Goal: Task Accomplishment & Management: Manage account settings

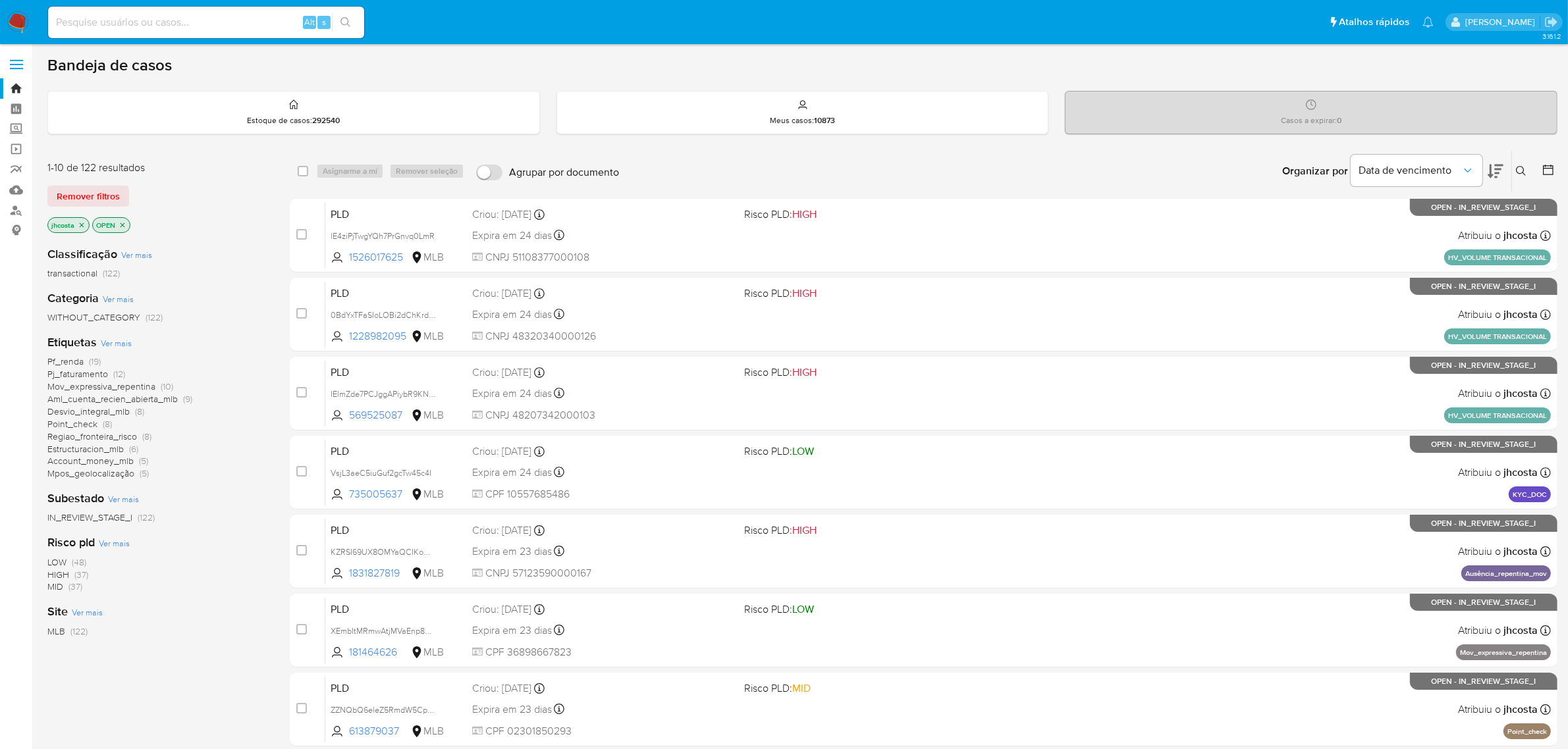
click at [148, 386] on span "Mov_expressiva_repentina" at bounding box center [101, 386] width 108 height 13
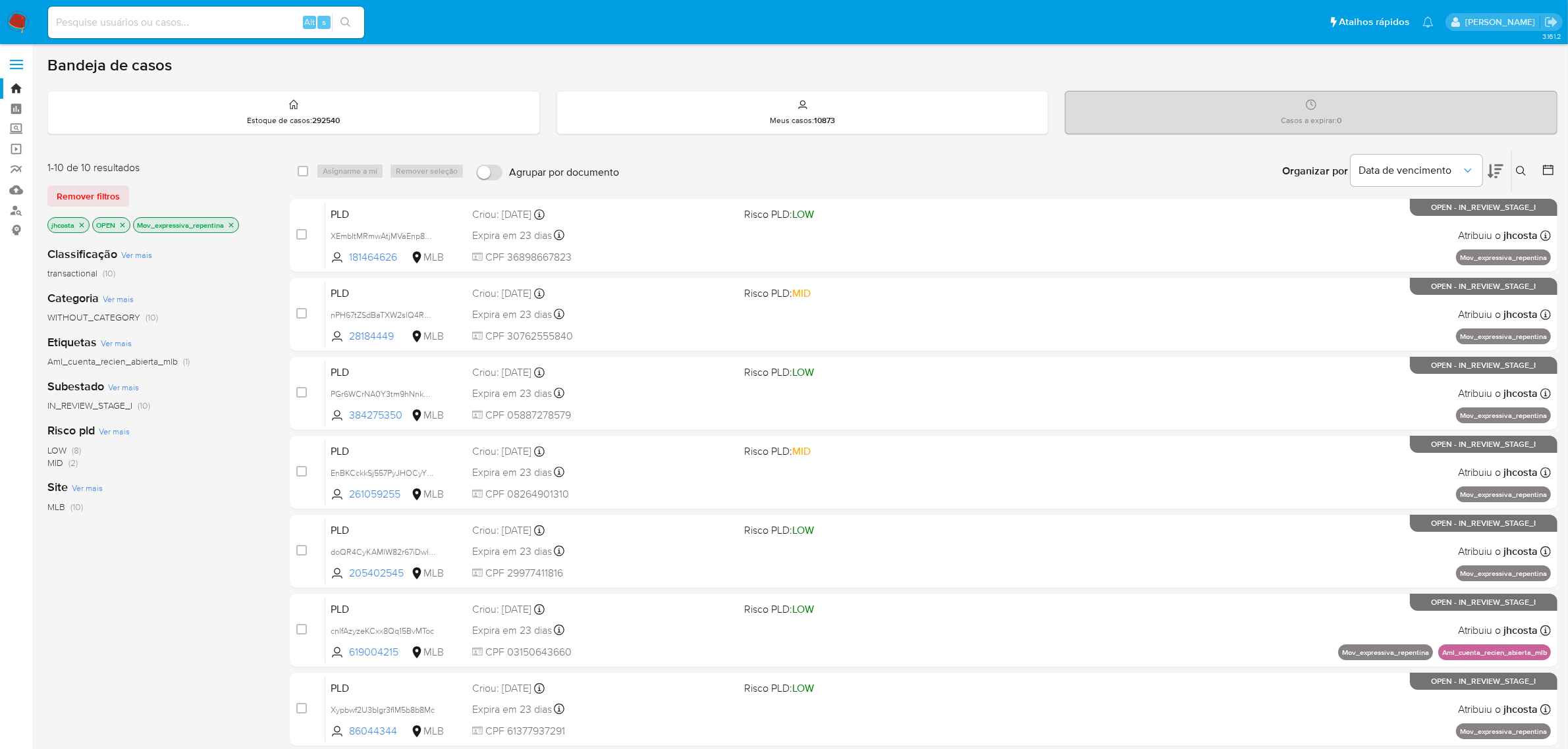
click at [234, 225] on icon "close-filter" at bounding box center [231, 225] width 8 height 8
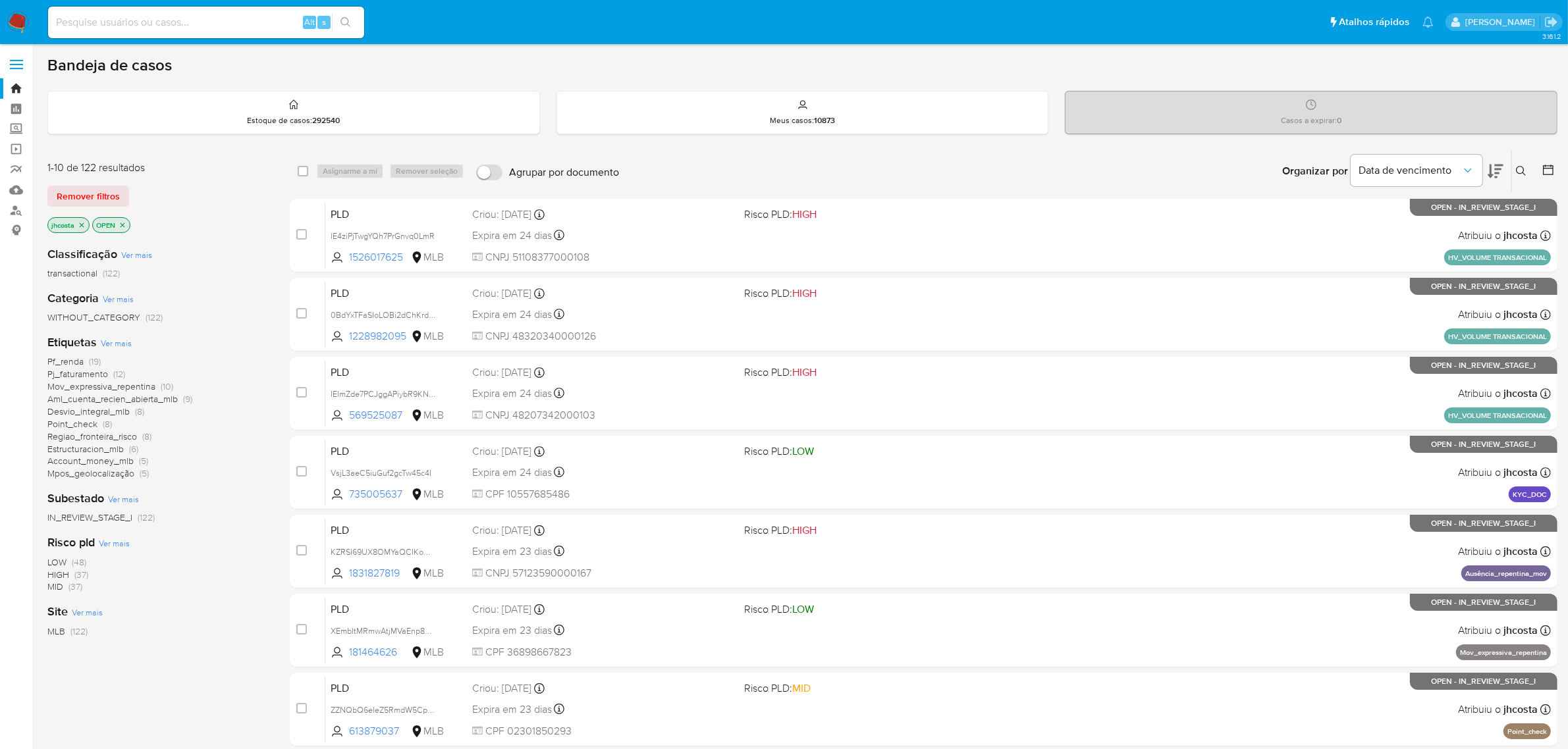
click at [67, 361] on span "Pf_renda" at bounding box center [65, 361] width 36 height 13
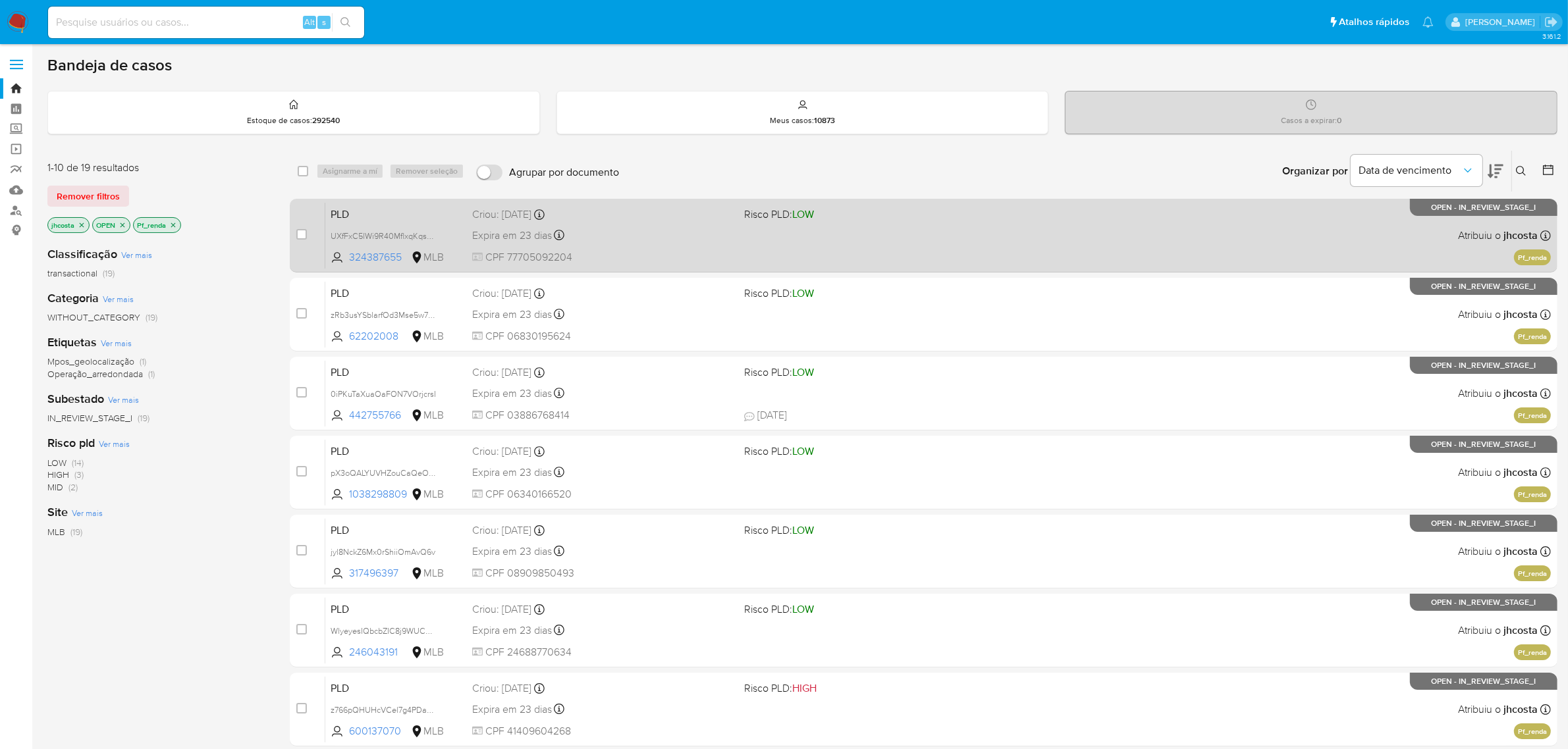
click at [688, 251] on span "CPF 77705092204" at bounding box center [602, 257] width 262 height 15
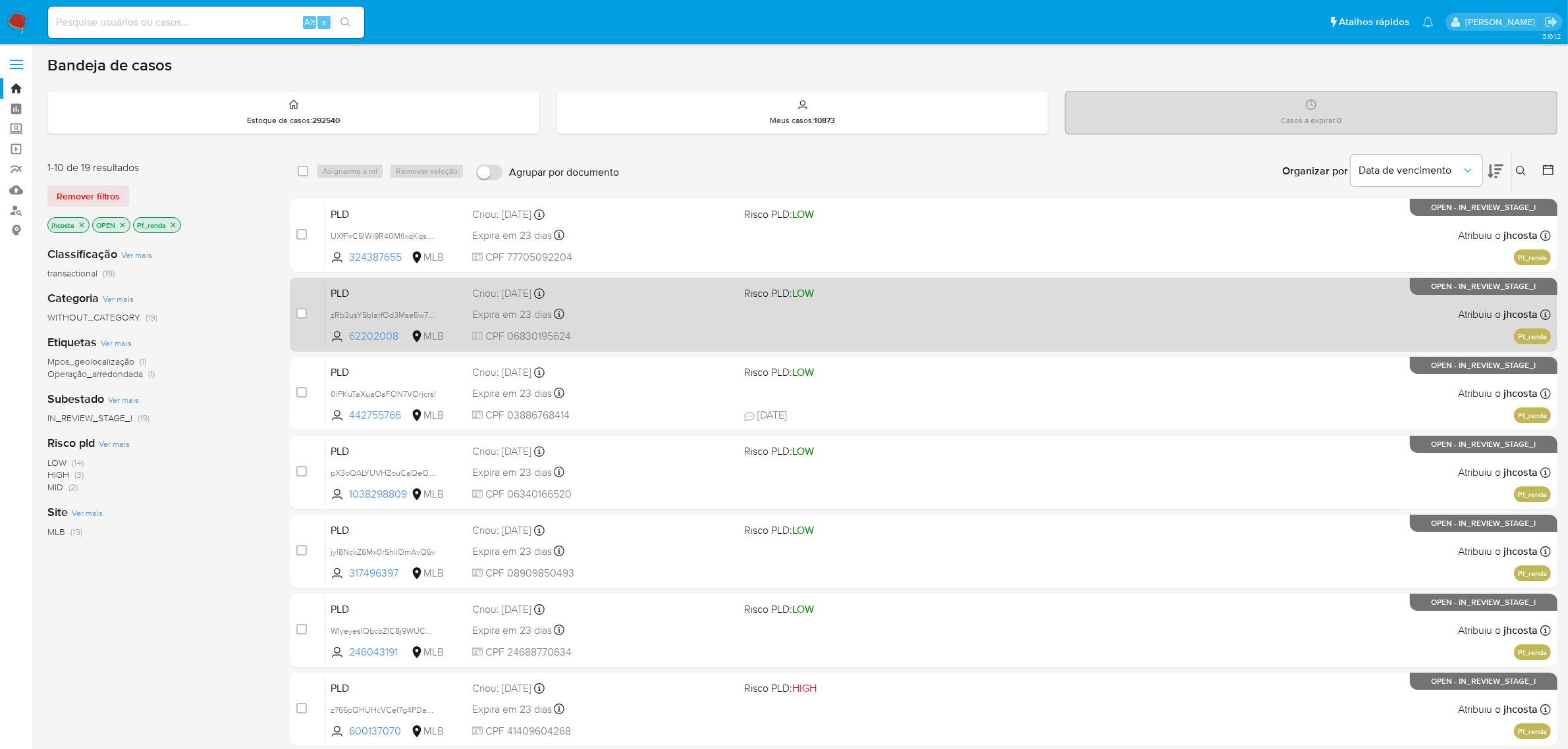
click at [616, 320] on div "Expira em 23 dias Expira em 27/10/2025 00:33:04" at bounding box center [602, 314] width 262 height 18
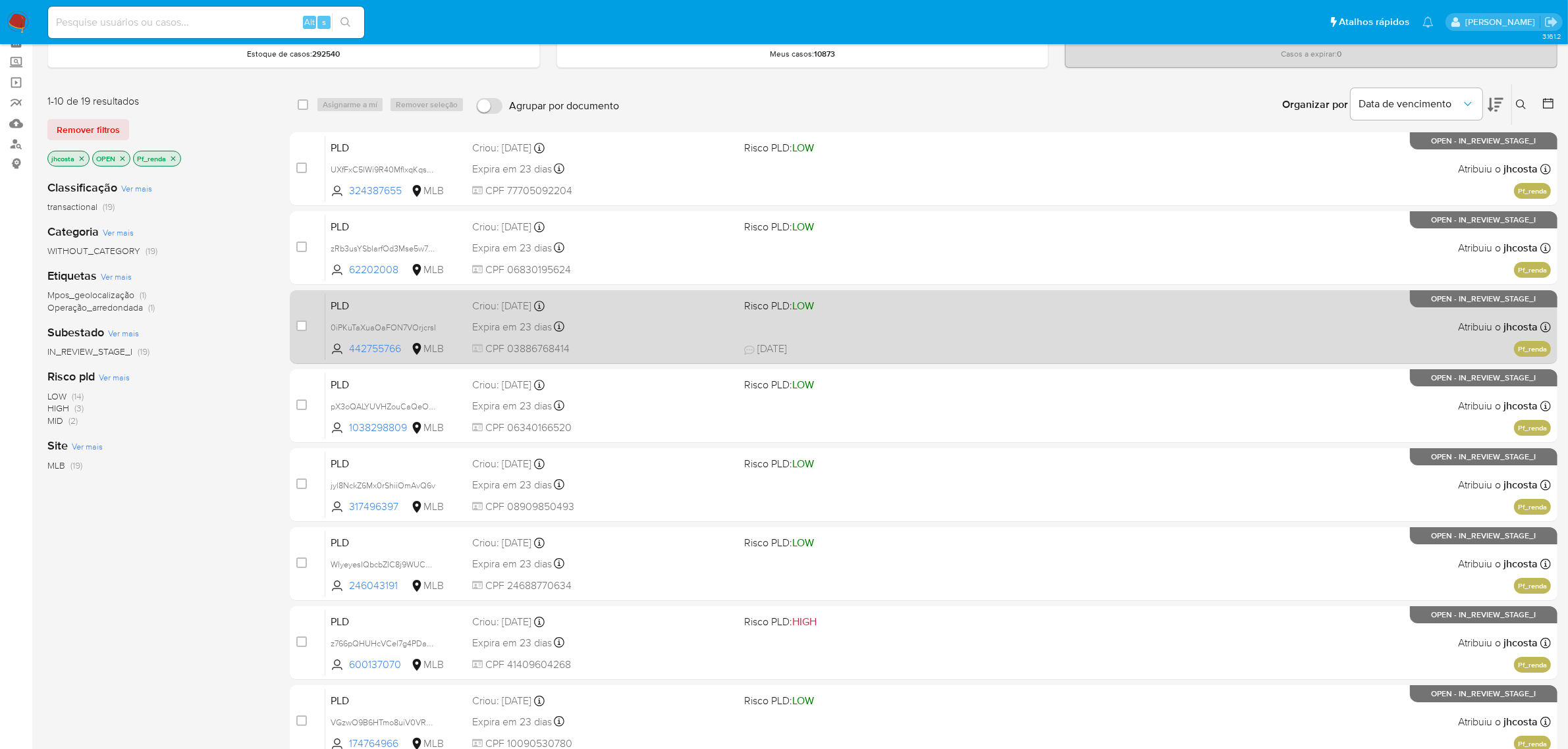
scroll to position [82, 0]
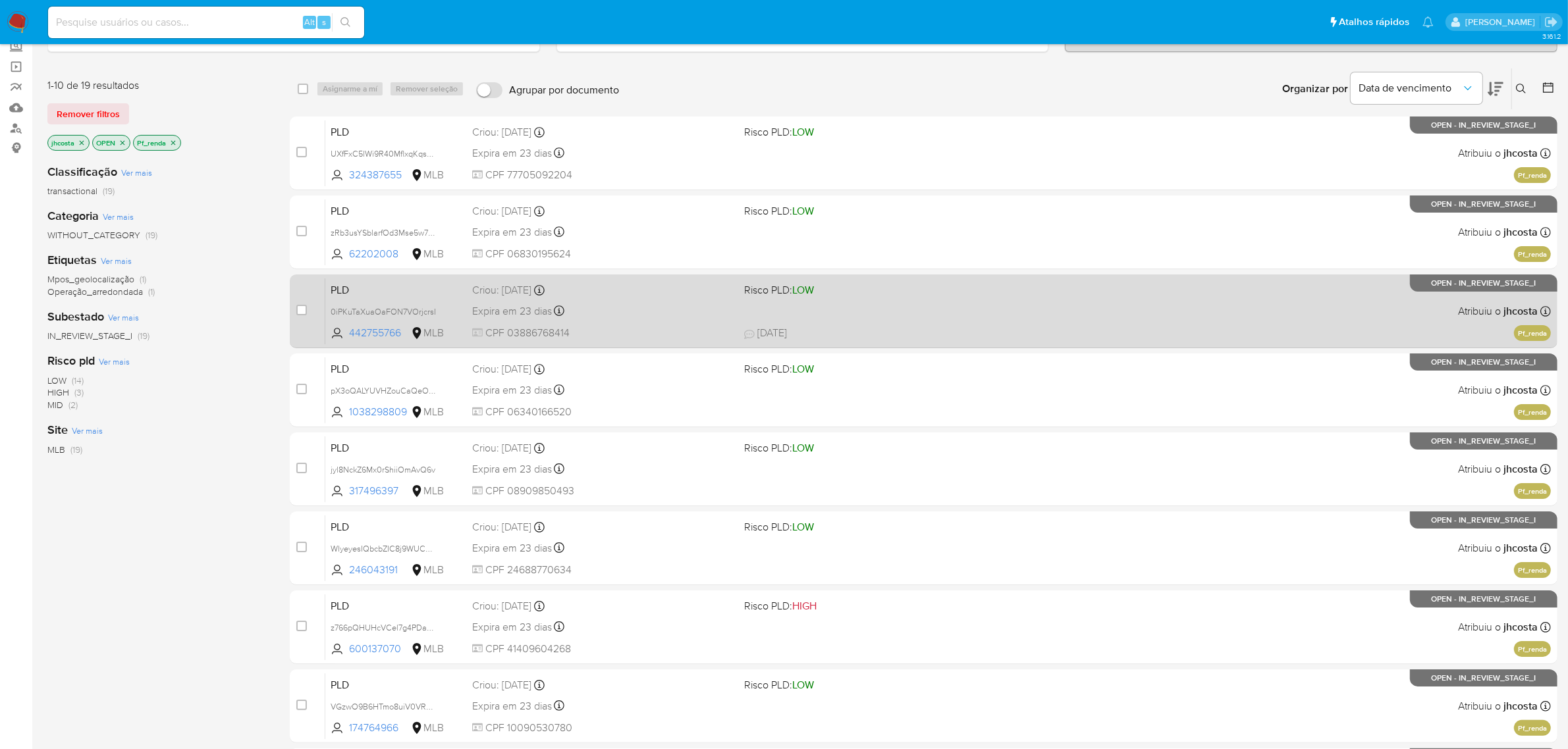
click at [586, 313] on div "Expira em 23 dias Expira em 27/10/2025 00:32:11" at bounding box center [602, 311] width 262 height 18
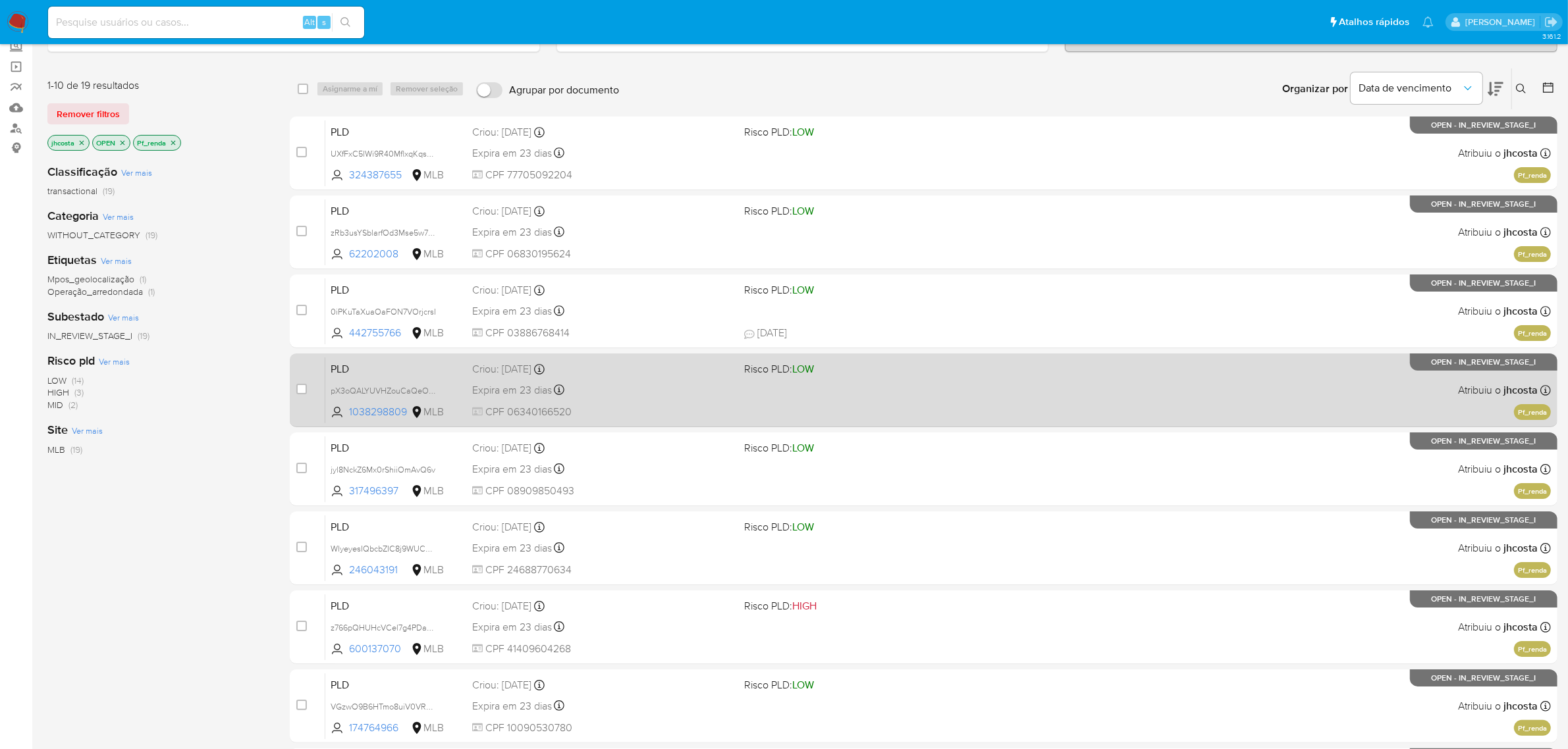
scroll to position [165, 0]
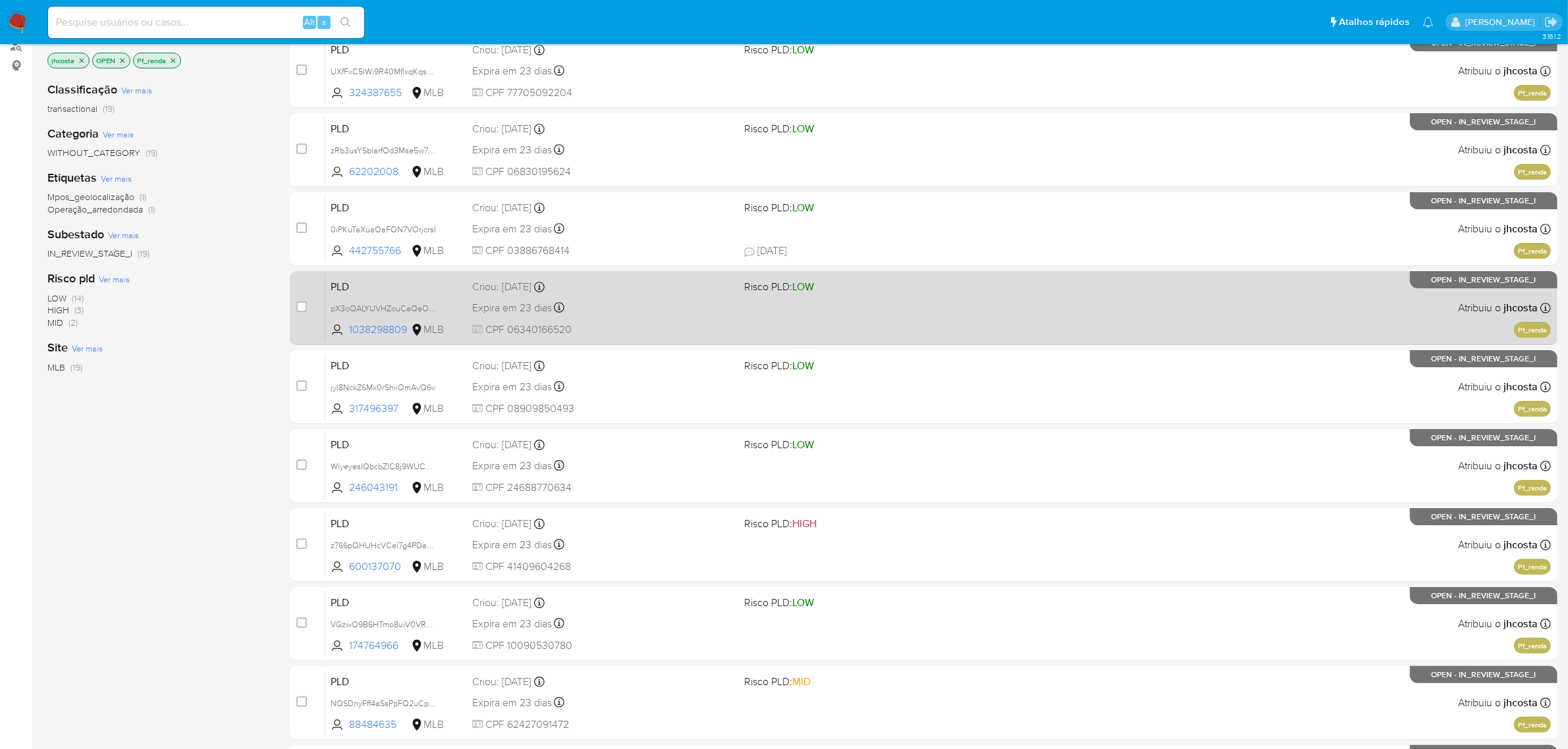
click at [593, 299] on div "Expira em 23 dias Expira em 27/10/2025 00:21:41" at bounding box center [602, 307] width 262 height 18
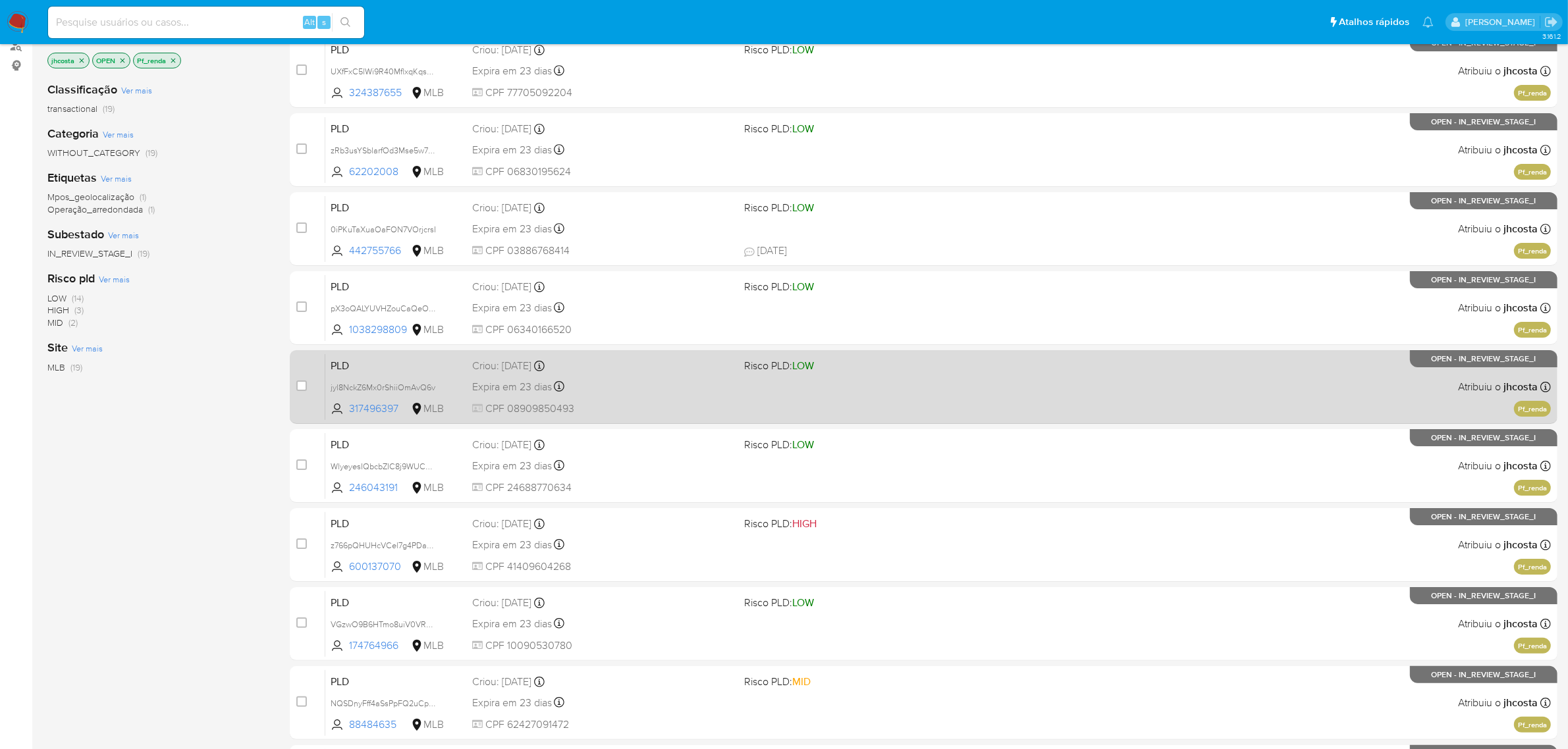
click at [609, 410] on span "CPF 08909850493" at bounding box center [602, 408] width 262 height 15
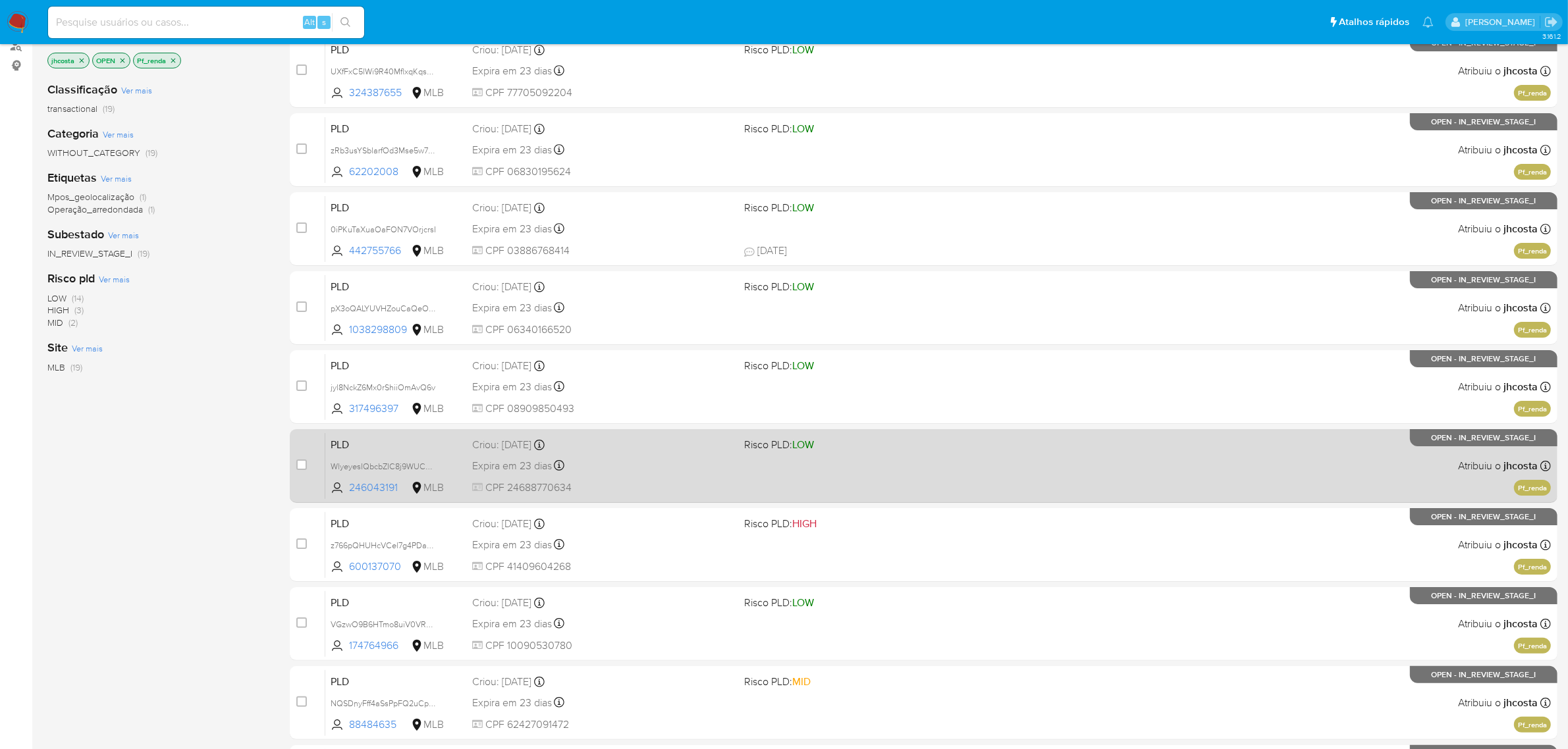
scroll to position [329, 0]
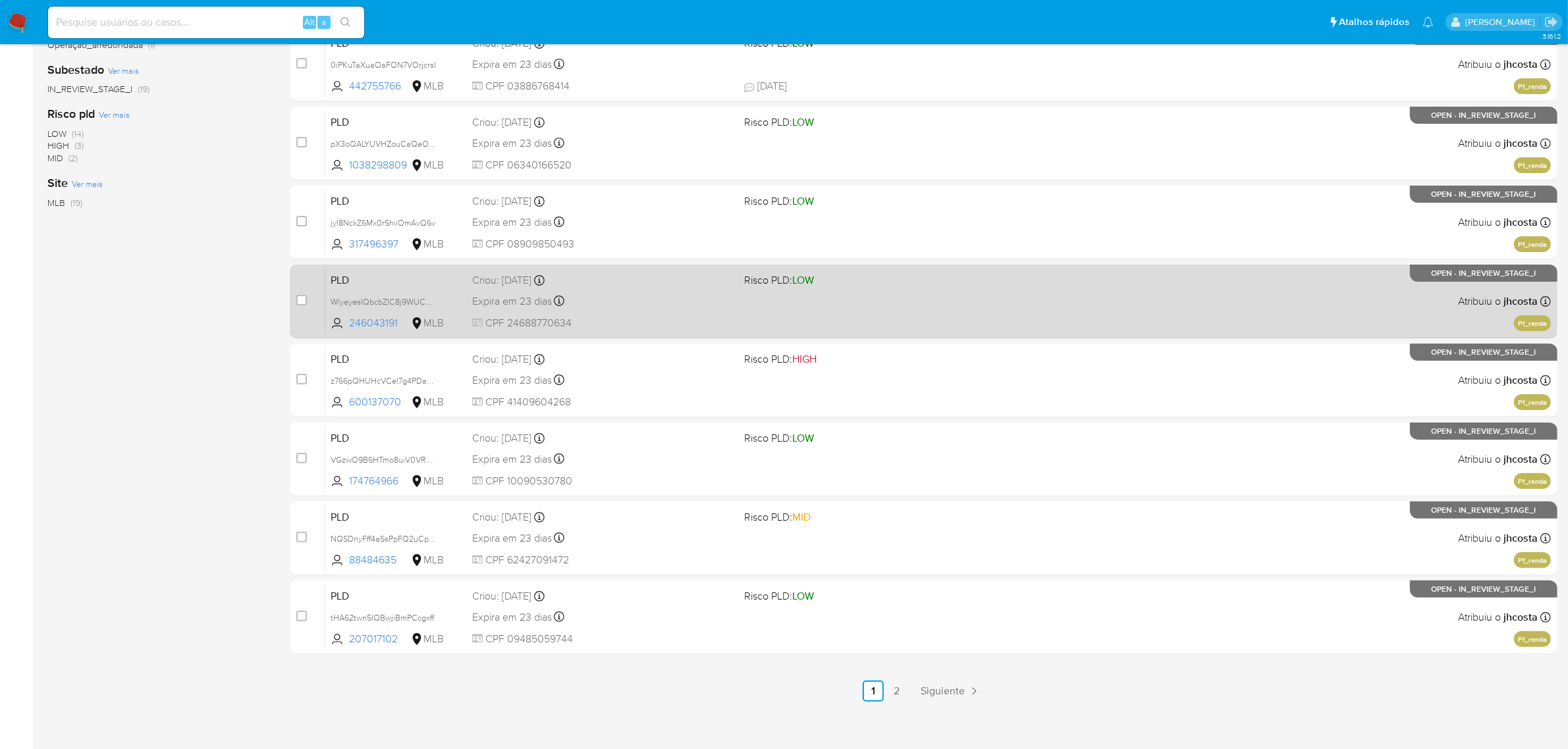
click at [575, 321] on span "CPF 24688770634" at bounding box center [602, 323] width 262 height 15
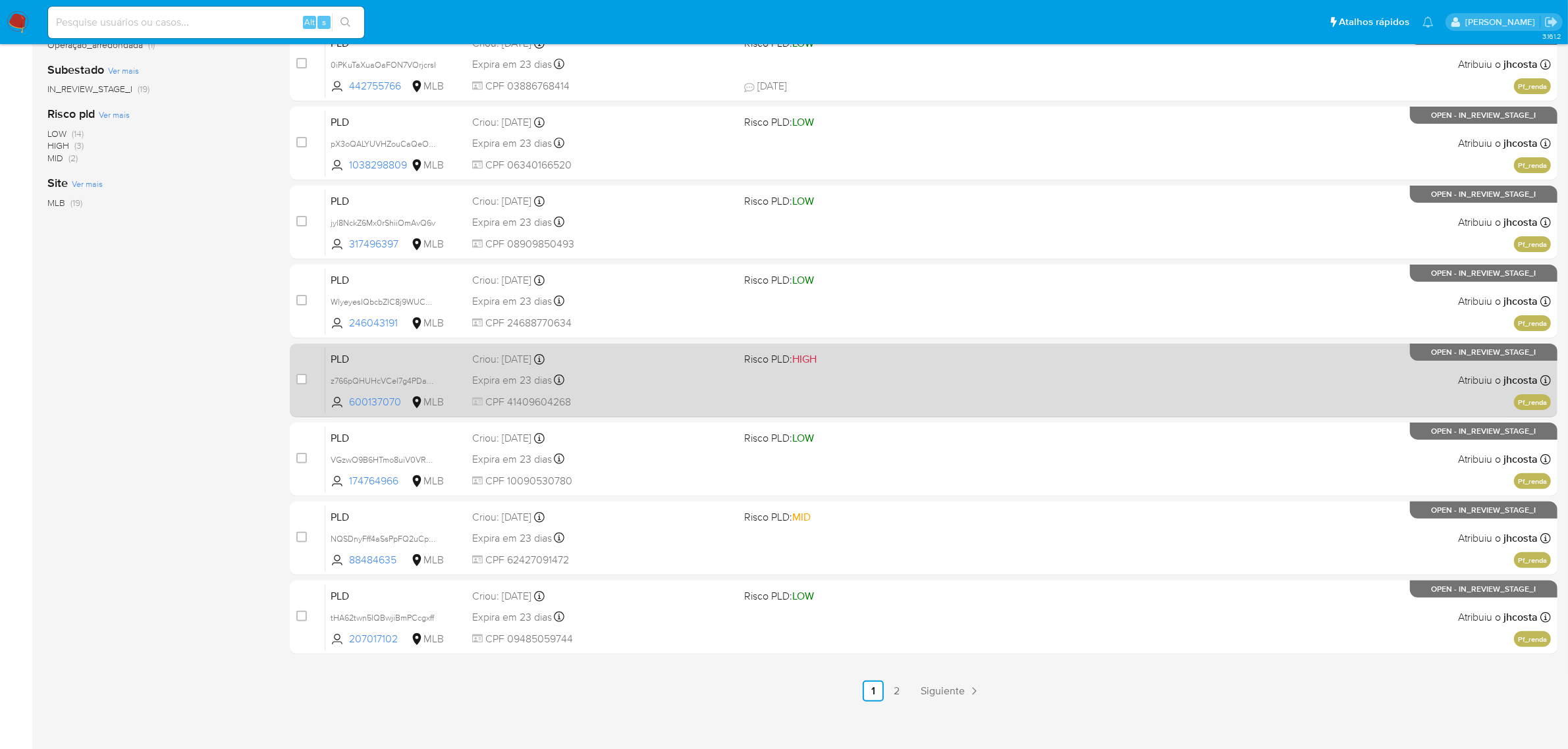
click at [596, 396] on span "CPF 41409604268" at bounding box center [602, 402] width 262 height 15
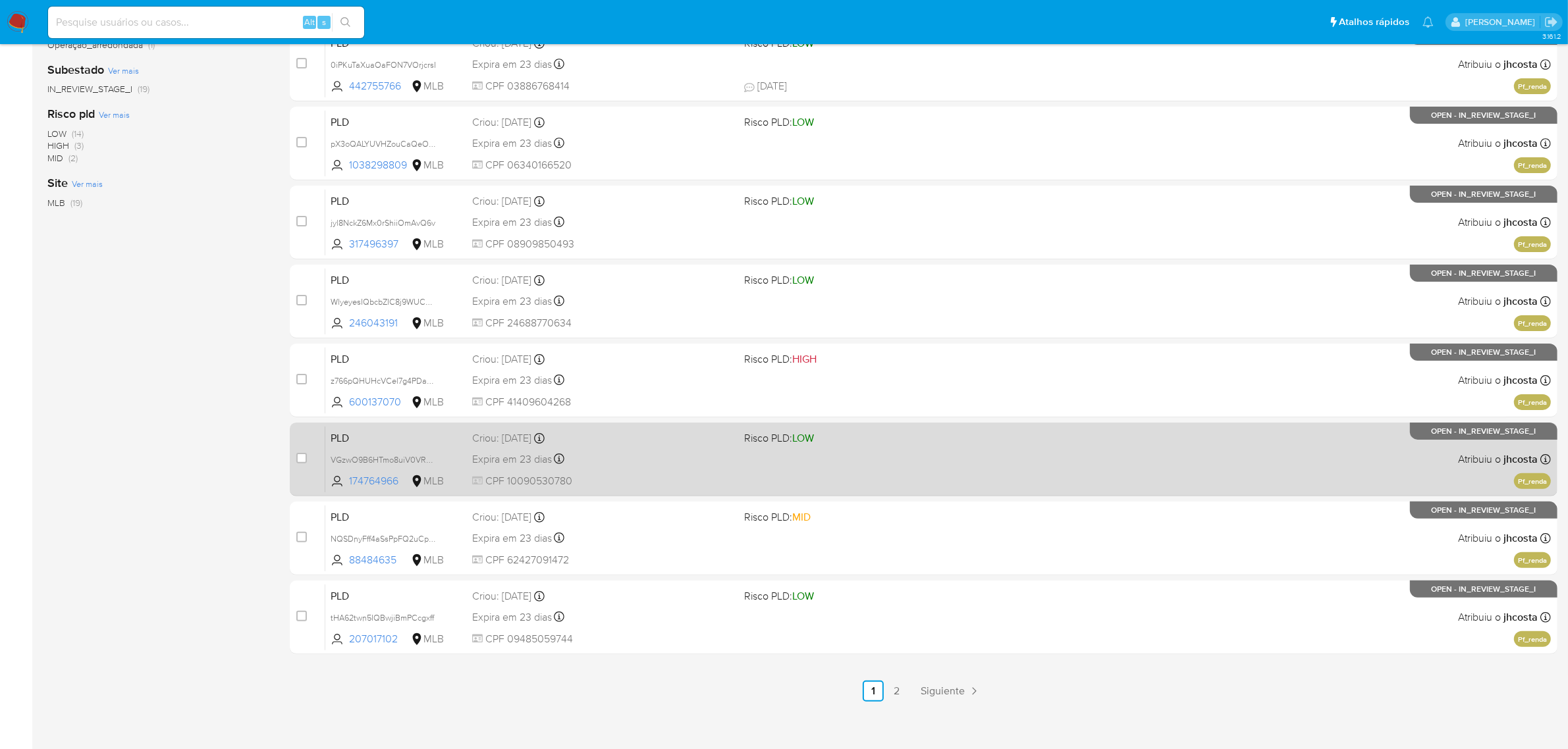
click at [629, 476] on span "CPF 10090530780" at bounding box center [602, 481] width 262 height 15
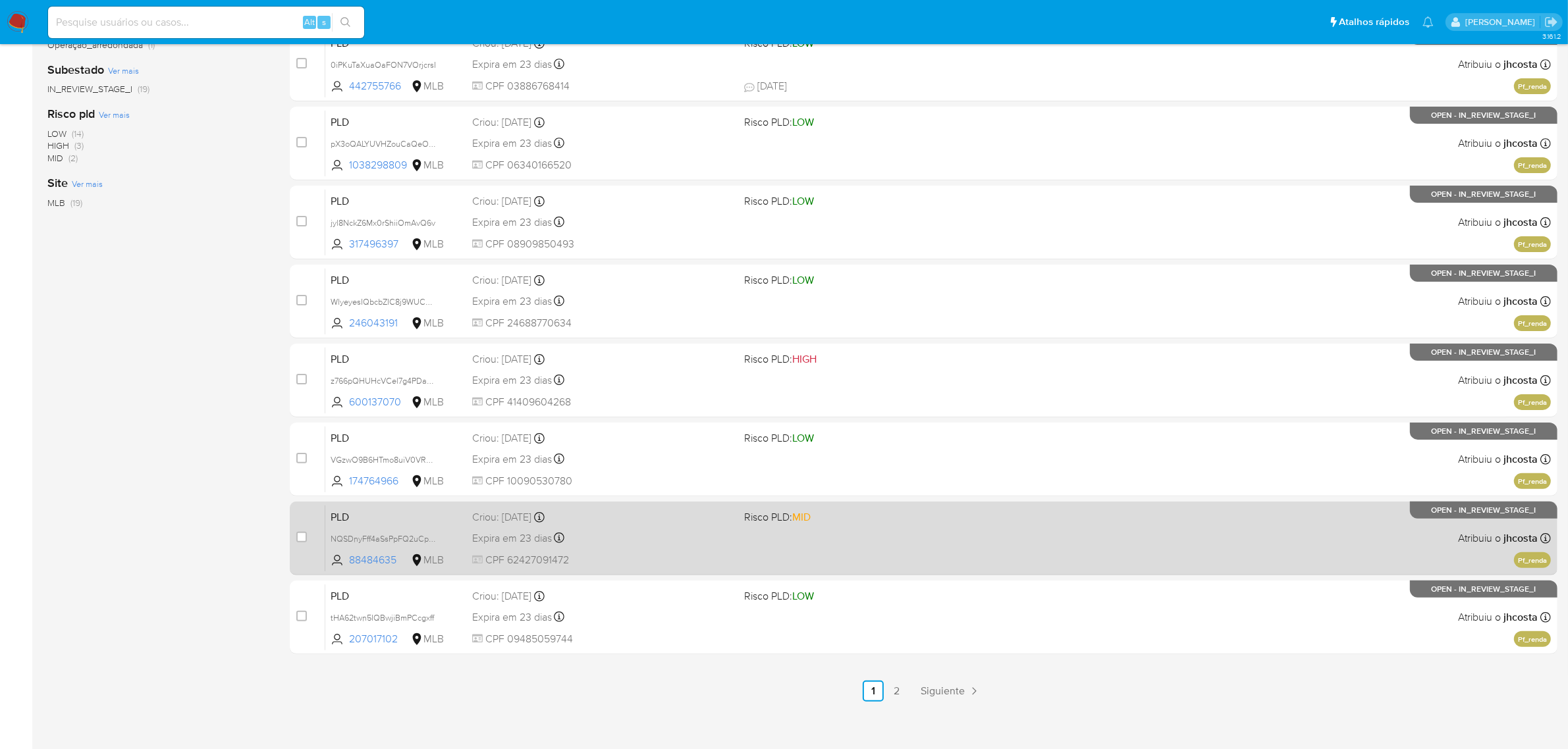
click at [607, 565] on span "CPF 62427091472" at bounding box center [602, 560] width 262 height 15
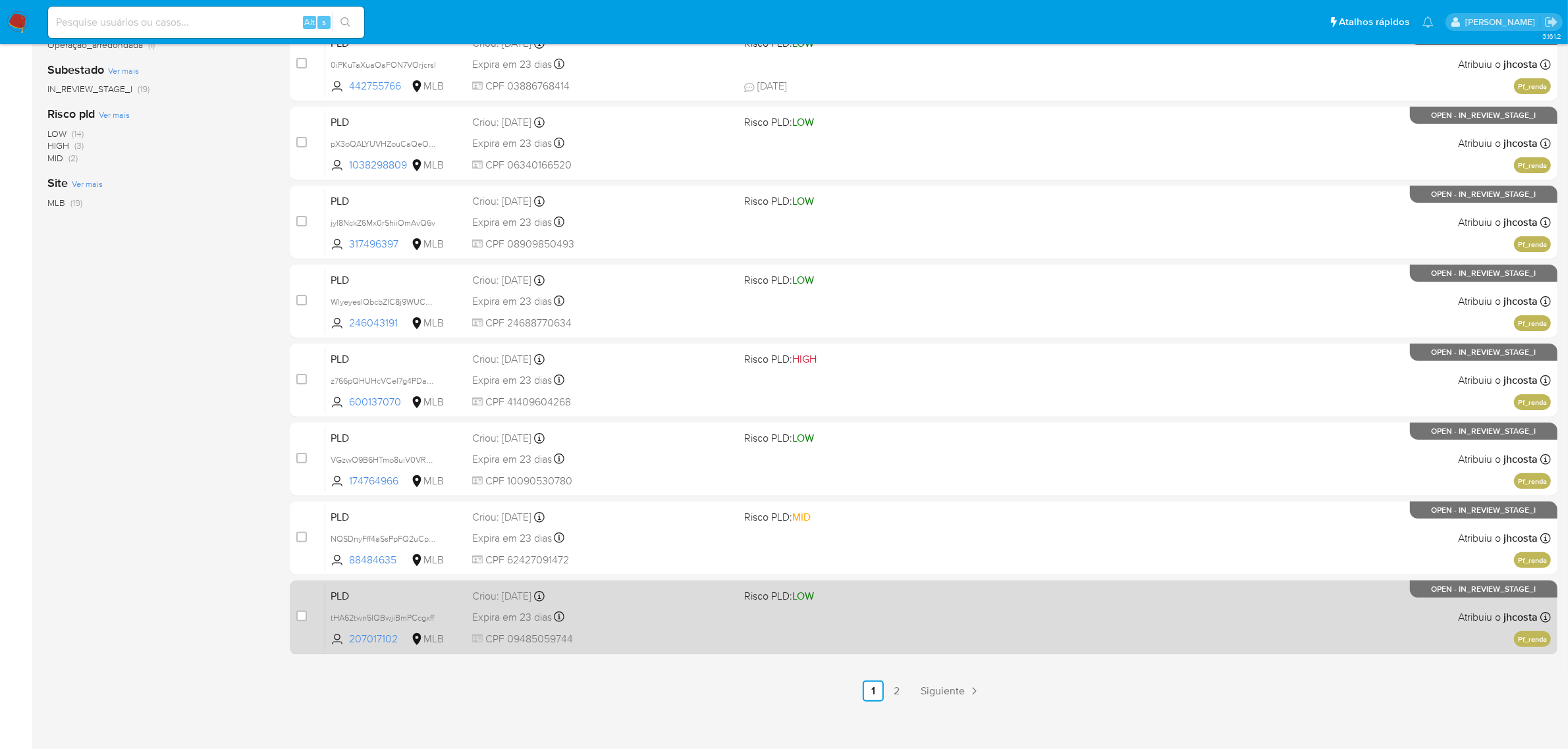
click at [636, 630] on div "PLD tHA62twn5IQBwjiBmPCcgxff 207017102 MLB Risco PLD: LOW Criou: 12/09/2025 Cri…" at bounding box center [938, 618] width 1225 height 67
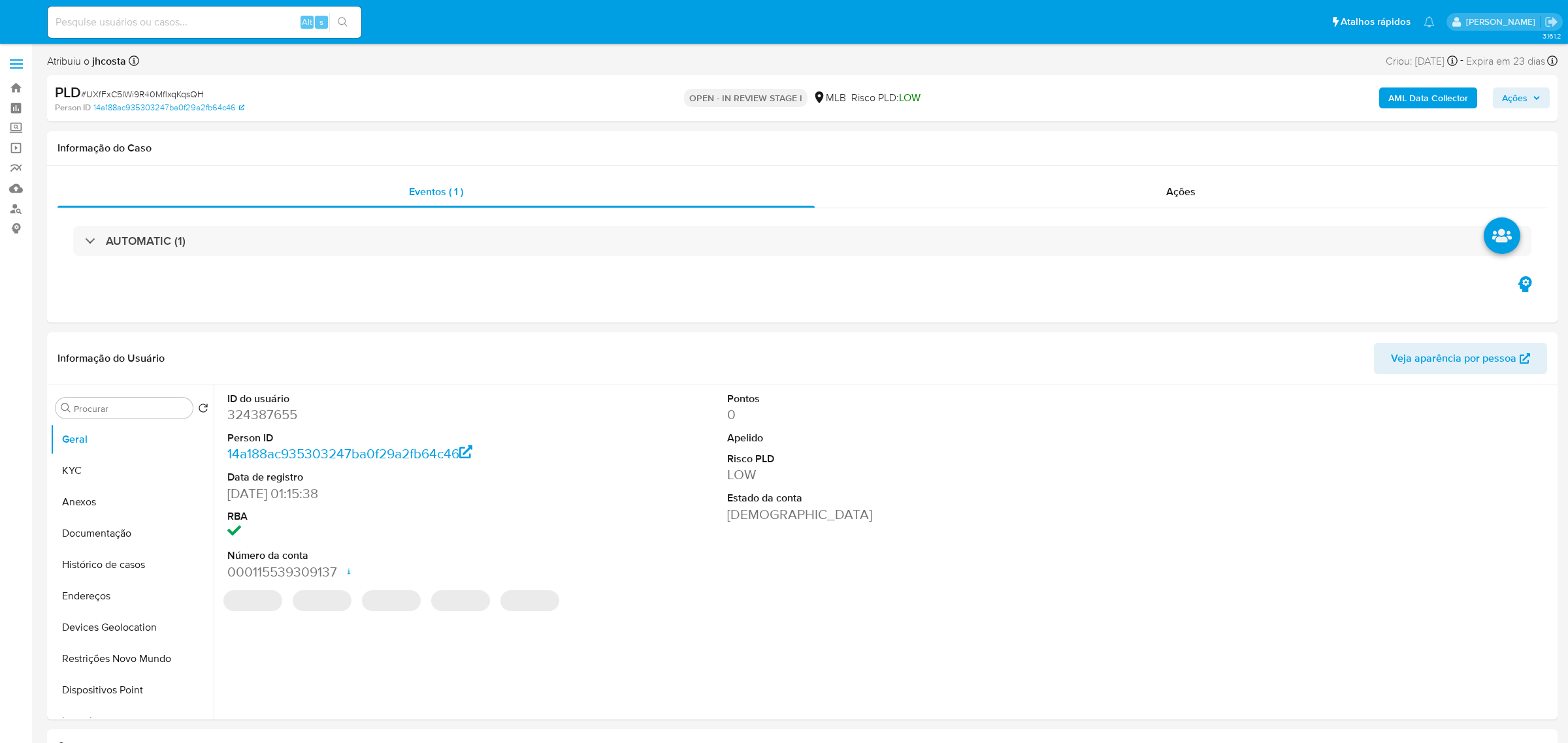
select select "10"
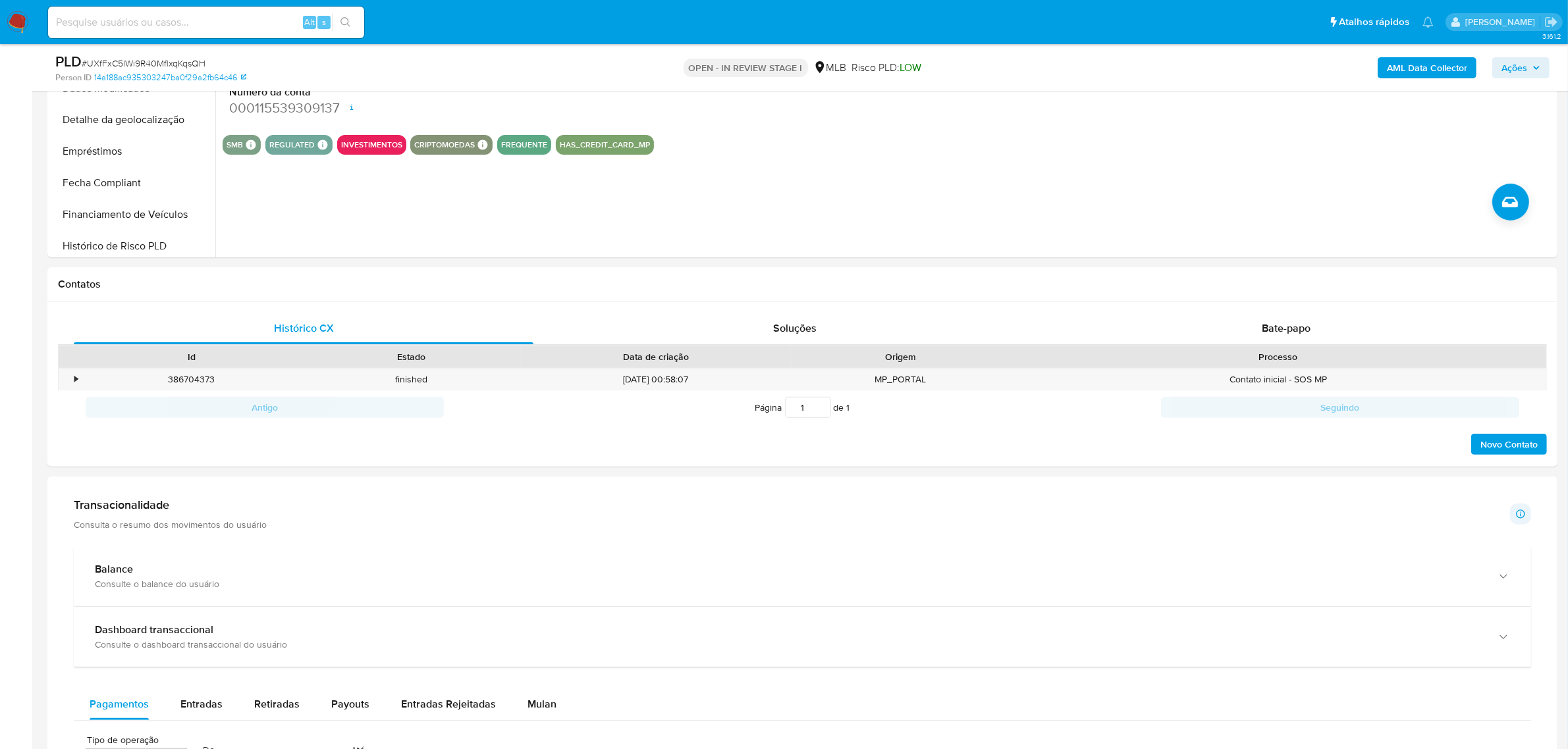
scroll to position [740, 0]
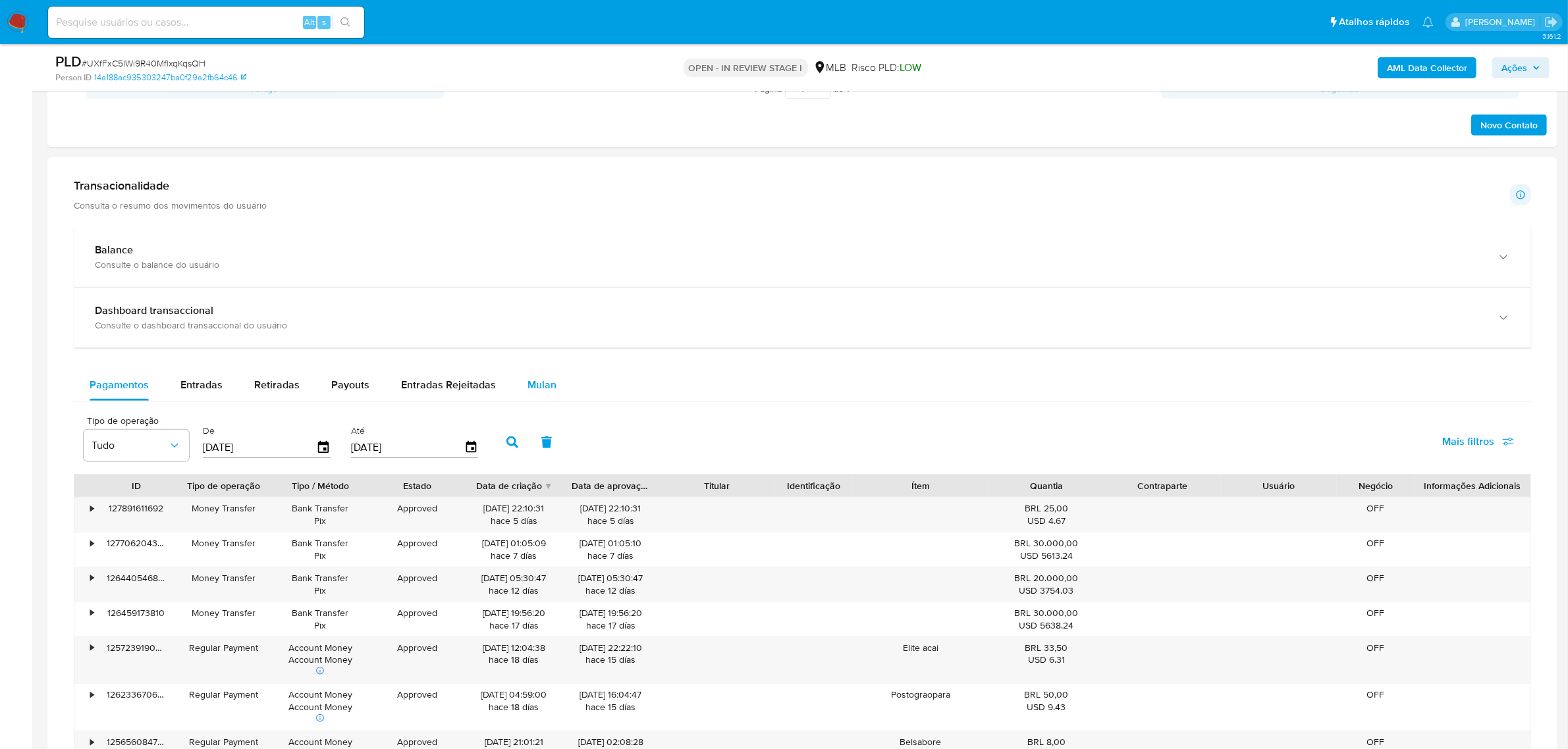
click at [535, 381] on span "Mulan" at bounding box center [542, 385] width 29 height 15
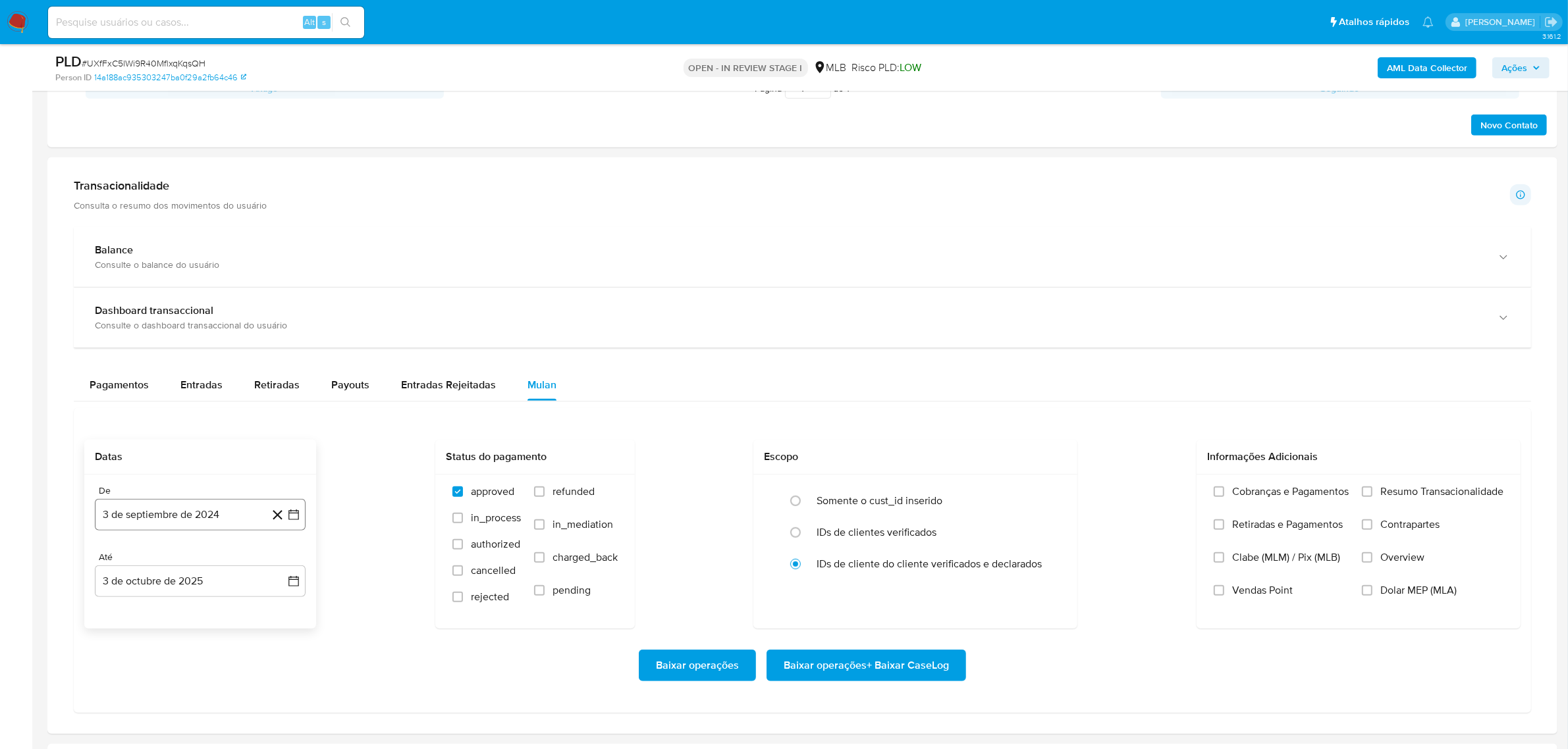
click at [142, 517] on button "3 de septiembre de 2024" at bounding box center [201, 515] width 211 height 32
click at [233, 284] on span "septiembre 2024" at bounding box center [194, 288] width 81 height 13
click at [280, 299] on icon "Año siguiente" at bounding box center [279, 300] width 15 height 15
click at [205, 429] on button "ago" at bounding box center [198, 422] width 37 height 21
click at [221, 621] on button "1" at bounding box center [226, 611] width 21 height 21
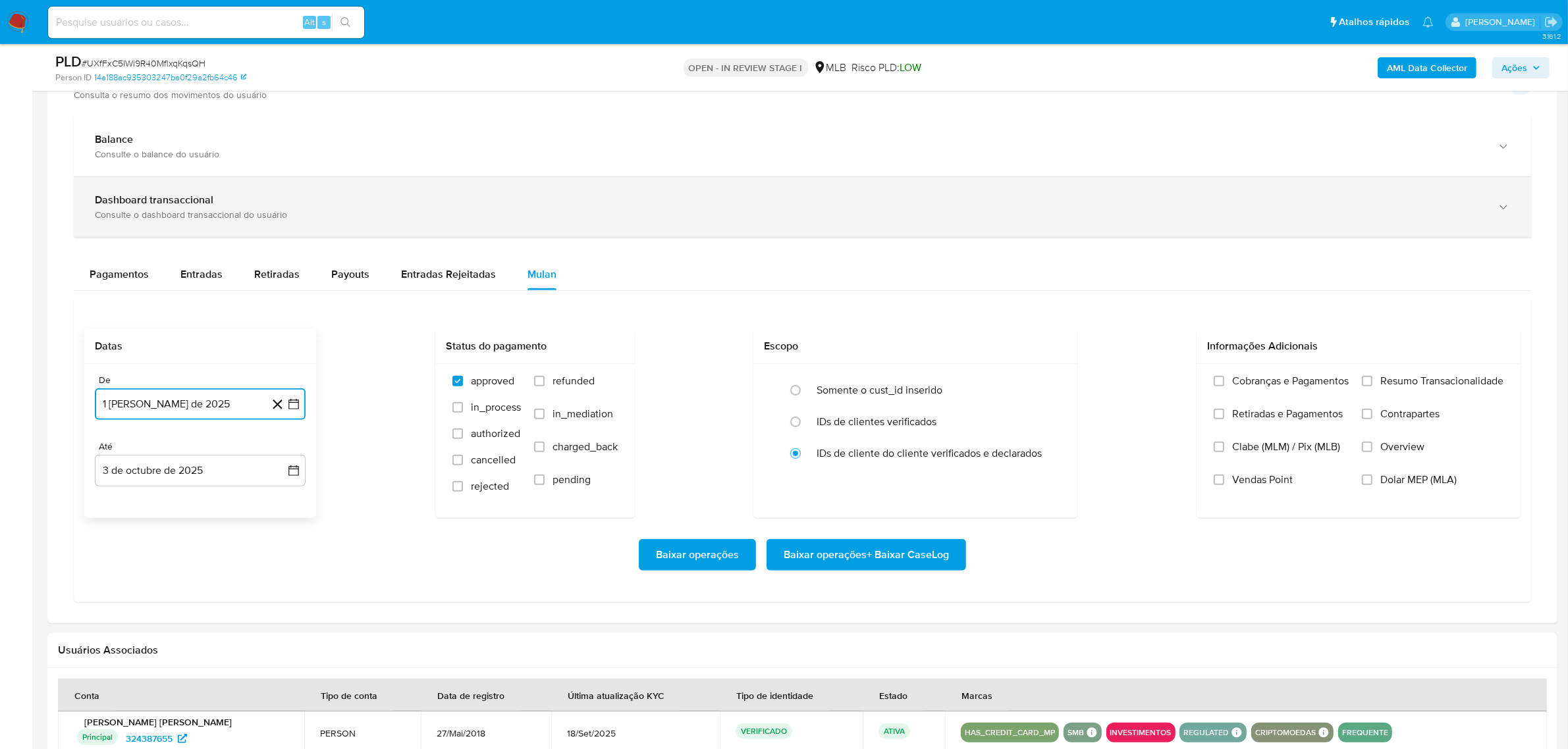
scroll to position [905, 0]
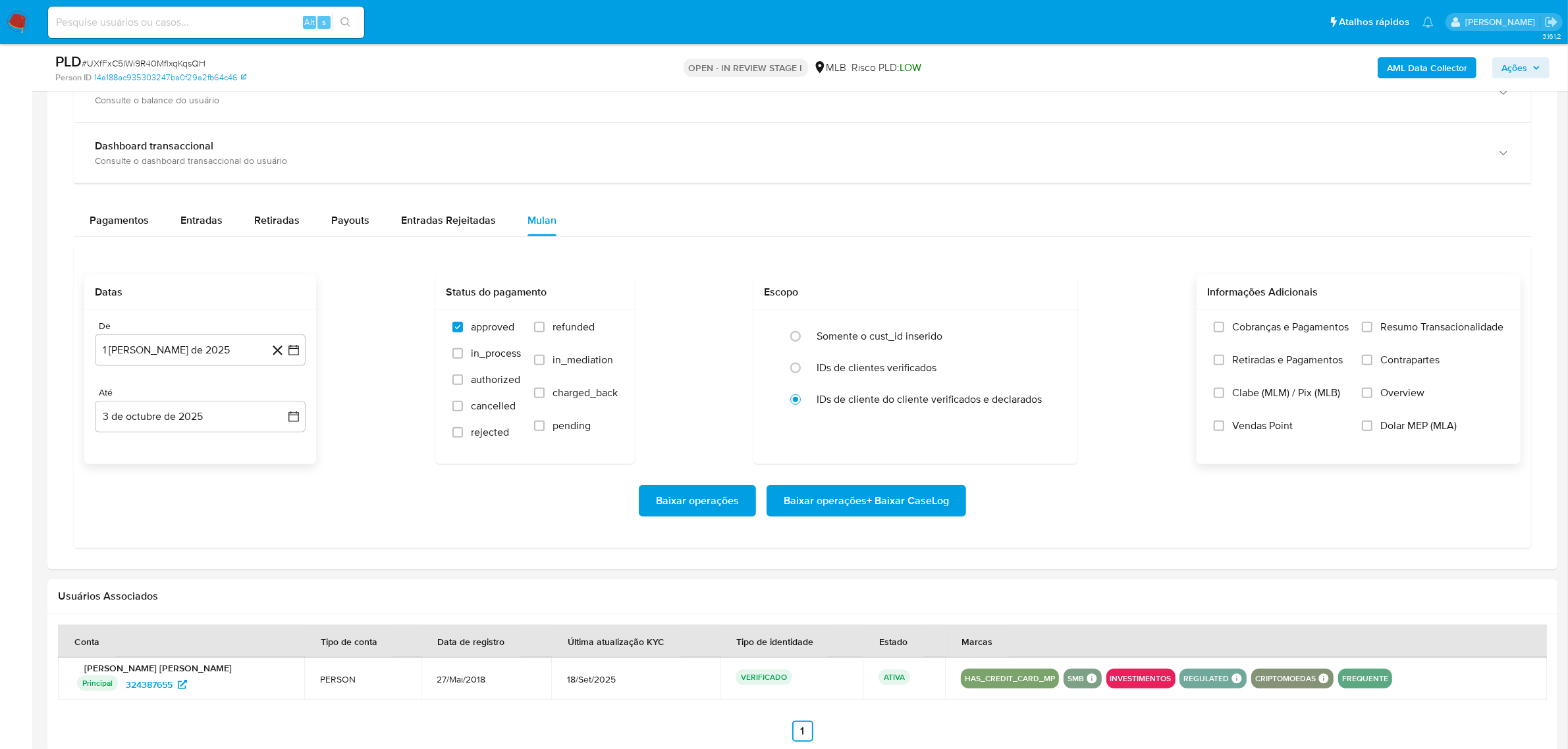
click at [1420, 328] on span "Resumo Transacionalidade" at bounding box center [1442, 327] width 124 height 13
click at [1372, 328] on input "Resumo Transacionalidade" at bounding box center [1366, 327] width 10 height 10
click at [896, 498] on span "Baixar operações + Baixar CaseLog" at bounding box center [865, 501] width 166 height 29
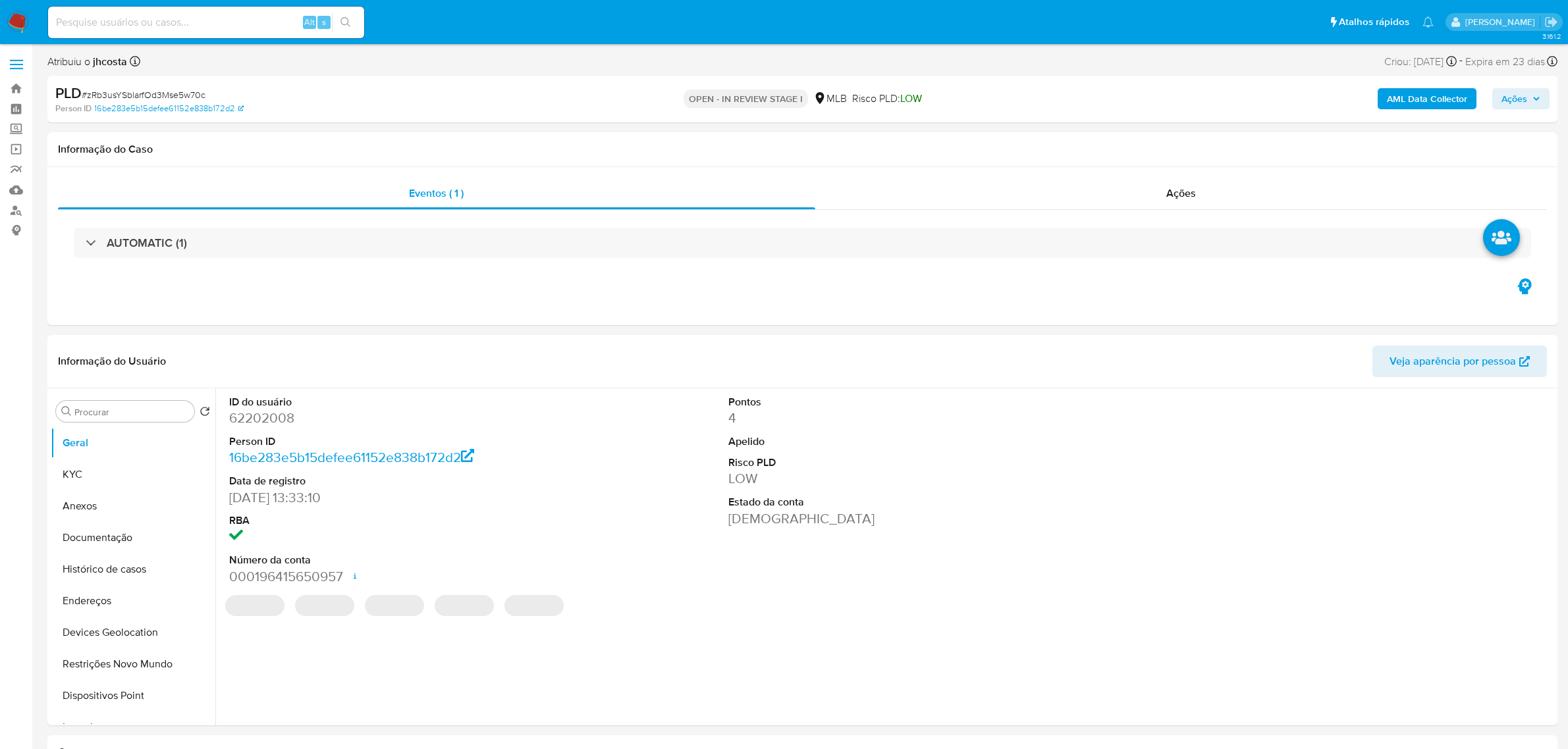
select select "10"
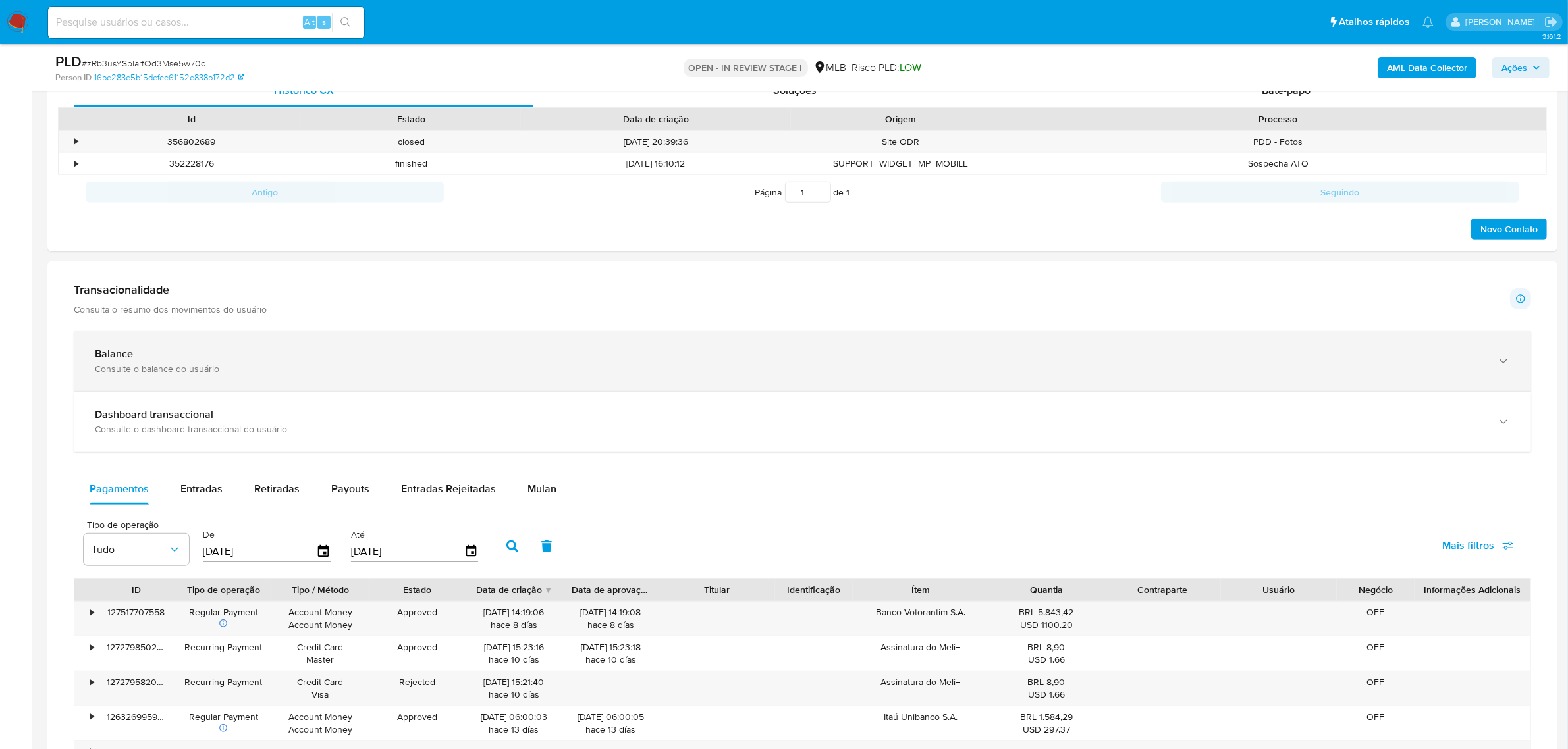
scroll to position [740, 0]
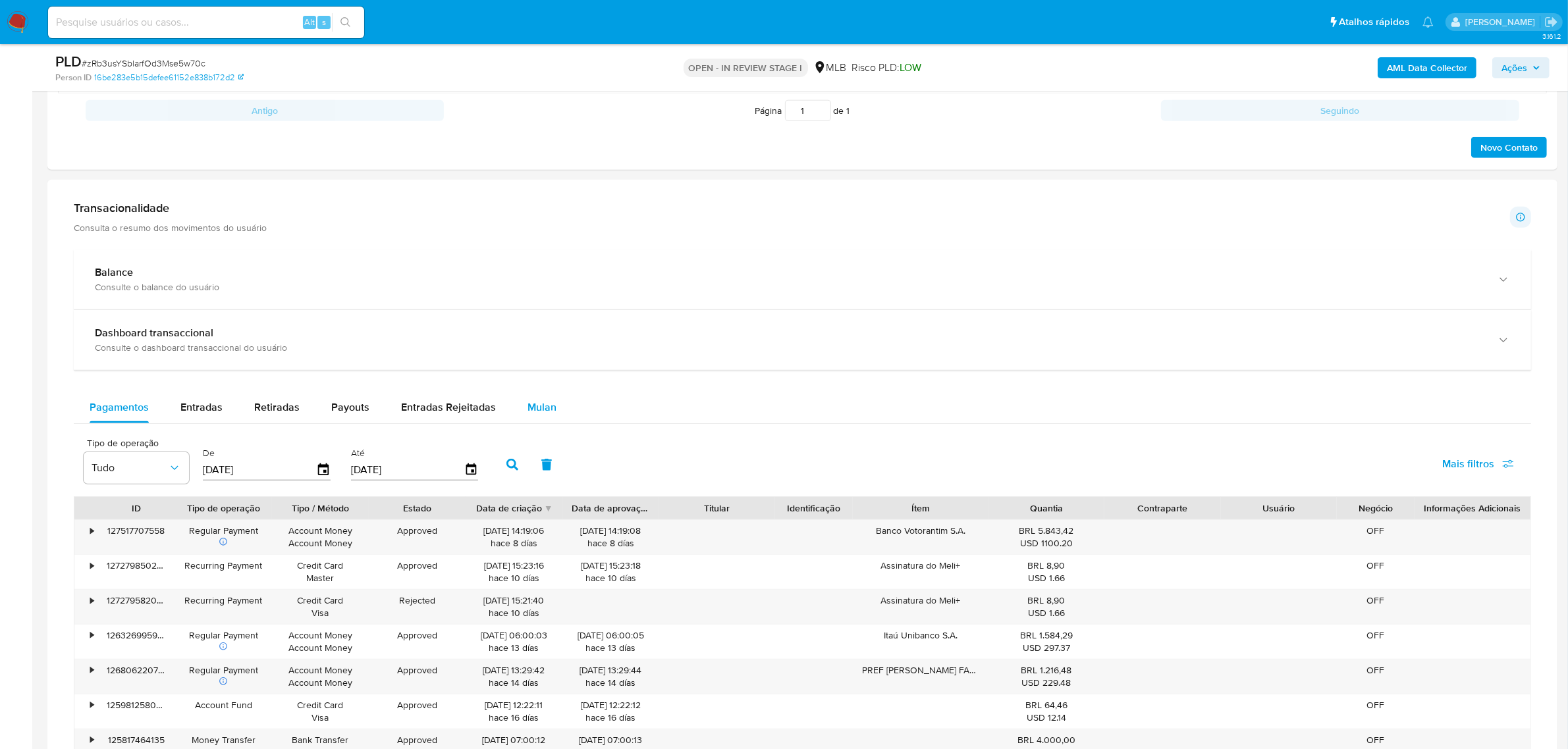
click at [534, 412] on span "Mulan" at bounding box center [542, 408] width 29 height 15
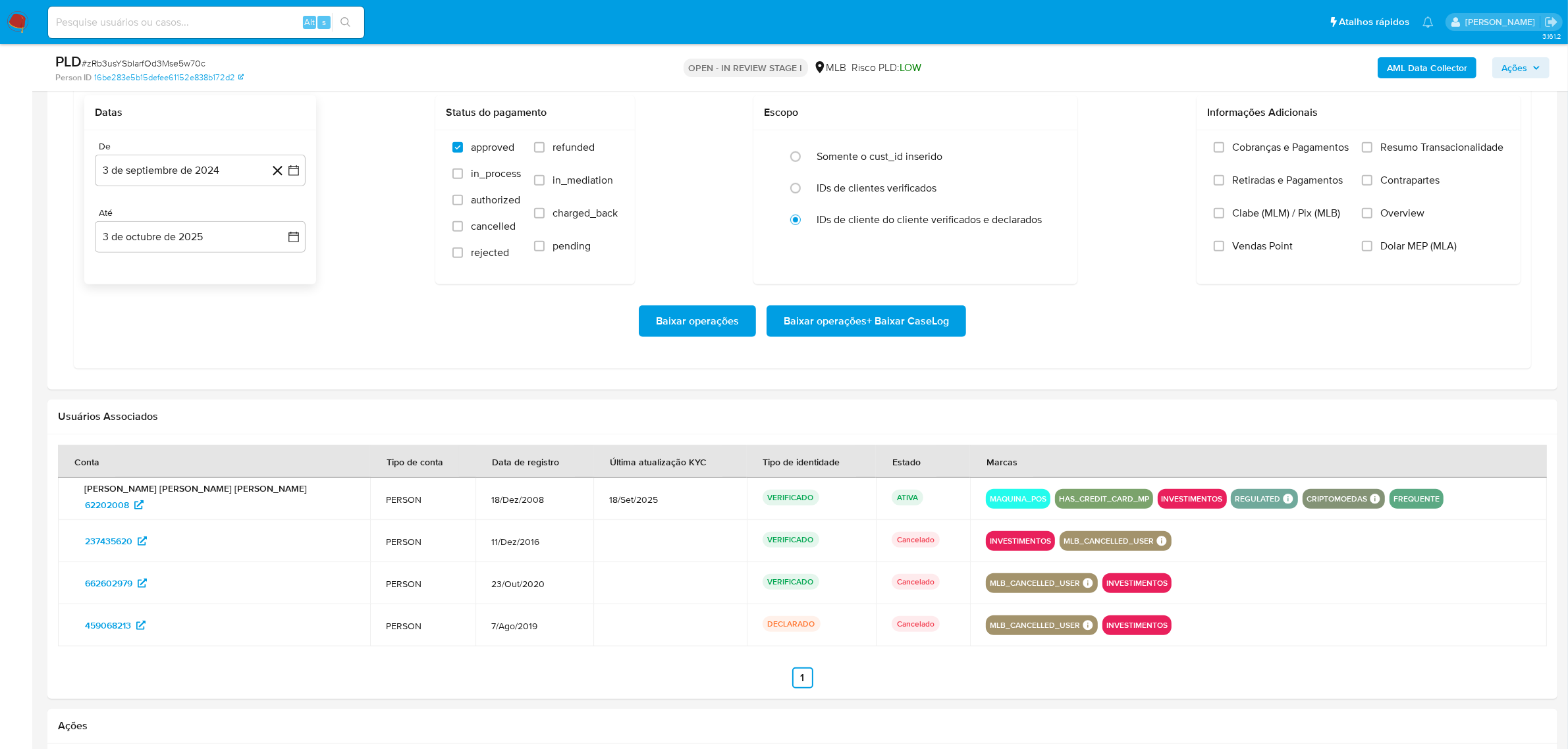
scroll to position [1070, 0]
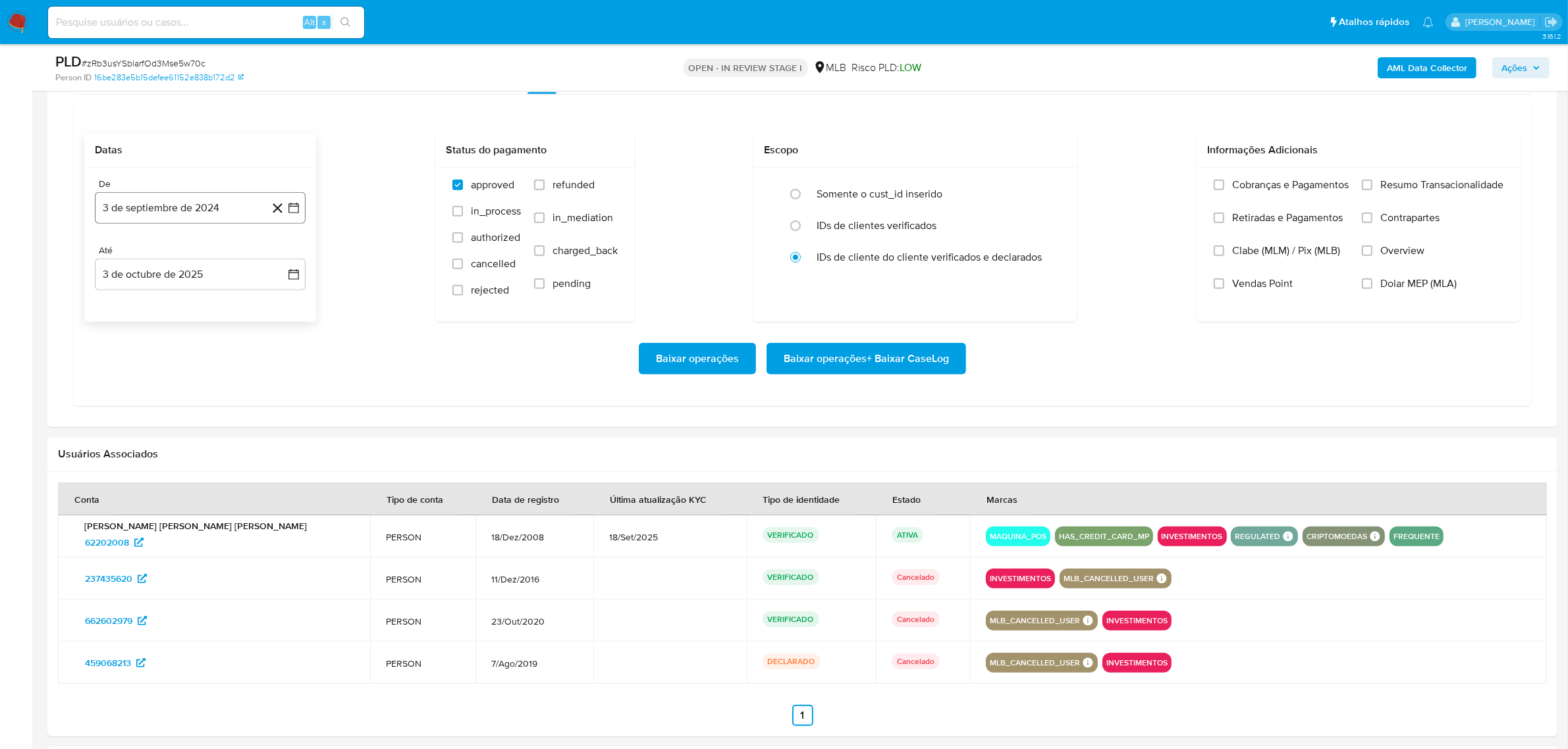
click at [173, 216] on button "3 de septiembre de 2024" at bounding box center [201, 208] width 211 height 32
drag, startPoint x: 211, startPoint y: 249, endPoint x: 256, endPoint y: 251, distance: 45.0
click at [211, 248] on div "septiembre 2024 septiembre 2024 lun lunes mar martes mié miércoles jue jueves v…" at bounding box center [201, 345] width 211 height 234
click at [239, 251] on button "septiembre 2024" at bounding box center [200, 255] width 93 height 13
click at [279, 257] on icon "Año siguiente" at bounding box center [279, 256] width 15 height 15
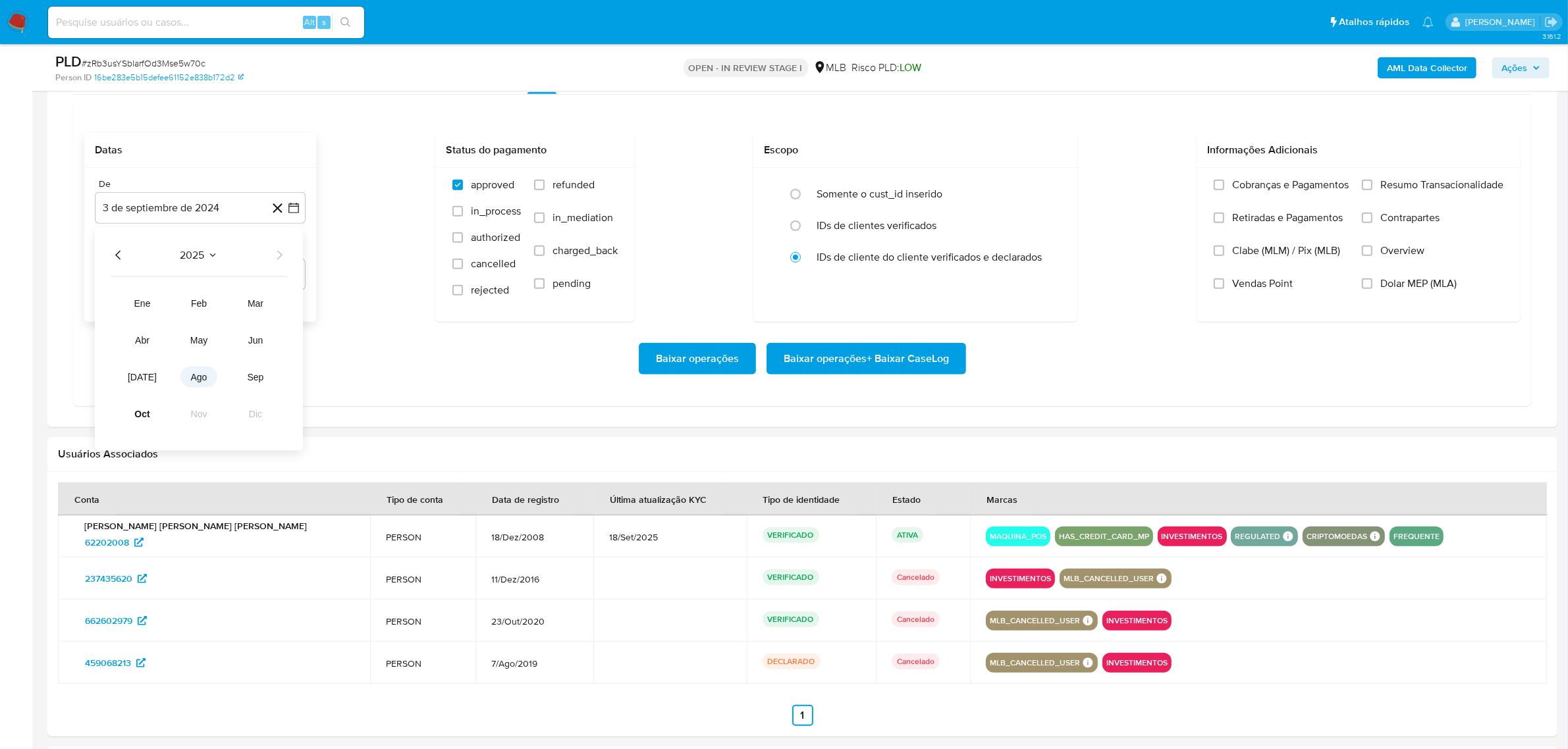
click at [205, 381] on span "ago" at bounding box center [199, 378] width 16 height 10
click at [224, 307] on button "1" at bounding box center [226, 304] width 21 height 21
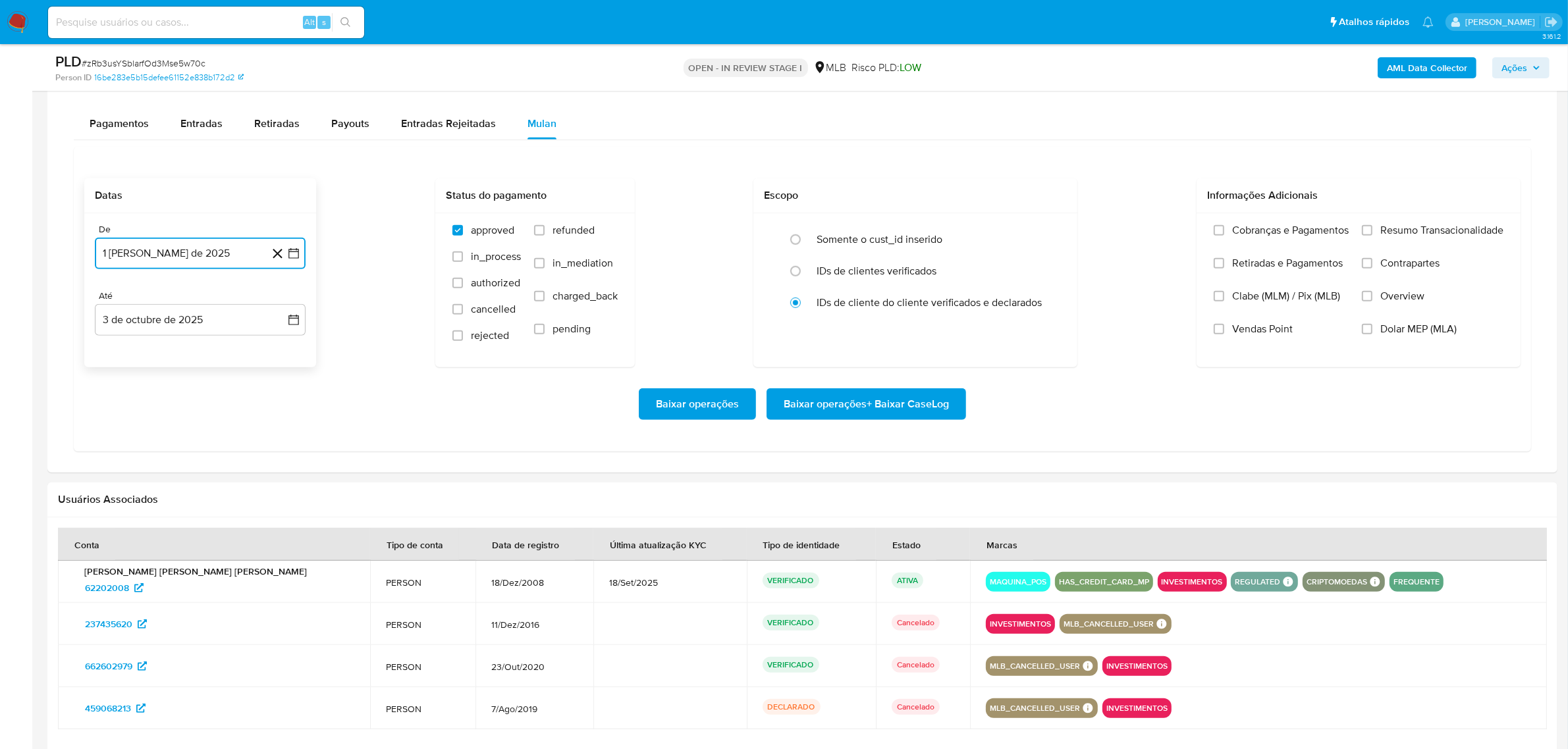
scroll to position [988, 0]
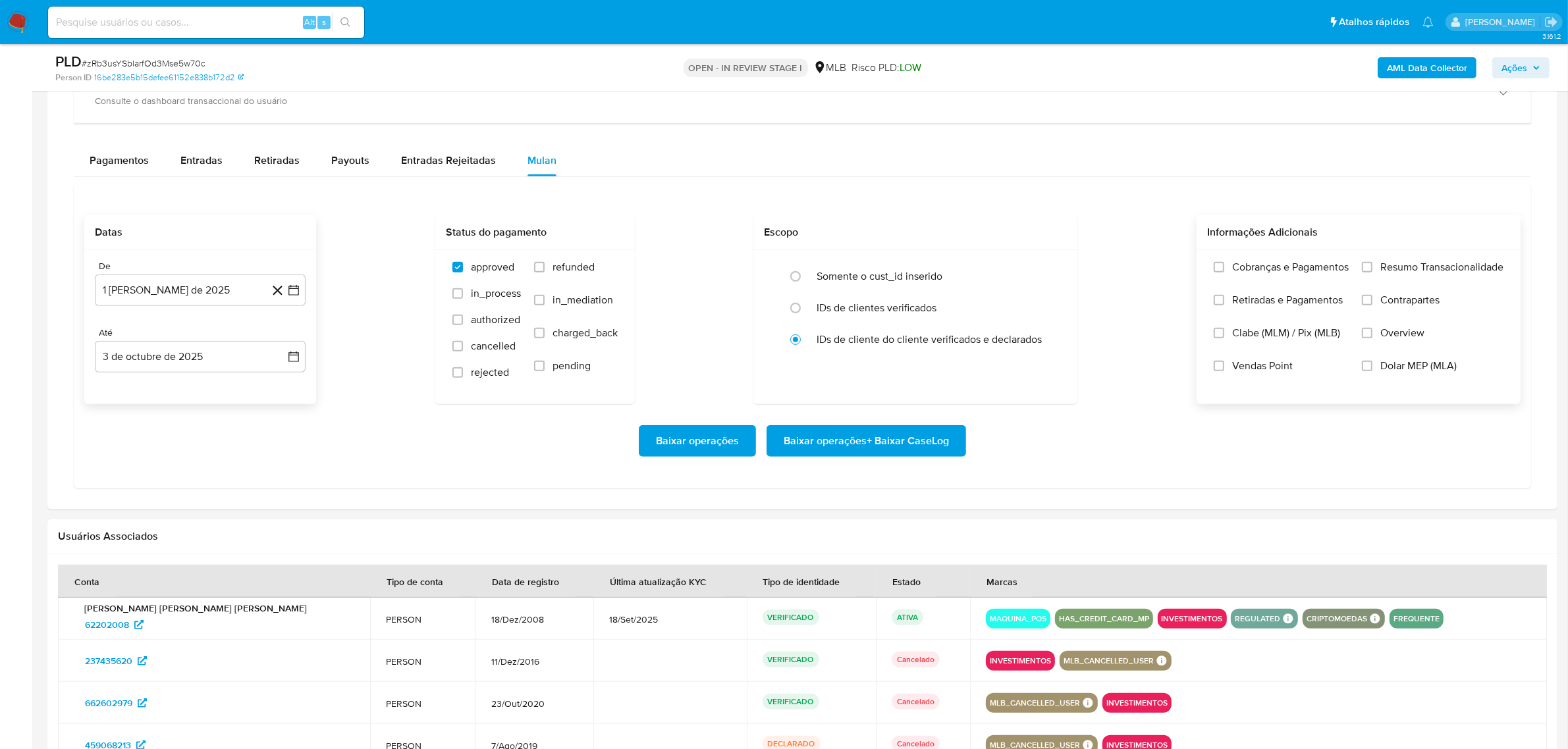
click at [1390, 268] on span "Resumo Transacionalidade" at bounding box center [1442, 267] width 124 height 13
click at [1372, 268] on input "Resumo Transacionalidade" at bounding box center [1366, 267] width 10 height 10
click at [857, 452] on span "Baixar operações + Baixar CaseLog" at bounding box center [865, 441] width 166 height 29
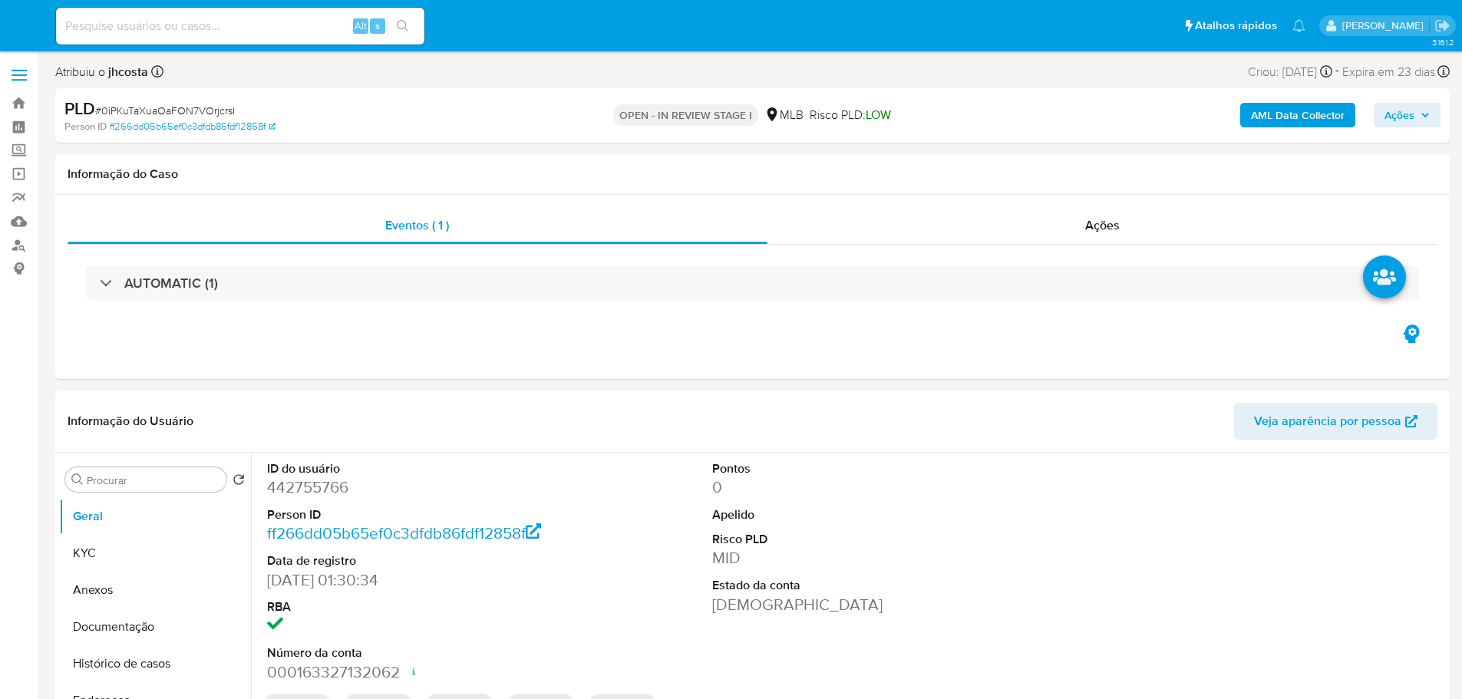
select select "10"
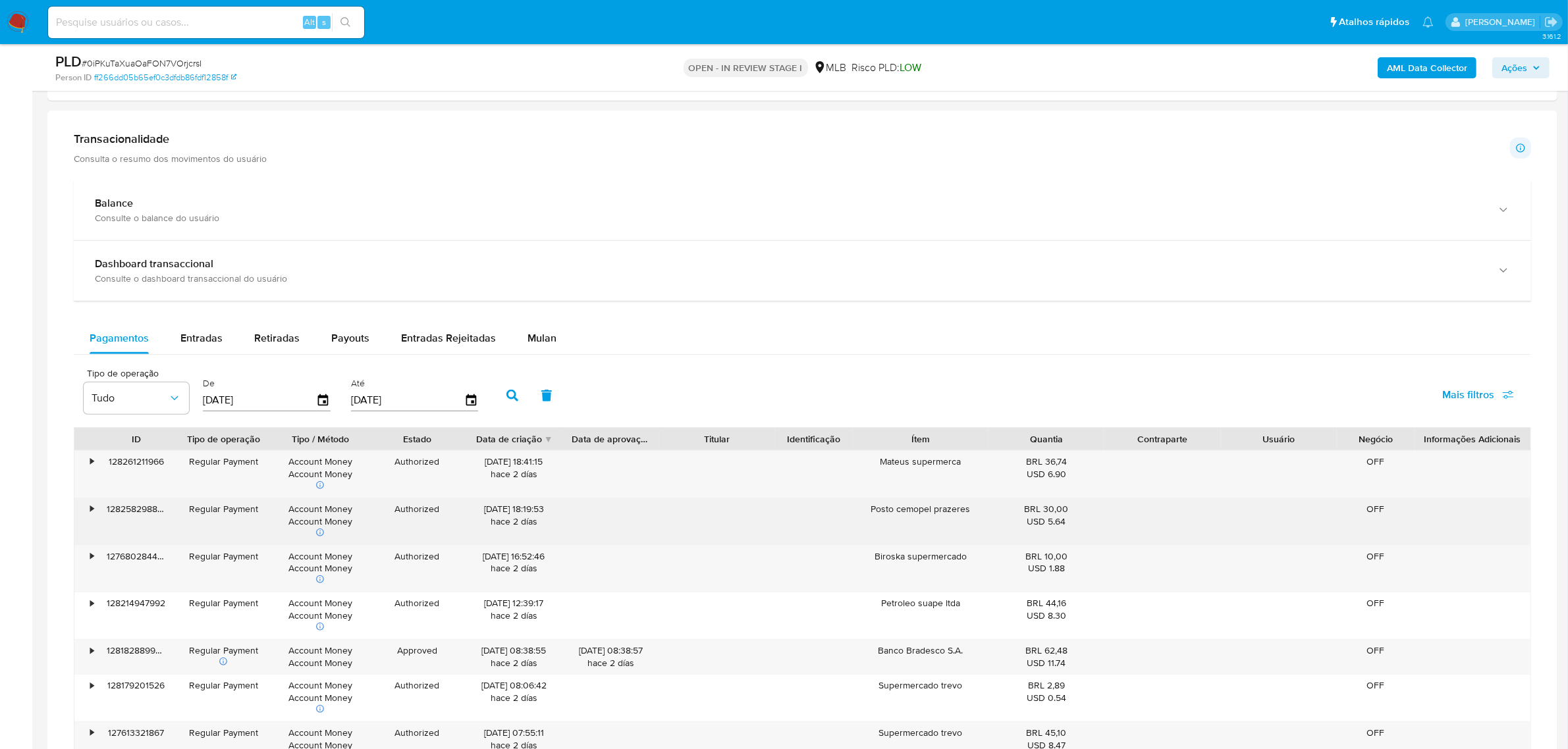
scroll to position [1070, 0]
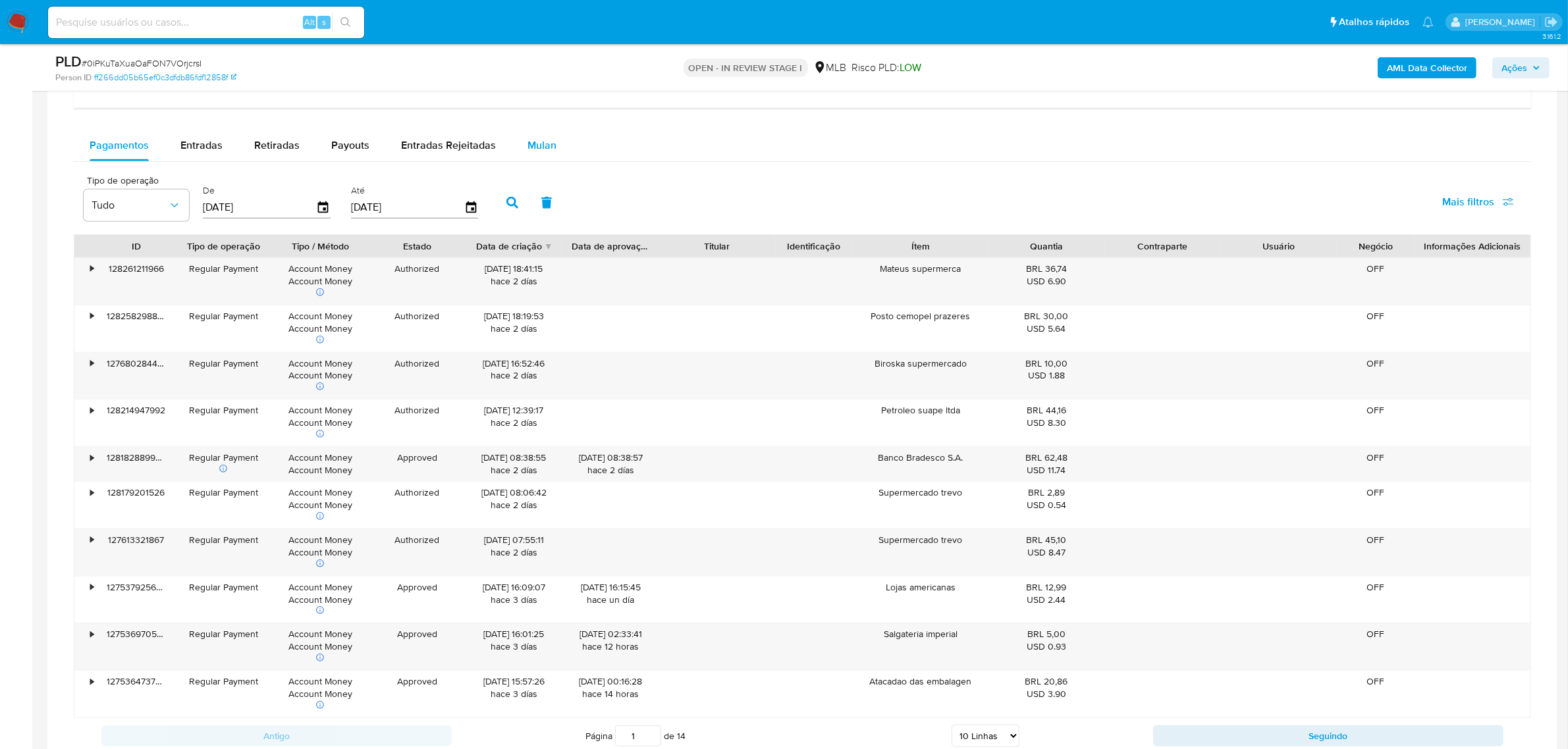
click at [543, 148] on span "Mulan" at bounding box center [542, 145] width 29 height 15
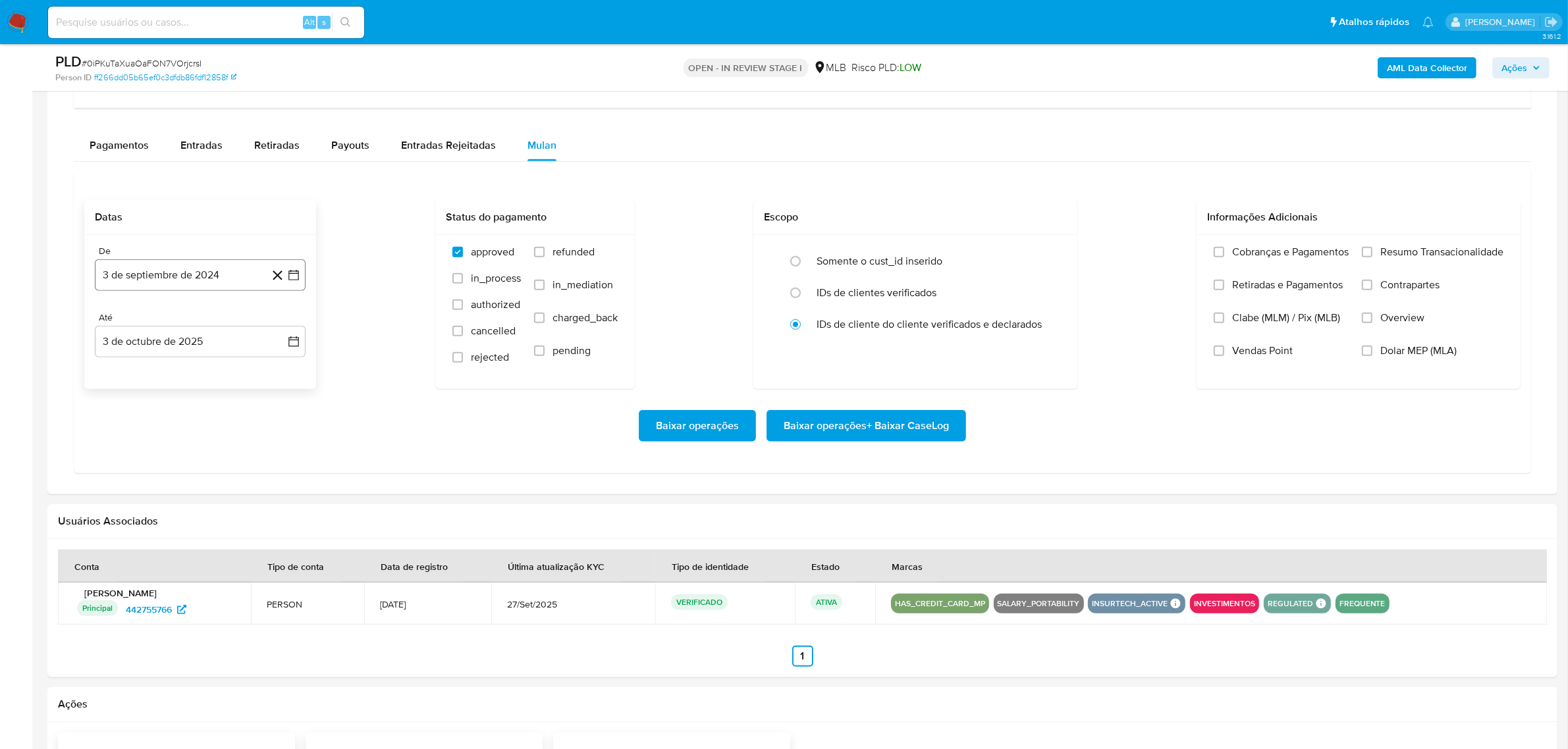
click at [172, 272] on button "3 de septiembre de 2024" at bounding box center [201, 275] width 211 height 32
click at [215, 324] on span "septiembre 2024" at bounding box center [194, 322] width 81 height 13
click at [280, 324] on icon "Año siguiente" at bounding box center [279, 323] width 15 height 15
click at [195, 451] on button "ago" at bounding box center [198, 444] width 37 height 21
click at [232, 367] on button "1" at bounding box center [226, 371] width 21 height 21
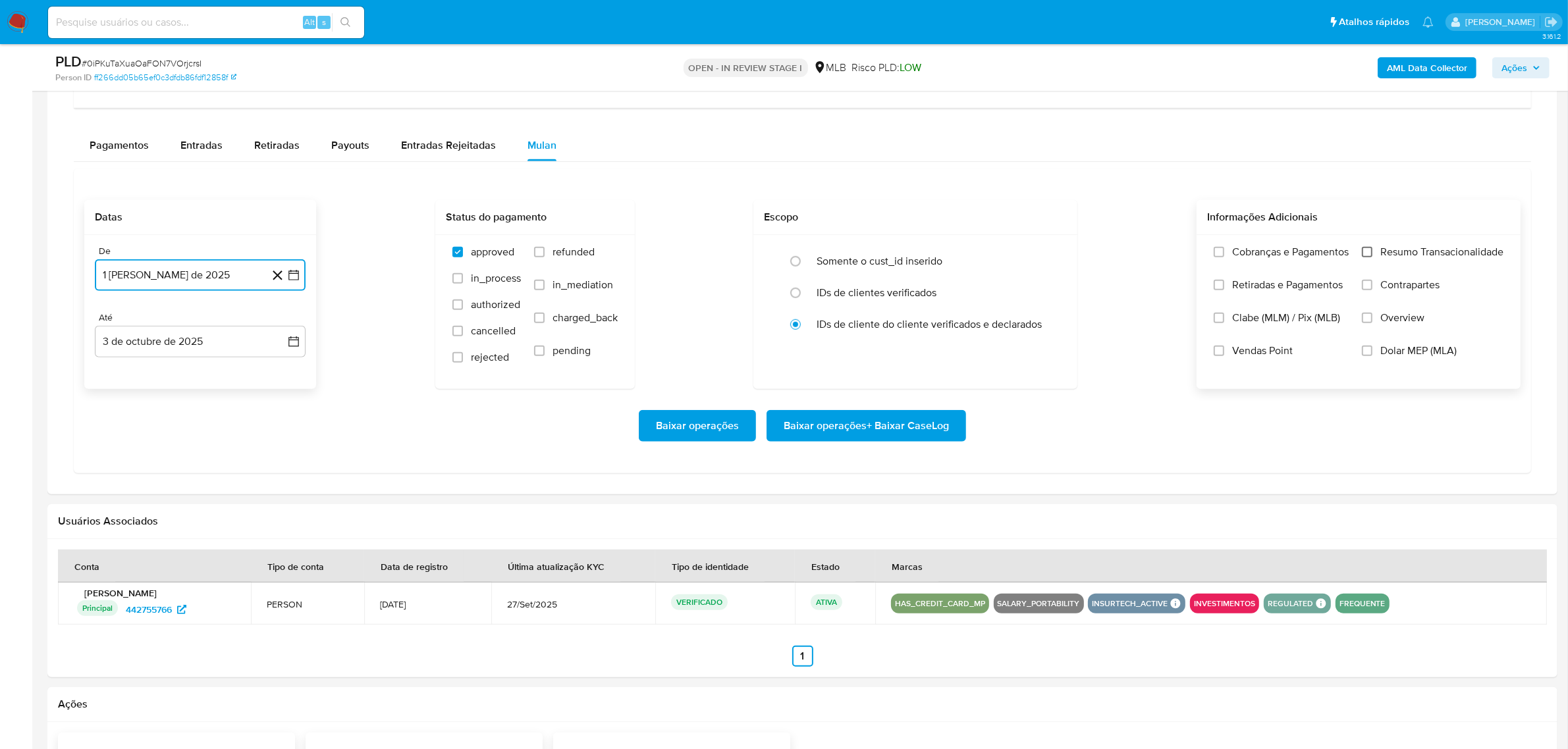
click at [1253, 257] on input "Resumo Transacionalidade" at bounding box center [1366, 252] width 10 height 10
click at [863, 440] on span "Baixar operações + Baixar CaseLog" at bounding box center [865, 426] width 166 height 29
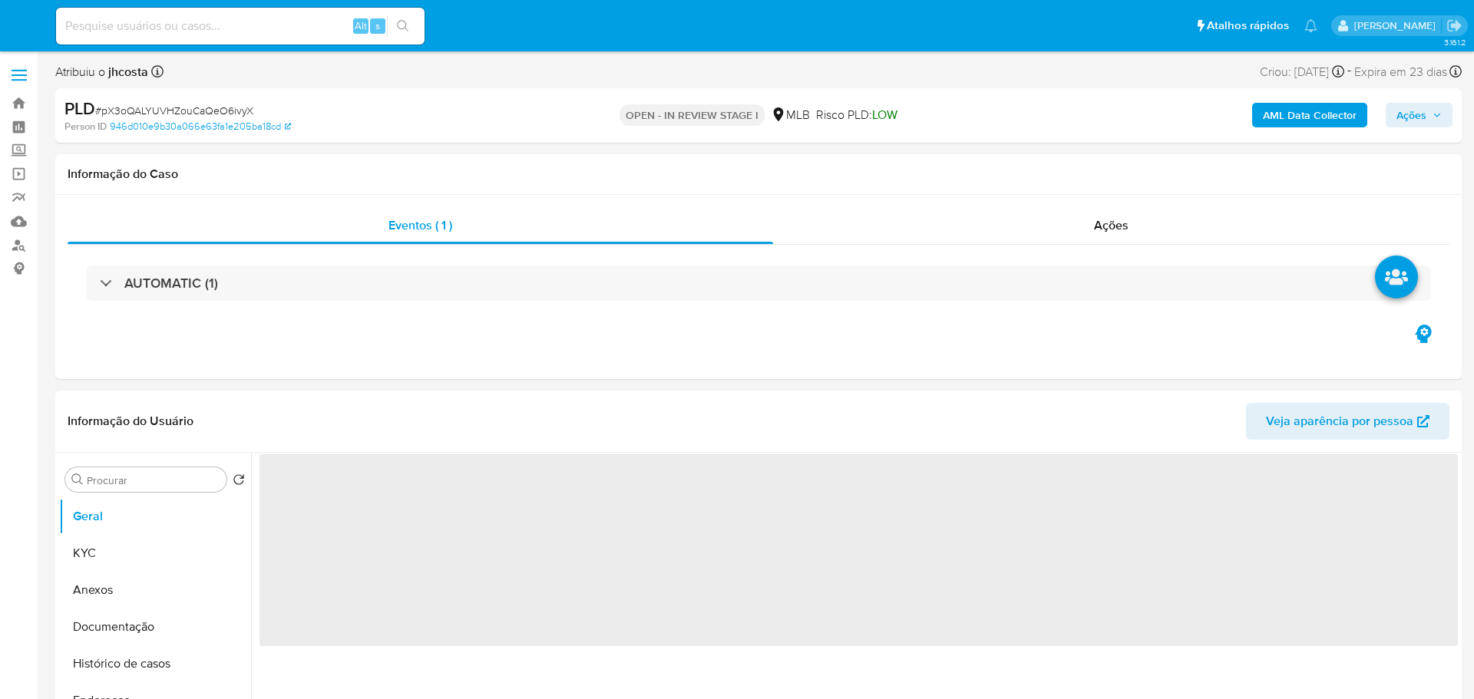
select select "10"
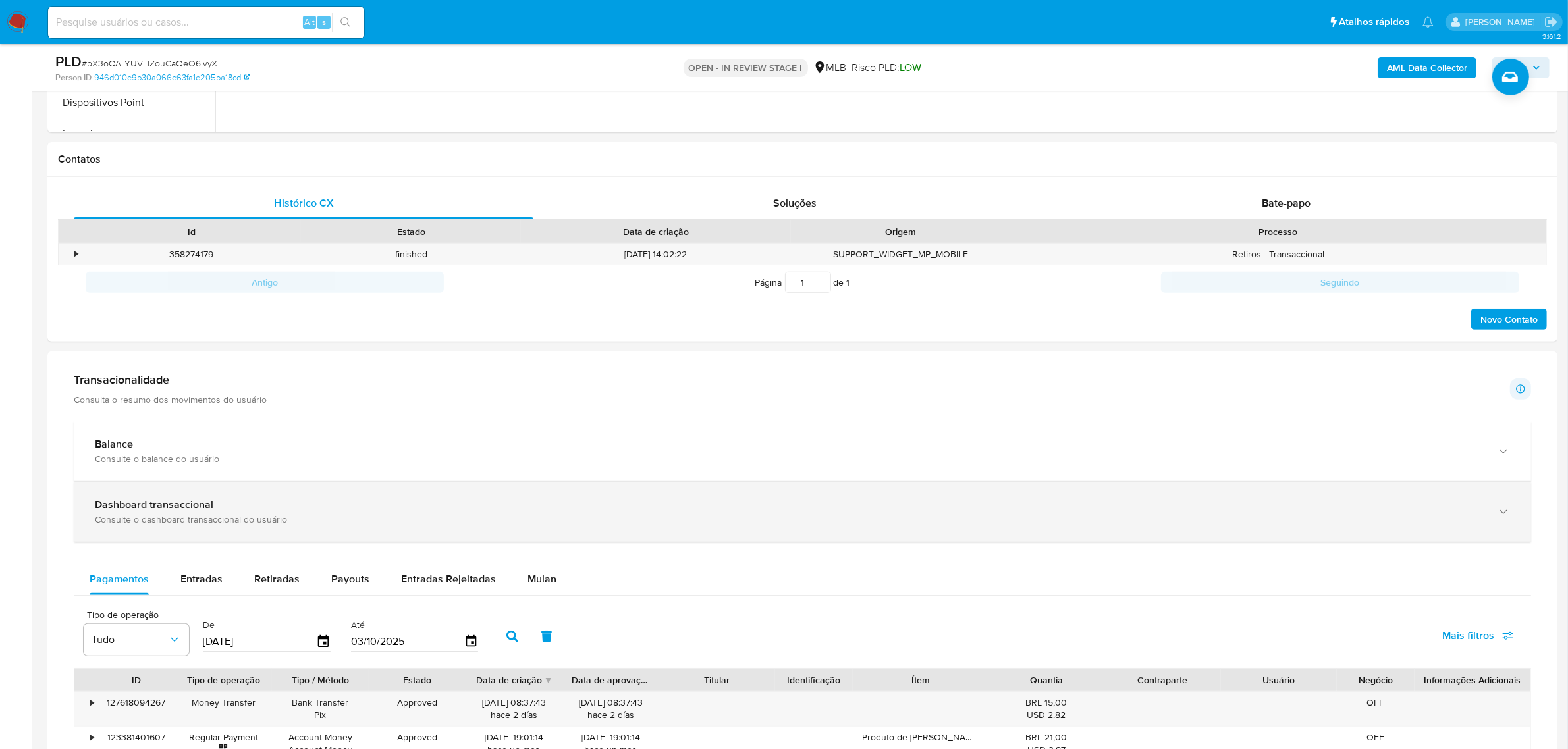
scroll to position [659, 0]
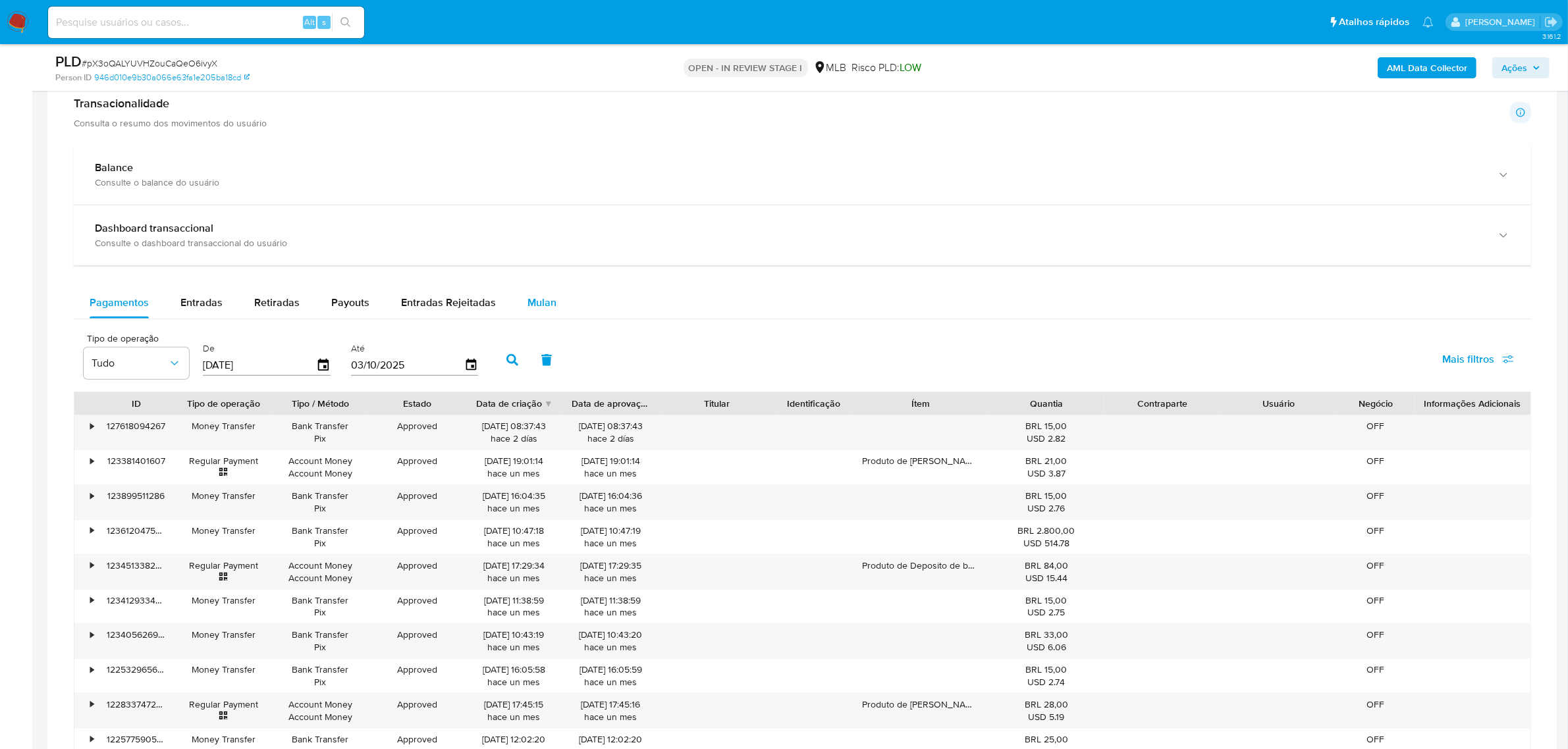
click at [552, 297] on button "Mulan" at bounding box center [541, 303] width 61 height 32
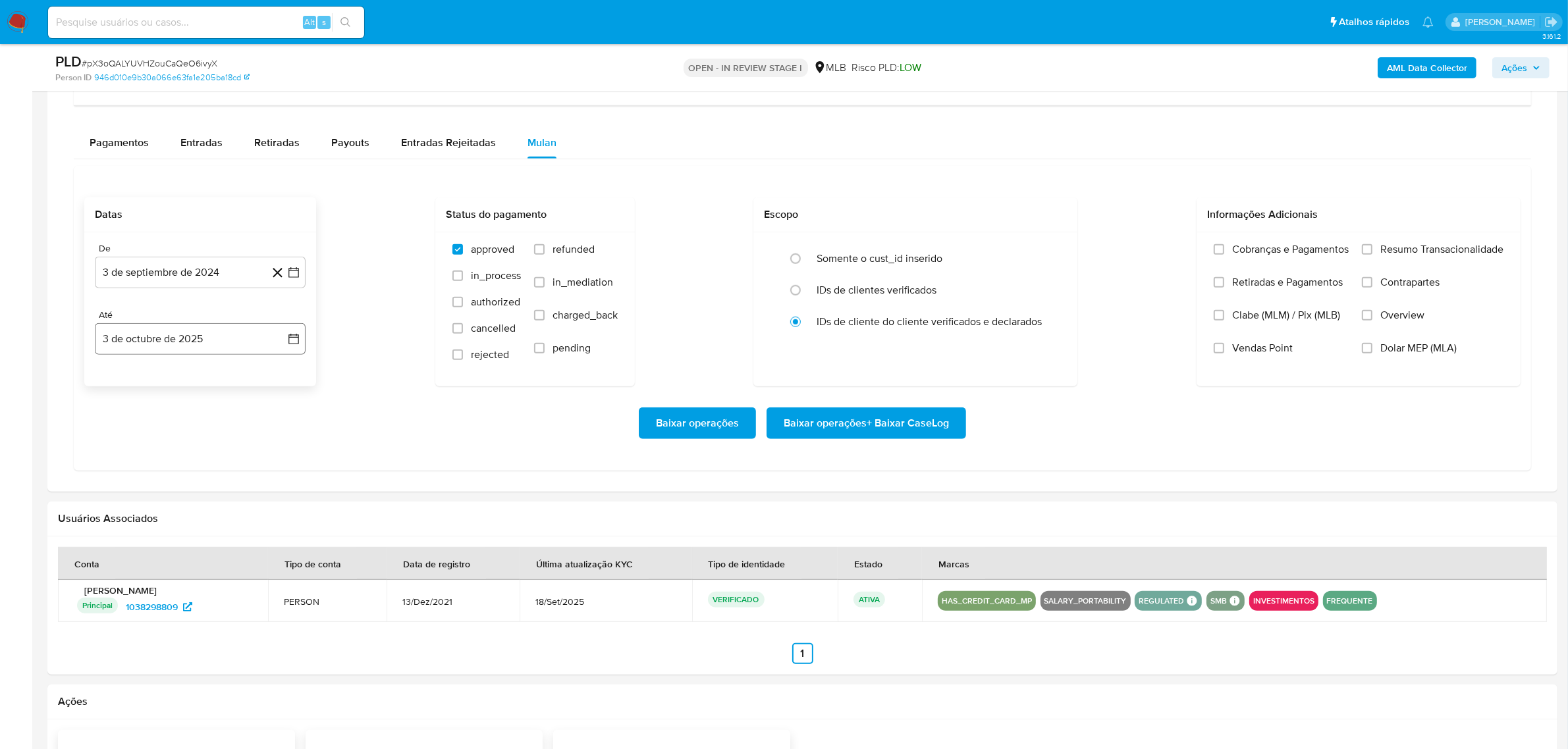
scroll to position [988, 0]
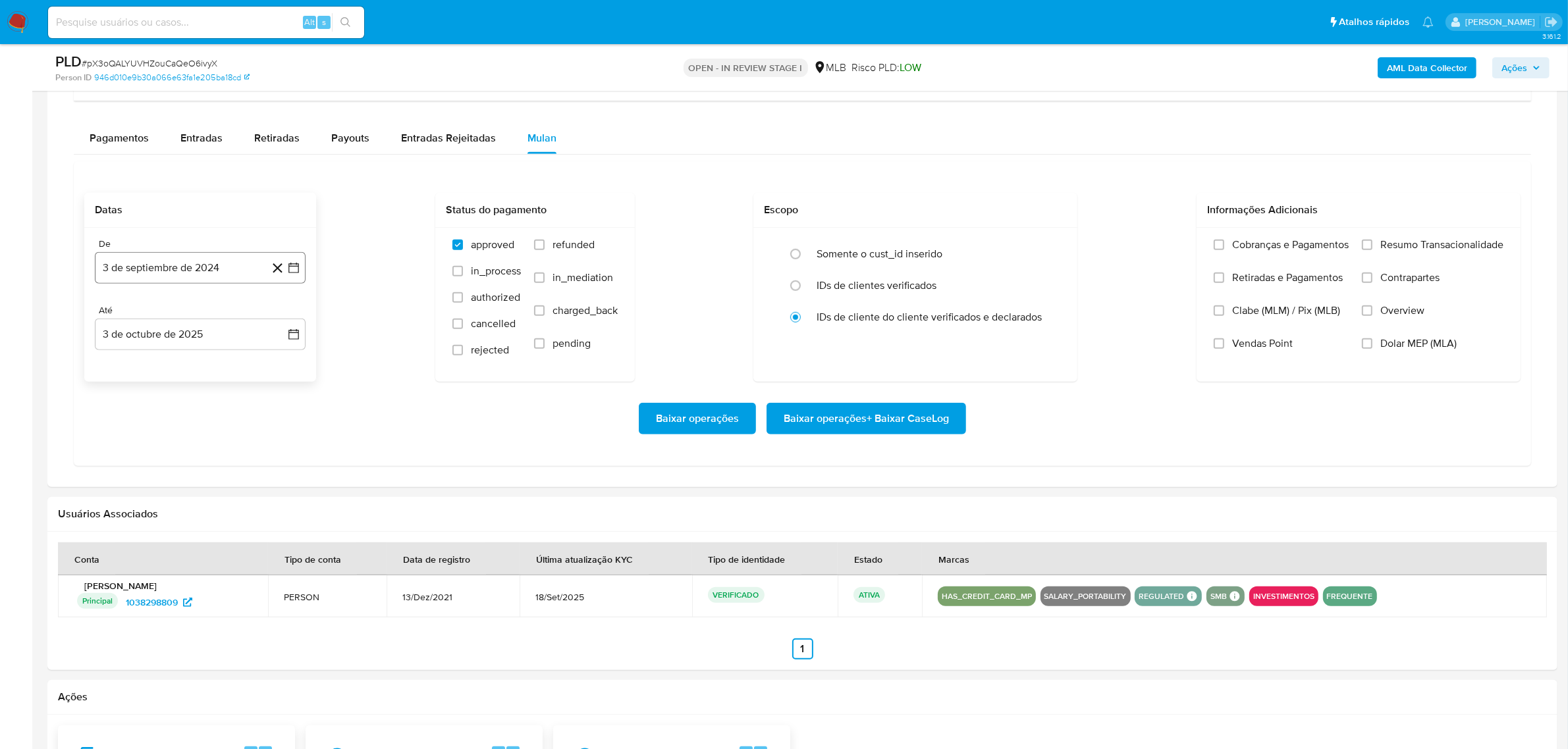
click at [214, 268] on button "3 de septiembre de 2024" at bounding box center [201, 268] width 211 height 32
click at [228, 313] on span "septiembre 2024" at bounding box center [194, 315] width 81 height 13
click at [280, 317] on icon "Año siguiente" at bounding box center [279, 315] width 15 height 15
click at [204, 442] on span "ago" at bounding box center [199, 438] width 16 height 10
click at [228, 369] on button "1" at bounding box center [226, 364] width 21 height 21
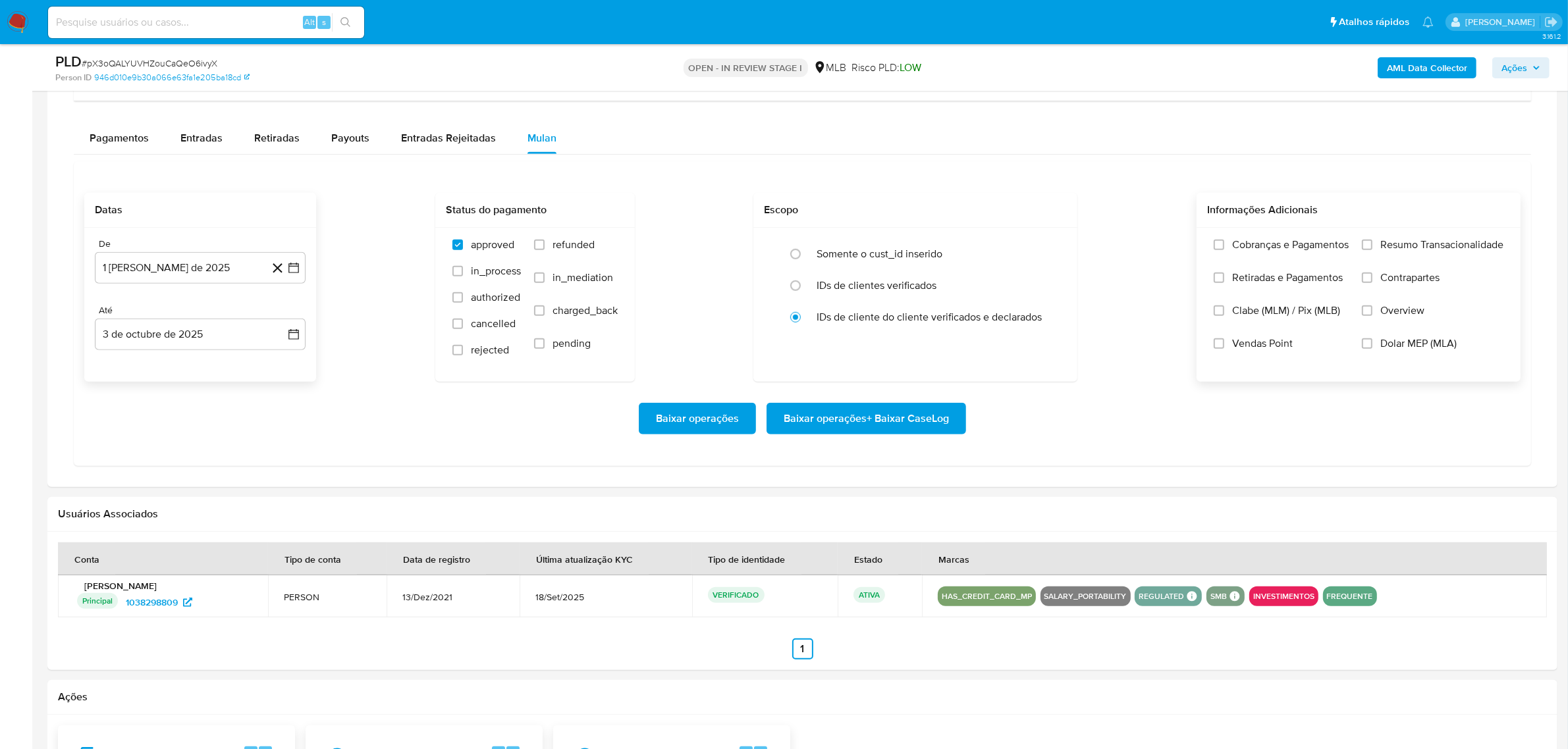
click at [1263, 248] on span "Resumo Transacionalidade" at bounding box center [1442, 245] width 124 height 13
click at [1263, 248] on input "Resumo Transacionalidade" at bounding box center [1366, 245] width 10 height 10
click at [814, 426] on span "Baixar operações + Baixar CaseLog" at bounding box center [865, 419] width 166 height 29
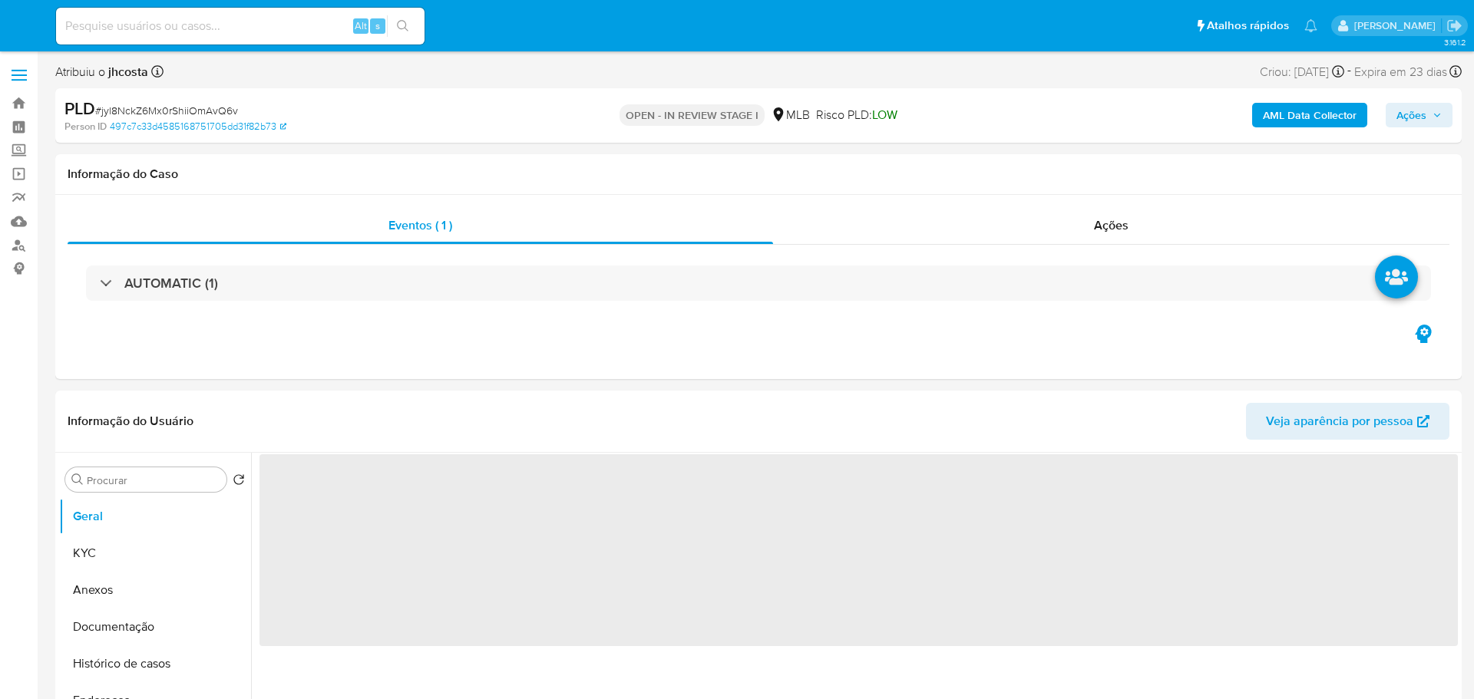
select select "10"
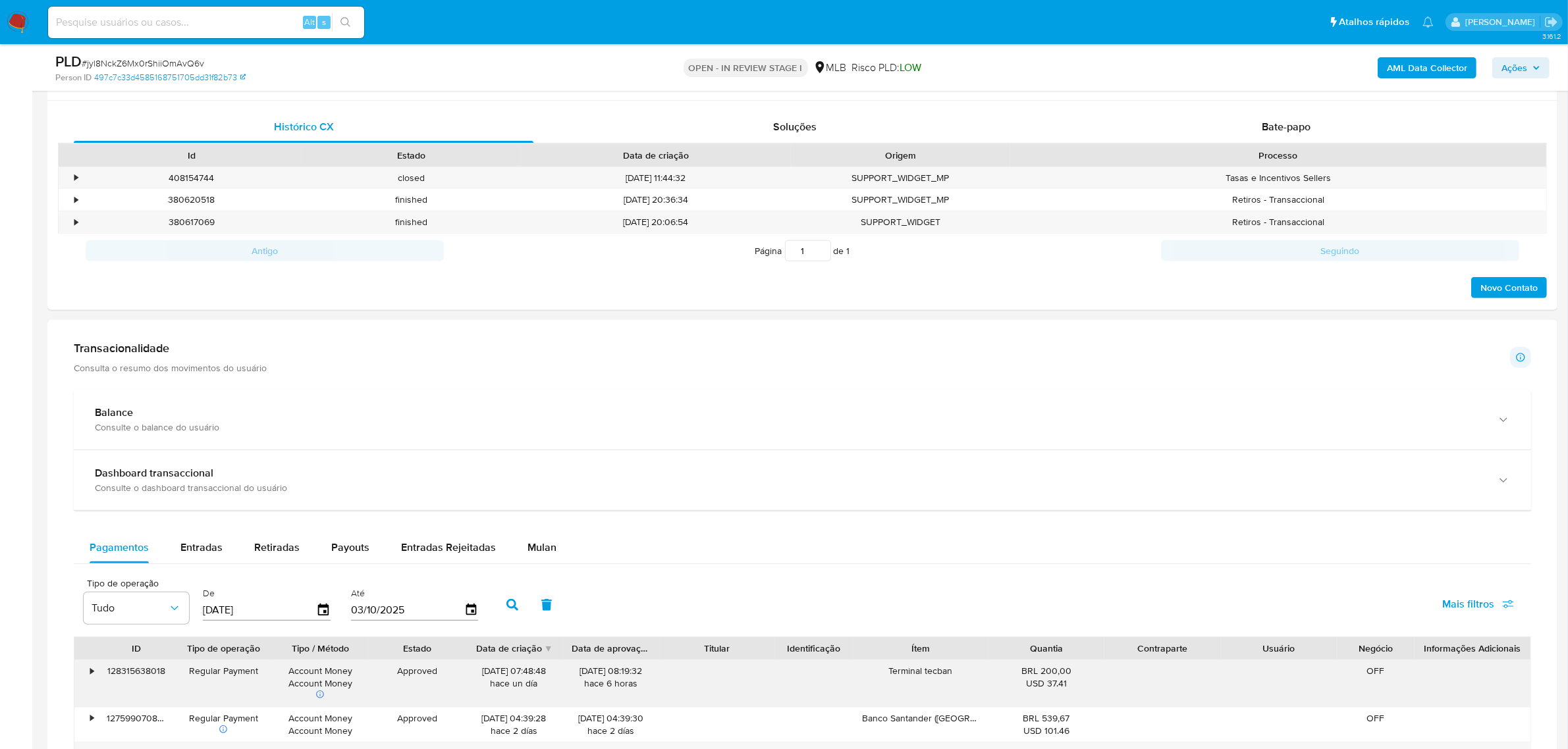
scroll to position [823, 0]
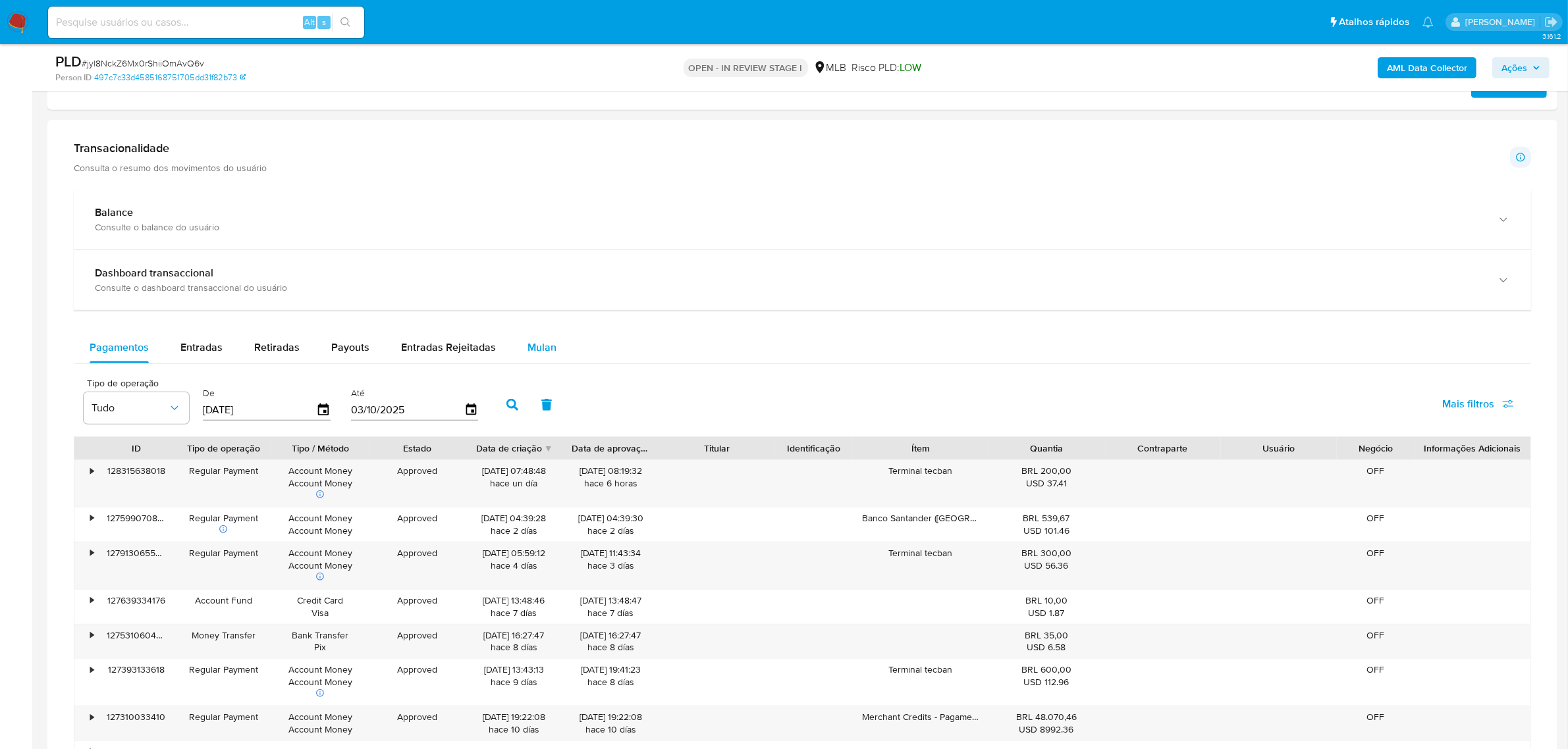
click at [543, 353] on span "Mulan" at bounding box center [542, 347] width 29 height 15
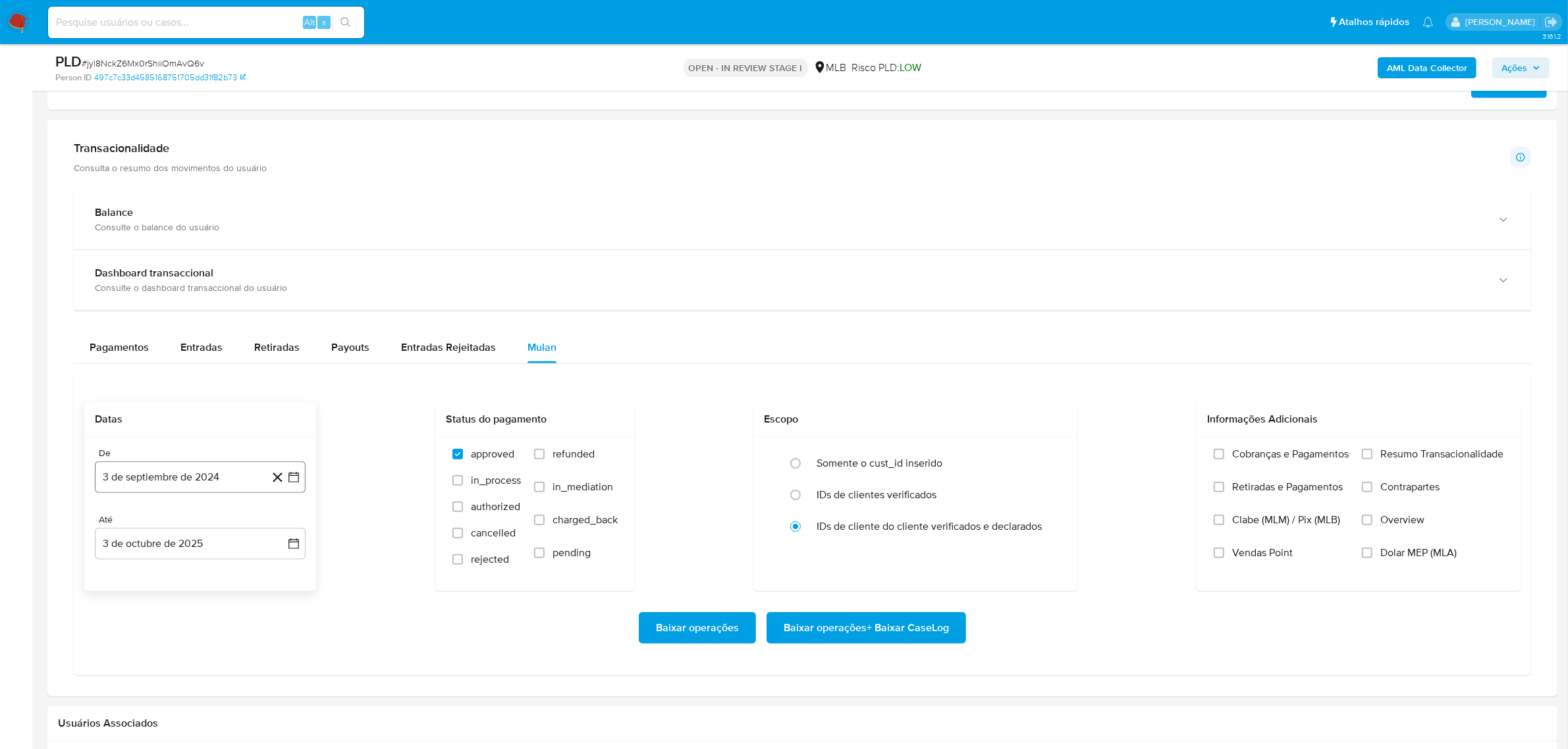
click at [179, 480] on button "3 de septiembre de 2024" at bounding box center [201, 477] width 211 height 32
click at [202, 525] on span "septiembre 2024" at bounding box center [194, 524] width 81 height 13
click at [279, 526] on icon "Año siguiente" at bounding box center [279, 525] width 15 height 15
click at [188, 599] on button "ago" at bounding box center [198, 646] width 37 height 21
click at [225, 563] on table "lun lunes mar martes mié miércoles jue jueves vie viernes sáb sábado dom doming…" at bounding box center [200, 617] width 179 height 145
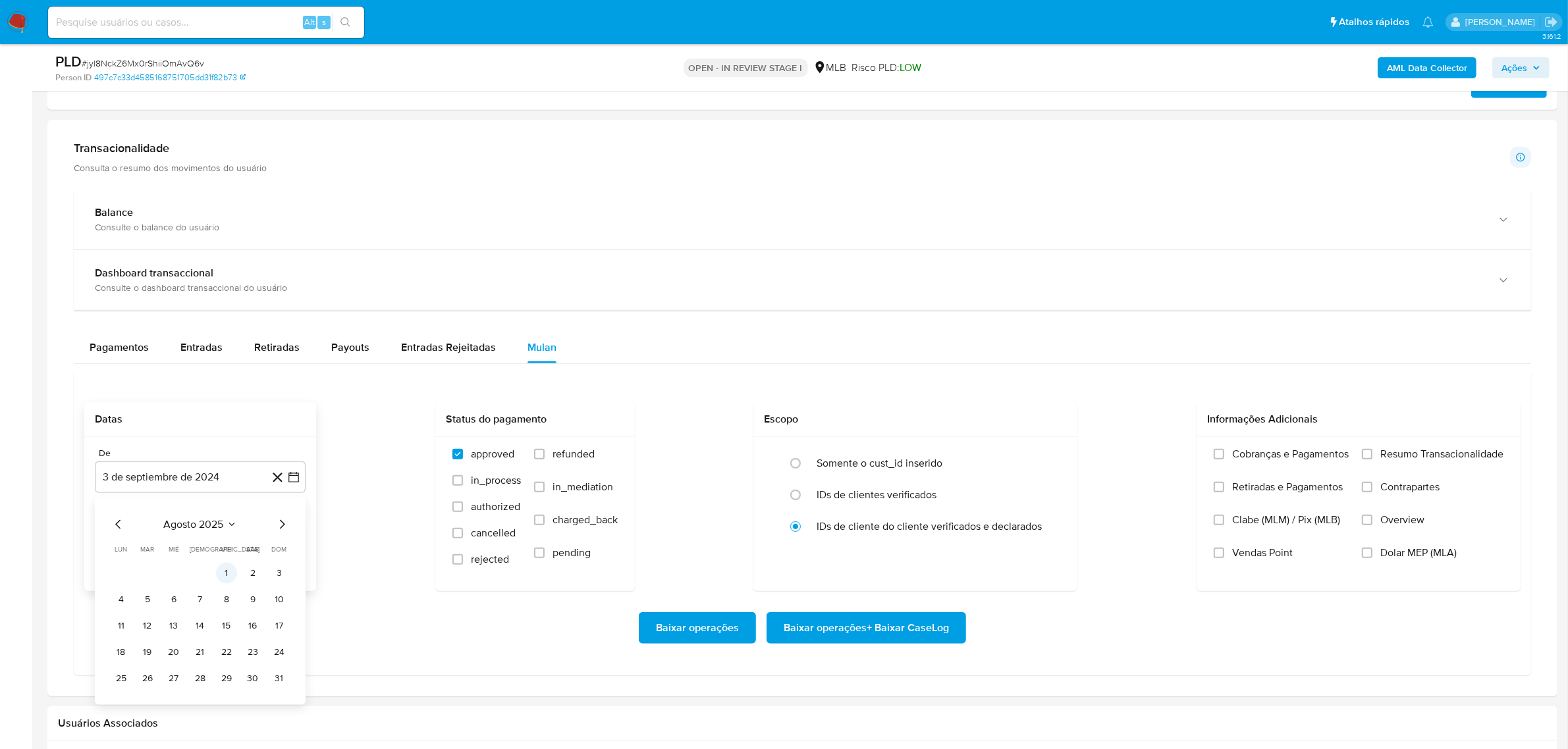
click at [227, 571] on button "1" at bounding box center [226, 573] width 21 height 21
click at [1263, 455] on span "Resumo Transacionalidade" at bounding box center [1442, 454] width 124 height 13
click at [1263, 455] on input "Resumo Transacionalidade" at bounding box center [1366, 454] width 10 height 10
click at [859, 599] on span "Baixar operações + Baixar CaseLog" at bounding box center [865, 628] width 166 height 29
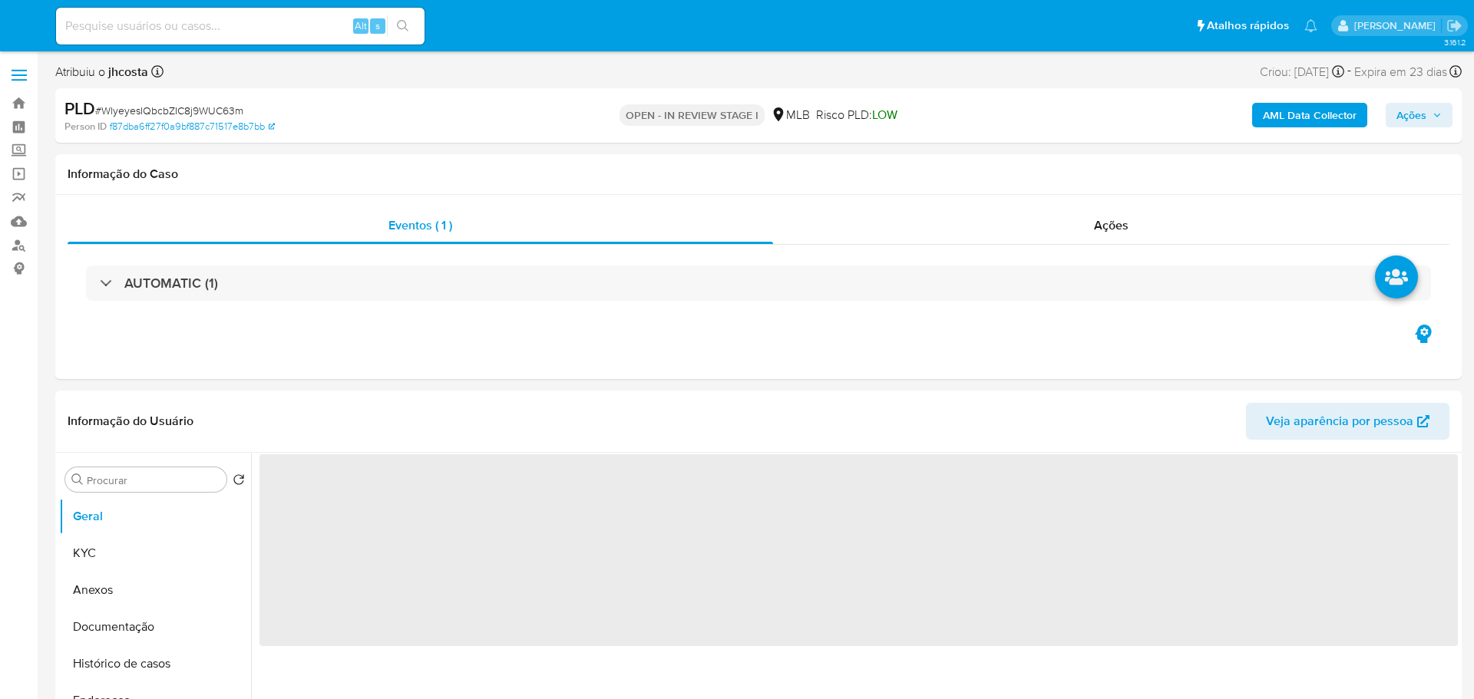
select select "10"
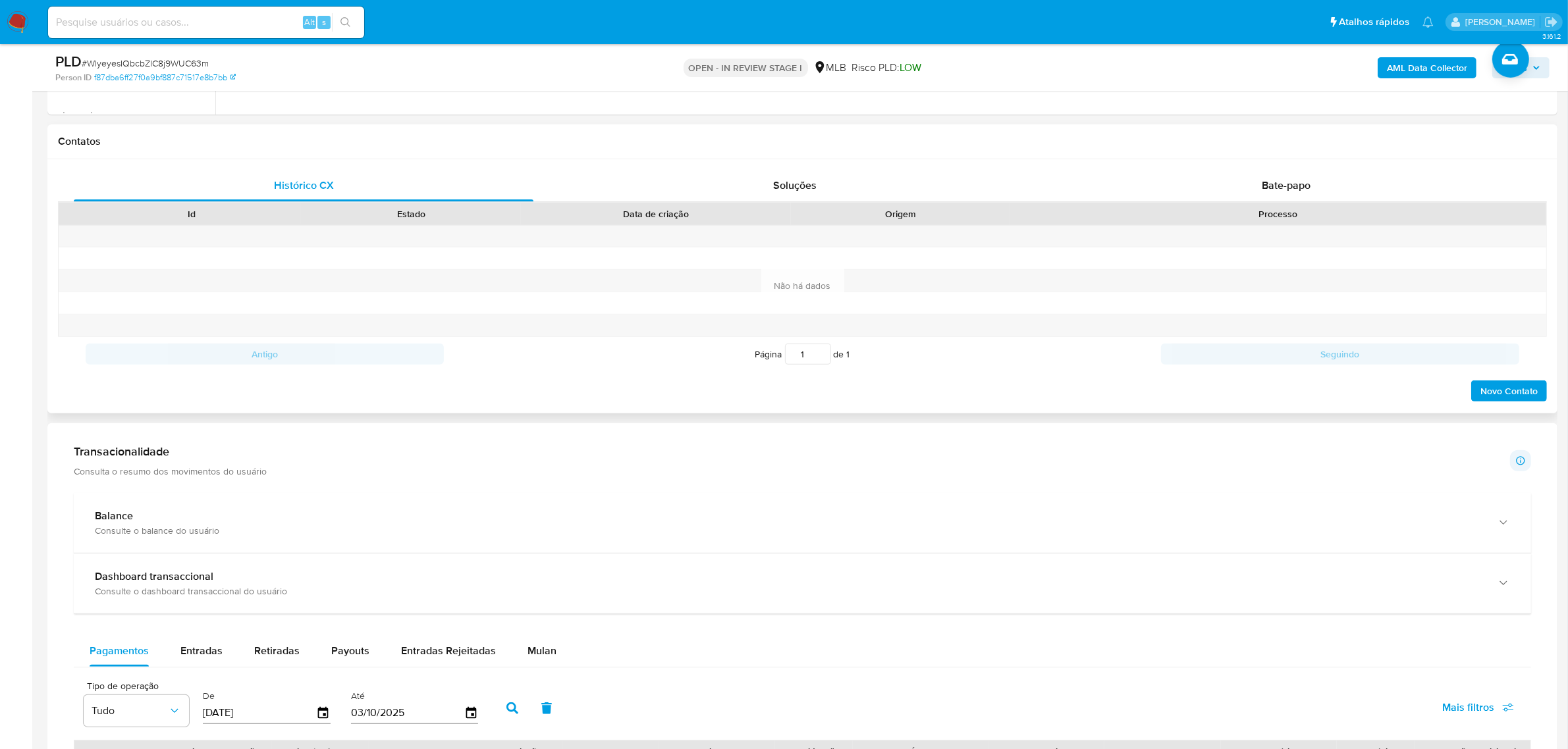
scroll to position [823, 0]
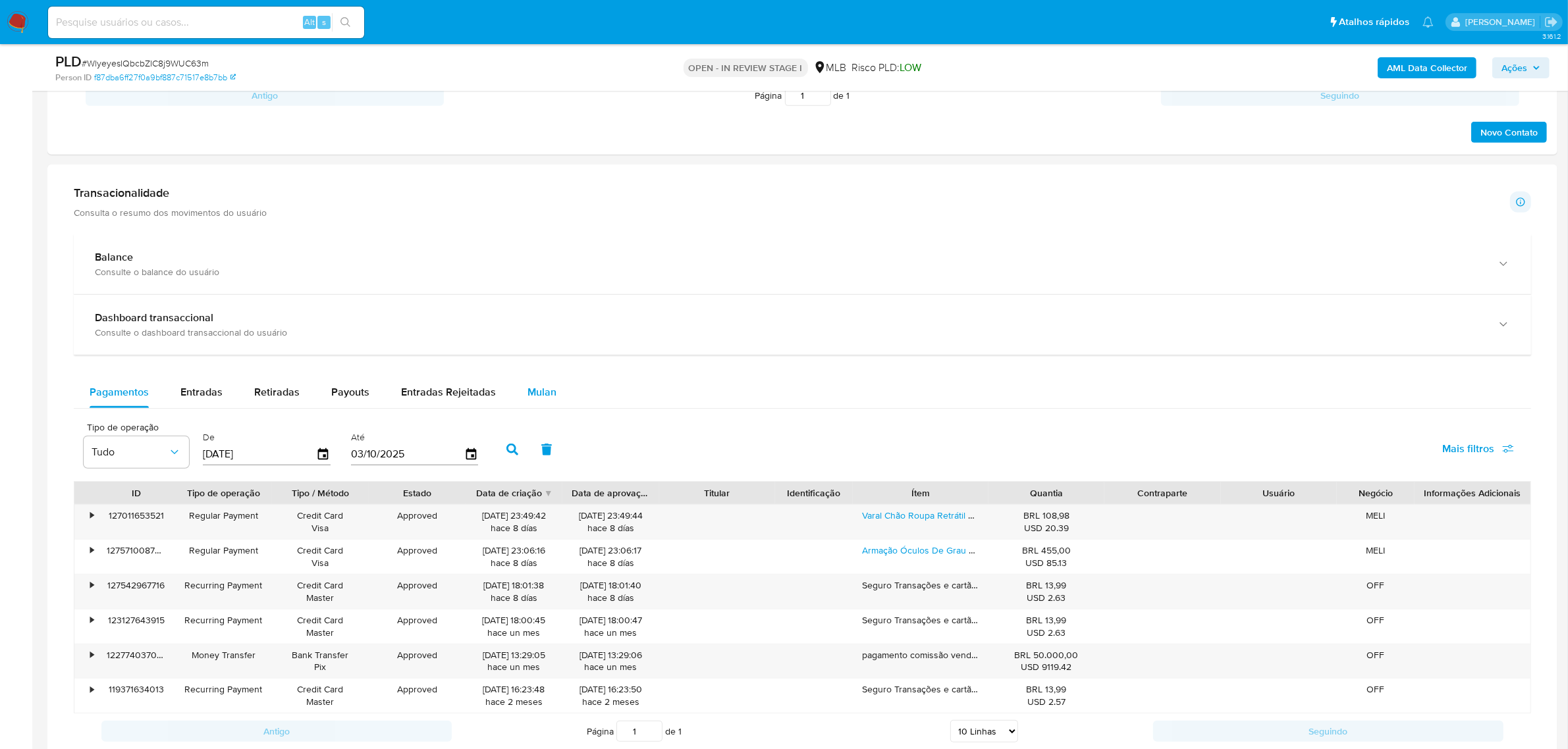
click at [532, 396] on span "Mulan" at bounding box center [542, 392] width 29 height 15
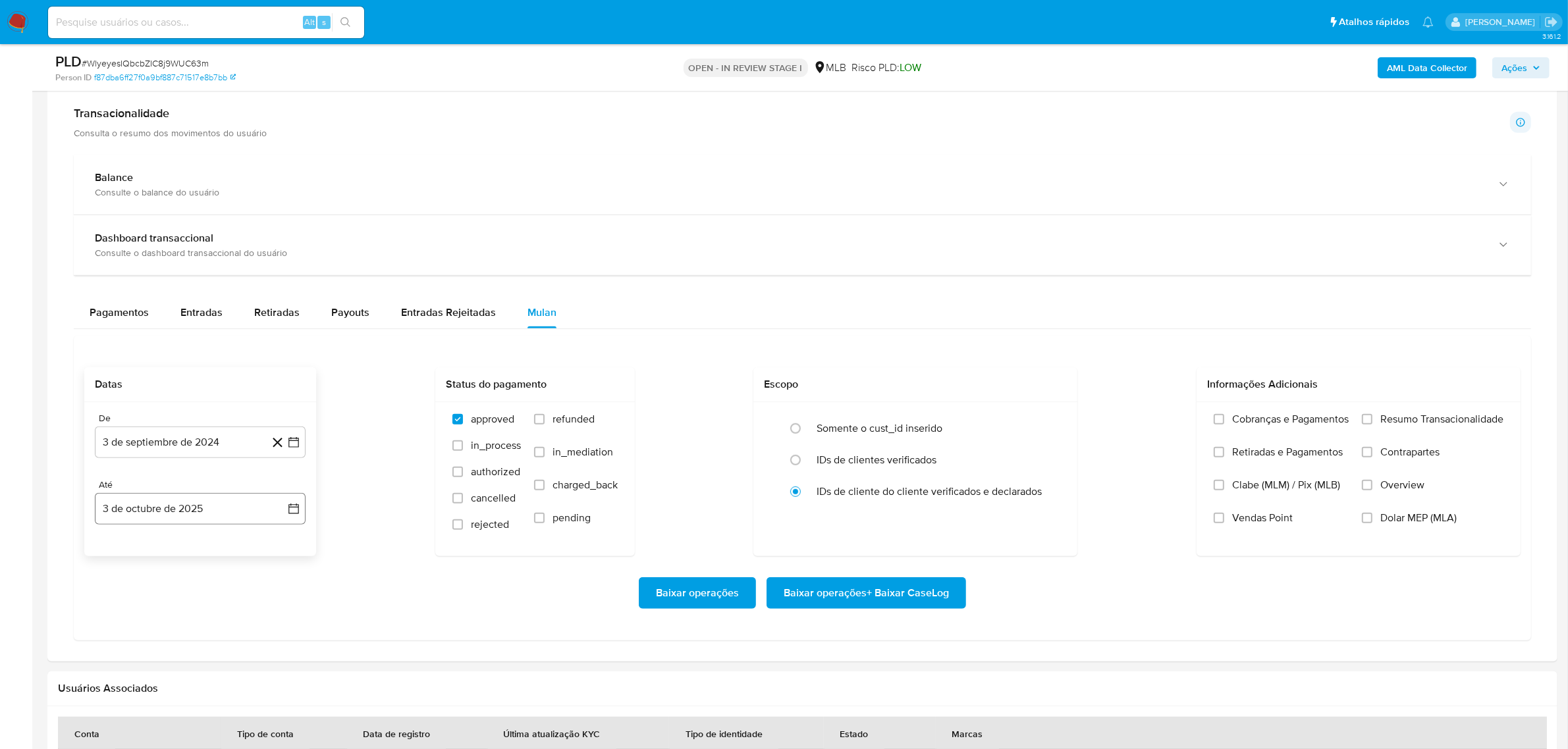
scroll to position [988, 0]
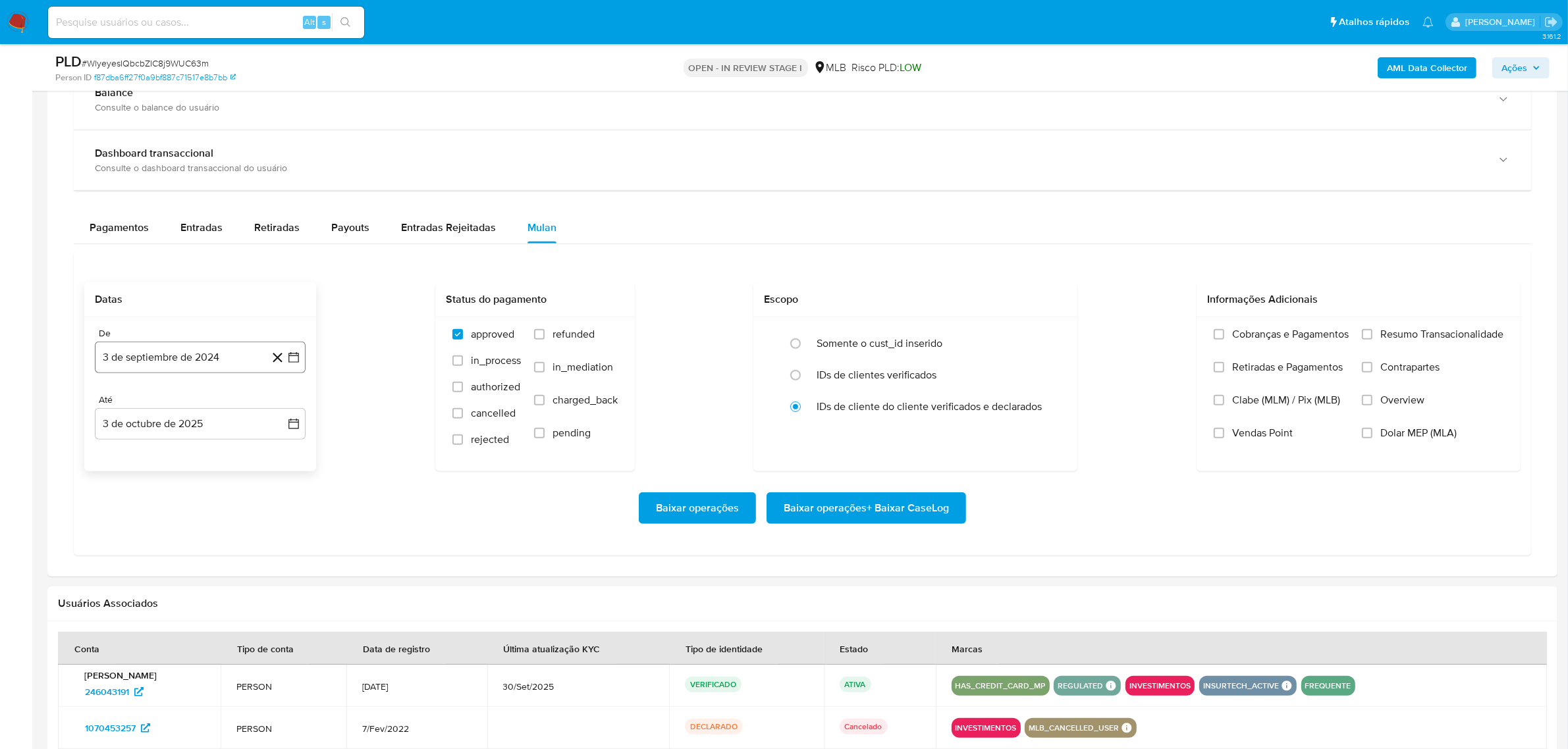
click at [228, 363] on button "3 de septiembre de 2024" at bounding box center [201, 357] width 211 height 32
click at [228, 402] on span "septiembre 2024" at bounding box center [194, 404] width 81 height 13
drag, startPoint x: 281, startPoint y: 412, endPoint x: 252, endPoint y: 477, distance: 71.2
click at [280, 412] on icon "Año siguiente" at bounding box center [279, 405] width 15 height 15
click at [208, 531] on button "ago" at bounding box center [198, 527] width 37 height 21
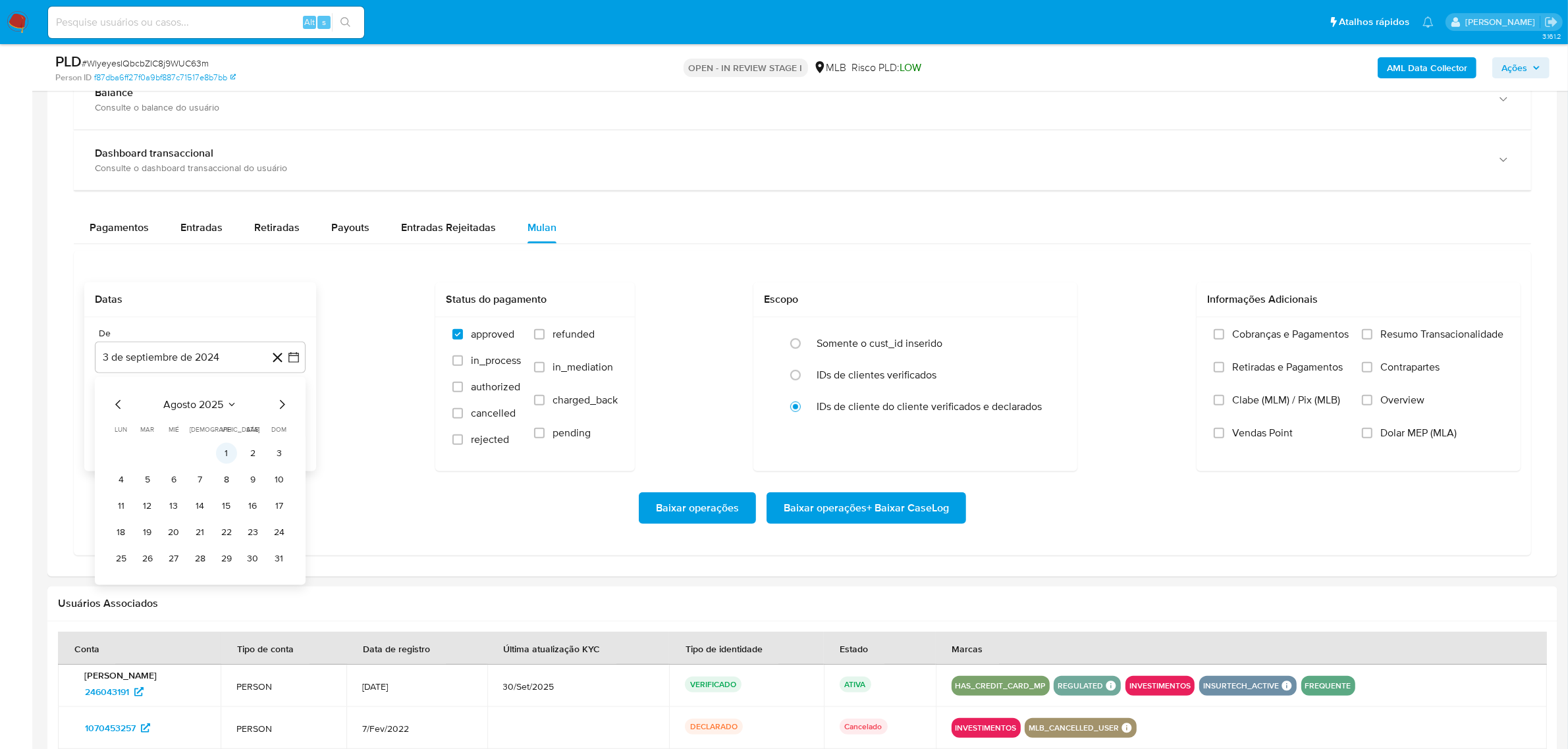
click at [221, 452] on button "1" at bounding box center [226, 454] width 21 height 21
click at [1263, 347] on label "Resumo Transacionalidade" at bounding box center [1432, 344] width 142 height 33
click at [1263, 340] on input "Resumo Transacionalidade" at bounding box center [1366, 335] width 10 height 10
click at [787, 498] on span "Baixar operações + Baixar CaseLog" at bounding box center [865, 509] width 166 height 29
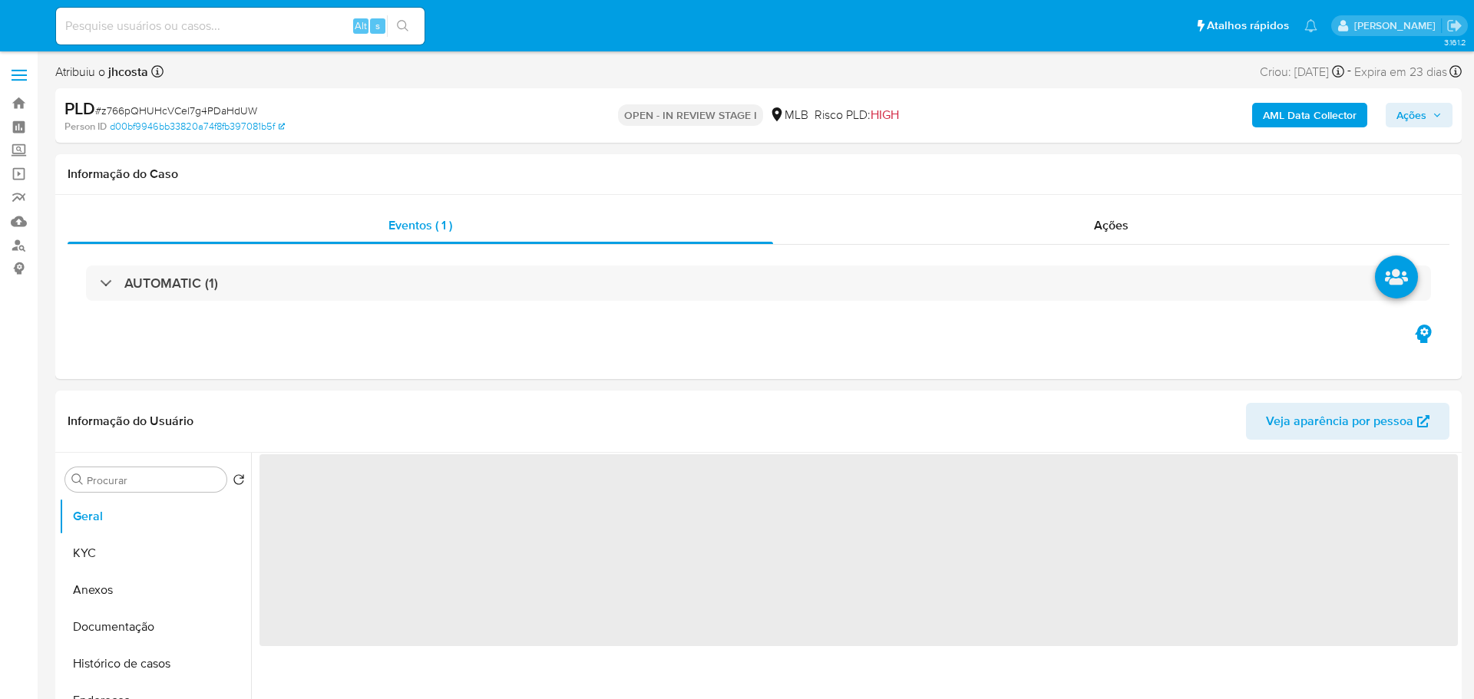
select select "10"
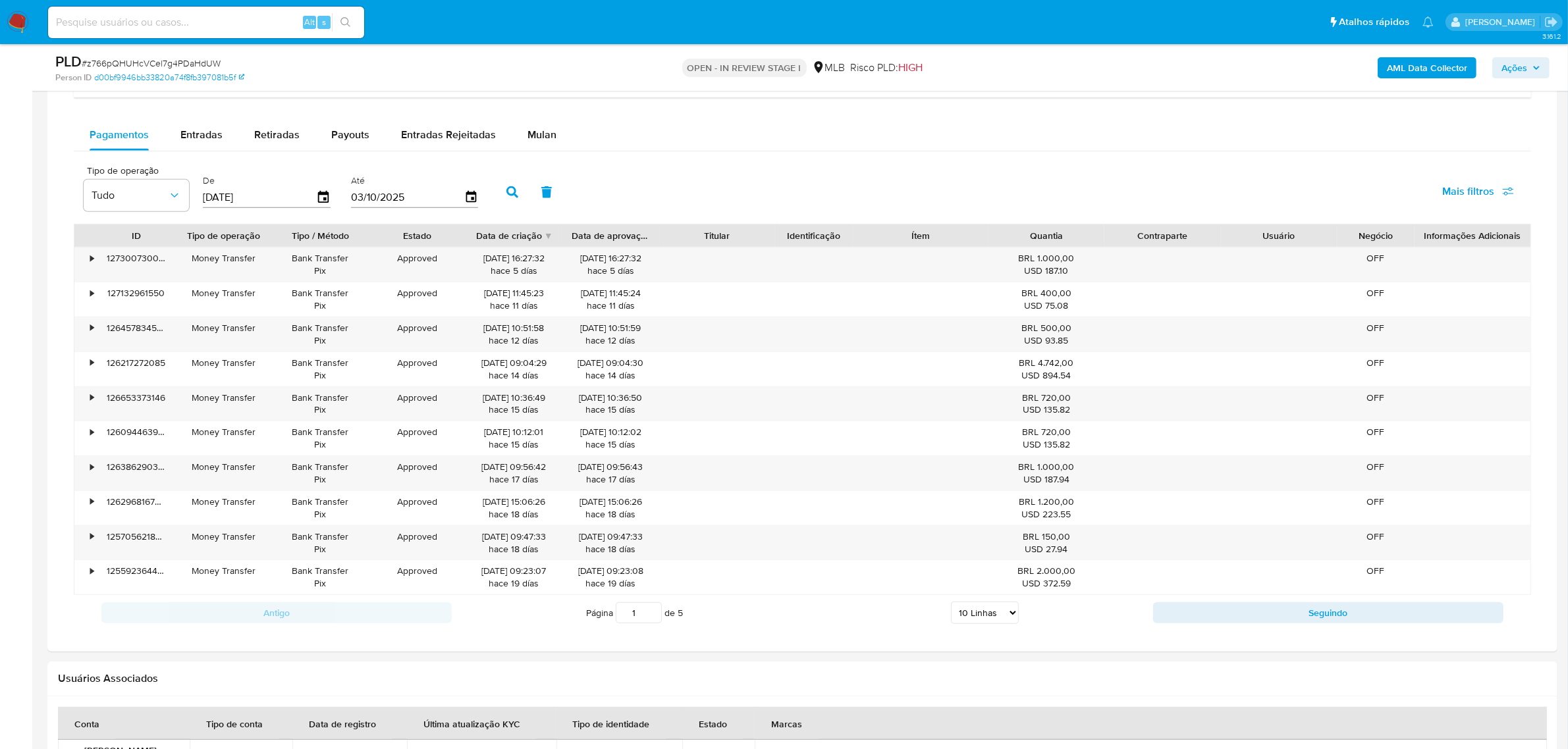
scroll to position [905, 0]
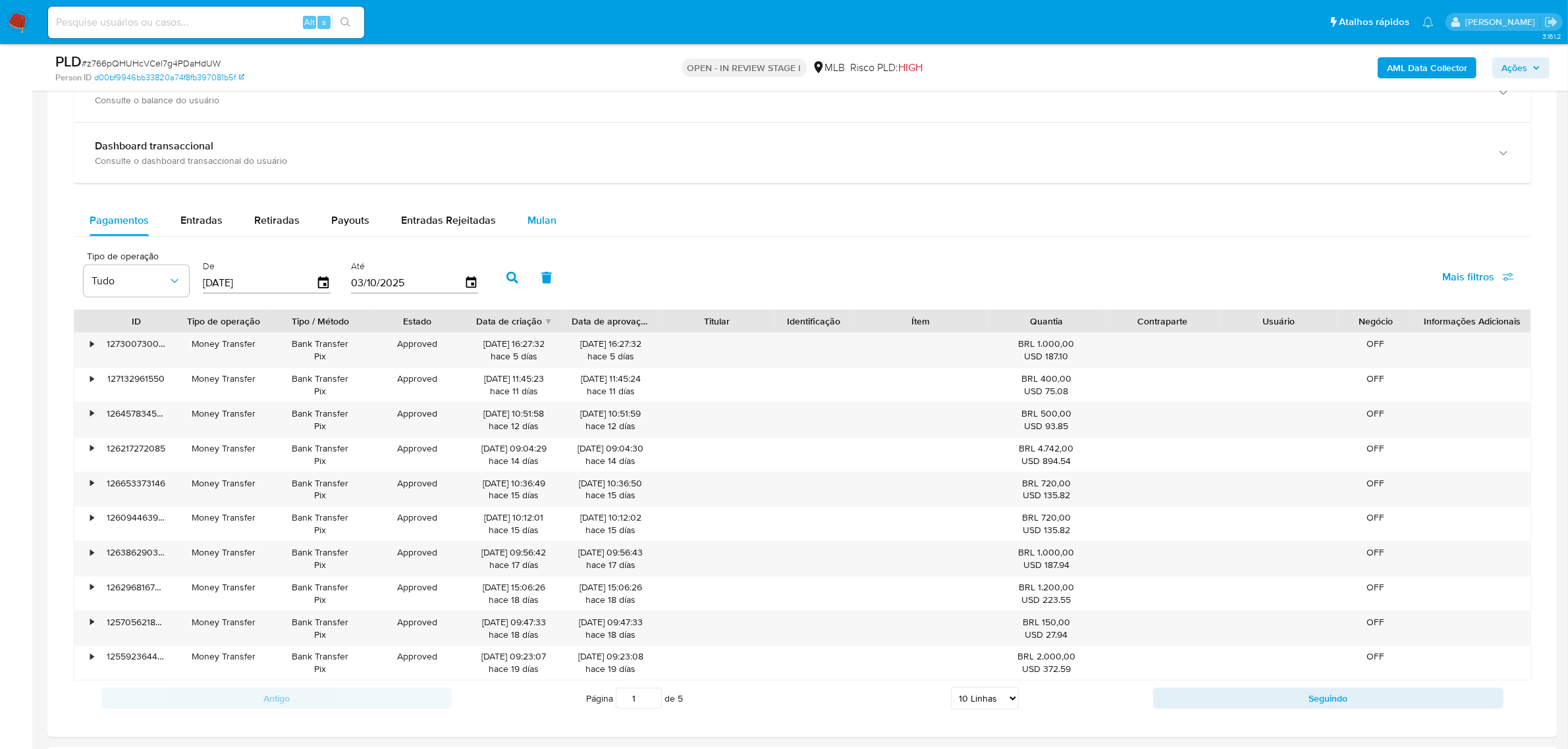
click at [534, 218] on span "Mulan" at bounding box center [542, 220] width 29 height 15
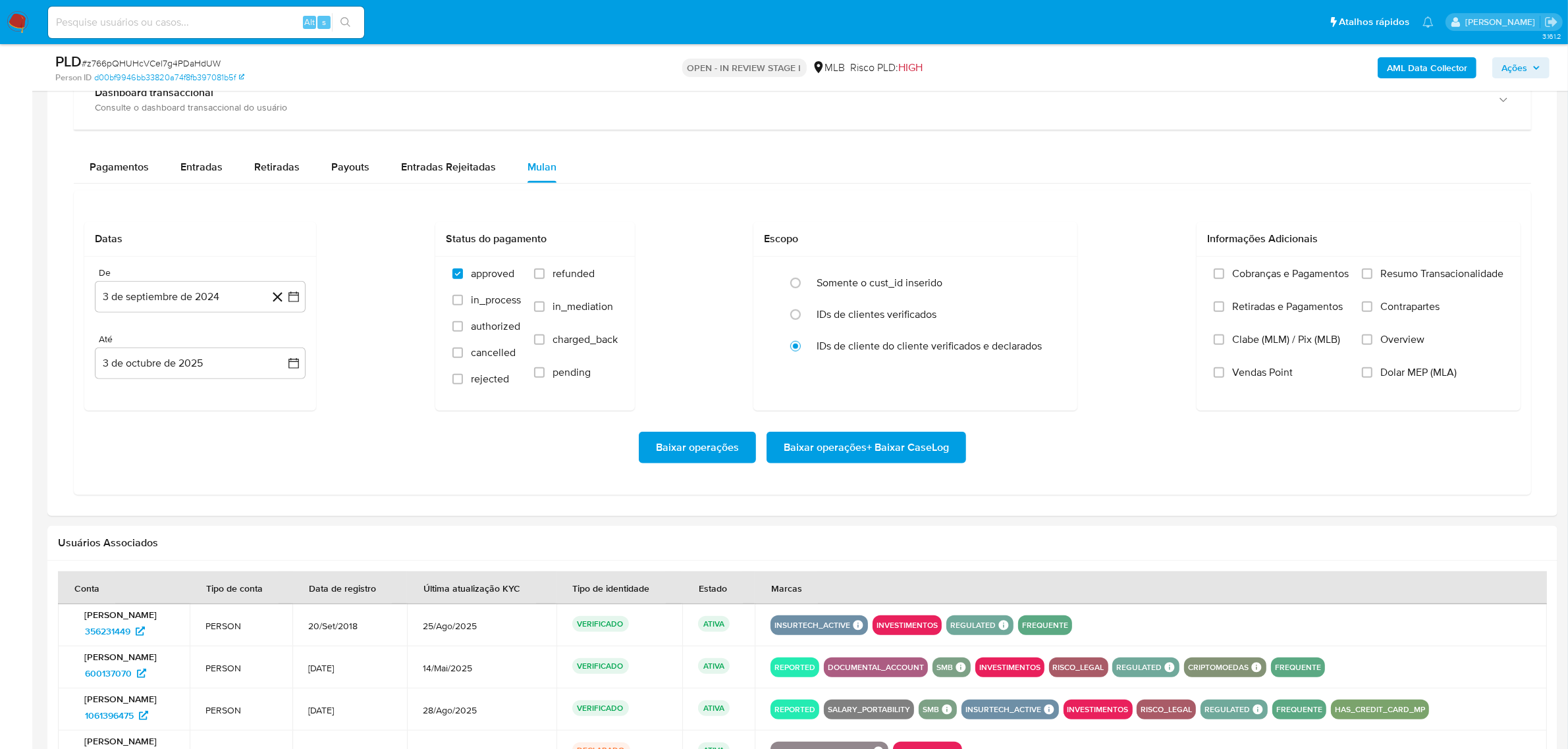
scroll to position [988, 0]
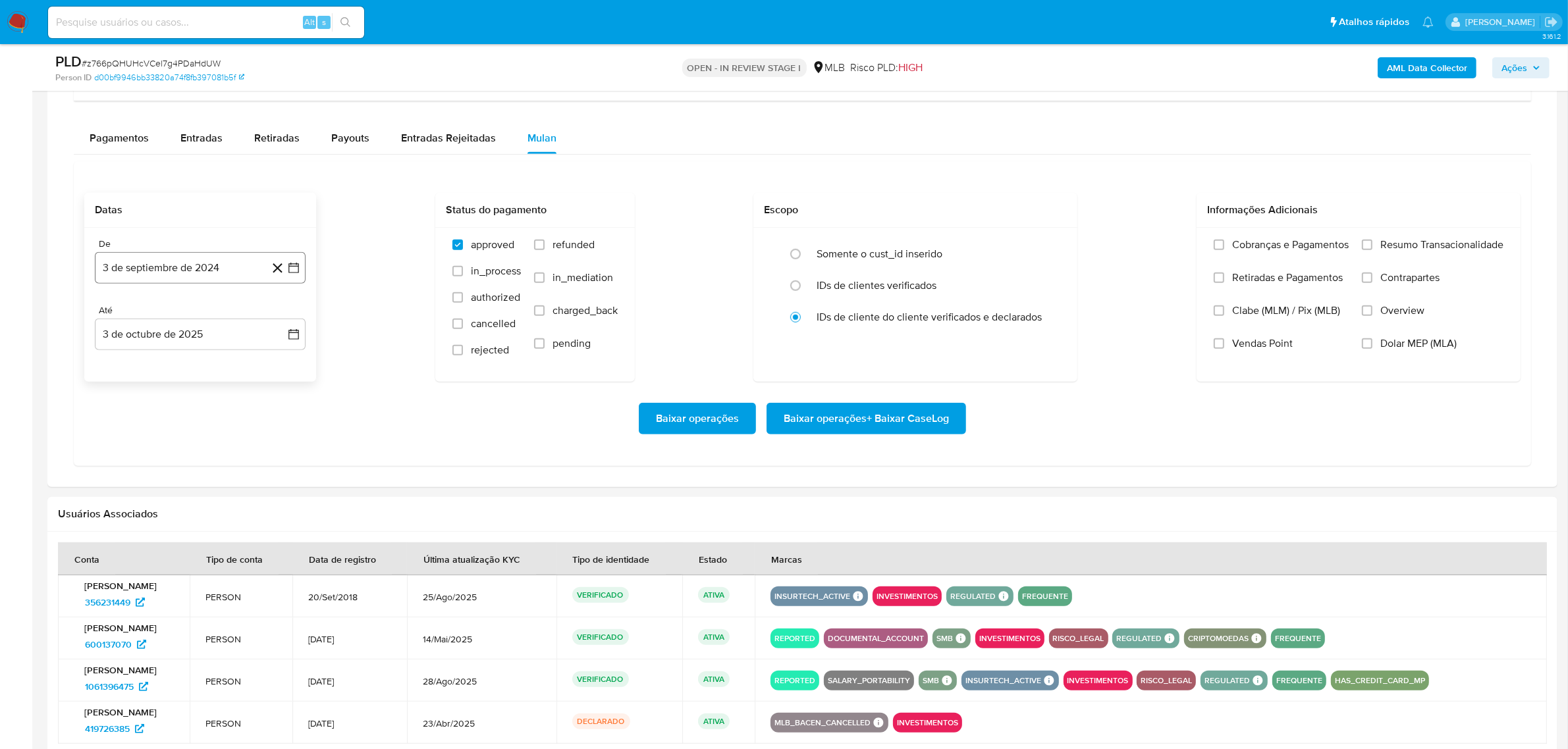
click at [208, 269] on button "3 de septiembre de 2024" at bounding box center [201, 268] width 211 height 32
click at [220, 311] on span "septiembre 2024" at bounding box center [194, 315] width 81 height 13
click at [275, 319] on icon "Año siguiente" at bounding box center [279, 315] width 15 height 15
click at [206, 436] on span "ago" at bounding box center [199, 438] width 16 height 10
click at [222, 364] on button "1" at bounding box center [226, 364] width 21 height 21
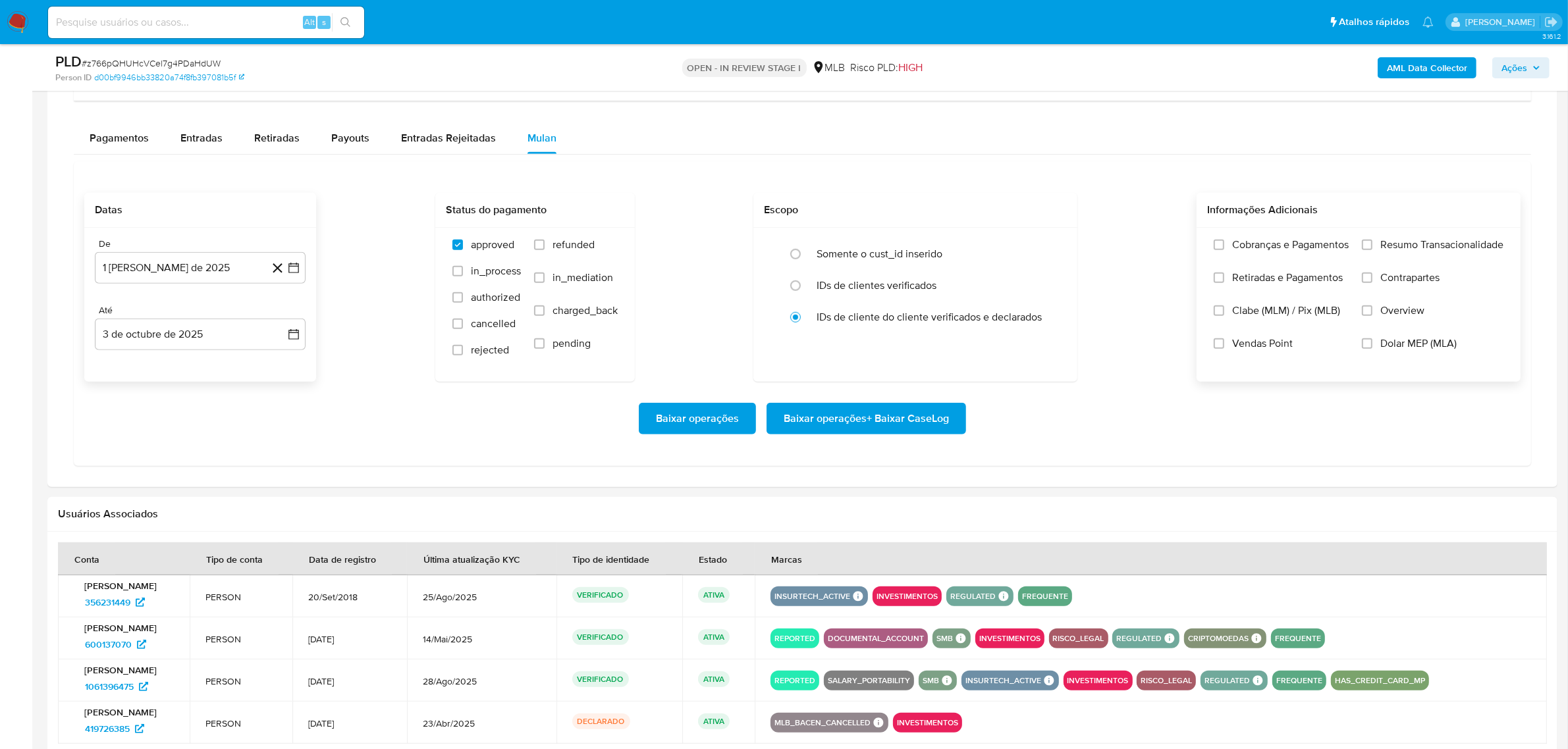
click at [1263, 251] on span "Resumo Transacionalidade" at bounding box center [1442, 245] width 124 height 13
click at [1263, 251] on input "Resumo Transacionalidade" at bounding box center [1366, 245] width 10 height 10
click at [811, 419] on span "Baixar operações + Baixar CaseLog" at bounding box center [865, 419] width 166 height 29
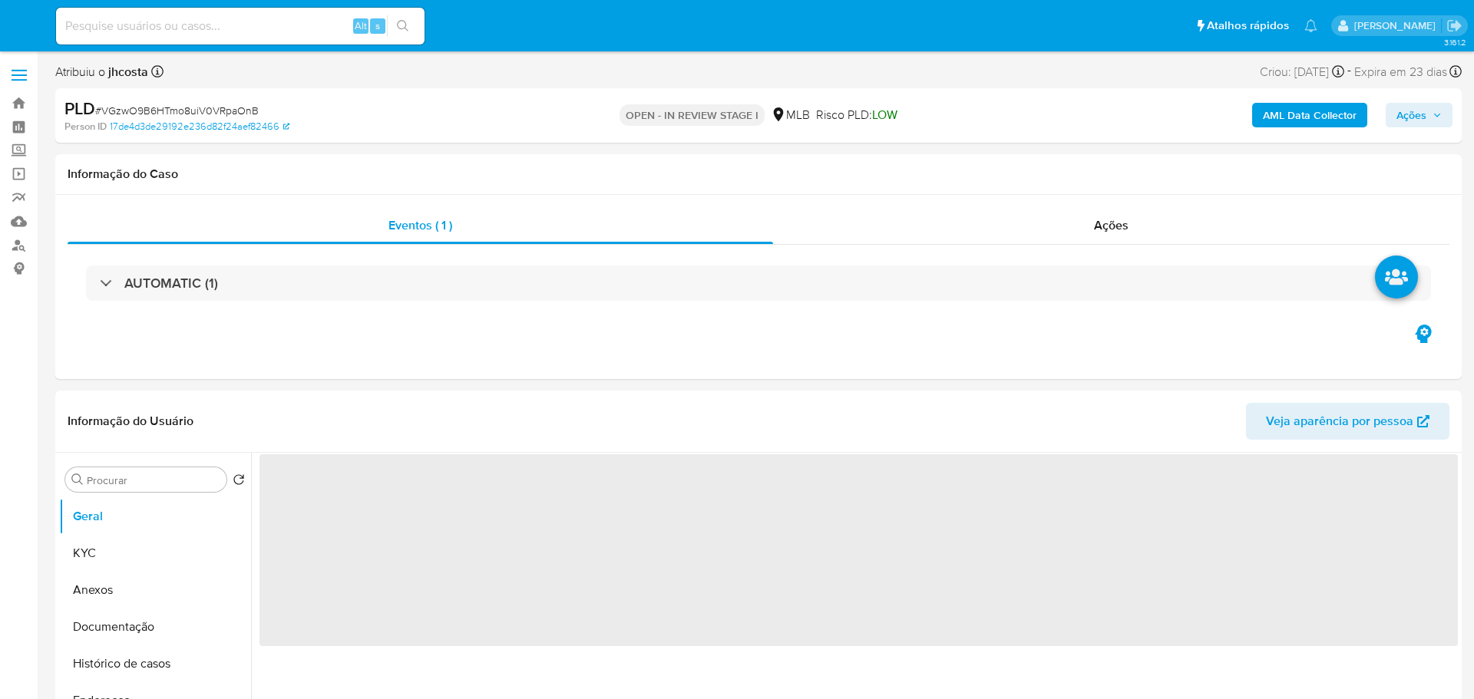
select select "10"
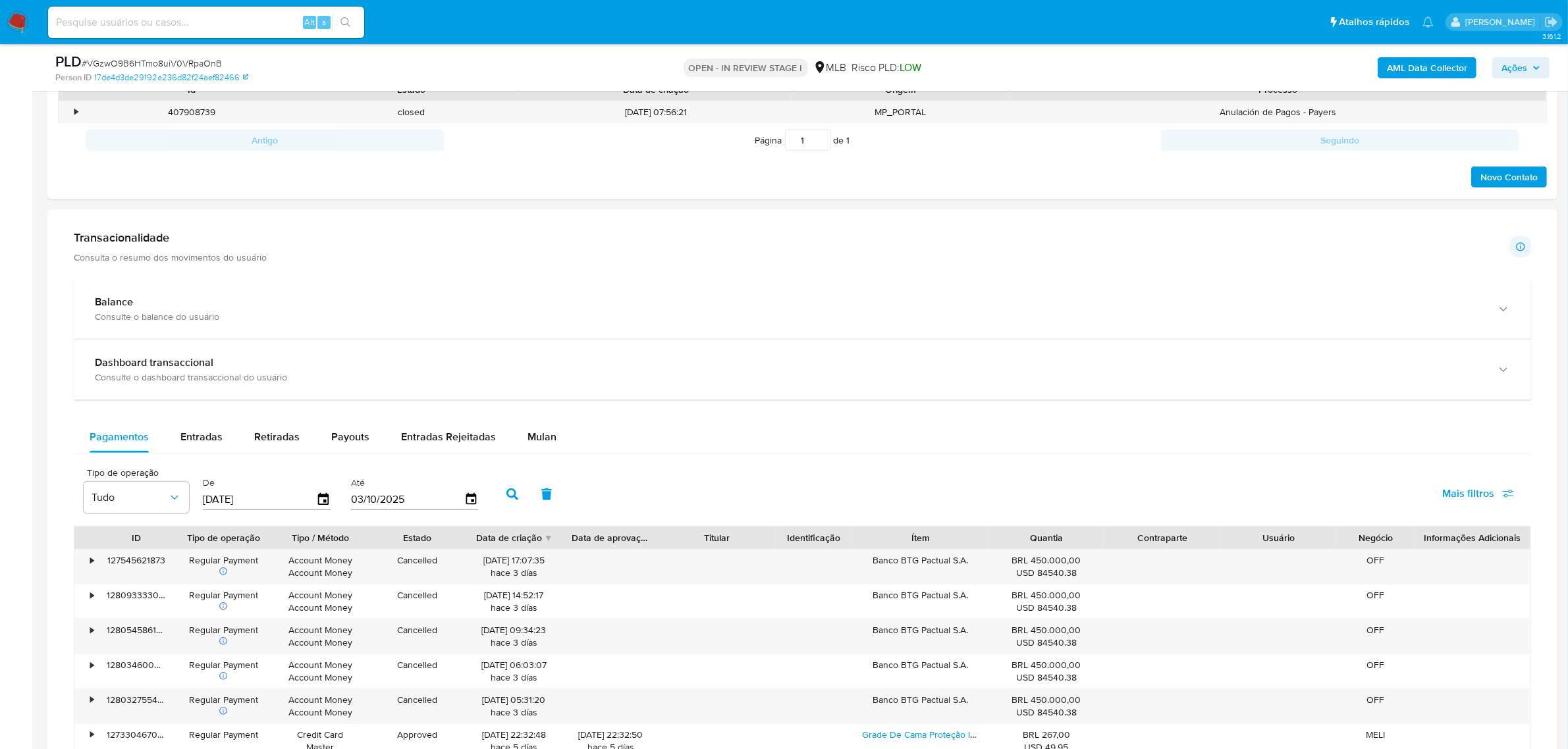
scroll to position [905, 0]
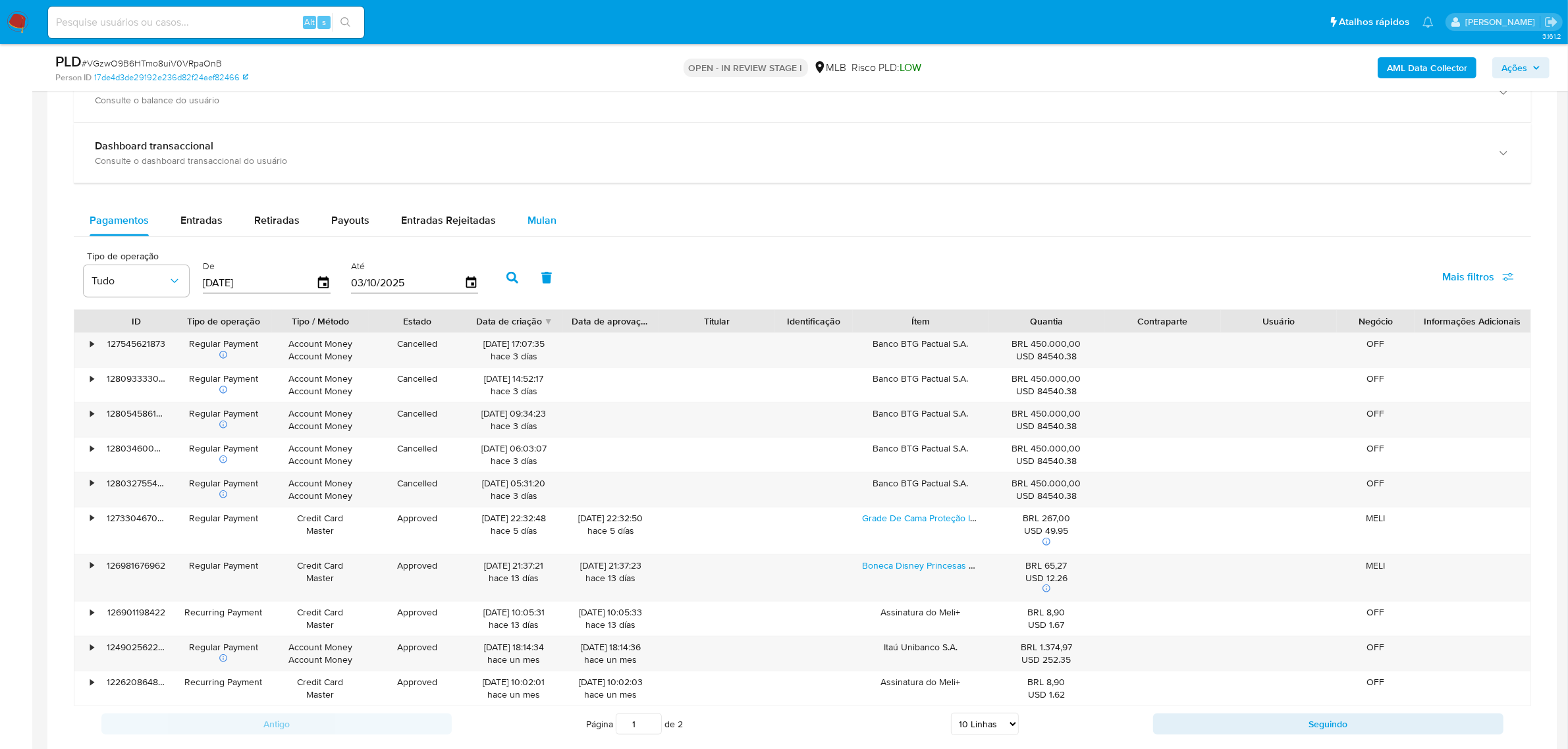
click at [544, 224] on span "Mulan" at bounding box center [542, 220] width 29 height 15
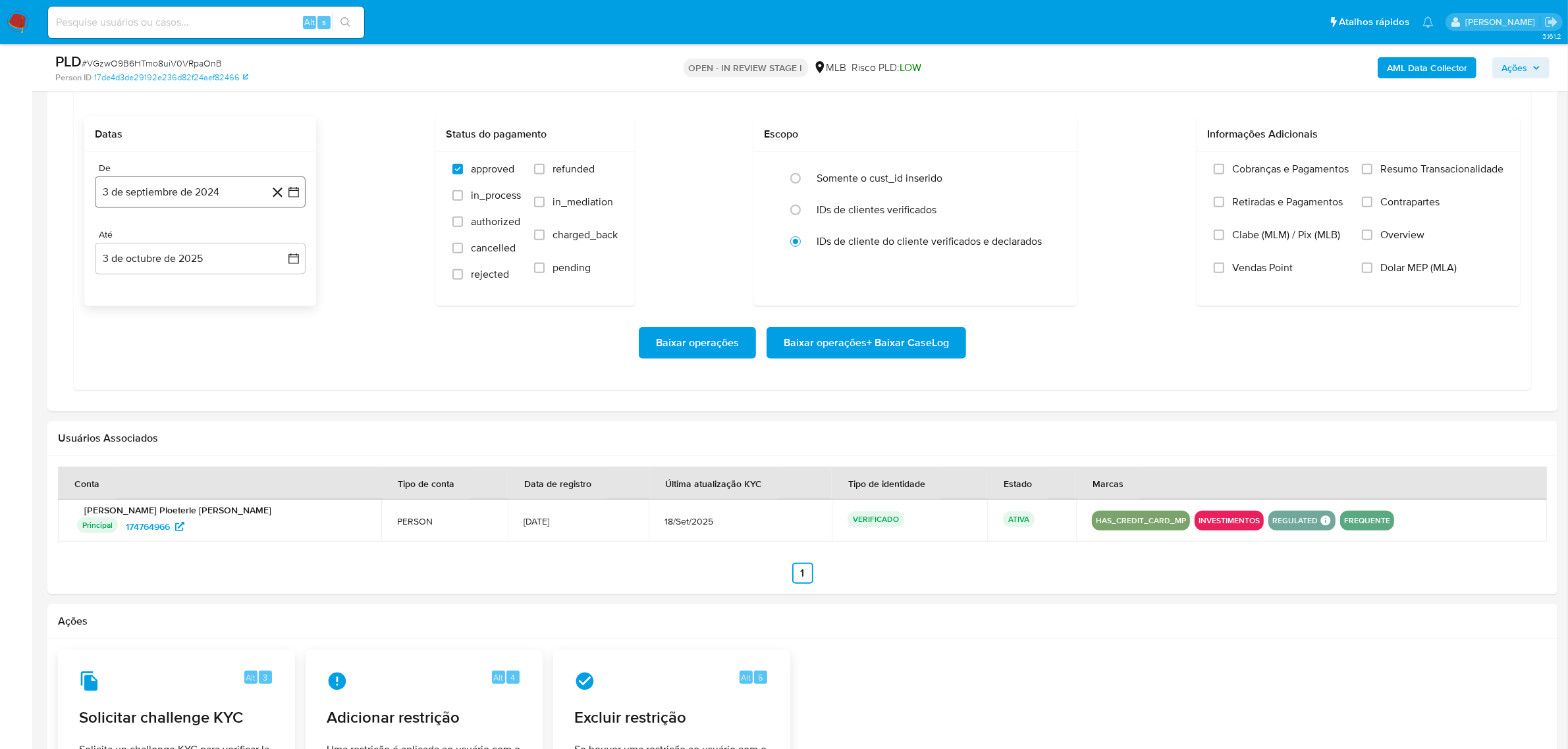
scroll to position [988, 0]
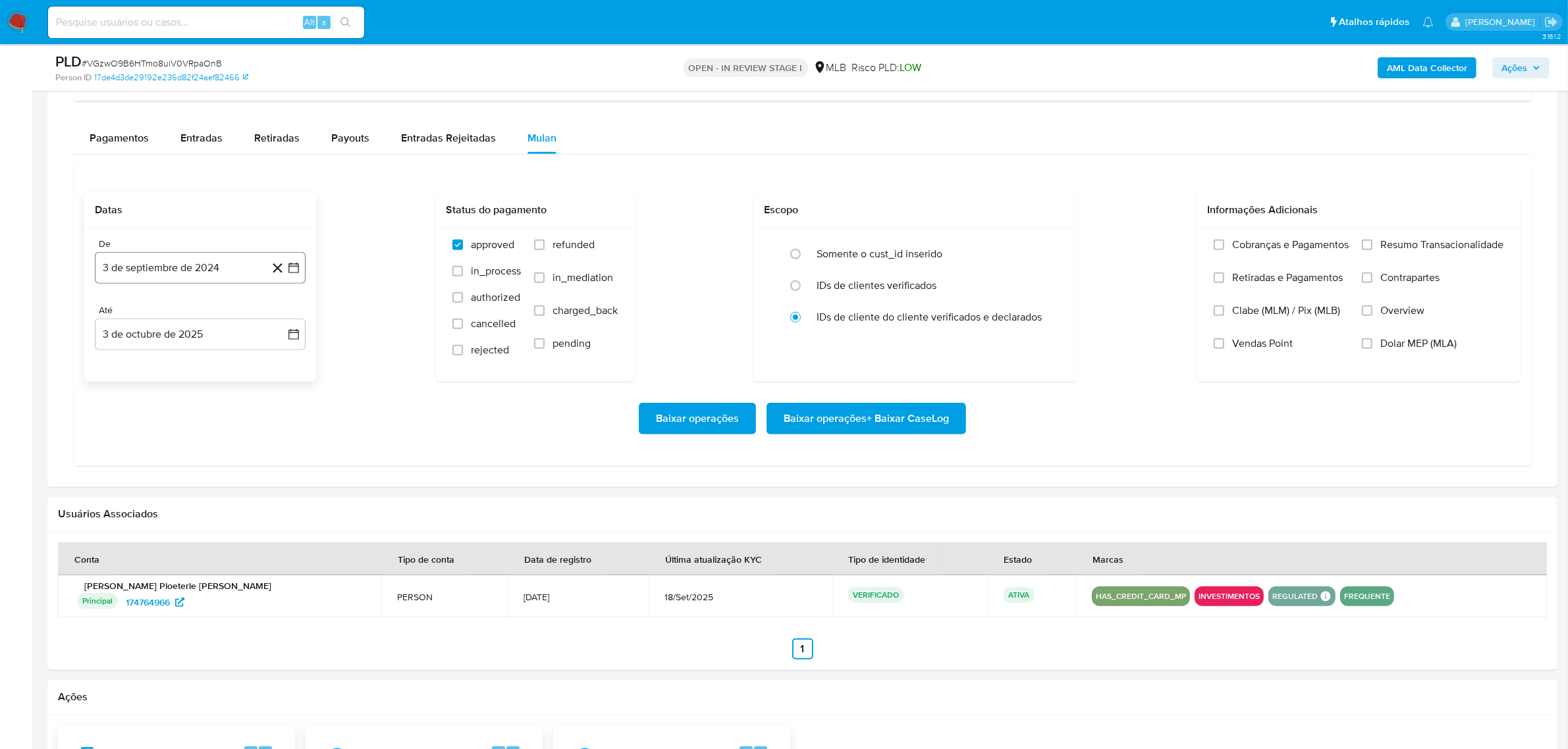
click at [202, 263] on button "3 de septiembre de 2024" at bounding box center [201, 268] width 211 height 32
click at [212, 317] on span "septiembre 2024" at bounding box center [194, 315] width 81 height 13
click at [278, 320] on icon "Año siguiente" at bounding box center [280, 315] width 5 height 9
drag, startPoint x: 219, startPoint y: 432, endPoint x: 192, endPoint y: 444, distance: 29.5
click at [215, 433] on tr "ene feb mar abr may jun [DATE] ago sep oct nov dic" at bounding box center [198, 419] width 150 height 132
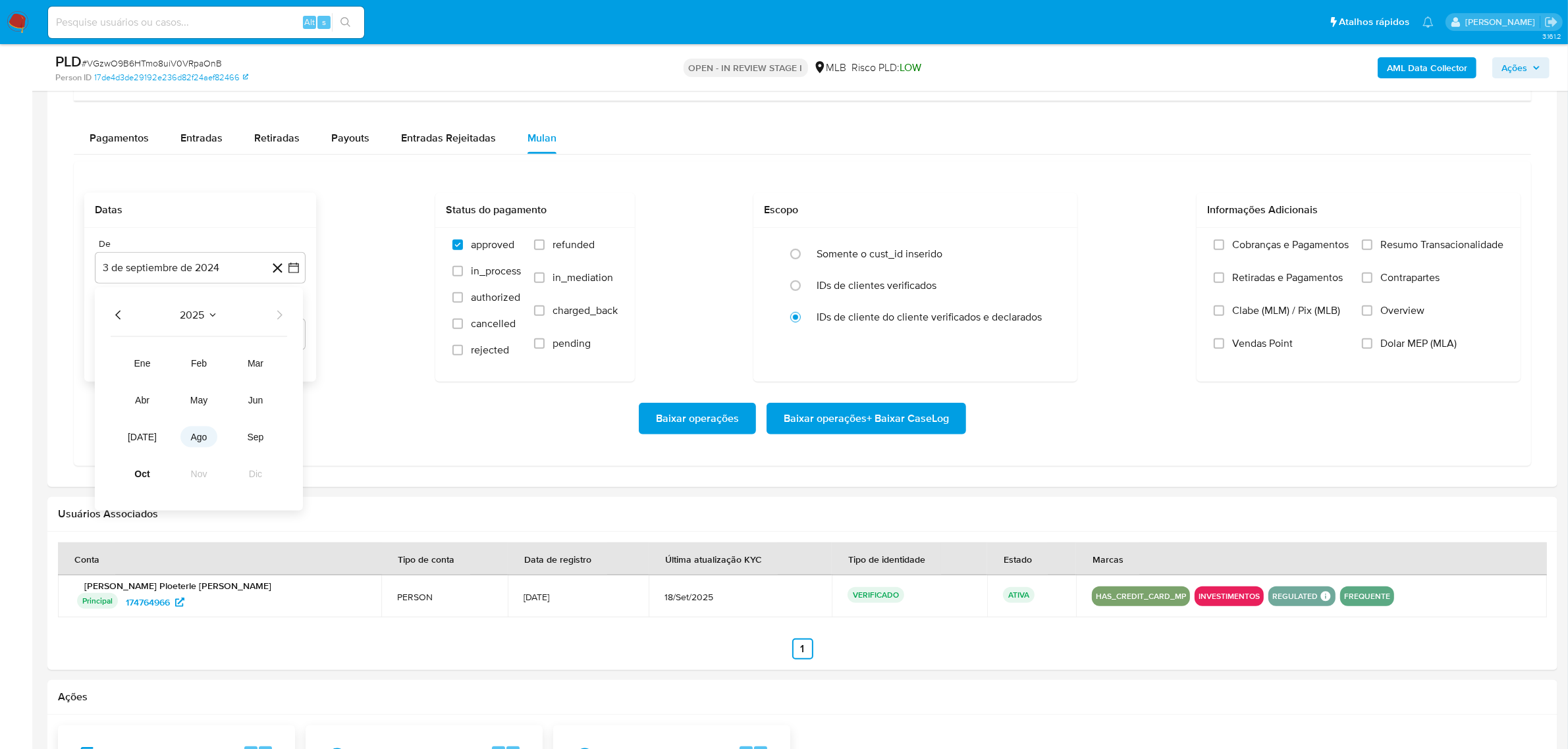
click at [192, 444] on button "ago" at bounding box center [198, 437] width 37 height 21
click at [226, 371] on button "1" at bounding box center [226, 364] width 21 height 21
click at [1263, 248] on span "Resumo Transacionalidade" at bounding box center [1442, 245] width 124 height 13
click at [1263, 248] on input "Resumo Transacionalidade" at bounding box center [1366, 245] width 10 height 10
click at [871, 417] on span "Baixar operações + Baixar CaseLog" at bounding box center [865, 419] width 166 height 29
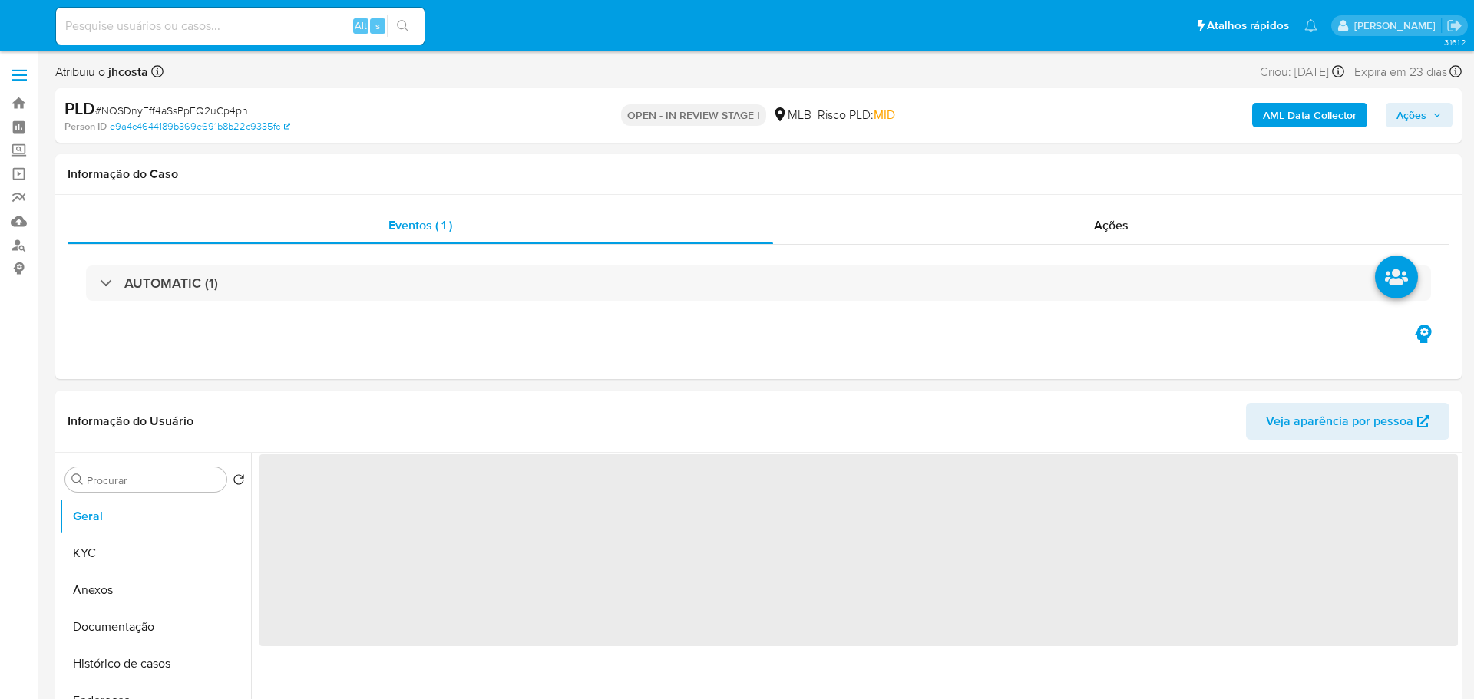
select select "10"
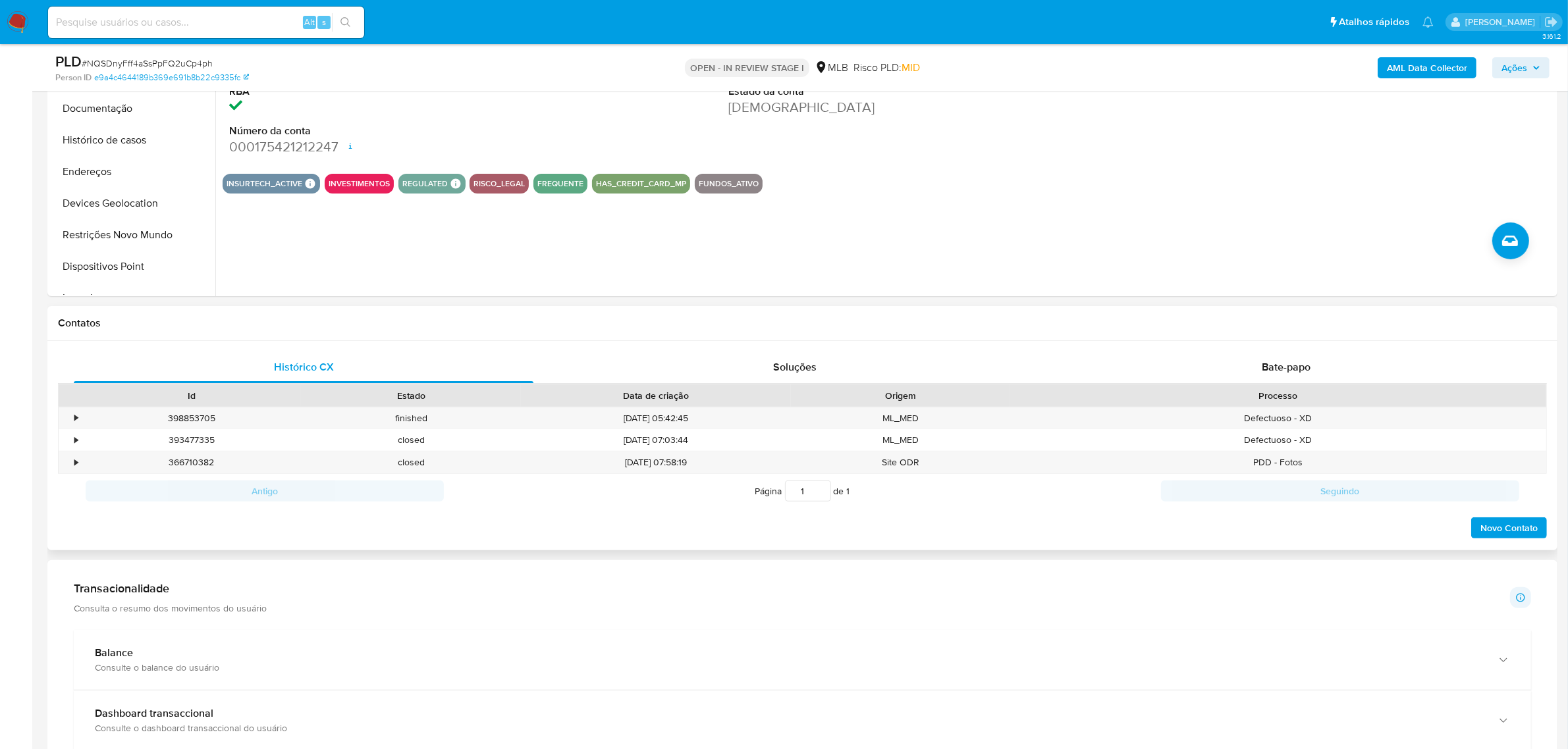
scroll to position [412, 0]
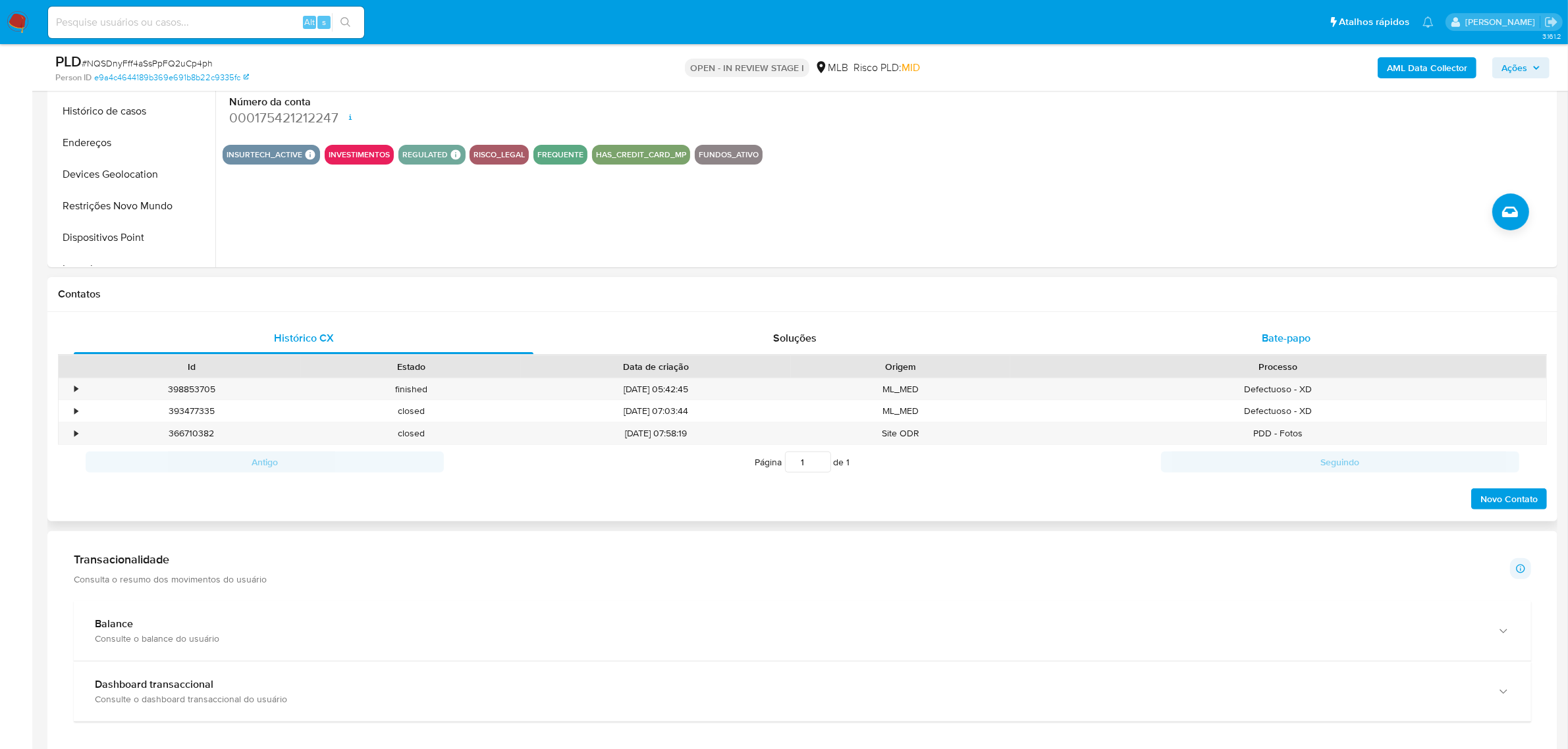
click at [1263, 330] on span "Bate-papo" at bounding box center [1286, 338] width 49 height 15
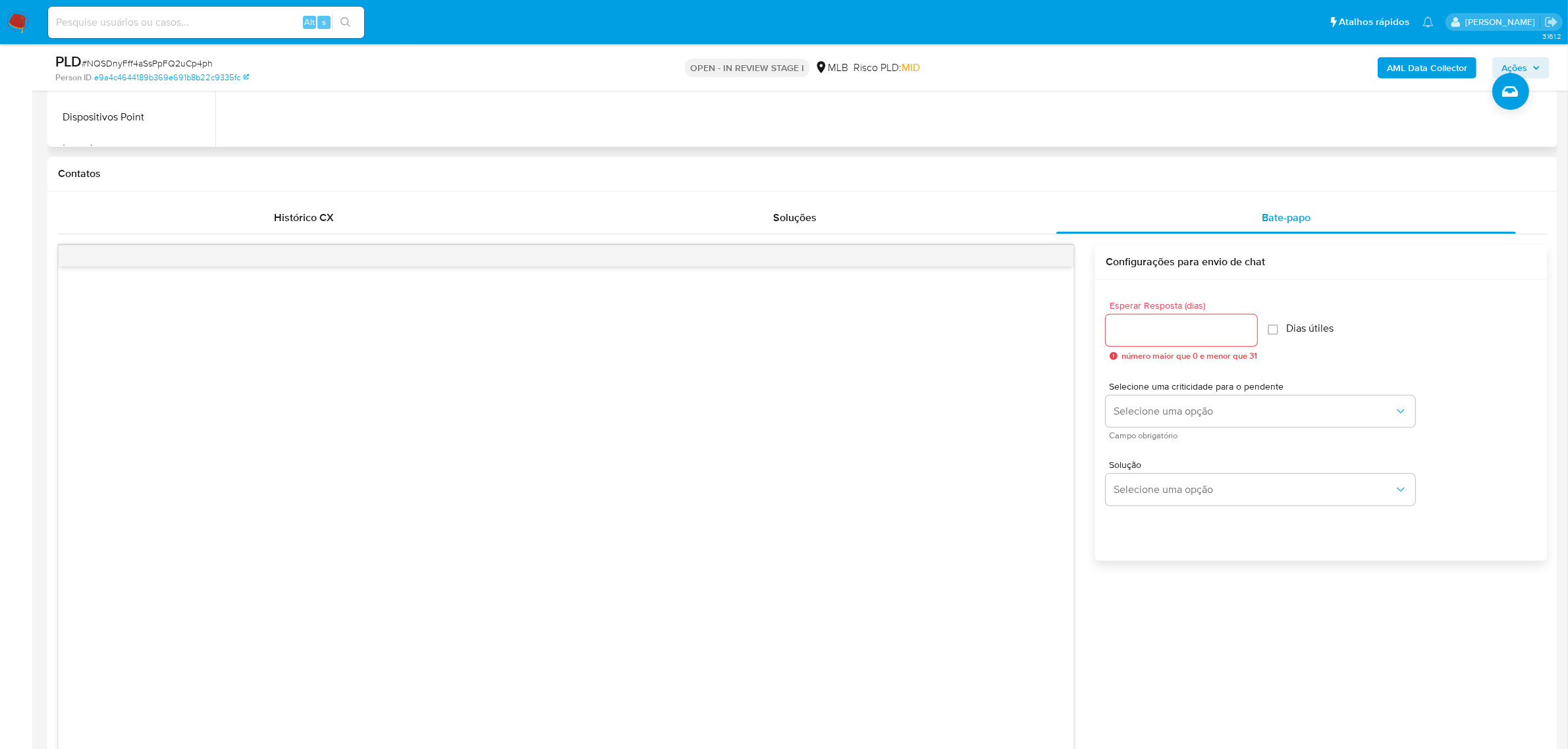
scroll to position [494, 0]
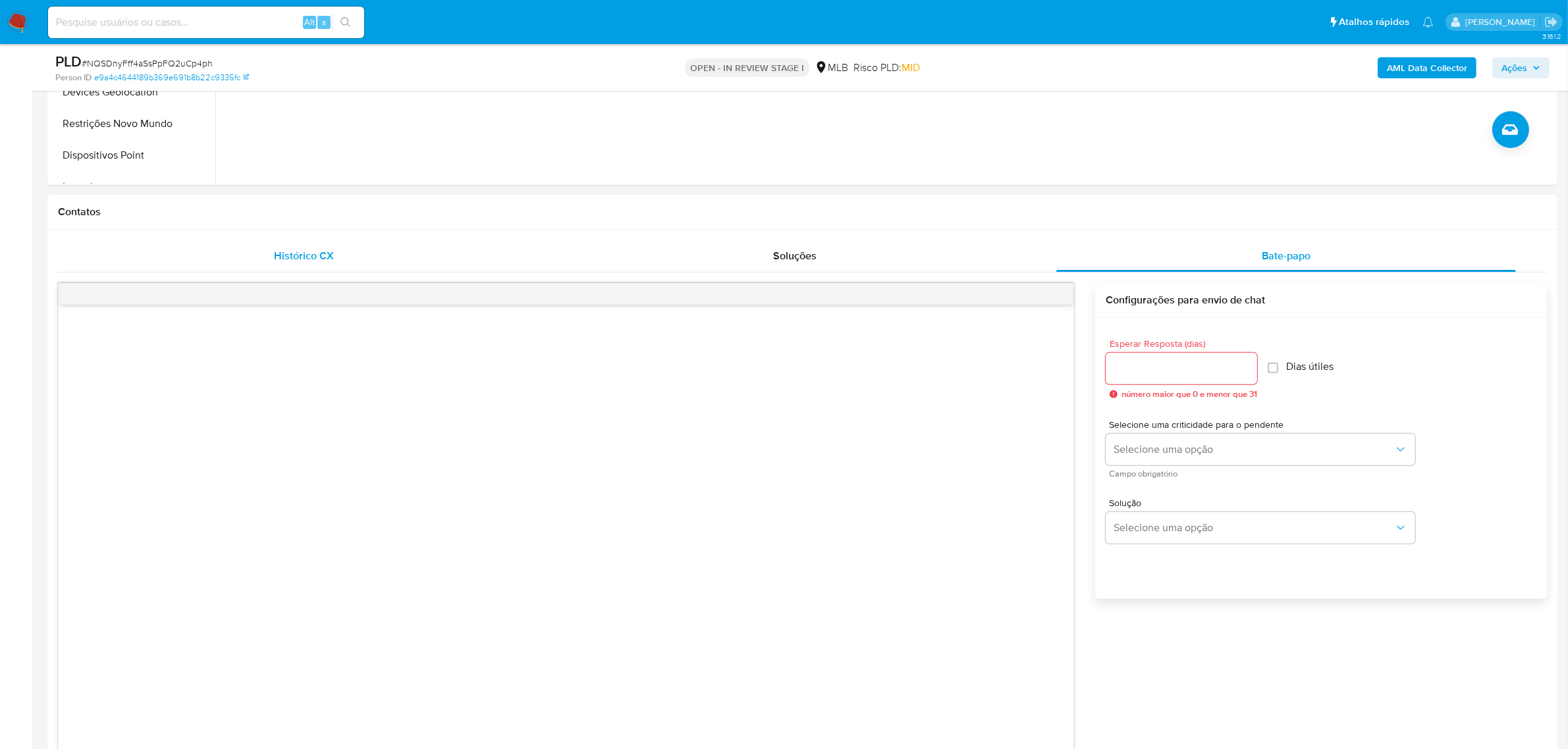
click at [322, 254] on span "Histórico CX" at bounding box center [304, 256] width 60 height 15
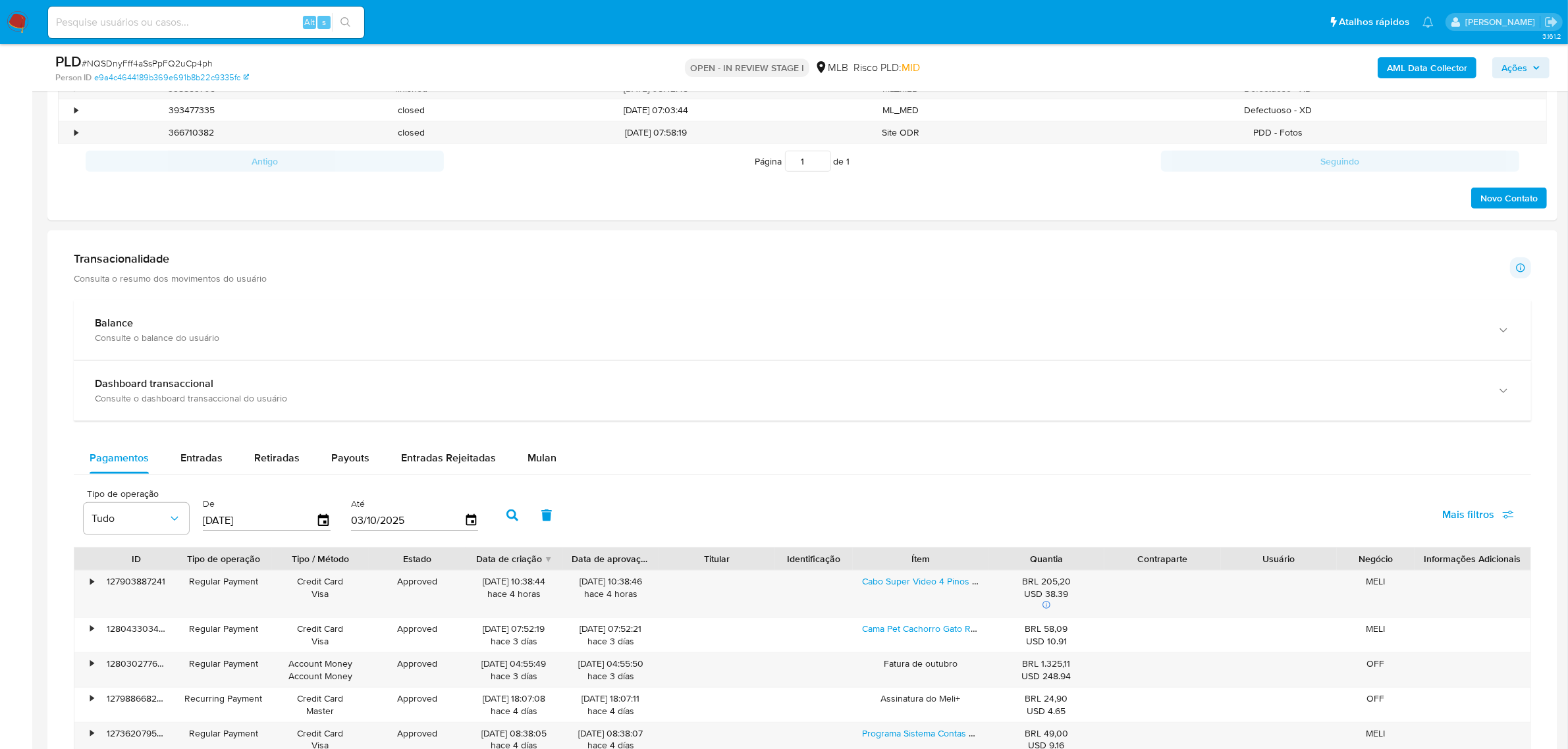
scroll to position [905, 0]
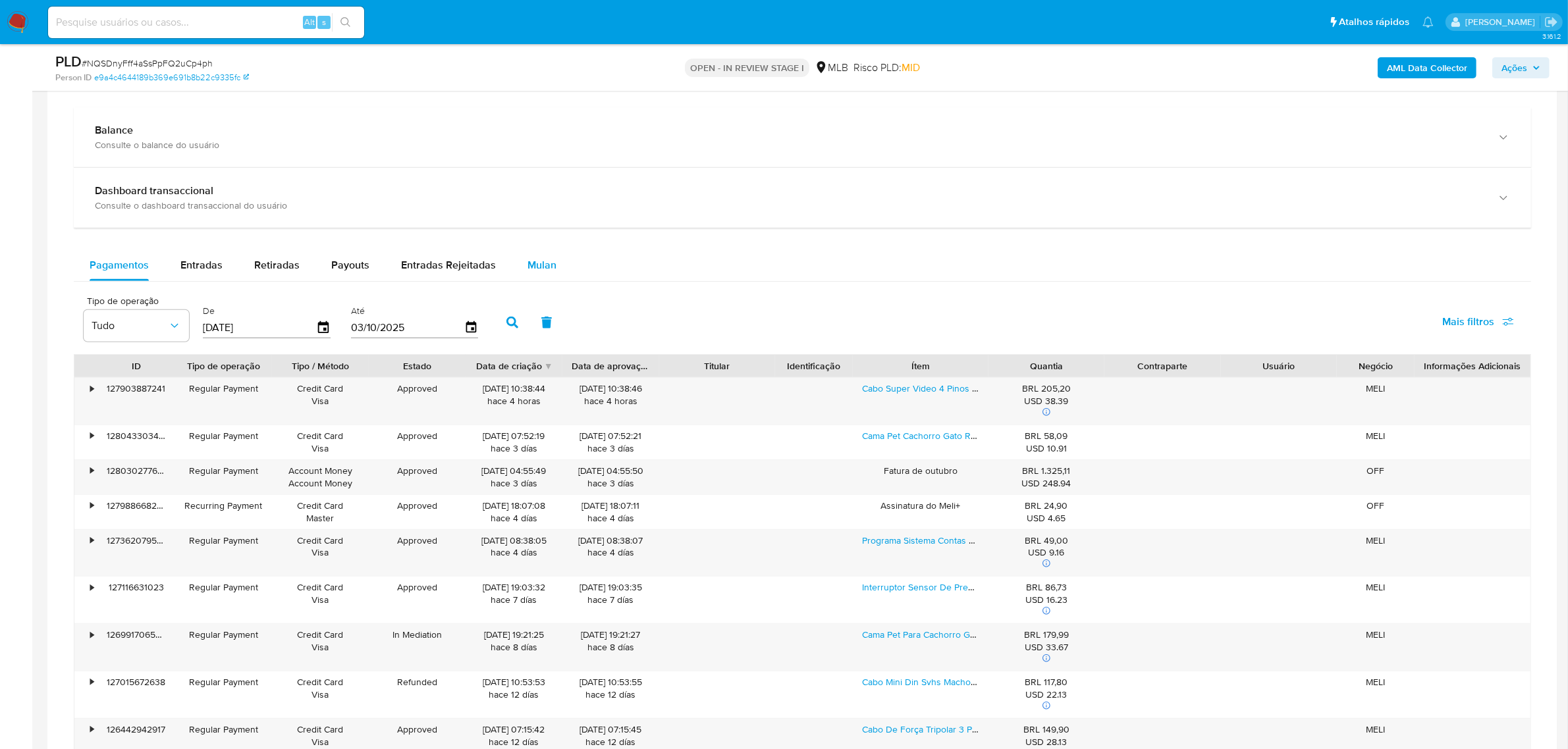
click at [531, 256] on div "Mulan" at bounding box center [542, 265] width 29 height 32
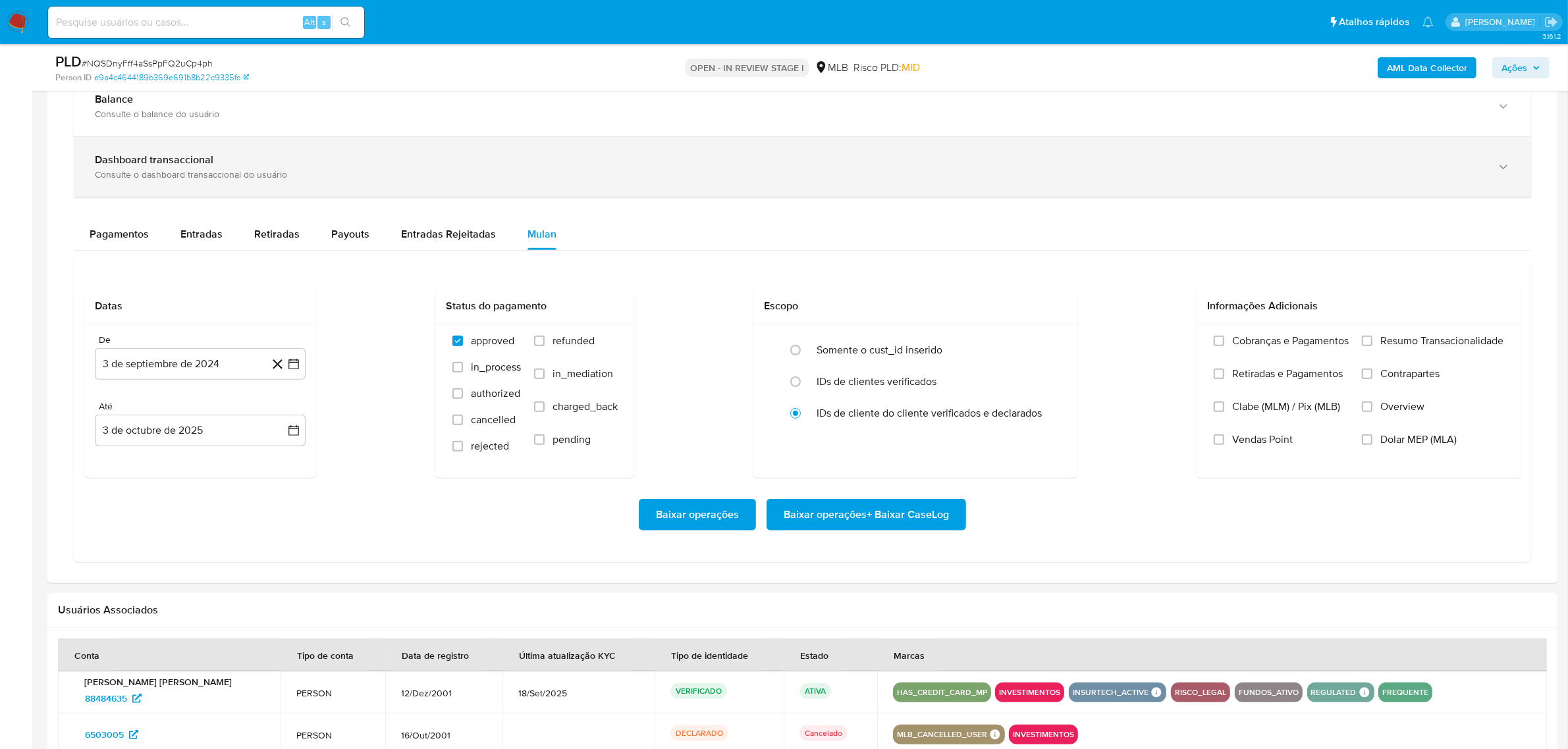
scroll to position [1070, 0]
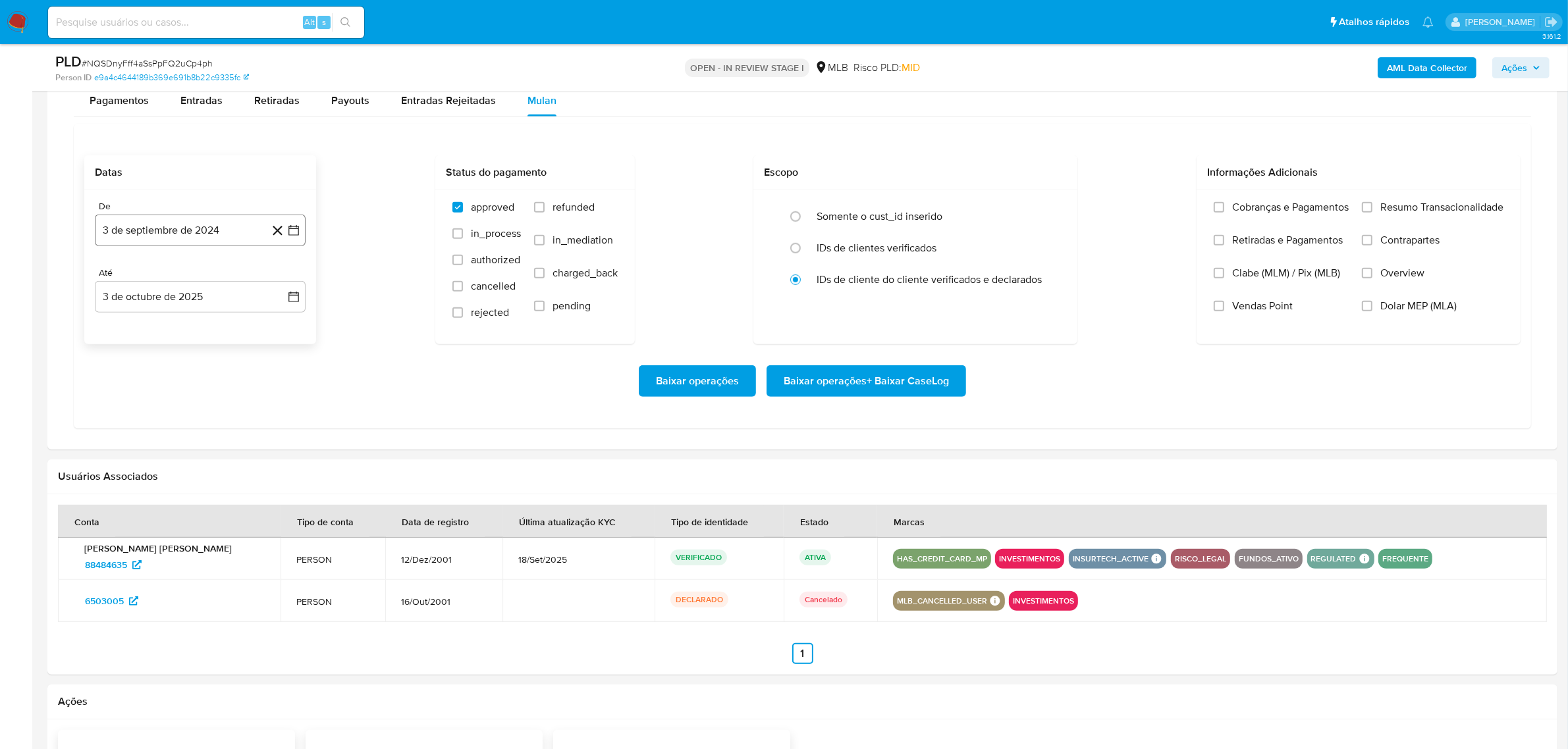
click at [197, 231] on button "3 de septiembre de 2024" at bounding box center [201, 230] width 211 height 32
click at [218, 275] on span "septiembre 2024" at bounding box center [194, 277] width 81 height 13
click at [278, 285] on icon "Año siguiente" at bounding box center [279, 278] width 15 height 15
click at [195, 404] on span "ago" at bounding box center [199, 400] width 16 height 10
click at [228, 324] on button "1" at bounding box center [226, 326] width 21 height 21
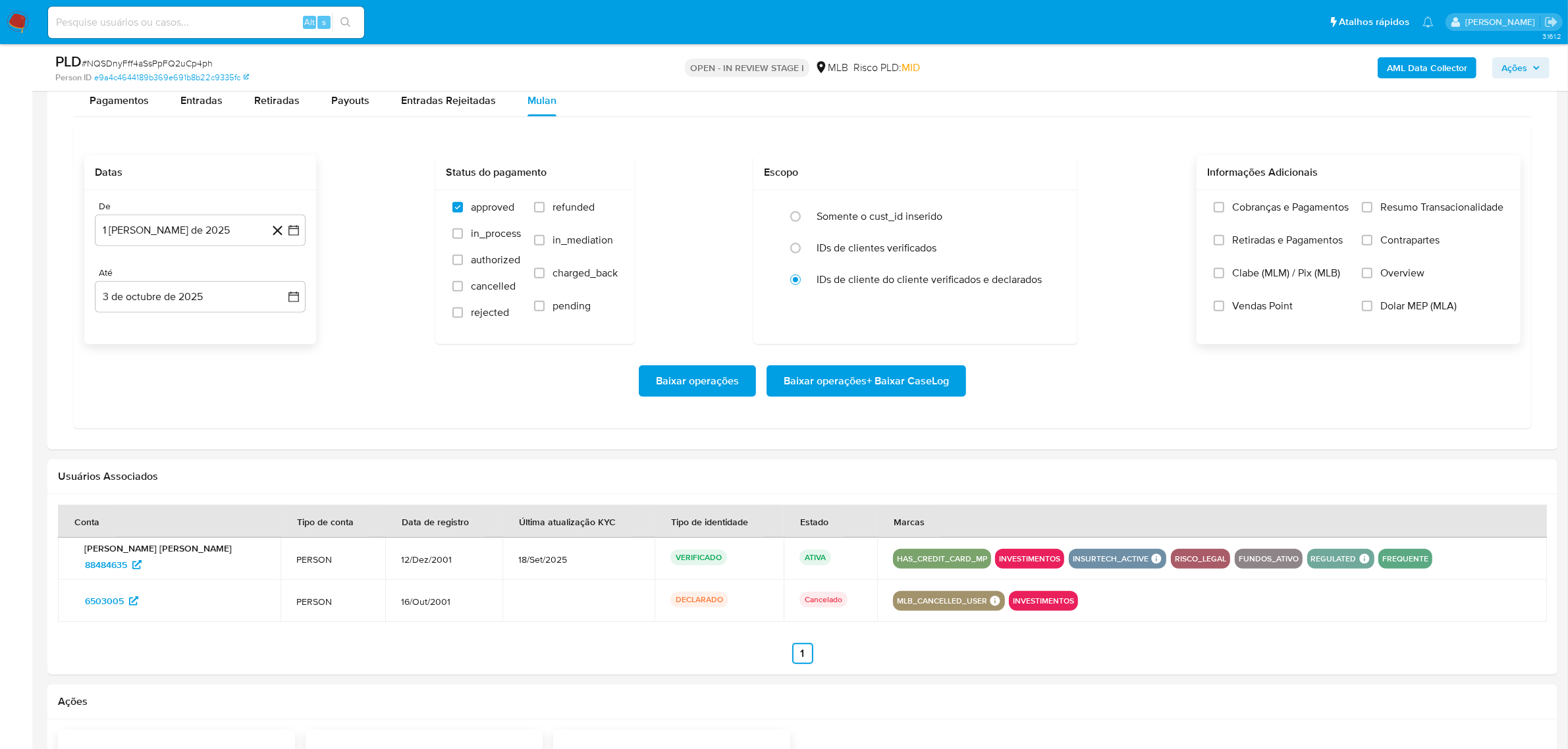
drag, startPoint x: 1395, startPoint y: 196, endPoint x: 1386, endPoint y: 201, distance: 10.3
click at [1263, 196] on div "Cobranças e Pagamentos Retiradas e Pagamentos Clabe (MLM) / Pix (MLB) Vendas Po…" at bounding box center [1359, 267] width 324 height 153
click at [1263, 208] on label "Resumo Transacionalidade" at bounding box center [1432, 217] width 142 height 33
click at [1263, 208] on input "Resumo Transacionalidade" at bounding box center [1366, 208] width 10 height 10
click at [862, 376] on span "Baixar operações + Baixar CaseLog" at bounding box center [865, 382] width 166 height 29
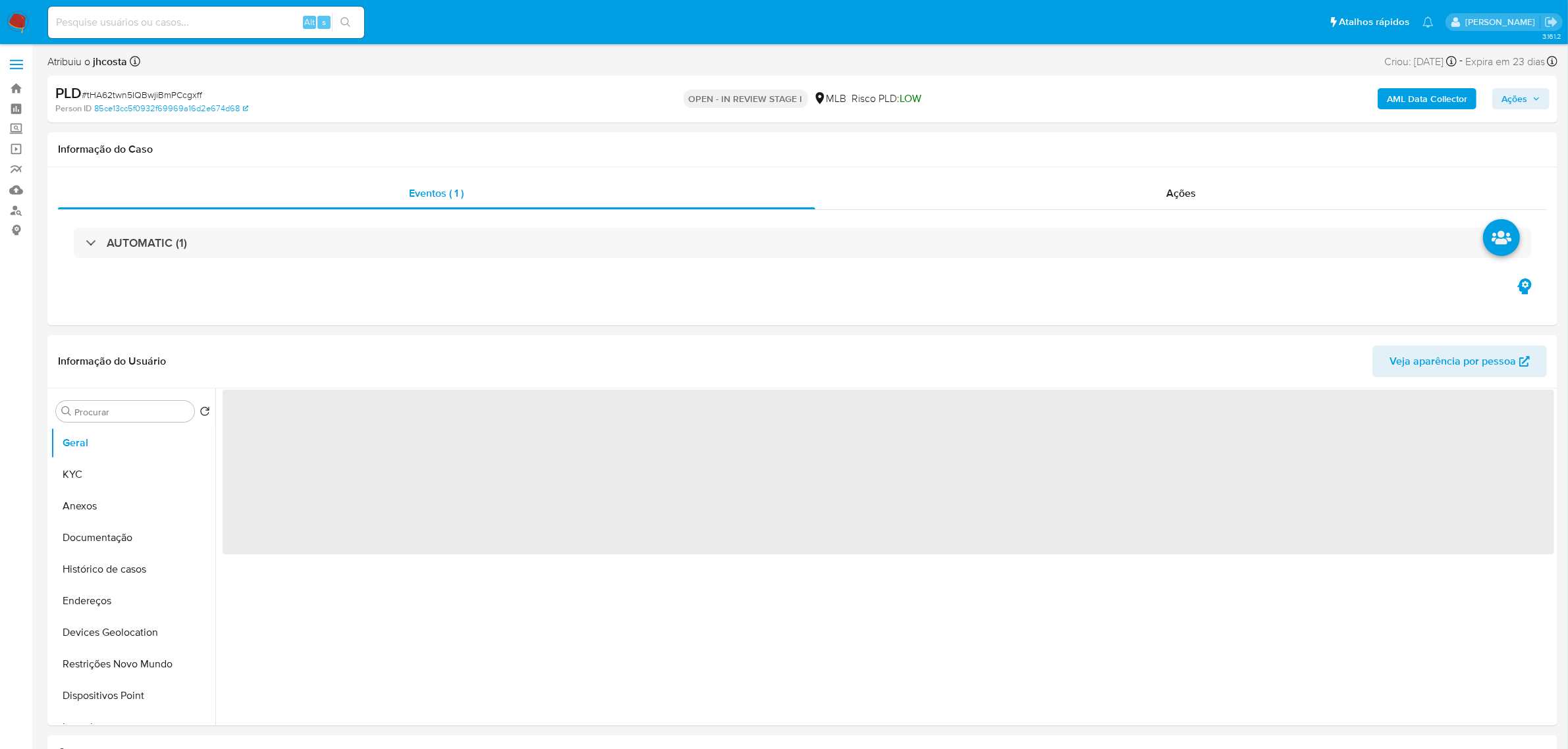
select select "10"
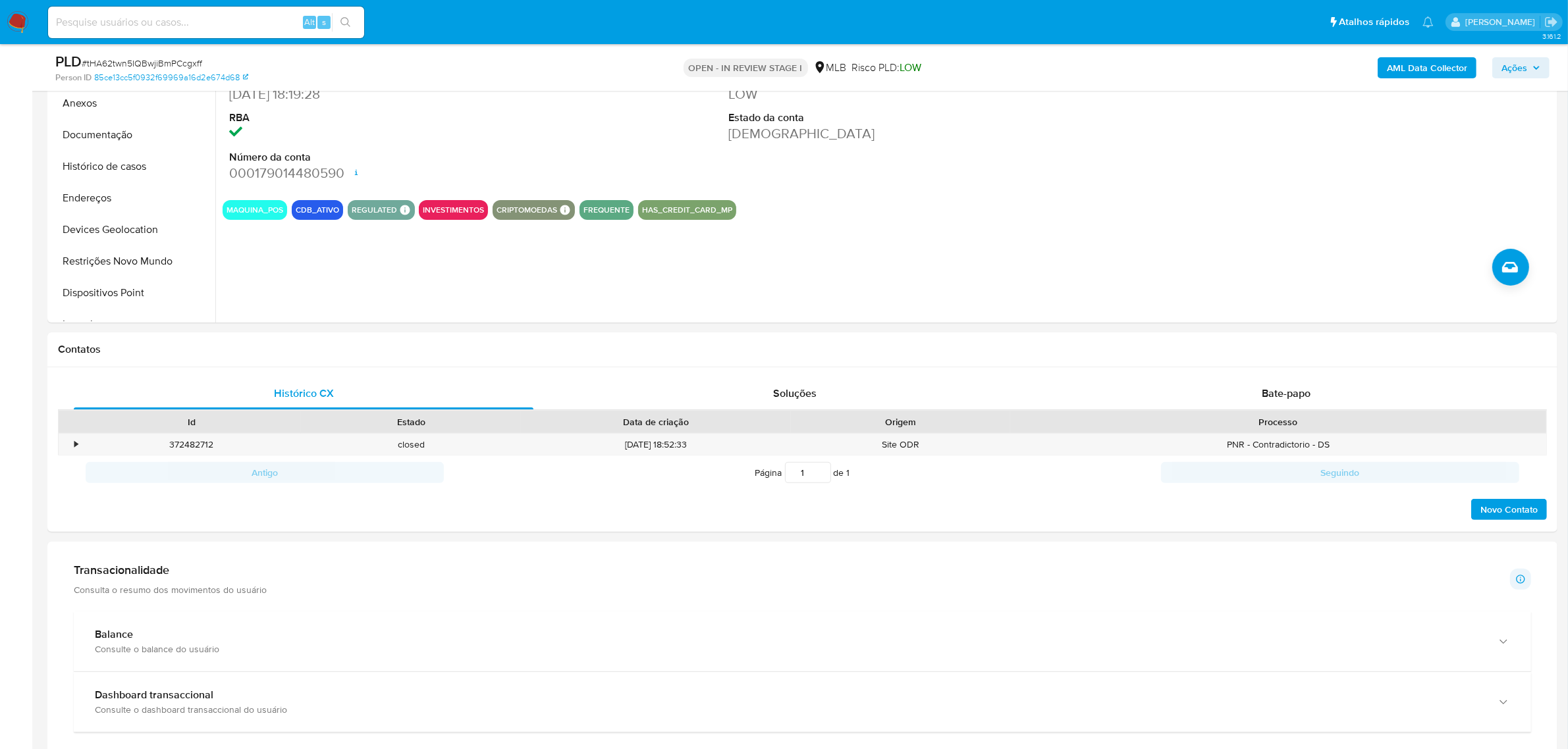
scroll to position [740, 0]
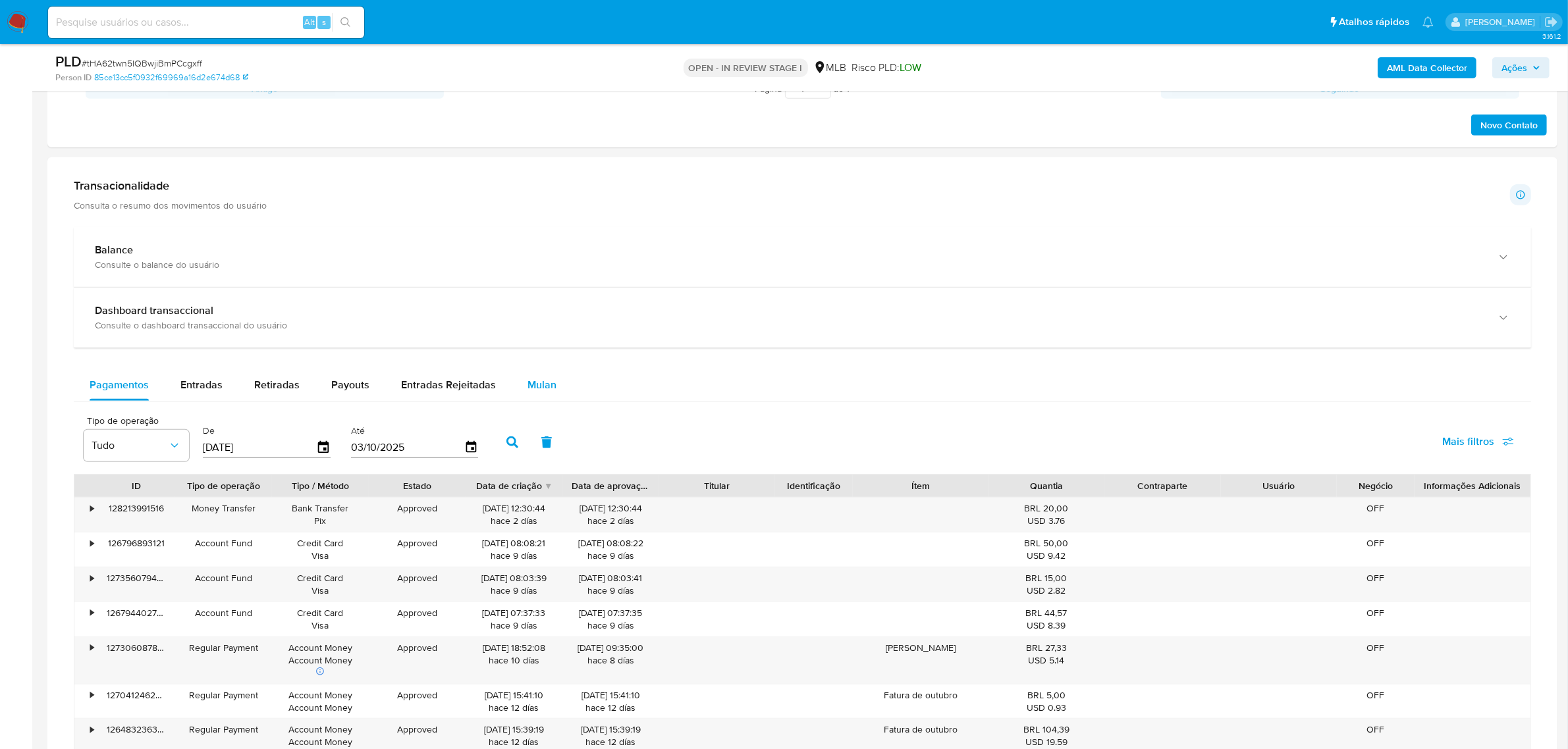
click at [541, 390] on span "Mulan" at bounding box center [542, 385] width 29 height 15
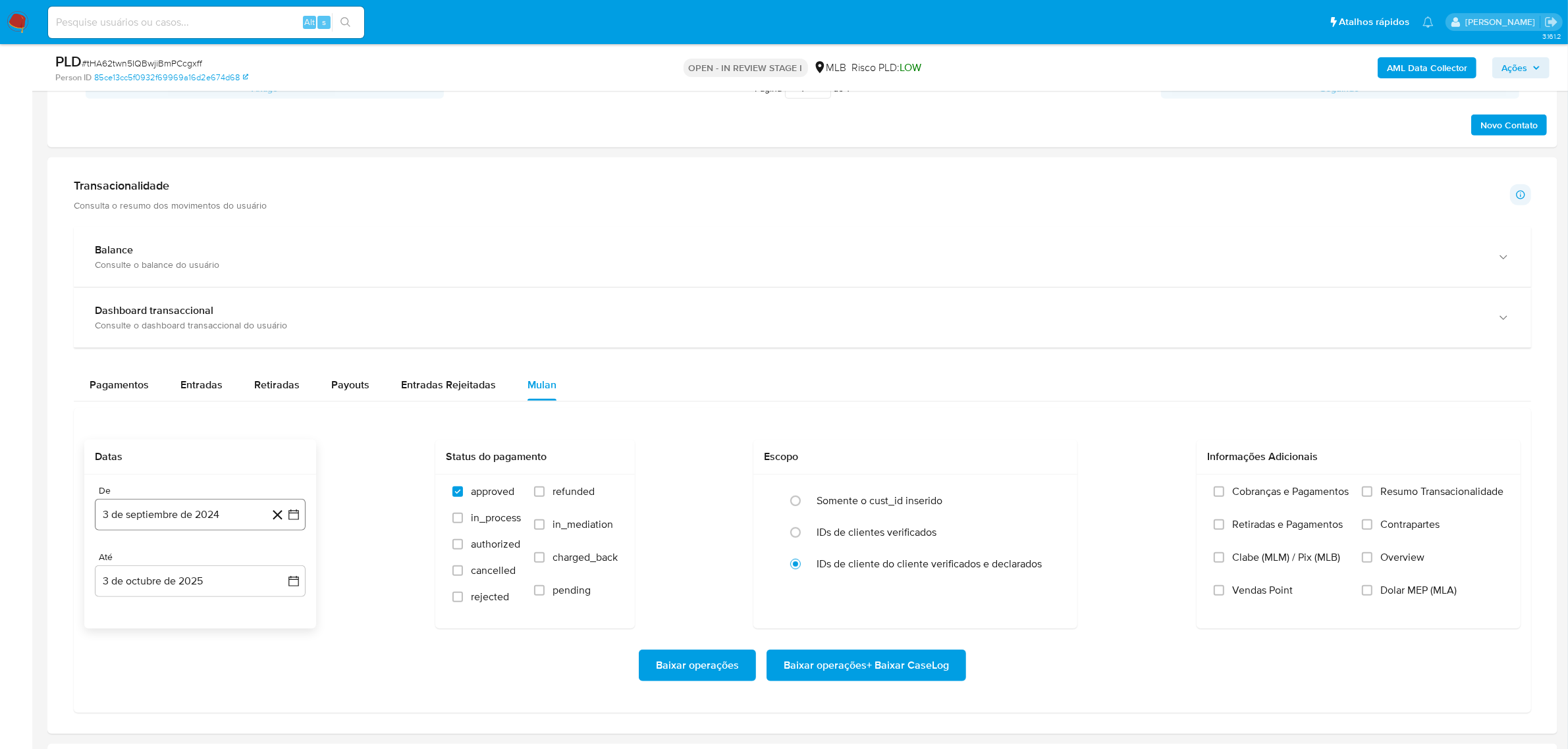
click at [165, 508] on button "3 de septiembre de 2024" at bounding box center [201, 515] width 211 height 32
click at [231, 287] on span "septiembre 2024" at bounding box center [194, 288] width 81 height 13
click at [282, 296] on icon "Año siguiente" at bounding box center [279, 300] width 15 height 15
drag, startPoint x: 202, startPoint y: 428, endPoint x: 208, endPoint y: 425, distance: 6.7
click at [202, 426] on span "ago" at bounding box center [199, 422] width 16 height 10
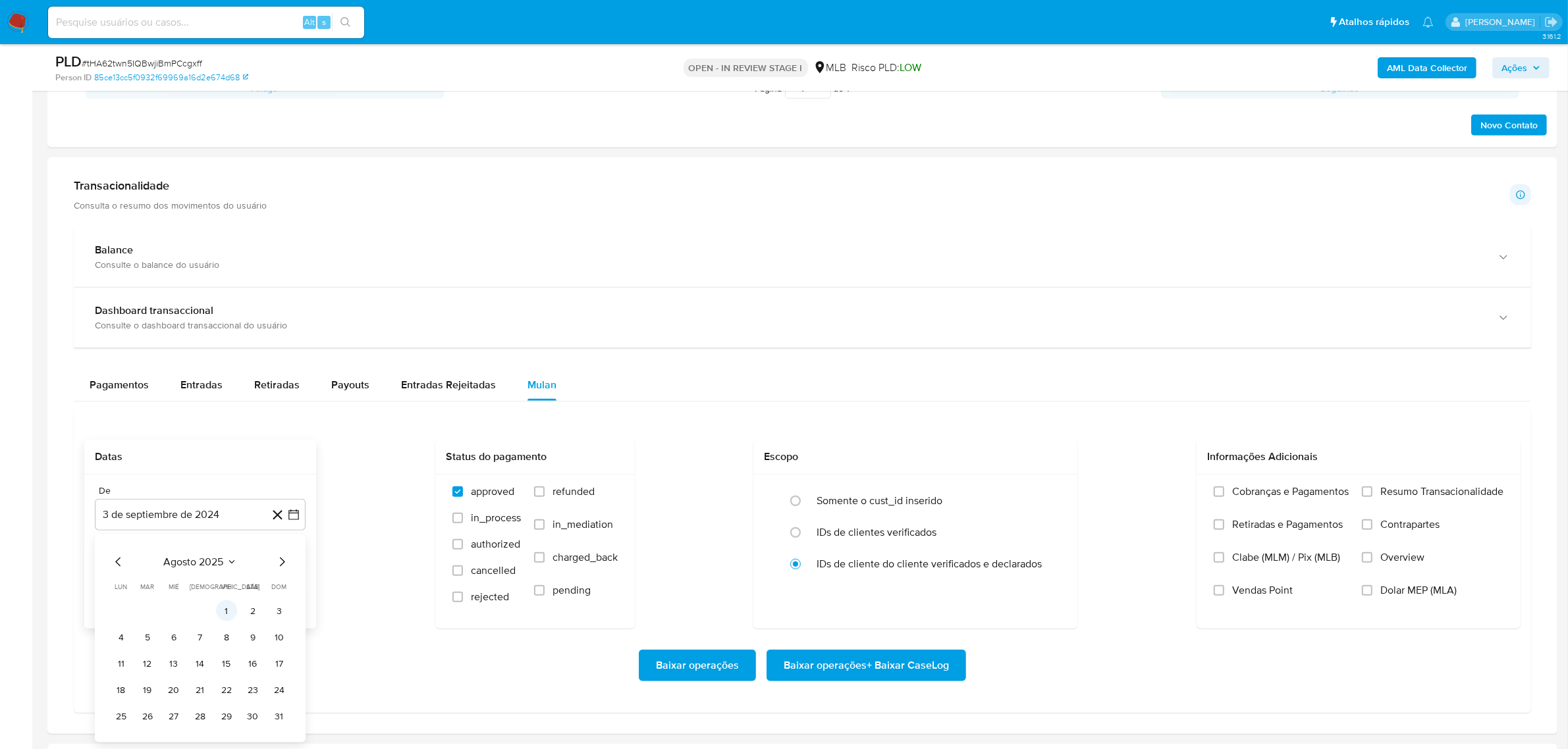
click at [222, 611] on button "1" at bounding box center [226, 611] width 21 height 21
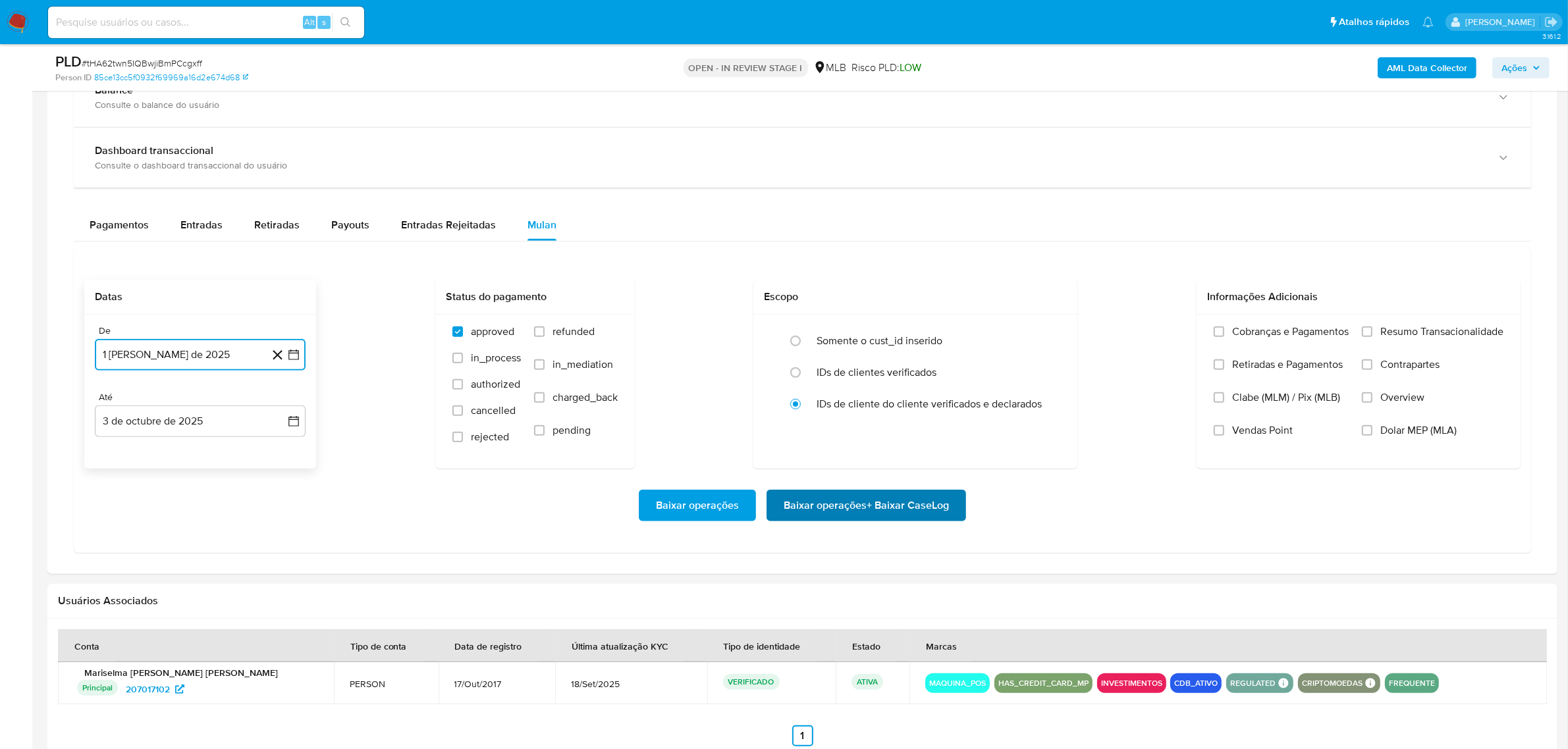
scroll to position [988, 0]
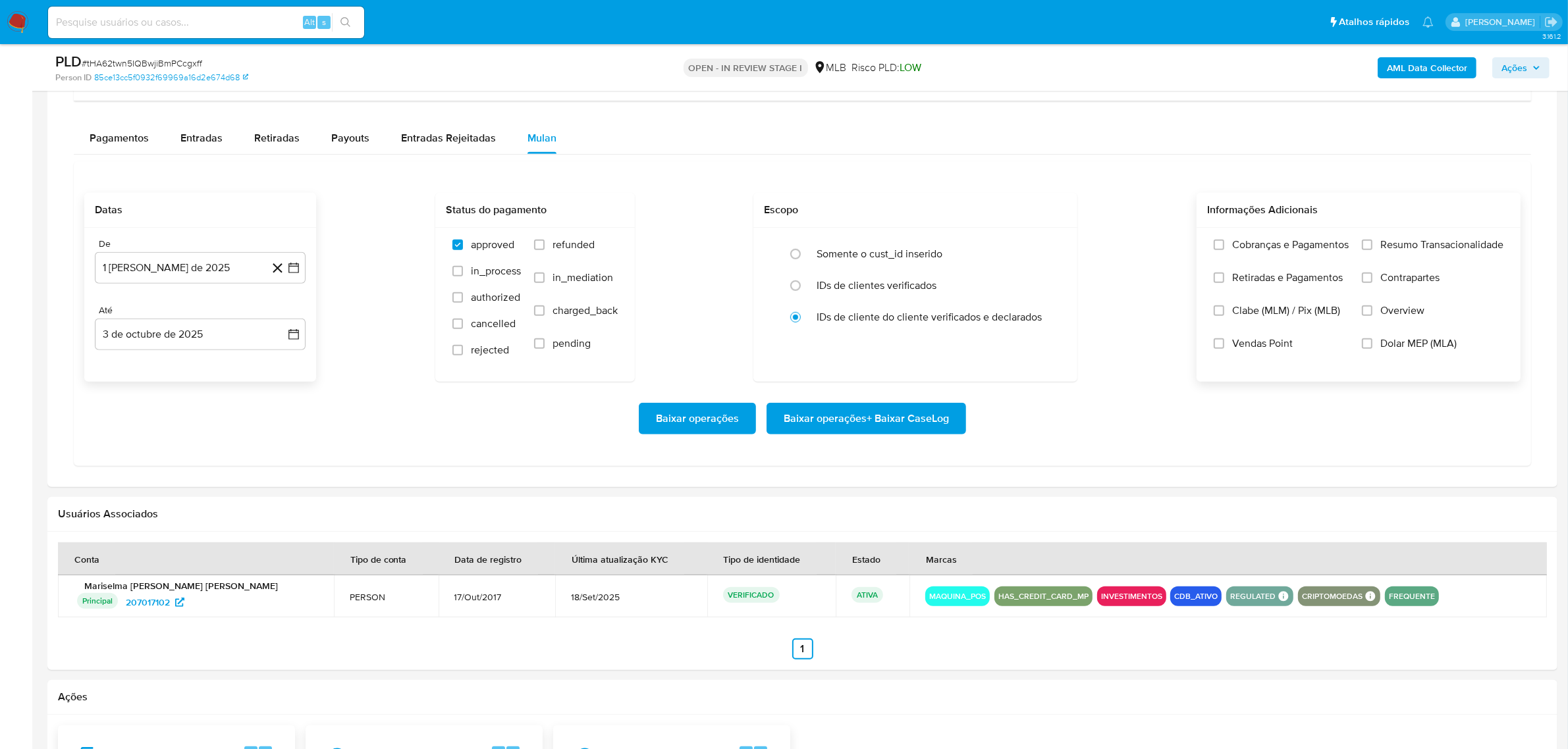
click at [1404, 242] on span "Resumo Transacionalidade" at bounding box center [1442, 245] width 124 height 13
click at [1372, 242] on input "Resumo Transacionalidade" at bounding box center [1366, 245] width 10 height 10
click at [857, 423] on span "Baixar operações + Baixar CaseLog" at bounding box center [865, 419] width 166 height 29
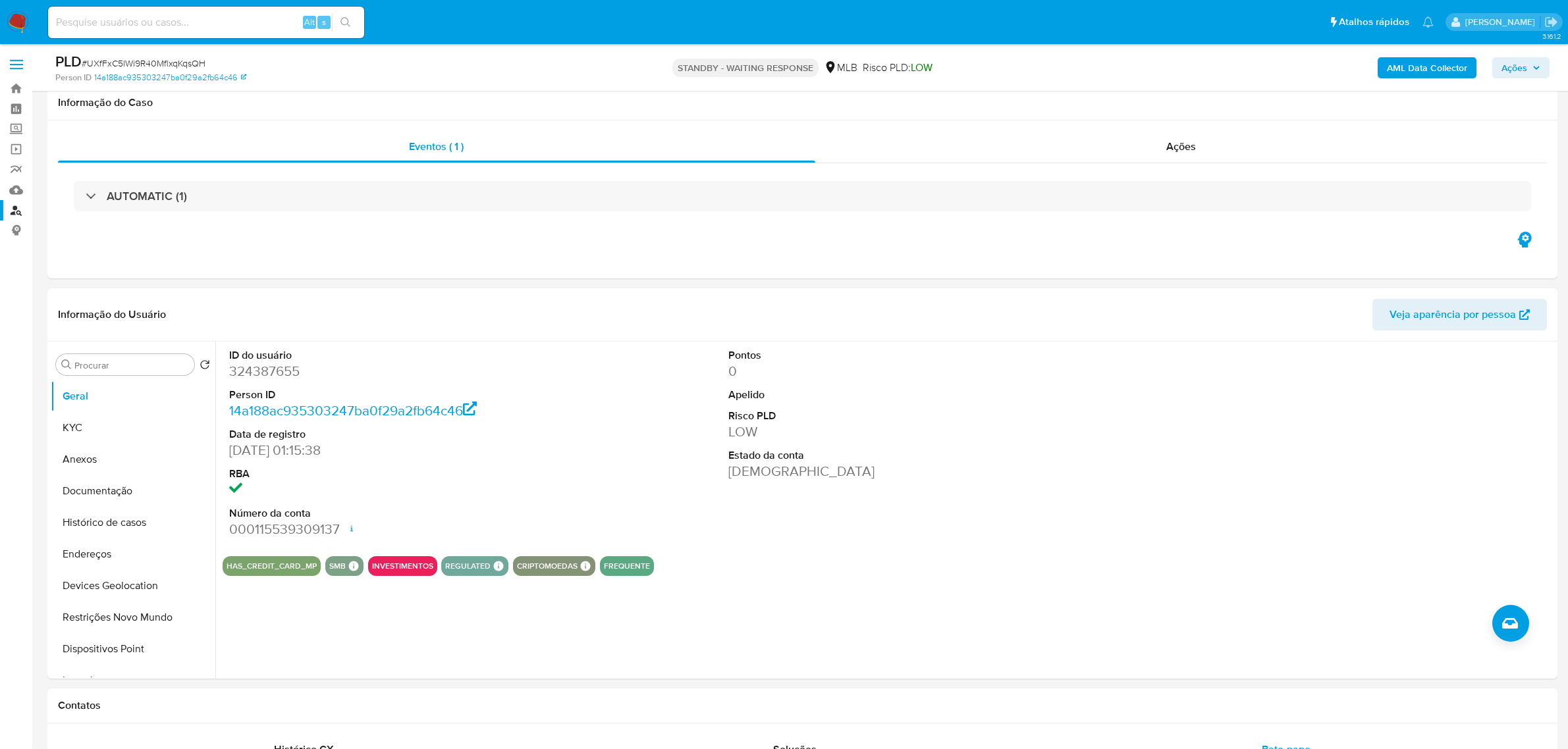
select select "10"
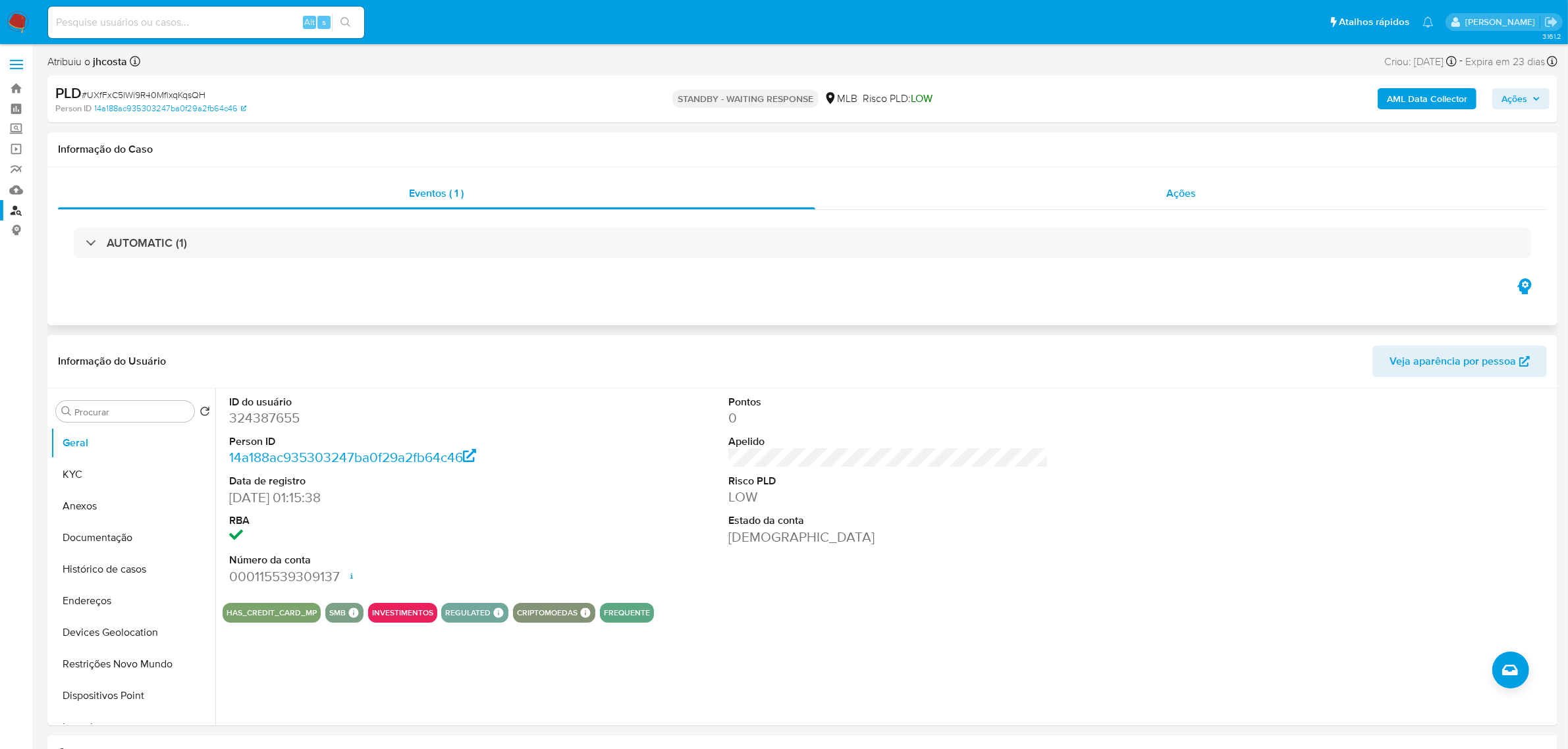
click at [1195, 182] on div "Ações" at bounding box center [1181, 193] width 733 height 32
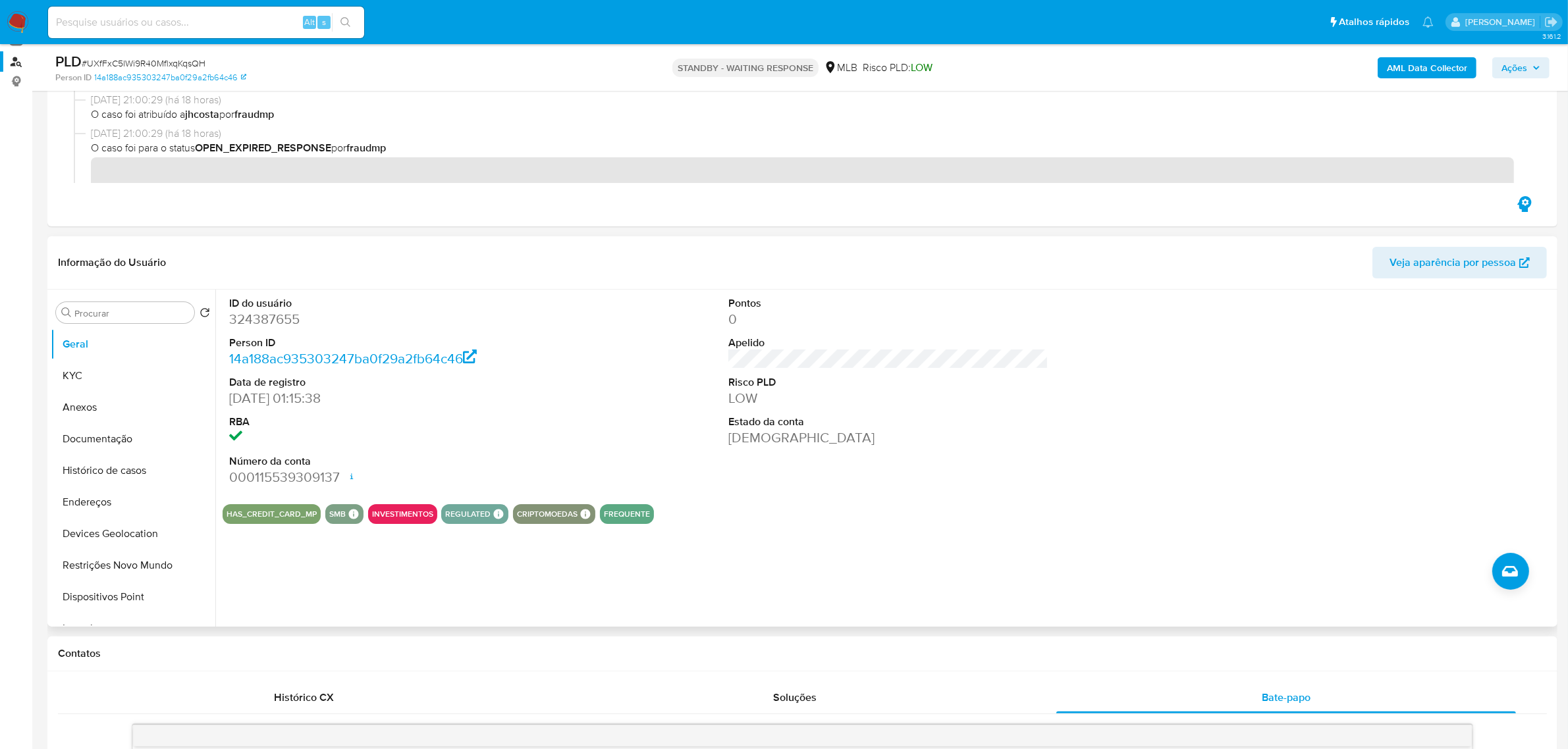
scroll to position [247, 0]
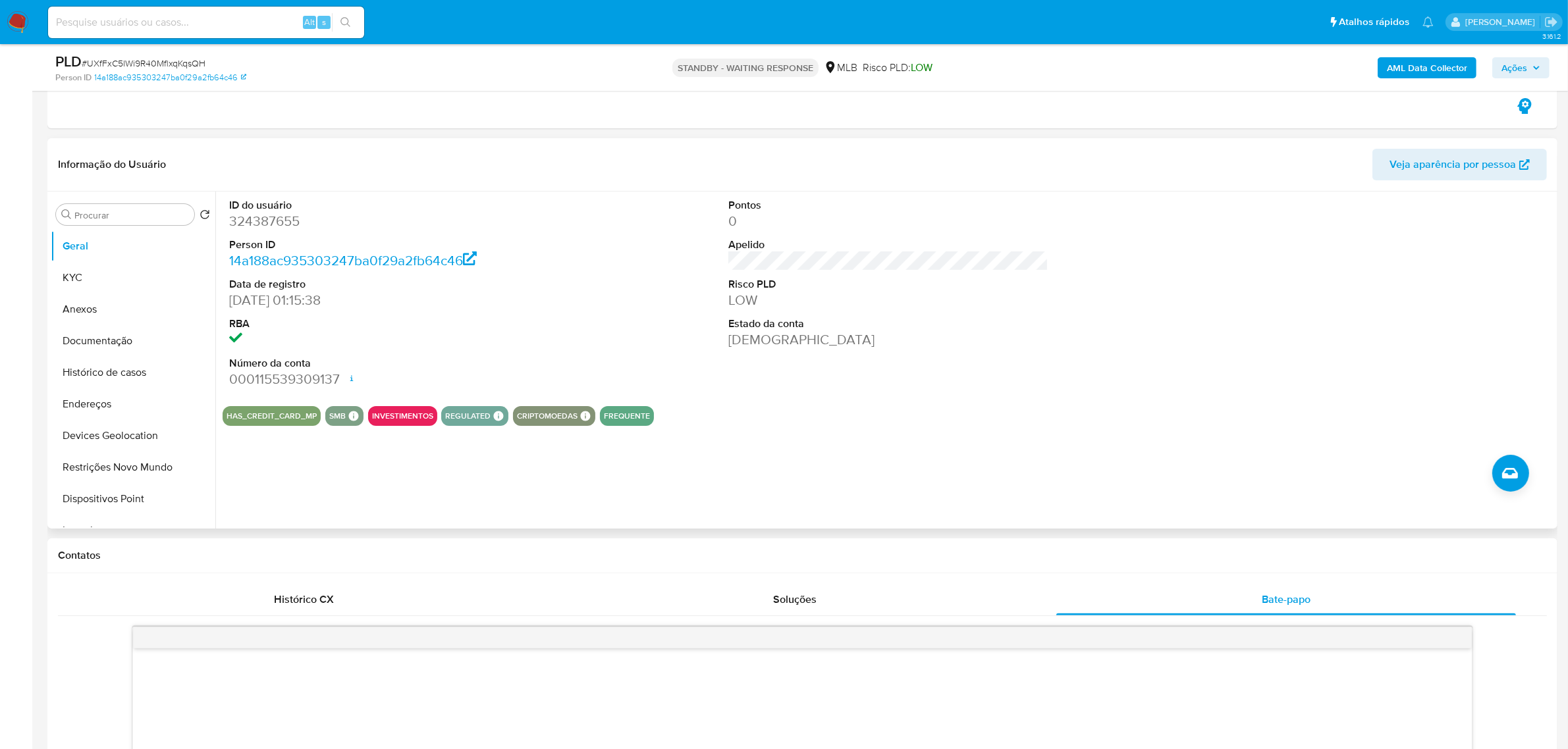
click at [265, 224] on dd "324387655" at bounding box center [389, 220] width 320 height 18
copy dd "324387655"
click at [172, 61] on span "# UXfFxC5lWi9R40MflxqKqsQH" at bounding box center [143, 63] width 124 height 13
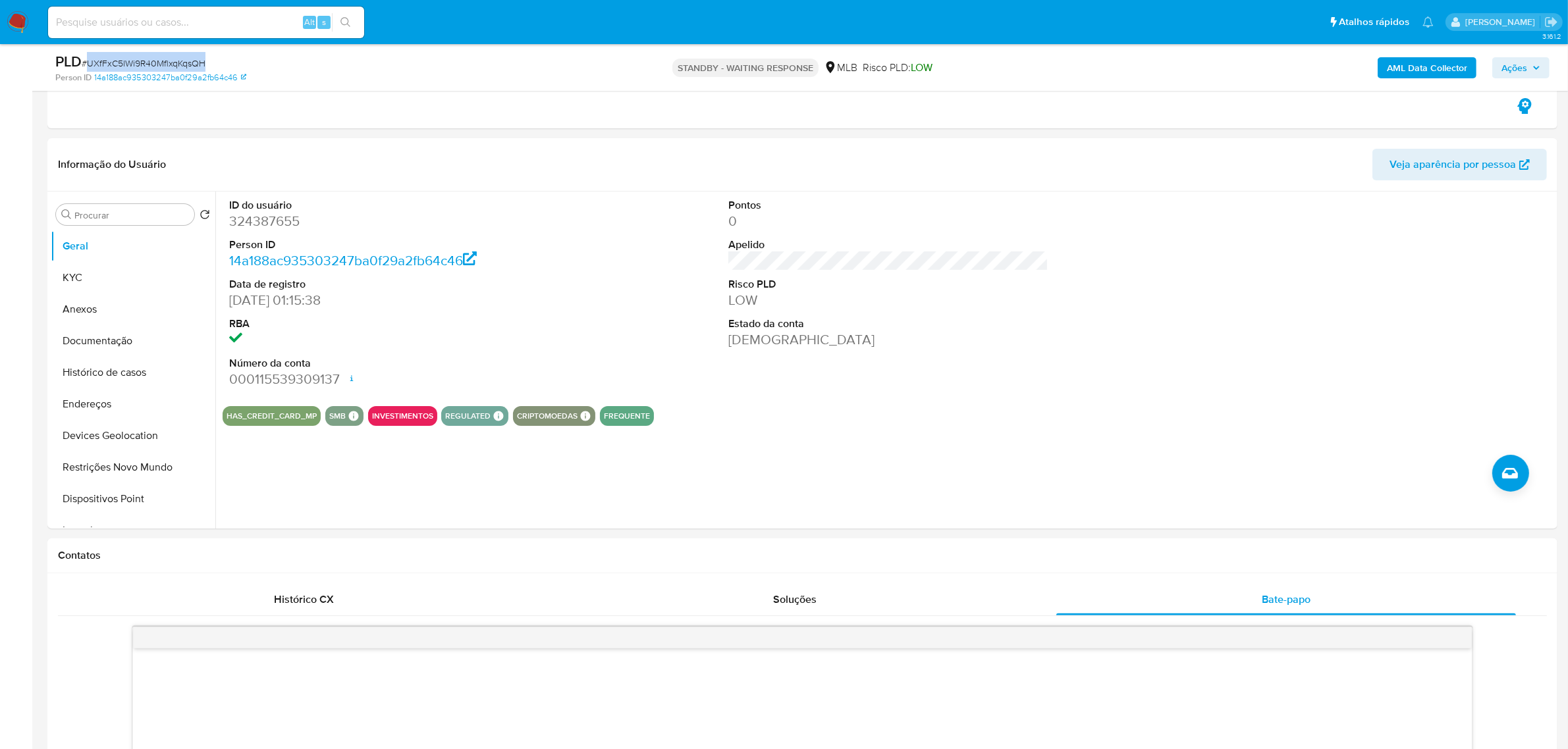
copy span "UXfFxC5lWi9R40MflxqKqsQH"
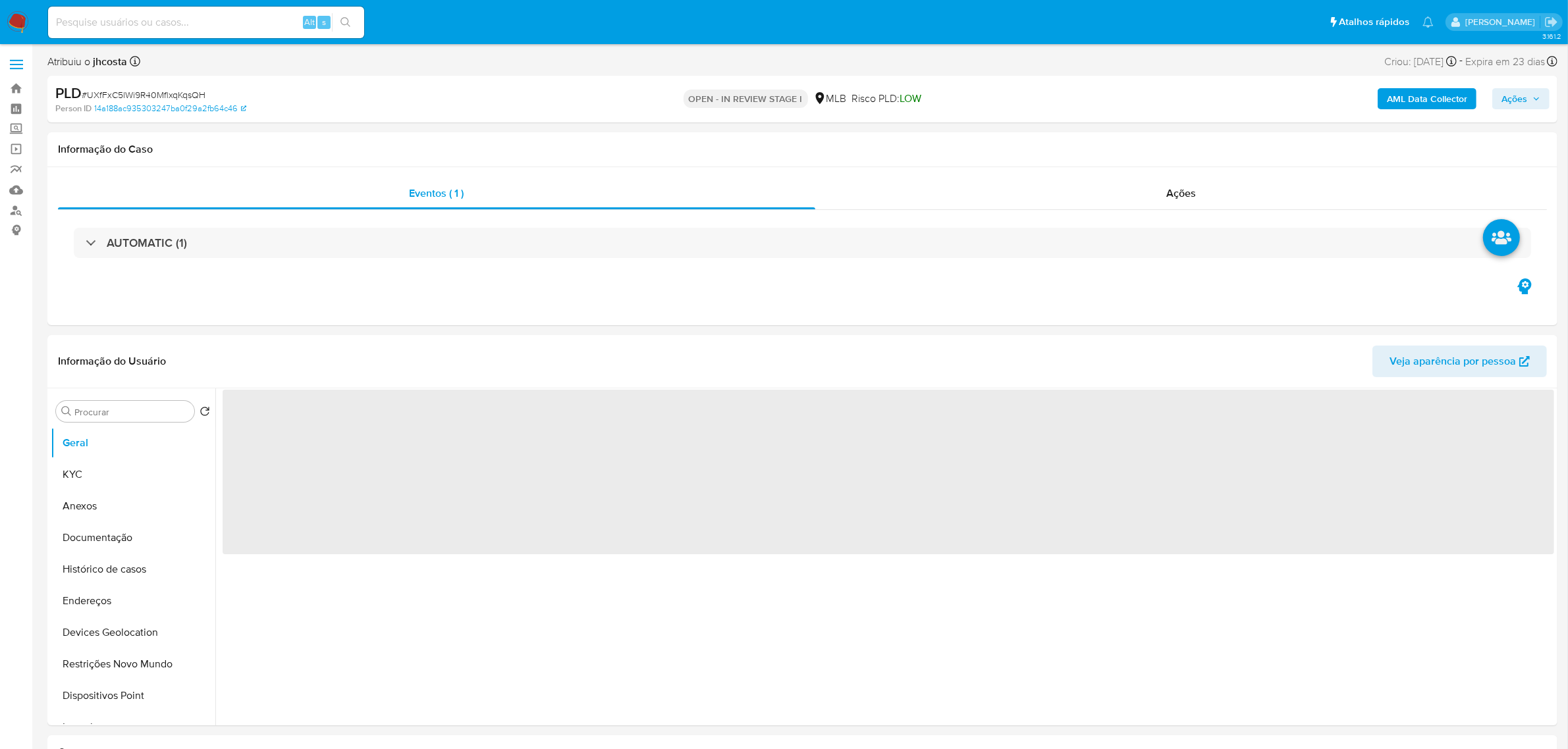
select select "10"
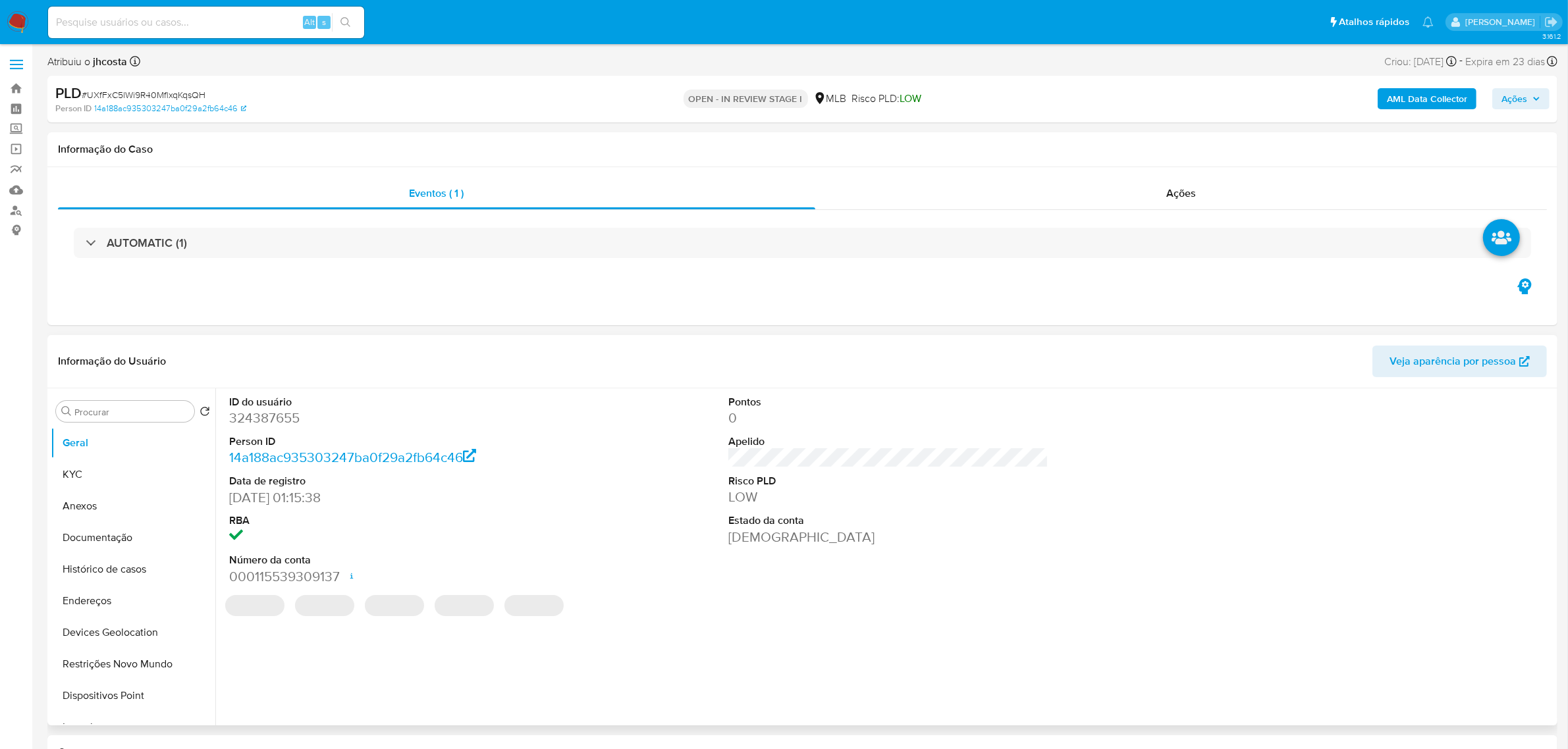
click at [272, 425] on dd "324387655" at bounding box center [389, 418] width 320 height 18
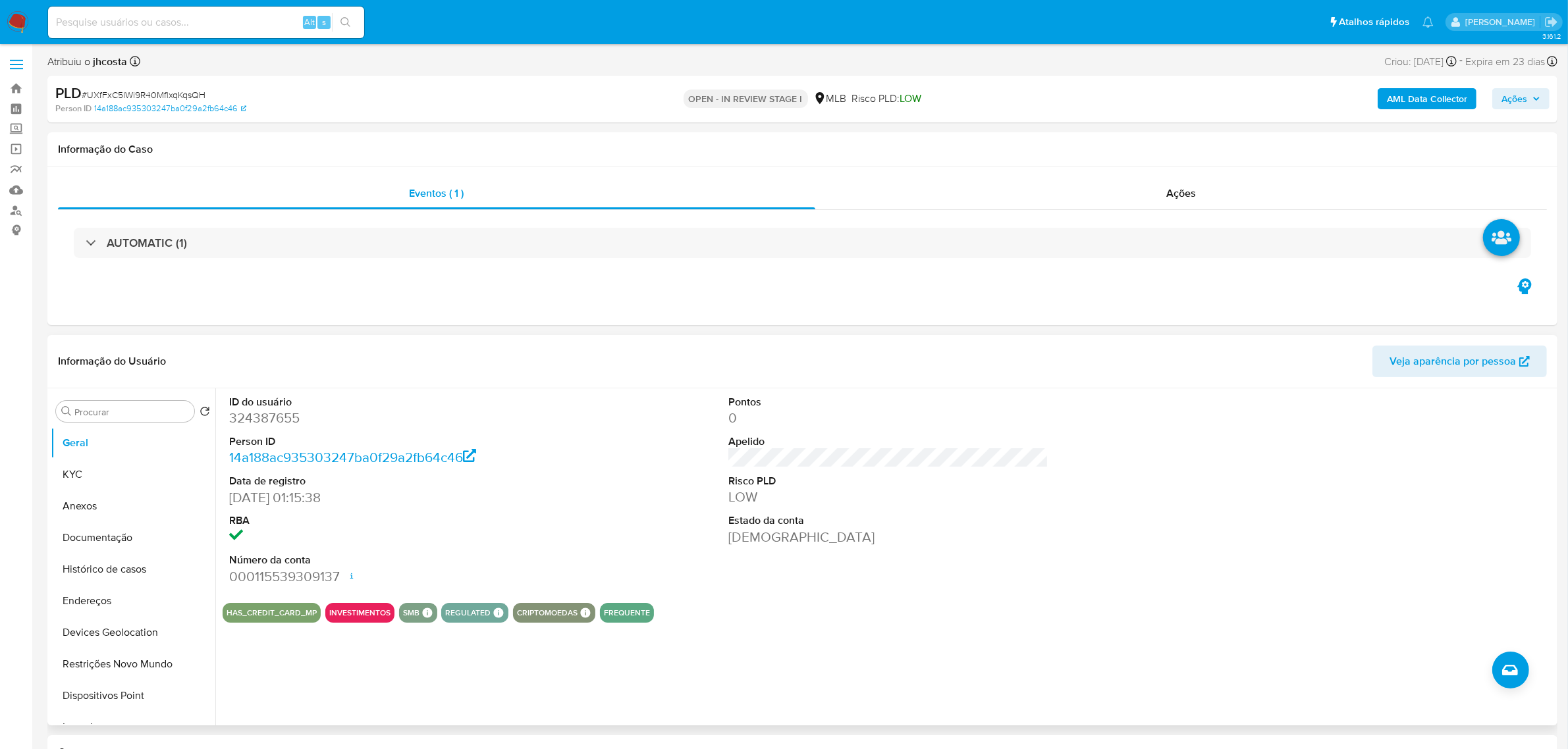
click at [270, 412] on dd "324387655" at bounding box center [389, 418] width 320 height 18
copy dd "324387655"
click at [17, 17] on img at bounding box center [18, 22] width 22 height 22
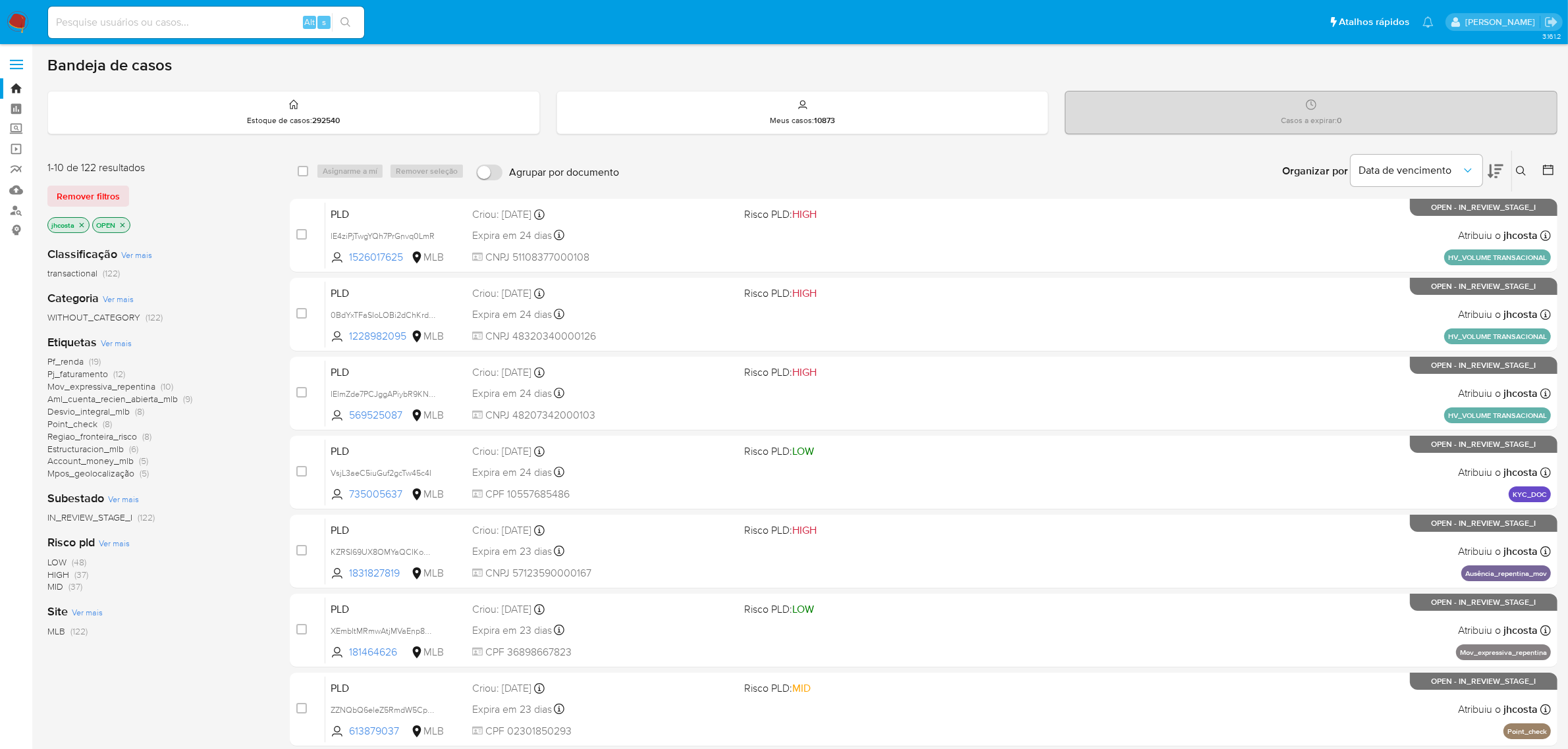
click at [83, 226] on icon "close-filter" at bounding box center [81, 225] width 8 height 8
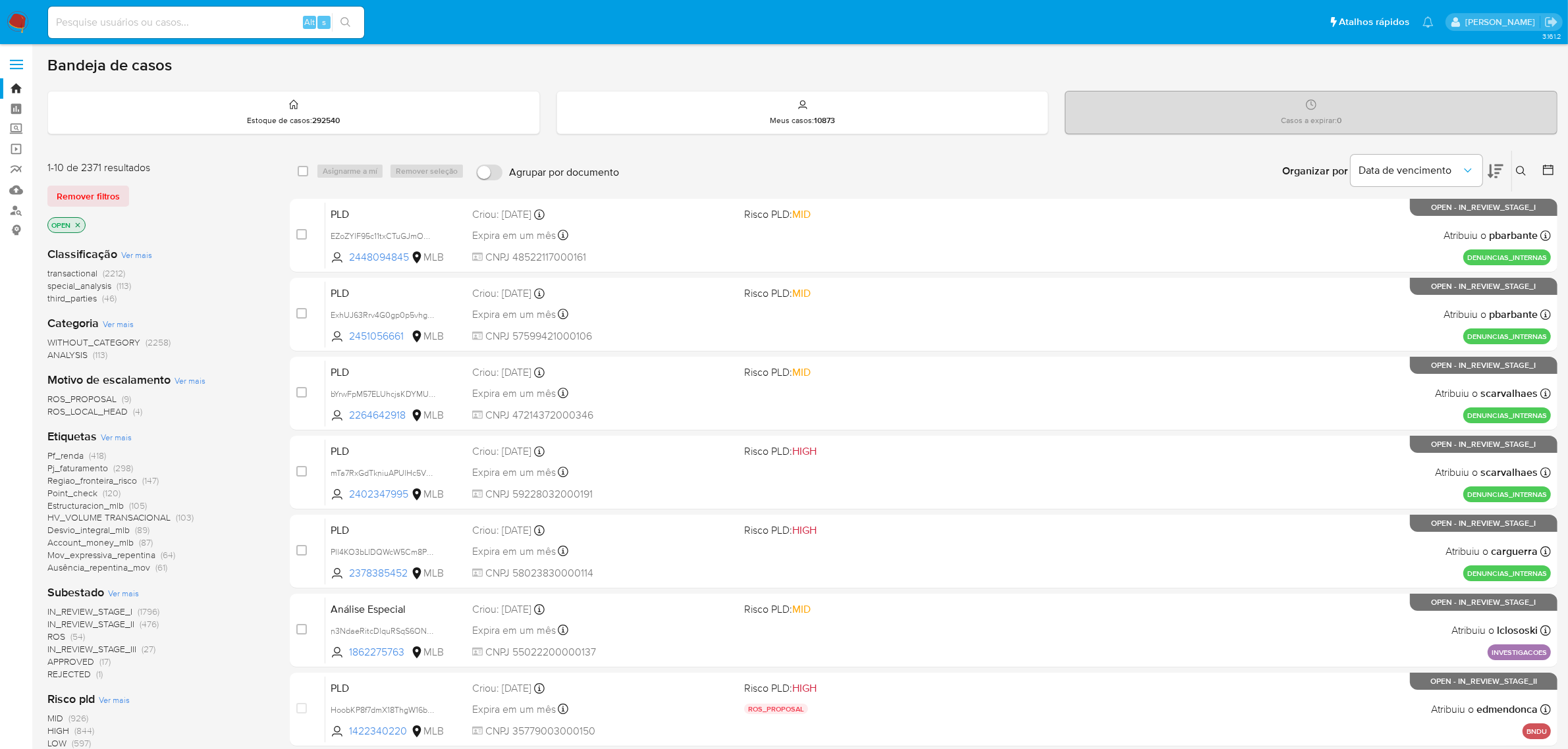
click at [1529, 172] on button at bounding box center [1522, 171] width 21 height 15
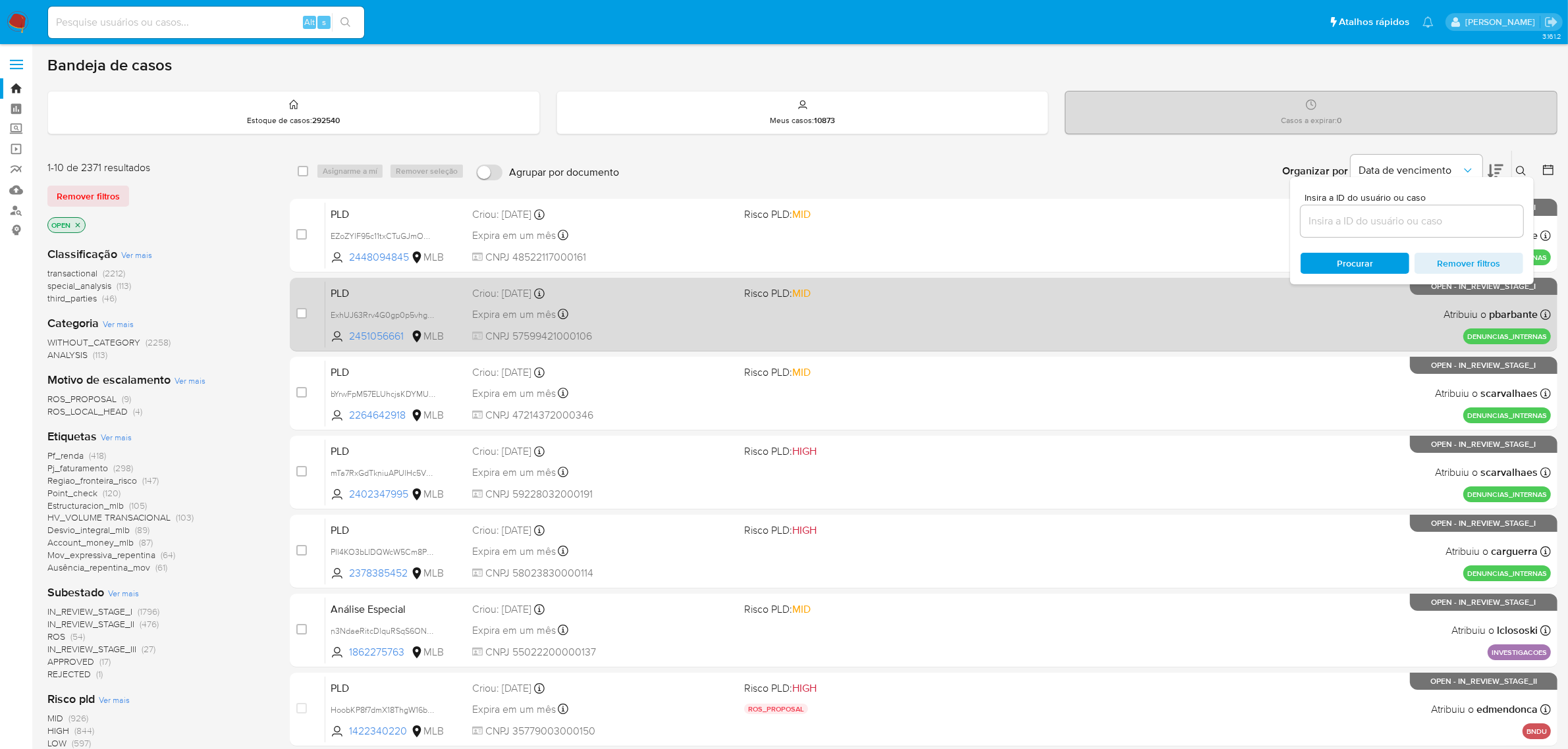
drag, startPoint x: 1365, startPoint y: 226, endPoint x: 805, endPoint y: 311, distance: 566.4
click at [1365, 226] on input at bounding box center [1411, 221] width 222 height 17
type input "UXfFxC5lWi9R40MflxqKqsQH"
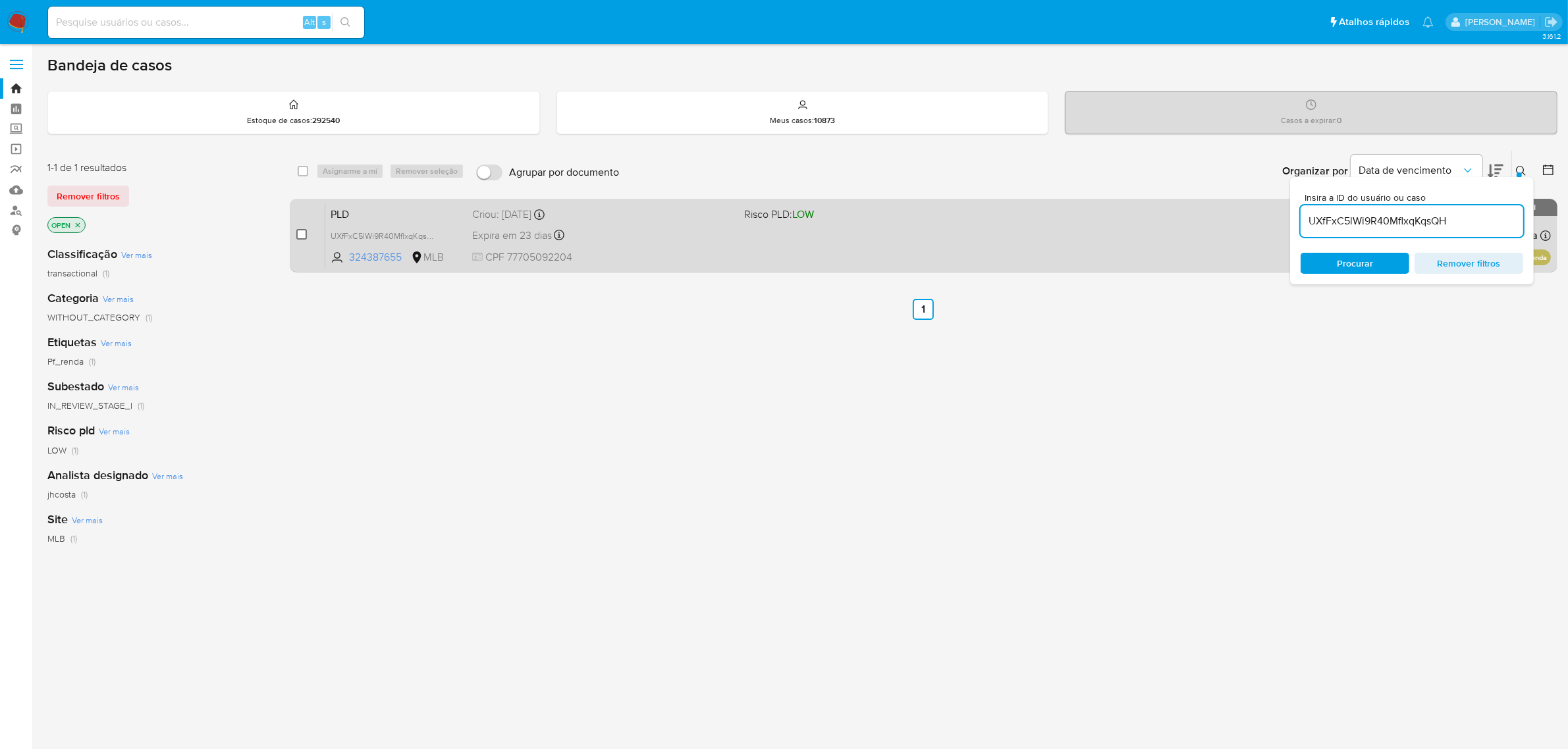
click at [297, 236] on input "checkbox" at bounding box center [301, 234] width 10 height 10
checkbox input "true"
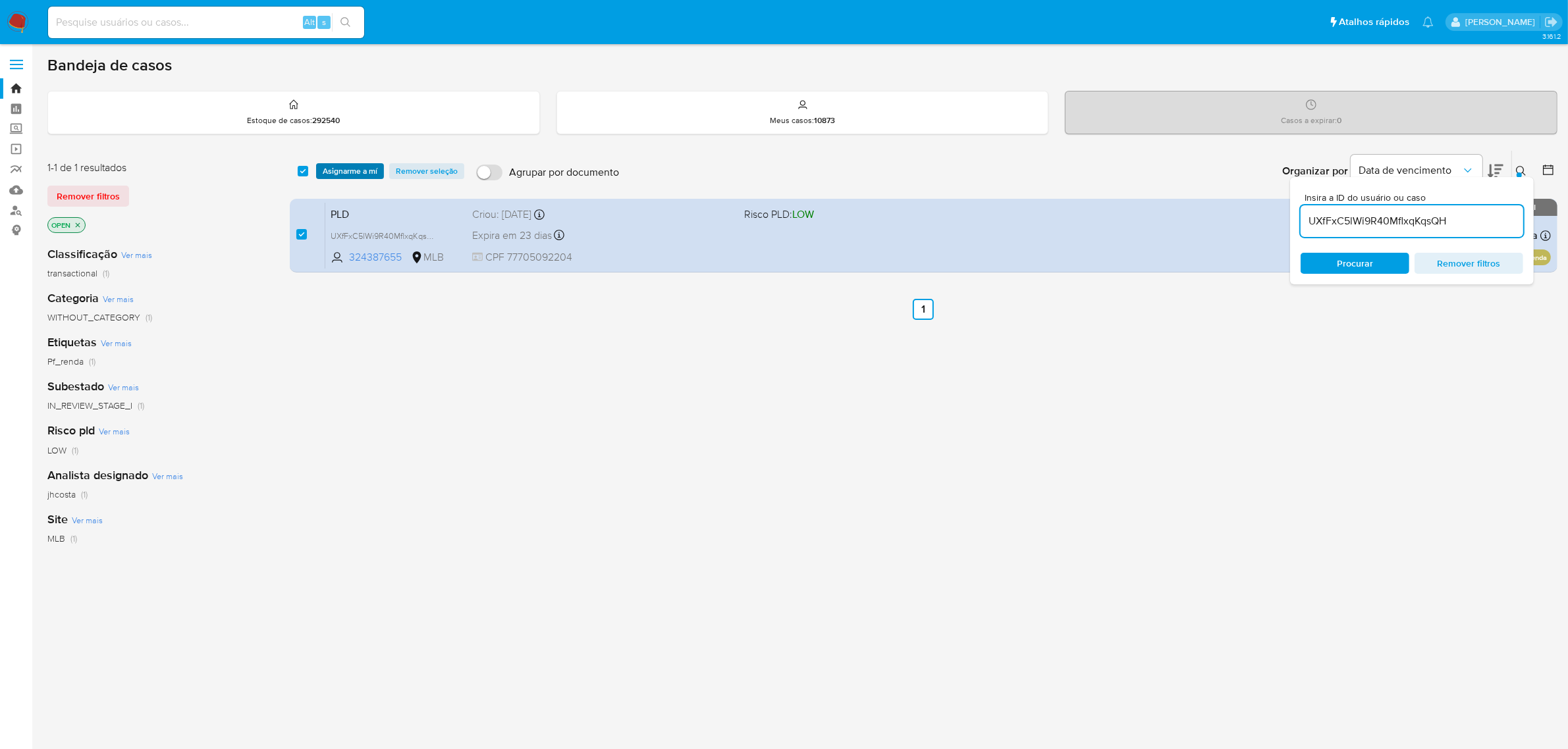
click at [344, 169] on span "Asignarme a mí" at bounding box center [350, 171] width 55 height 13
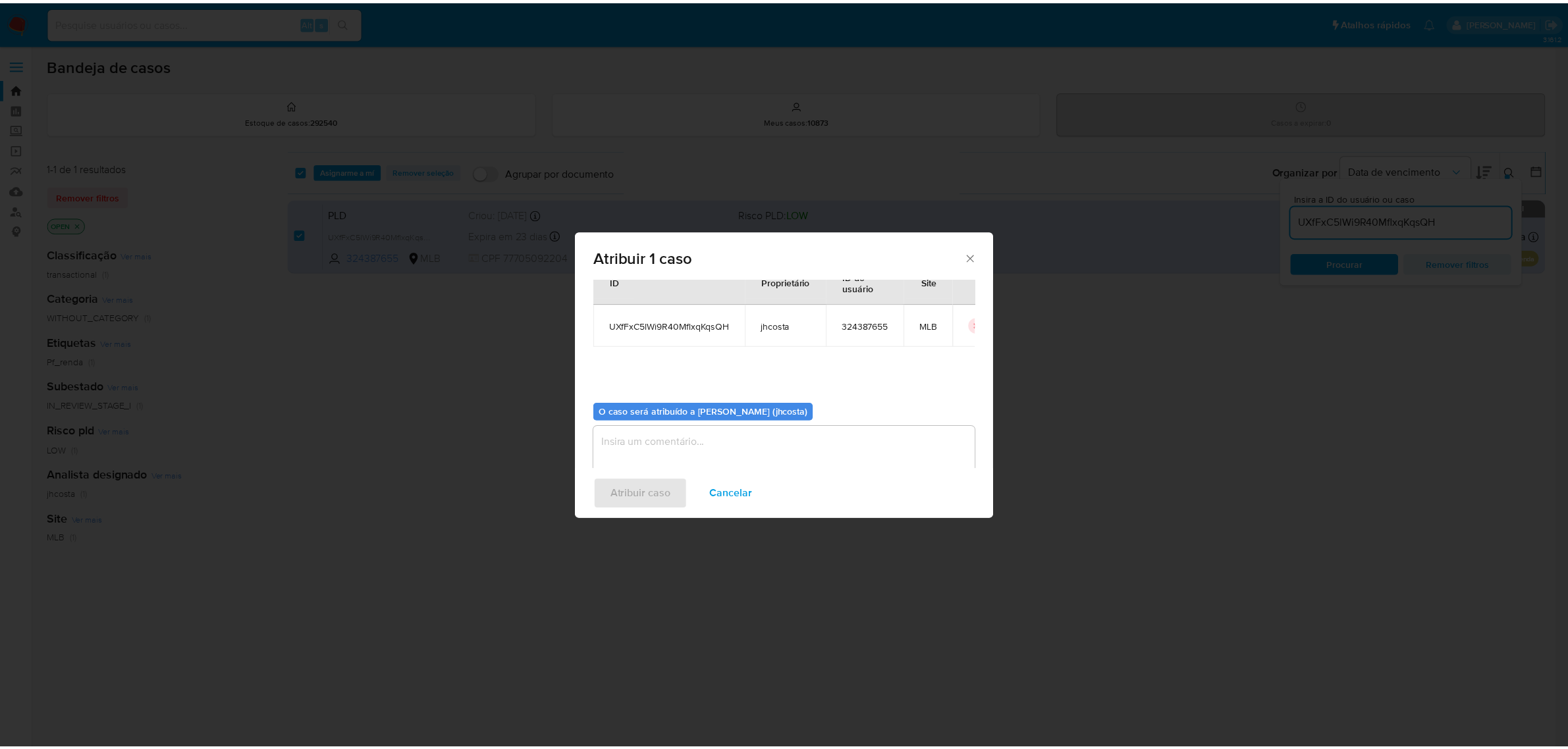
scroll to position [67, 0]
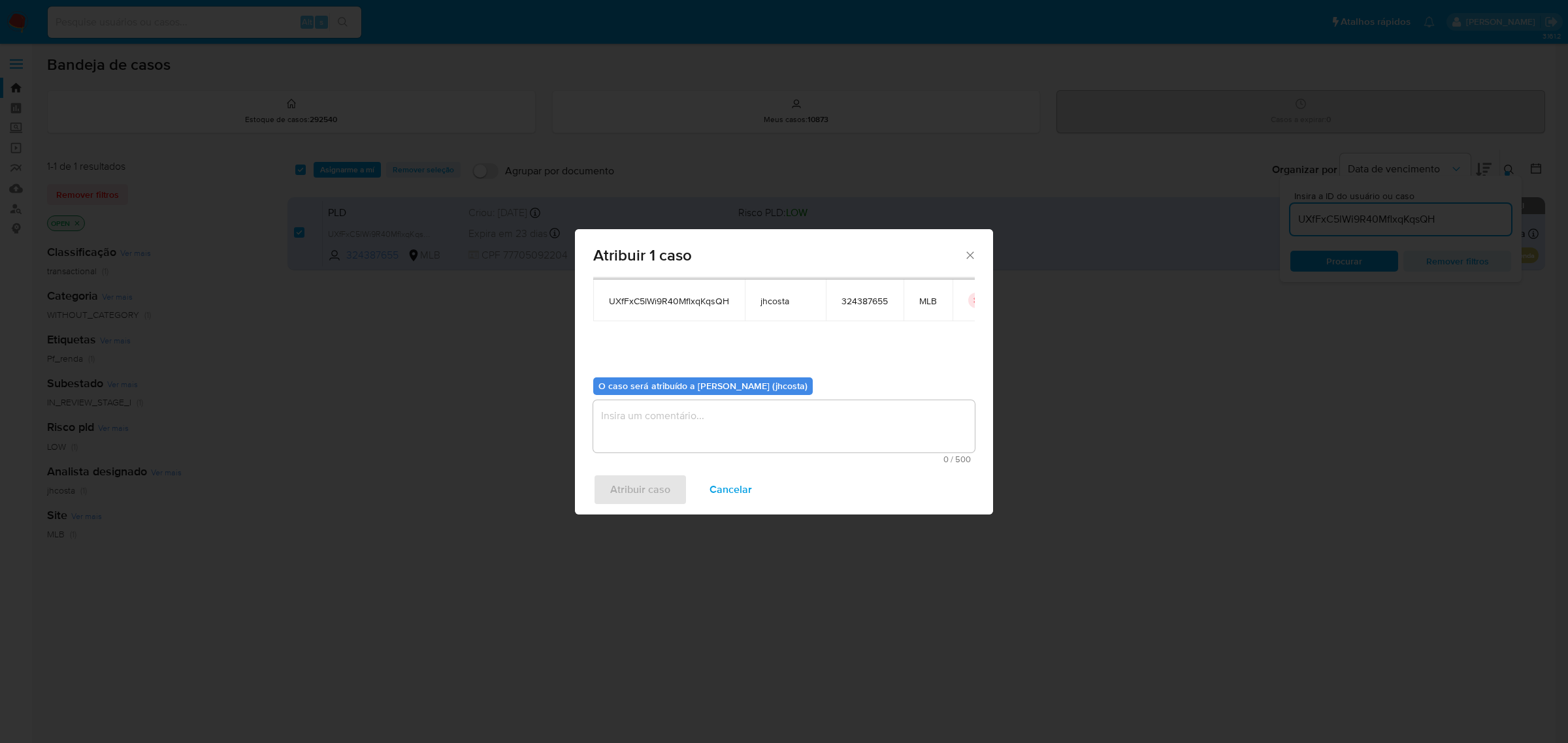
click at [638, 420] on textarea "assign-modal" at bounding box center [784, 426] width 381 height 52
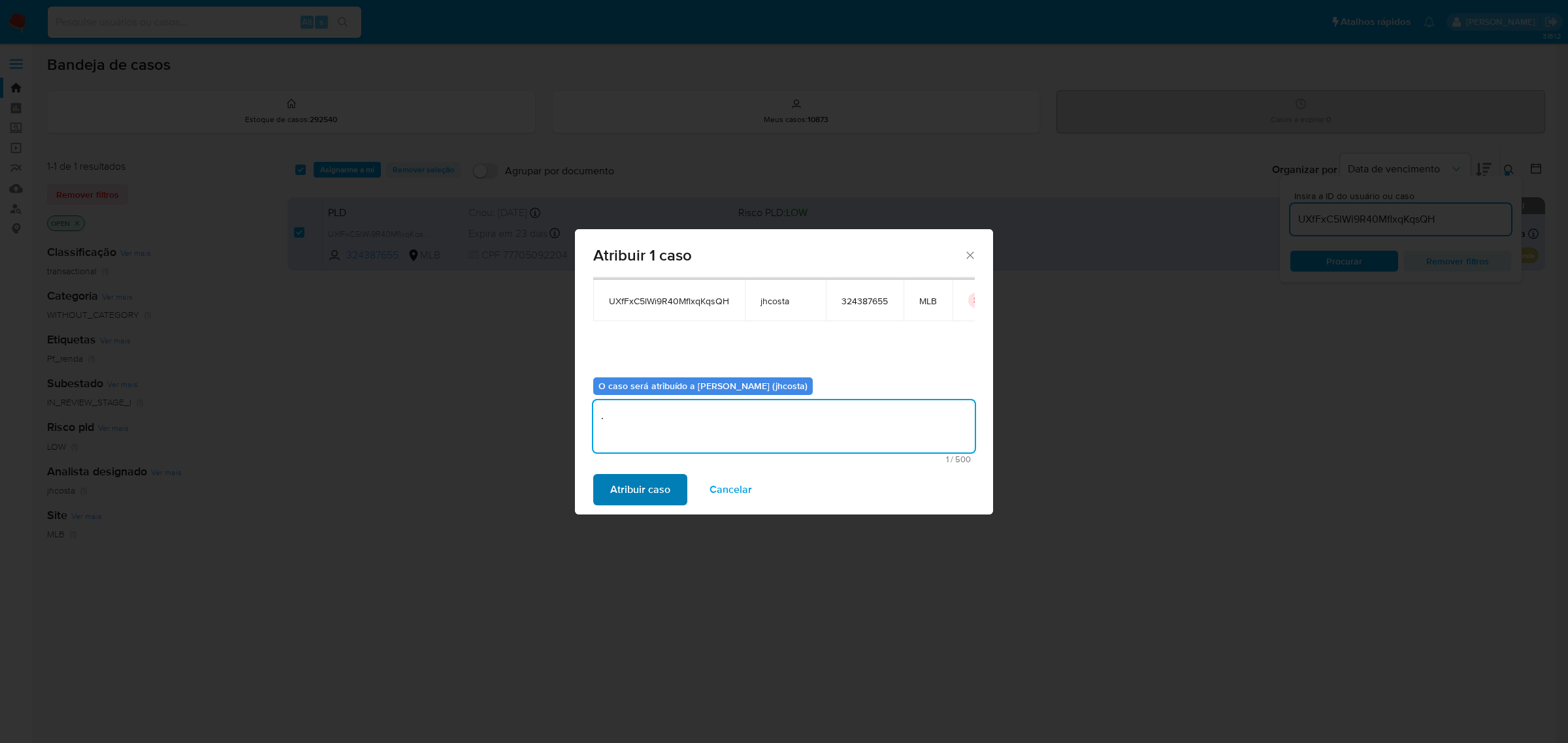
type textarea "."
click at [634, 480] on span "Atribuir caso" at bounding box center [640, 490] width 60 height 29
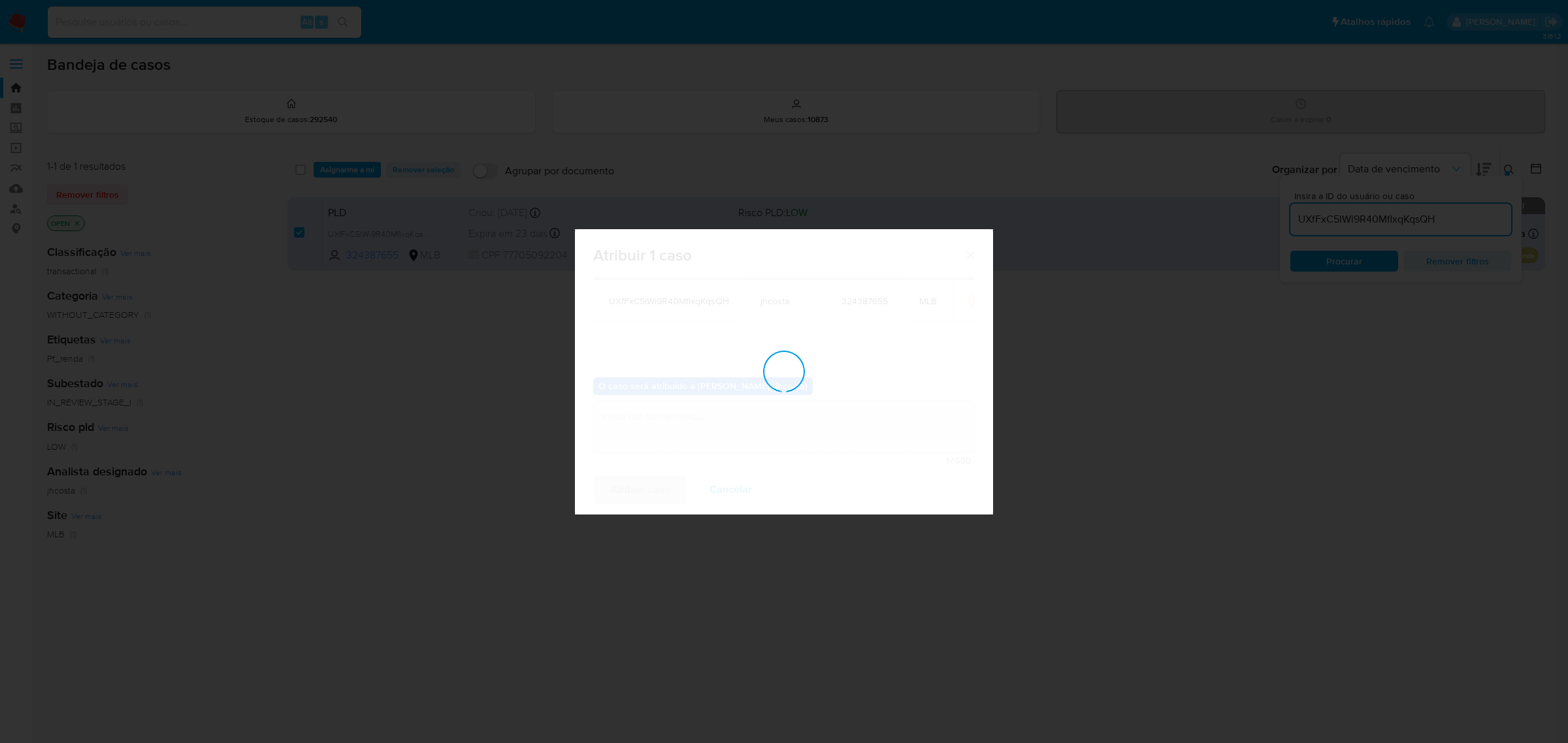
checkbox input "false"
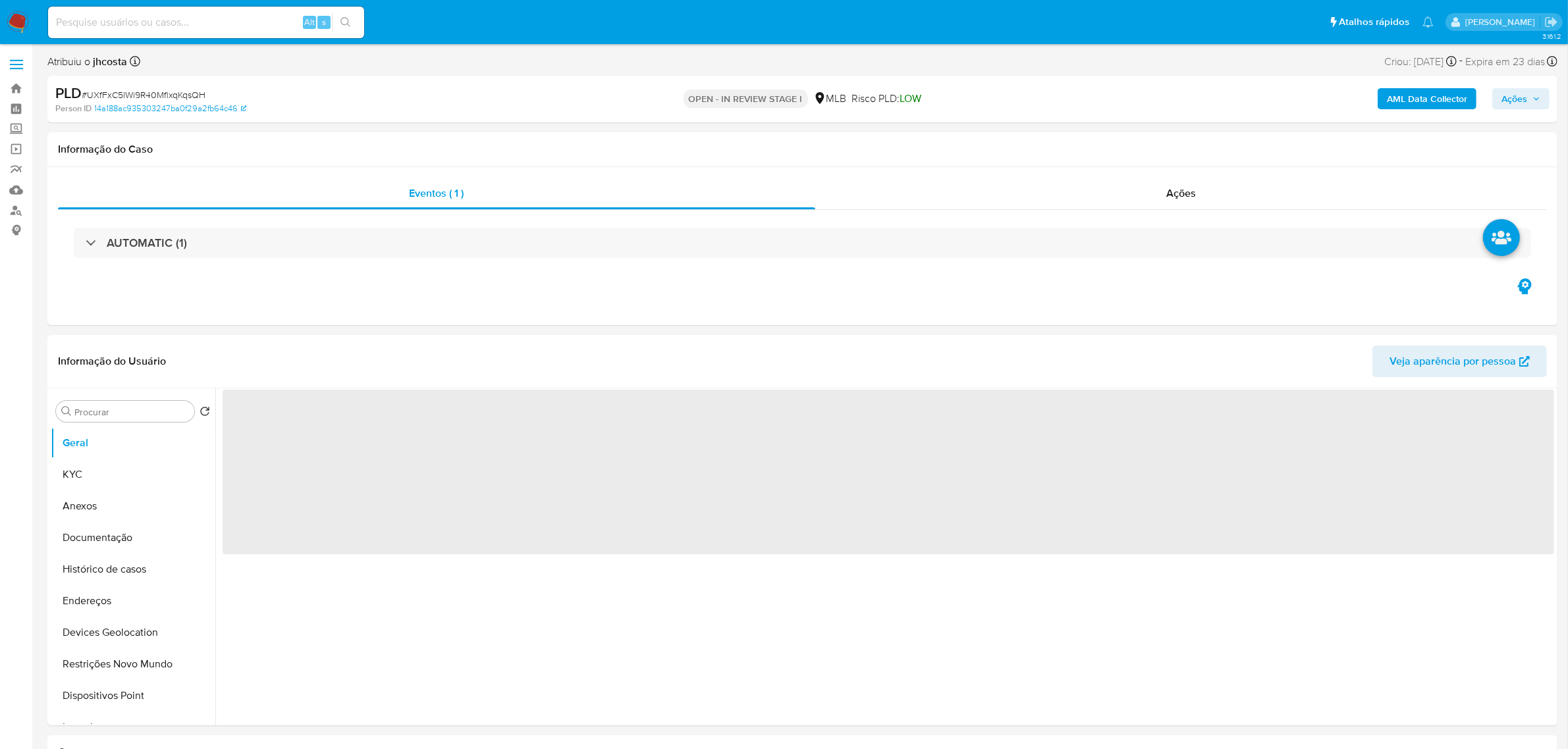
select select "10"
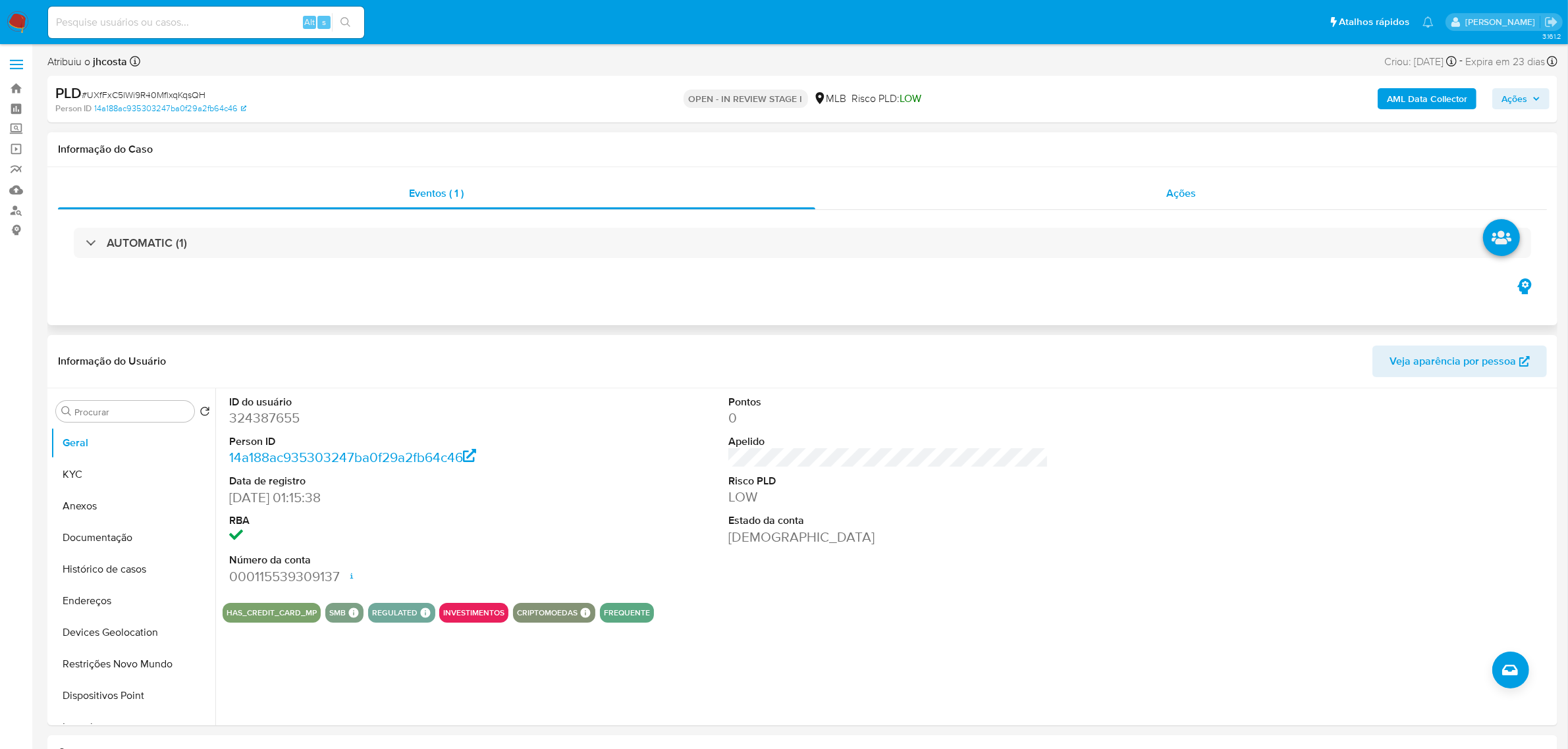
click at [1174, 186] on span "Ações" at bounding box center [1180, 193] width 30 height 15
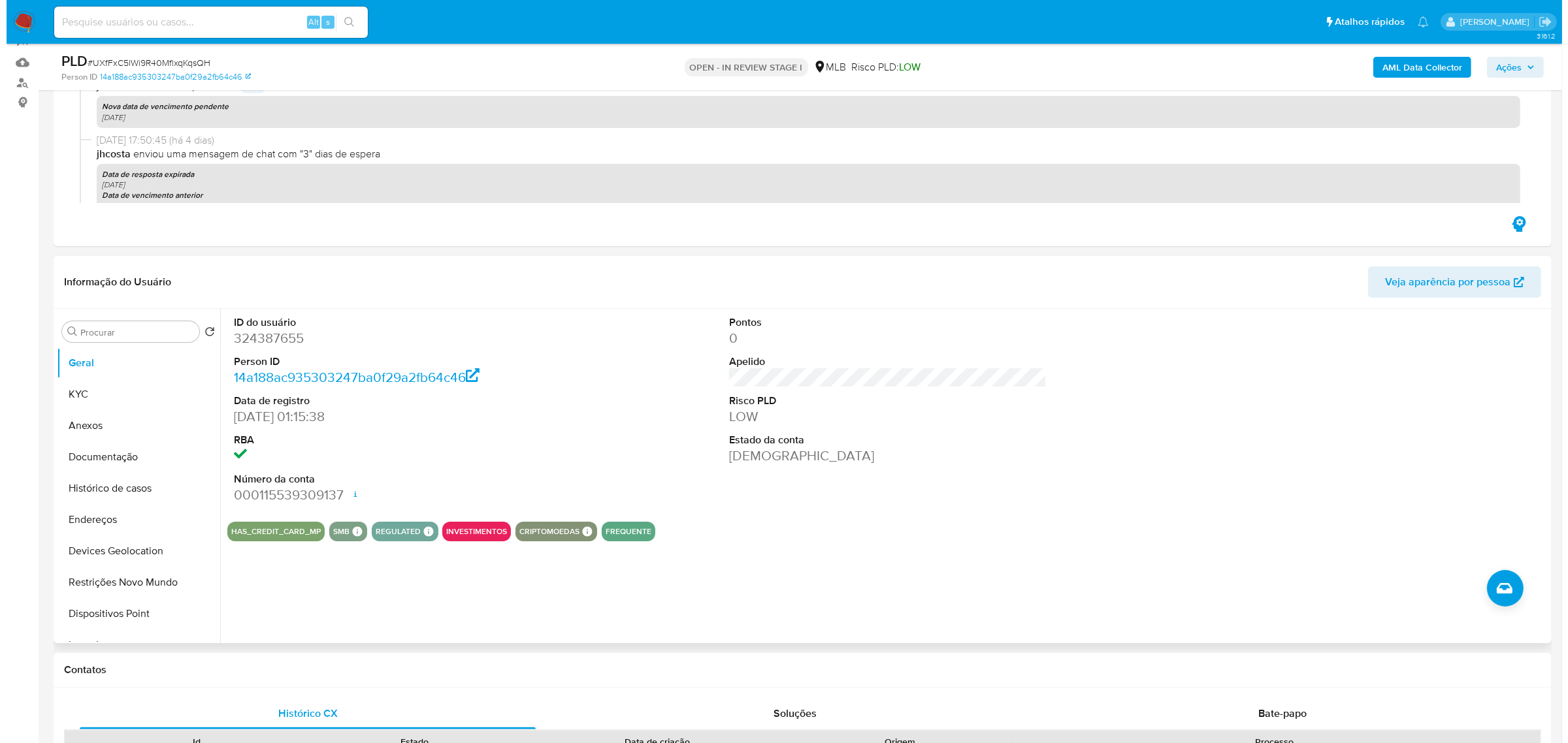
scroll to position [163, 0]
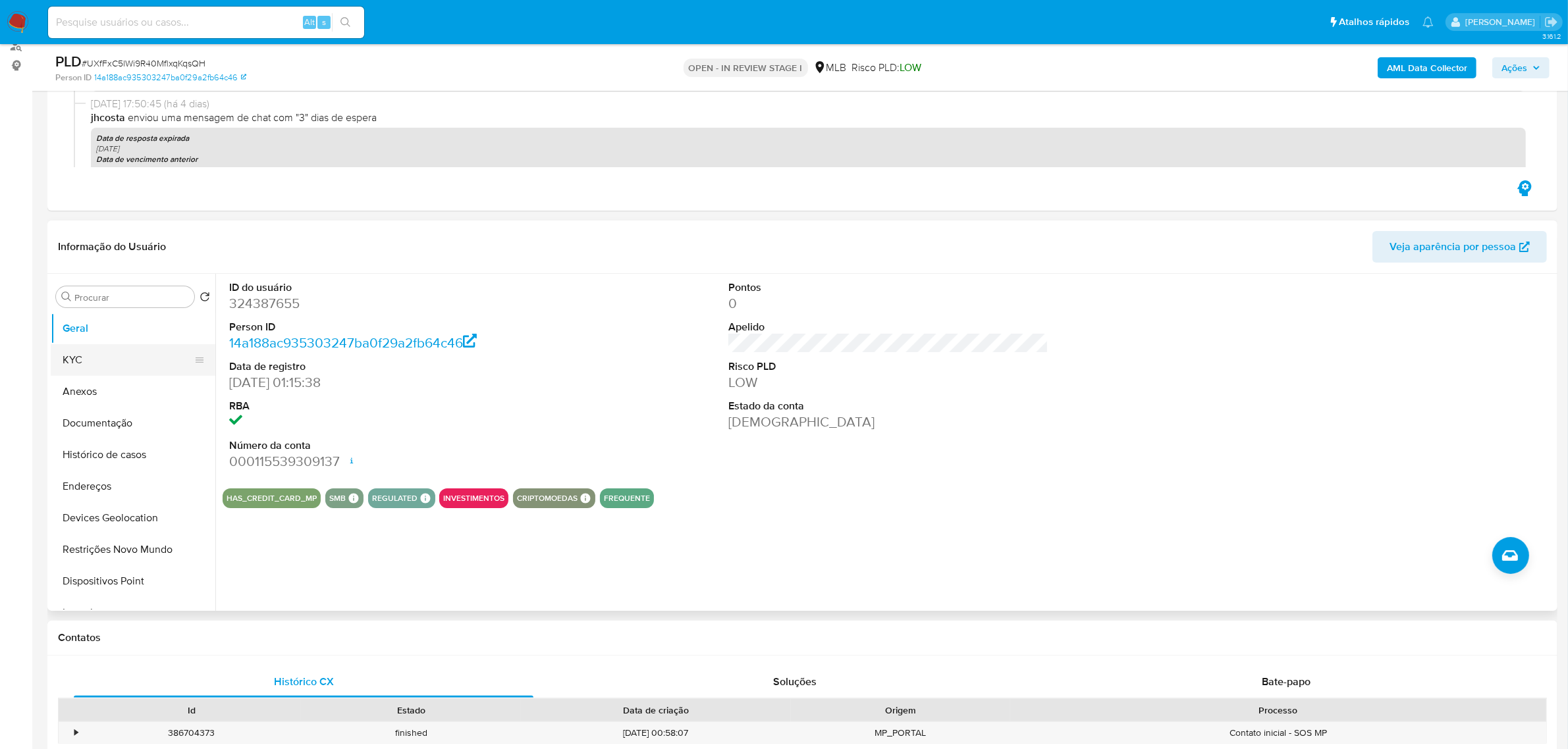
click at [113, 359] on button "KYC" at bounding box center [128, 359] width 154 height 32
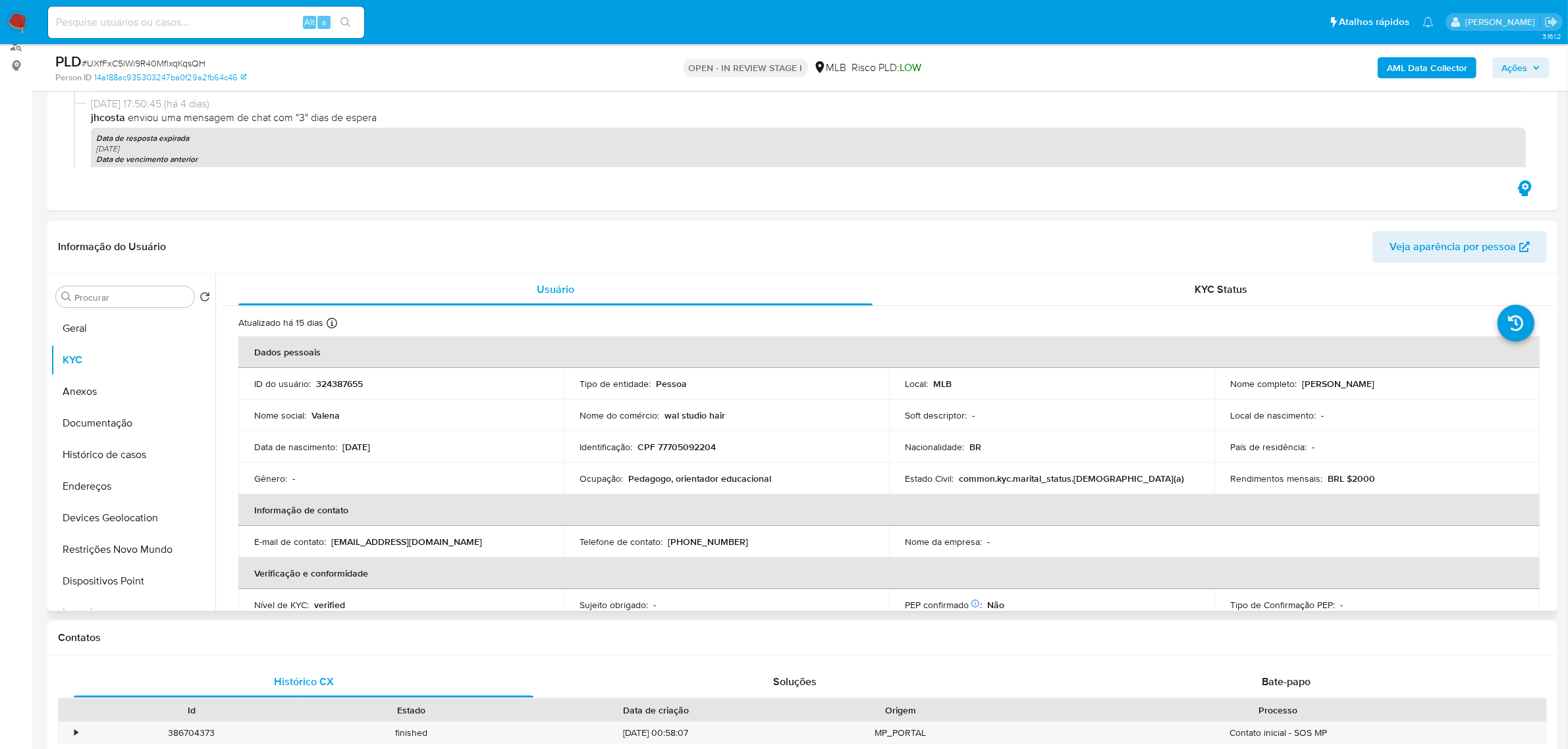
drag, startPoint x: 1298, startPoint y: 384, endPoint x: 1412, endPoint y: 384, distance: 114.0
click at [1414, 384] on div "Nome completo : Valena de Castro Santos" at bounding box center [1377, 384] width 293 height 12
click at [1503, 67] on span "Ações" at bounding box center [1514, 68] width 26 height 21
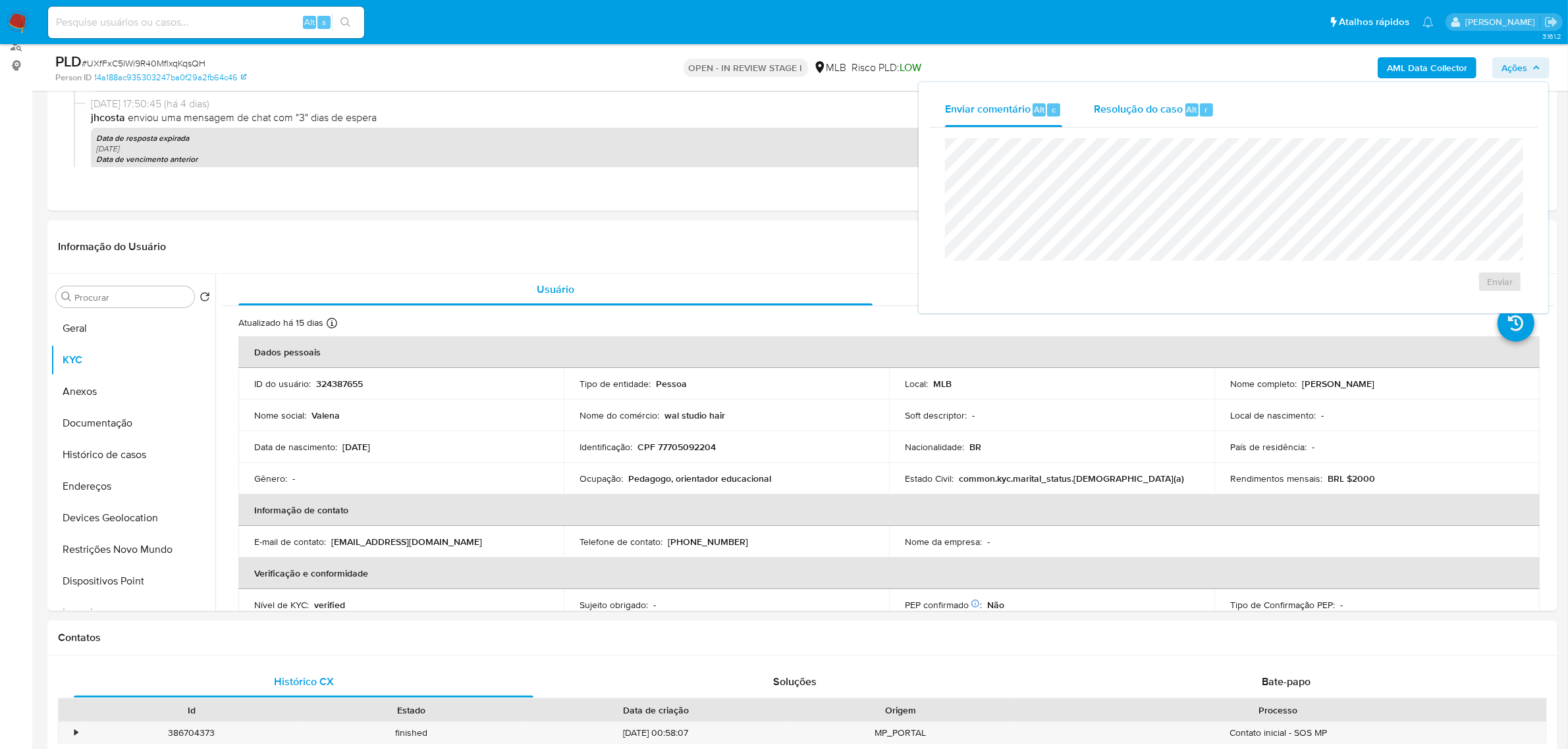
click at [1127, 104] on span "Resolução do caso" at bounding box center [1138, 109] width 89 height 15
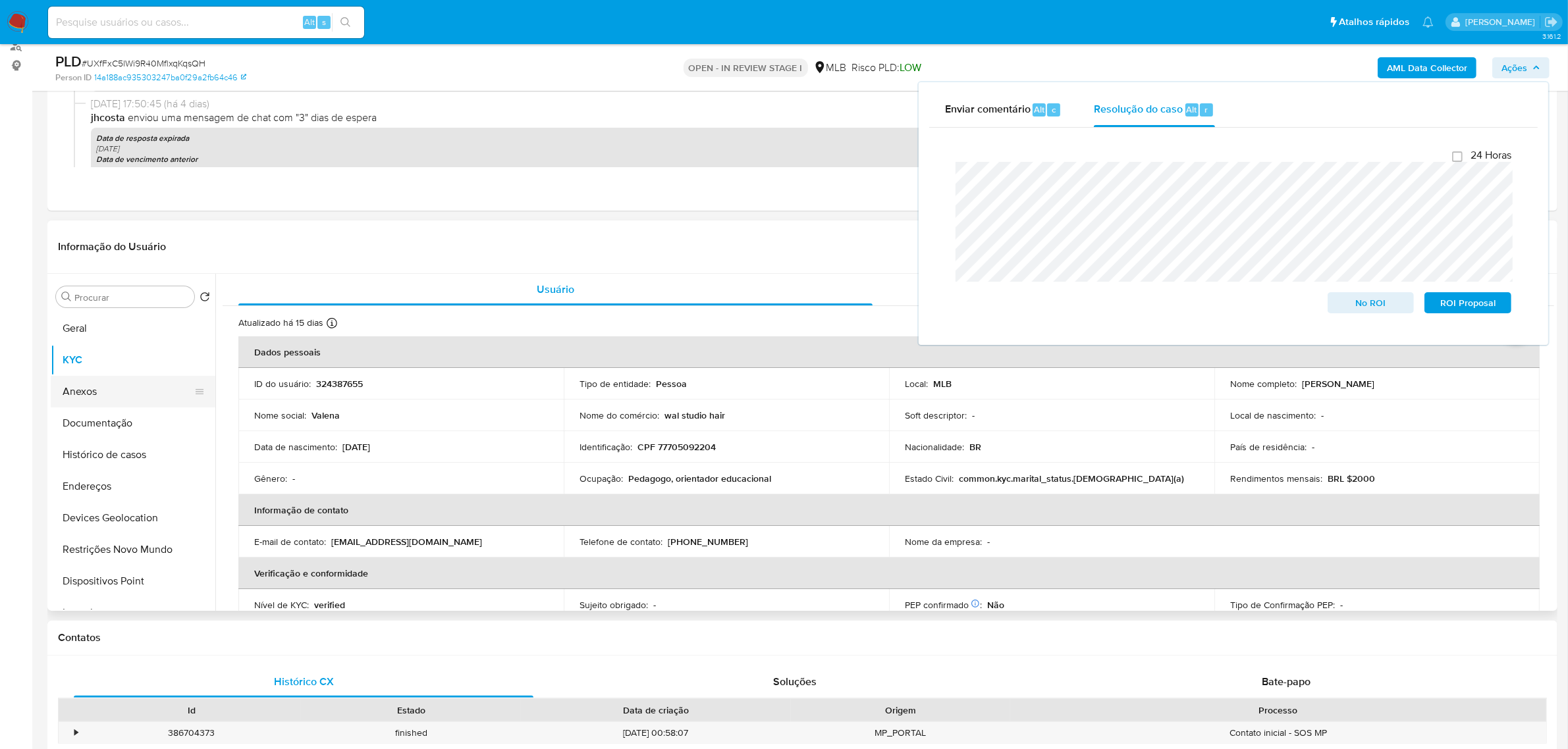
click at [80, 392] on button "Anexos" at bounding box center [128, 391] width 154 height 32
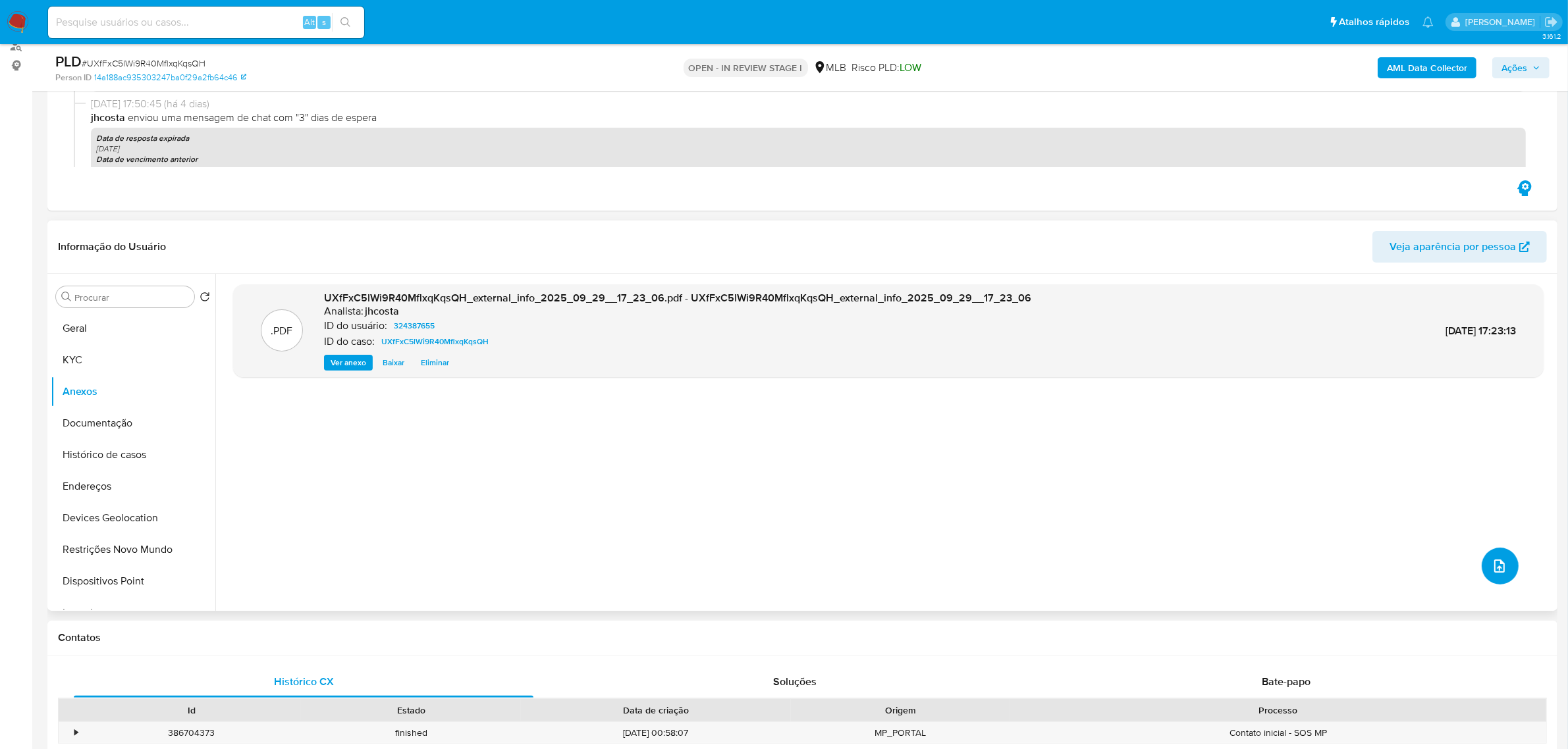
click at [1492, 565] on icon "upload-file" at bounding box center [1499, 566] width 15 height 15
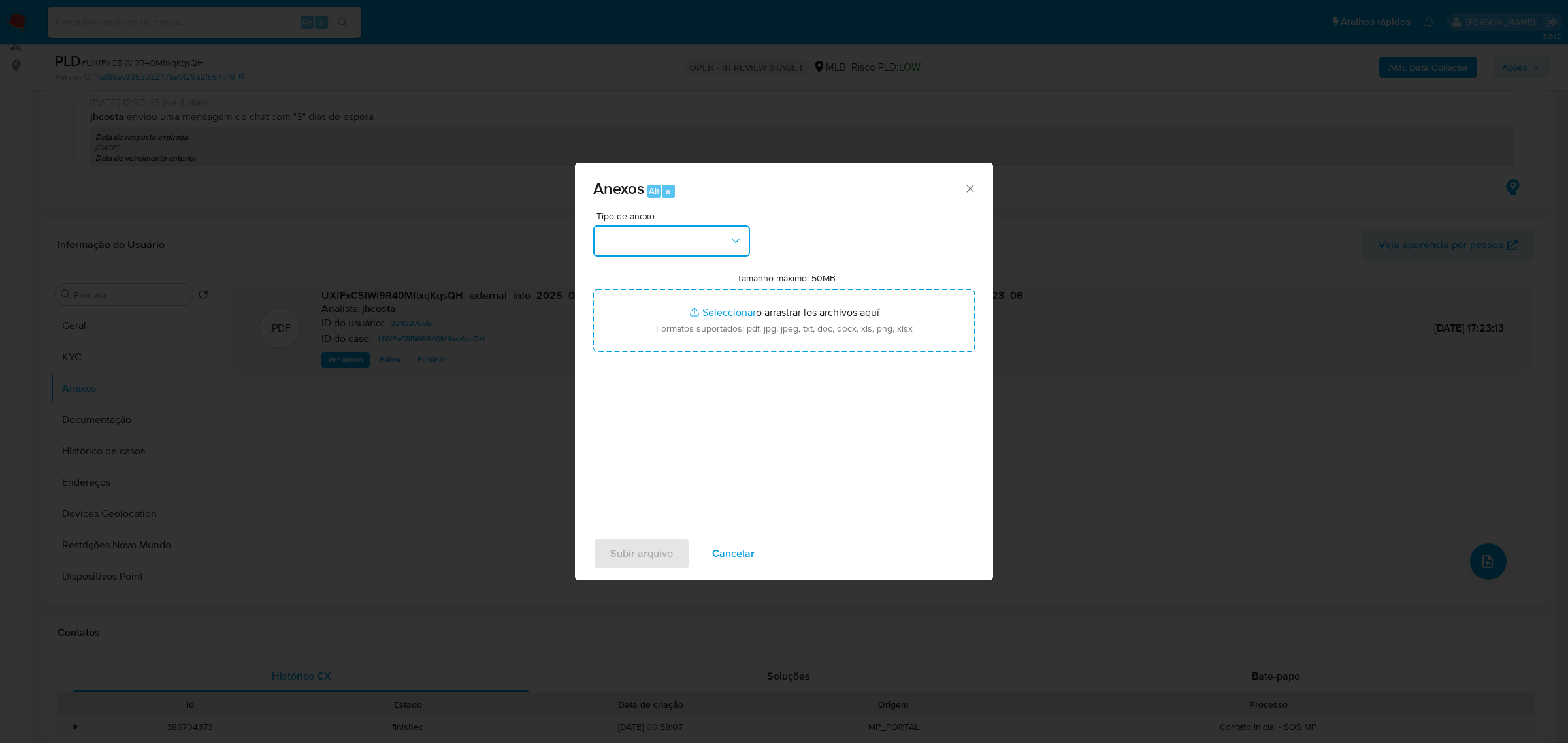
click at [726, 246] on button "button" at bounding box center [672, 241] width 157 height 31
click at [643, 339] on span "OUTROS" at bounding box center [621, 331] width 41 height 13
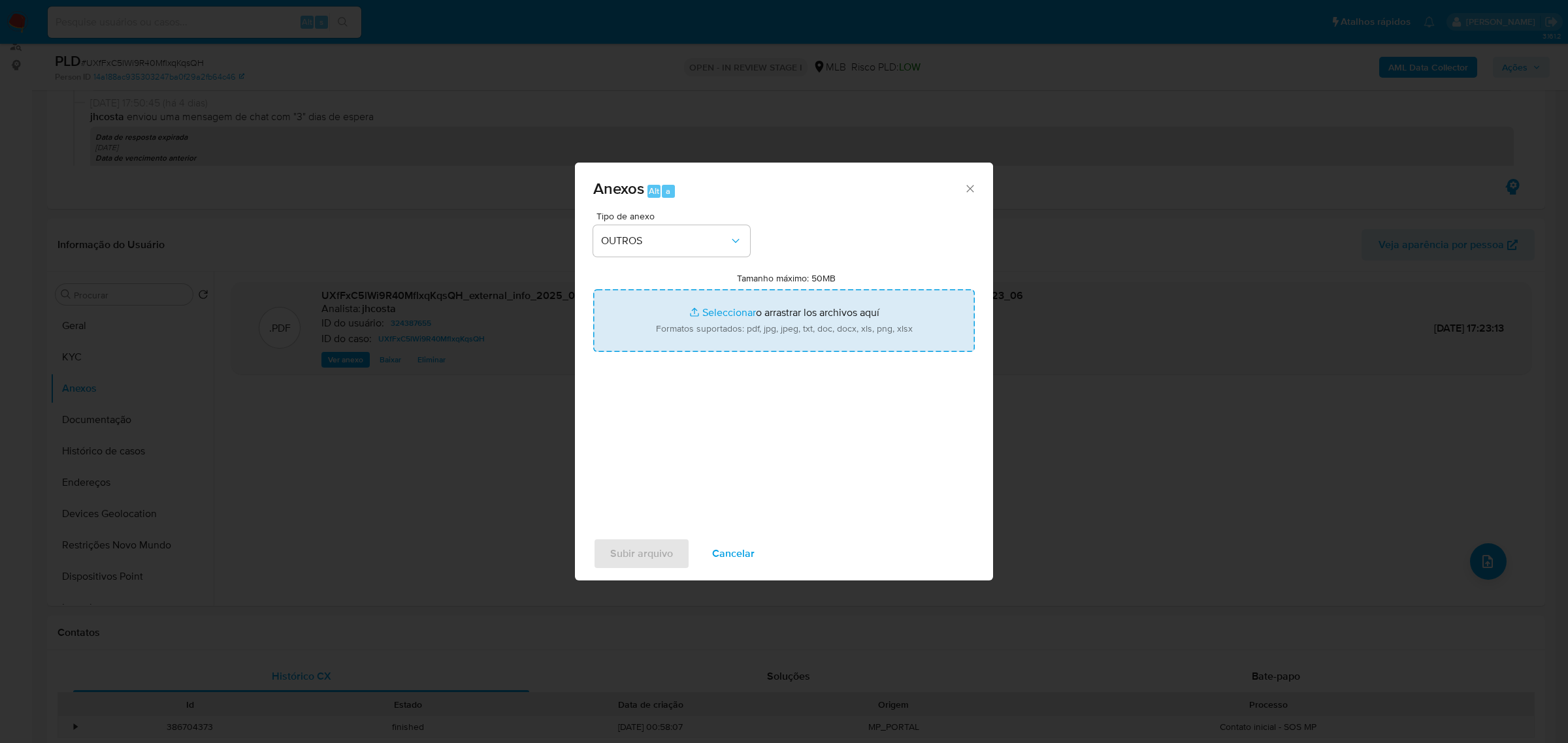
click at [820, 338] on input "Tamanho máximo: 50MB Seleccionar archivos" at bounding box center [784, 321] width 381 height 63
type input "C:\fakepath\Mulan 324387655_2025_09_29_14_32_17.xlsx"
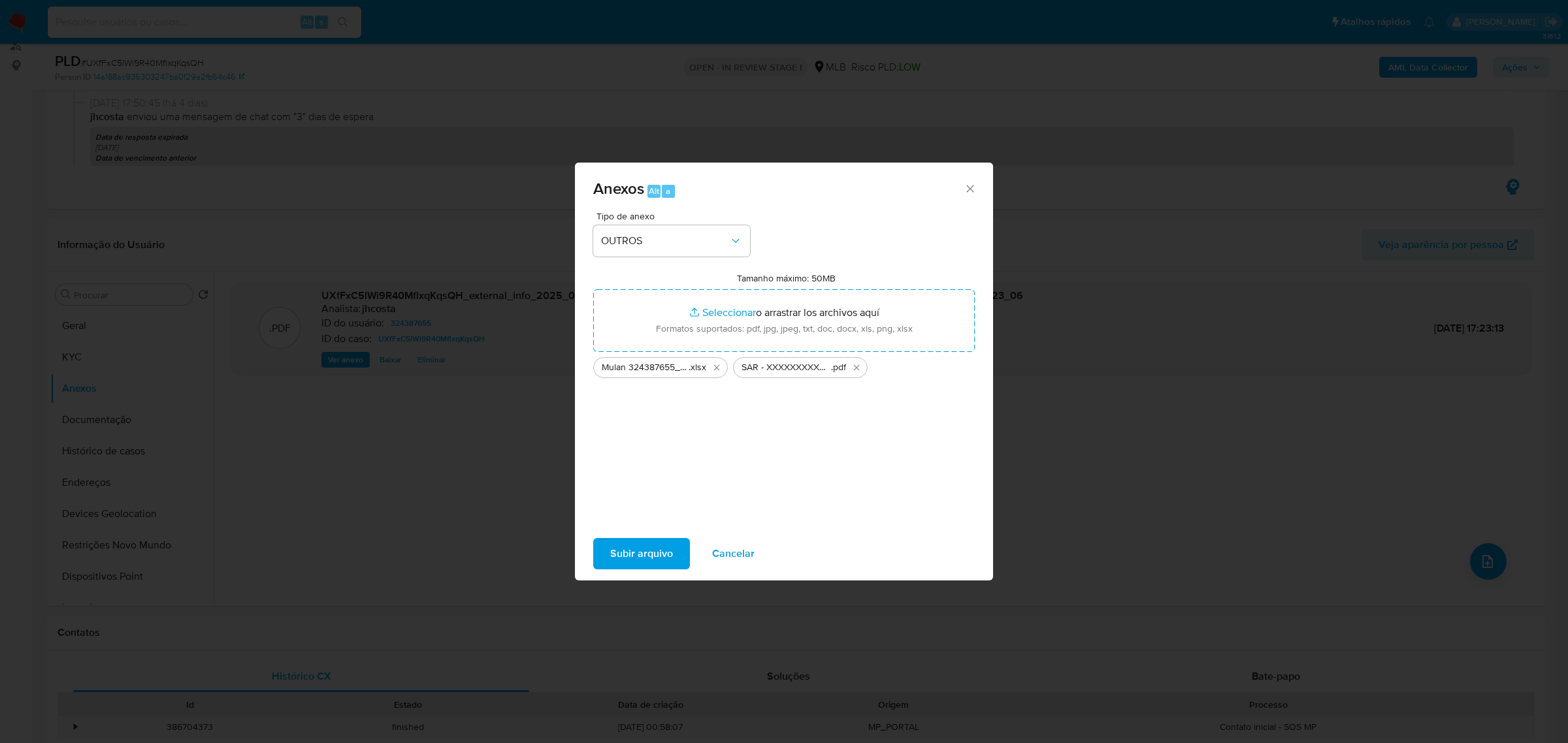
click at [636, 552] on span "Subir arquivo" at bounding box center [642, 554] width 63 height 29
click at [655, 554] on span "Subir arquivo" at bounding box center [642, 554] width 63 height 29
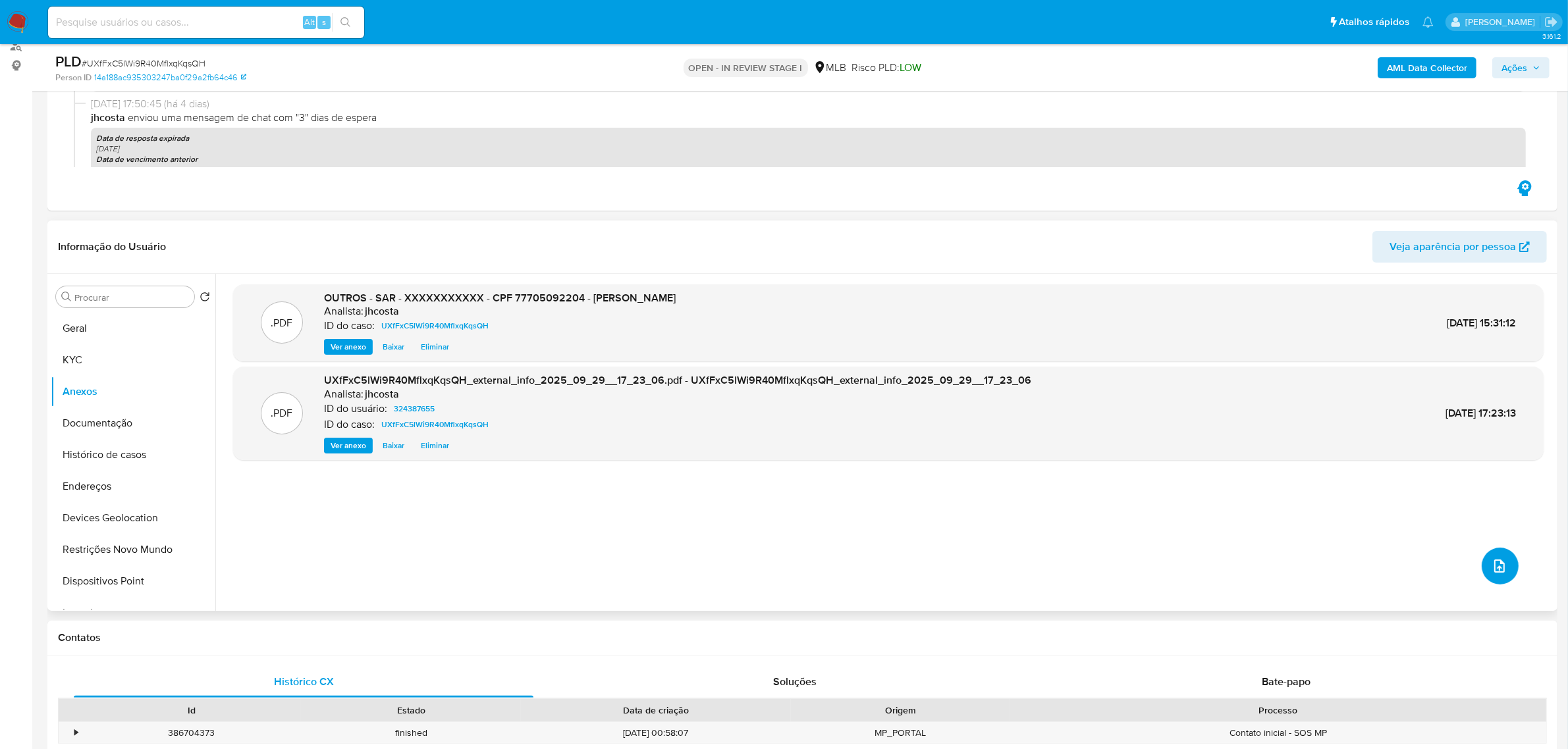
click at [1503, 571] on button "upload-file" at bounding box center [1499, 566] width 37 height 37
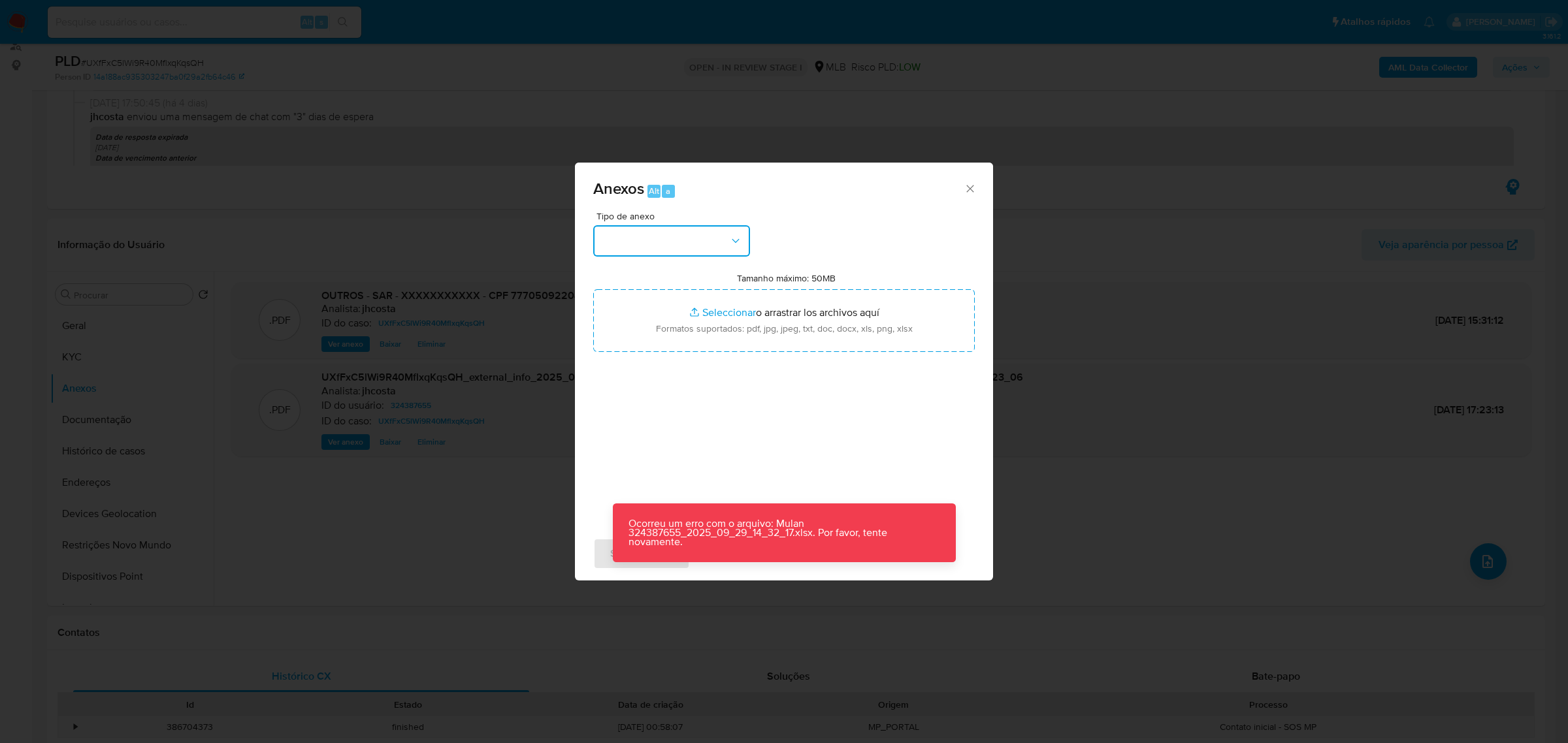
click at [714, 240] on button "button" at bounding box center [672, 241] width 157 height 31
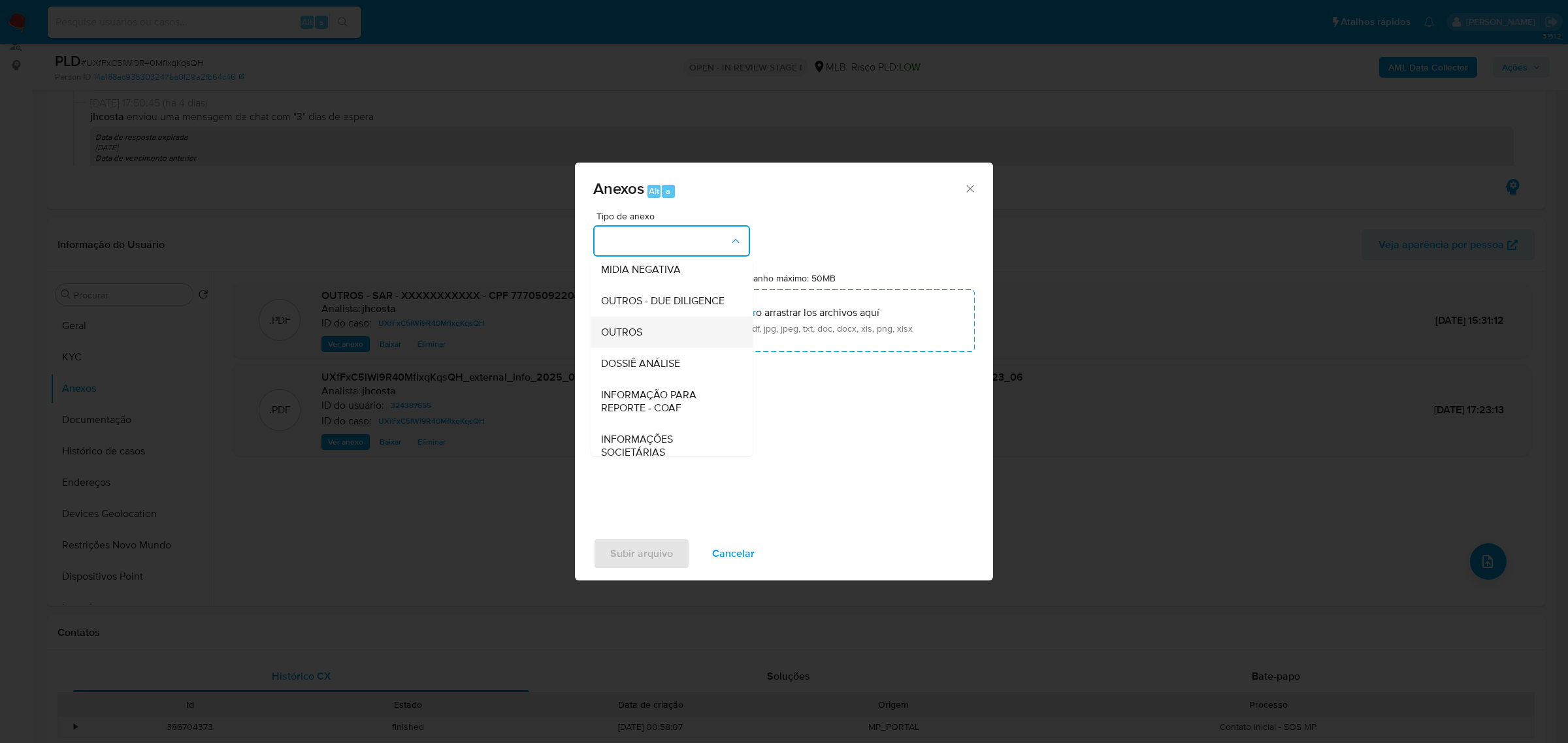
click at [643, 347] on div "OUTROS" at bounding box center [667, 331] width 134 height 31
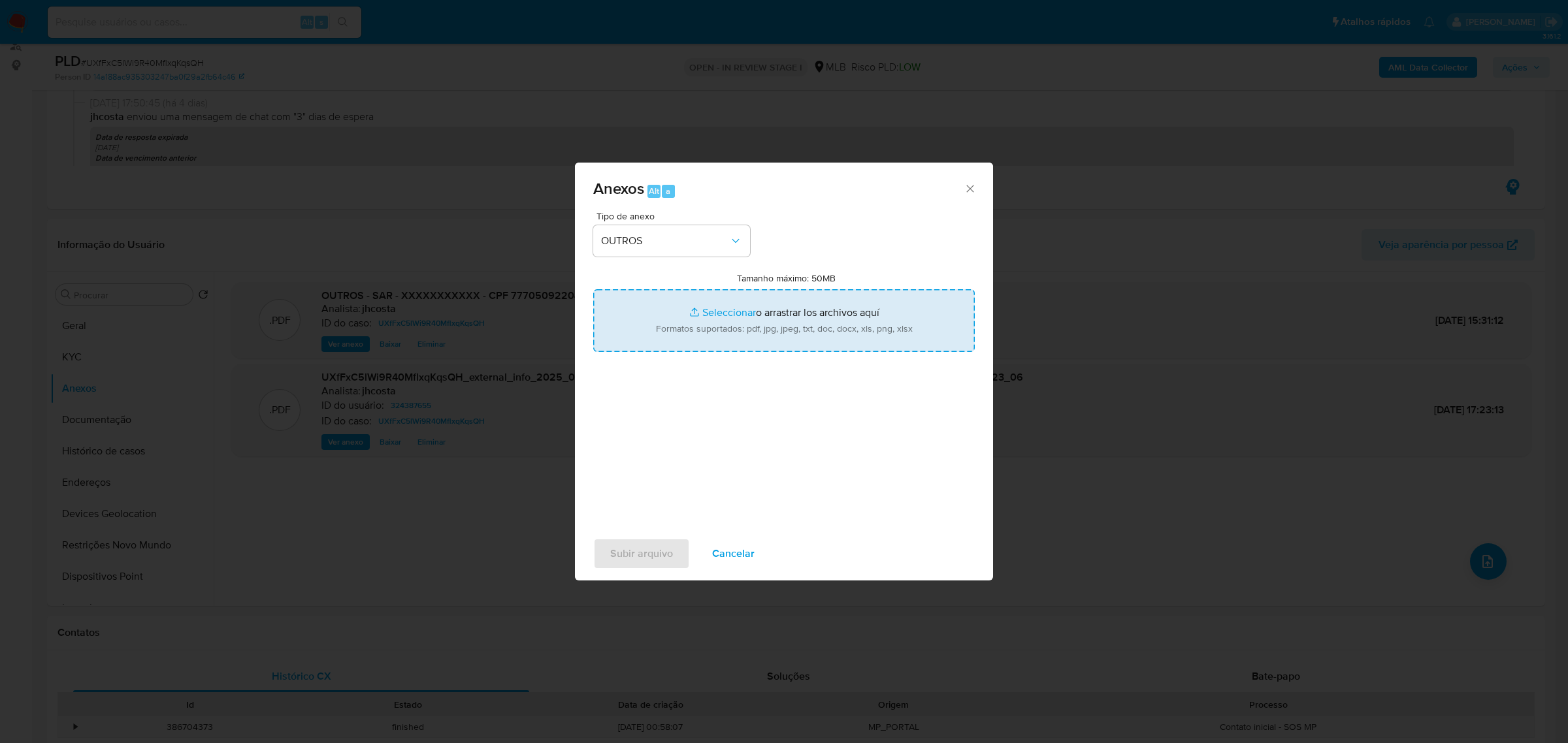
click at [771, 322] on input "Tamanho máximo: 50MB Seleccionar archivos" at bounding box center [784, 321] width 381 height 63
type input "C:\fakepath\Mulan 324387655_2025_09_29_14_32_17.xlsx"
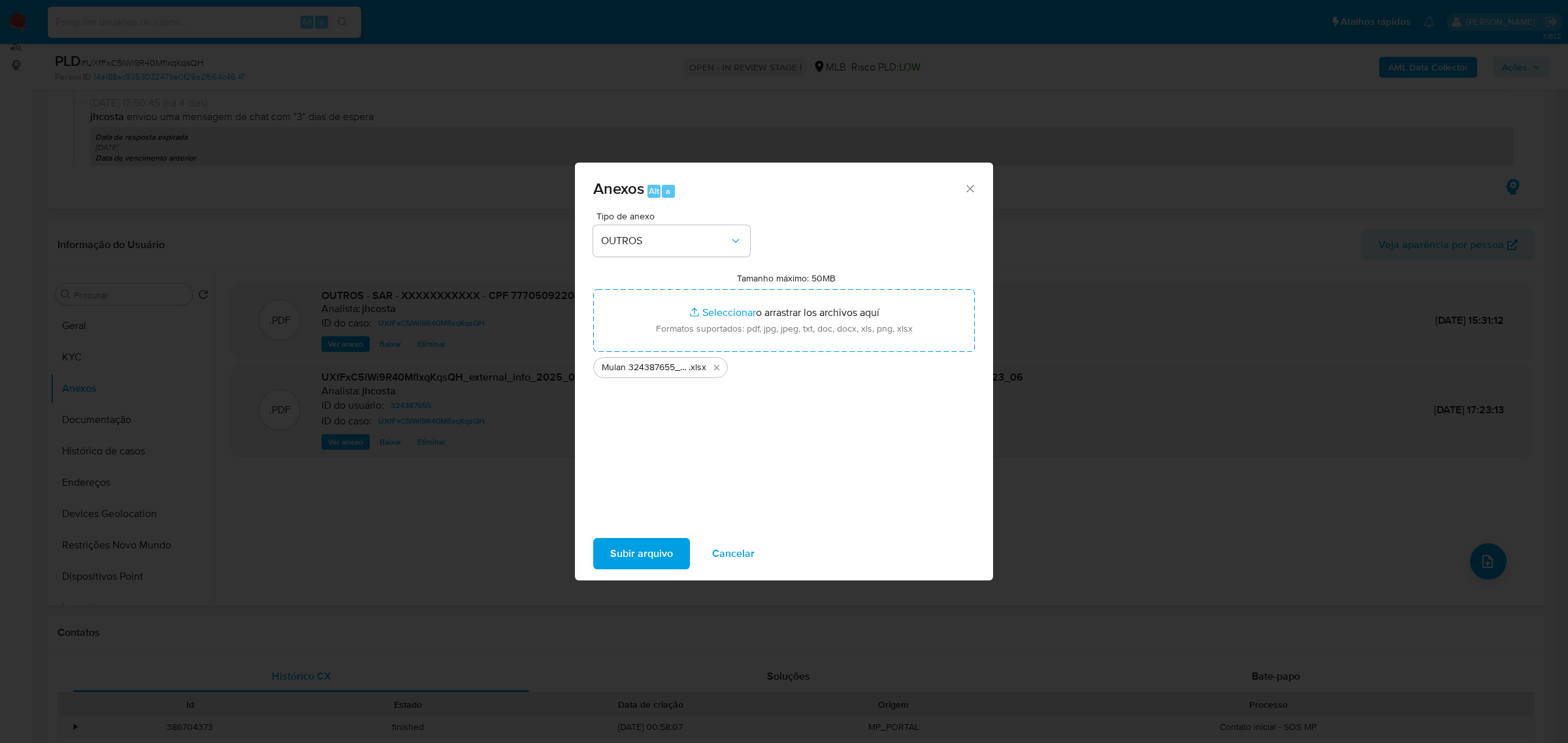
click at [644, 551] on span "Subir arquivo" at bounding box center [642, 554] width 63 height 29
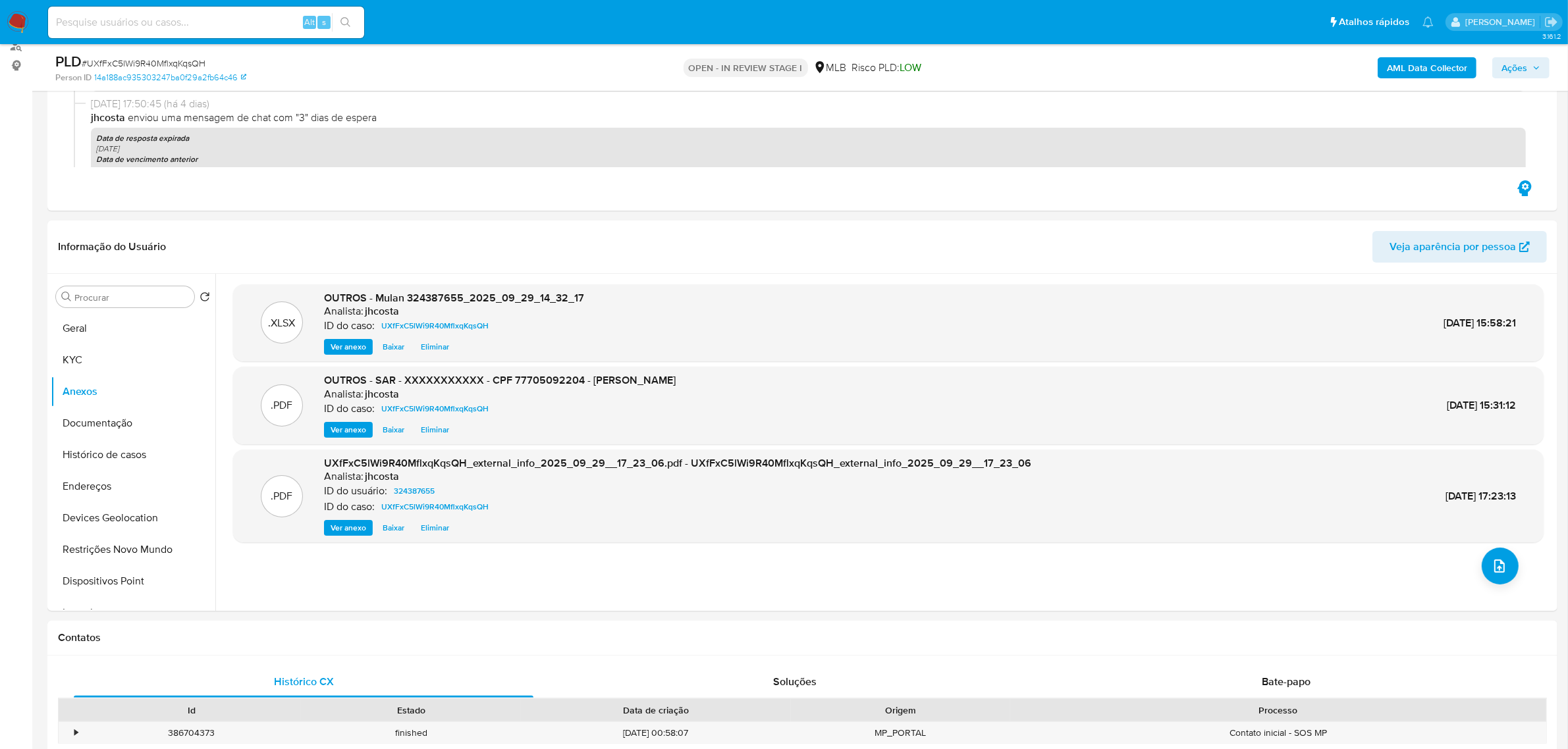
click at [1531, 61] on span "Ações" at bounding box center [1520, 67] width 39 height 18
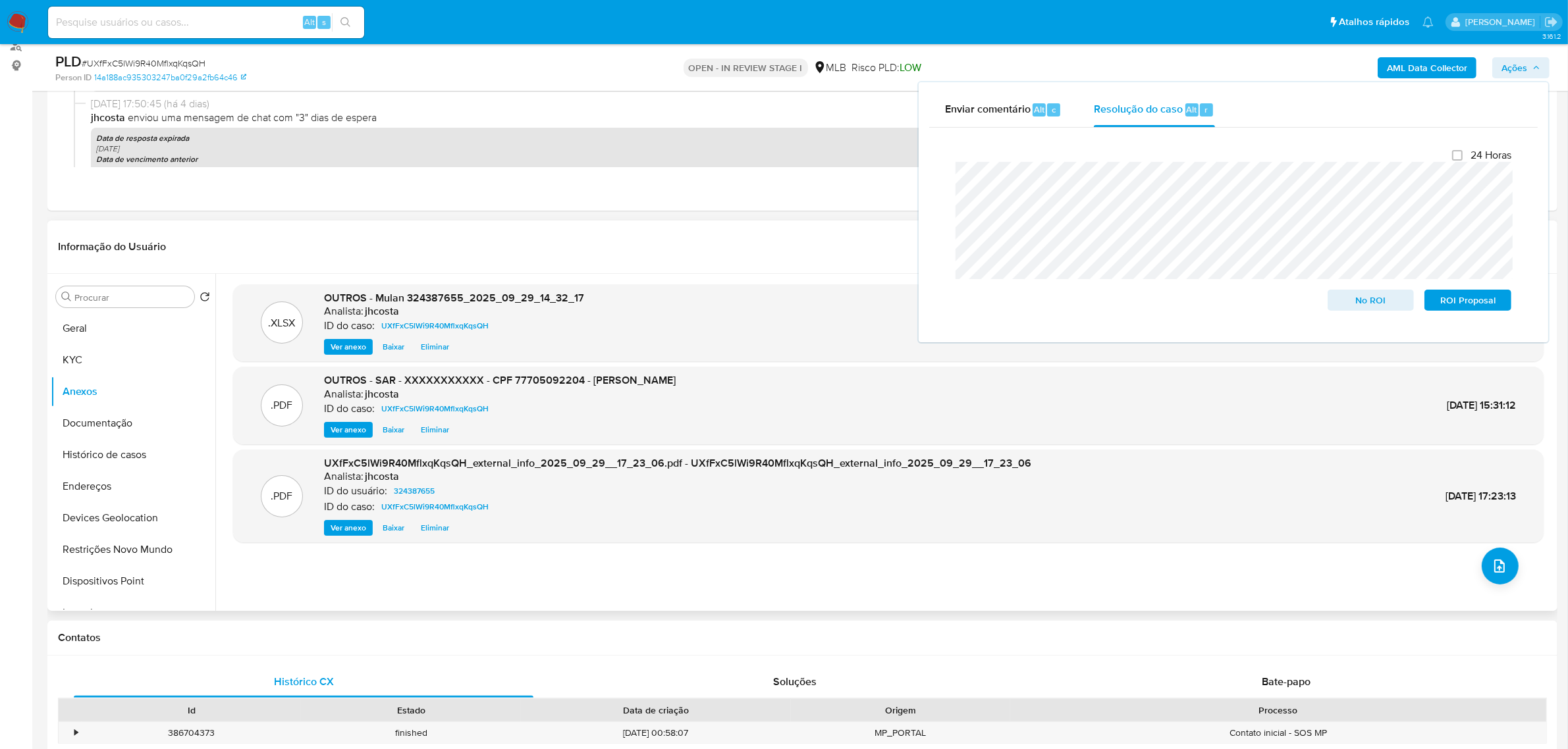
drag, startPoint x: 1456, startPoint y: 299, endPoint x: 1195, endPoint y: 551, distance: 362.8
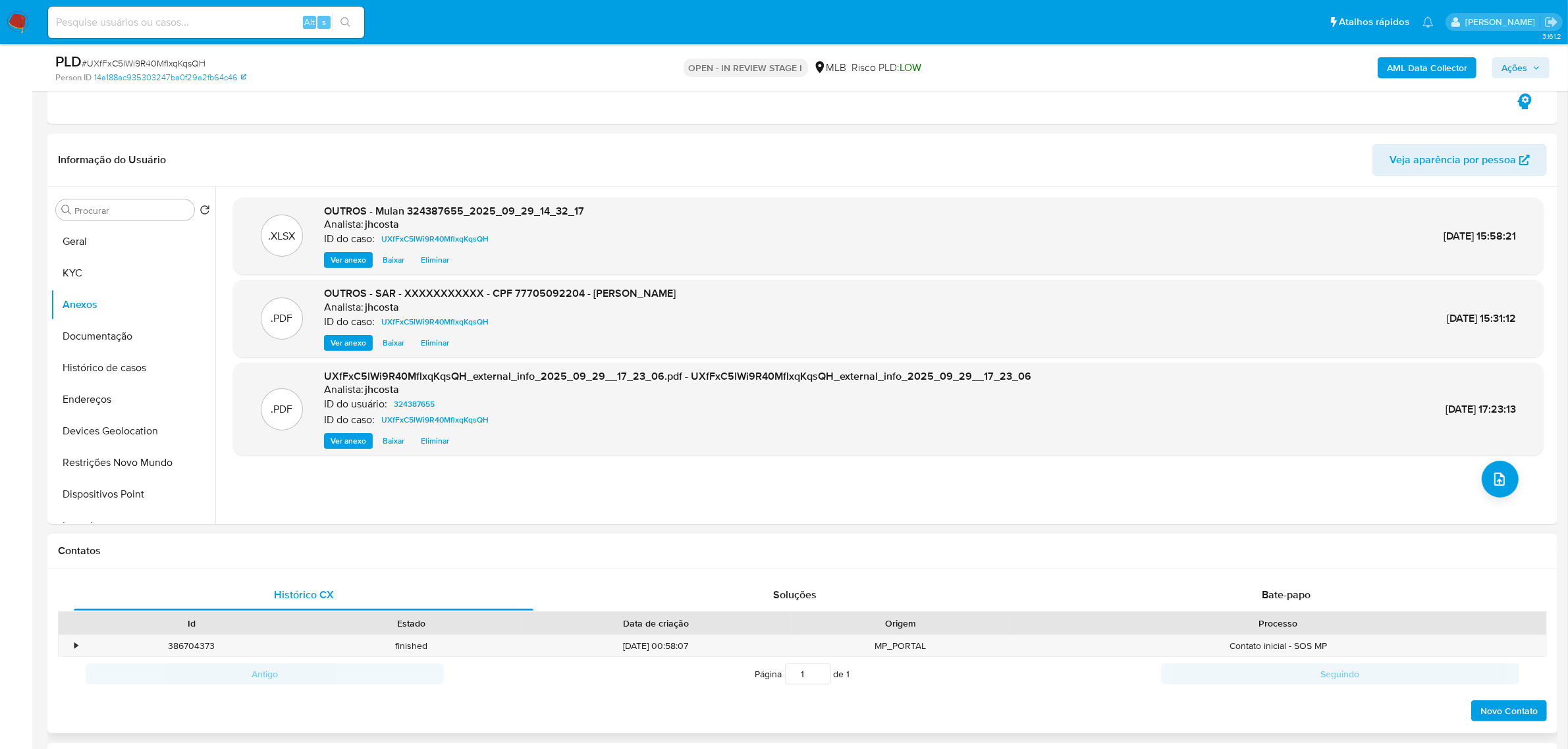
scroll to position [412, 0]
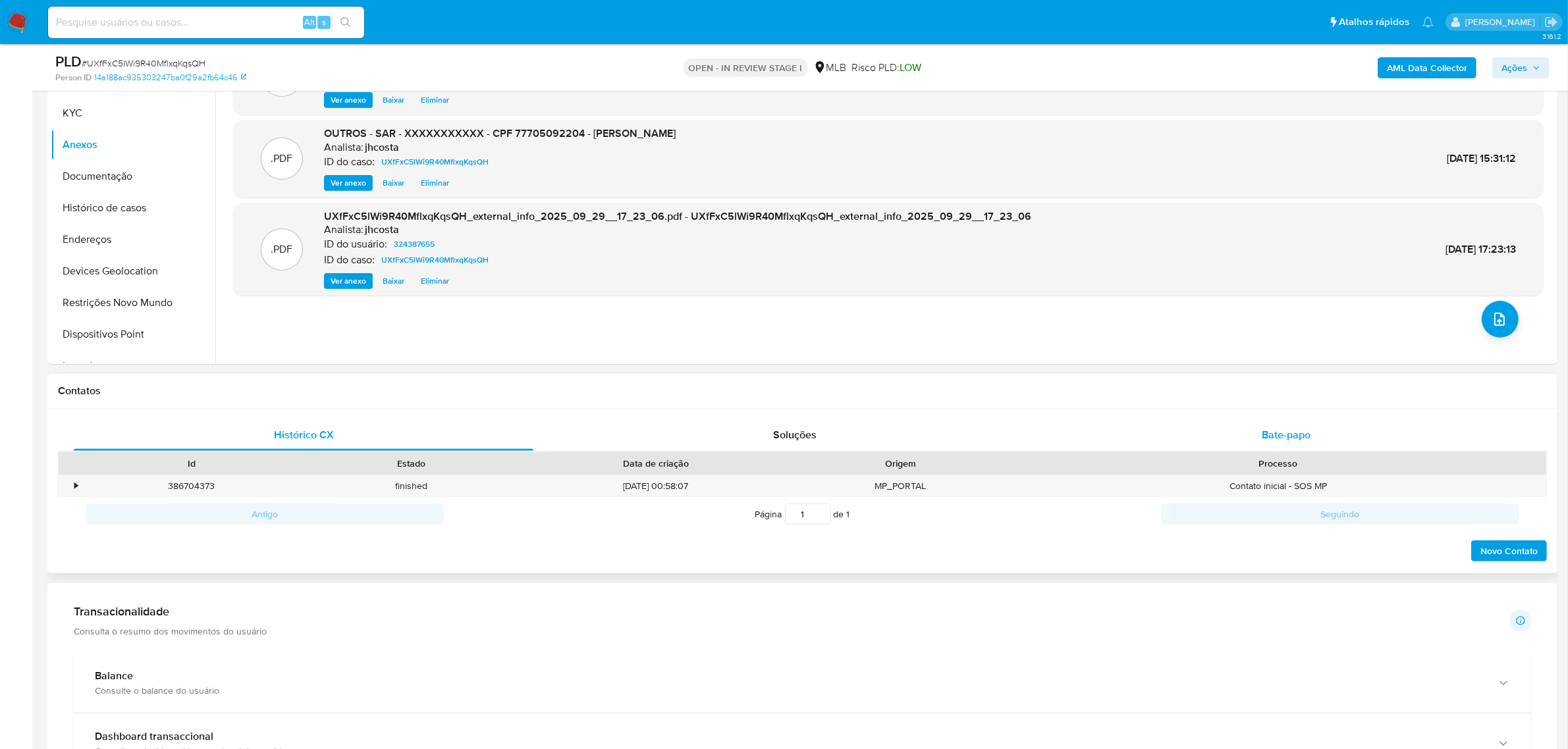
click at [1320, 432] on div "Bate-papo" at bounding box center [1286, 435] width 460 height 32
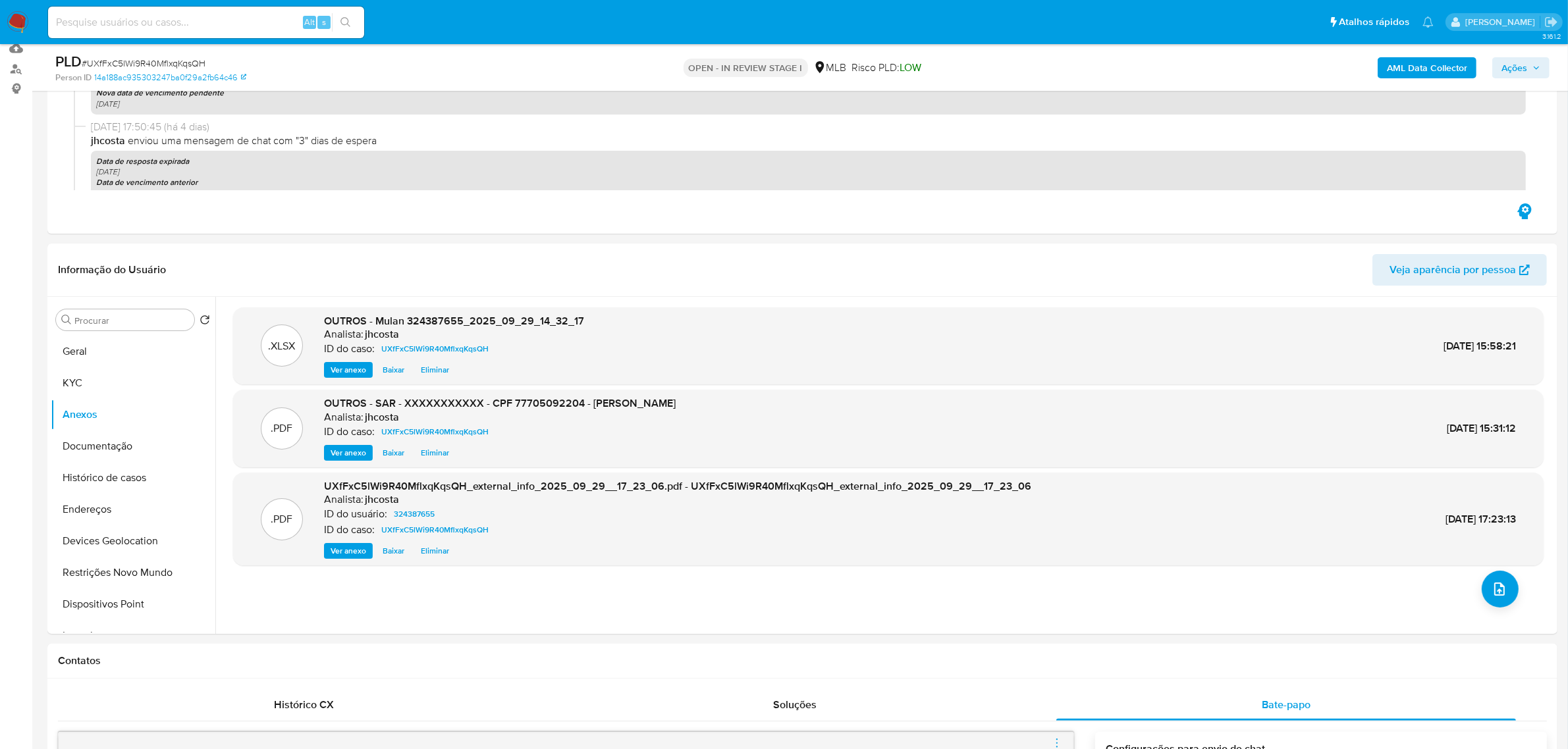
scroll to position [82, 0]
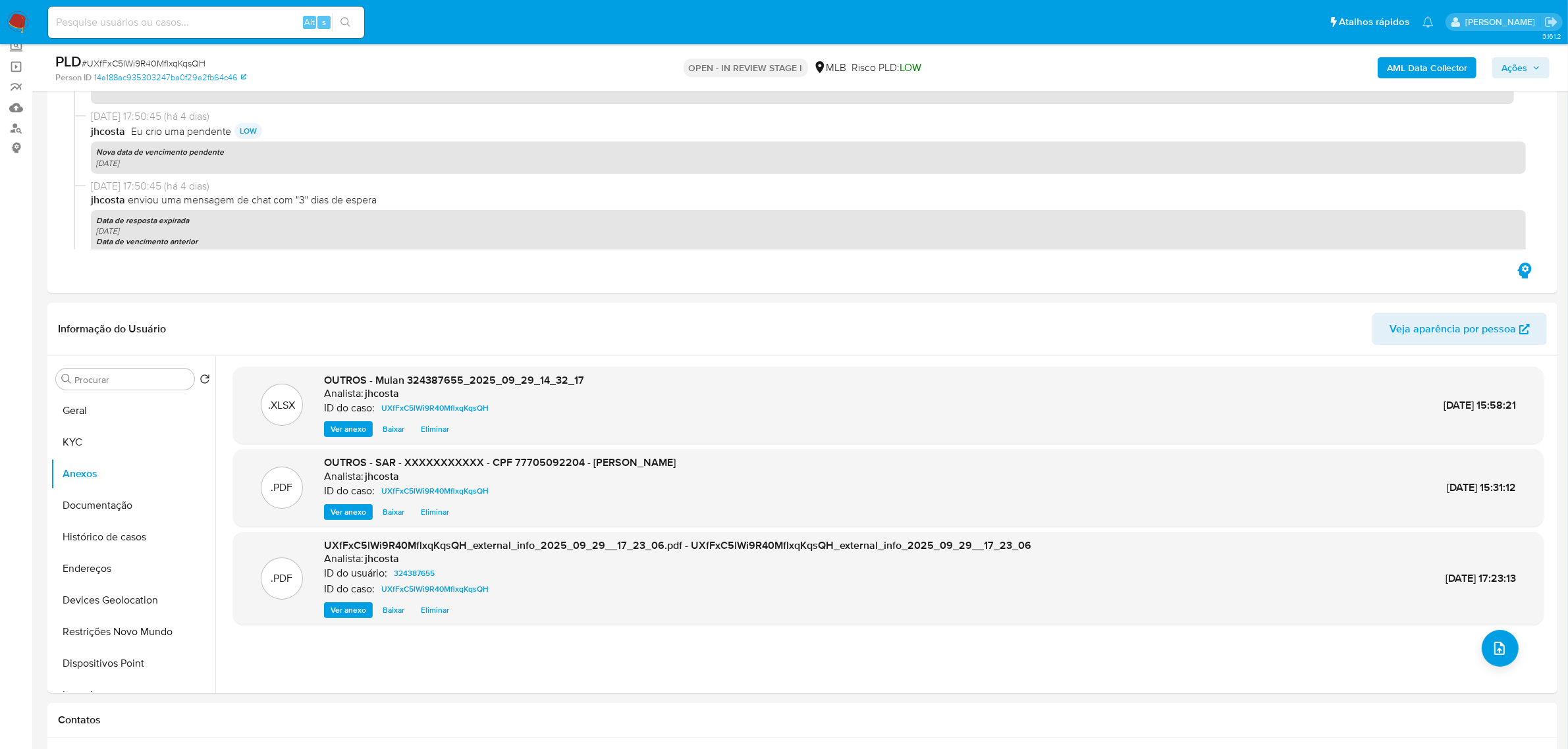
click at [1532, 76] on span "Ações" at bounding box center [1520, 67] width 39 height 18
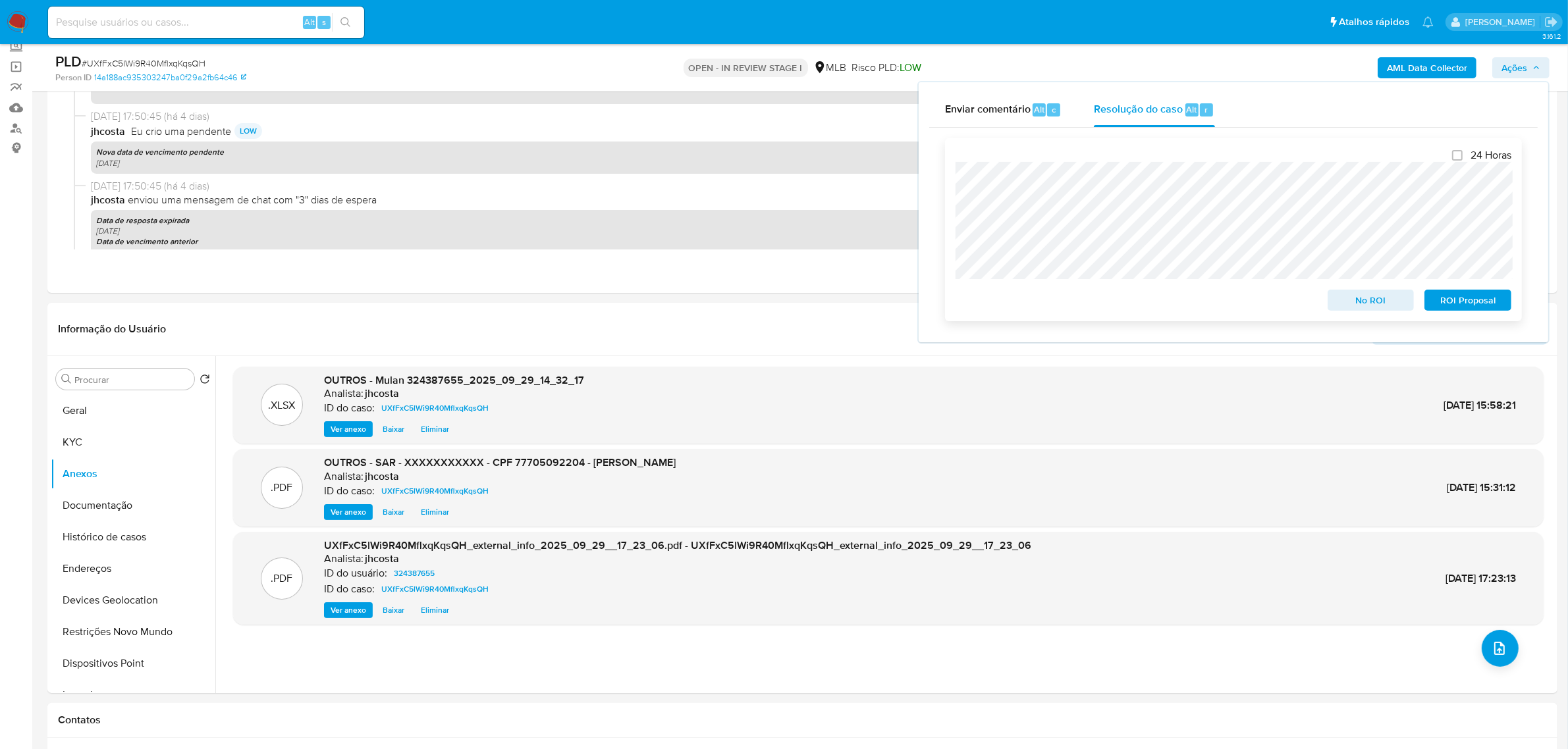
click at [1453, 305] on span "ROI Proposal" at bounding box center [1468, 299] width 69 height 18
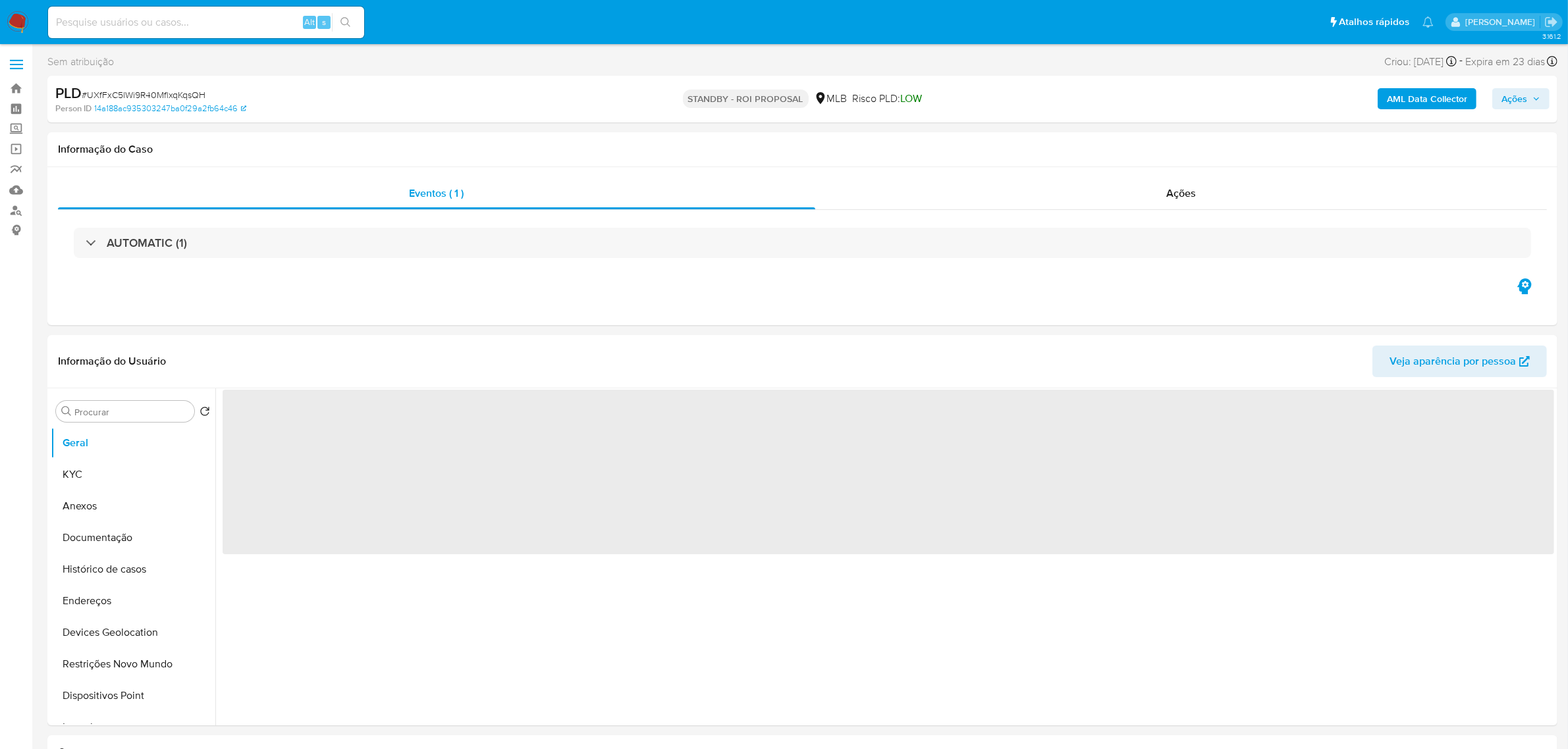
select select "10"
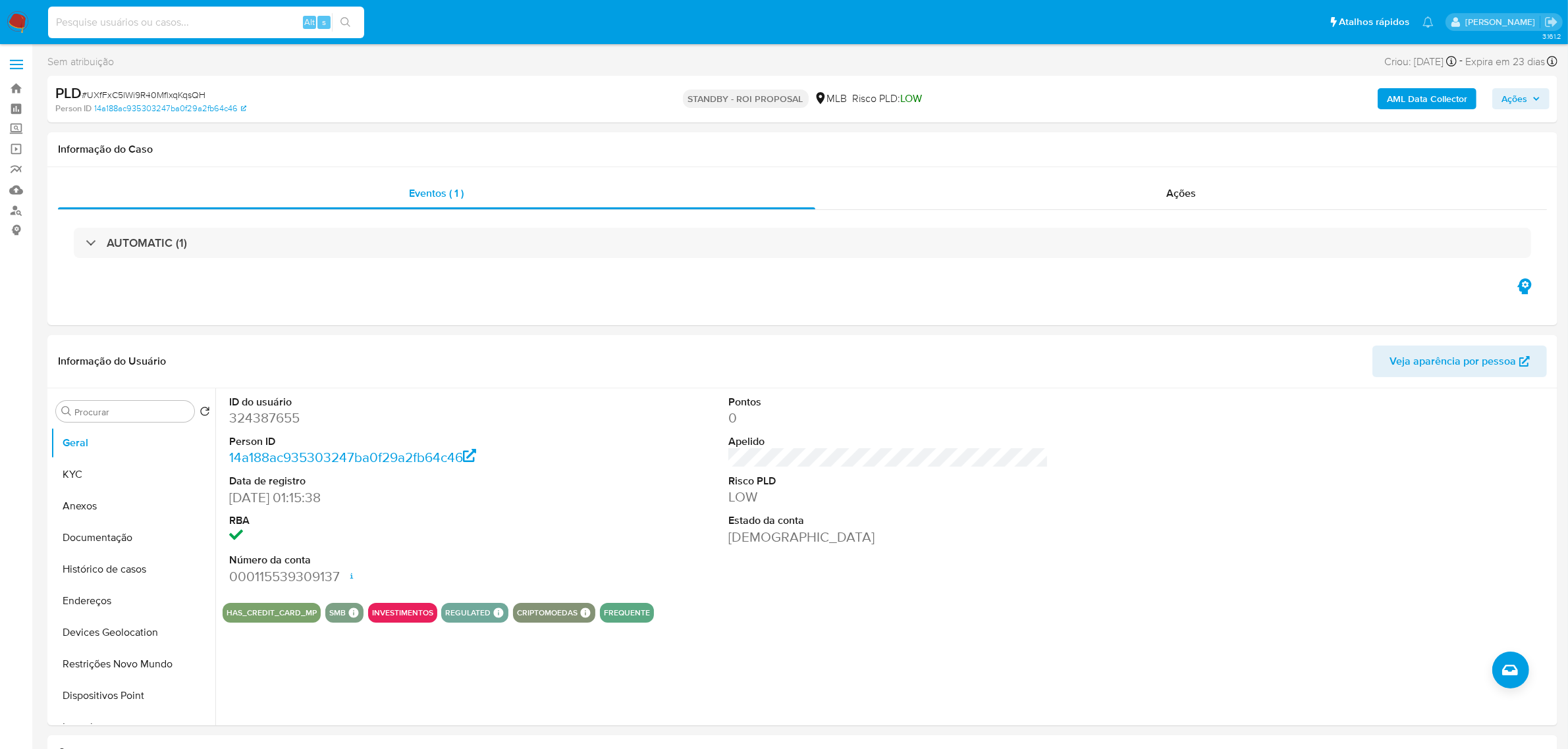
click at [228, 24] on input at bounding box center [206, 22] width 316 height 17
paste input "Pr9GoaGSKRK5FEptX8AYcnym"
type input "Pr9GoaGSKRK5FEptX8AYcnym"
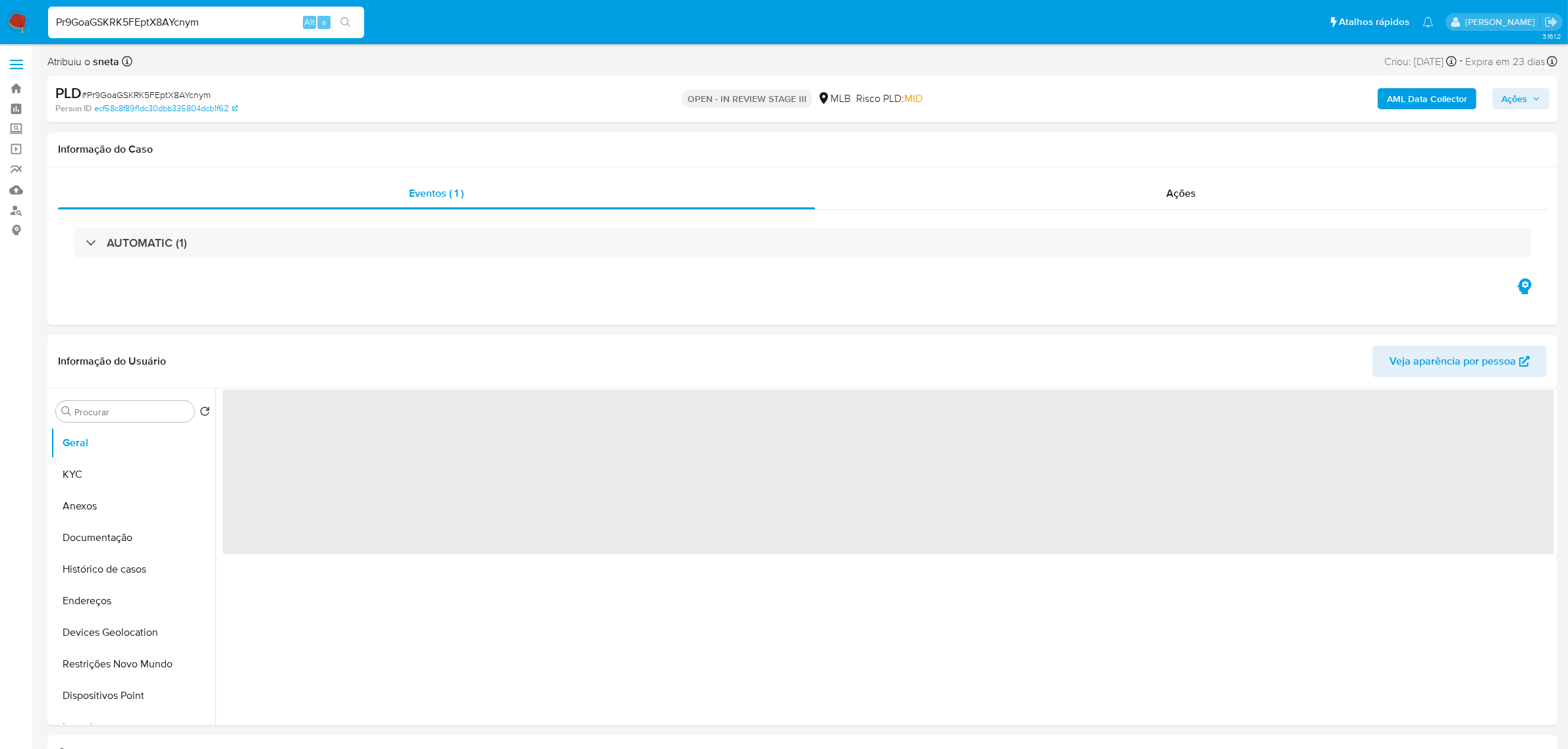
select select "10"
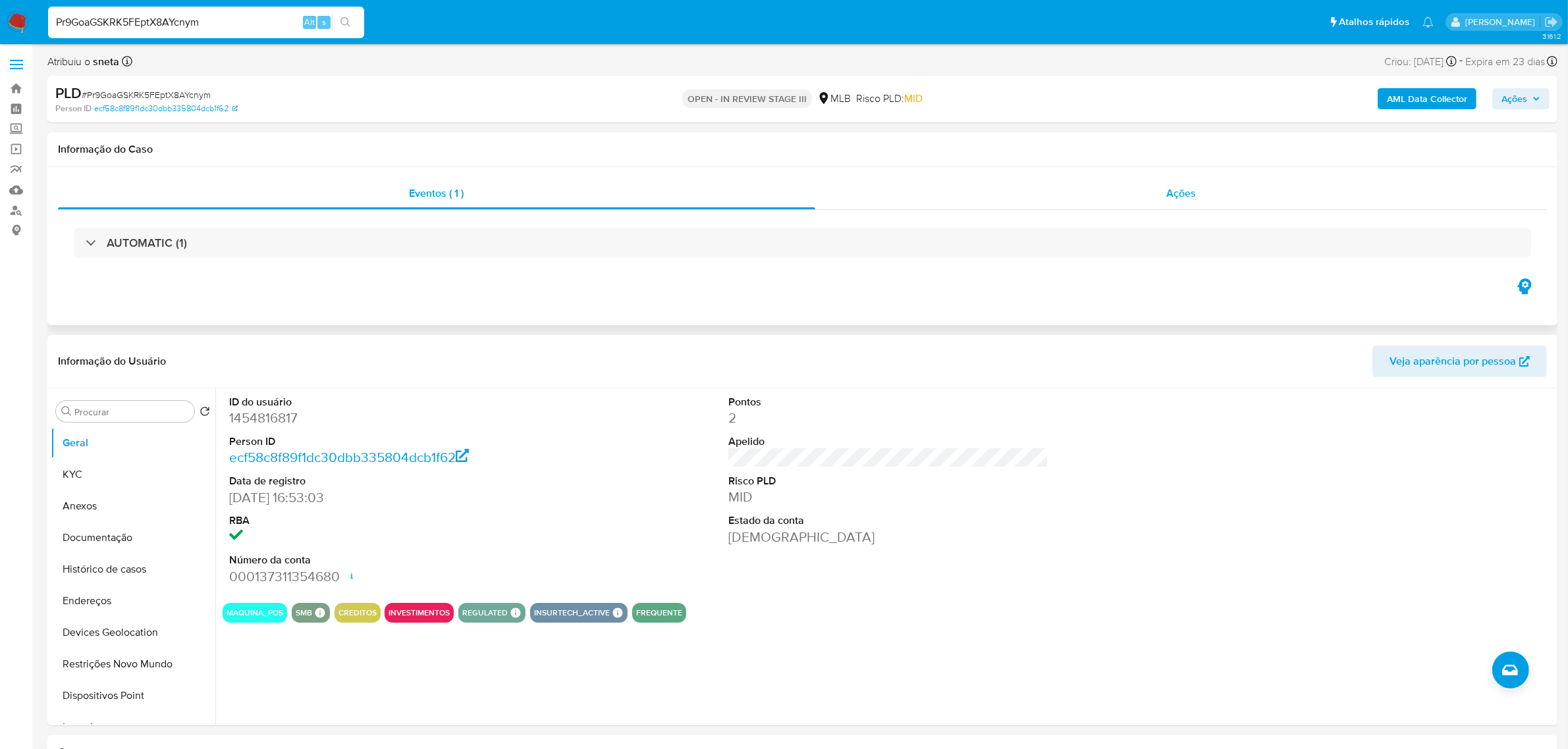
click at [1162, 193] on div "Ações" at bounding box center [1181, 193] width 733 height 32
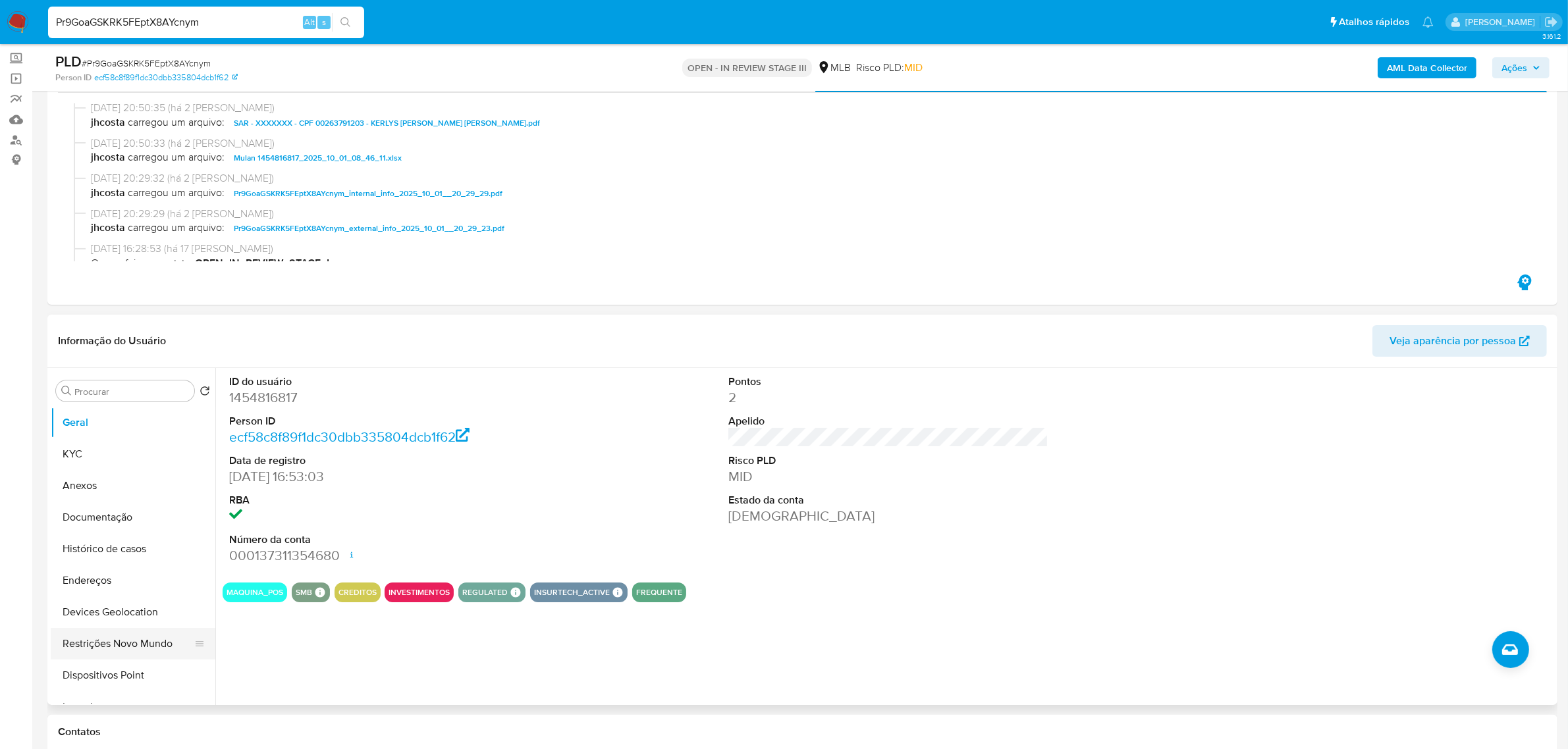
scroll to position [165, 0]
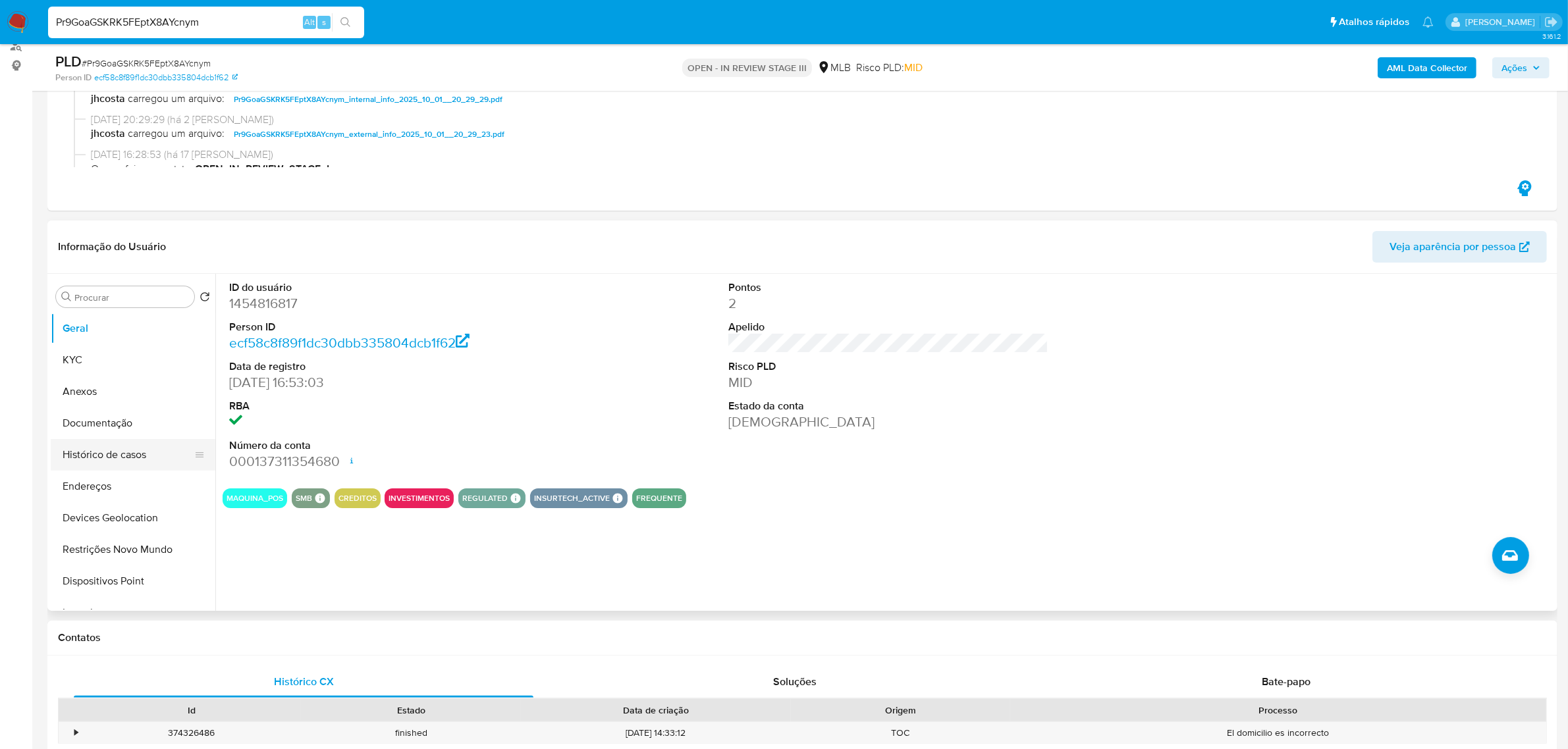
click at [132, 462] on button "Histórico de casos" at bounding box center [128, 455] width 154 height 32
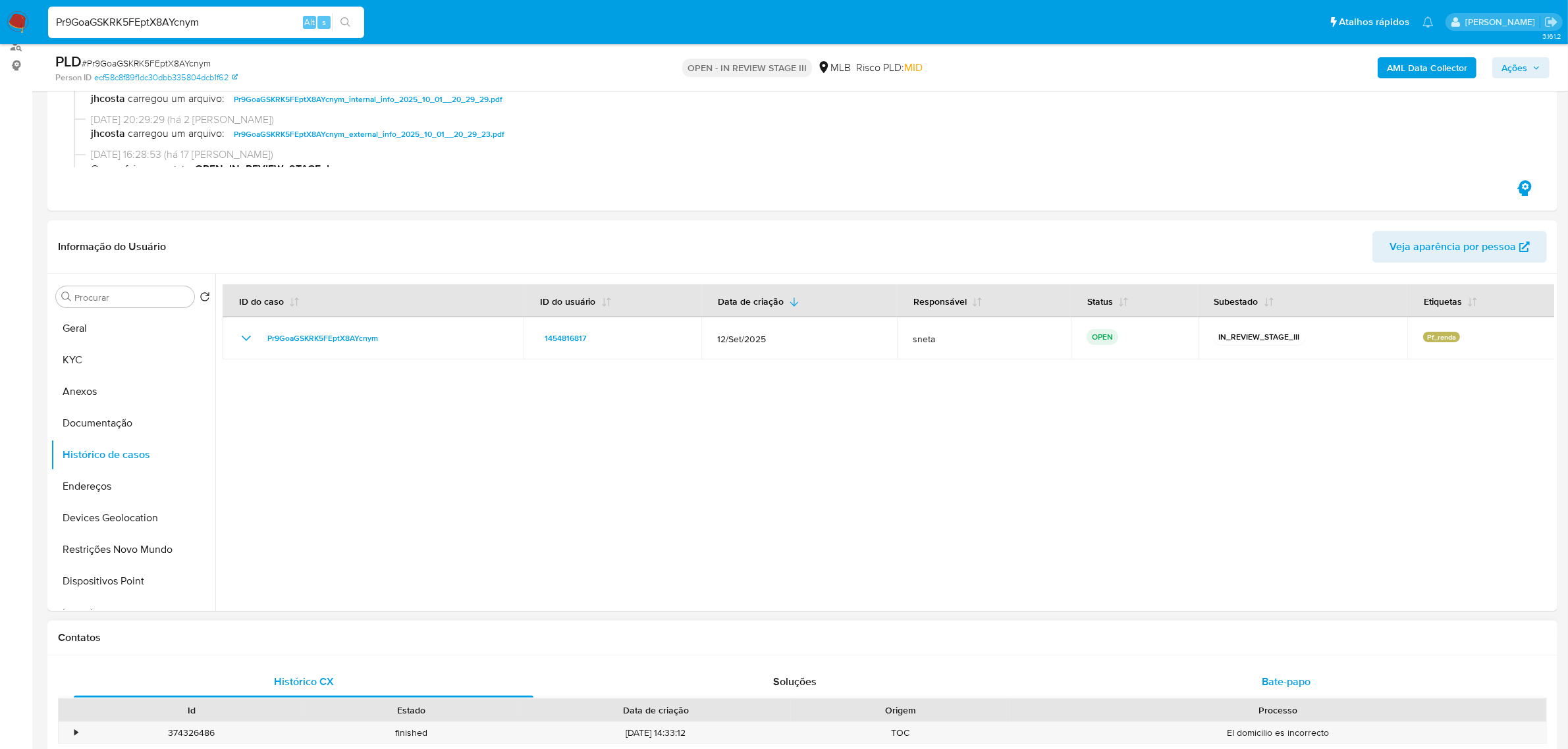
click at [1296, 687] on span "Bate-papo" at bounding box center [1286, 682] width 49 height 15
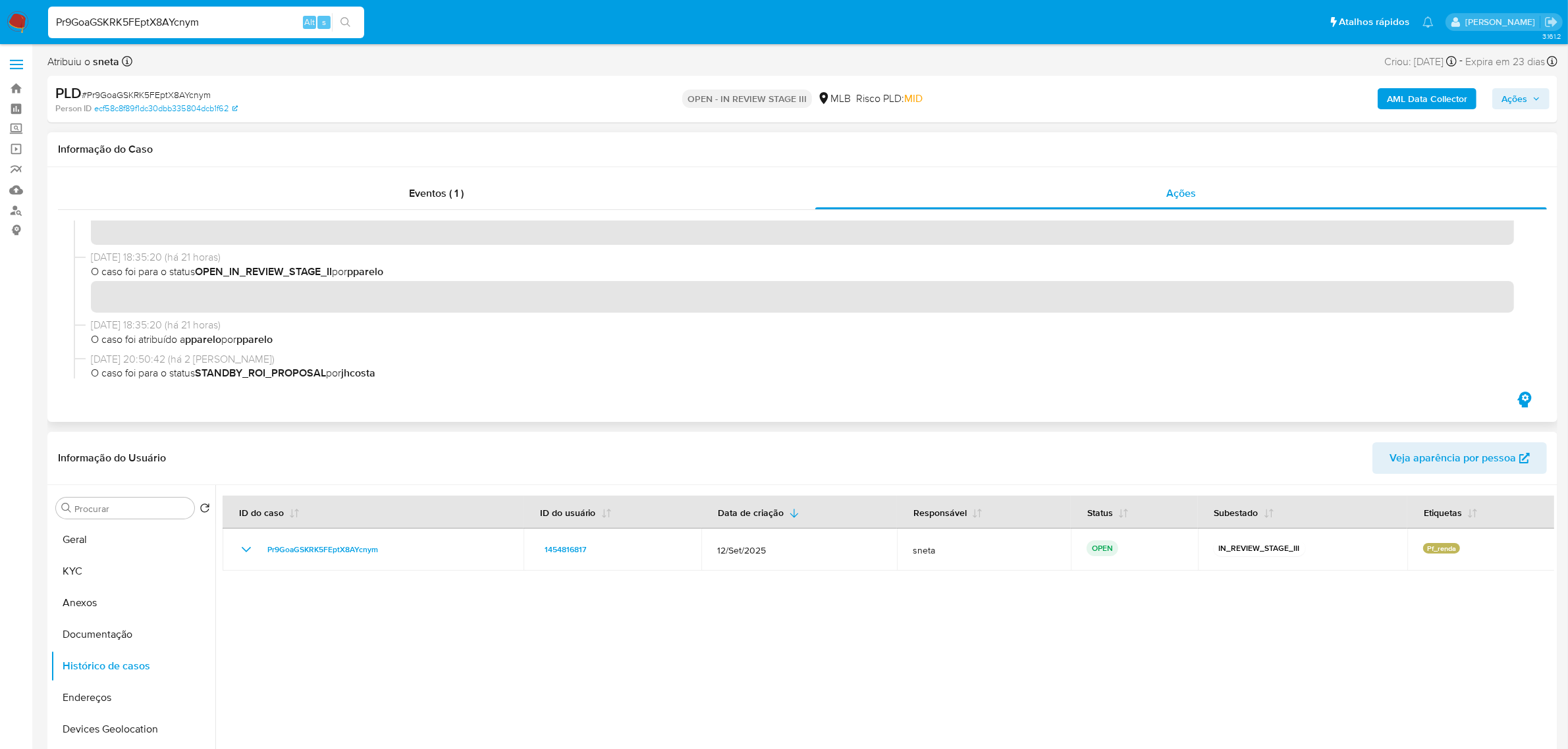
scroll to position [0, 0]
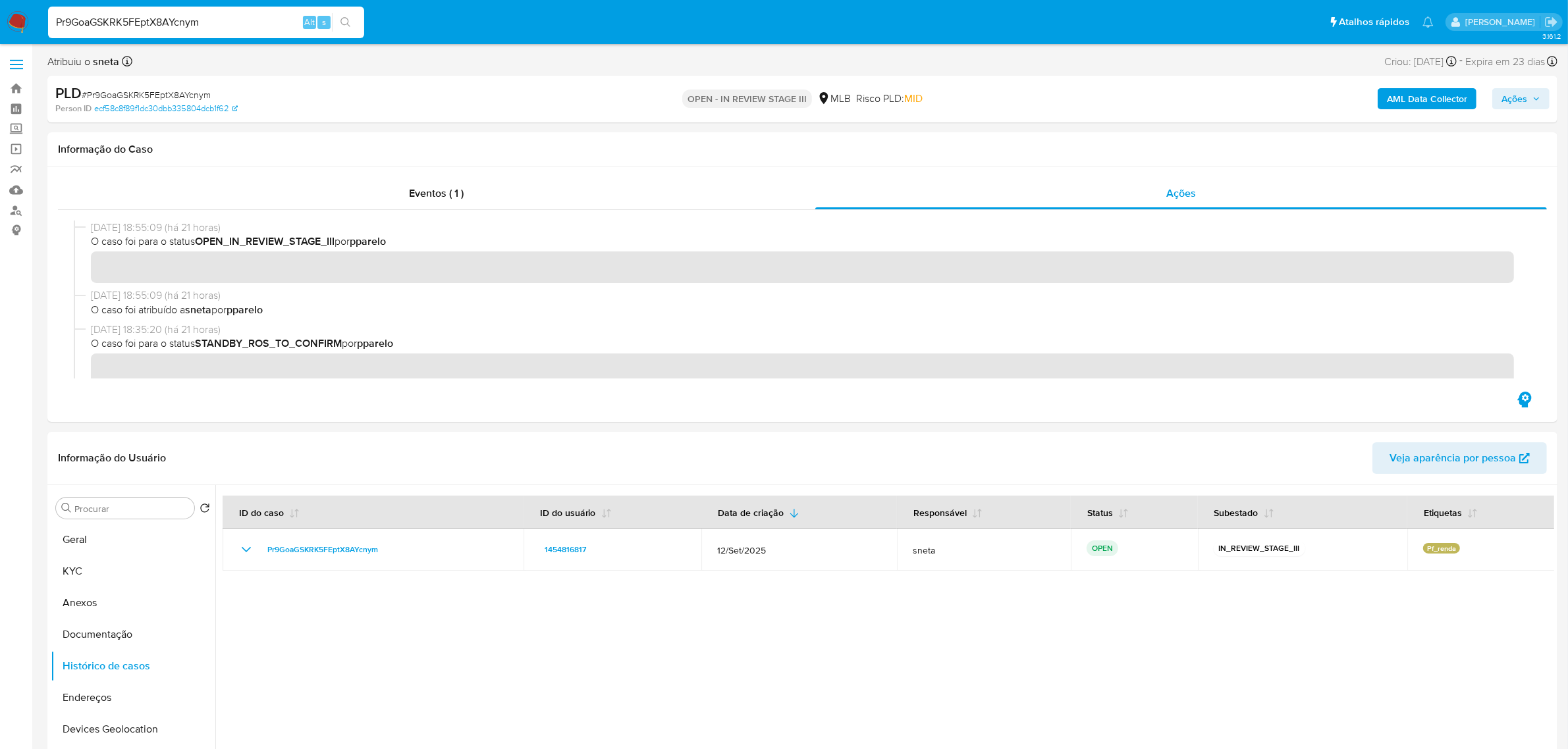
click at [185, 21] on input "Pr9GoaGSKRK5FEptX8AYcnym" at bounding box center [206, 22] width 316 height 17
paste input "5f3Gt6H7nPpnzfglJRu16gk9"
type input "5f3Gt6H7nPpnzfglJRu16gk9"
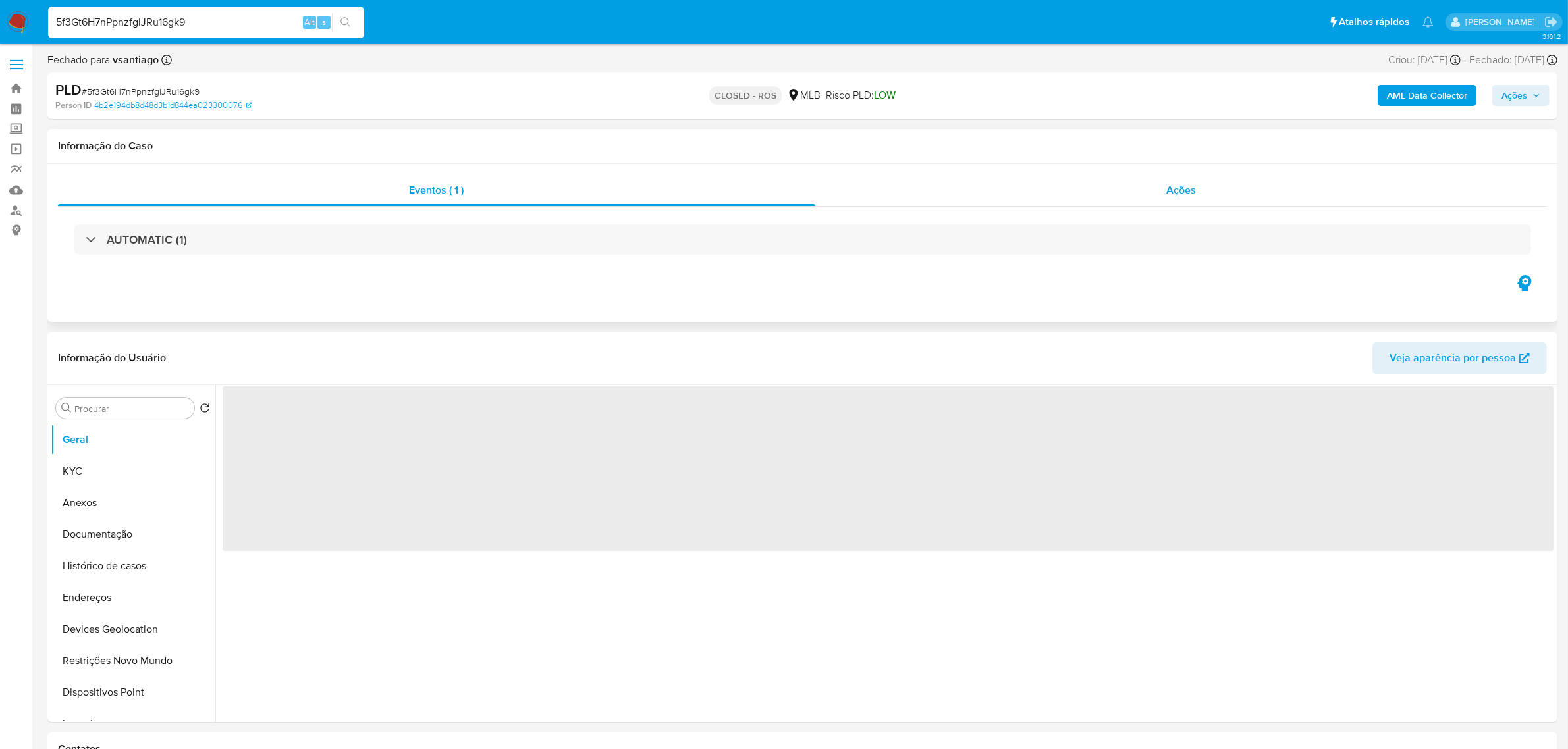
select select "10"
click at [1206, 204] on div "Ações" at bounding box center [1181, 190] width 733 height 32
click at [1198, 196] on div "Ações" at bounding box center [1181, 190] width 733 height 32
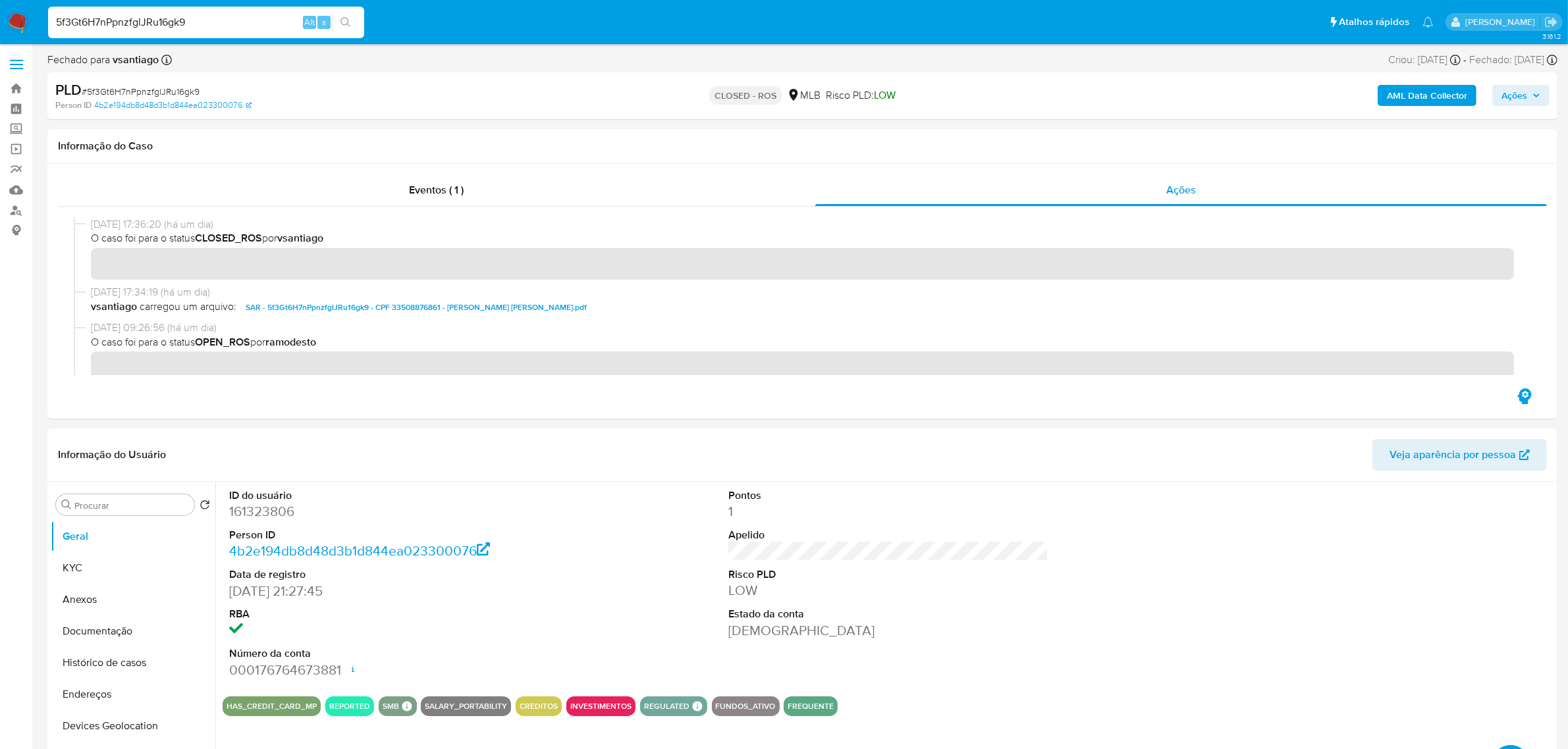
click at [146, 21] on input "5f3Gt6H7nPpnzfglJRu16gk9" at bounding box center [206, 22] width 316 height 17
paste input "R02pbpvugSnWWE6Ysj5JhoFW"
type input "R02pbpvugSnWWE6Ysj5JhoFW"
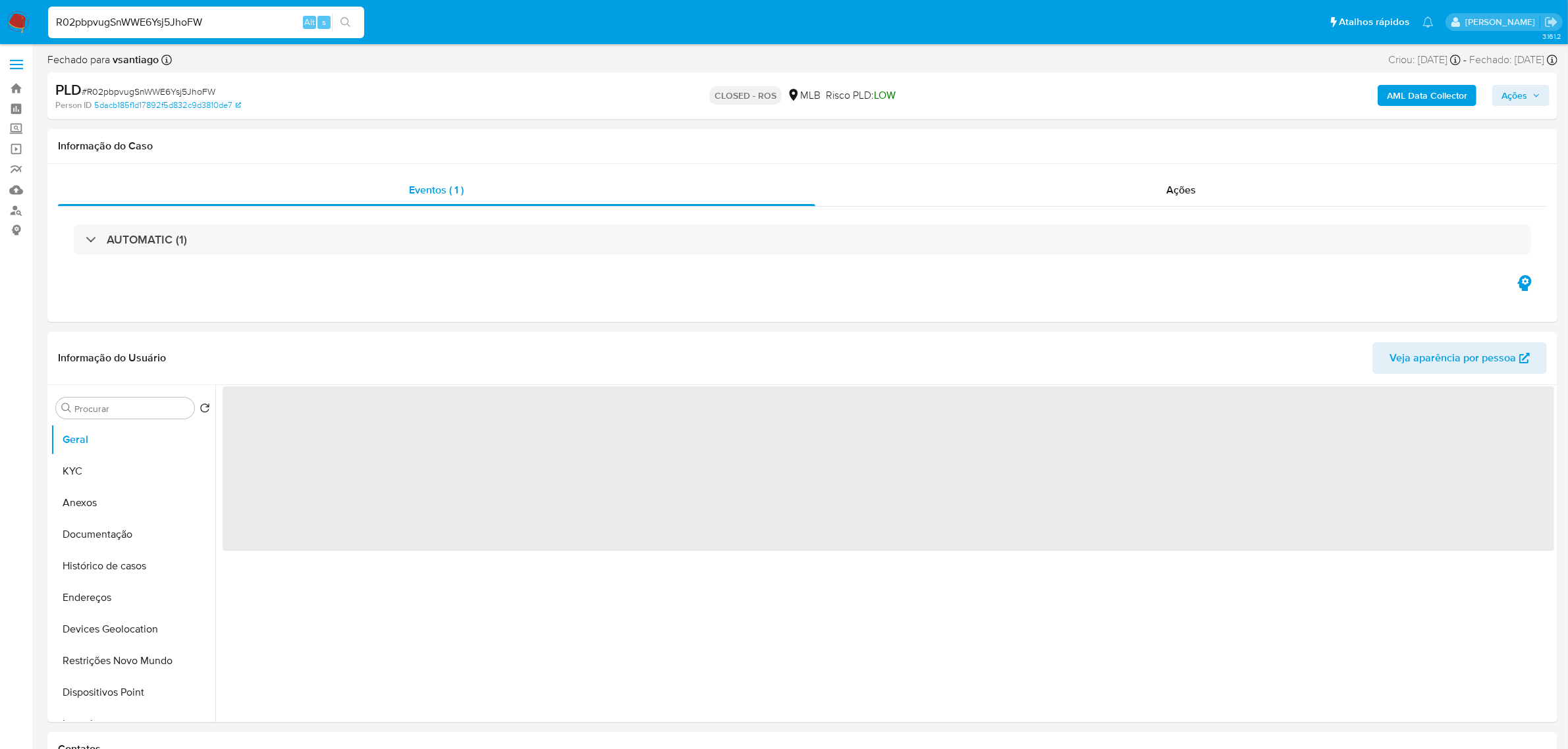
select select "10"
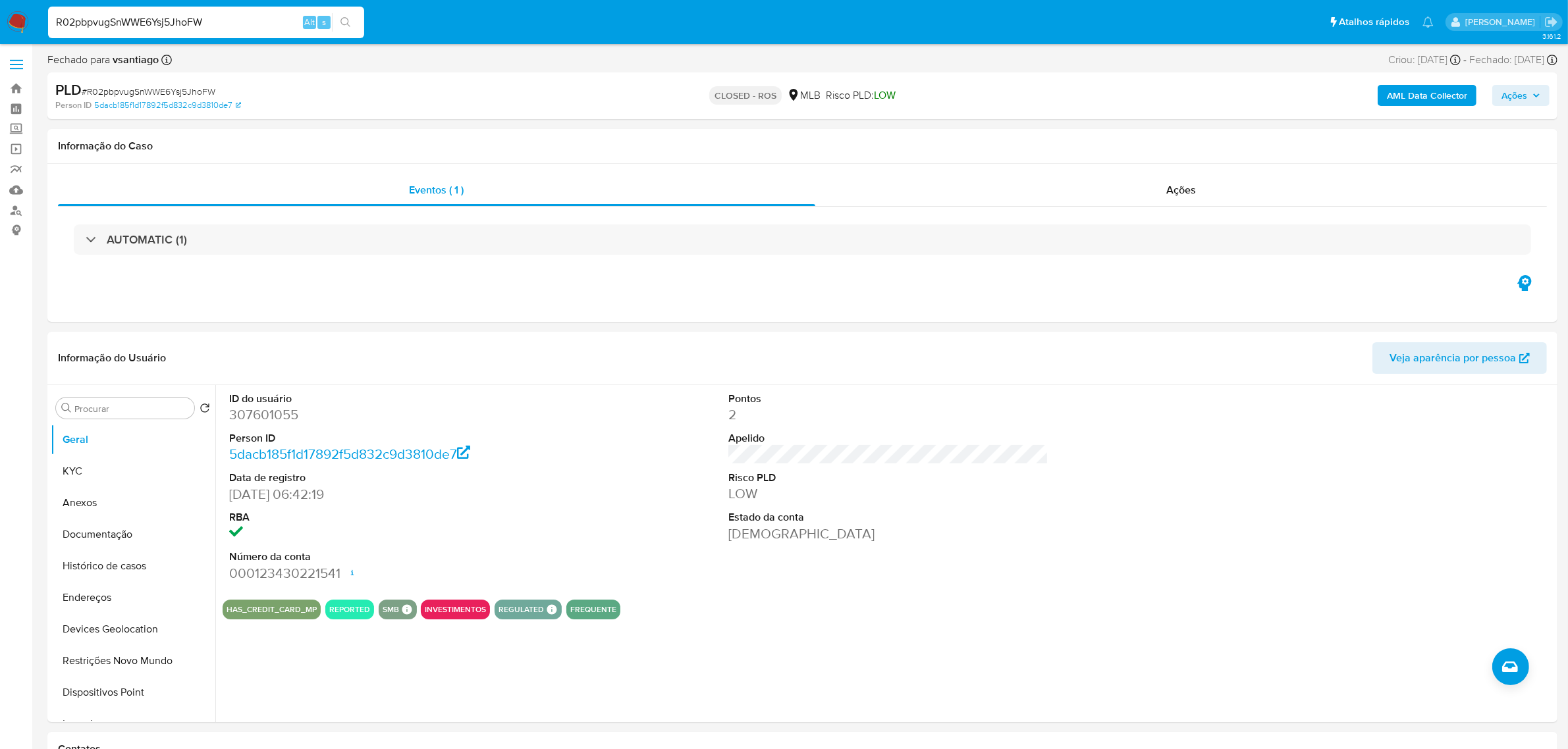
click at [231, 20] on input "R02pbpvugSnWWE6Ysj5JhoFW" at bounding box center [206, 22] width 316 height 17
paste input "uszIxvPnn0q9Fw5KhDfpLzvU"
type input "uszIxvPnn0q9Fw5KhDfpLzvU"
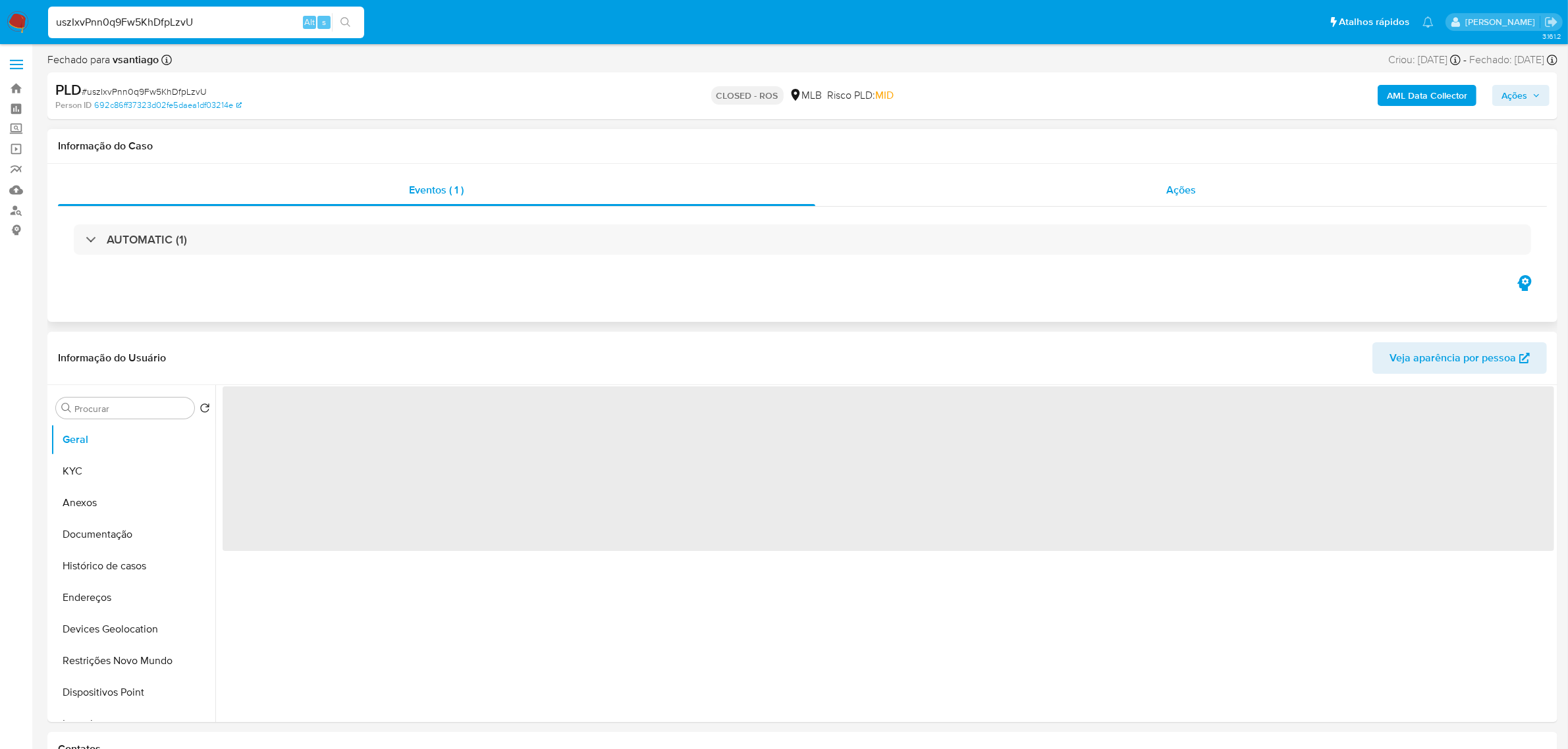
select select "10"
click at [1197, 191] on div "Ações" at bounding box center [1181, 190] width 733 height 32
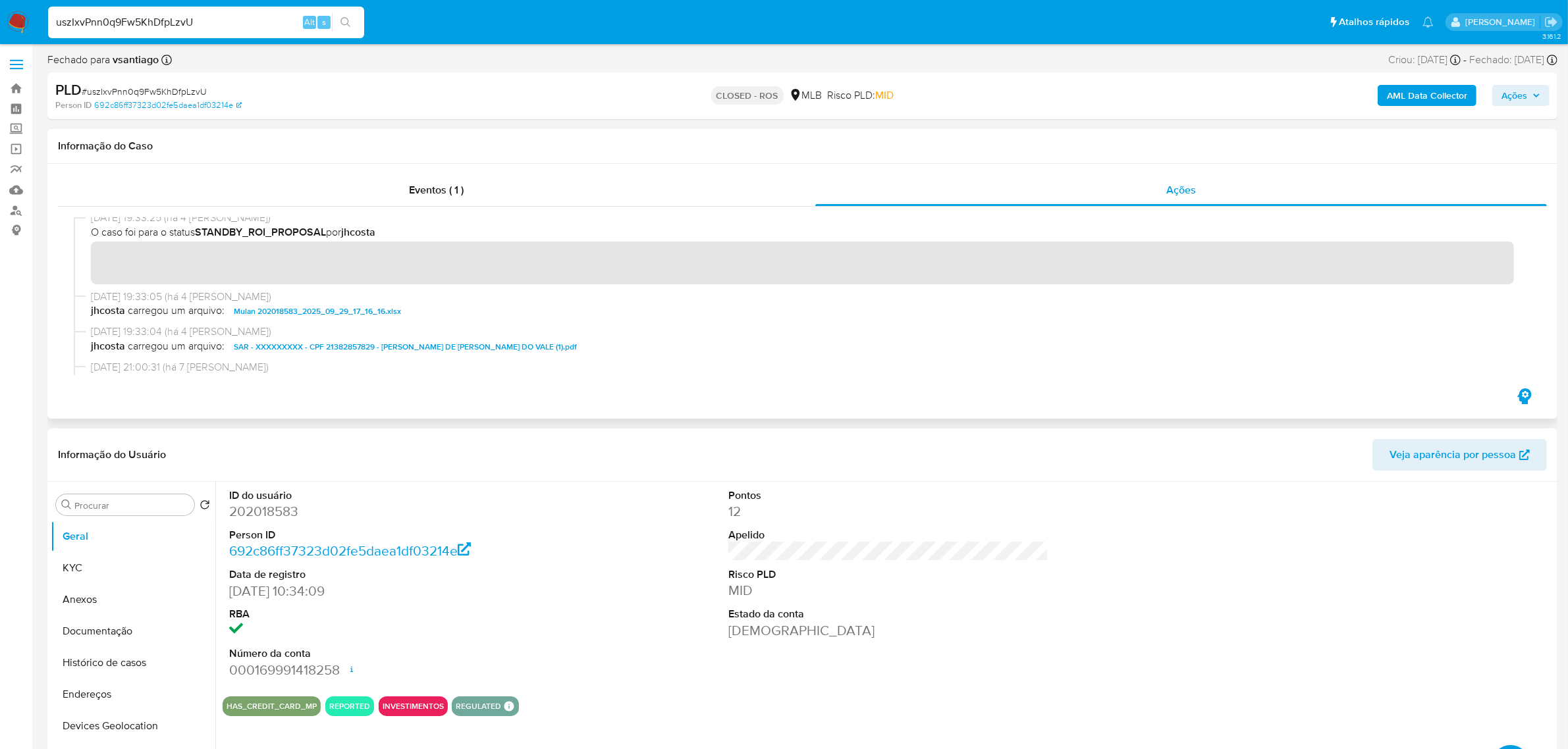
scroll to position [905, 0]
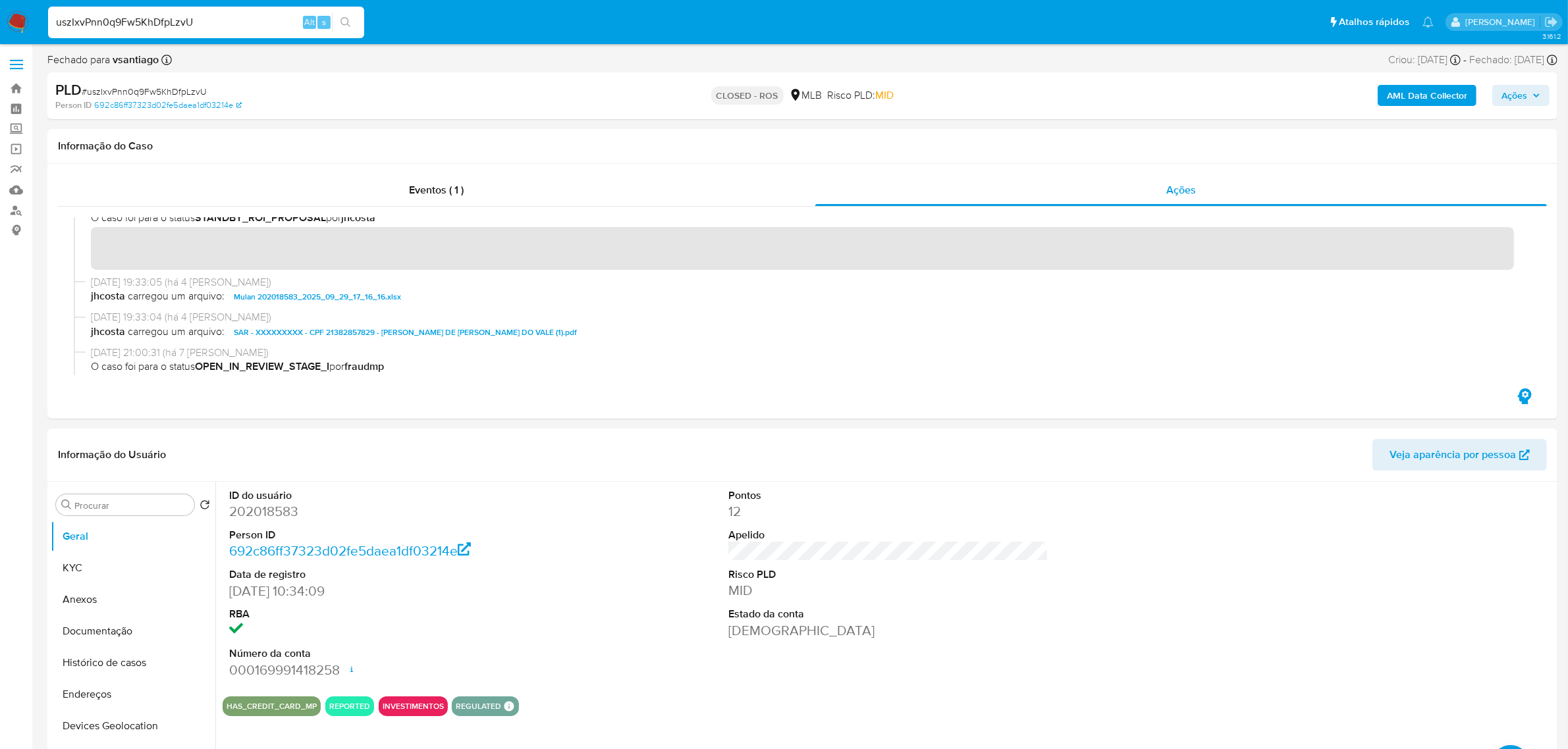
click at [196, 12] on div "uszIxvPnn0q9Fw5KhDfpLzvU Alt s" at bounding box center [206, 22] width 316 height 32
click at [206, 18] on input "uszIxvPnn0q9Fw5KhDfpLzvU" at bounding box center [206, 22] width 316 height 17
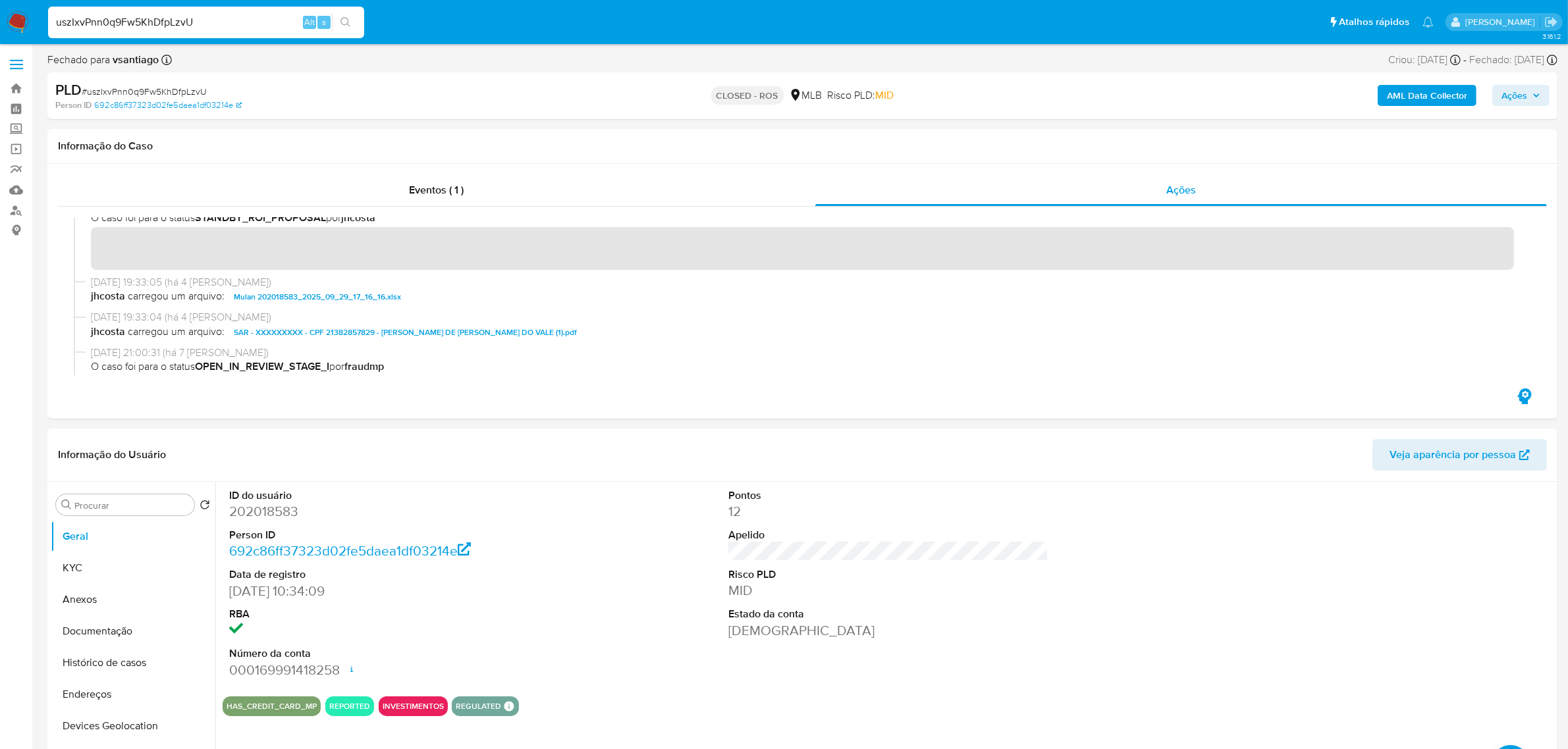
paste input "3kCMqP6mhZk8S6mt4Z3ToX3t"
type input "3kCMqP6mhZk8S6mt4Z3ToX3t"
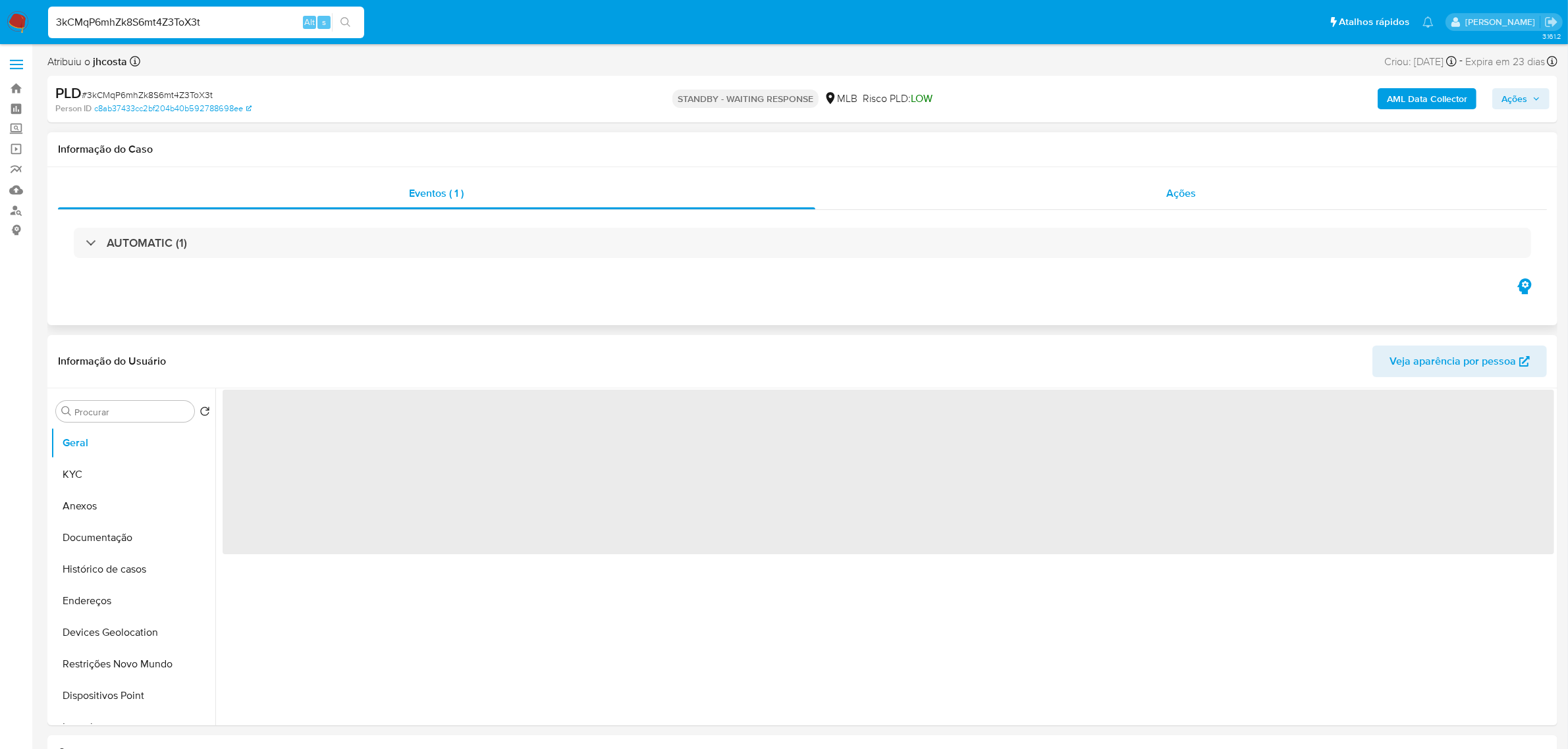
select select "10"
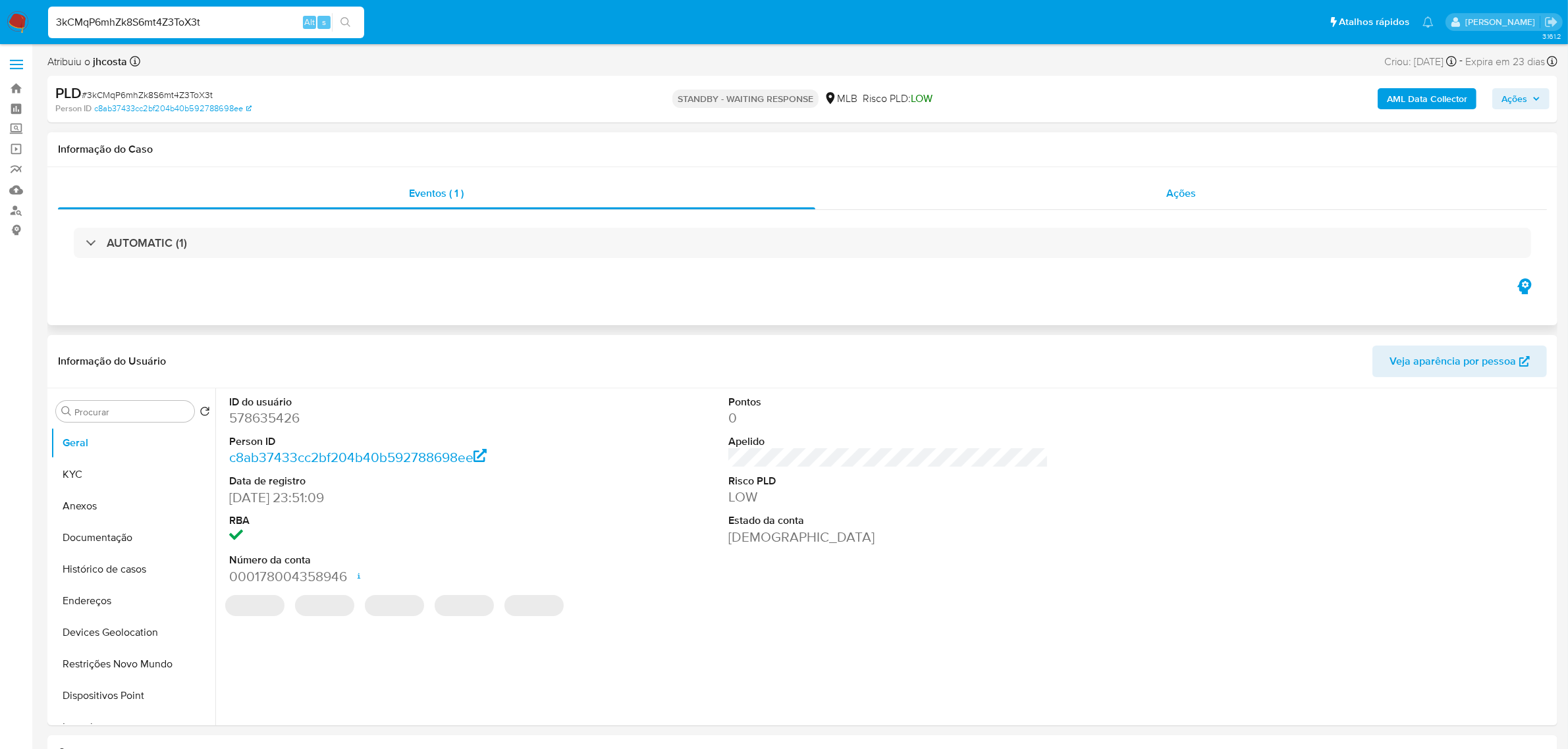
click at [1183, 194] on span "Ações" at bounding box center [1180, 193] width 30 height 15
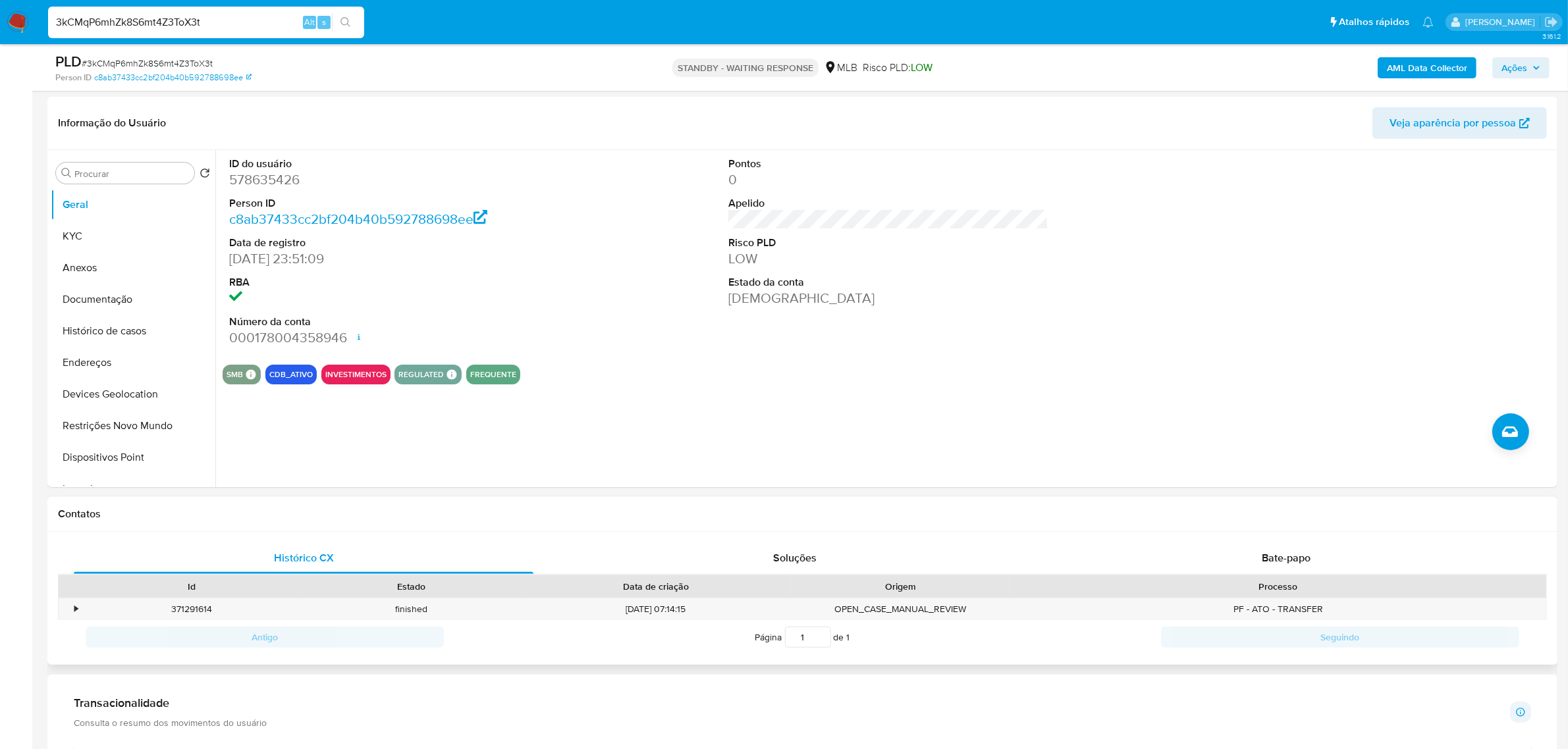
scroll to position [494, 0]
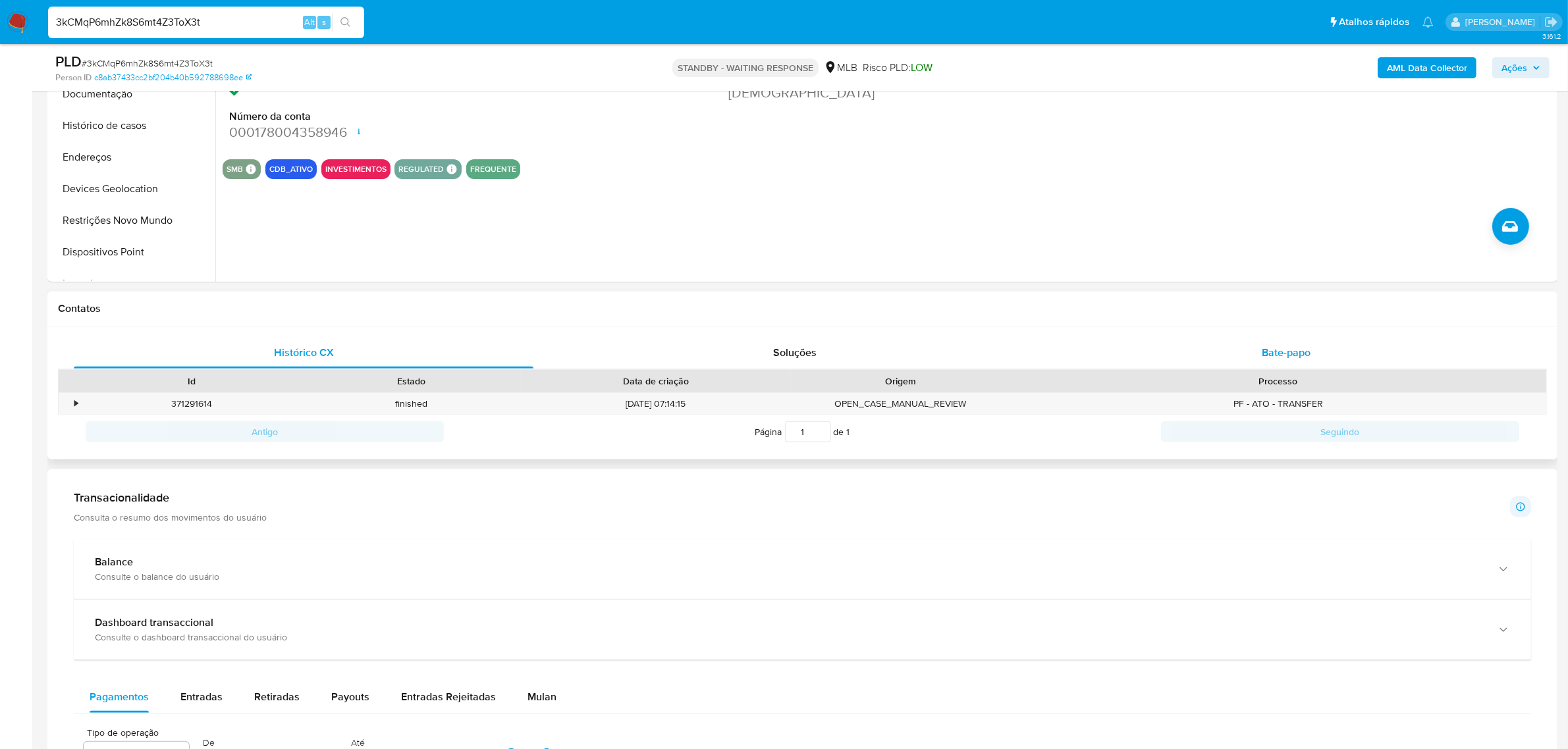
click at [1311, 350] on div "Bate-papo" at bounding box center [1286, 353] width 460 height 32
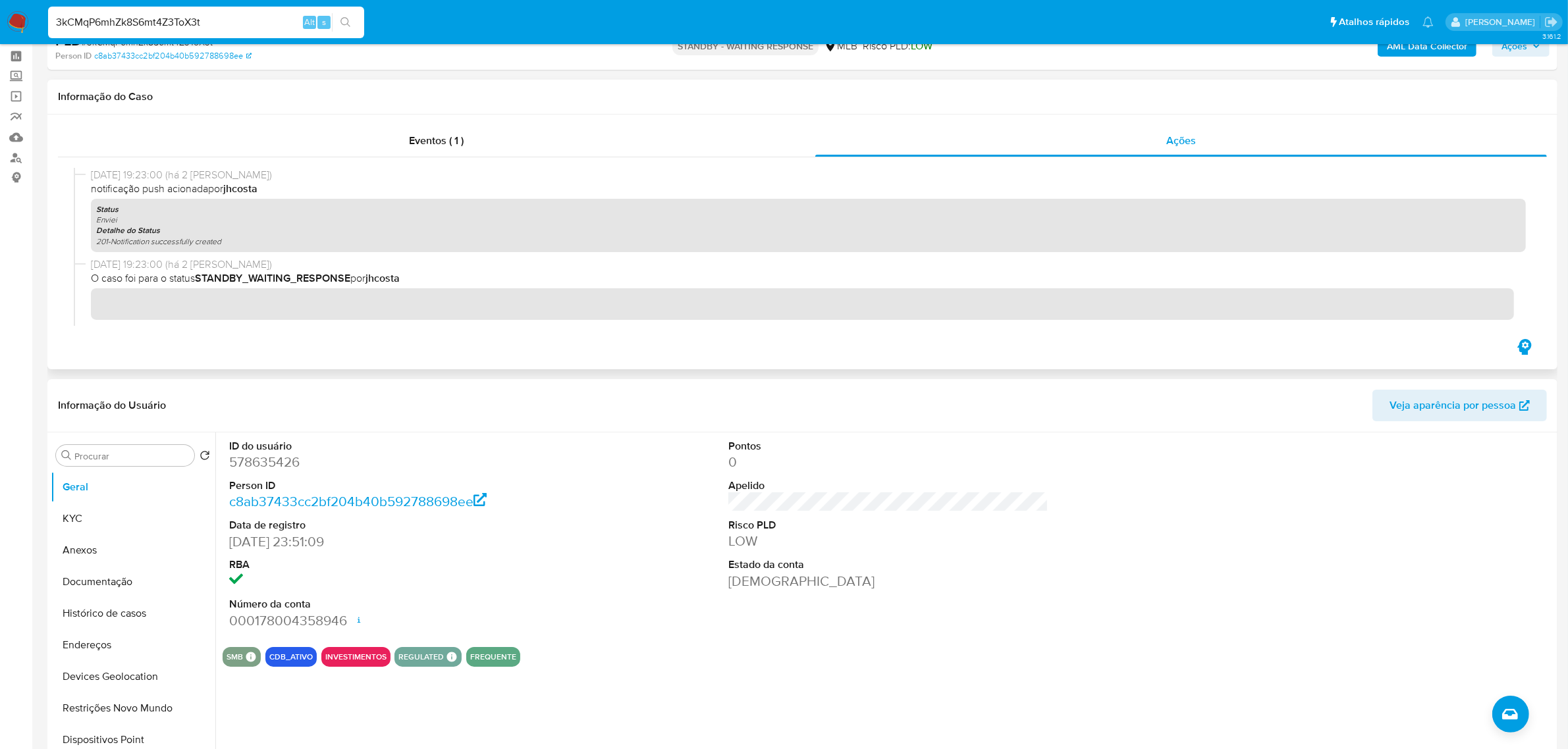
scroll to position [0, 0]
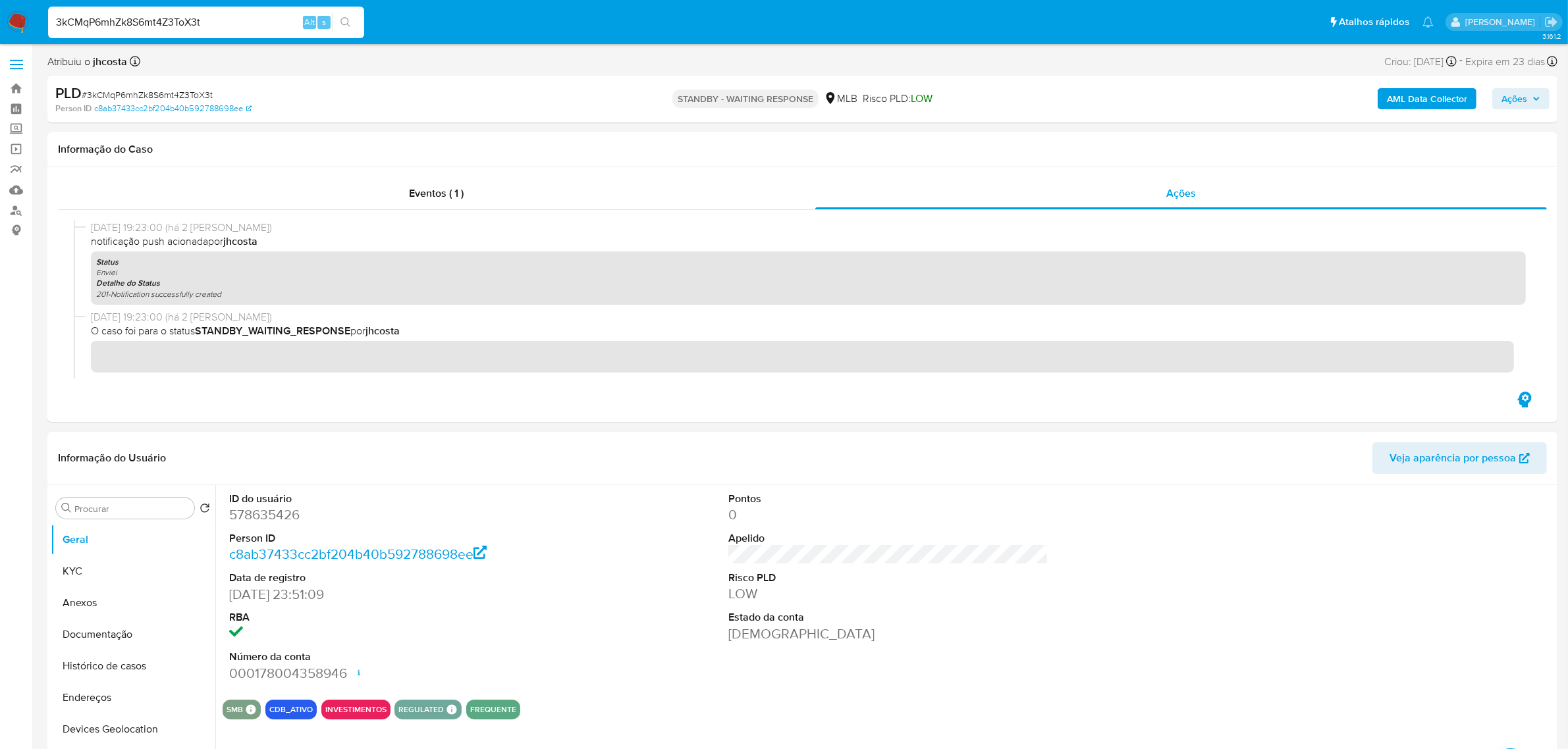
click at [277, 524] on dd "578635426" at bounding box center [389, 514] width 320 height 18
click at [191, 94] on span "# 3kCMqP6mhZk8S6mt4Z3ToX3t" at bounding box center [147, 94] width 131 height 13
copy span "3kCMqP6mhZk8S6mt4Z3ToX3t"
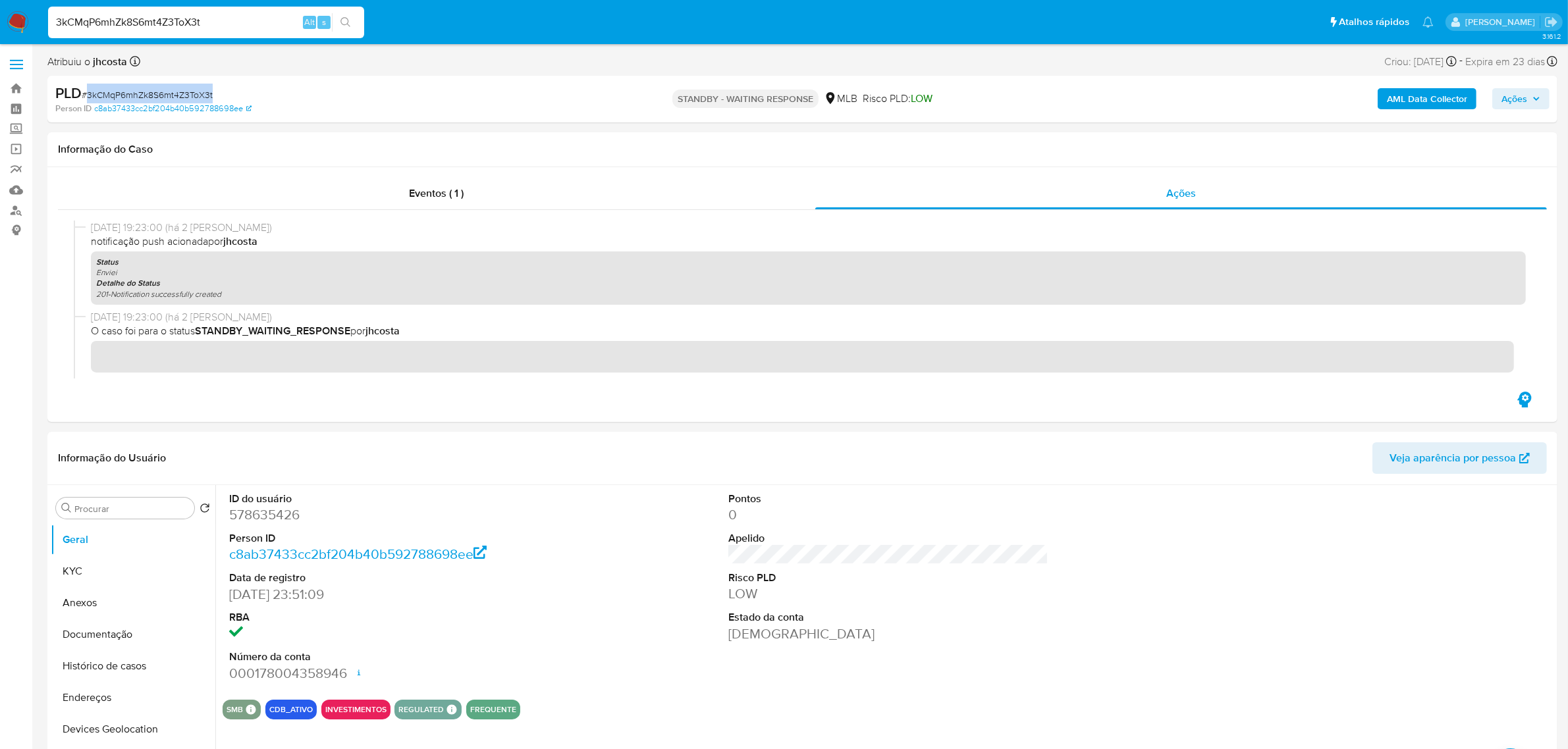
click at [186, 94] on span "# 3kCMqP6mhZk8S6mt4Z3ToX3t" at bounding box center [147, 94] width 131 height 13
drag, startPoint x: 158, startPoint y: 231, endPoint x: 191, endPoint y: 227, distance: 33.2
click at [192, 227] on div "01/10/2025 19:23:00 (há 2 dias) notificação push acionada por jhcosta Status En…" at bounding box center [808, 263] width 1434 height 84
click at [191, 227] on span "01/10/2025 19:23:00 (há 2 dias)" at bounding box center [808, 227] width 1434 height 15
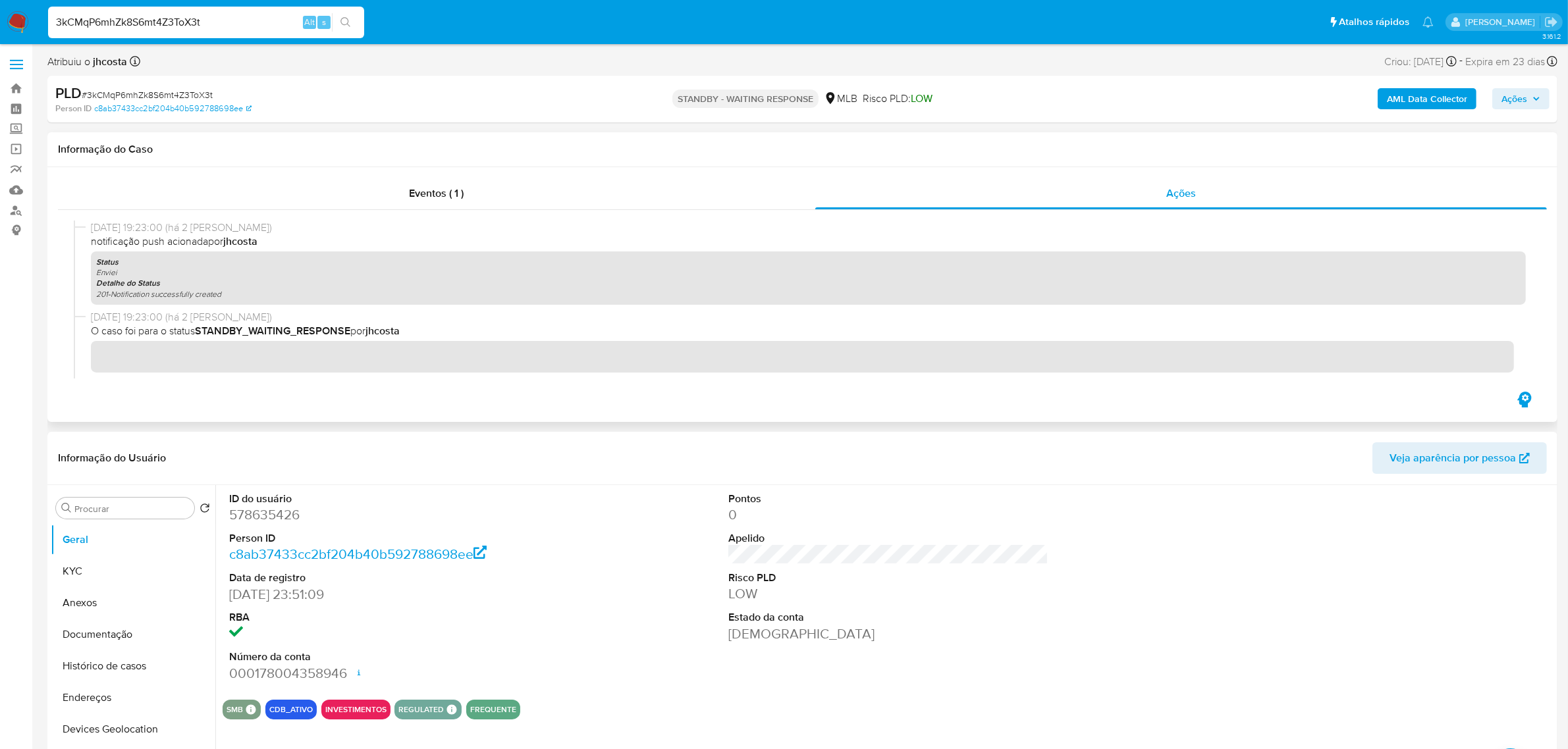
click at [191, 227] on span "01/10/2025 19:23:00 (há 2 dias)" at bounding box center [808, 227] width 1434 height 15
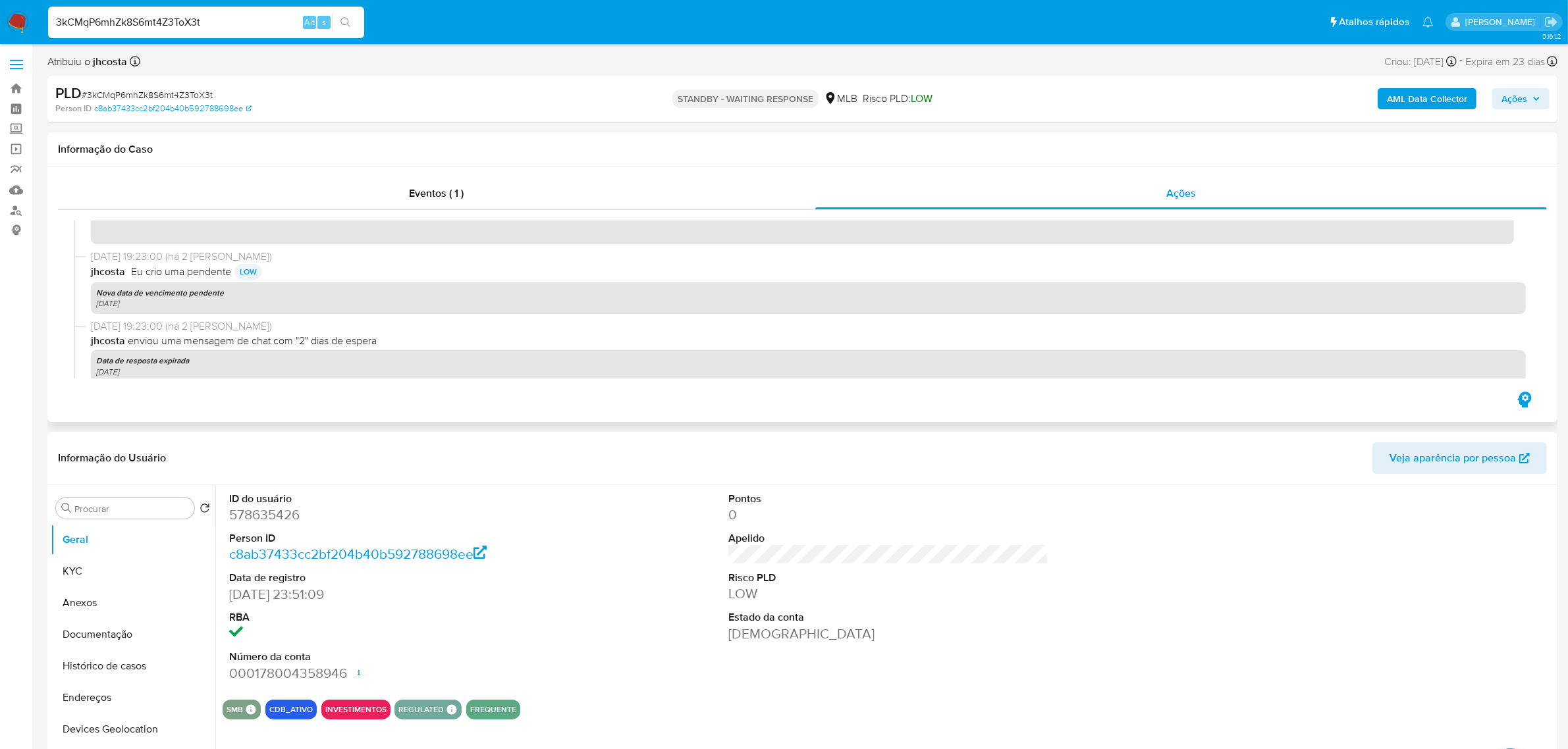
scroll to position [165, 0]
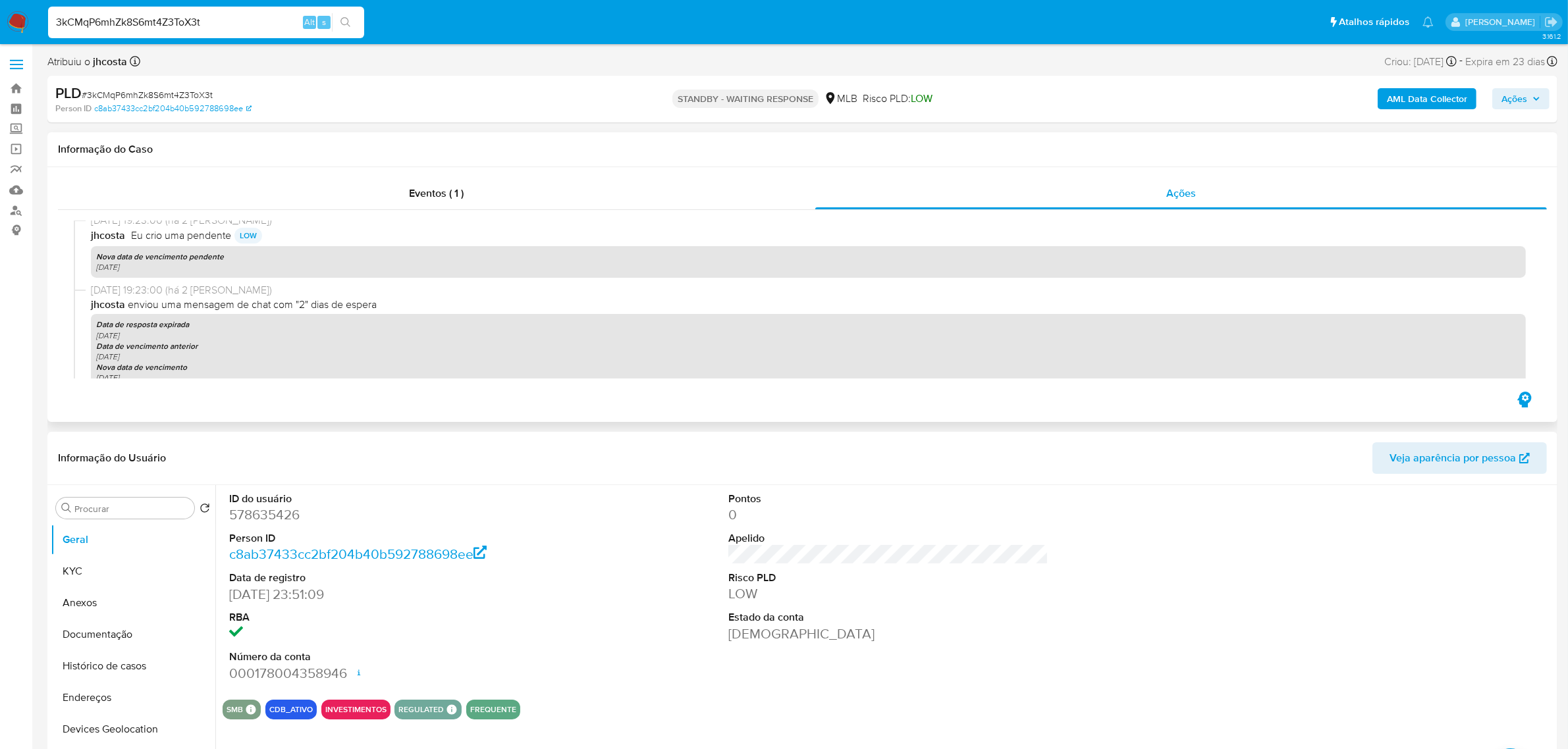
drag, startPoint x: 100, startPoint y: 265, endPoint x: 158, endPoint y: 265, distance: 58.0
click at [158, 265] on div "Nova data de vencimento pendente 02-10-2025" at bounding box center [808, 262] width 1434 height 32
drag, startPoint x: 130, startPoint y: 257, endPoint x: 233, endPoint y: 265, distance: 103.3
click at [241, 262] on div "Nova data de vencimento pendente 02-10-2025" at bounding box center [808, 262] width 1434 height 32
drag, startPoint x: 106, startPoint y: 327, endPoint x: 157, endPoint y: 333, distance: 51.4
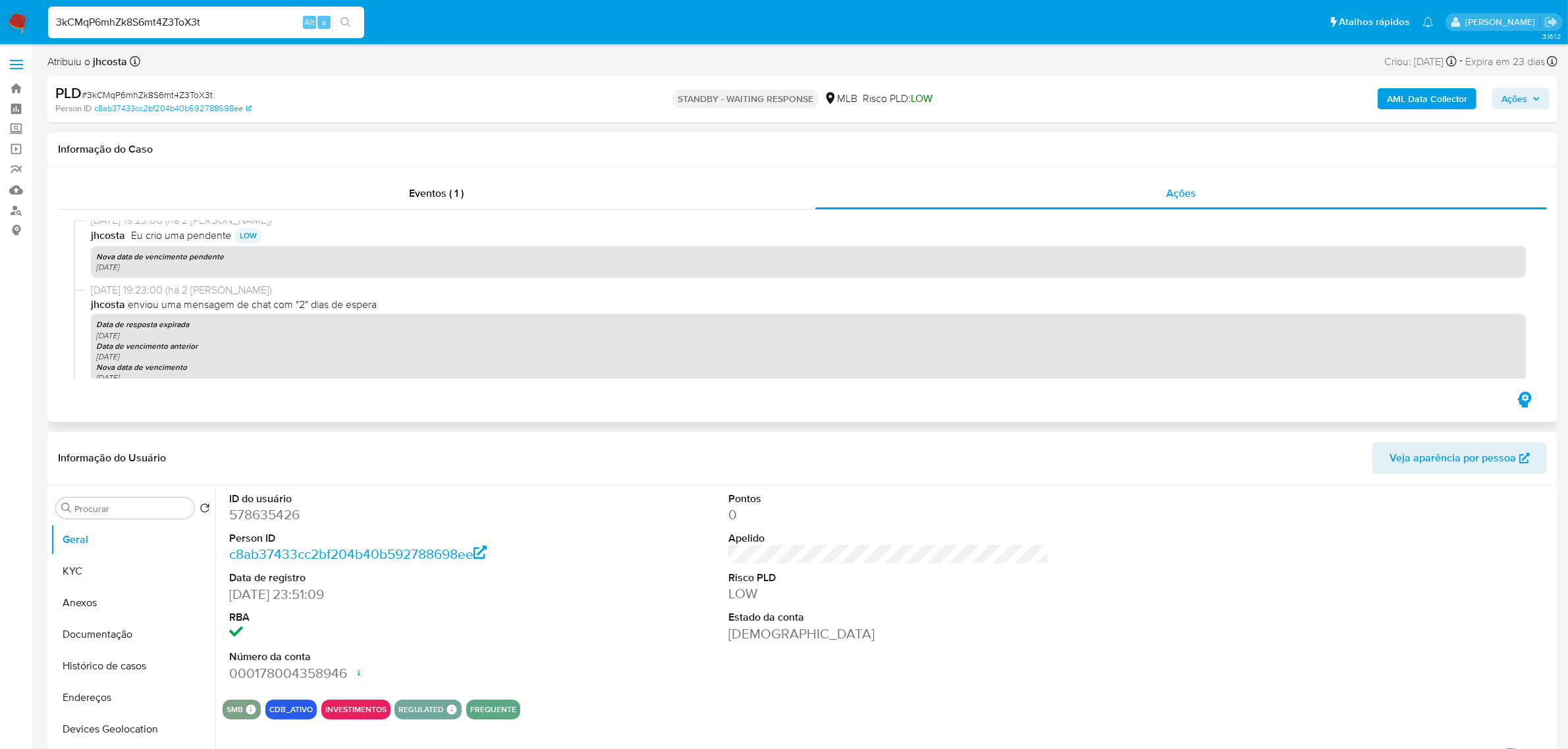
click at [157, 333] on div "Data de resposta expirada 03-10-2025 Data de vencimento anterior 27-10-2025 Nov…" at bounding box center [808, 351] width 1434 height 75
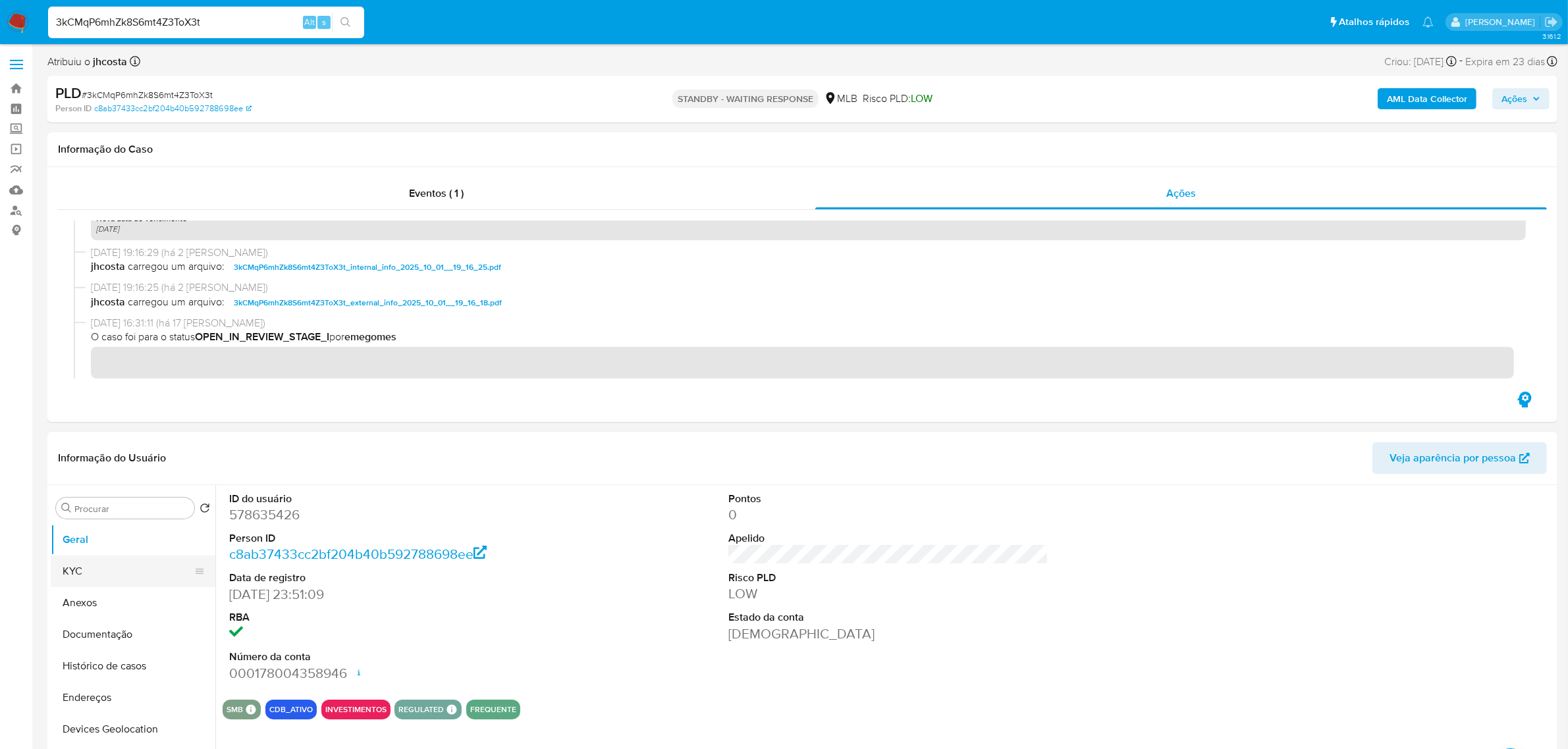
scroll to position [329, 0]
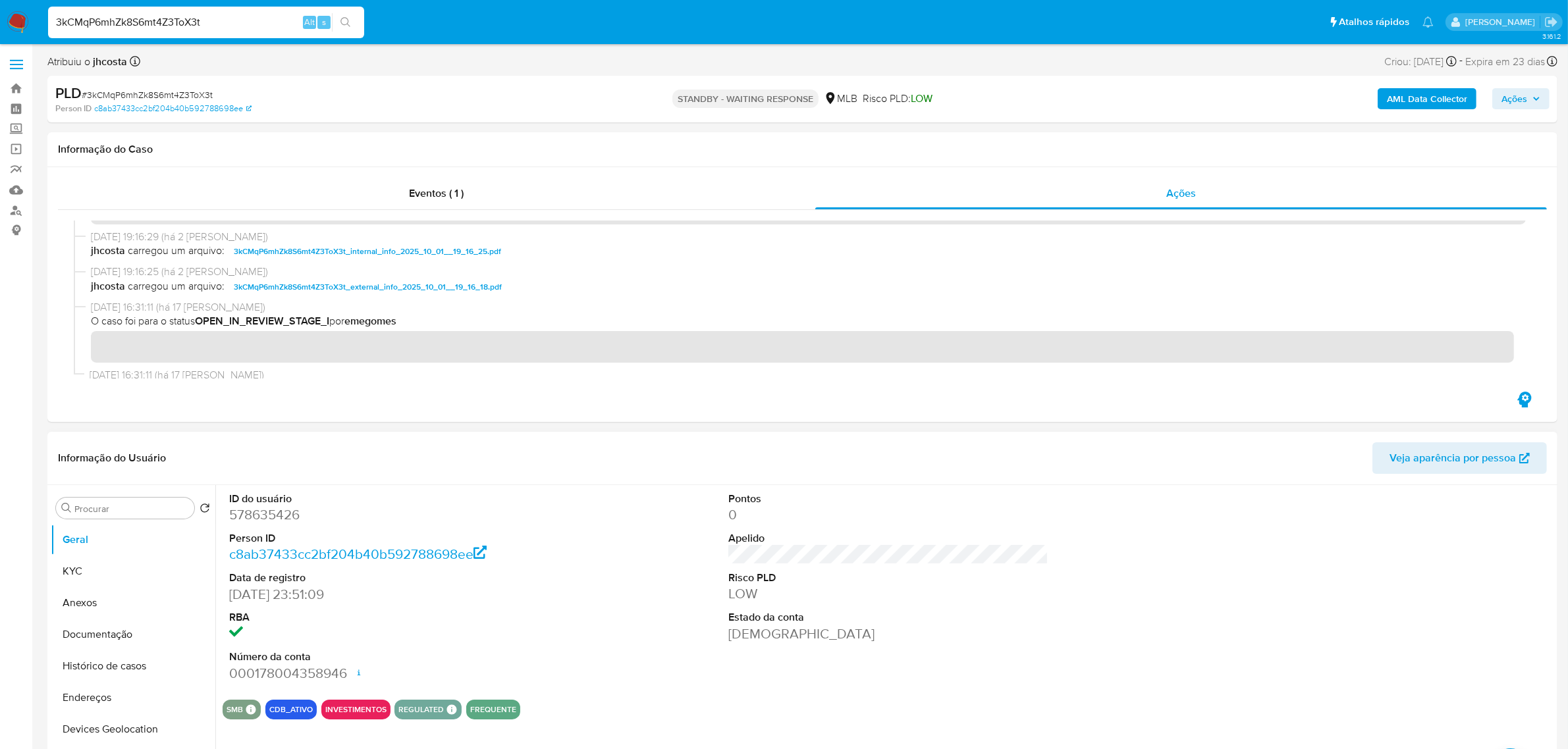
drag, startPoint x: 69, startPoint y: 607, endPoint x: 97, endPoint y: 492, distance: 118.4
click at [71, 607] on button "Anexos" at bounding box center [133, 603] width 165 height 32
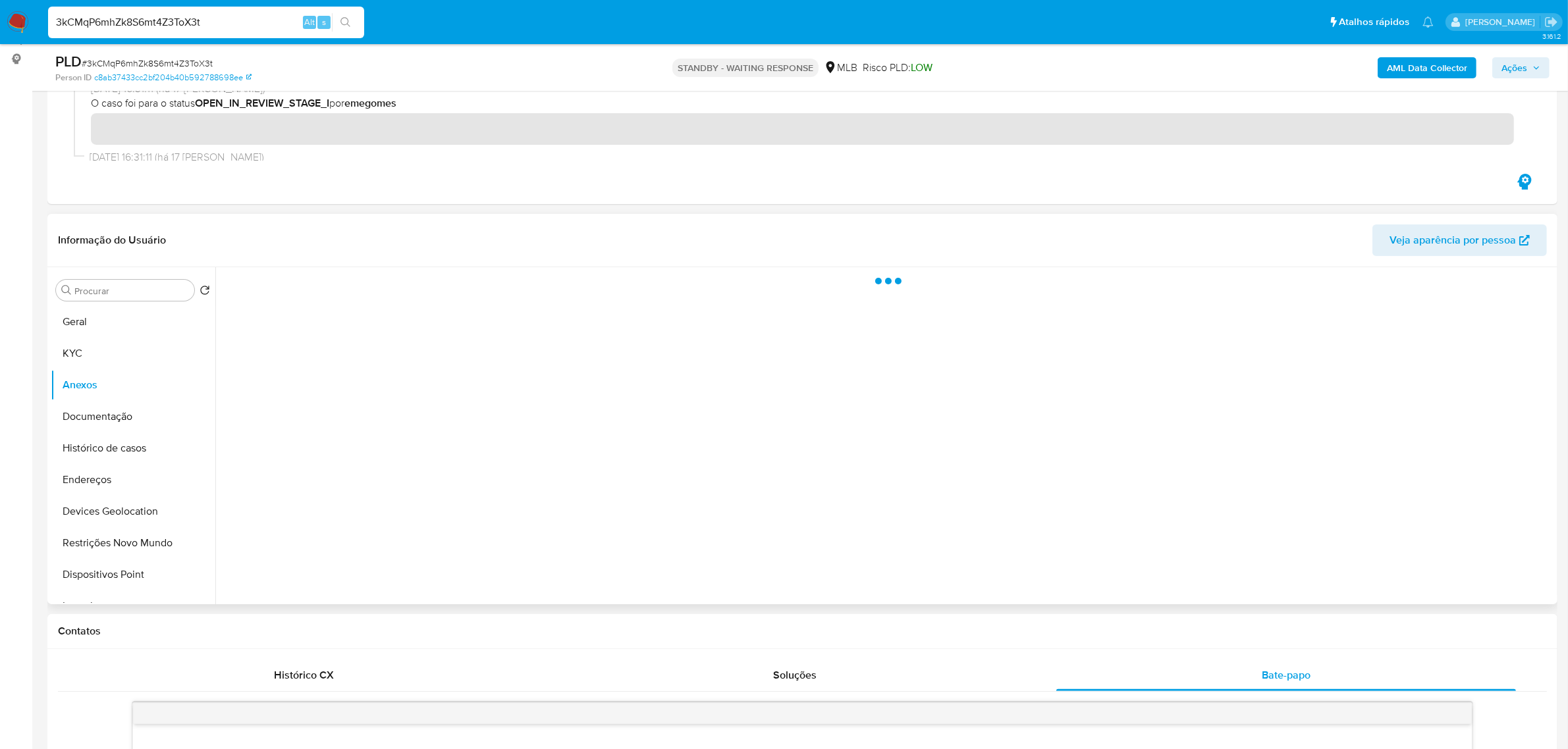
scroll to position [165, 0]
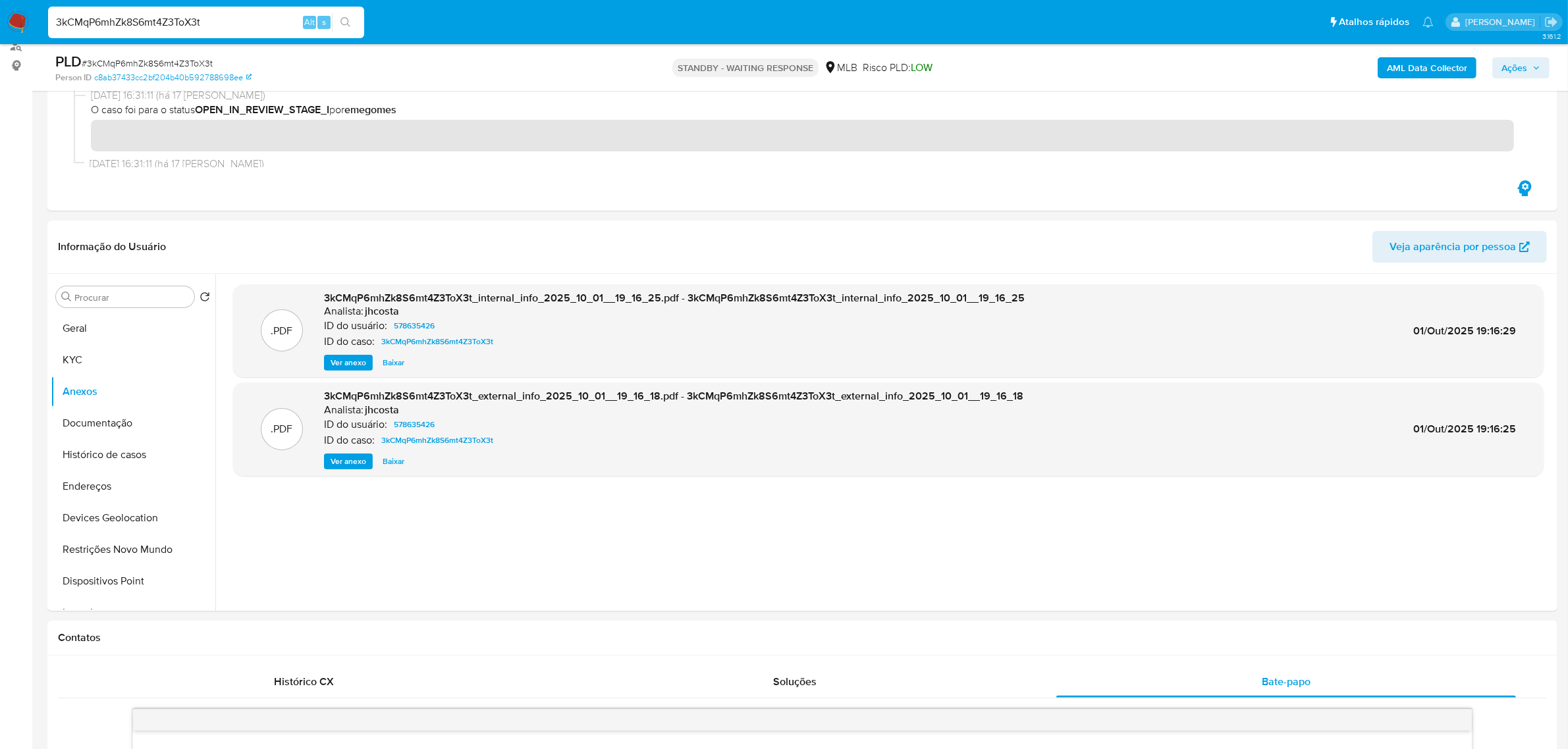
click at [215, 24] on input "3kCMqP6mhZk8S6mt4Z3ToX3t" at bounding box center [206, 22] width 316 height 17
paste input "0iPKuTaXuaOaFON7VOrjcrsI"
type input "0iPKuTaXuaOaFON7VOrjcrsI"
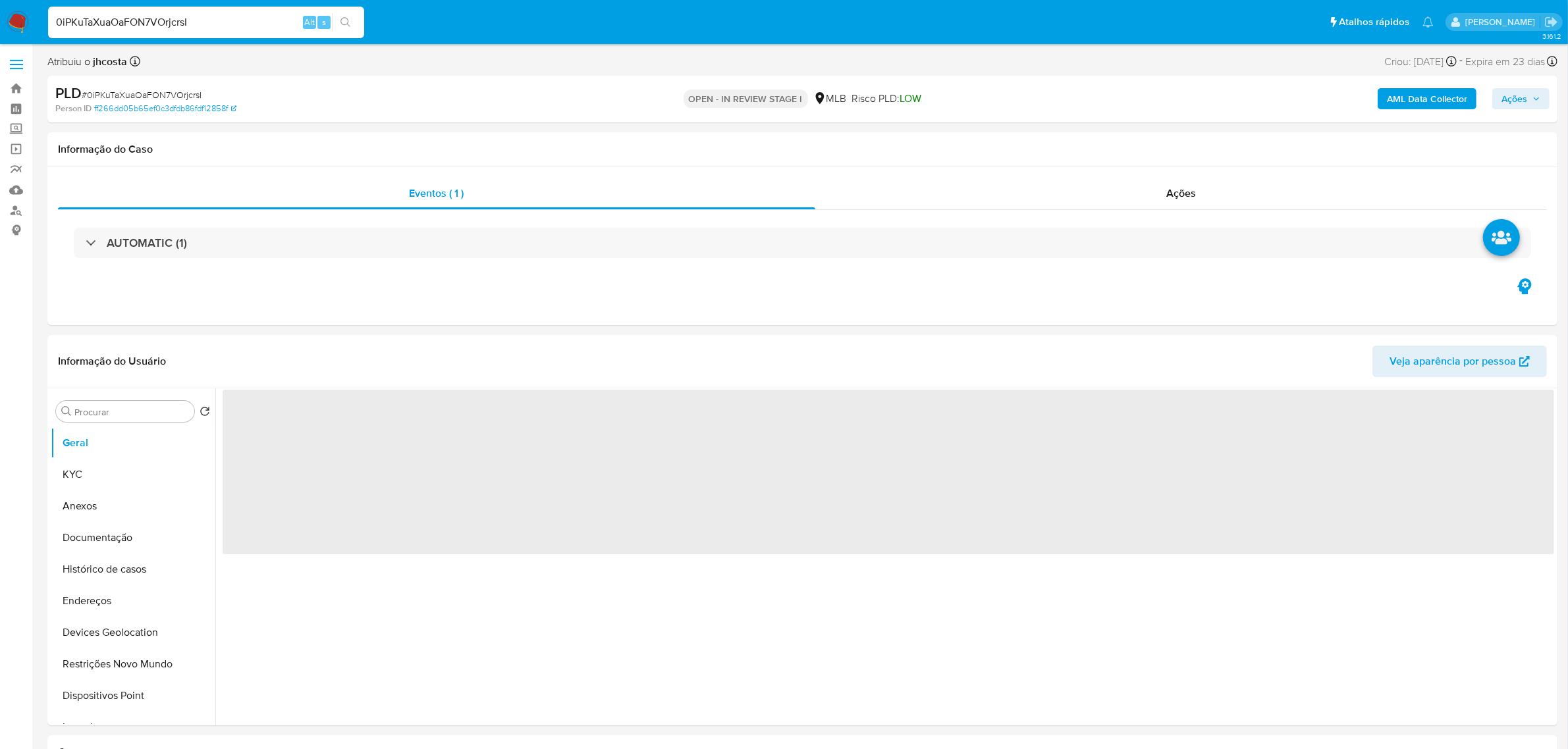
select select "10"
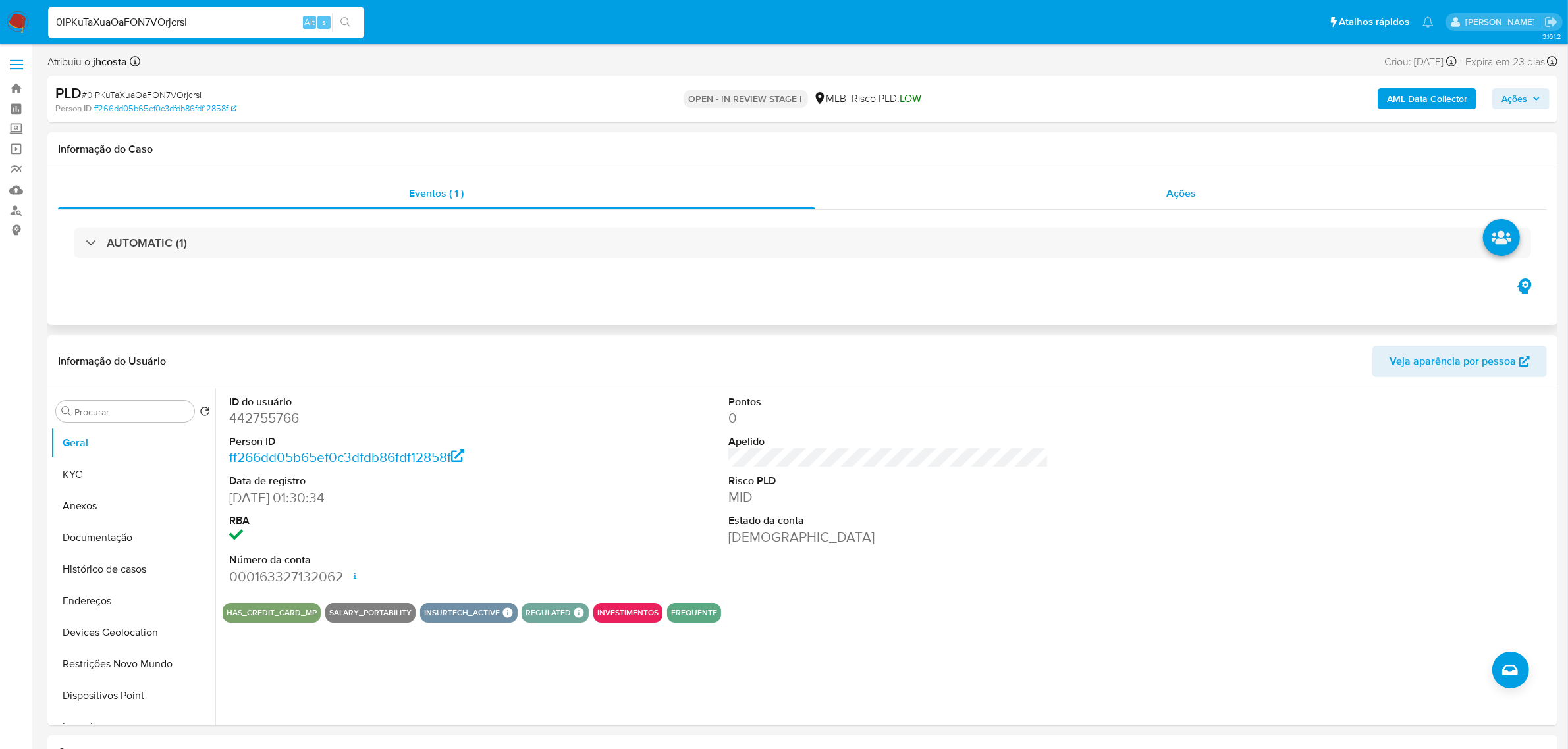
click at [1156, 190] on div "Ações" at bounding box center [1181, 193] width 733 height 32
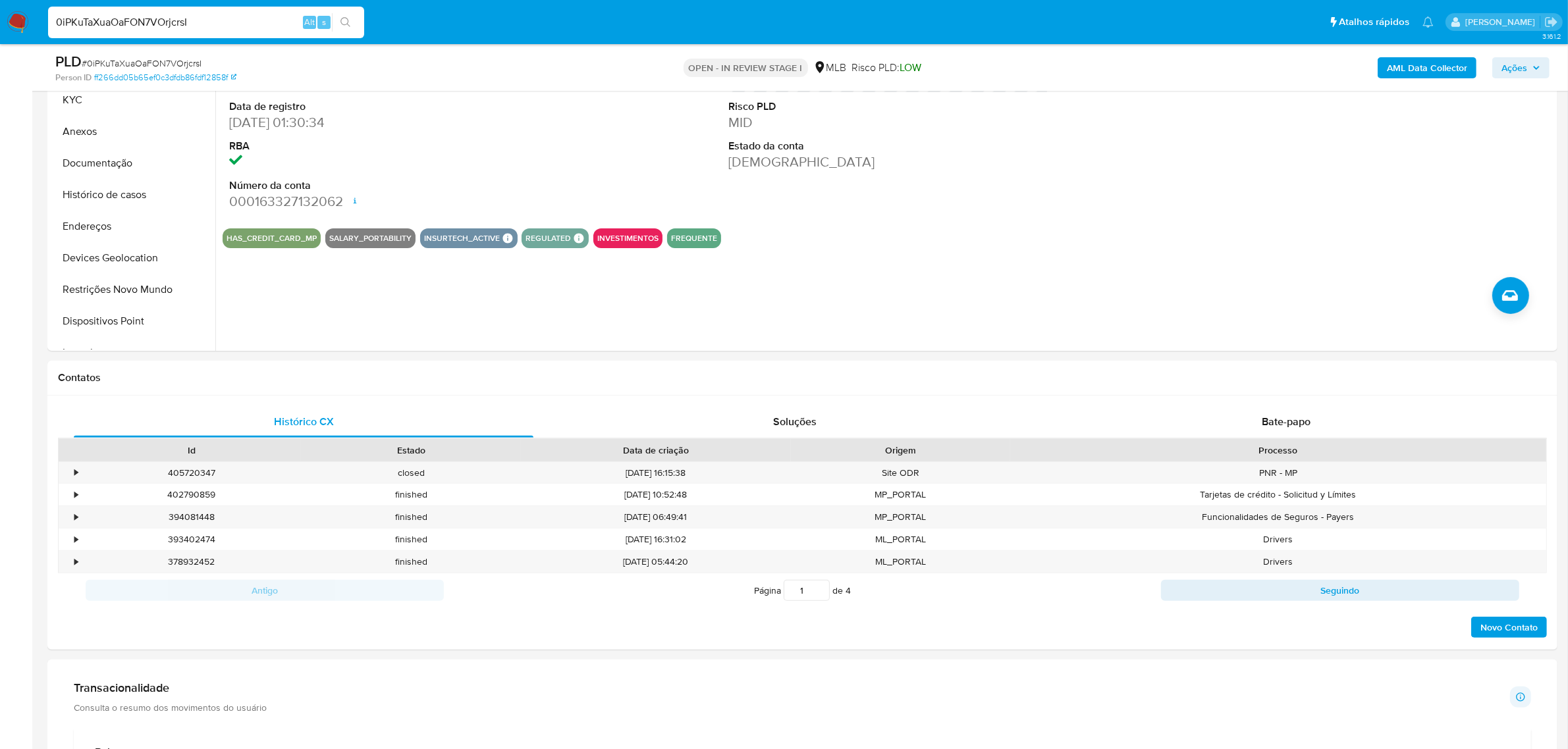
scroll to position [659, 0]
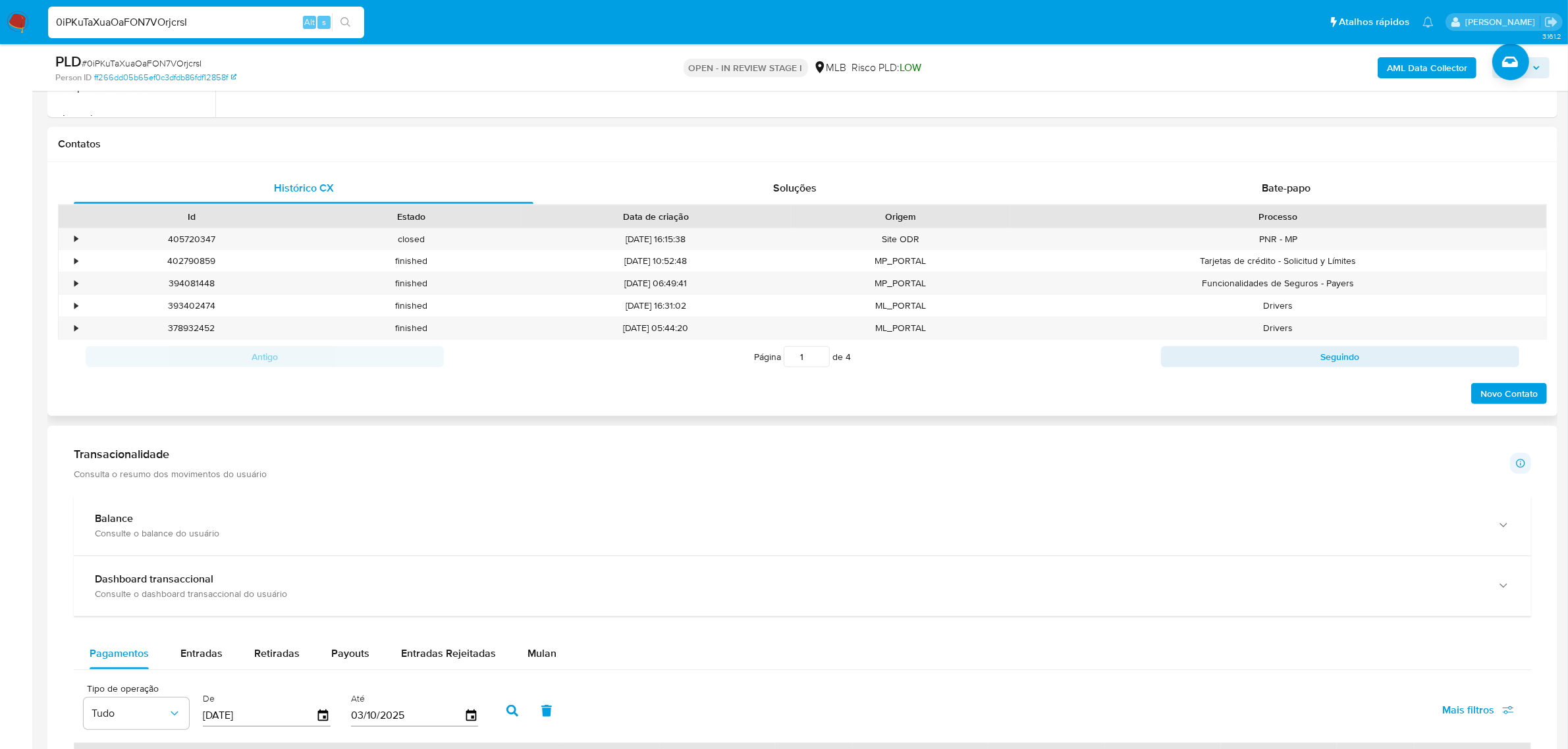
click at [1290, 159] on div "Contatos" at bounding box center [802, 144] width 1510 height 35
click at [1281, 186] on span "Bate-papo" at bounding box center [1286, 188] width 49 height 15
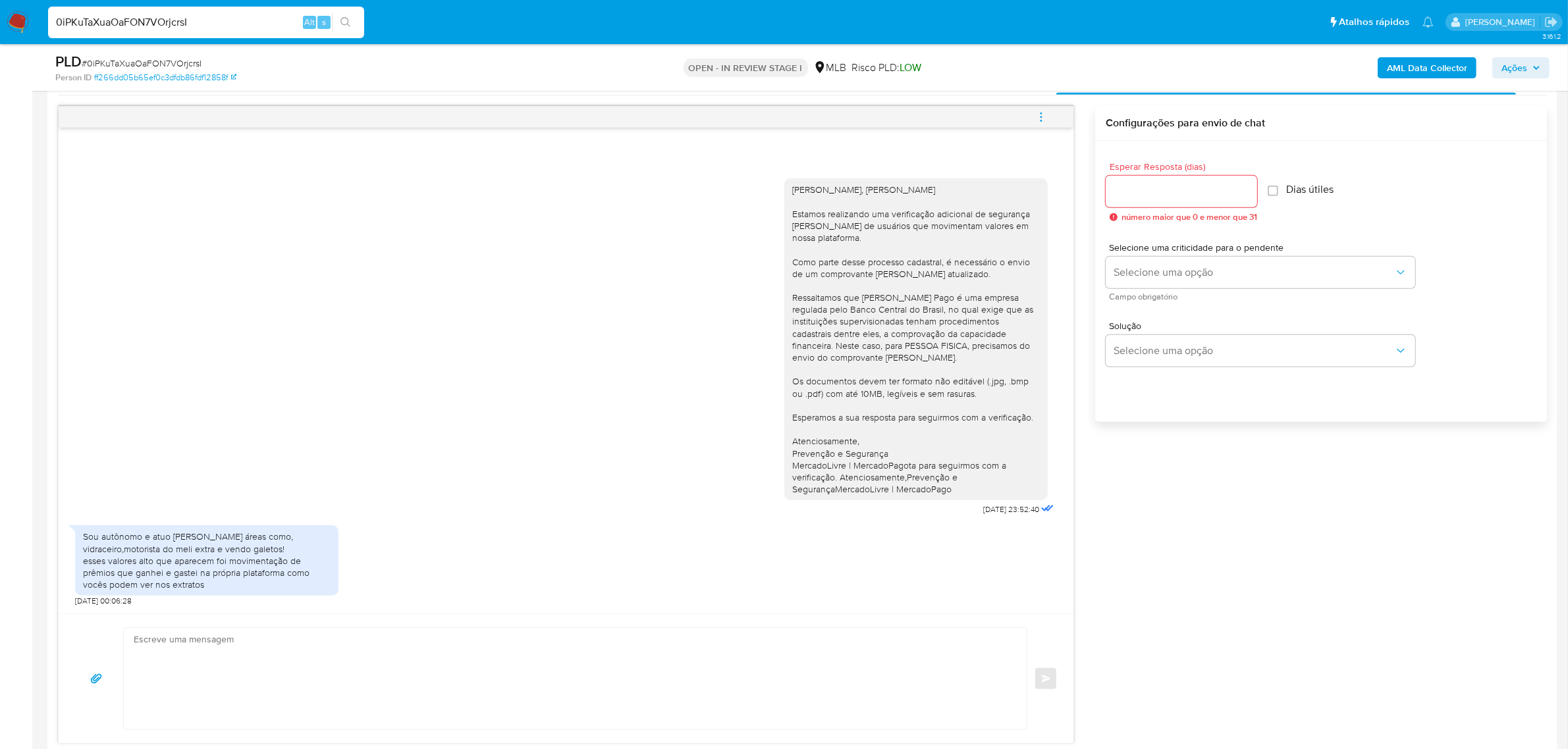
scroll to position [905, 0]
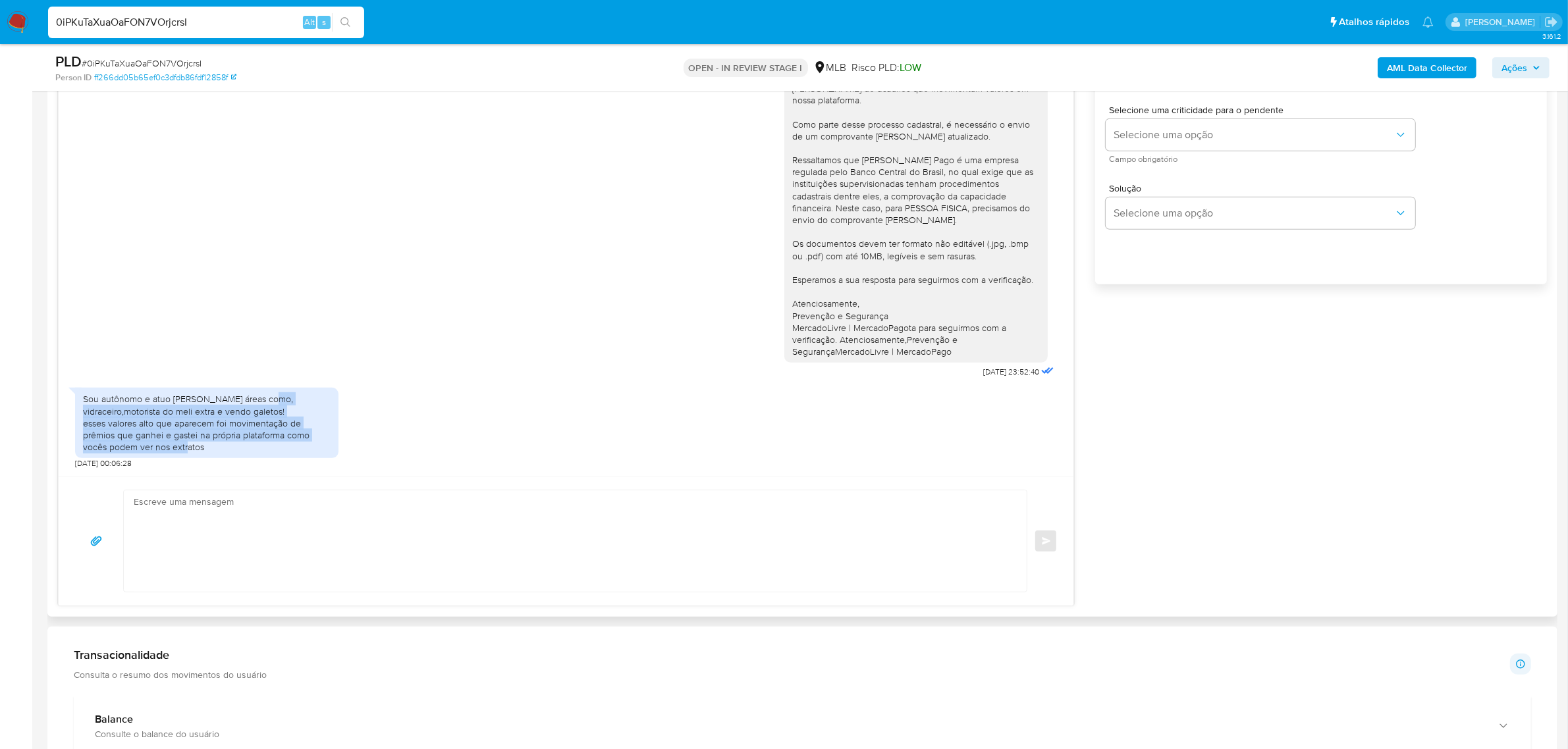
drag, startPoint x: 79, startPoint y: 409, endPoint x: 259, endPoint y: 446, distance: 183.8
click at [259, 446] on div "Sou autônomo e atuo em várias áreas como, vidraceiro,motorista do meli extra e …" at bounding box center [207, 423] width 263 height 70
click at [197, 439] on div "Sou autônomo e atuo em várias áreas como, vidraceiro,motorista do meli extra e …" at bounding box center [207, 423] width 248 height 60
drag, startPoint x: 161, startPoint y: 410, endPoint x: 319, endPoint y: 410, distance: 158.0
click at [319, 410] on div "Sou autônomo e atuo em várias áreas como, vidraceiro,motorista do meli extra e …" at bounding box center [207, 423] width 248 height 60
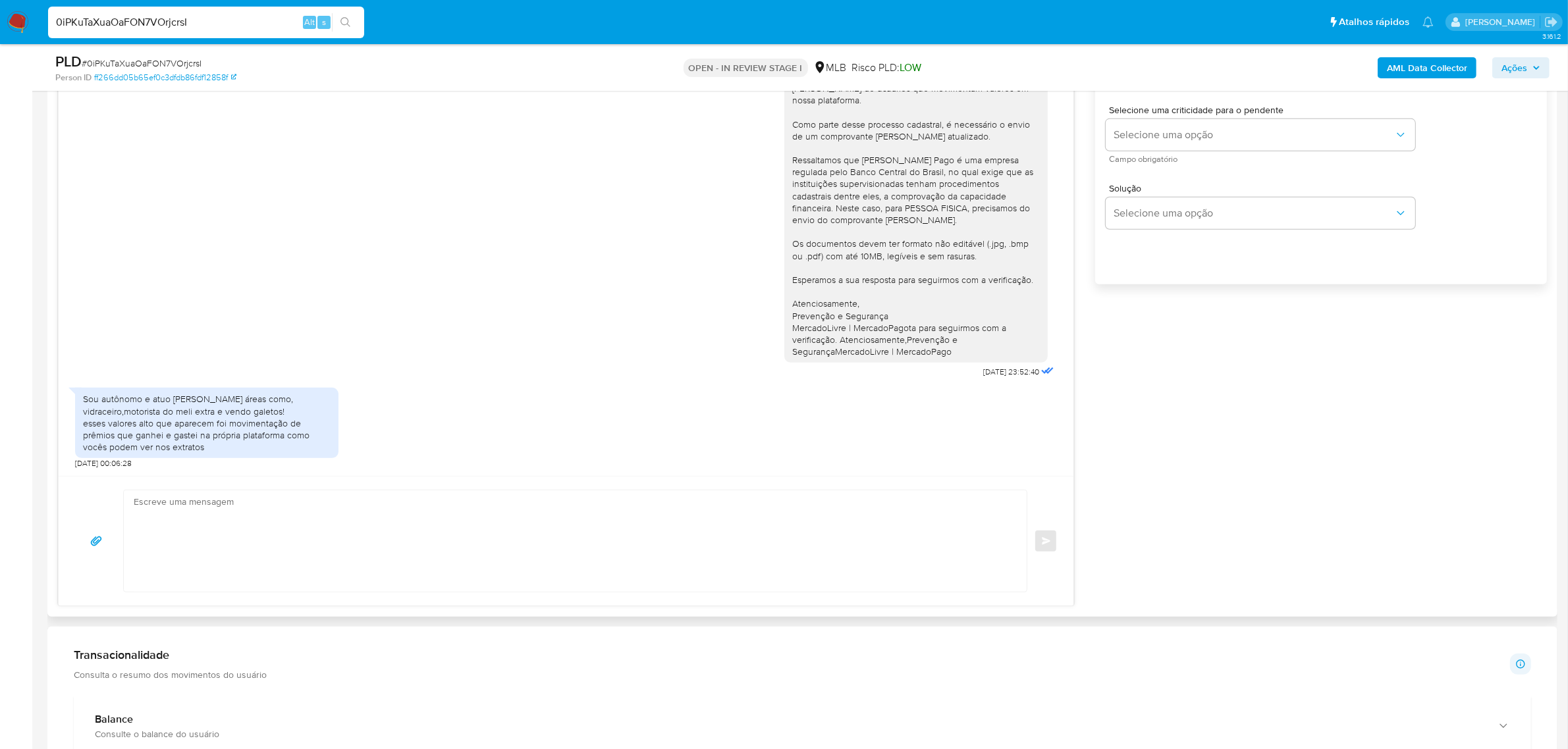
click at [274, 422] on div "Sou autônomo e atuo em várias áreas como, vidraceiro,motorista do meli extra e …" at bounding box center [207, 423] width 248 height 60
click at [258, 435] on div "Sou autônomo e atuo em várias áreas como, vidraceiro,motorista do meli extra e …" at bounding box center [207, 423] width 248 height 60
drag, startPoint x: 217, startPoint y: 415, endPoint x: 303, endPoint y: 417, distance: 86.0
click at [303, 417] on div "Sou autônomo e atuo em várias áreas como, vidraceiro,motorista do meli extra e …" at bounding box center [207, 423] width 248 height 60
click at [212, 435] on div "Sou autônomo e atuo em várias áreas como, vidraceiro,motorista do meli extra e …" at bounding box center [207, 423] width 248 height 60
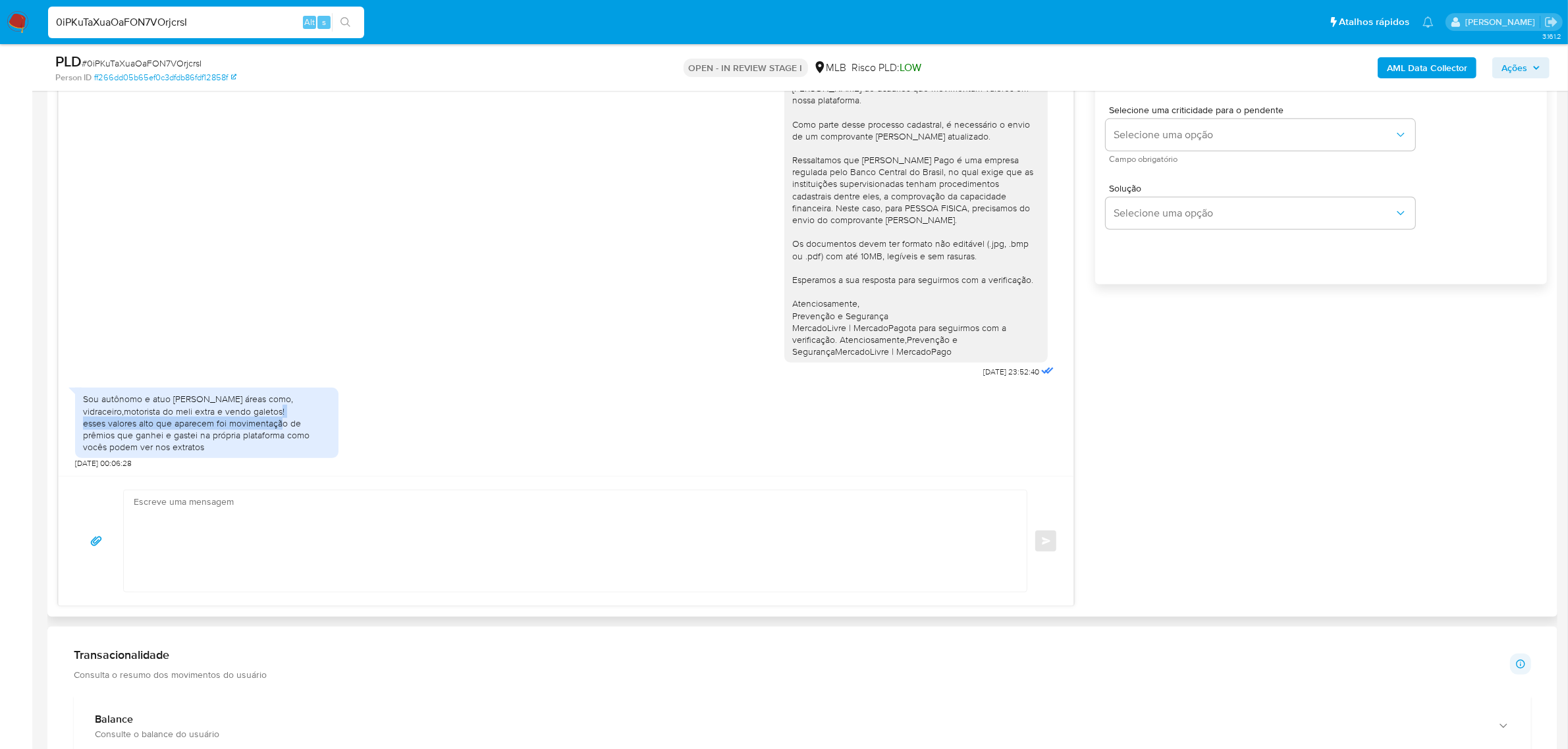
drag, startPoint x: 87, startPoint y: 426, endPoint x: 321, endPoint y: 426, distance: 234.0
click at [321, 426] on div "Sou autônomo e atuo em várias áreas como, vidraceiro,motorista do meli extra e …" at bounding box center [207, 423] width 248 height 60
click at [307, 436] on div "Sou autônomo e atuo em várias áreas como, vidraceiro,motorista do meli extra e …" at bounding box center [207, 423] width 248 height 60
drag, startPoint x: 83, startPoint y: 441, endPoint x: 218, endPoint y: 437, distance: 135.1
click at [218, 437] on div "Sou autônomo e atuo em várias áreas como, vidraceiro,motorista do meli extra e …" at bounding box center [207, 423] width 248 height 60
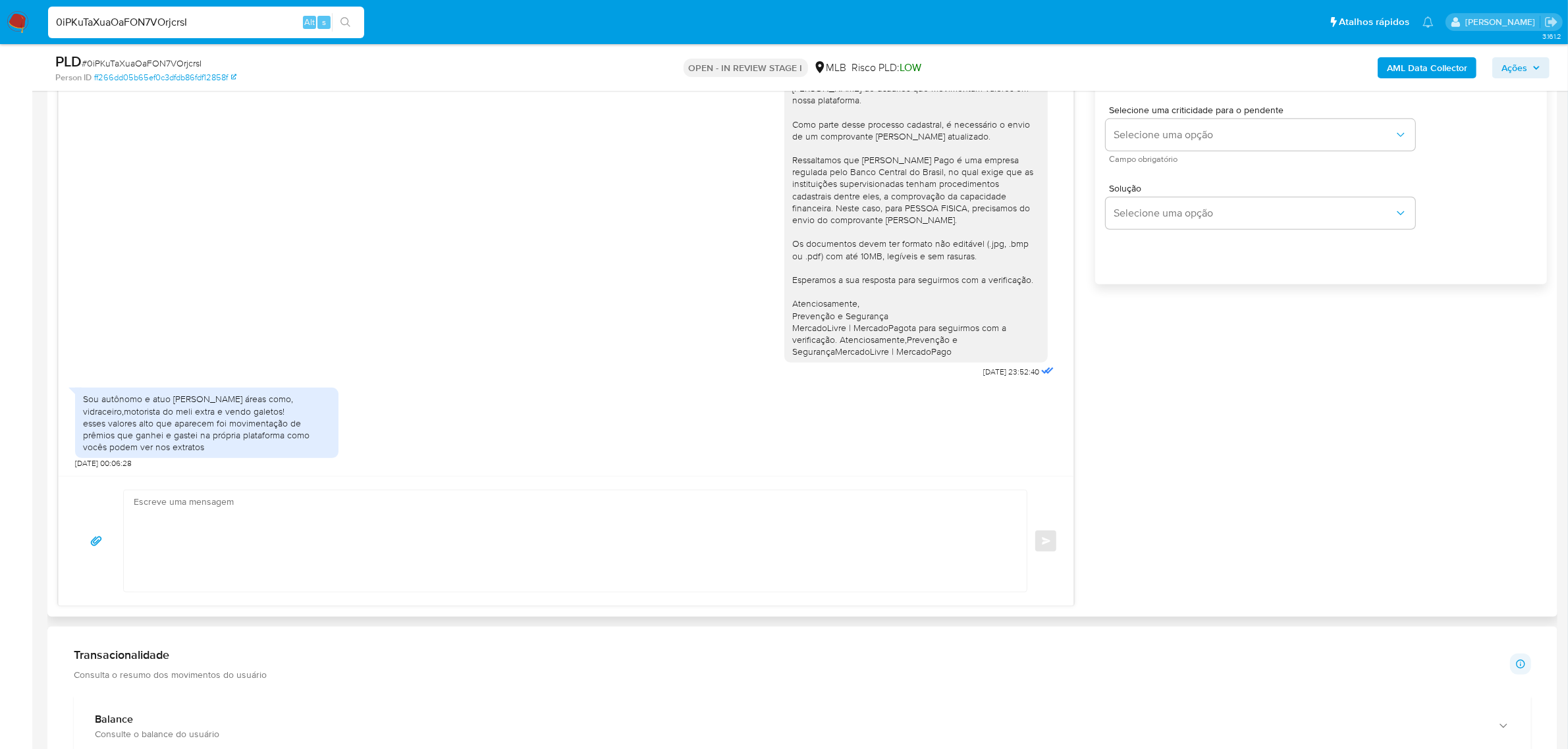
click at [219, 449] on div "Sou autônomo e atuo em várias áreas como, vidraceiro,motorista do meli extra e …" at bounding box center [207, 423] width 248 height 60
drag, startPoint x: 107, startPoint y: 452, endPoint x: 238, endPoint y: 451, distance: 131.0
click at [238, 451] on div "Sou autônomo e atuo em várias áreas como, vidraceiro,motorista do meli extra e …" at bounding box center [207, 423] width 248 height 60
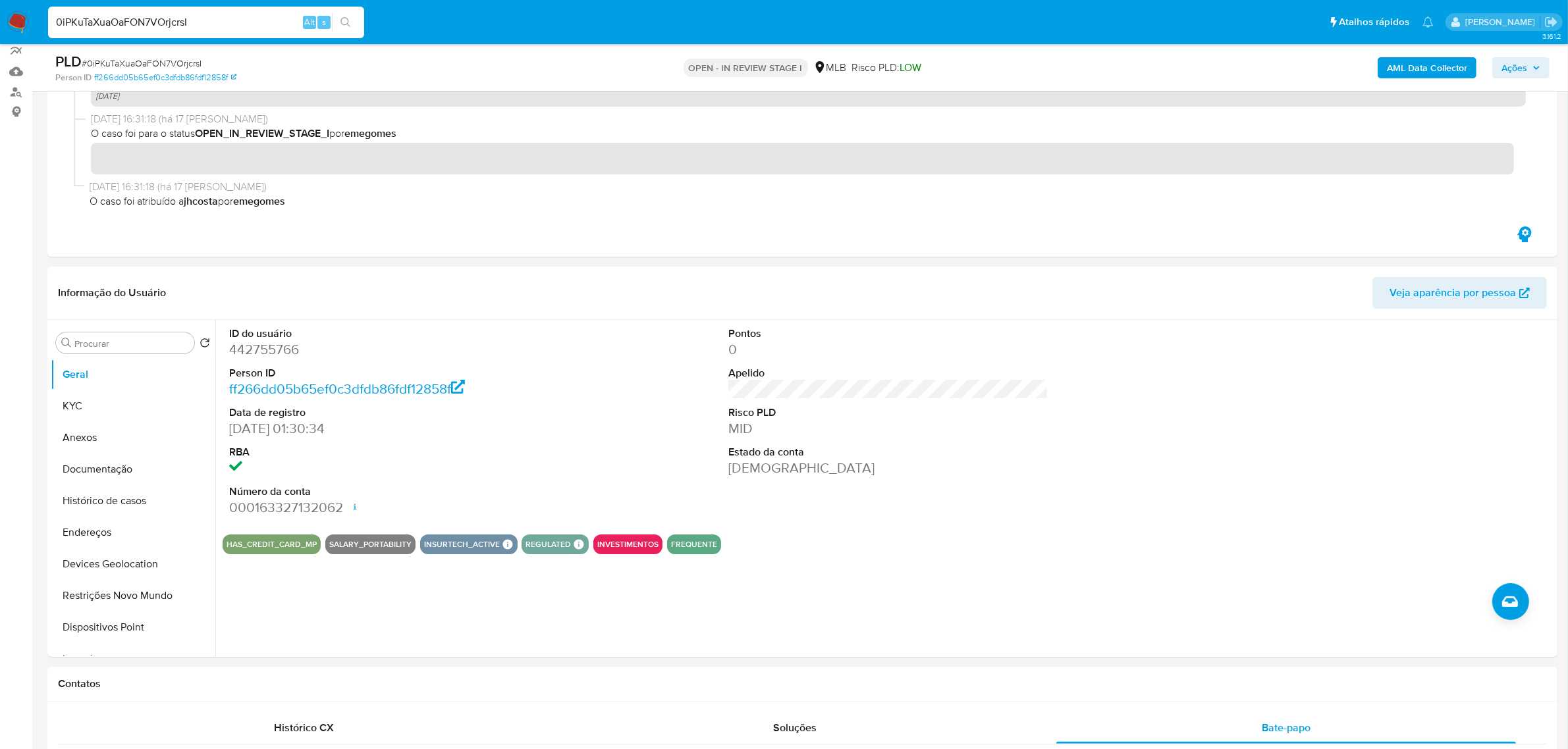
scroll to position [0, 0]
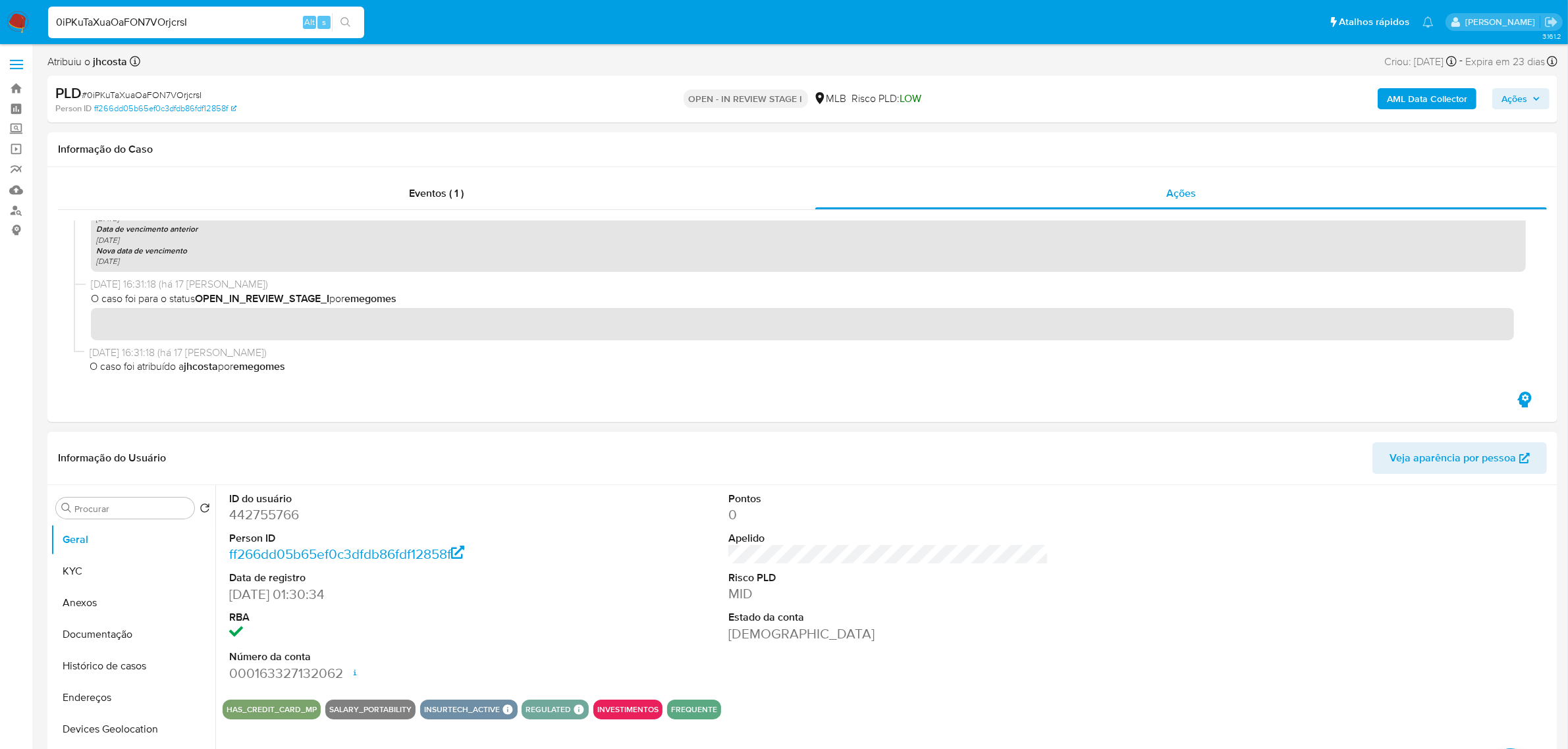
click at [265, 522] on dd "442755766" at bounding box center [389, 514] width 320 height 18
copy dd "442755766"
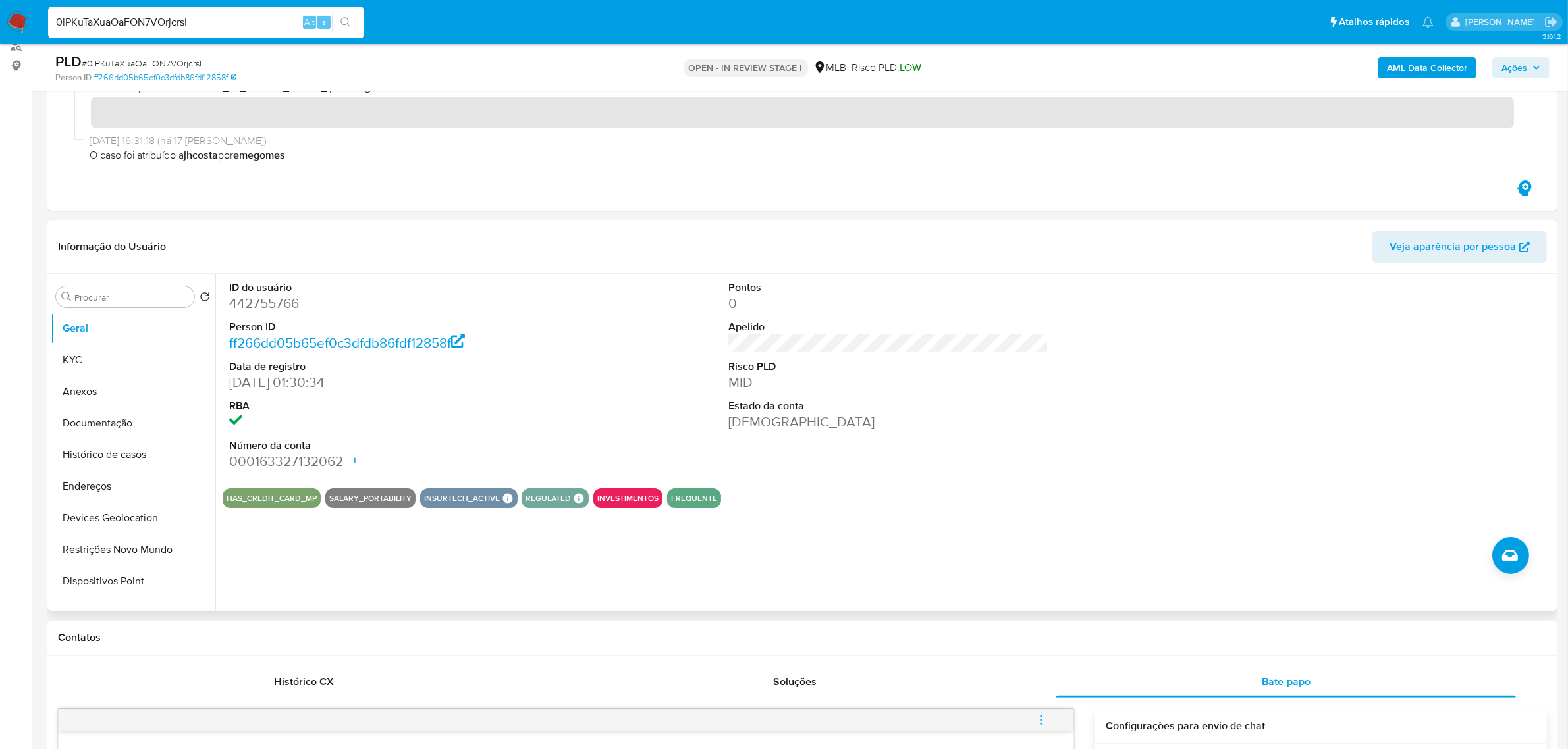
scroll to position [247, 0]
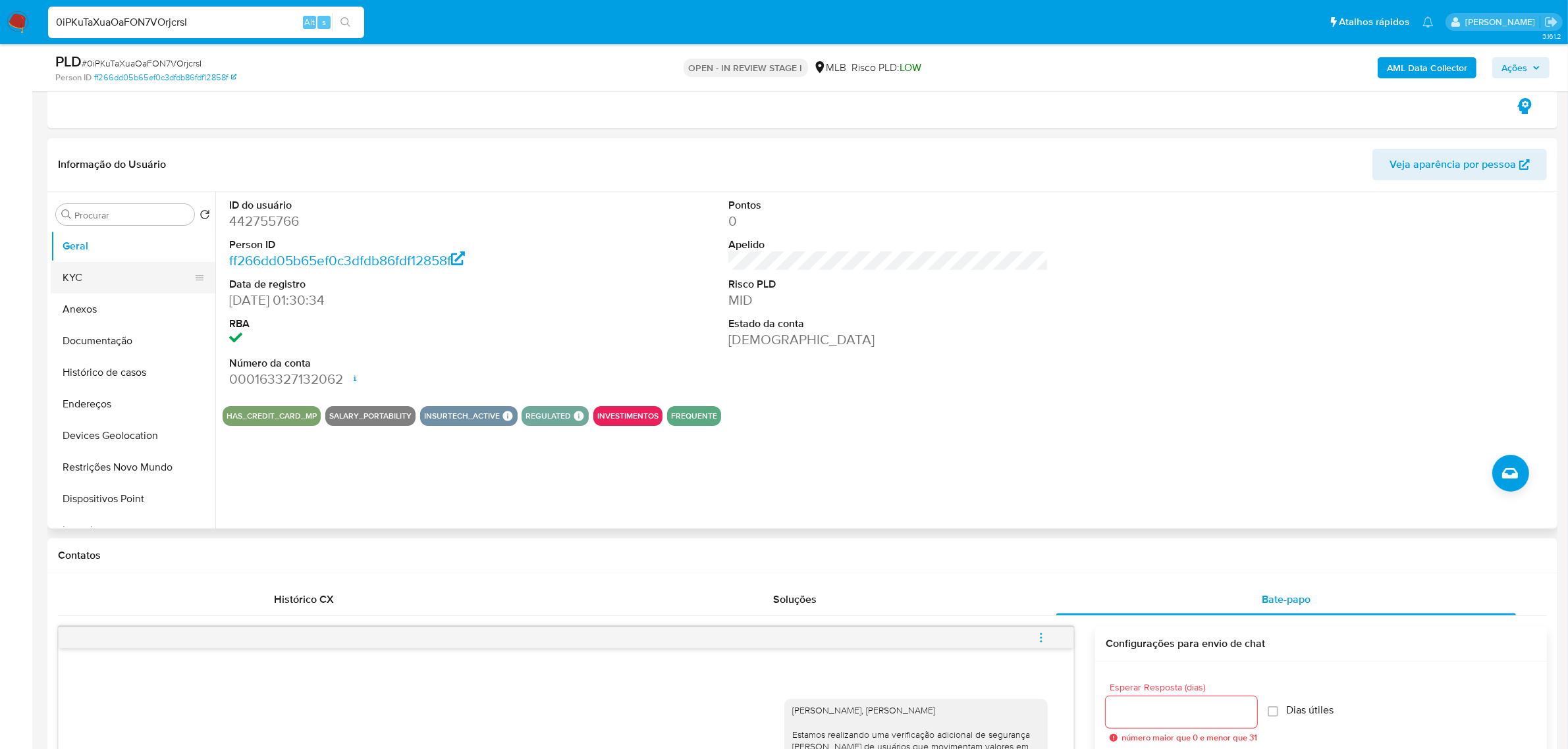
click at [117, 275] on button "KYC" at bounding box center [128, 277] width 154 height 32
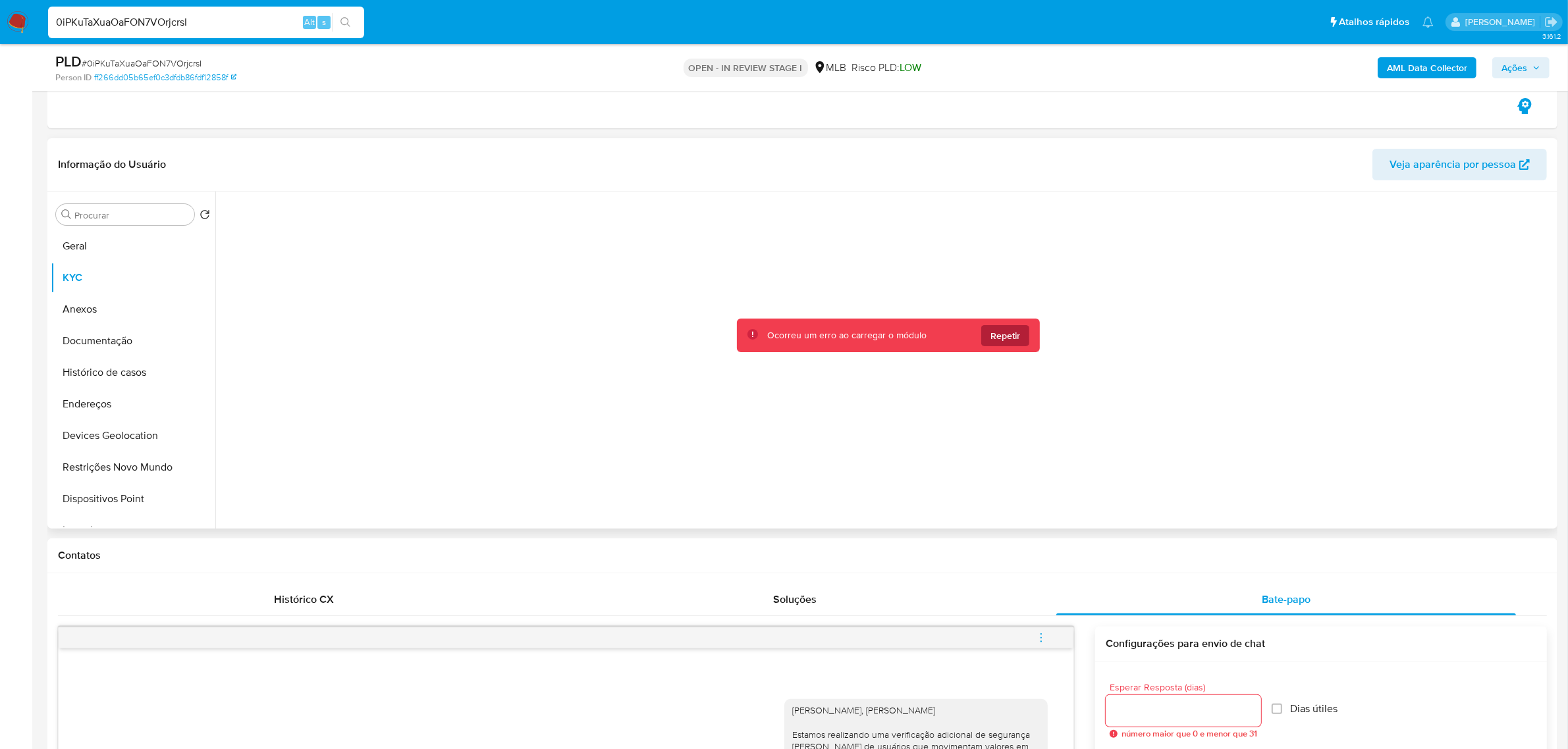
click at [1012, 346] on button "Repetir" at bounding box center [1005, 335] width 48 height 21
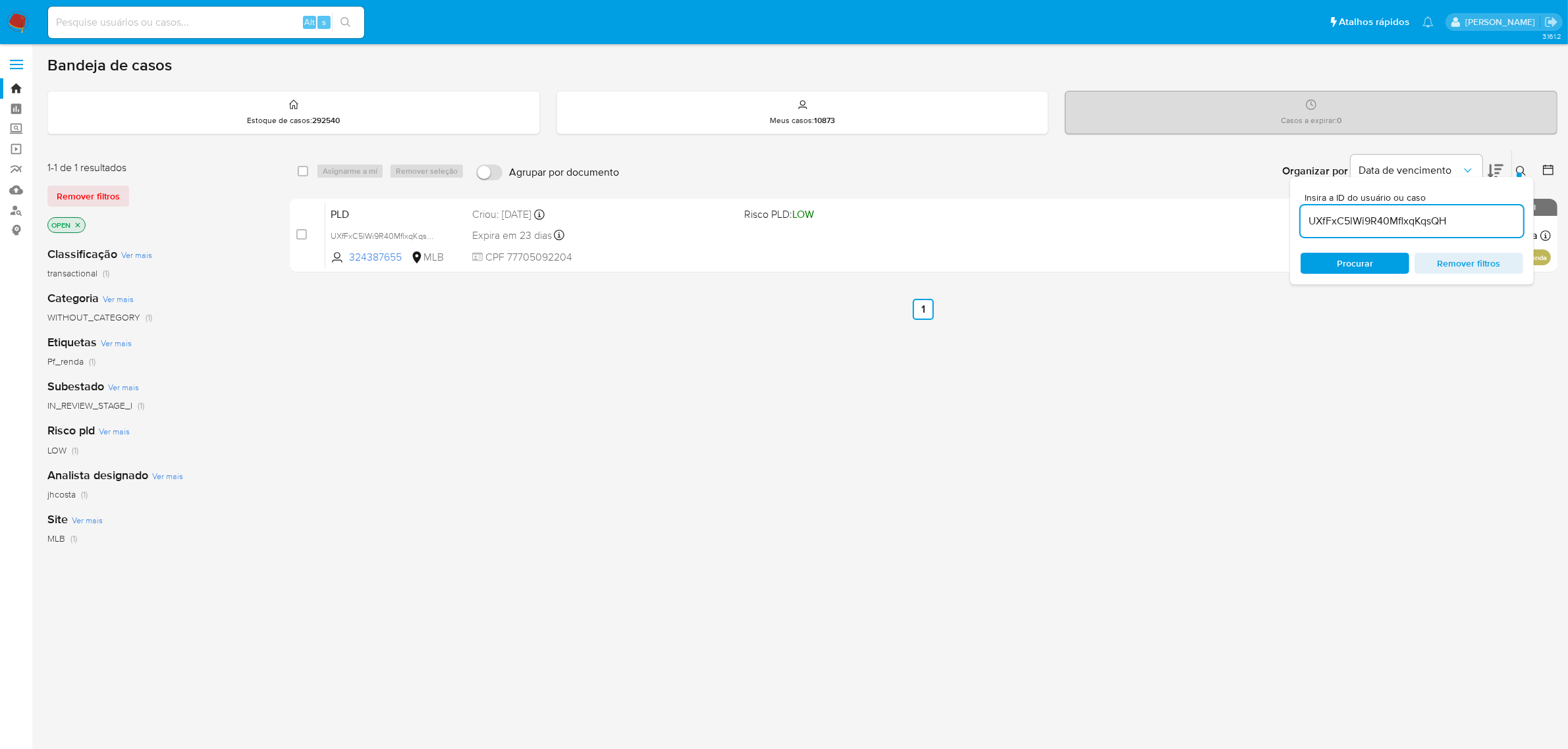
click at [1360, 220] on input "UXfFxC5lWi9R40MflxqKqsQH" at bounding box center [1411, 221] width 222 height 17
paste input "3kCMqP6mhZk8S6mt4Z3ToX3t"
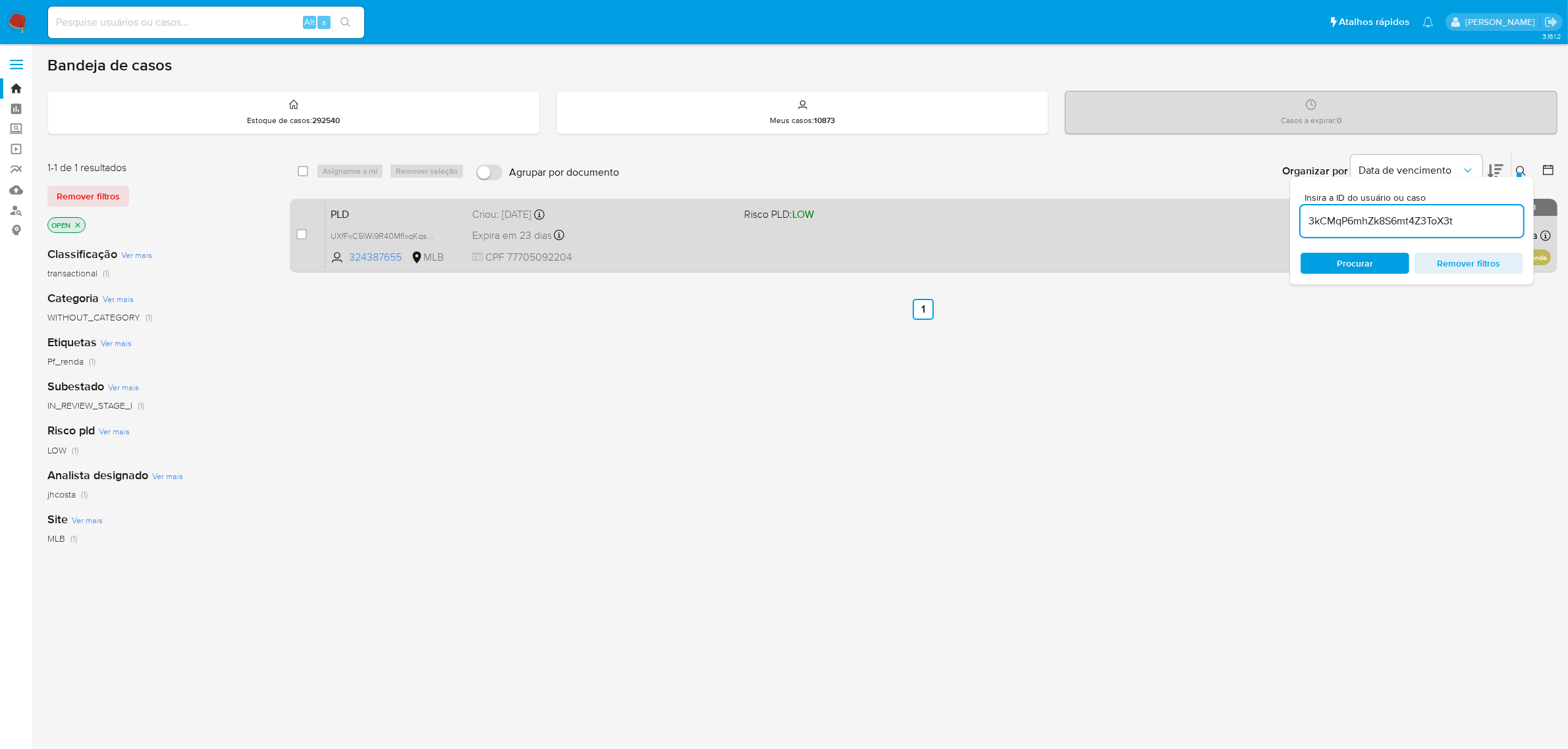
type input "3kCMqP6mhZk8S6mt4Z3ToX3t"
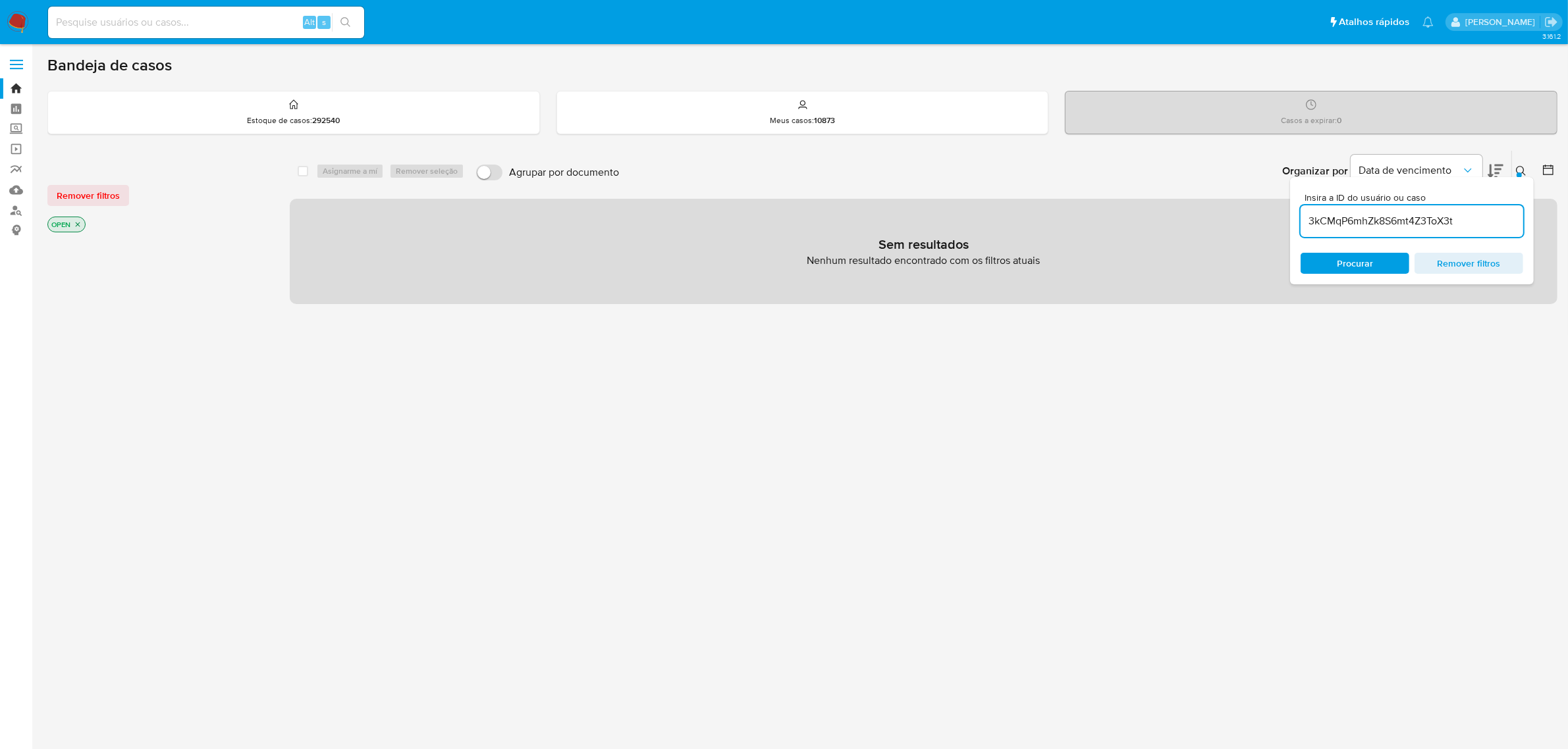
click at [78, 226] on icon "close-filter" at bounding box center [77, 224] width 8 height 8
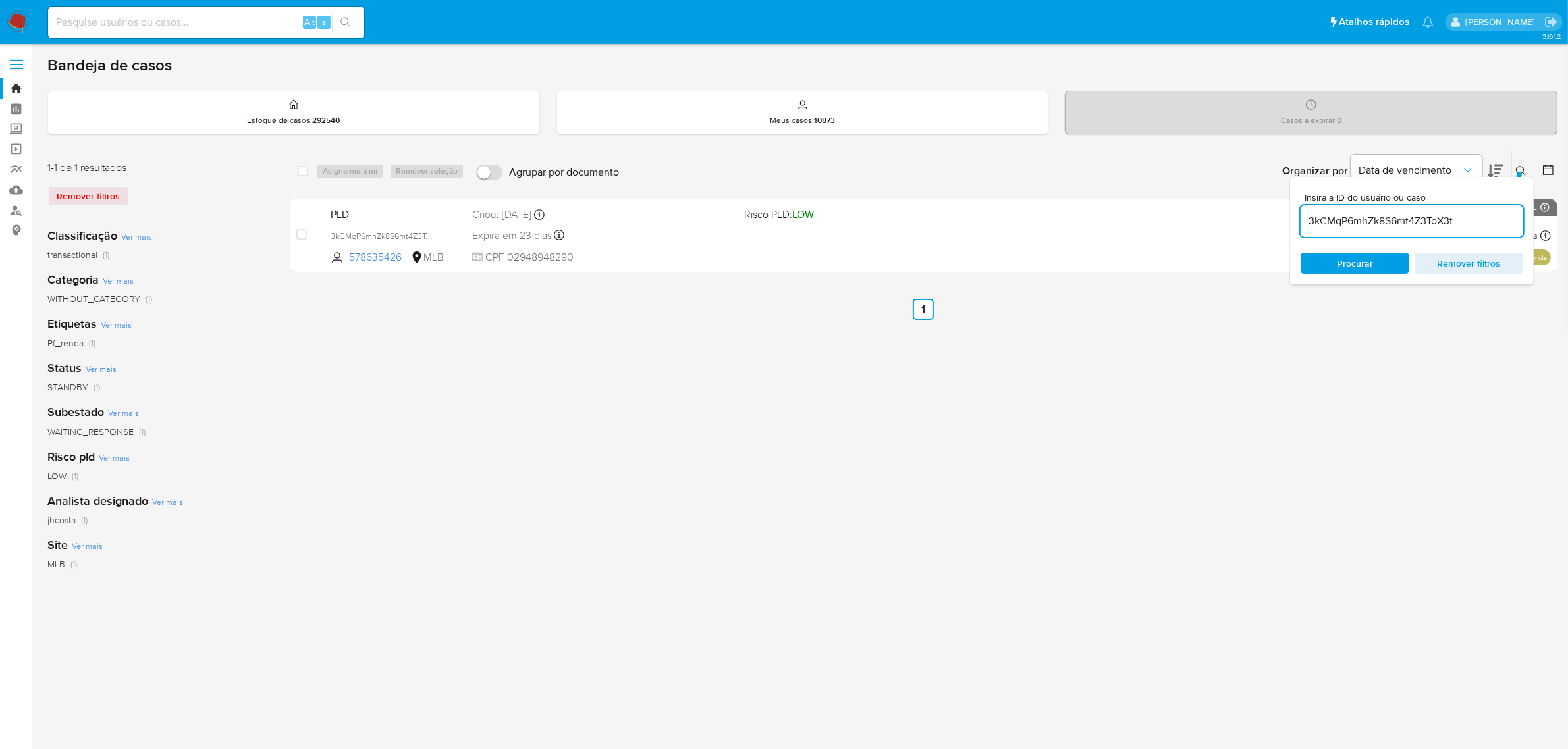
click at [367, 168] on div "Asignarme a mí Remover seleção" at bounding box center [392, 171] width 154 height 15
click at [1193, 437] on div "select-all-cases-checkbox Asignarme a mí Remover seleção Agrupar por documento …" at bounding box center [924, 439] width 1268 height 578
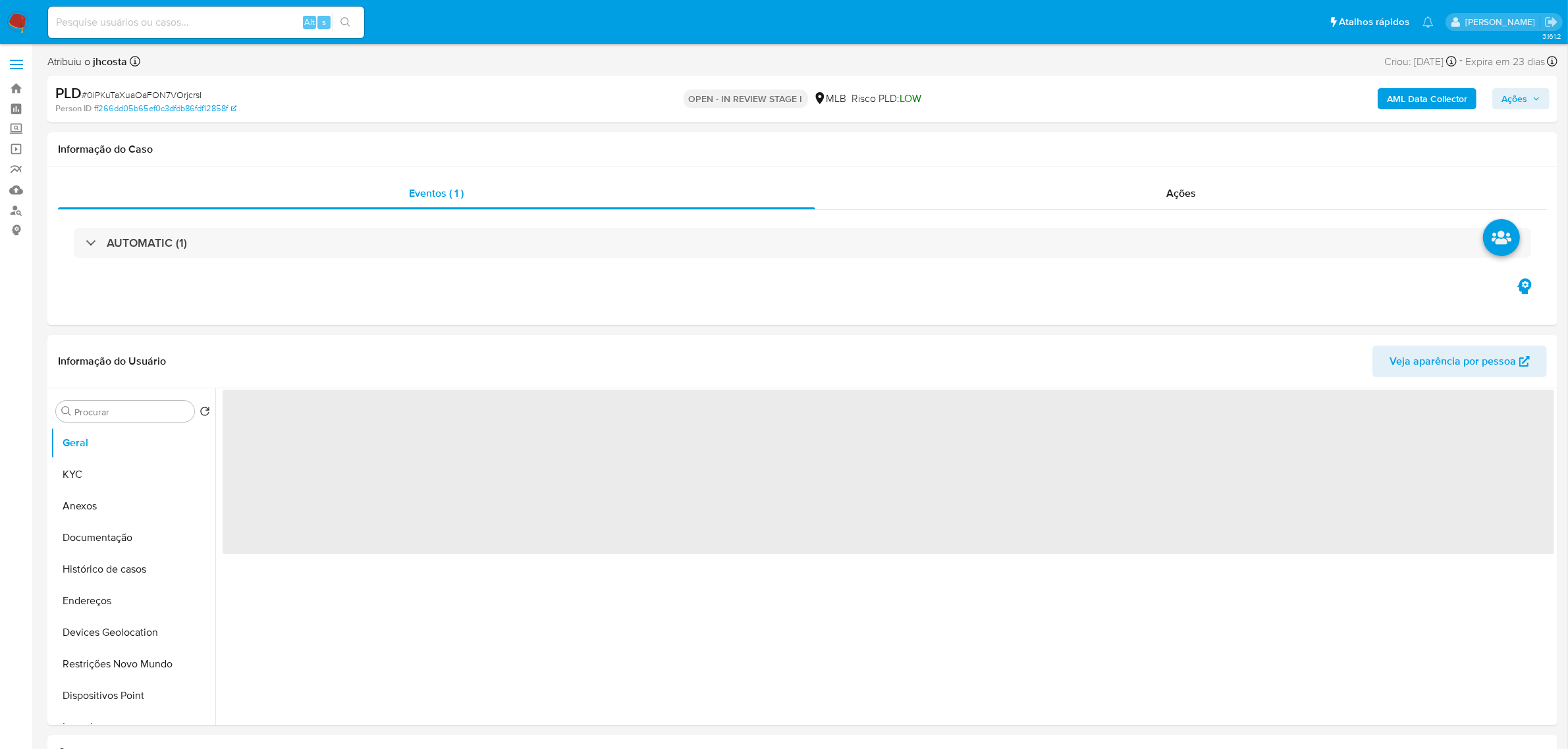
select select "10"
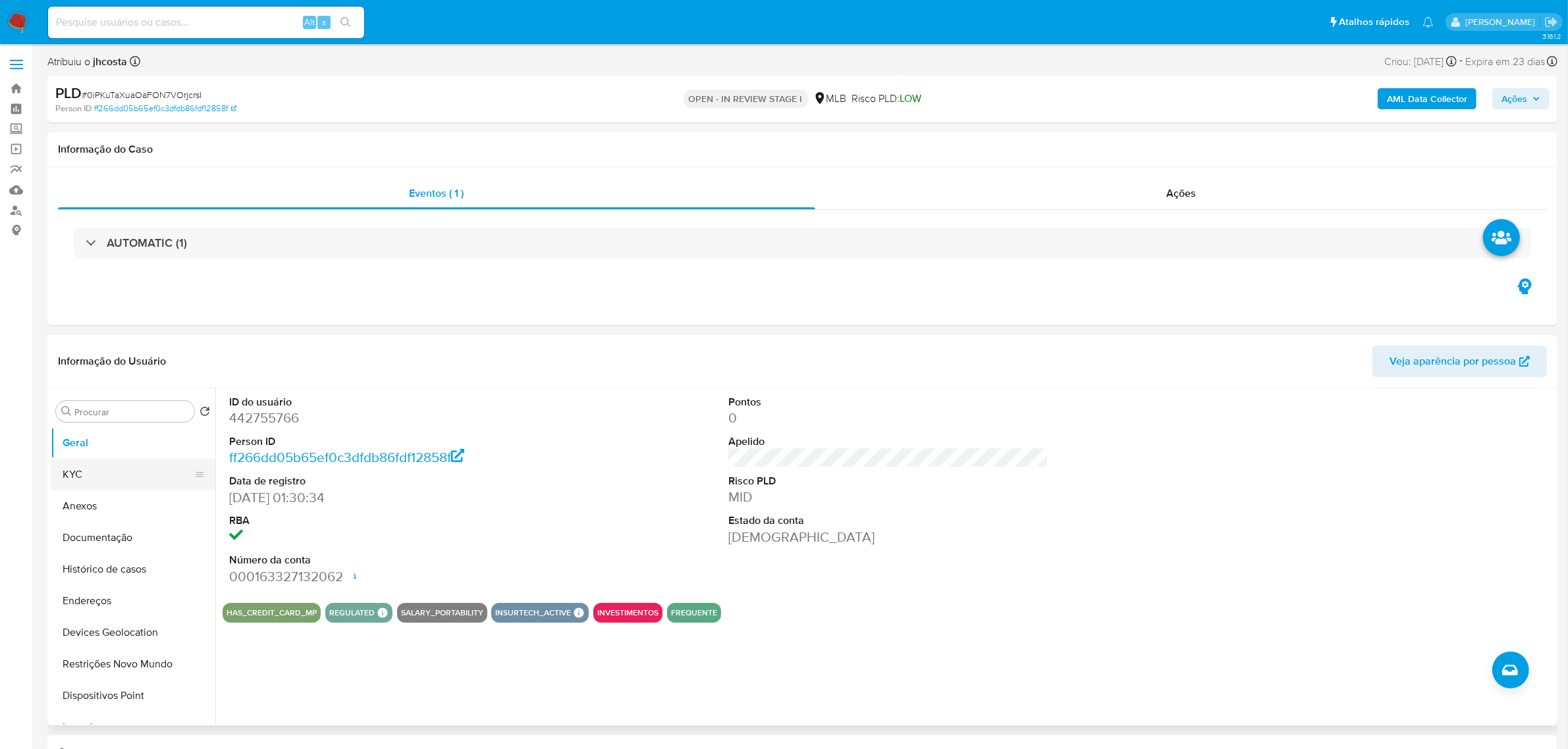
click at [119, 477] on button "KYC" at bounding box center [128, 474] width 154 height 32
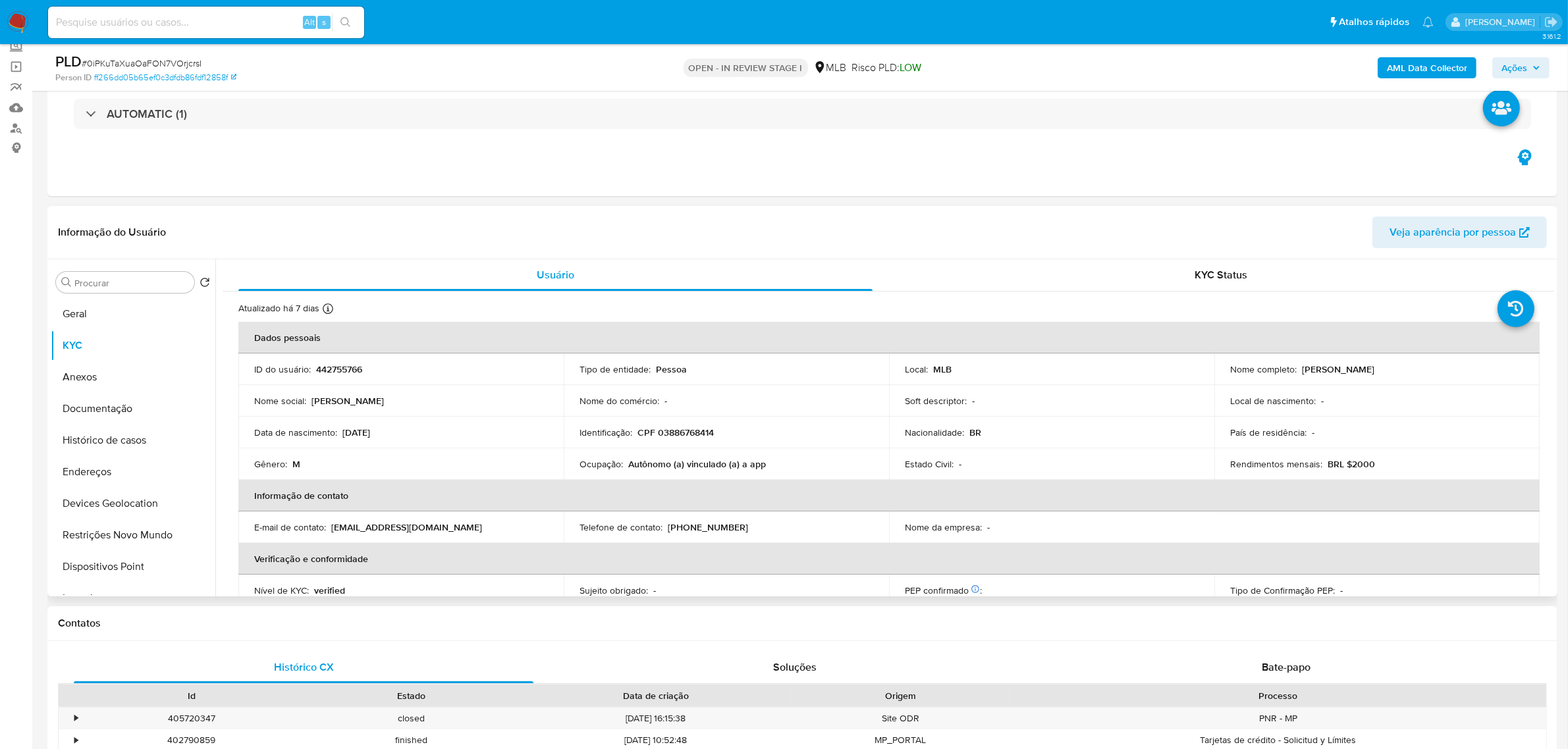
scroll to position [165, 0]
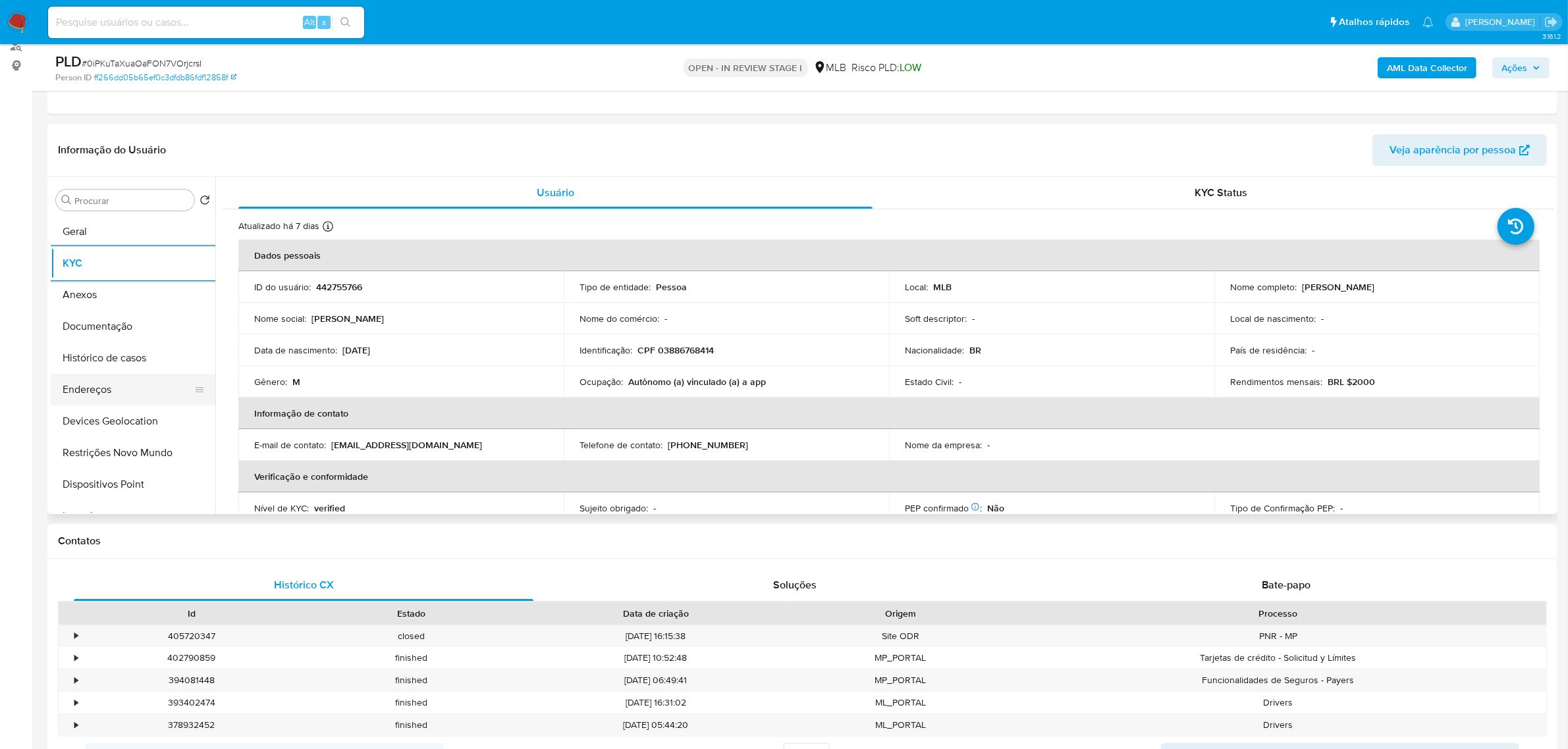
click at [89, 380] on button "Endereços" at bounding box center [128, 390] width 154 height 32
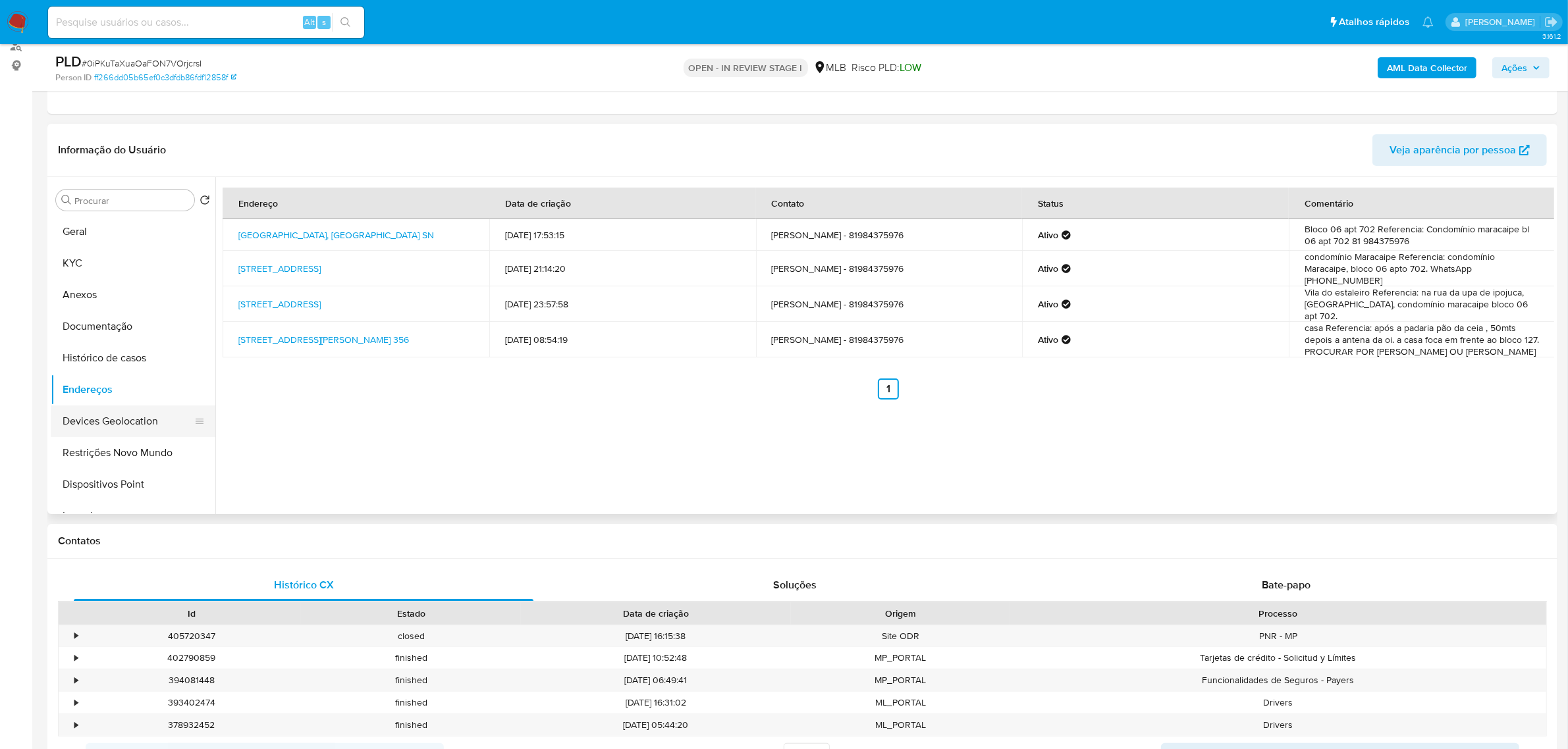
click at [126, 421] on button "Devices Geolocation" at bounding box center [128, 421] width 154 height 32
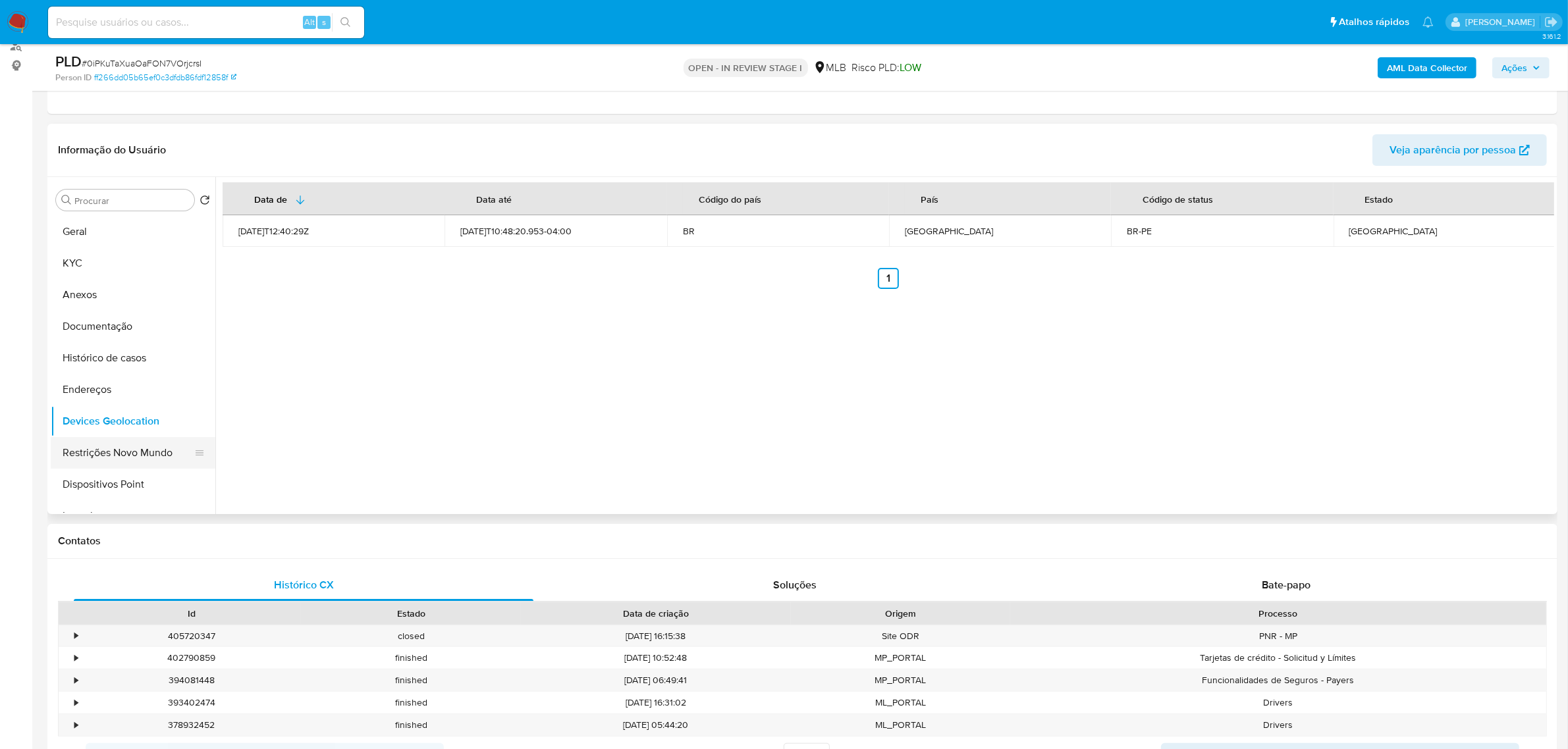
click at [106, 456] on button "Restrições Novo Mundo" at bounding box center [128, 453] width 154 height 32
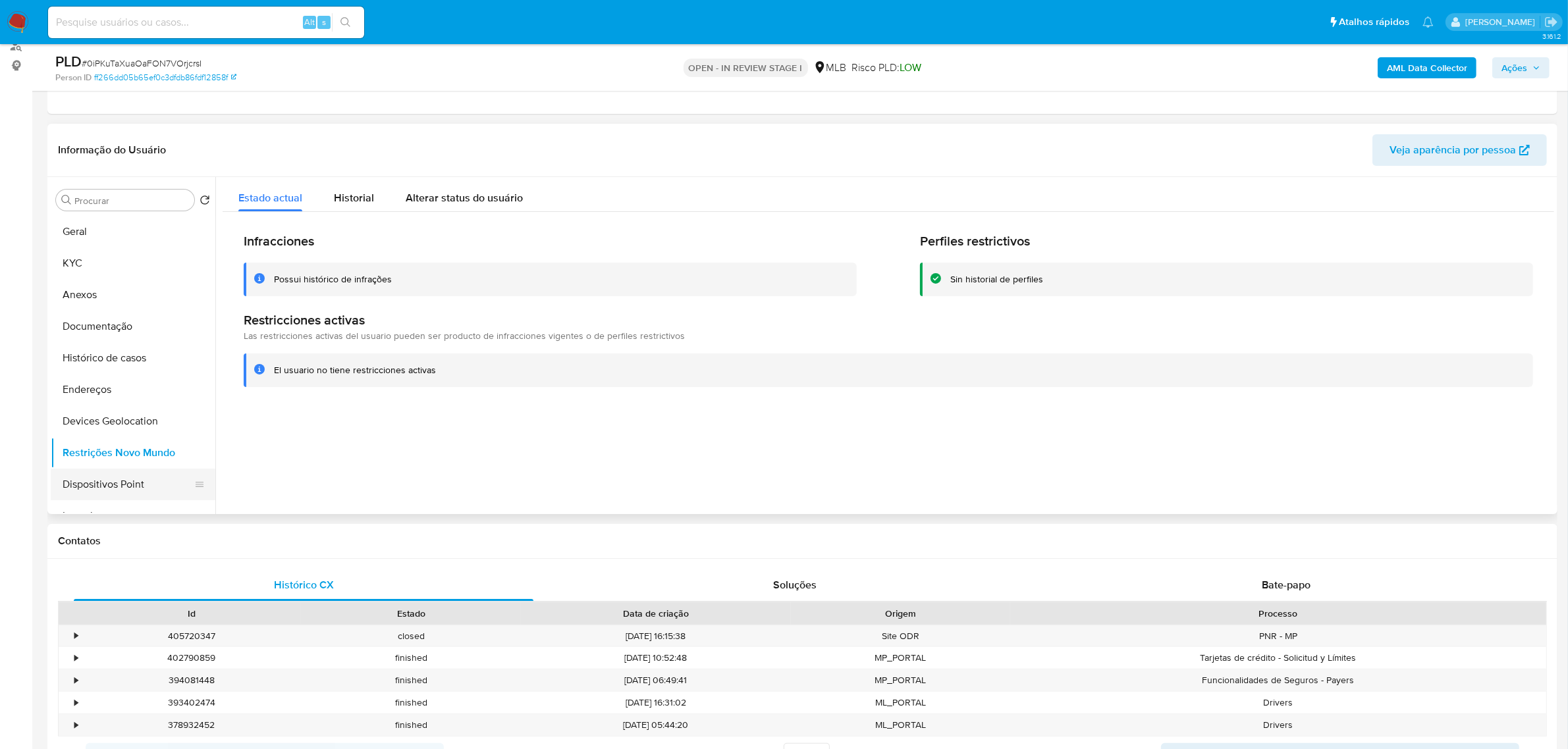
click at [132, 478] on button "Dispositivos Point" at bounding box center [128, 484] width 154 height 32
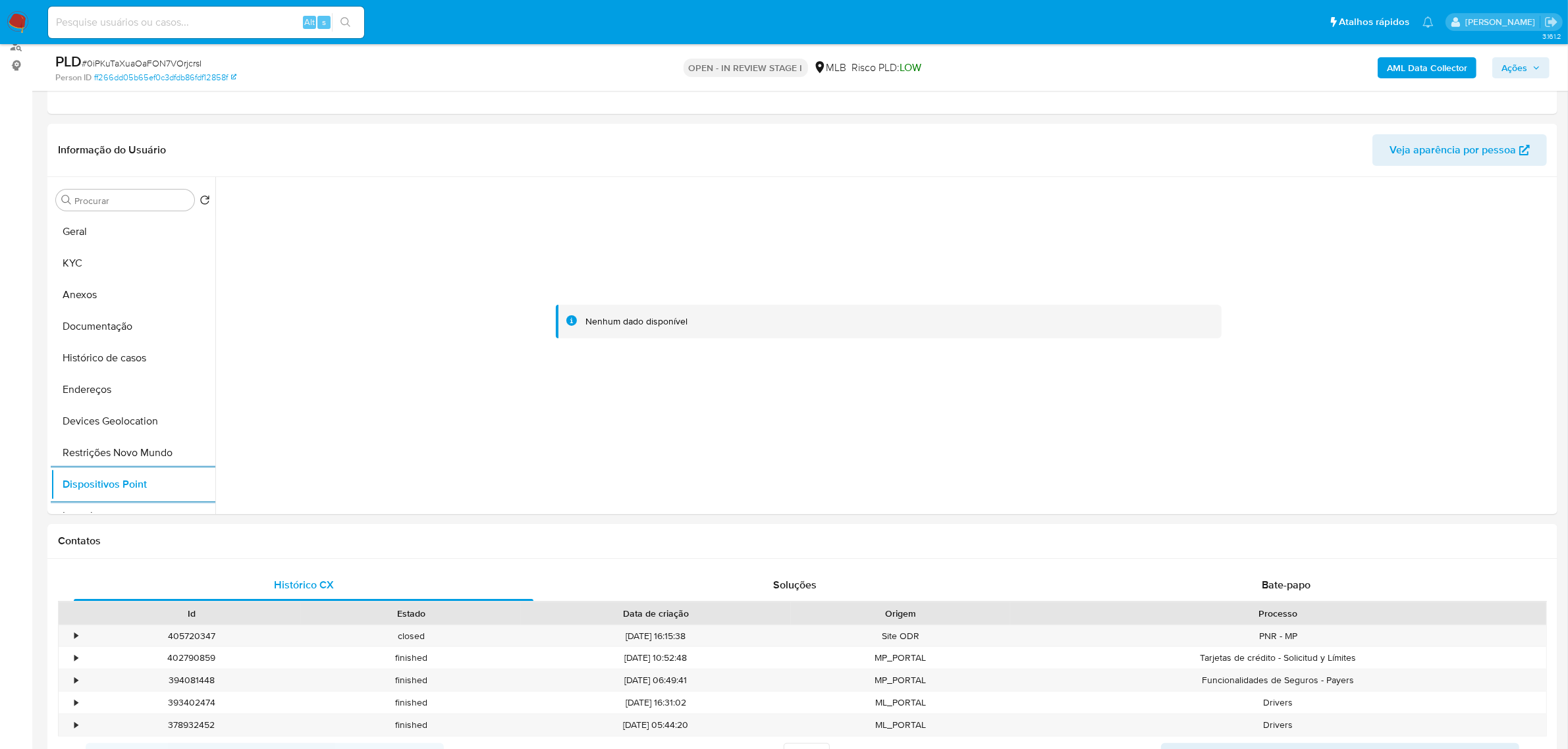
click at [1401, 72] on b "AML Data Collector" at bounding box center [1426, 68] width 81 height 21
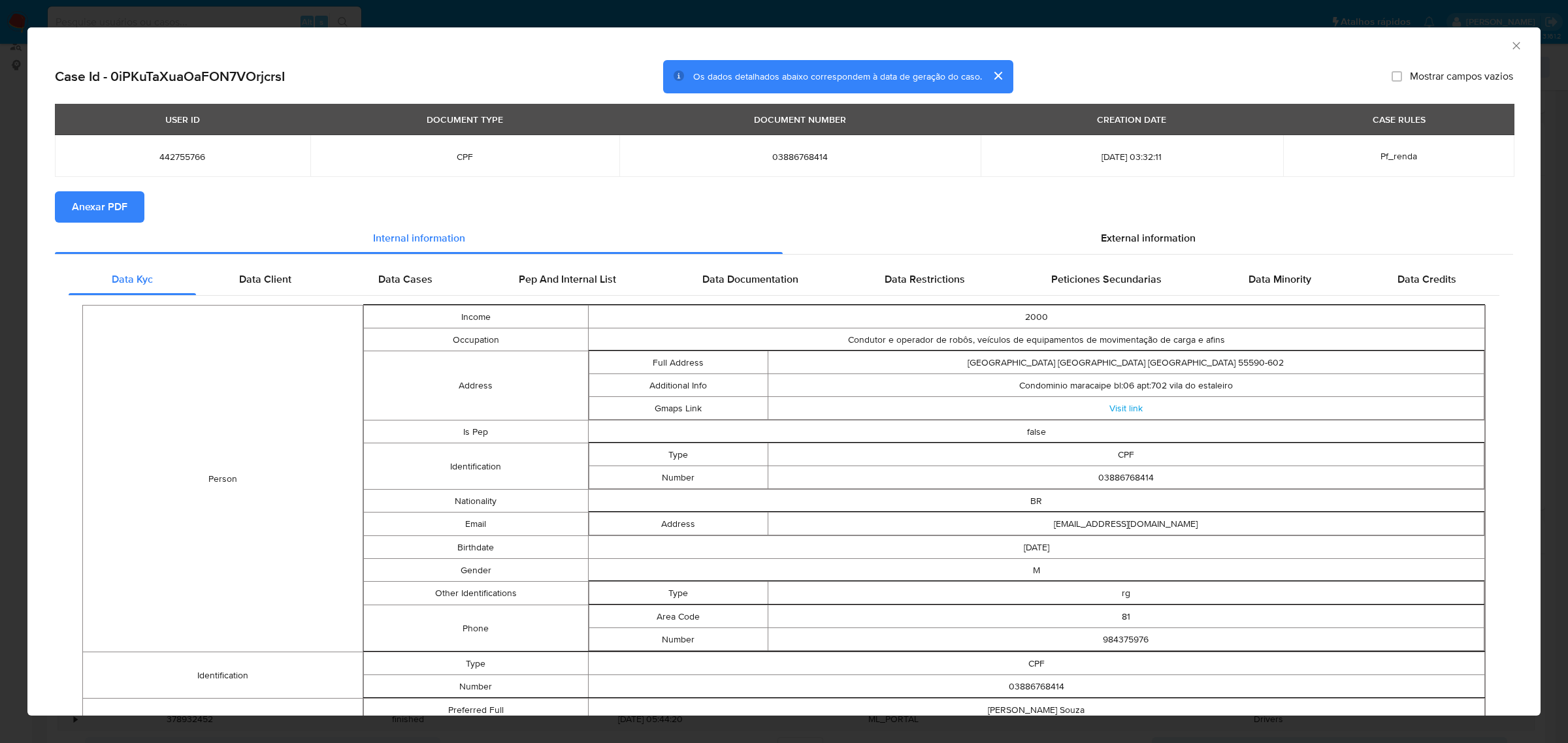
click at [116, 209] on span "Anexar PDF" at bounding box center [99, 207] width 55 height 29
click at [1120, 233] on span "External information" at bounding box center [1147, 241] width 94 height 15
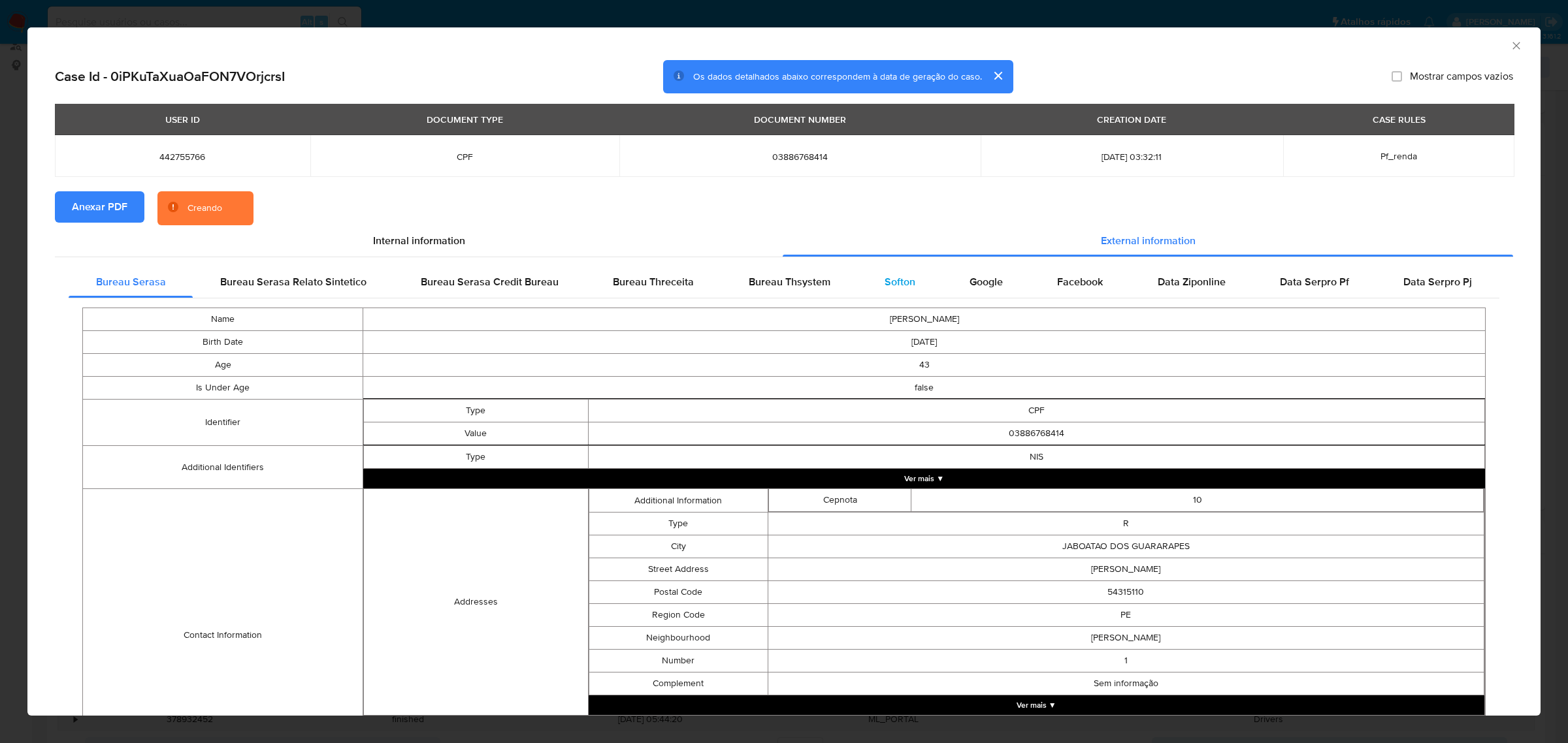
click at [887, 282] on span "Softon" at bounding box center [900, 282] width 31 height 15
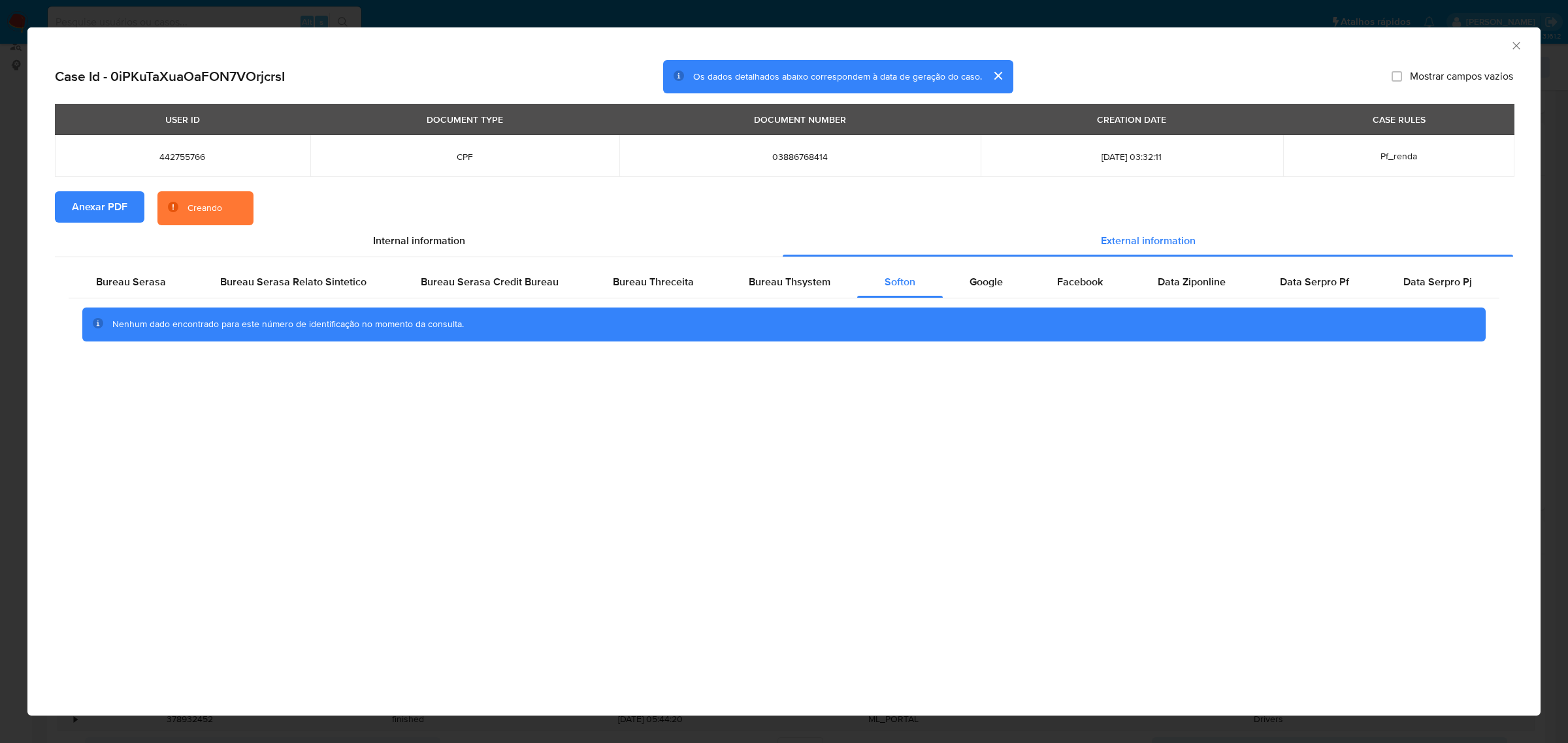
click at [1523, 41] on div "AML Data Collector" at bounding box center [784, 43] width 1514 height 32
click at [1518, 43] on icon "Fechar a janela" at bounding box center [1516, 45] width 7 height 7
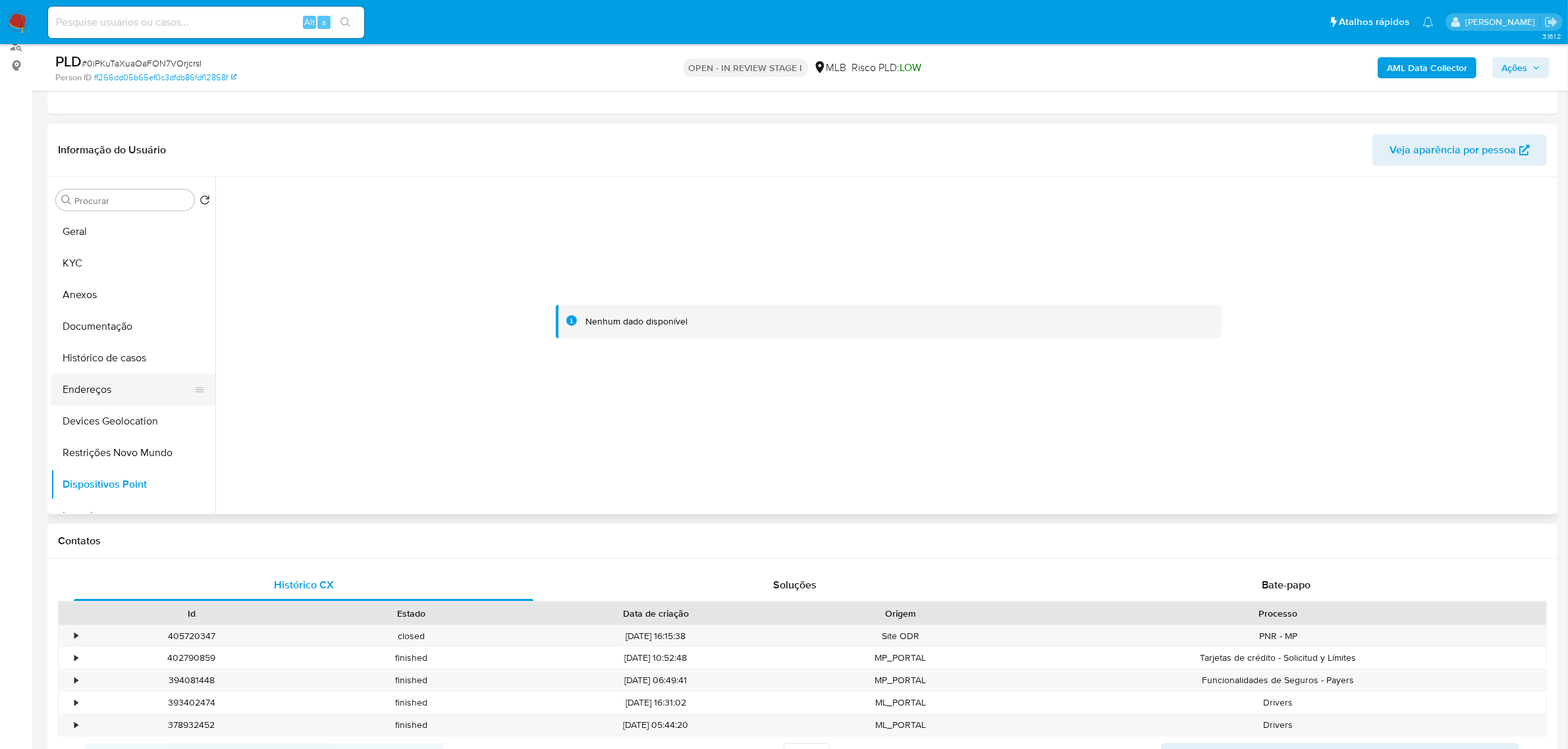
click at [119, 384] on button "Endereços" at bounding box center [128, 390] width 154 height 32
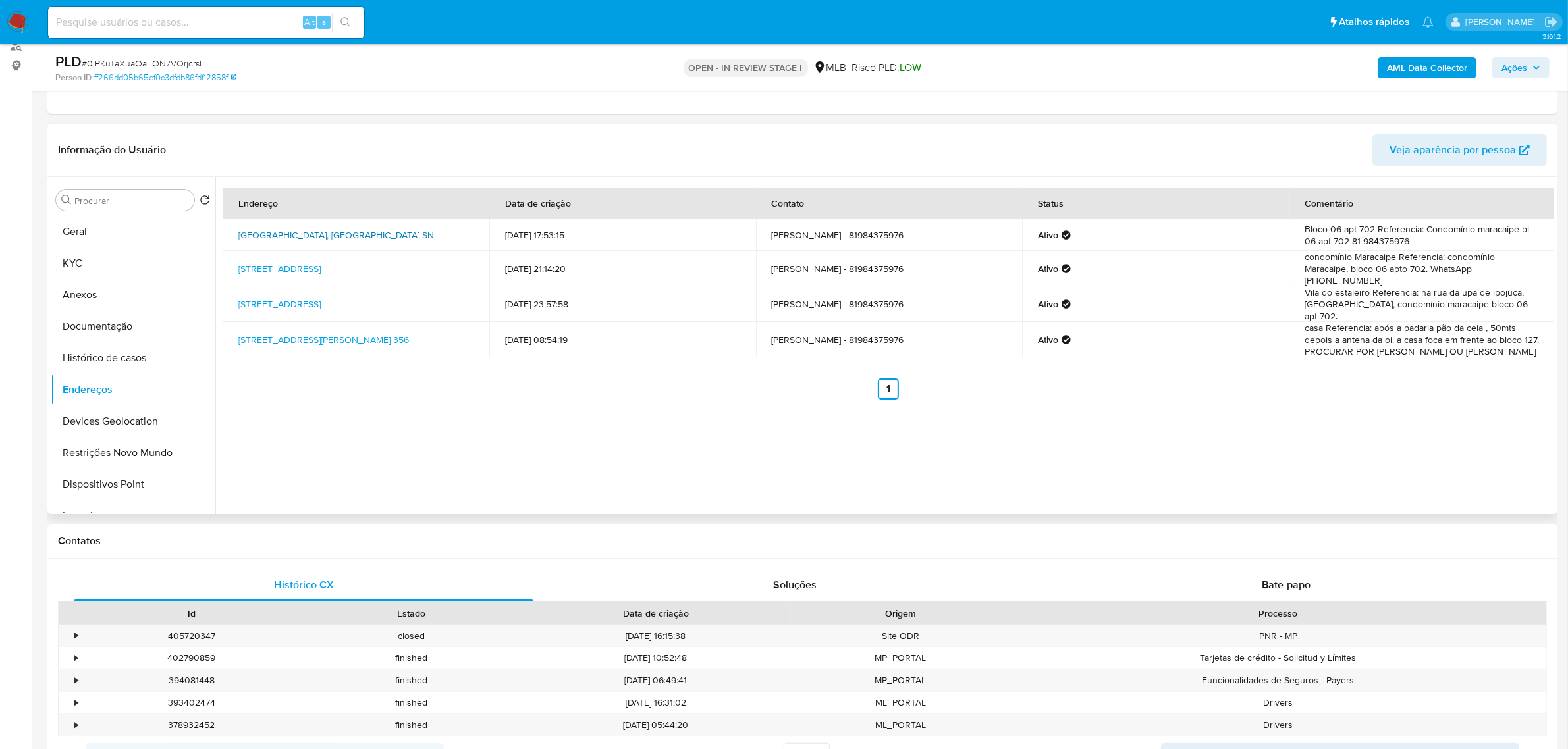
drag, startPoint x: 233, startPoint y: 232, endPoint x: 453, endPoint y: 228, distance: 220.0
click at [453, 228] on td "Rua Sacramento Sn, Ipojuca, Pernambuco, 55590602, Brasil SN" at bounding box center [355, 235] width 267 height 32
copy link "Rua Sacramento Sn, Ipojuca, Pernambuco, 55590602"
drag, startPoint x: 1320, startPoint y: 324, endPoint x: 1446, endPoint y: 344, distance: 127.6
click at [1446, 341] on td "casa Referencia: após a padaria pão da ceia , 50mts depois a antena da oi. a ca…" at bounding box center [1421, 339] width 267 height 35
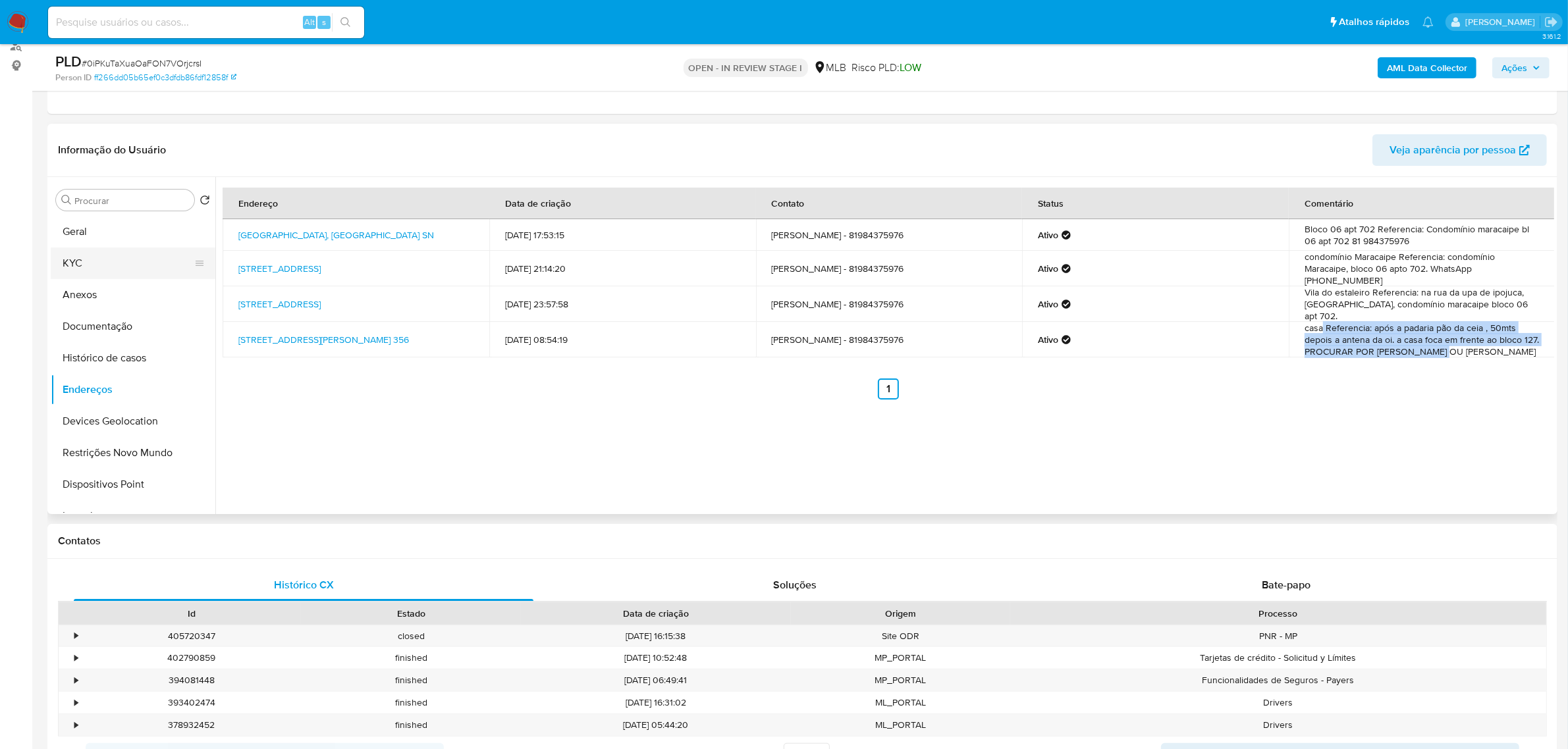
click at [97, 267] on button "KYC" at bounding box center [128, 263] width 154 height 32
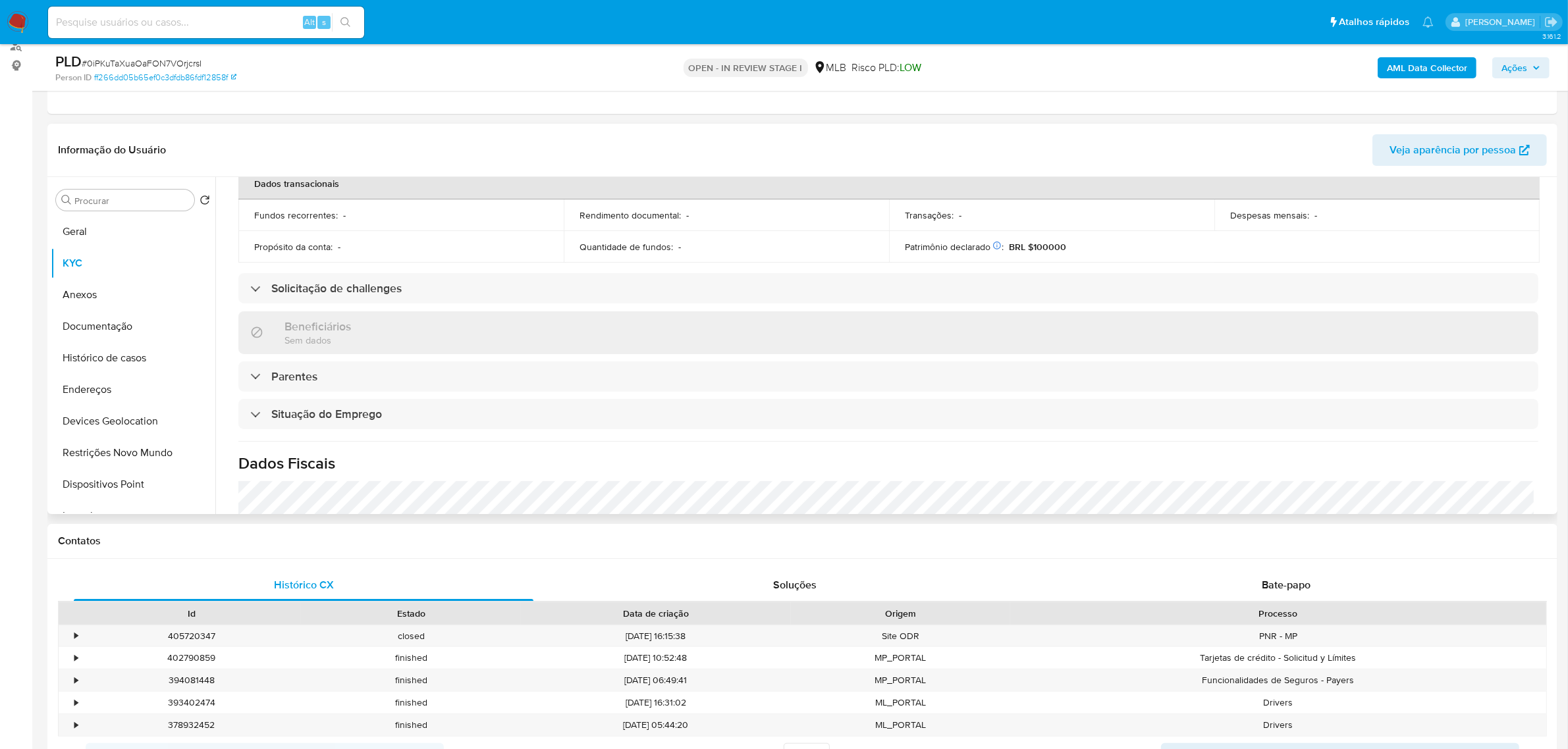
scroll to position [548, 0]
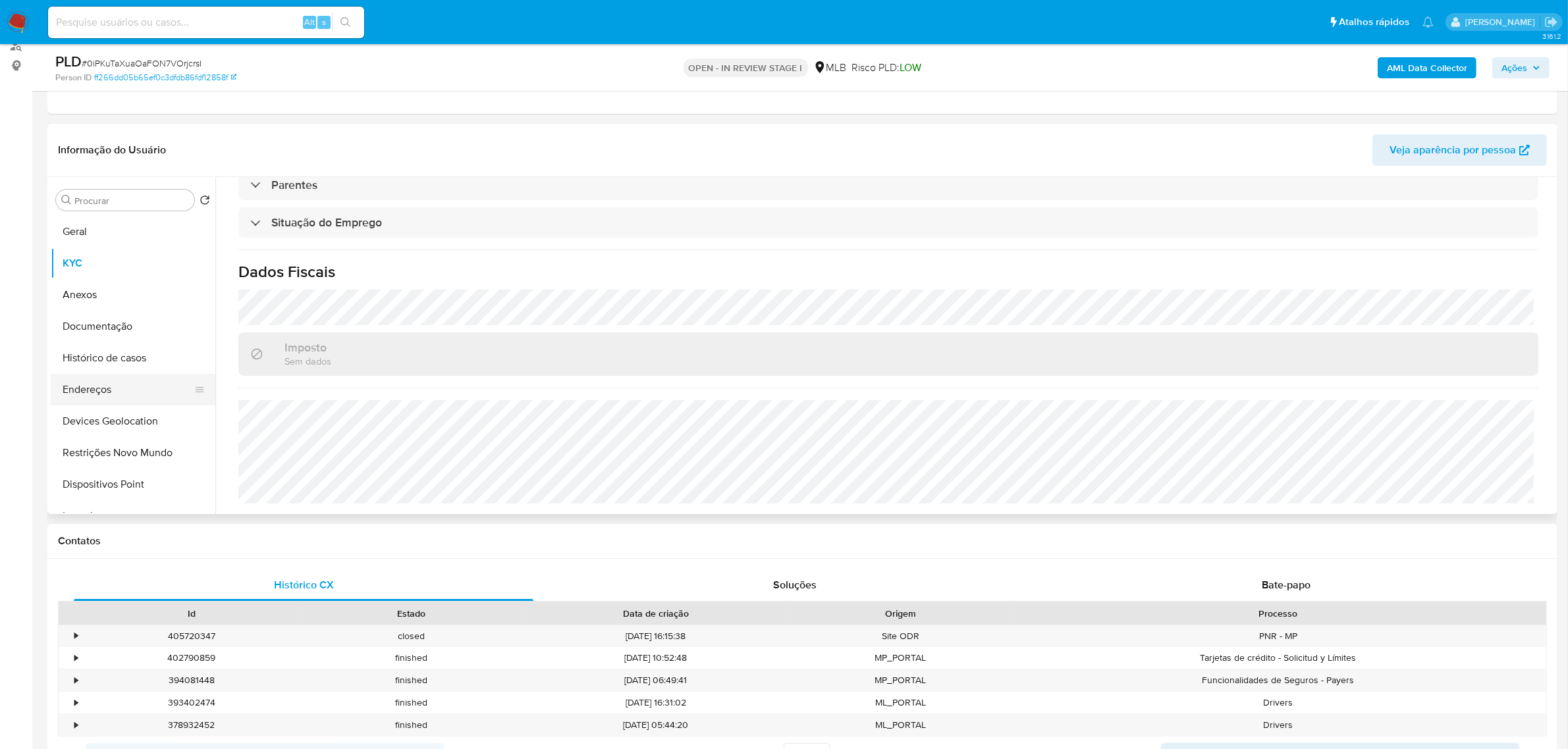
click at [129, 386] on button "Endereços" at bounding box center [128, 390] width 154 height 32
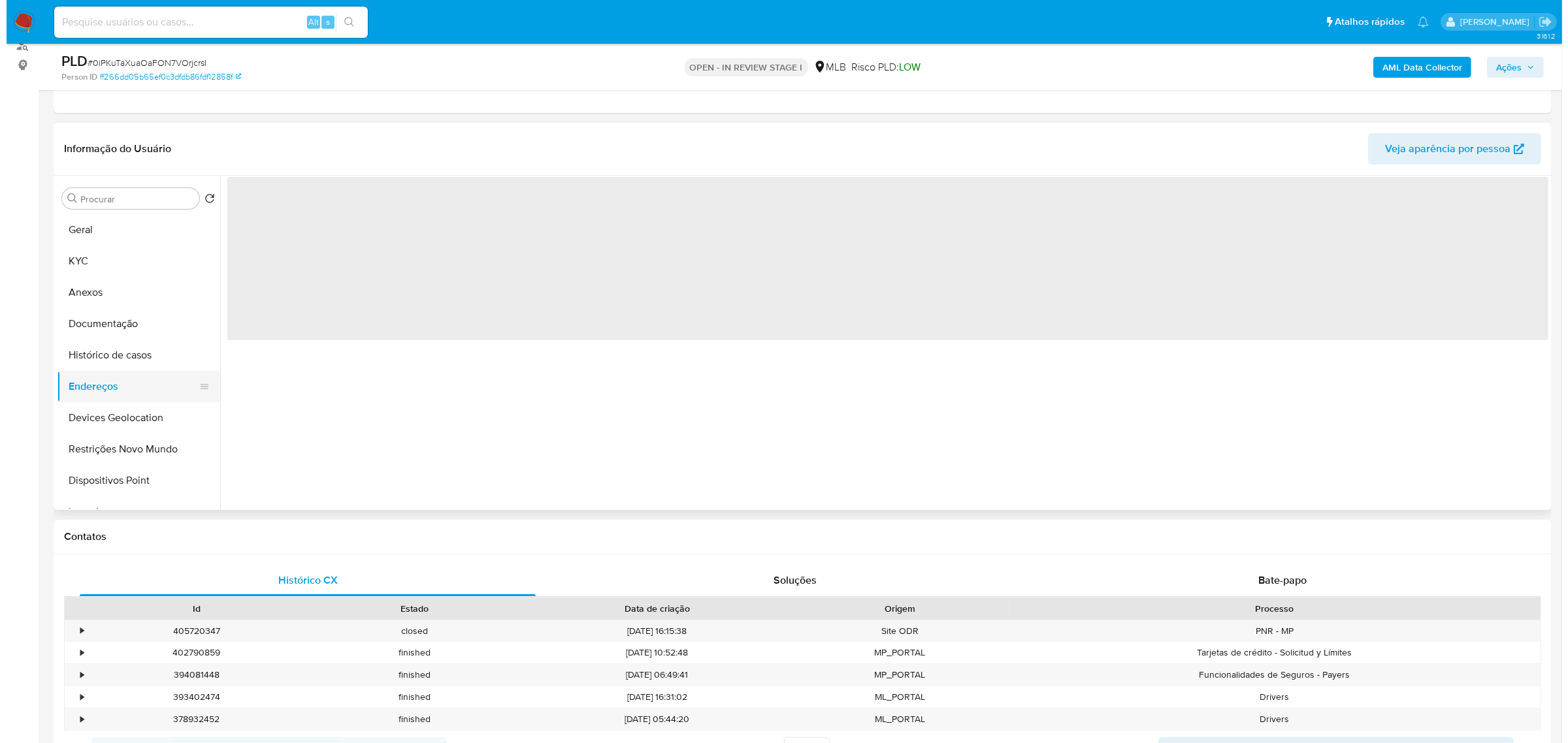
scroll to position [0, 0]
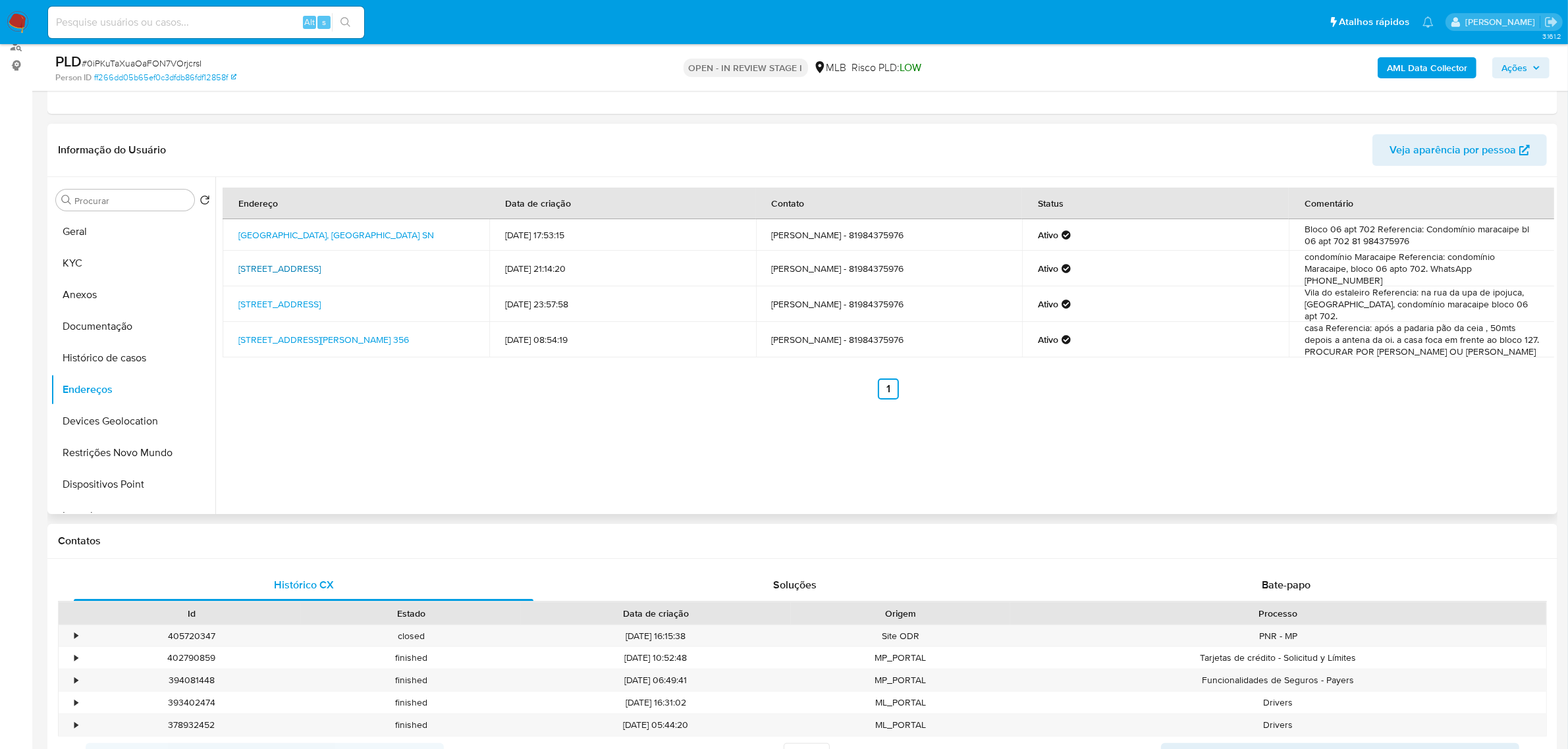
drag, startPoint x: 229, startPoint y: 261, endPoint x: 452, endPoint y: 262, distance: 223.0
click at [452, 262] on td "Rua Sacramento 33, Ipojuca, Pernambuco, 55590602, Brasil 33" at bounding box center [355, 268] width 267 height 35
copy link "Rua Sacramento 33, Ipojuca, Pernambuco, 55590602"
click at [321, 262] on link "Rua Sacramento 33, Ipojuca, Pernambuco, 55590602, Brasil 33" at bounding box center [280, 268] width 82 height 13
click at [228, 264] on td "Rua Sacramento 33, Ipojuca, Pernambuco, 55590602, Brasil 33" at bounding box center [355, 268] width 267 height 35
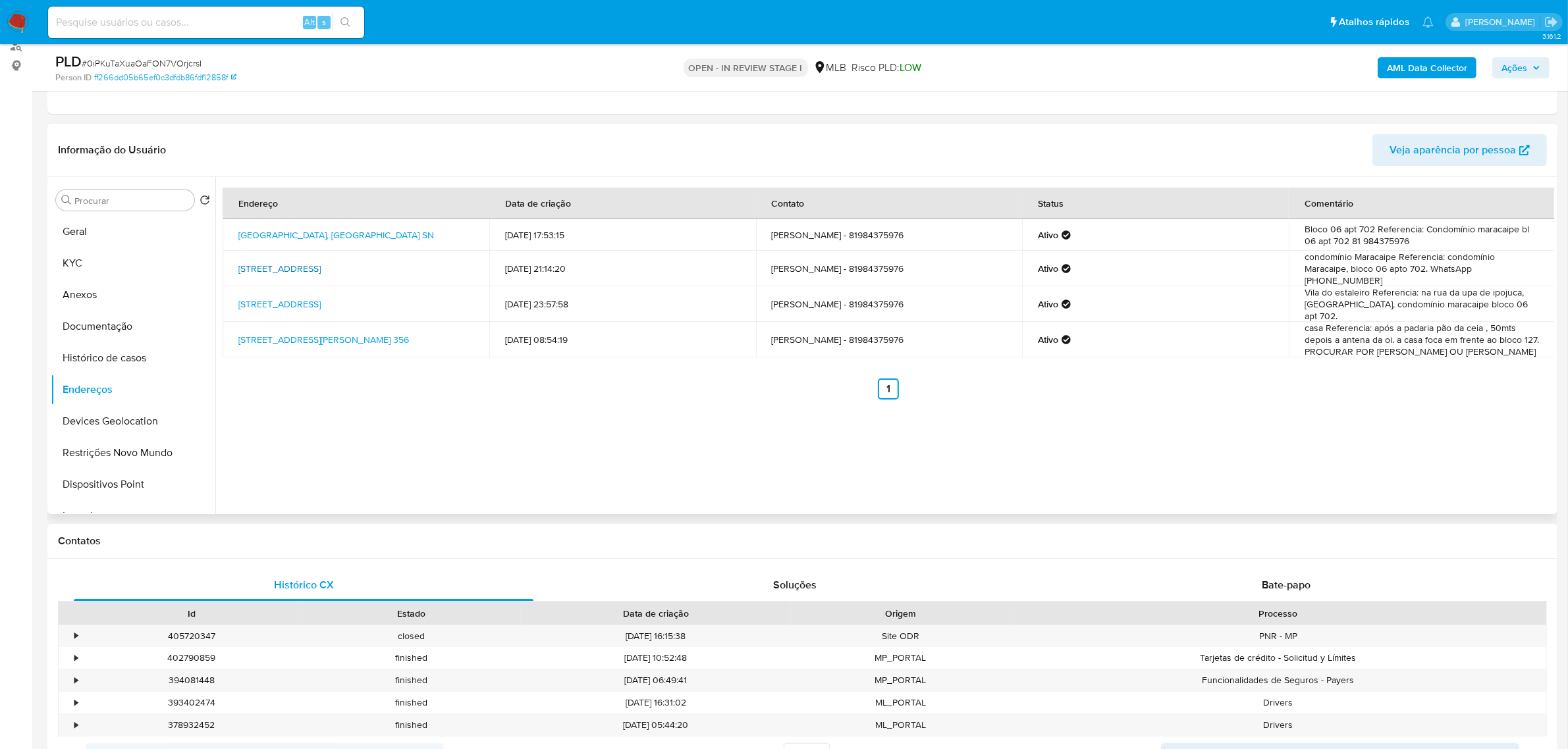
drag, startPoint x: 232, startPoint y: 264, endPoint x: 453, endPoint y: 264, distance: 221.0
click at [453, 264] on td "Rua Sacramento 33, Ipojuca, Pernambuco, 55590602, Brasil 33" at bounding box center [355, 268] width 267 height 35
copy link "Rua Sacramento 33, Ipojuca, Pernambuco, 55590602"
click at [109, 254] on button "KYC" at bounding box center [128, 263] width 154 height 32
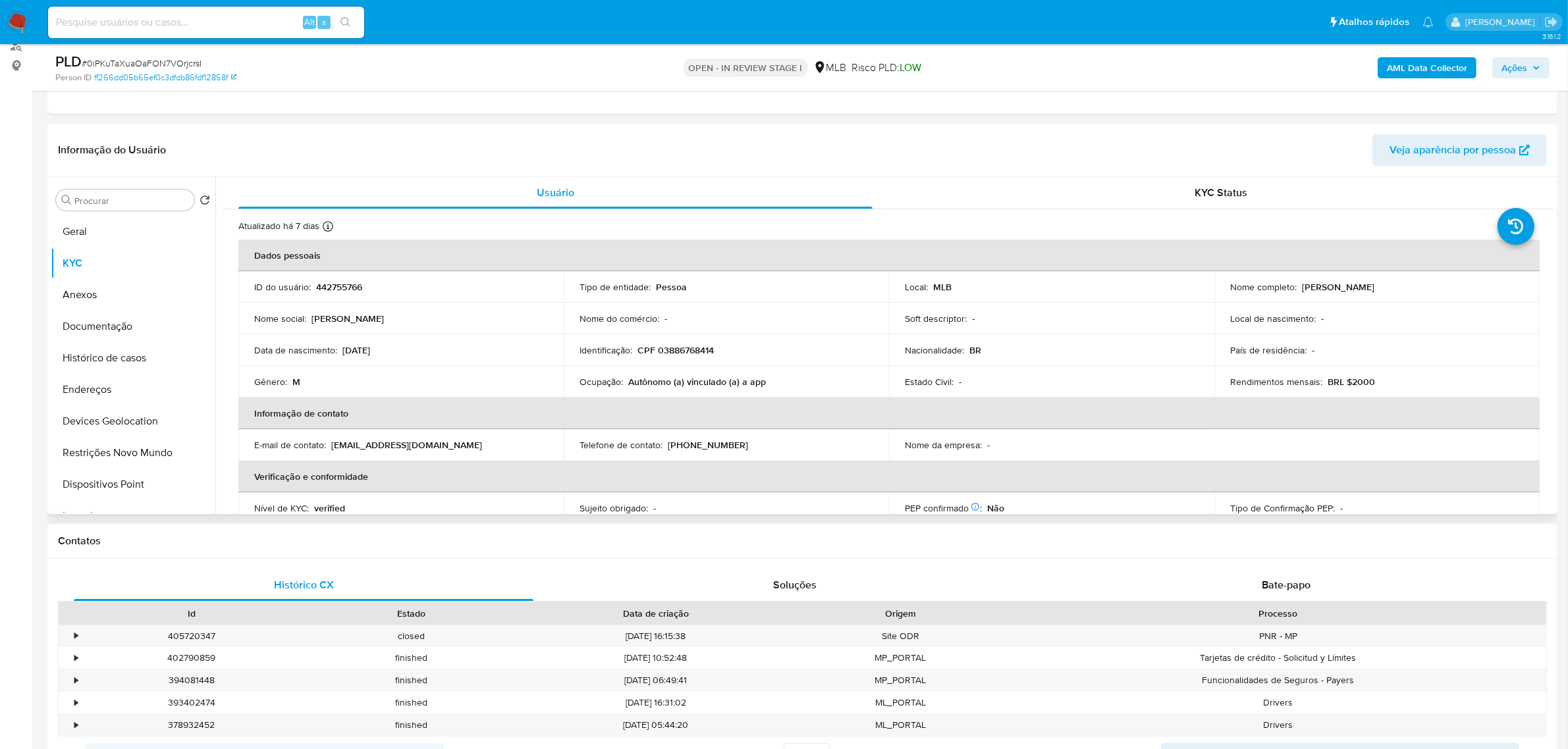
click at [688, 357] on td "Identificação : CPF 03886768414" at bounding box center [726, 350] width 325 height 32
click at [682, 351] on p "CPF 03886768414" at bounding box center [675, 350] width 76 height 12
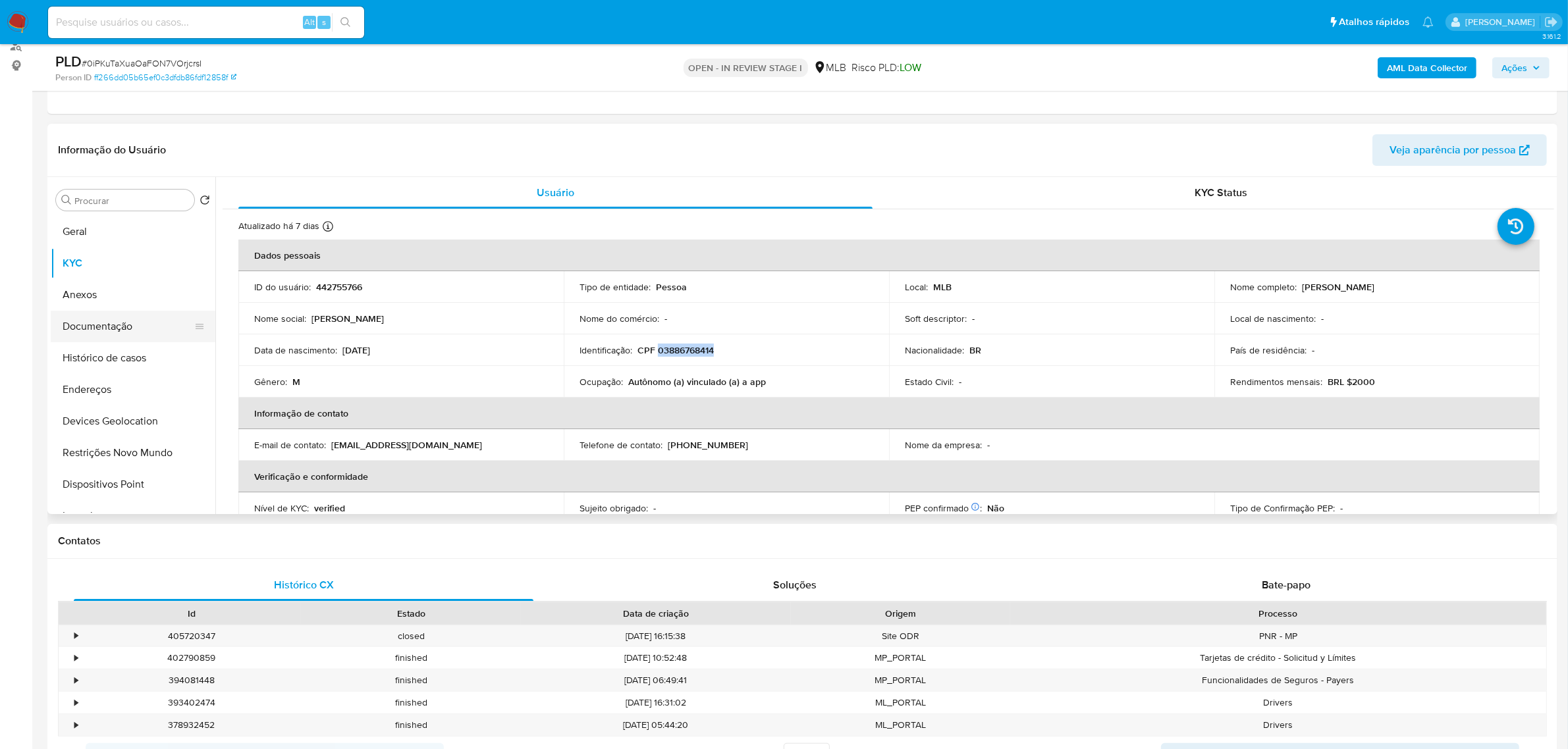
click at [106, 330] on button "Documentação" at bounding box center [128, 326] width 154 height 32
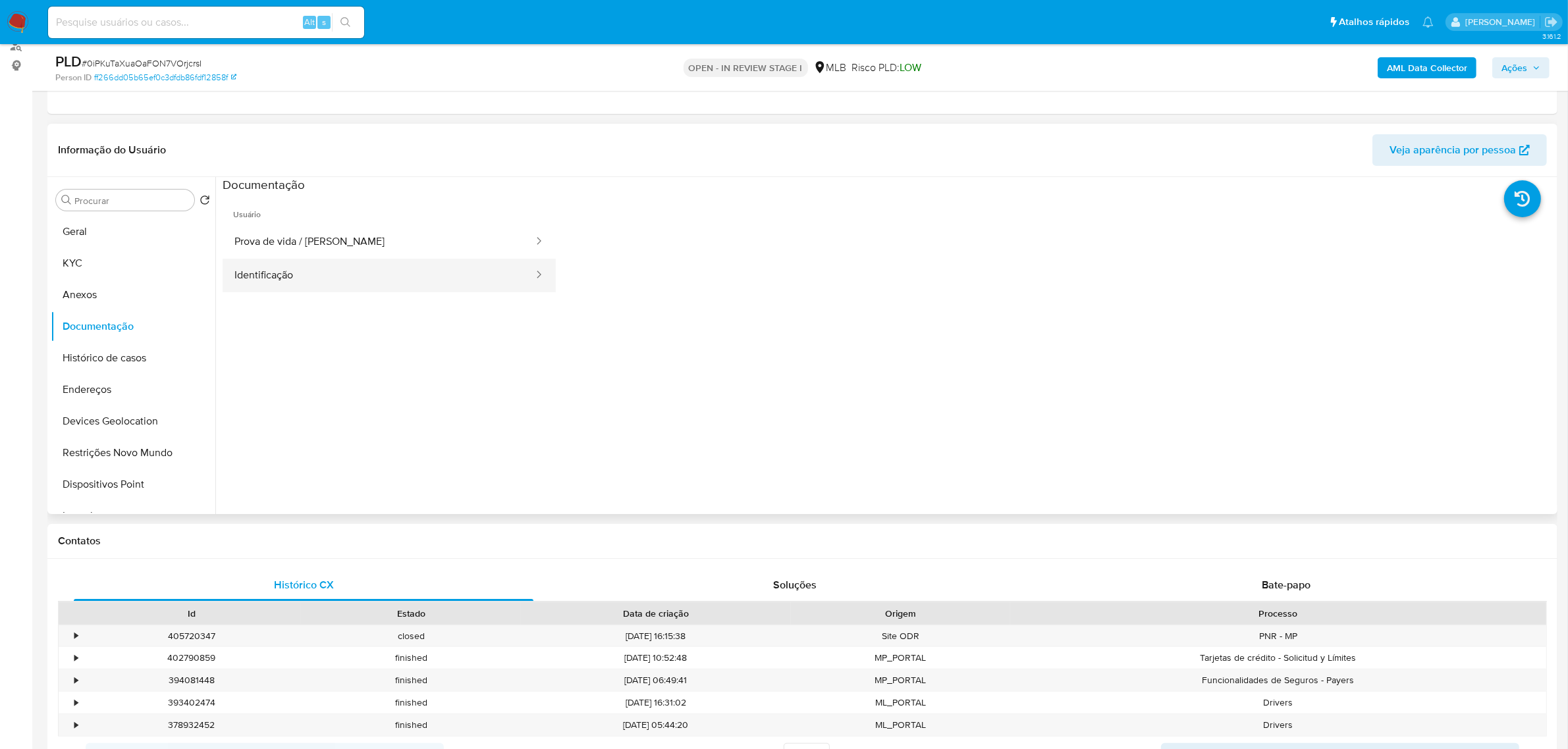
click at [354, 276] on button "Identificação" at bounding box center [378, 275] width 312 height 33
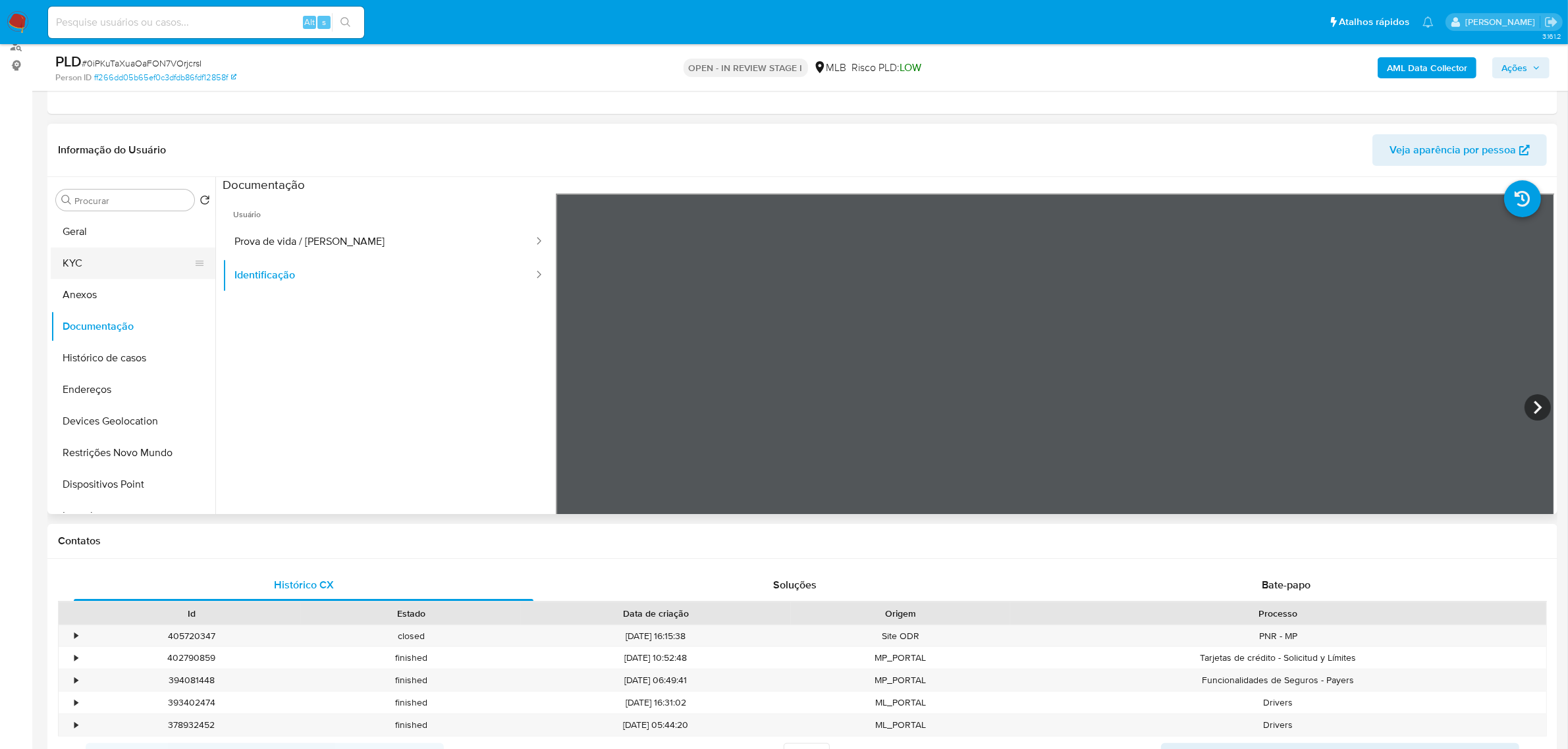
click at [98, 265] on button "KYC" at bounding box center [128, 263] width 154 height 32
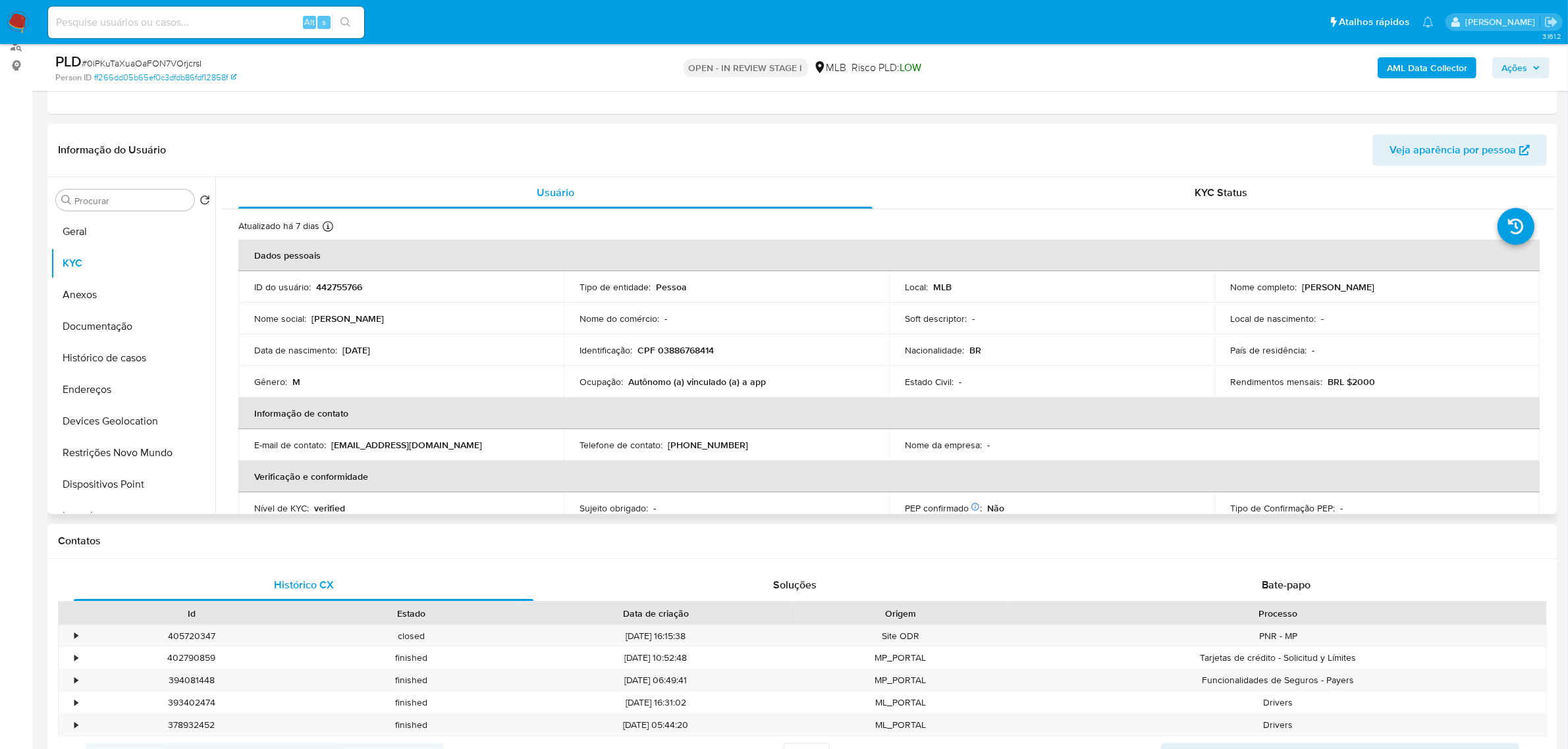
click at [684, 350] on p "CPF 03886768414" at bounding box center [675, 350] width 76 height 12
copy p "03886768414"
drag, startPoint x: 1300, startPoint y: 285, endPoint x: 1439, endPoint y: 285, distance: 139.0
click at [1439, 285] on div "Nome completo : Douglas Feitoza de Souza" at bounding box center [1377, 287] width 293 height 12
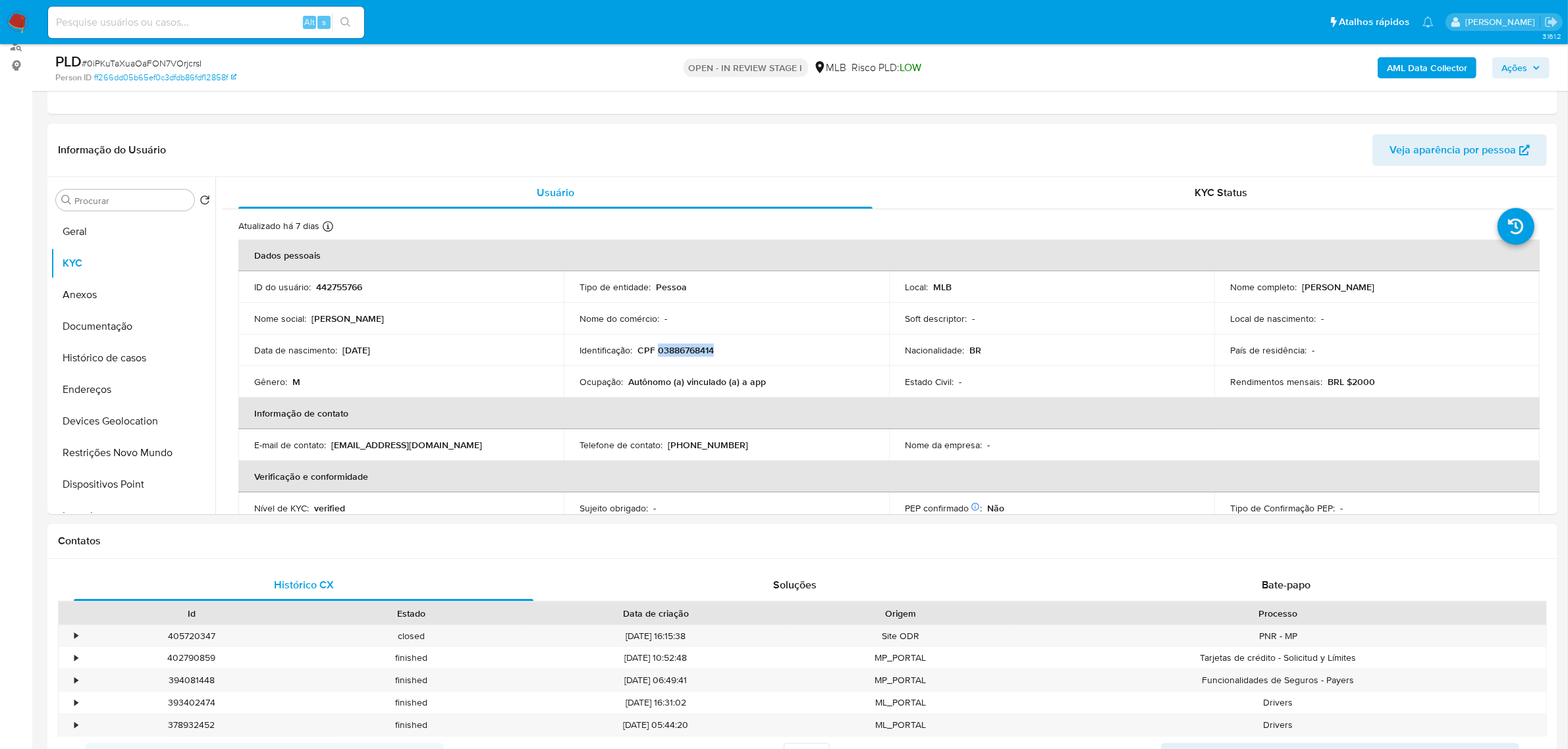
copy p "Douglas Feitoza de Souza"
drag, startPoint x: 109, startPoint y: 330, endPoint x: 362, endPoint y: 342, distance: 253.3
click at [113, 330] on button "Documentação" at bounding box center [133, 326] width 165 height 32
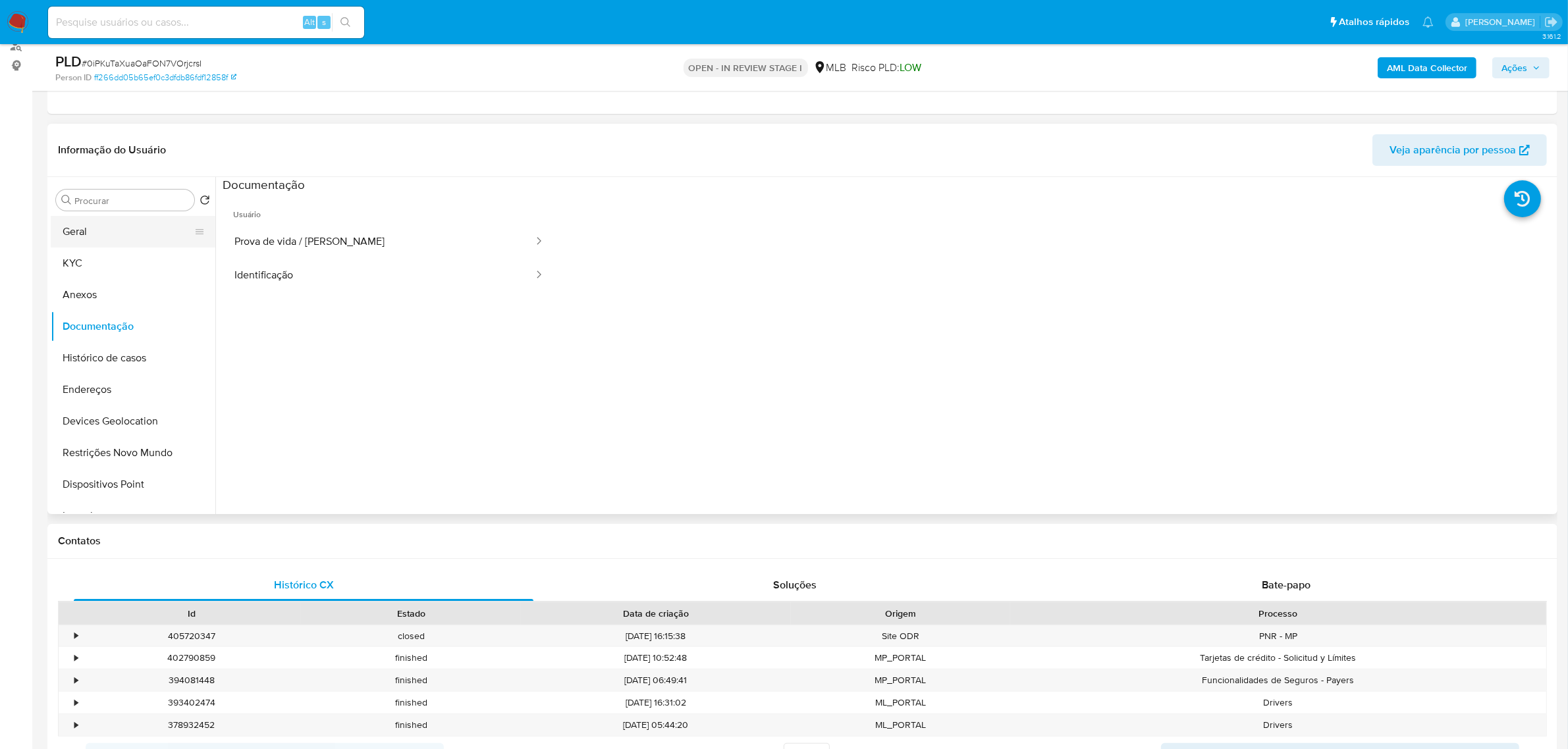
click at [109, 226] on button "Geral" at bounding box center [128, 232] width 154 height 32
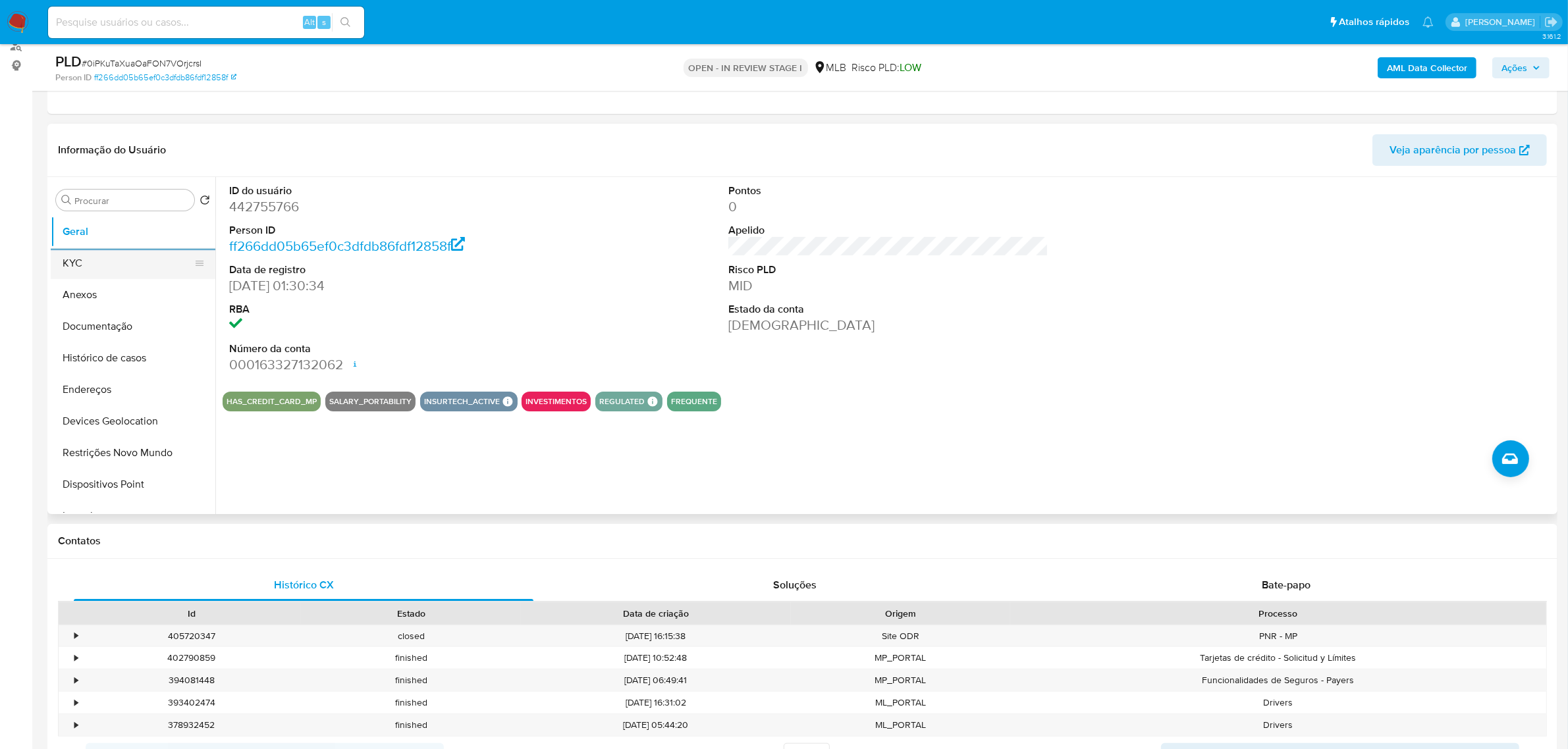
click at [103, 264] on button "KYC" at bounding box center [128, 263] width 154 height 32
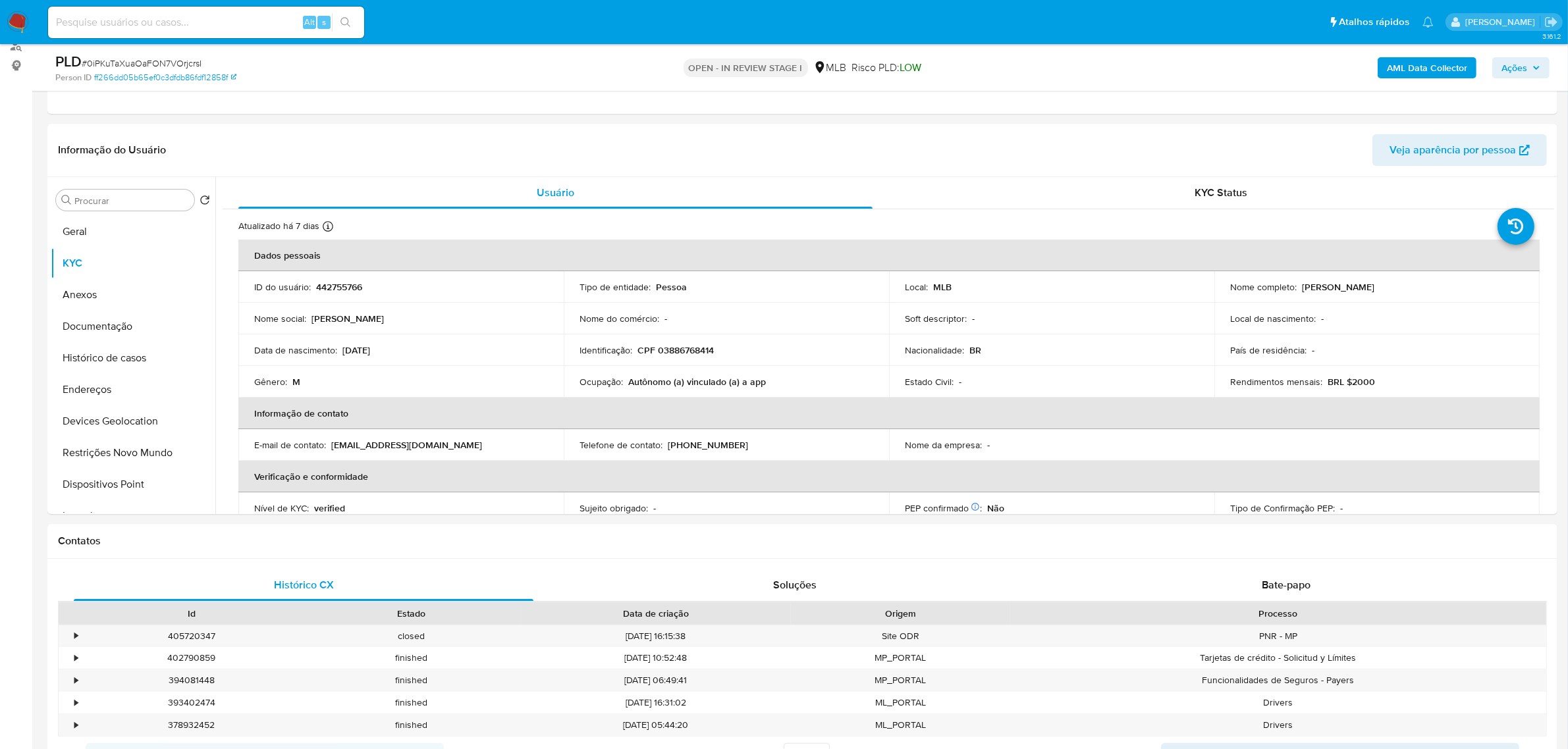
click at [1535, 67] on icon "button" at bounding box center [1536, 68] width 5 height 3
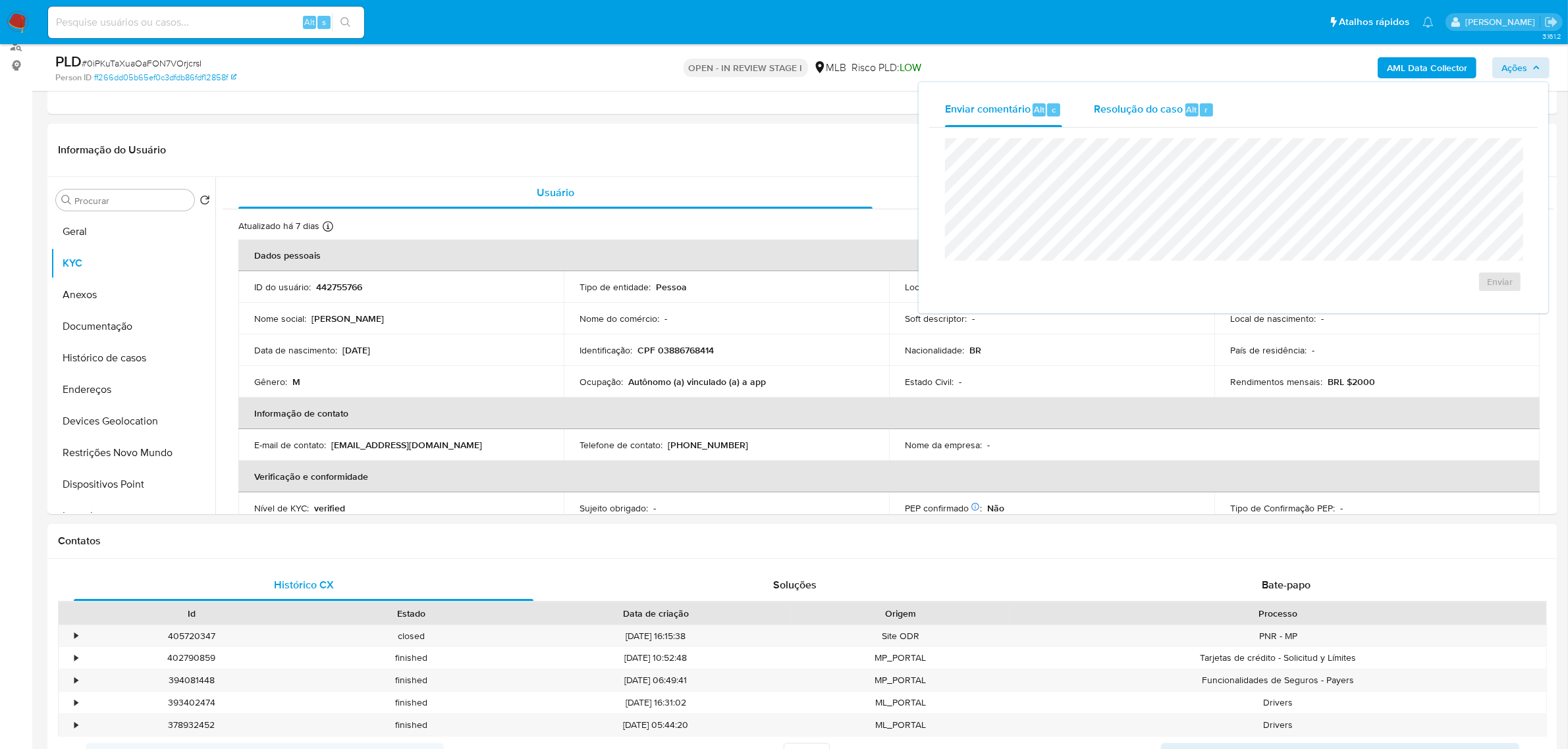
drag, startPoint x: 1173, startPoint y: 109, endPoint x: 1167, endPoint y: 118, distance: 10.8
click at [1167, 118] on div "Resolução do caso Alt r" at bounding box center [1154, 110] width 120 height 34
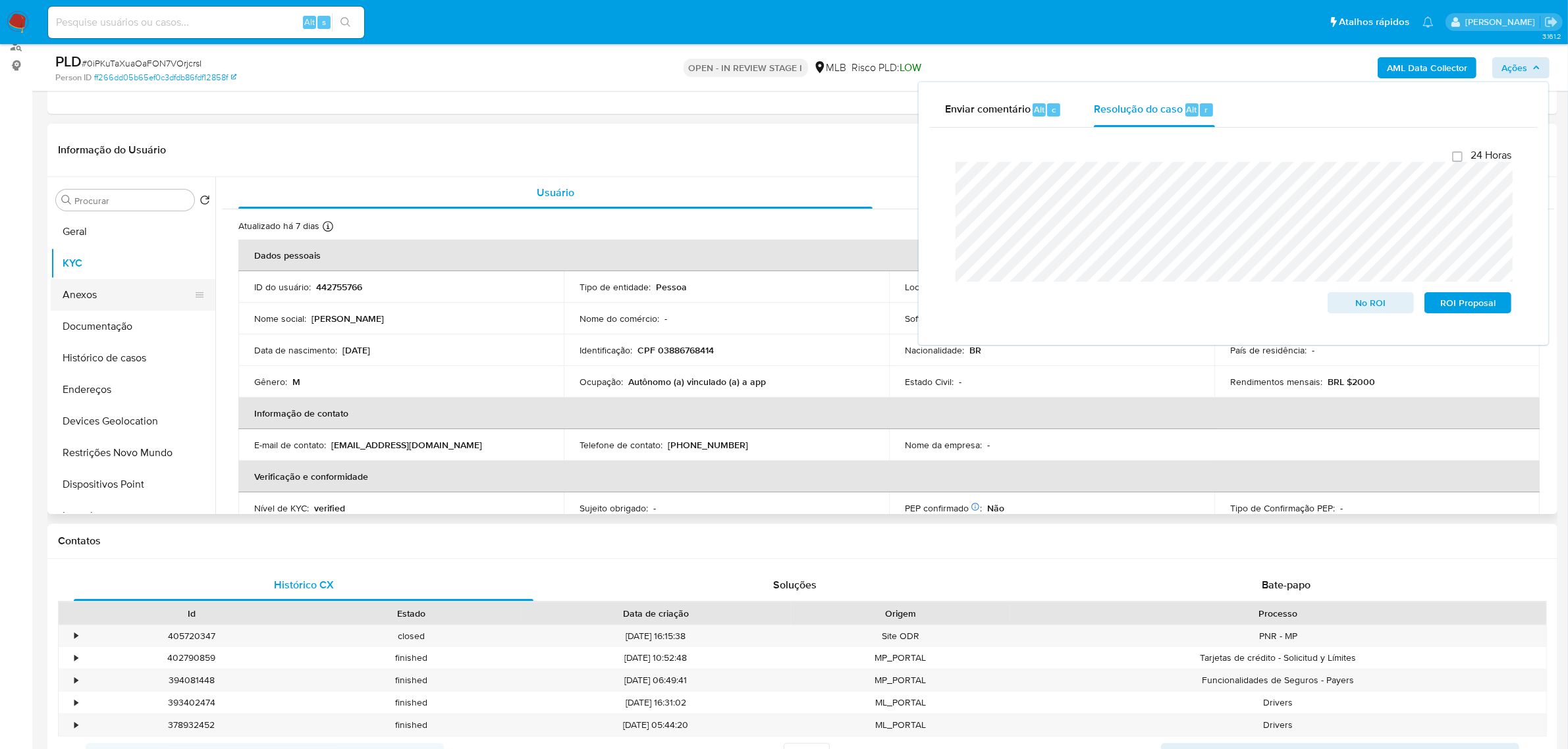
click at [111, 287] on button "Anexos" at bounding box center [128, 294] width 154 height 32
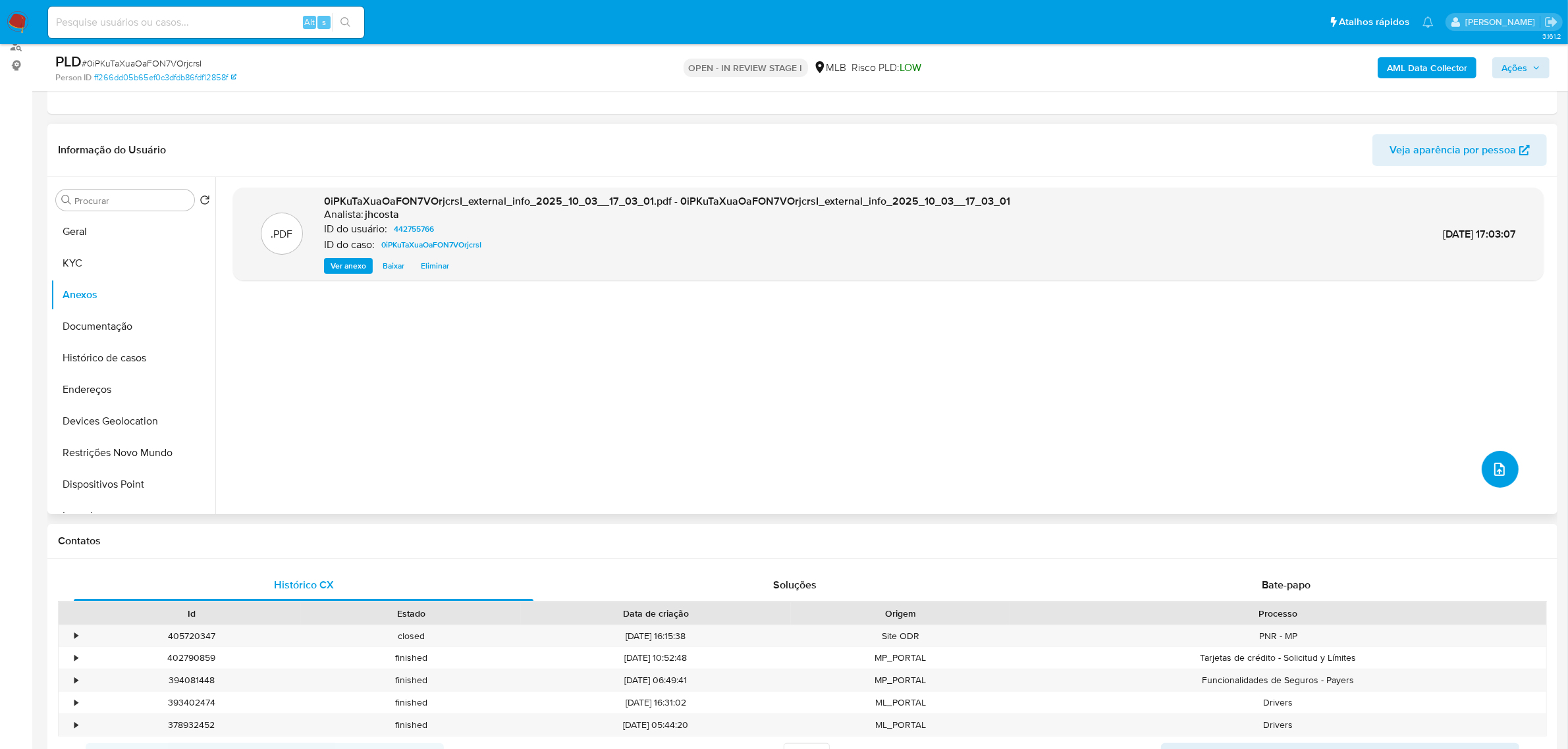
click at [1498, 474] on icon "upload-file" at bounding box center [1499, 469] width 15 height 15
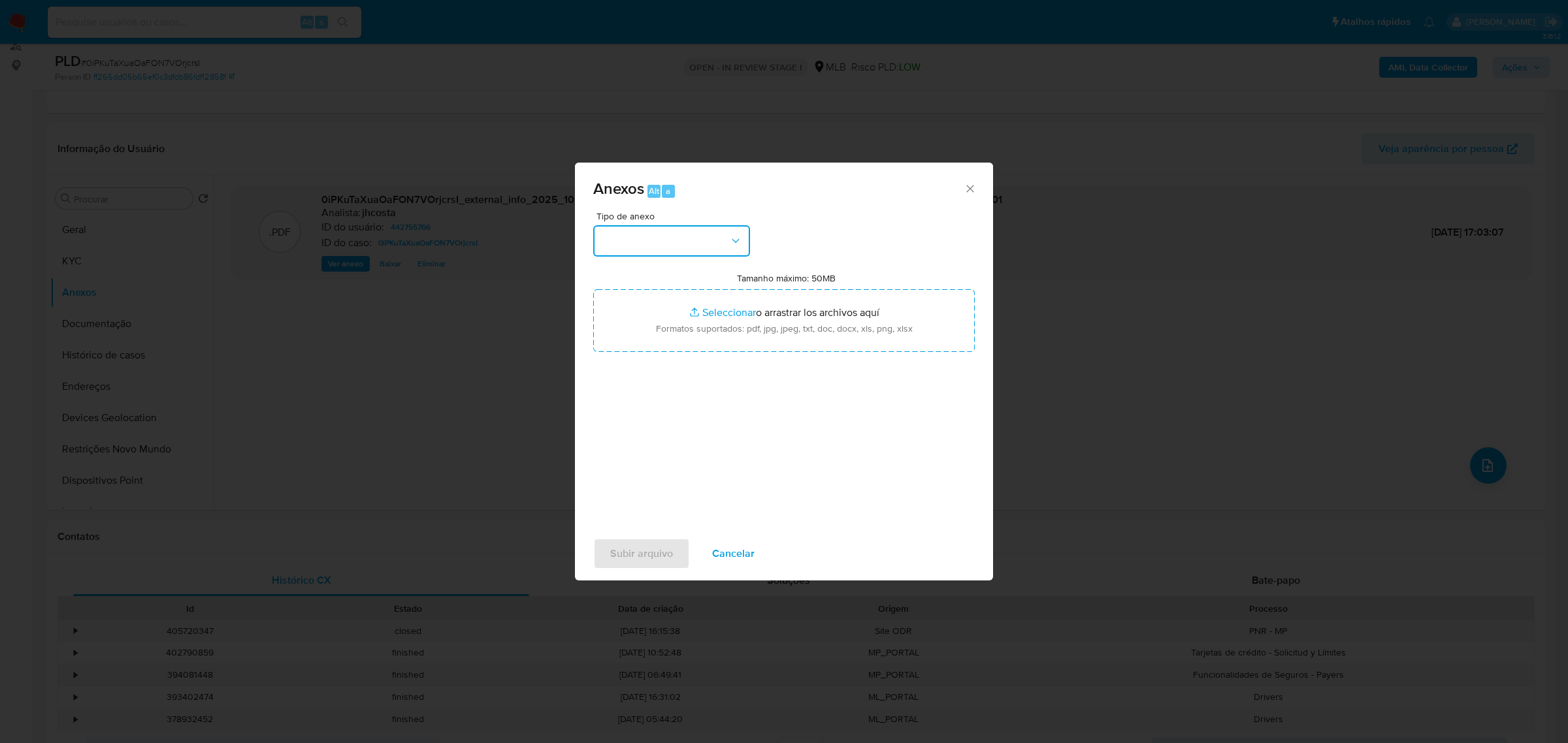
click at [673, 242] on button "button" at bounding box center [672, 241] width 157 height 31
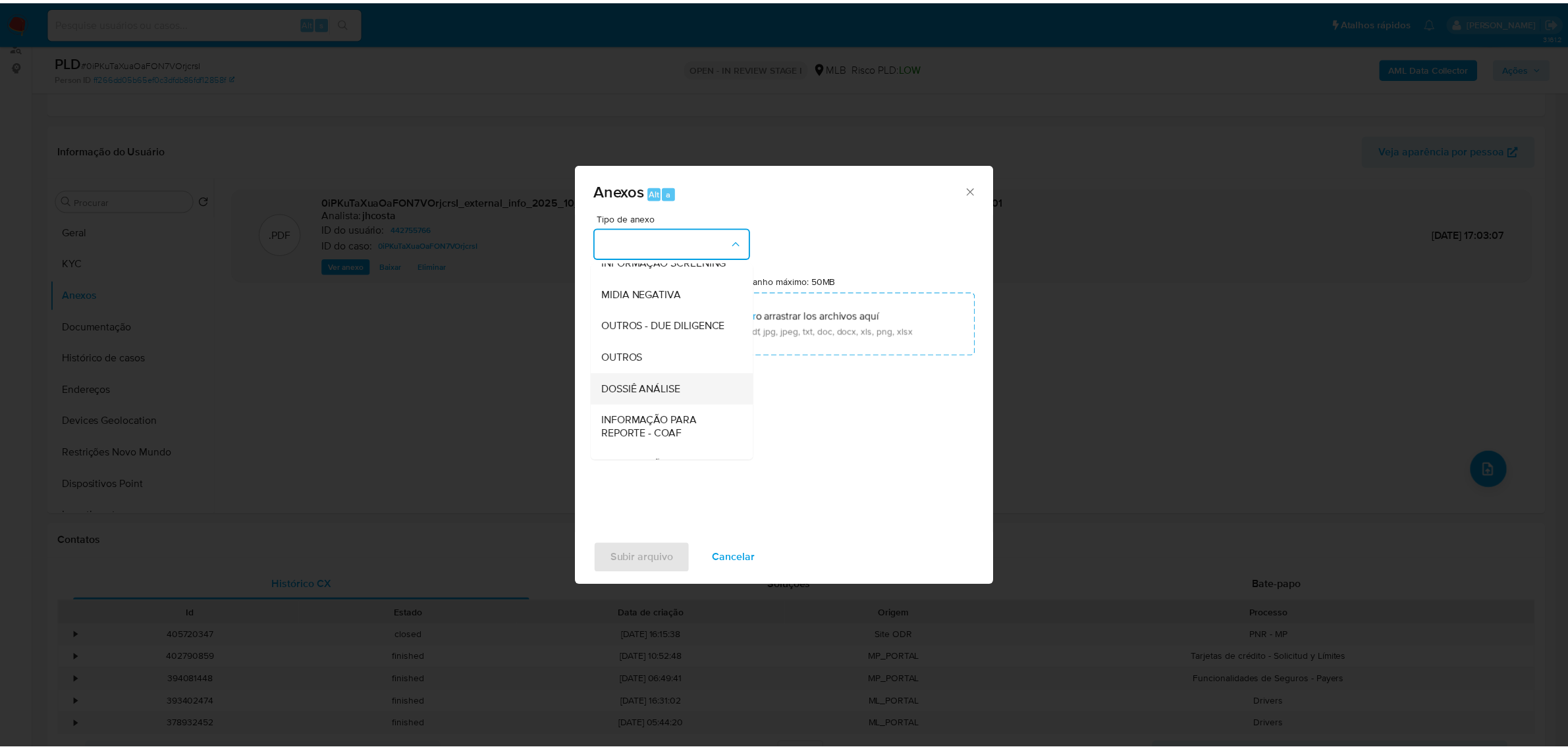
scroll to position [165, 0]
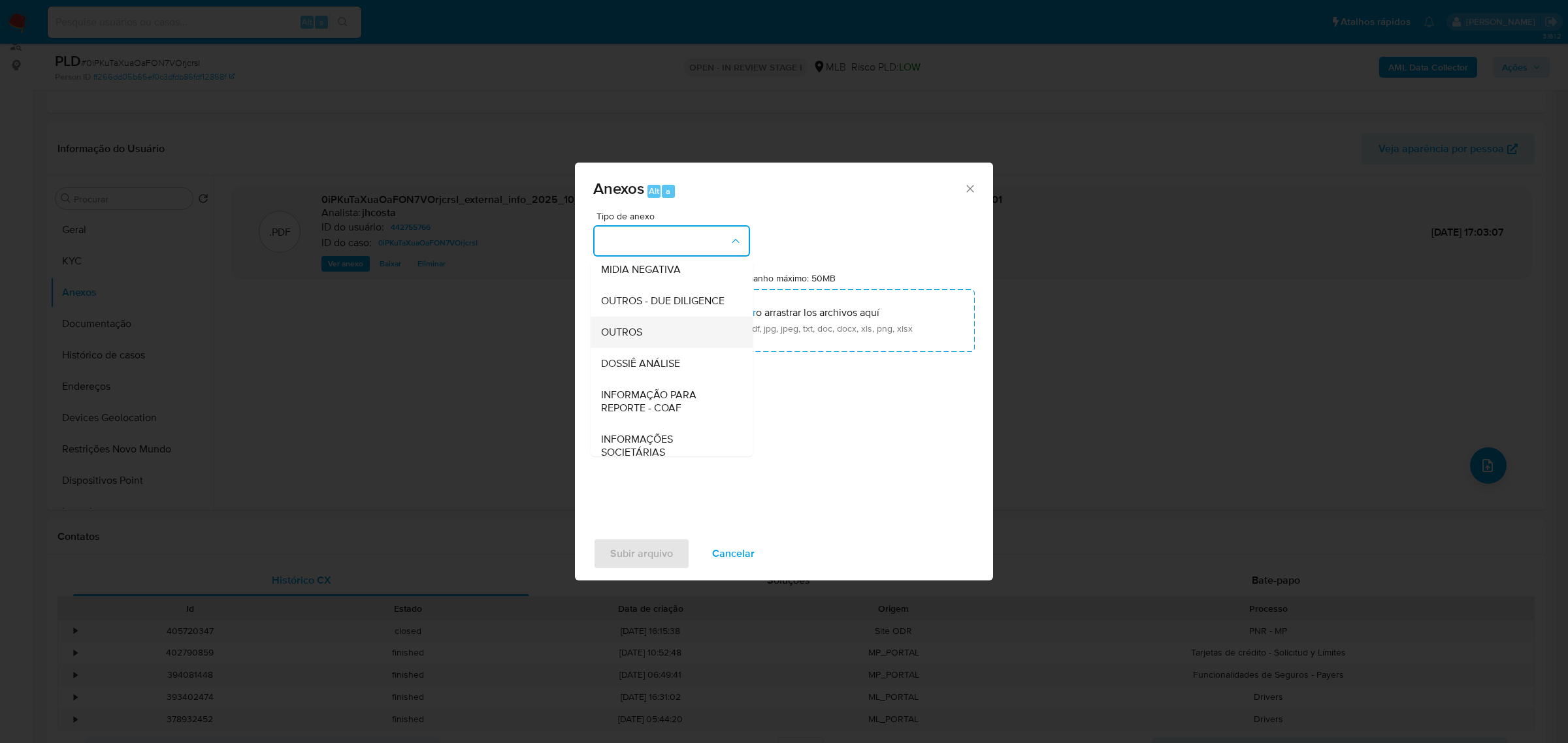
click at [661, 347] on div "OUTROS" at bounding box center [667, 331] width 134 height 31
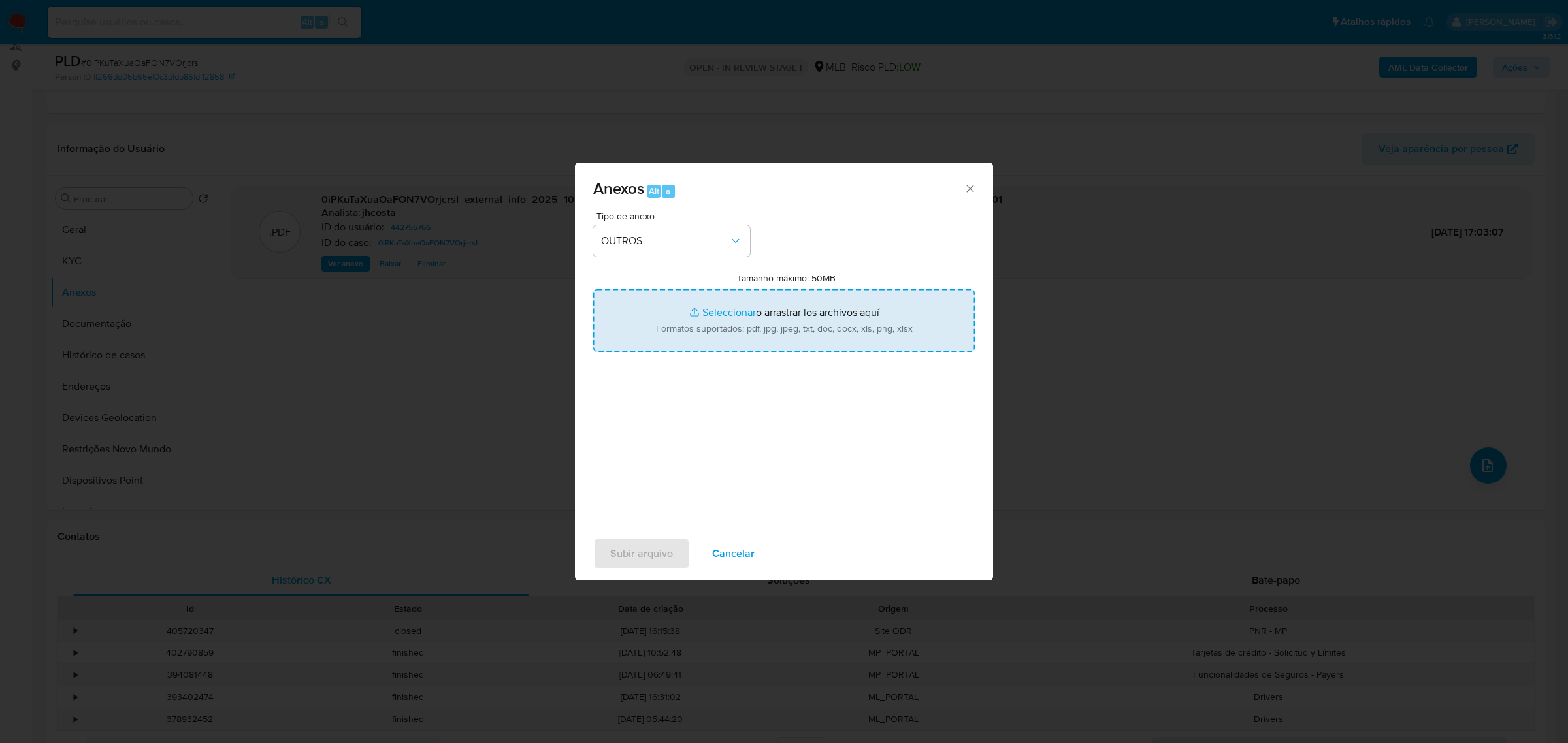
click at [791, 317] on input "Tamanho máximo: 50MB Seleccionar archivos" at bounding box center [784, 321] width 381 height 63
type input "C:\fakepath\Mulan 442755766_2025_10_03_14_24_24.xlsx"
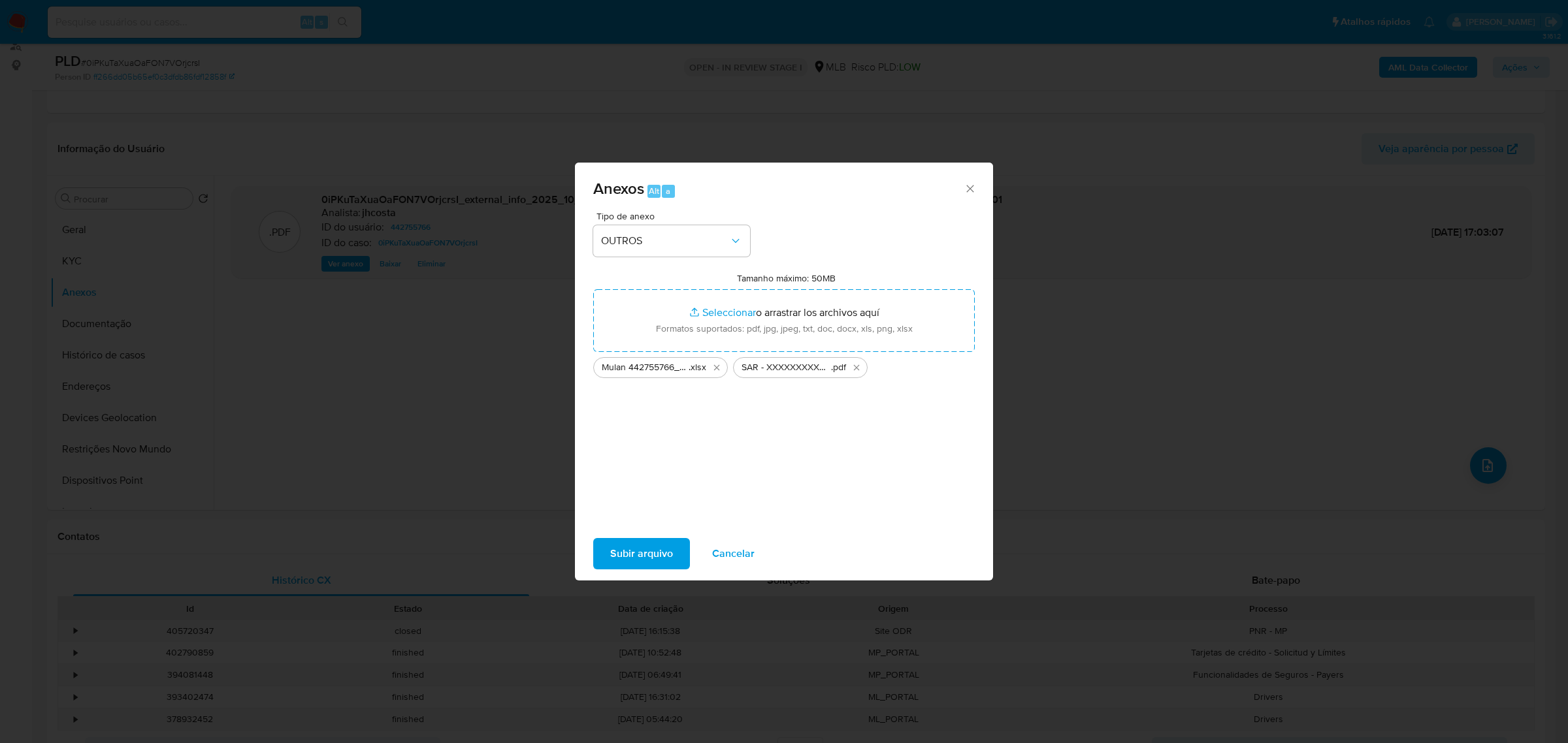
click at [637, 542] on span "Subir arquivo" at bounding box center [642, 554] width 63 height 29
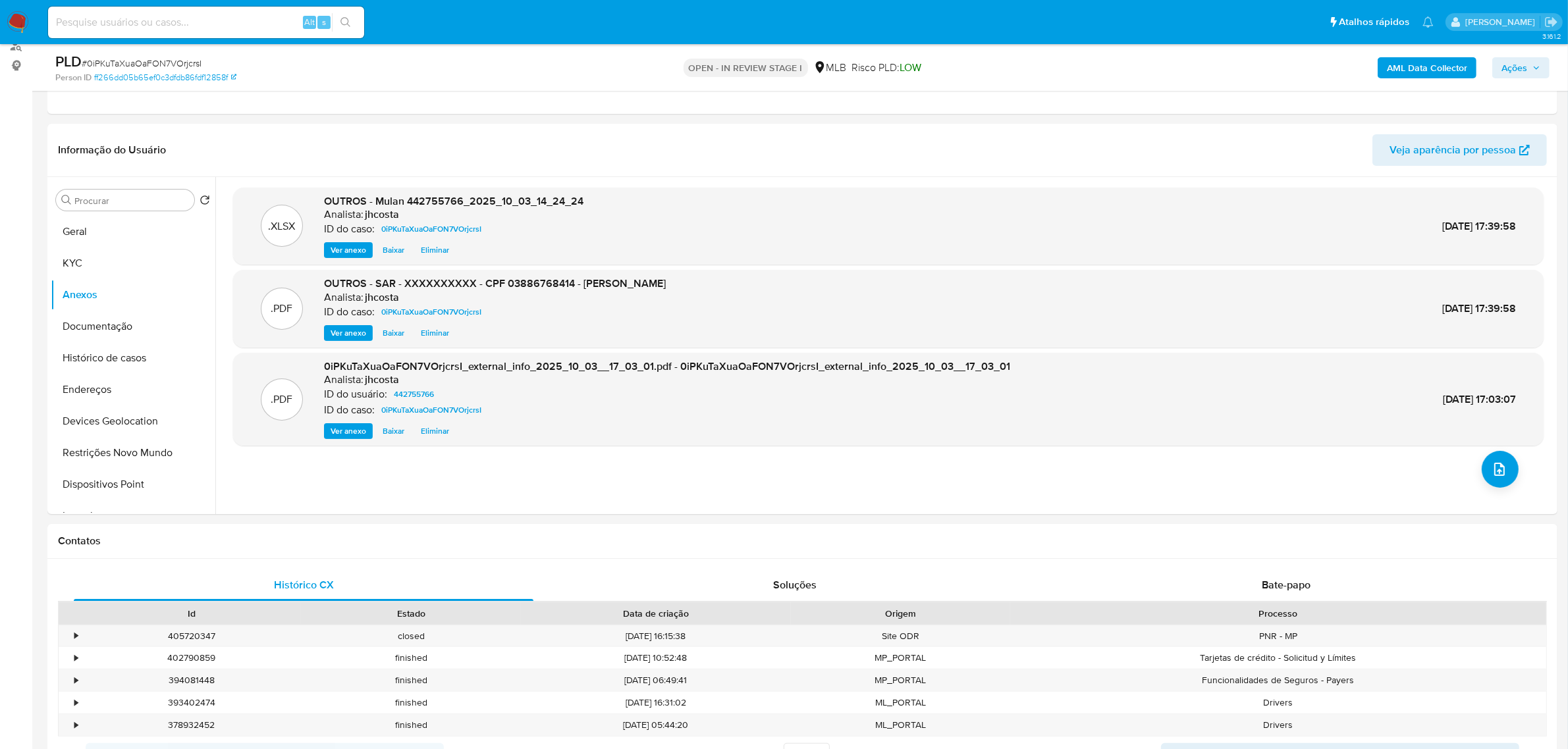
drag, startPoint x: 1548, startPoint y: 67, endPoint x: 1541, endPoint y: 69, distance: 7.3
click at [1548, 67] on button "Ações" at bounding box center [1520, 68] width 57 height 21
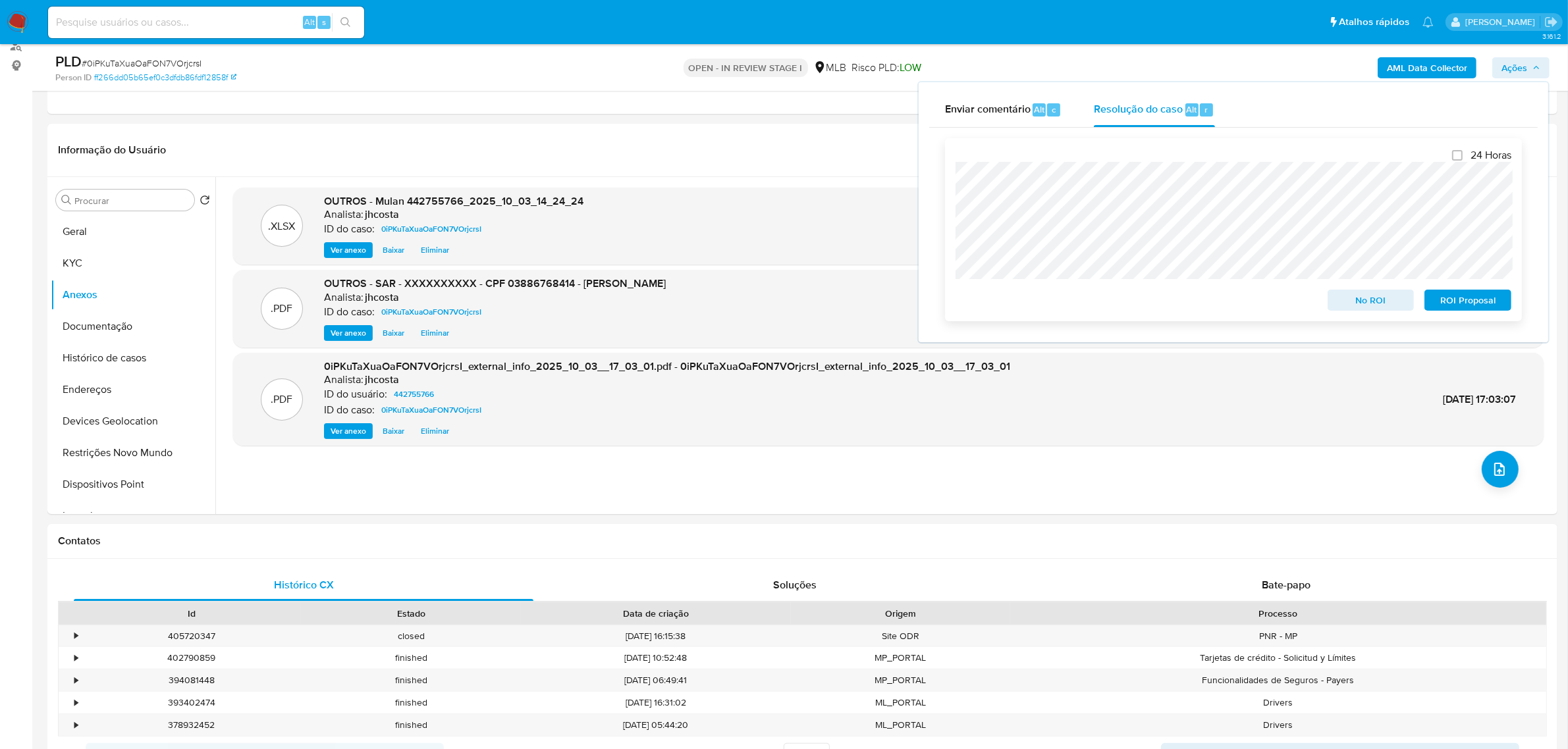
click at [1465, 304] on span "ROI Proposal" at bounding box center [1468, 299] width 69 height 18
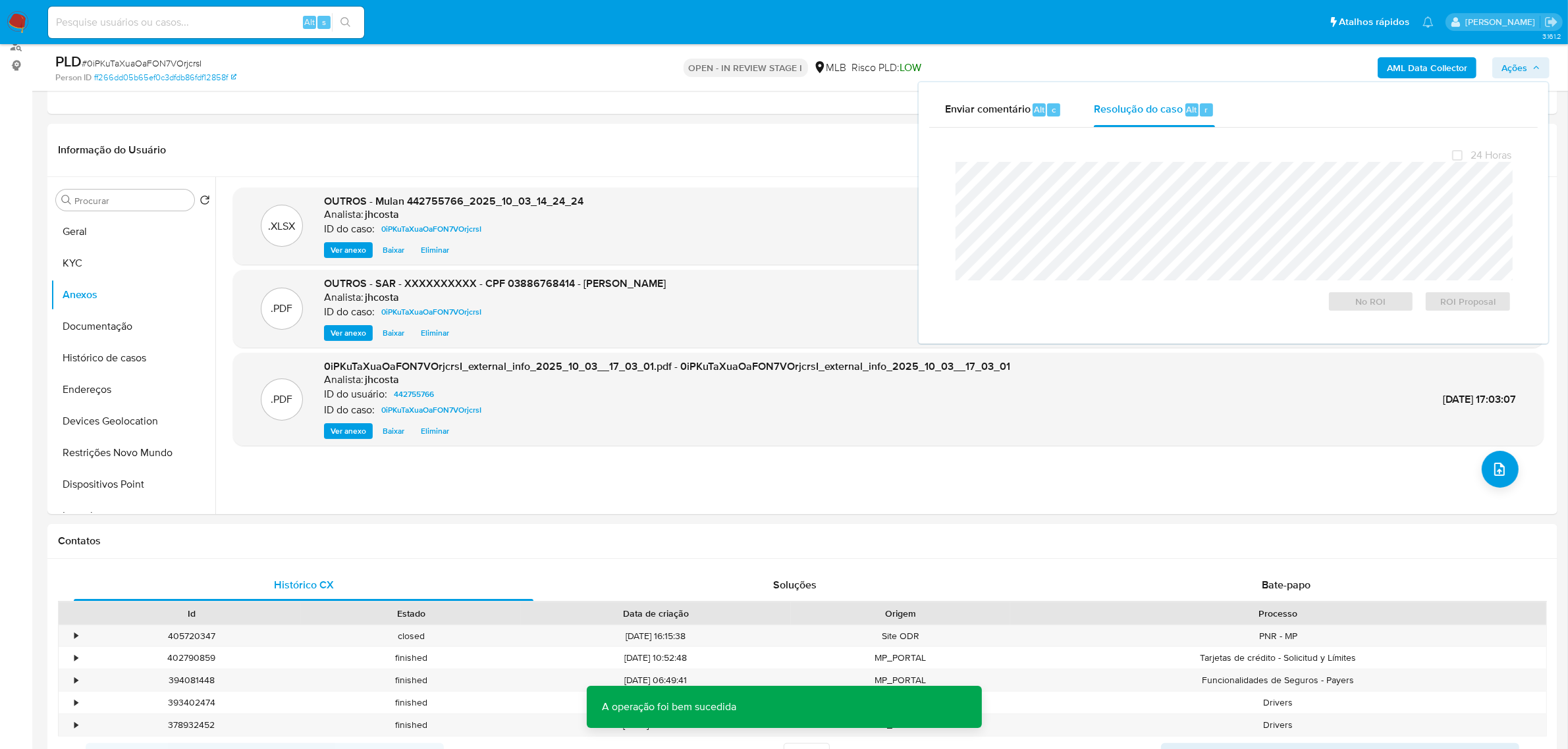
click at [145, 63] on span "# 0iPKuTaXuaOaFON7VOrjcrsI" at bounding box center [142, 63] width 120 height 13
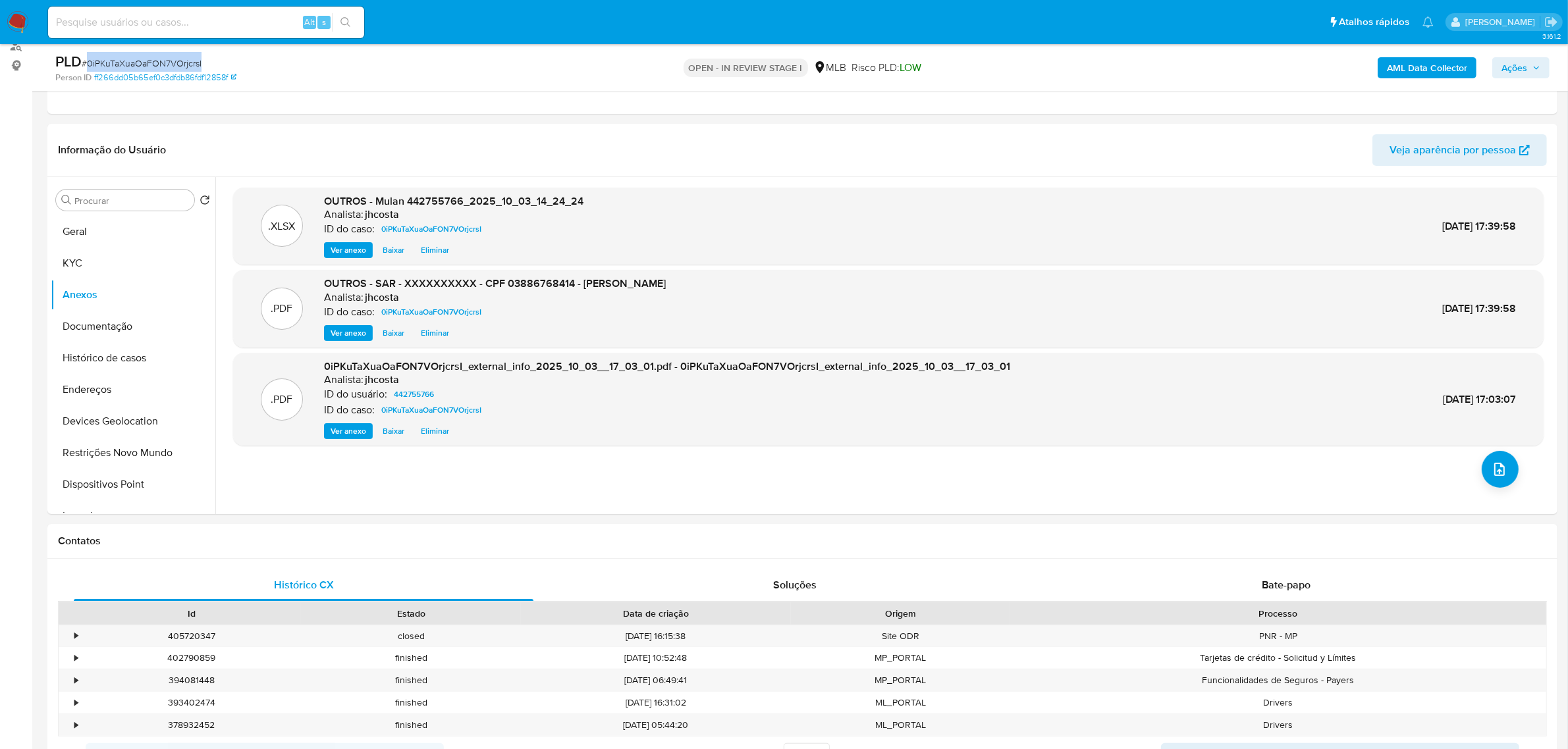
click at [145, 63] on span "# 0iPKuTaXuaOaFON7VOrjcrsI" at bounding box center [142, 63] width 120 height 13
copy span "0iPKuTaXuaOaFON7VOrjcrsI"
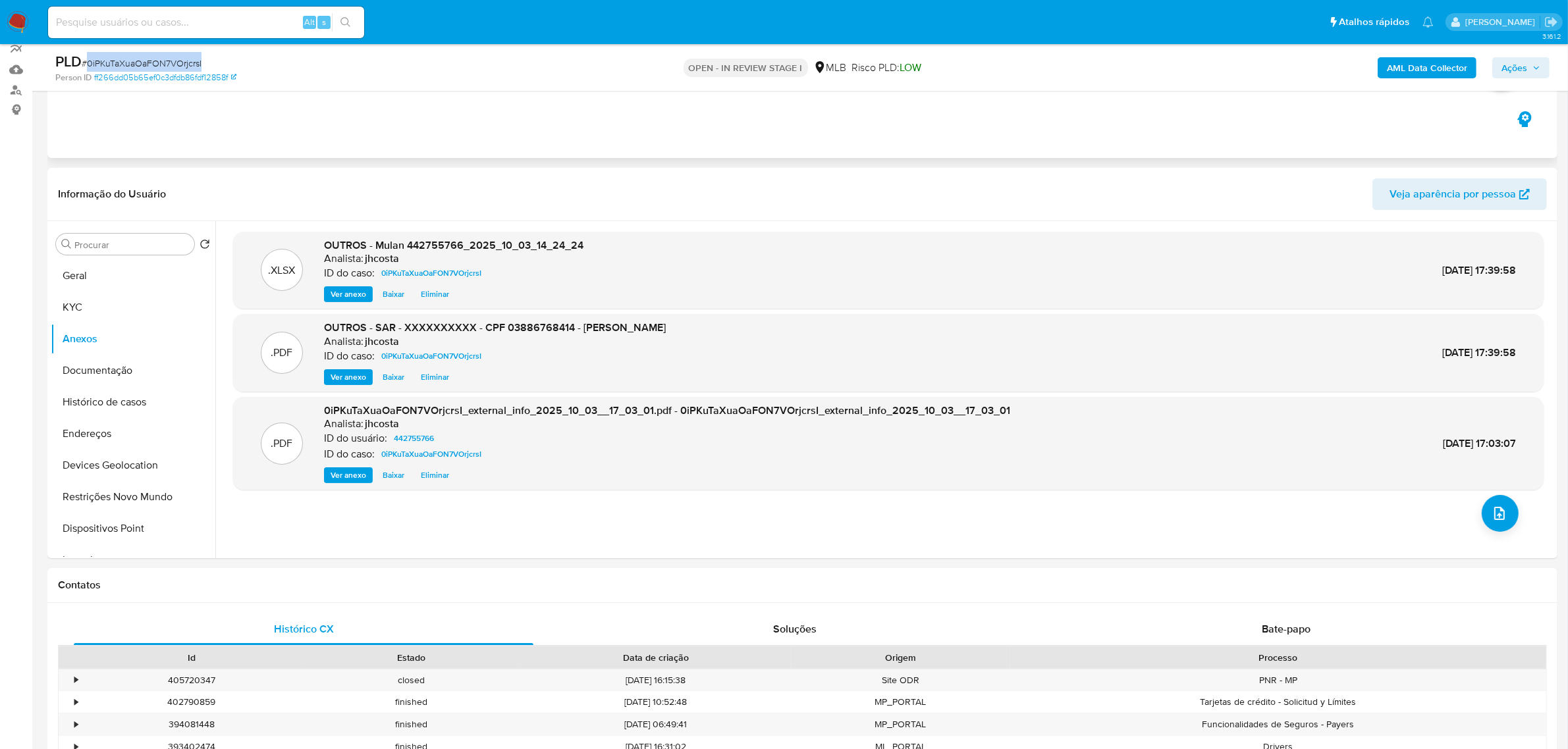
scroll to position [0, 0]
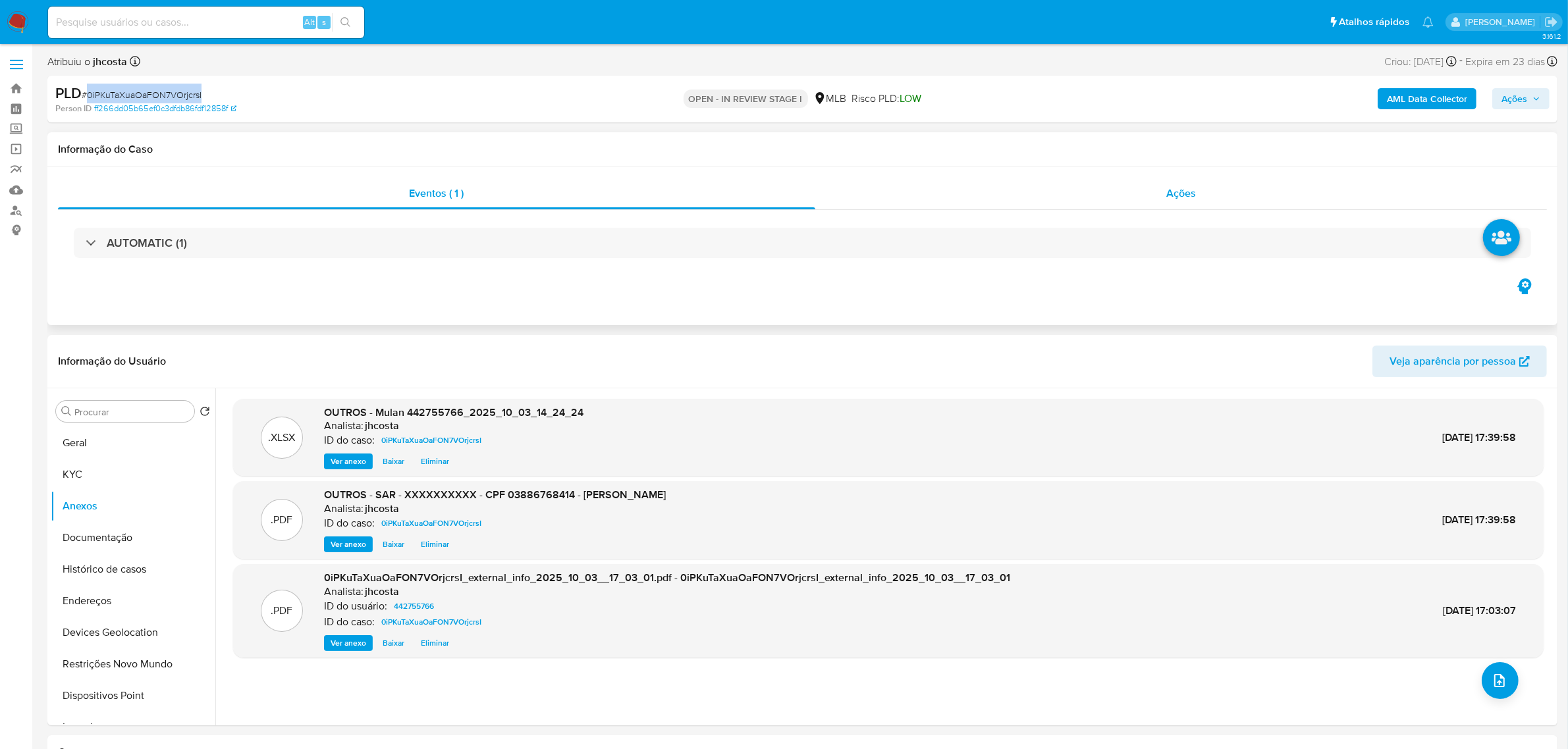
click at [1185, 192] on span "Ações" at bounding box center [1180, 193] width 30 height 15
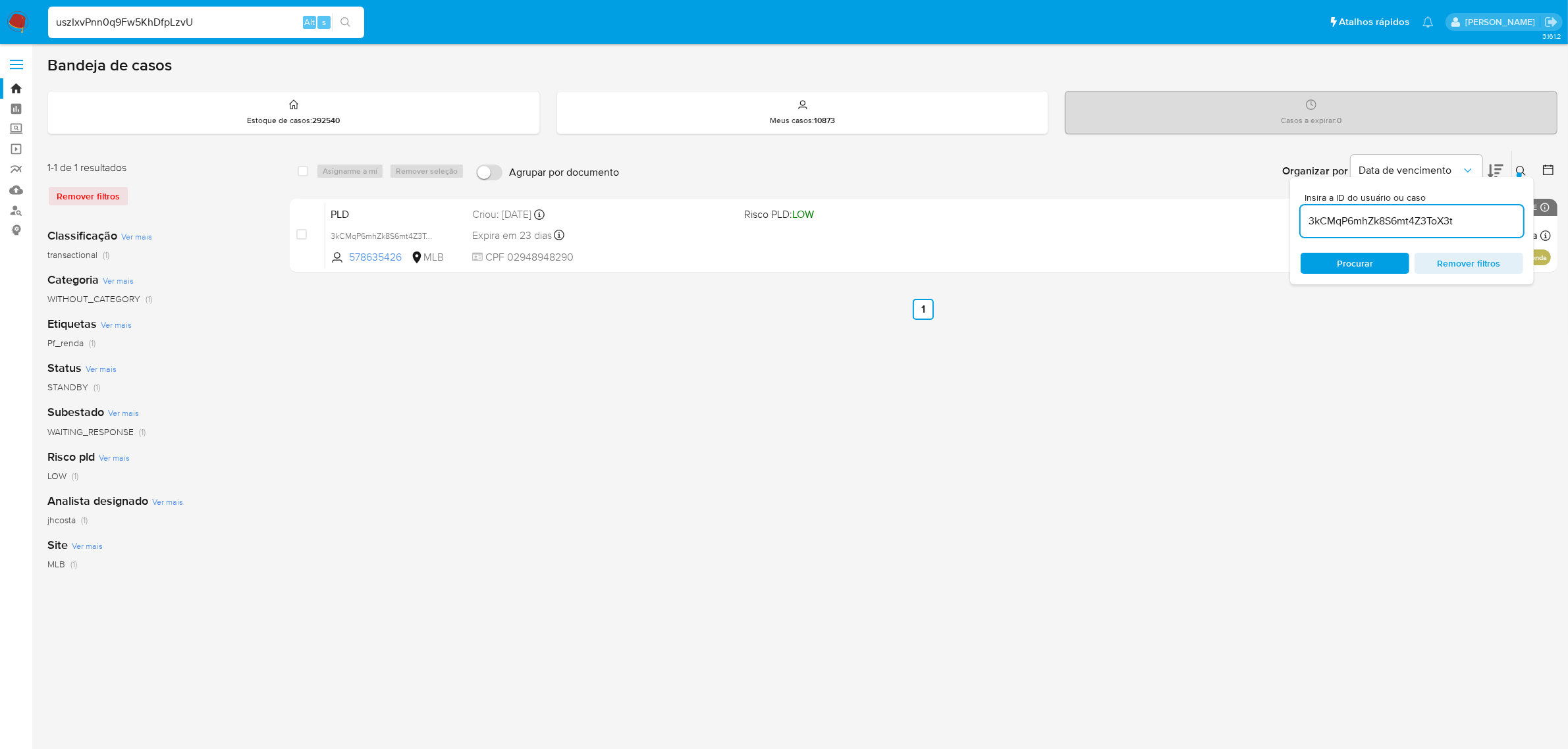
type input "uszIxvPnn0q9Fw5KhDfpLzvU"
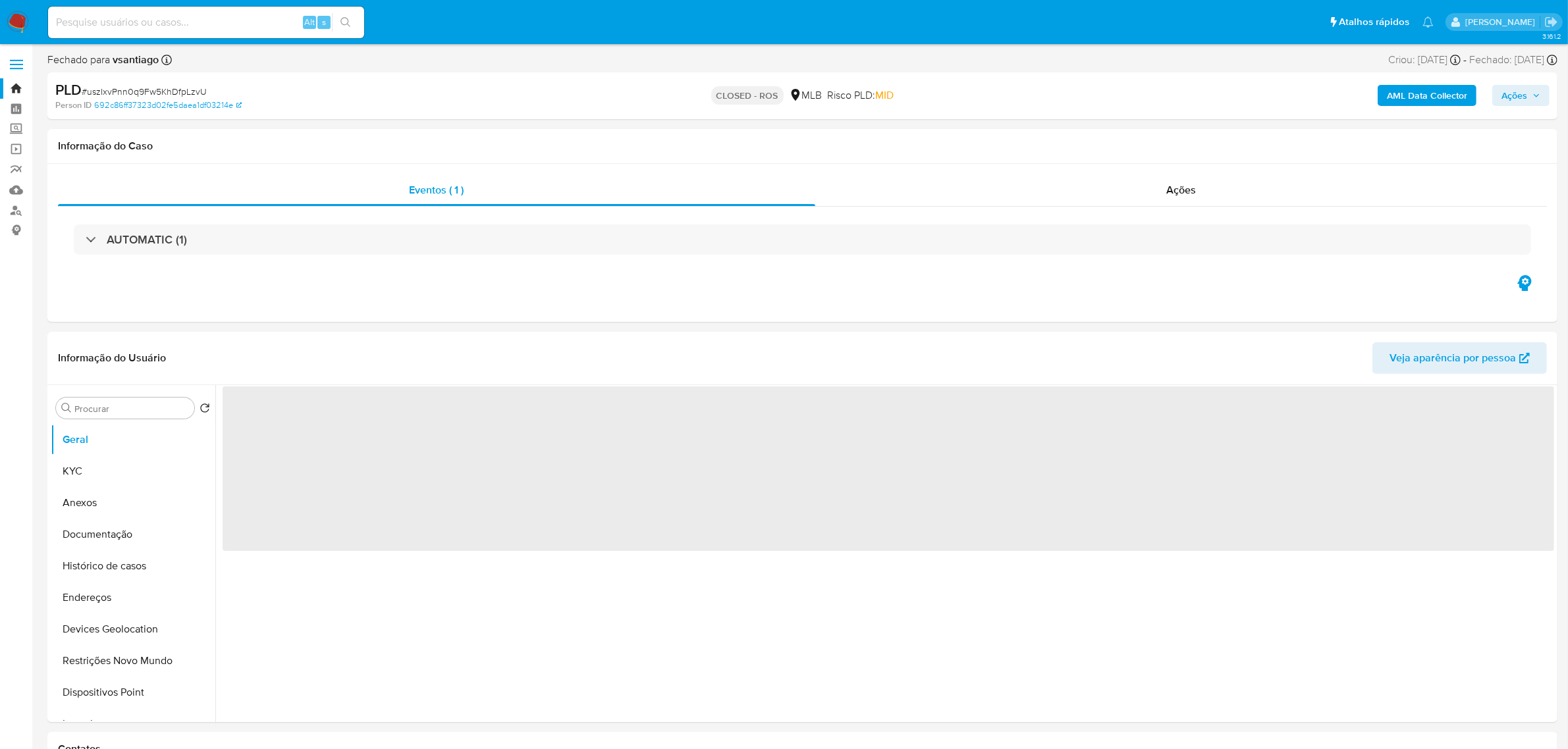
select select "10"
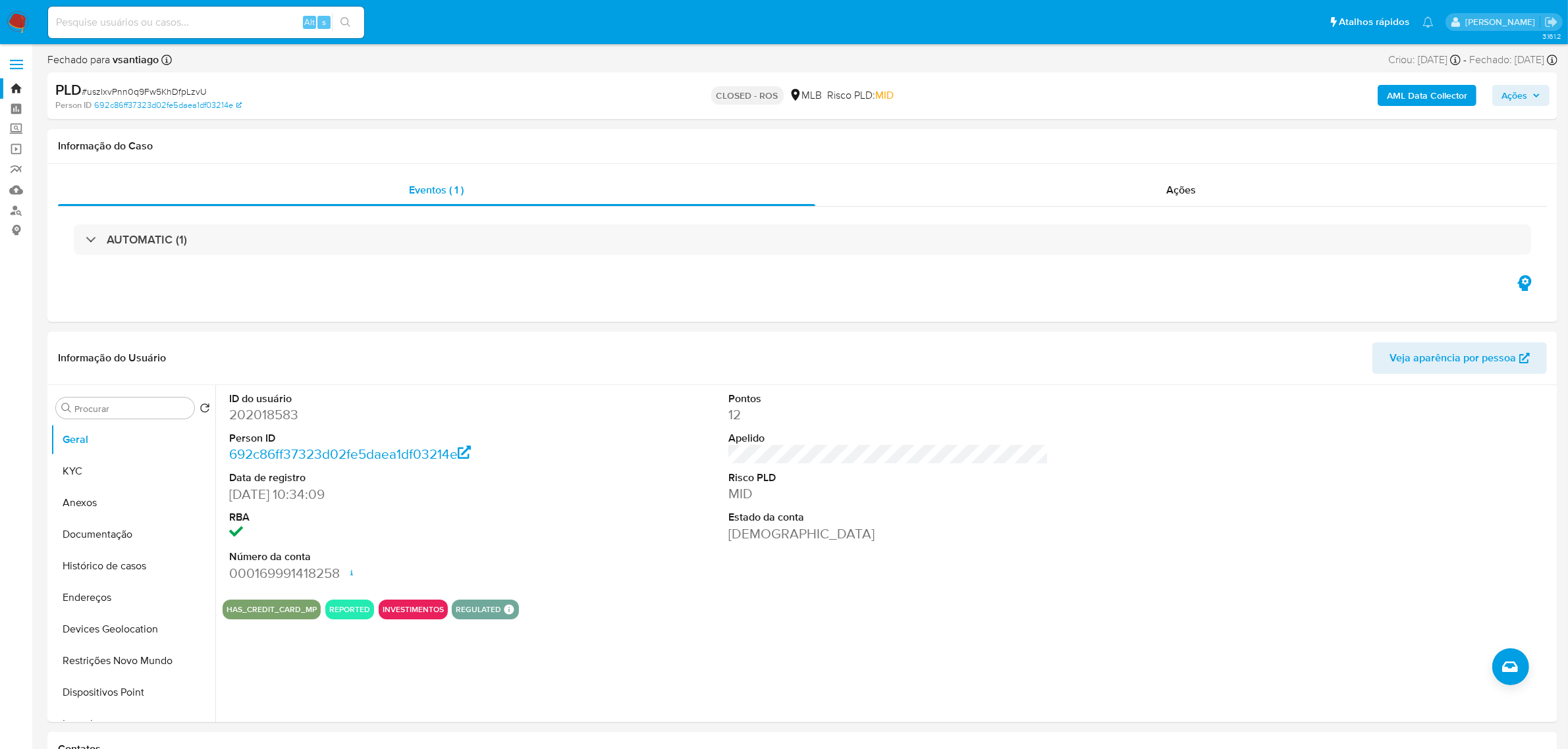
click at [185, 27] on input at bounding box center [206, 22] width 316 height 17
paste input "0UTjd19w1WbATMpjJRV2WQGU"
type input "0UTjd19w1WbATMpjJRV2WQGU"
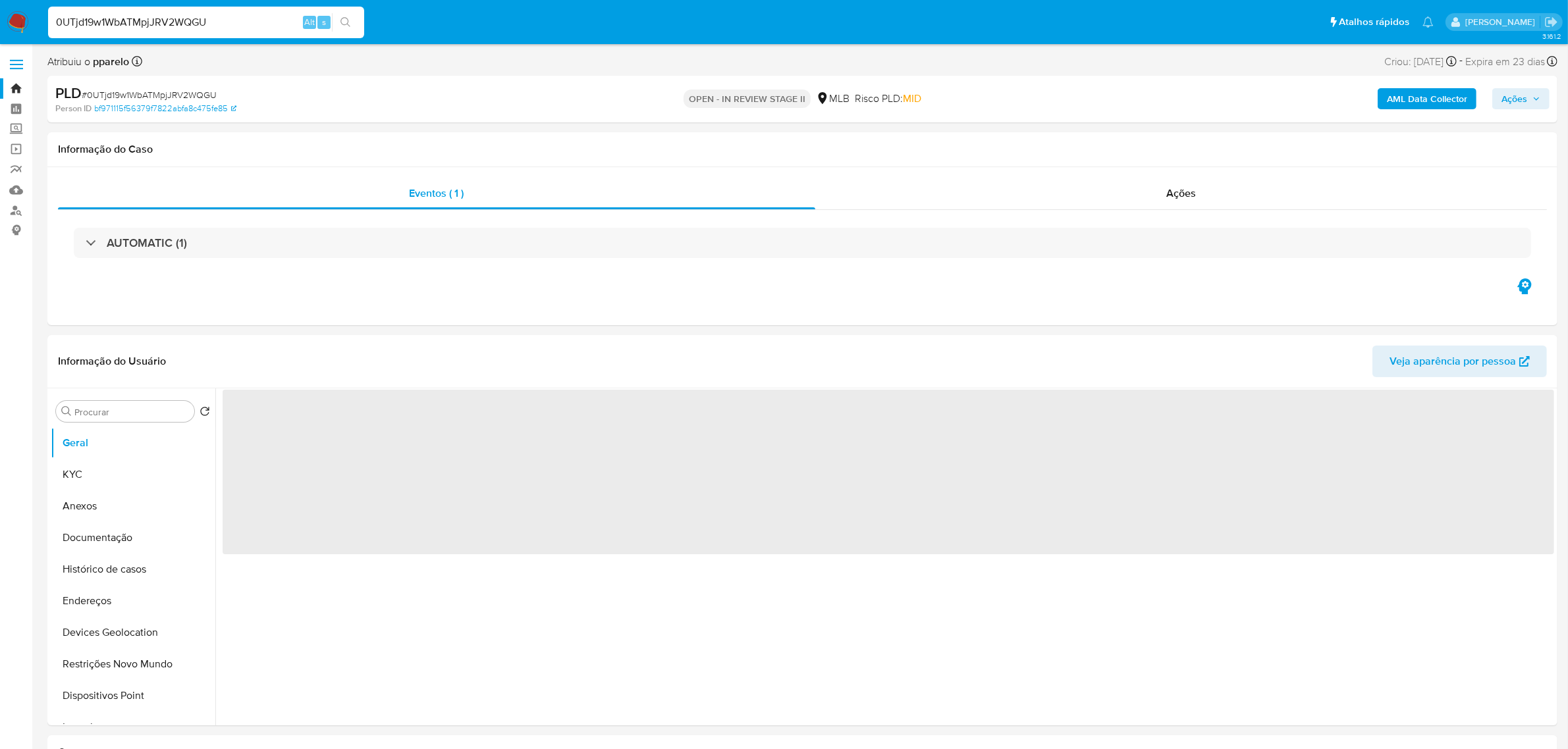
select select "10"
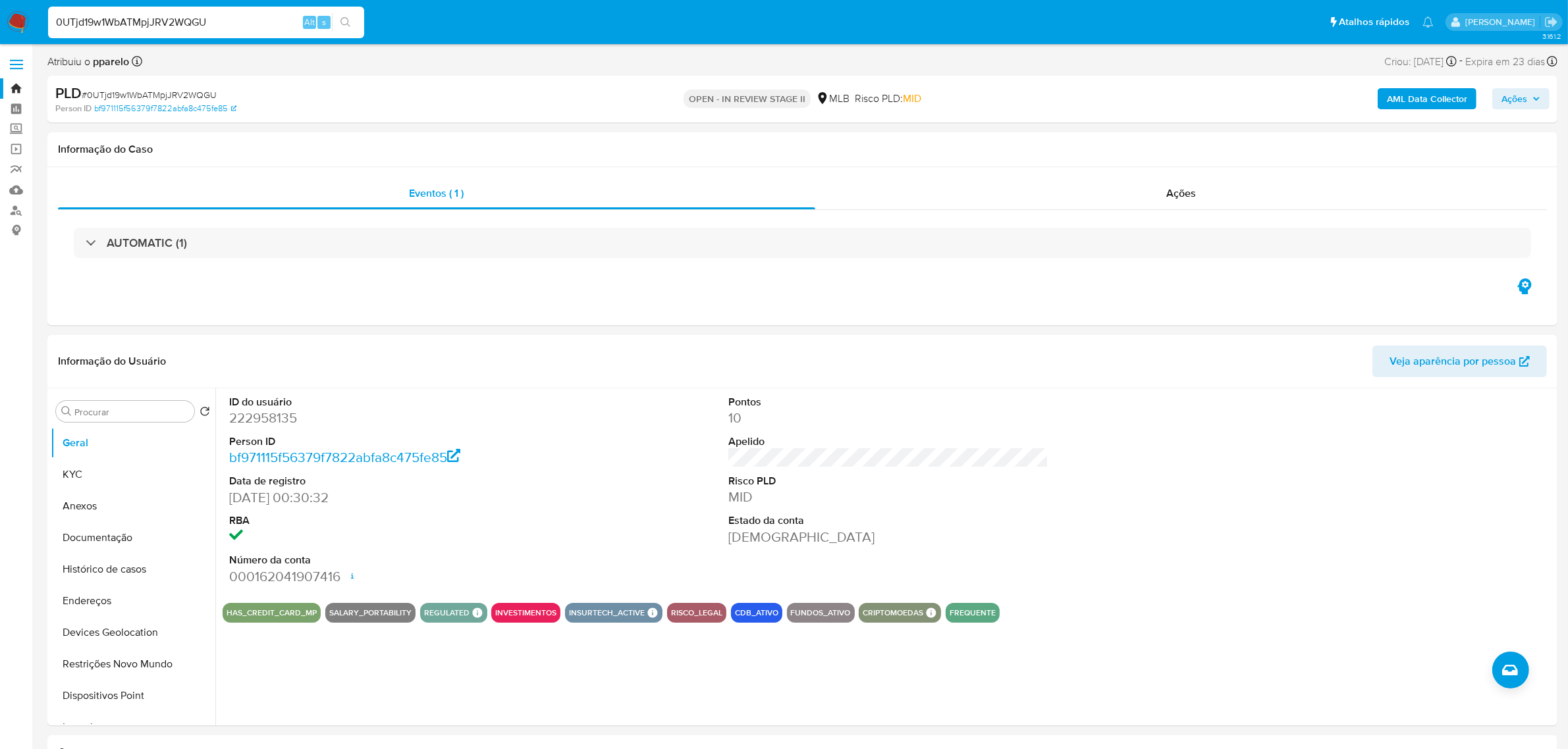
click at [146, 24] on input "0UTjd19w1WbATMpjJRV2WQGU" at bounding box center [206, 22] width 316 height 17
paste input "b4v2fCNhXdHvOdcrT4zgaC55"
type input "b4v2fCNhXdHvOdcrT4zgaC55"
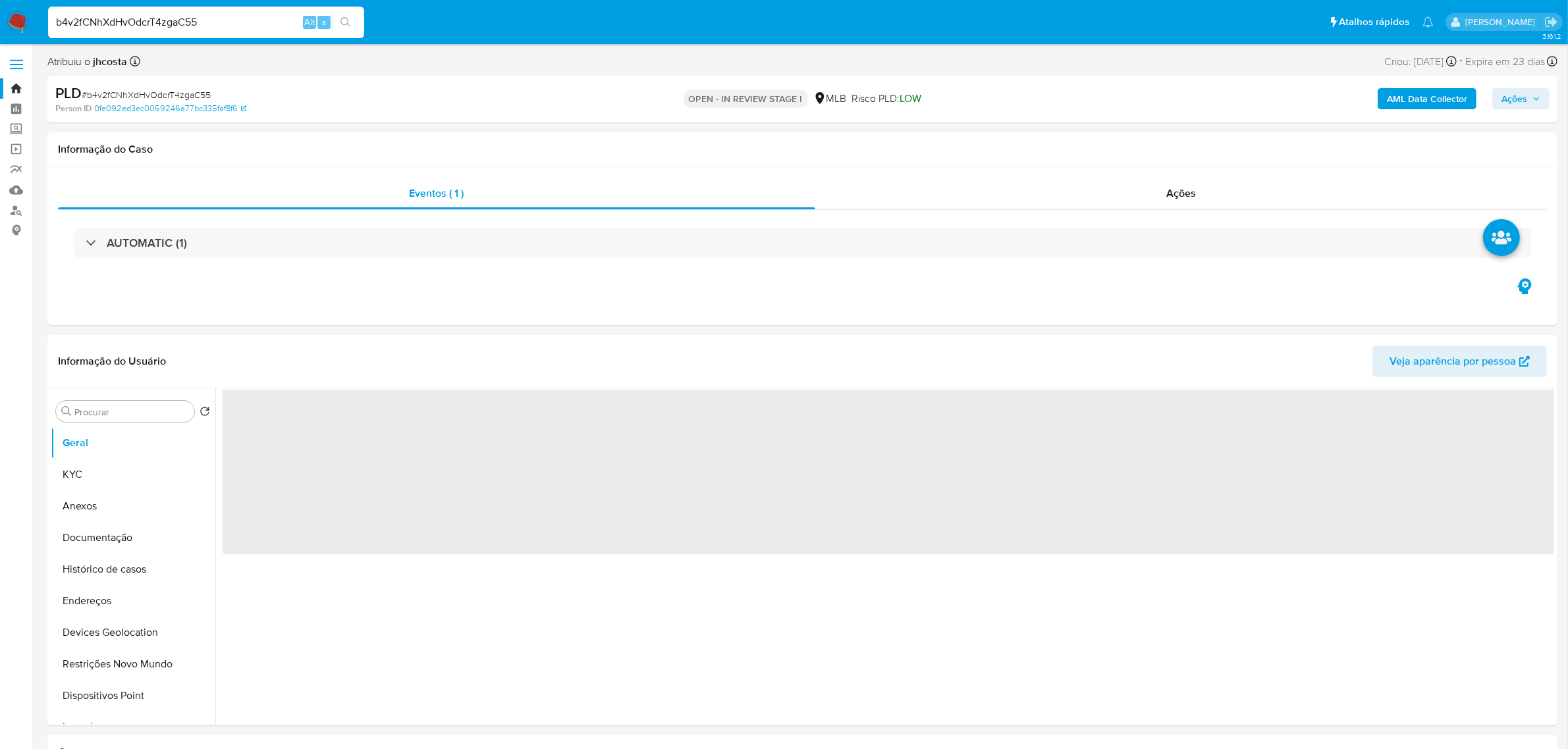
select select "10"
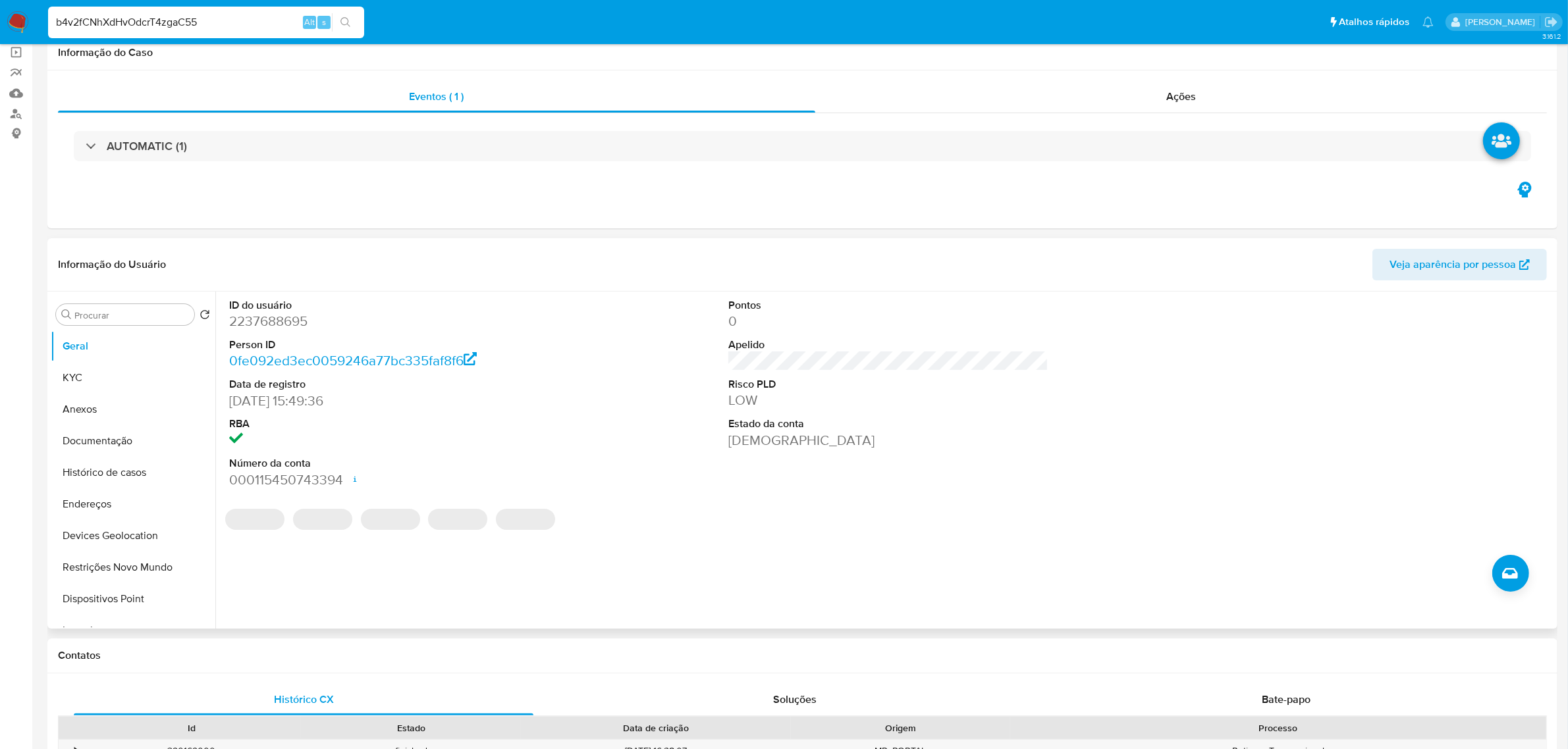
scroll to position [247, 0]
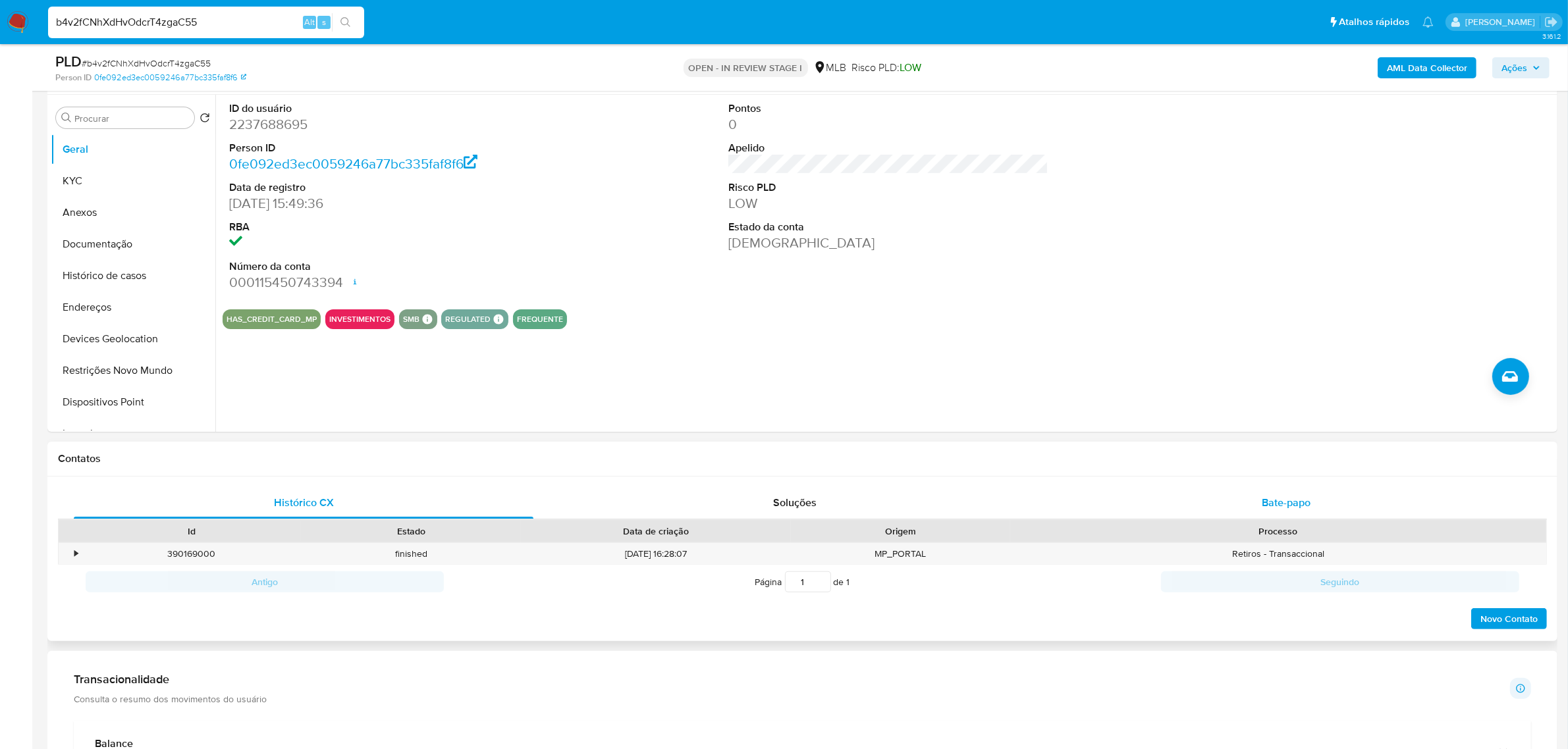
click at [1284, 499] on span "Bate-papo" at bounding box center [1286, 503] width 49 height 15
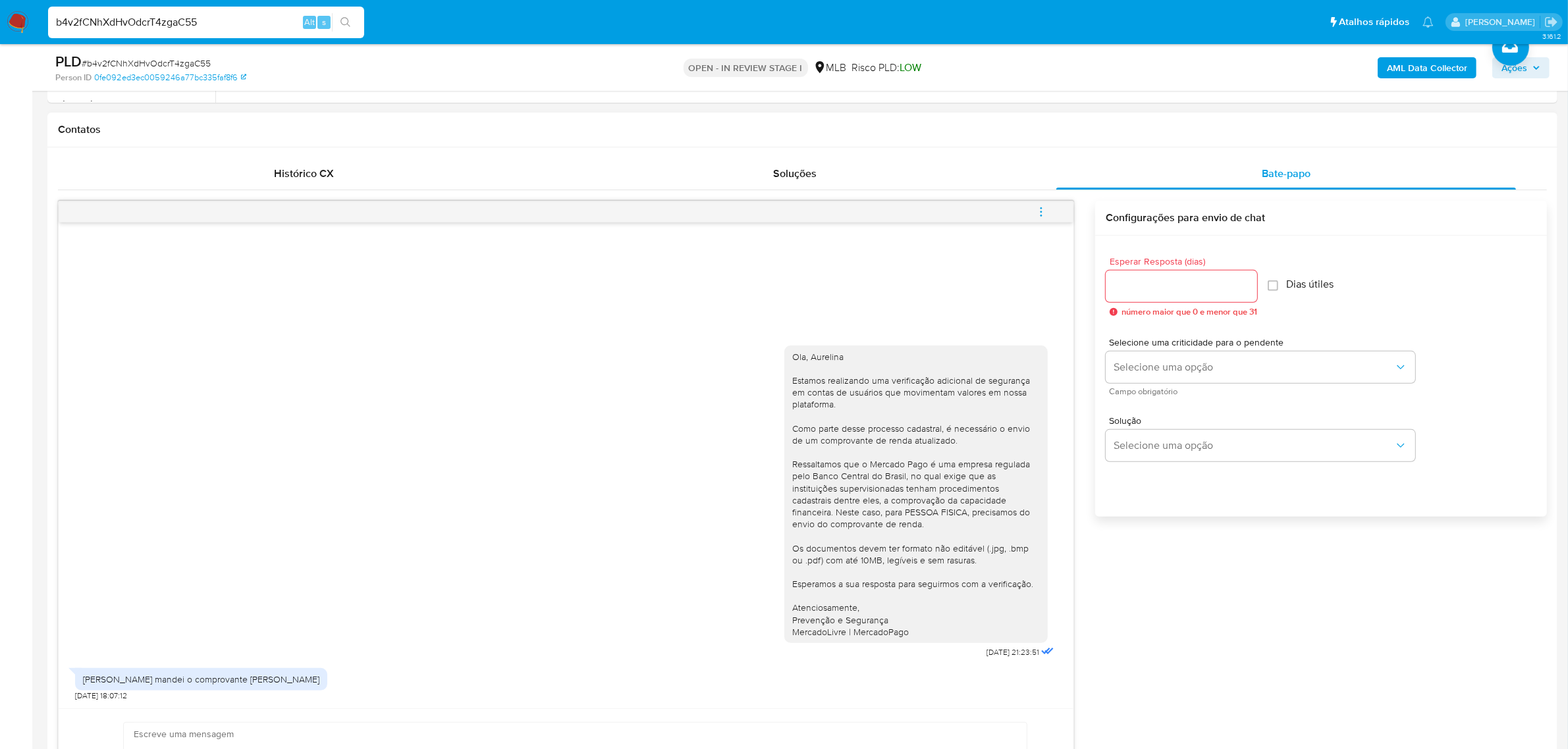
scroll to position [740, 0]
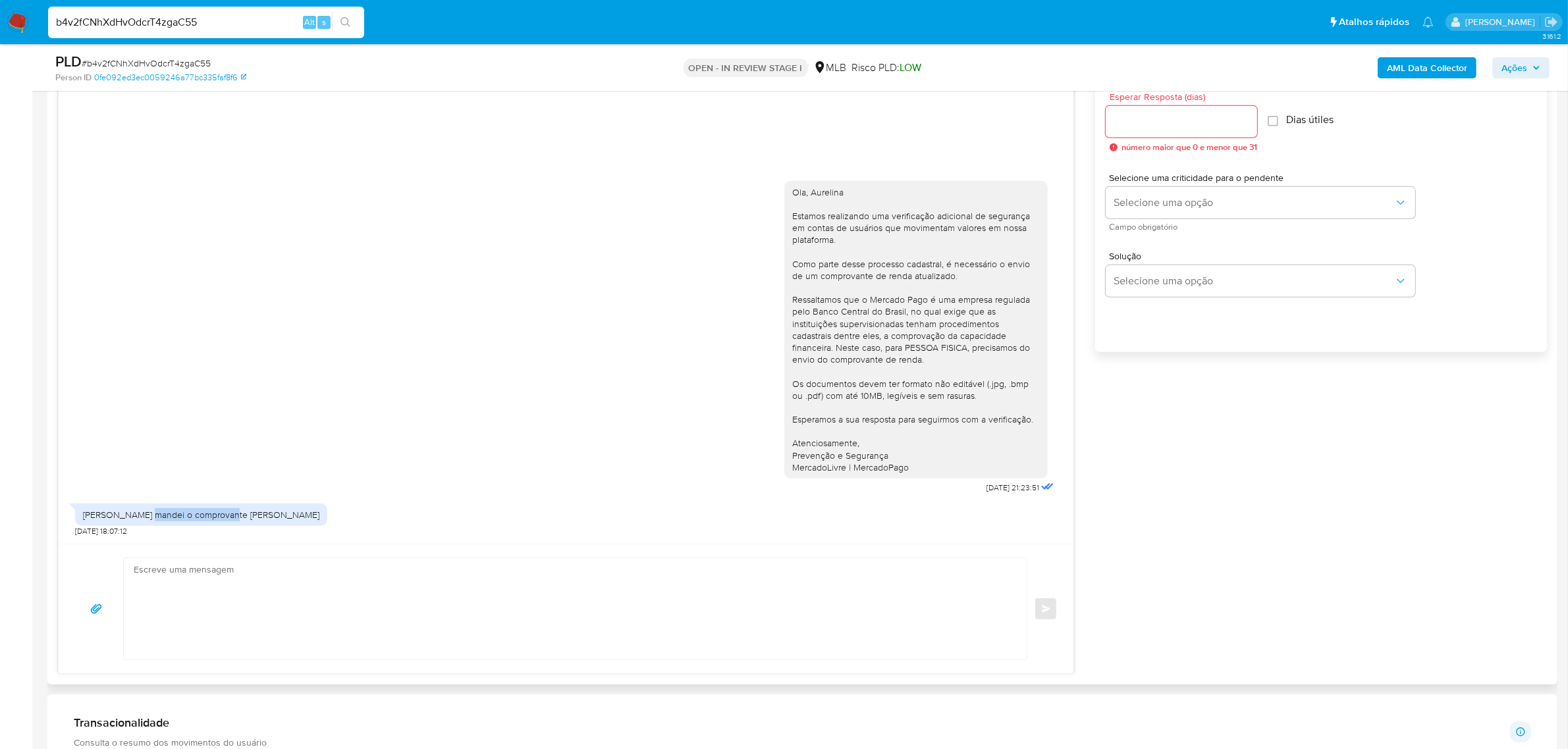
drag, startPoint x: 142, startPoint y: 514, endPoint x: 280, endPoint y: 515, distance: 138.0
click at [280, 515] on div "[PERSON_NAME] mandei o comprovante [PERSON_NAME] [DATE] 18:07:12" at bounding box center [566, 517] width 981 height 39
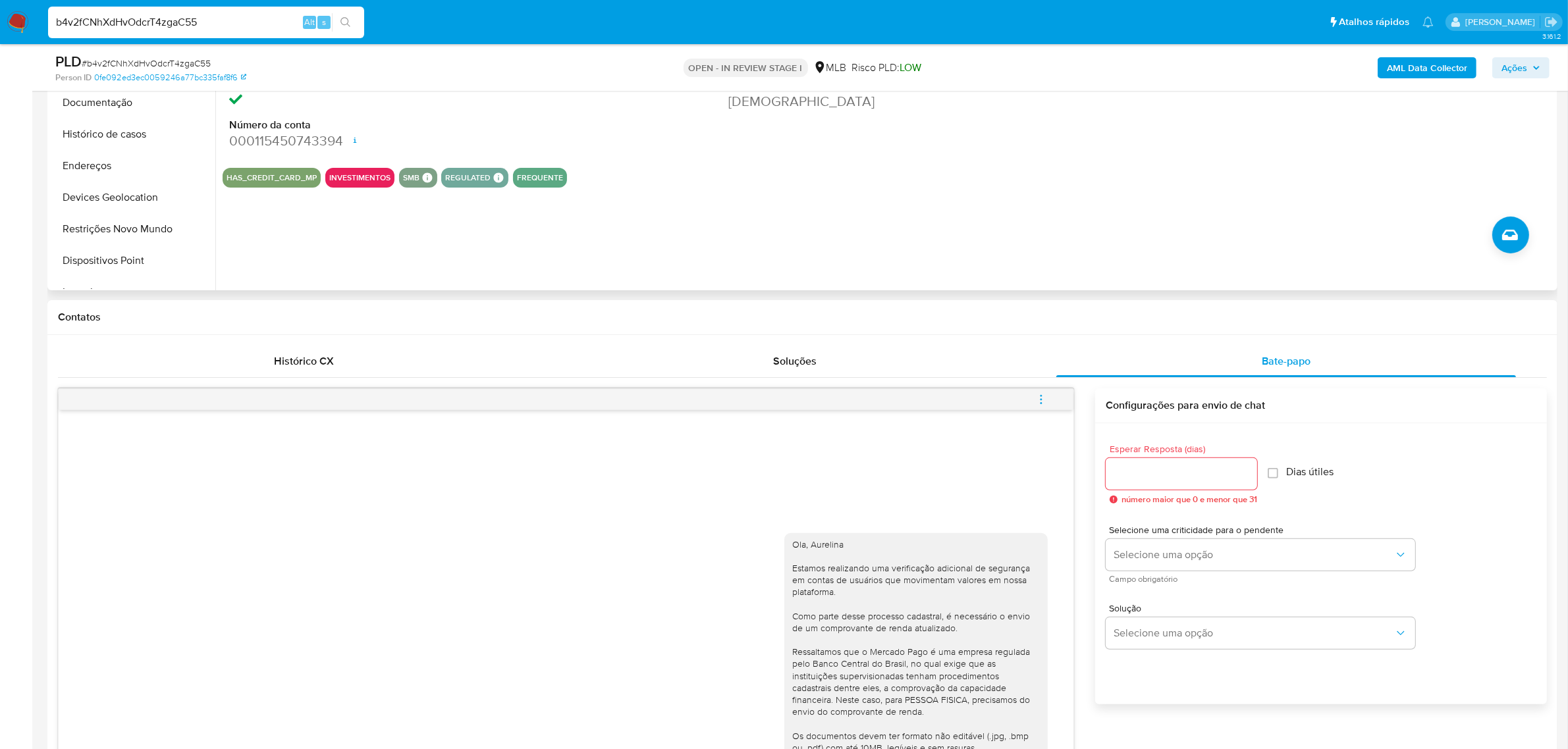
scroll to position [165, 0]
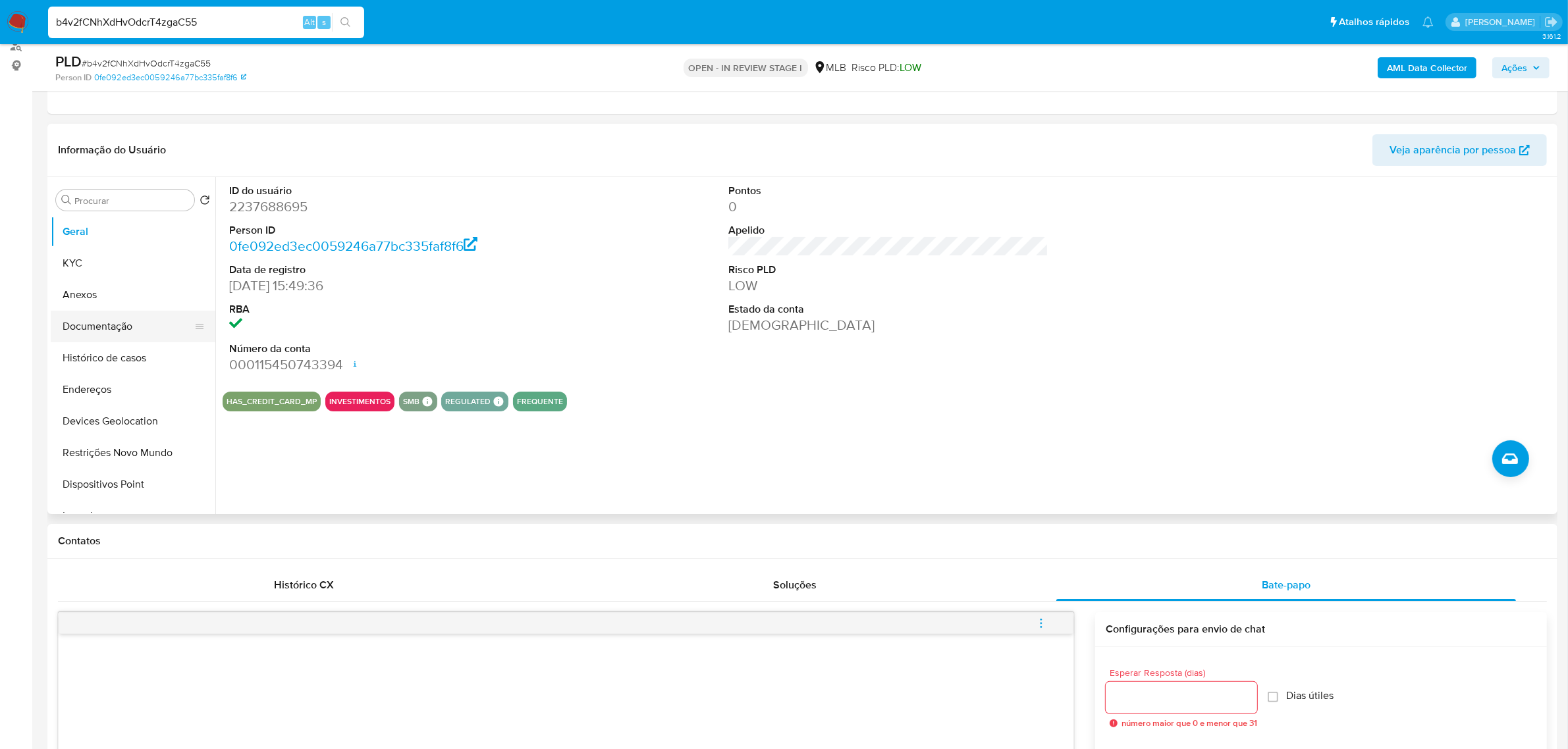
click at [124, 330] on button "Documentação" at bounding box center [128, 326] width 154 height 32
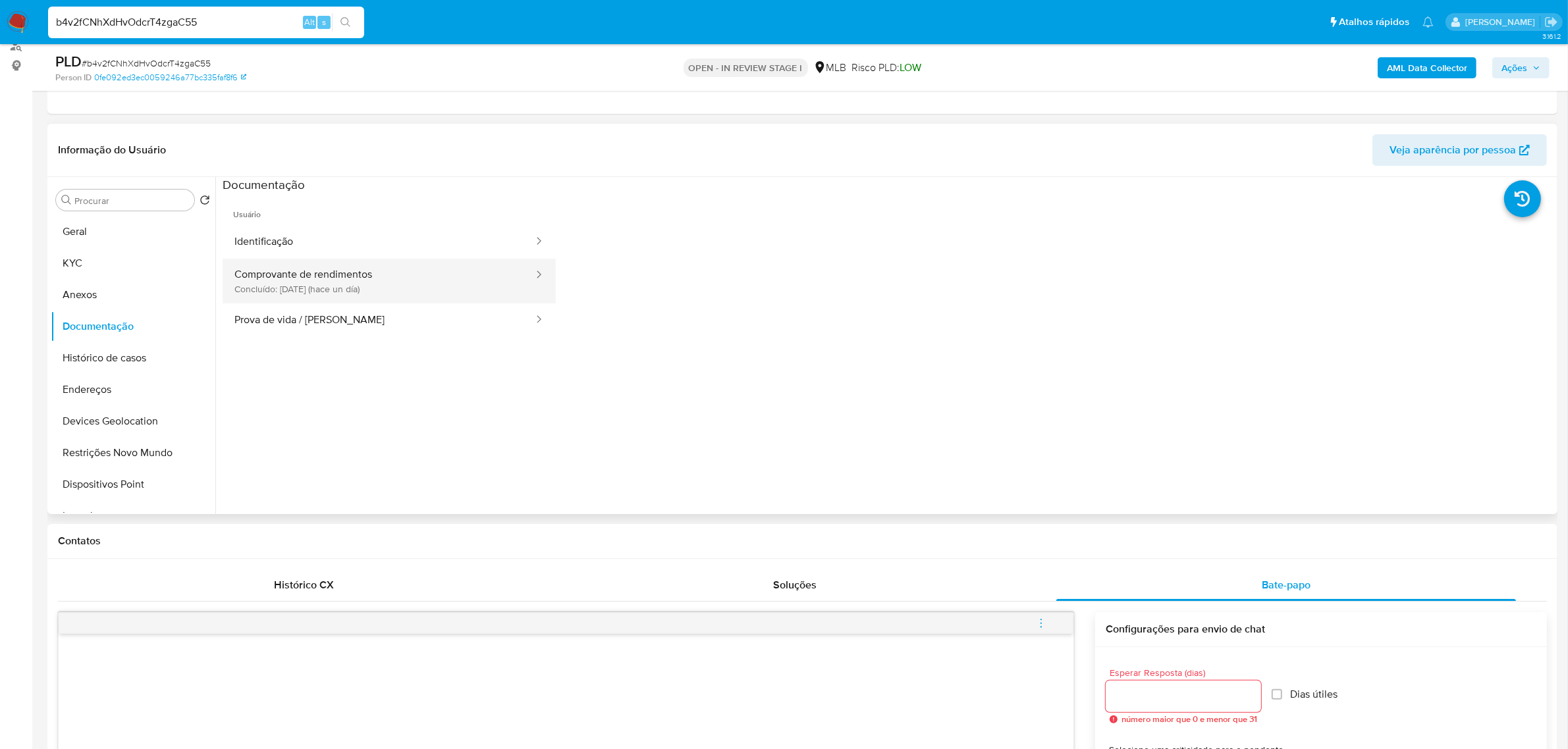
click at [468, 283] on button "Comprovante de rendimentos Concluído: [DATE] (hace un día)" at bounding box center [378, 281] width 312 height 45
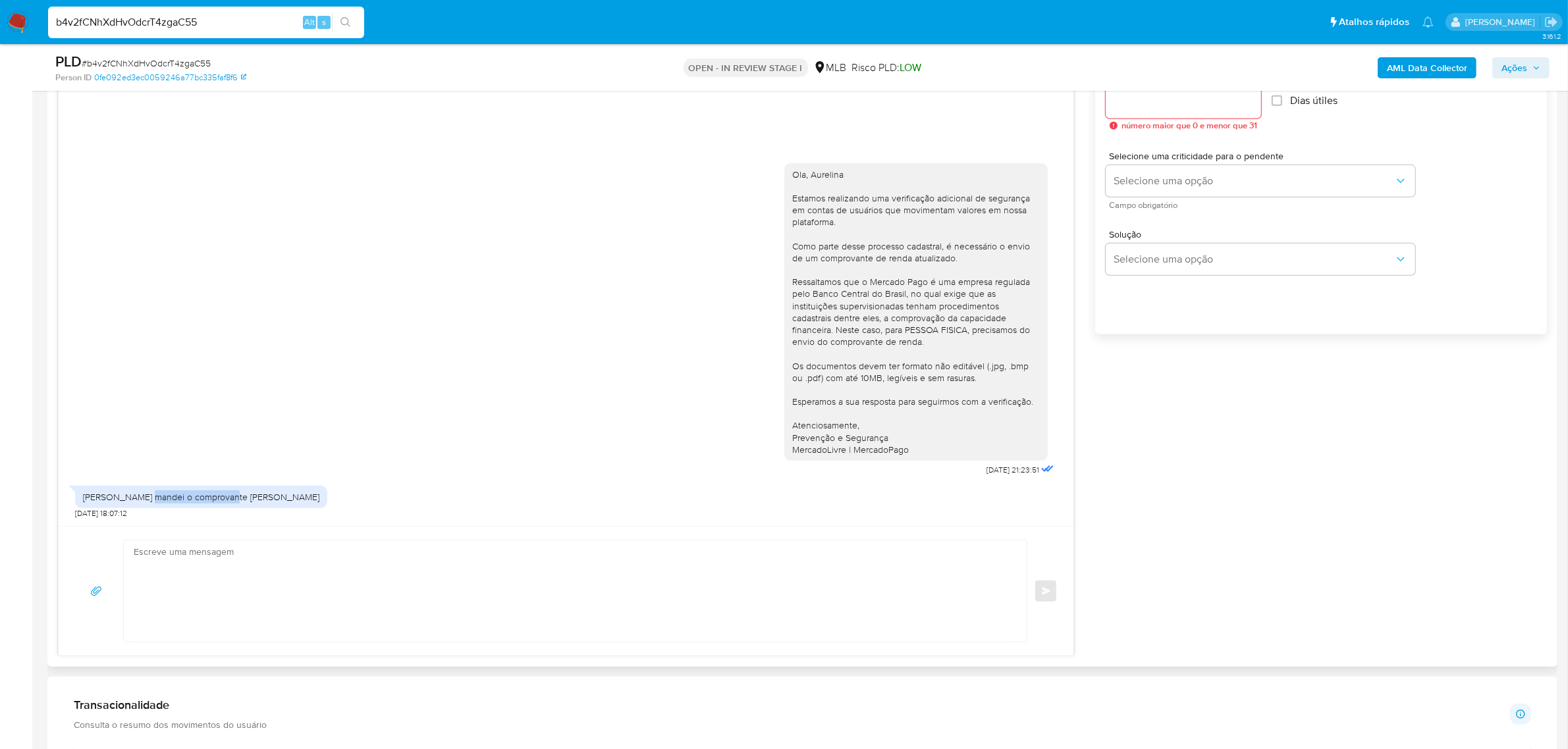
scroll to position [659, 0]
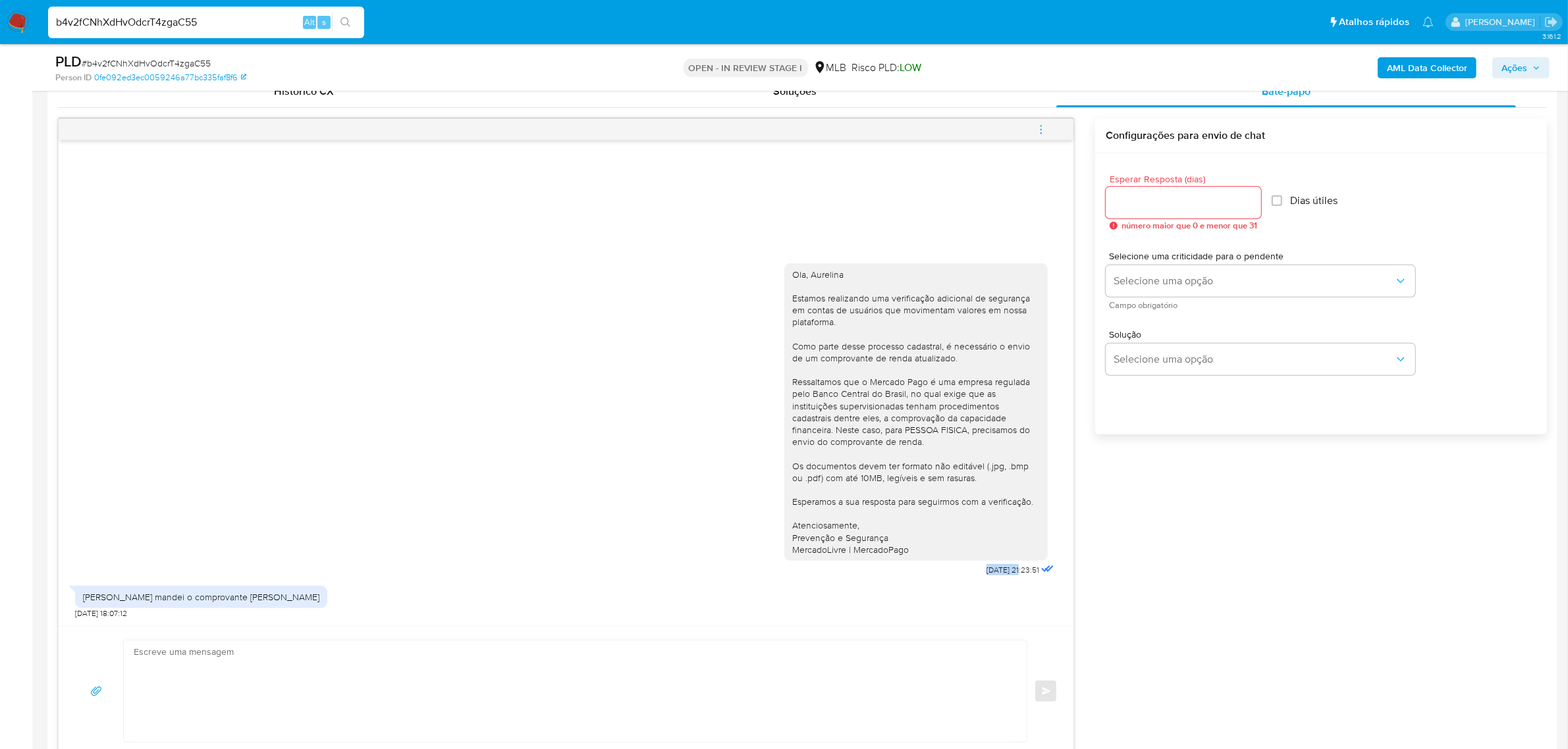
drag, startPoint x: 962, startPoint y: 571, endPoint x: 1007, endPoint y: 571, distance: 45.0
click at [1007, 571] on div "Ola, [PERSON_NAME] Estamos realizando uma verificação adicional de segurança [P…" at bounding box center [920, 417] width 273 height 326
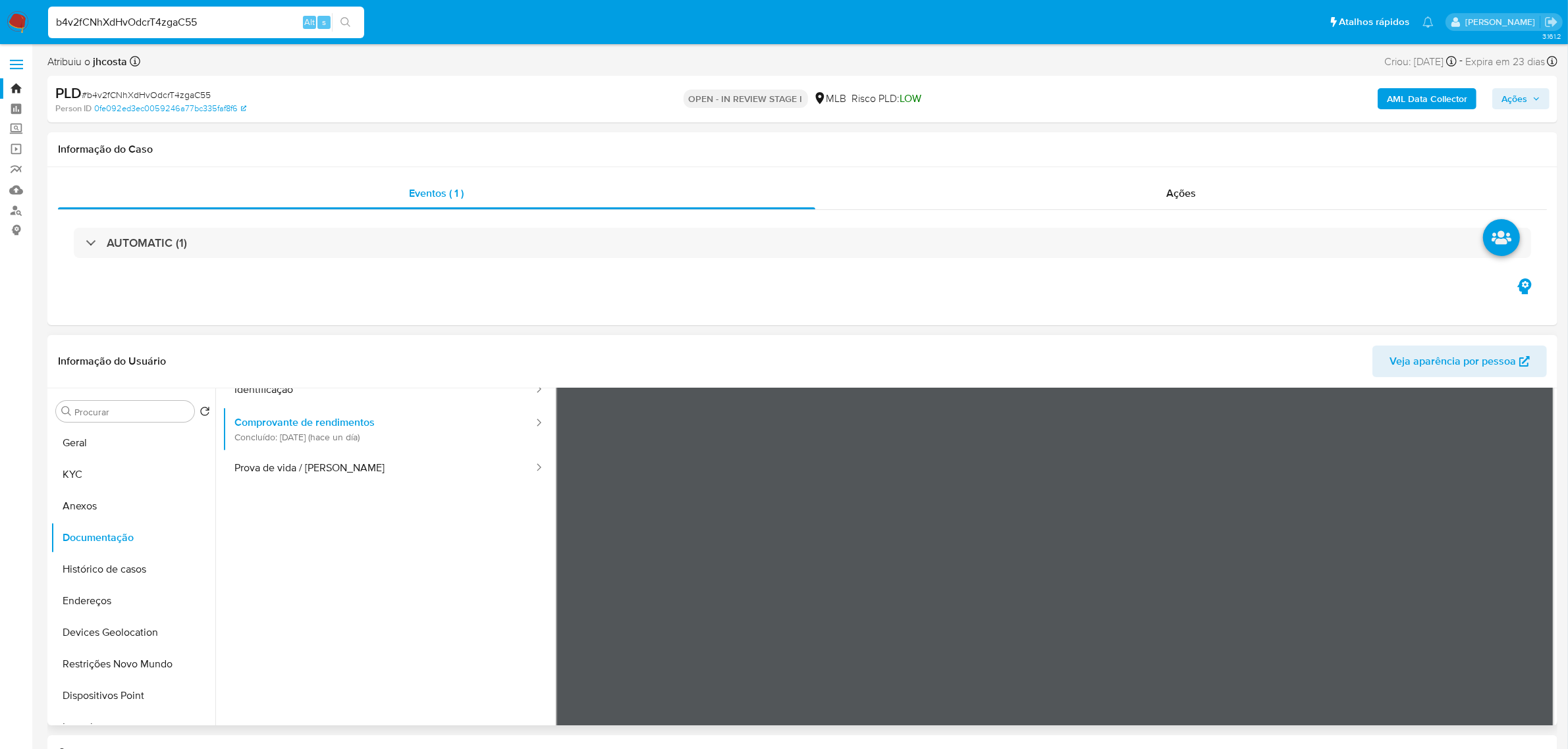
scroll to position [111, 0]
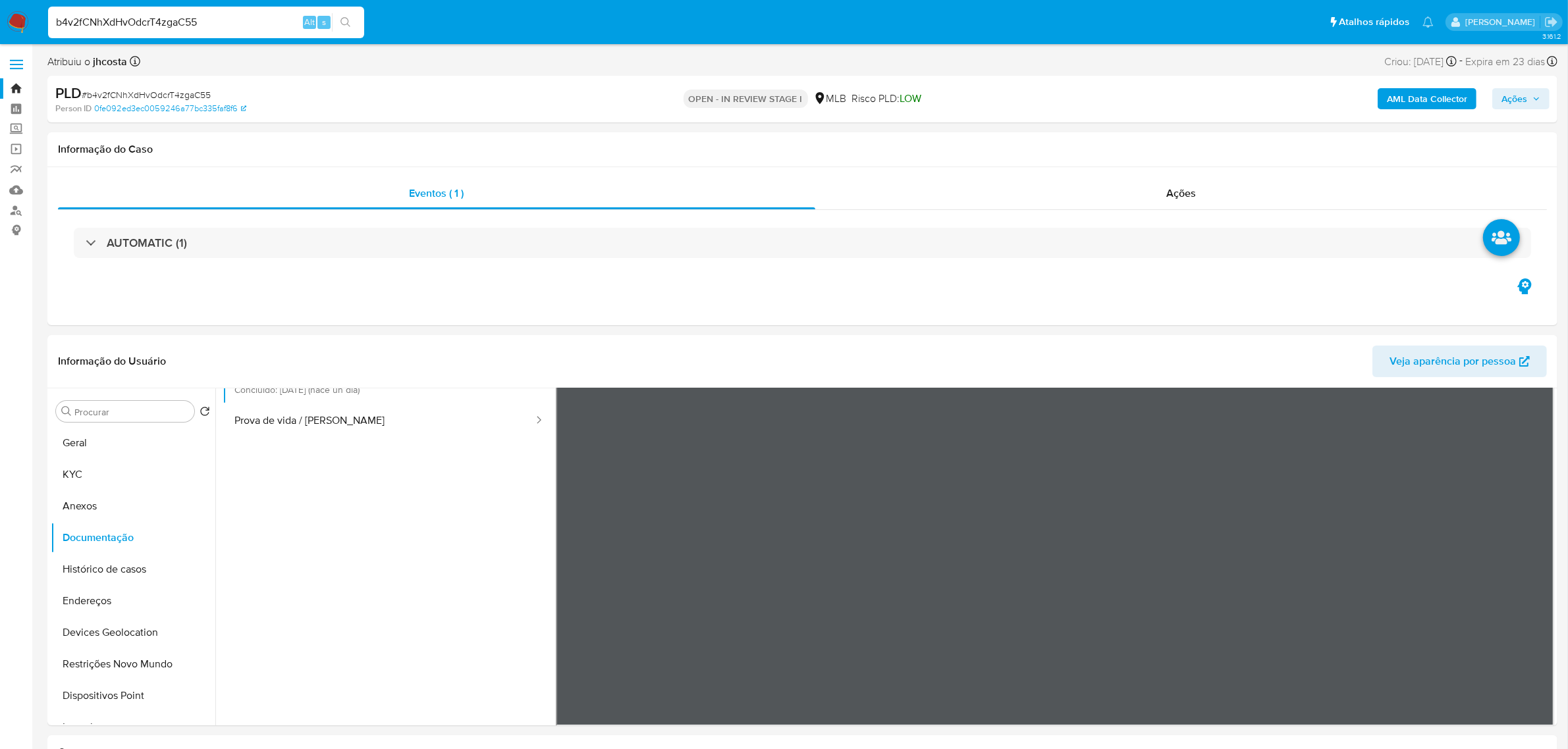
click at [222, 27] on input "b4v2fCNhXdHvOdcrT4zgaC55" at bounding box center [206, 22] width 316 height 17
paste input "tyOC34V5pQlgvj5A6oB8xFQe"
type input "tyOC34V5pQlgvj5A6oB8xFQe"
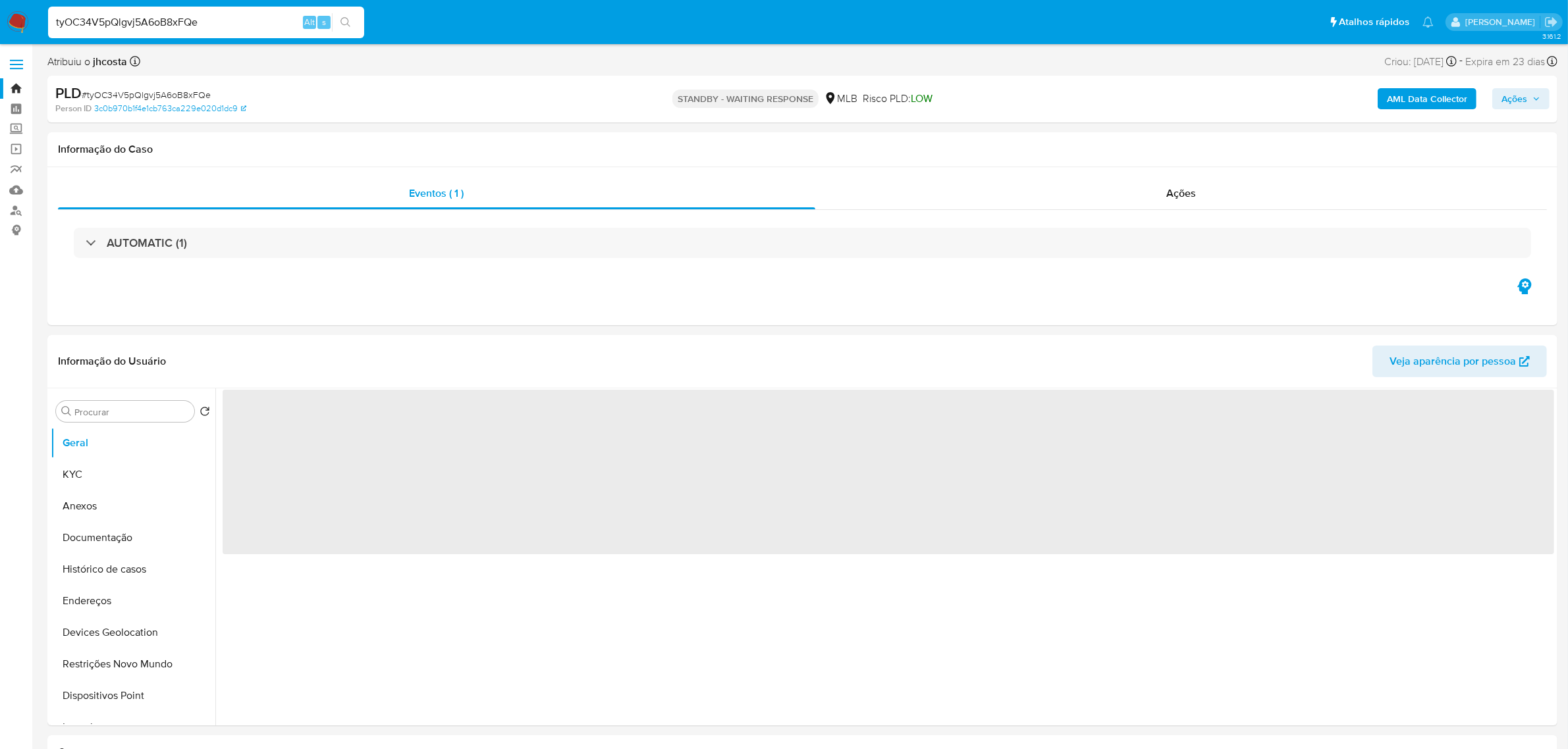
select select "10"
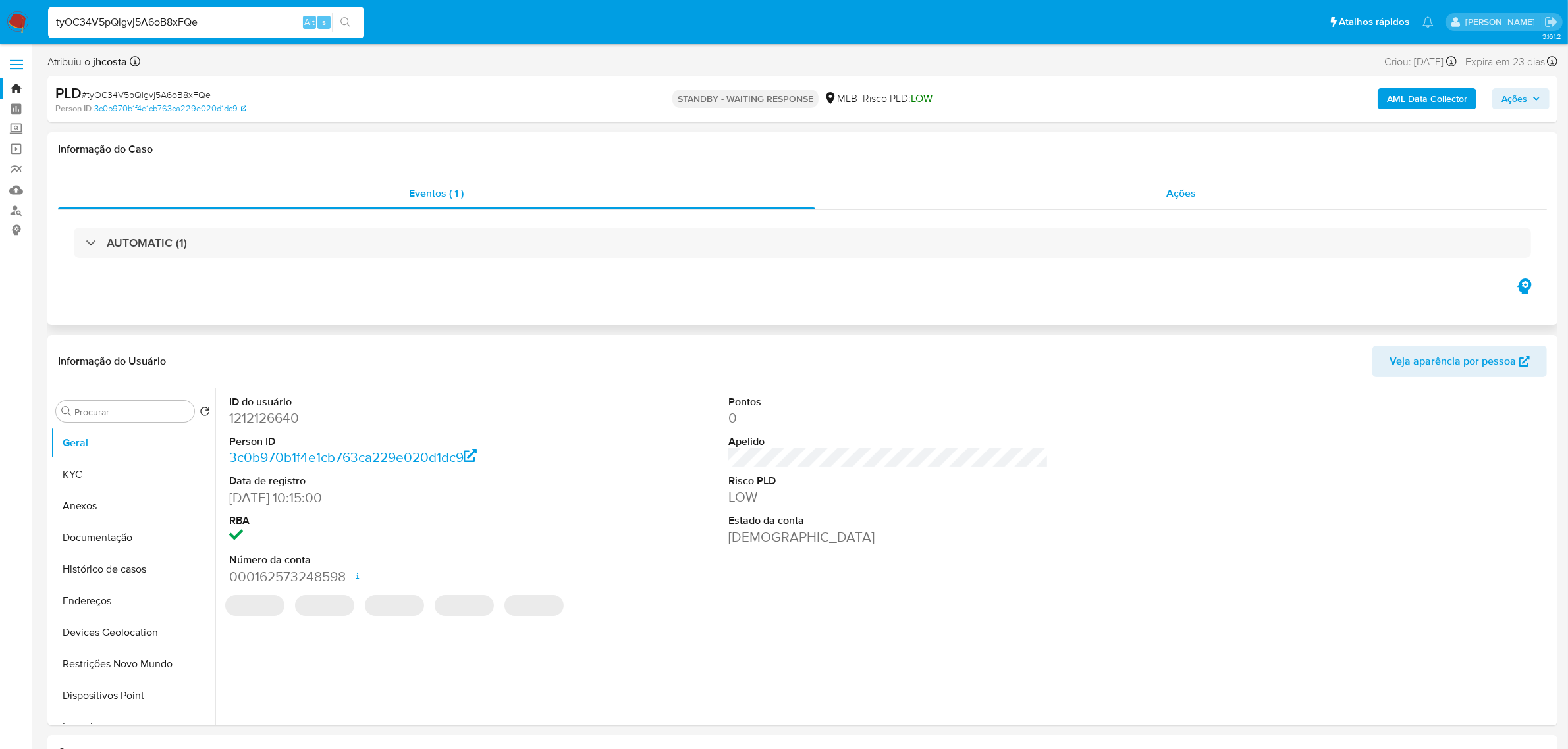
click at [1194, 186] on span "Ações" at bounding box center [1180, 193] width 30 height 15
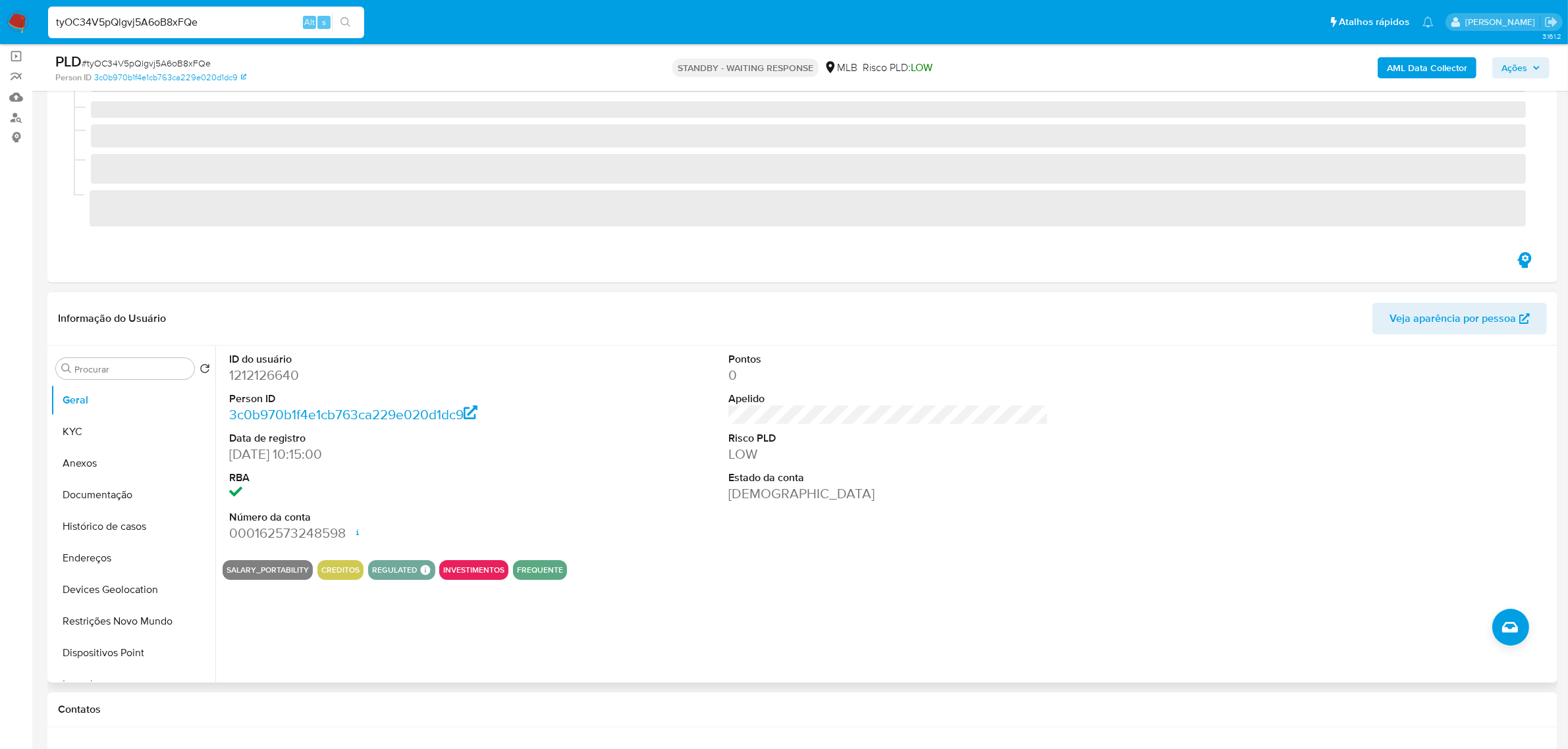
scroll to position [165, 0]
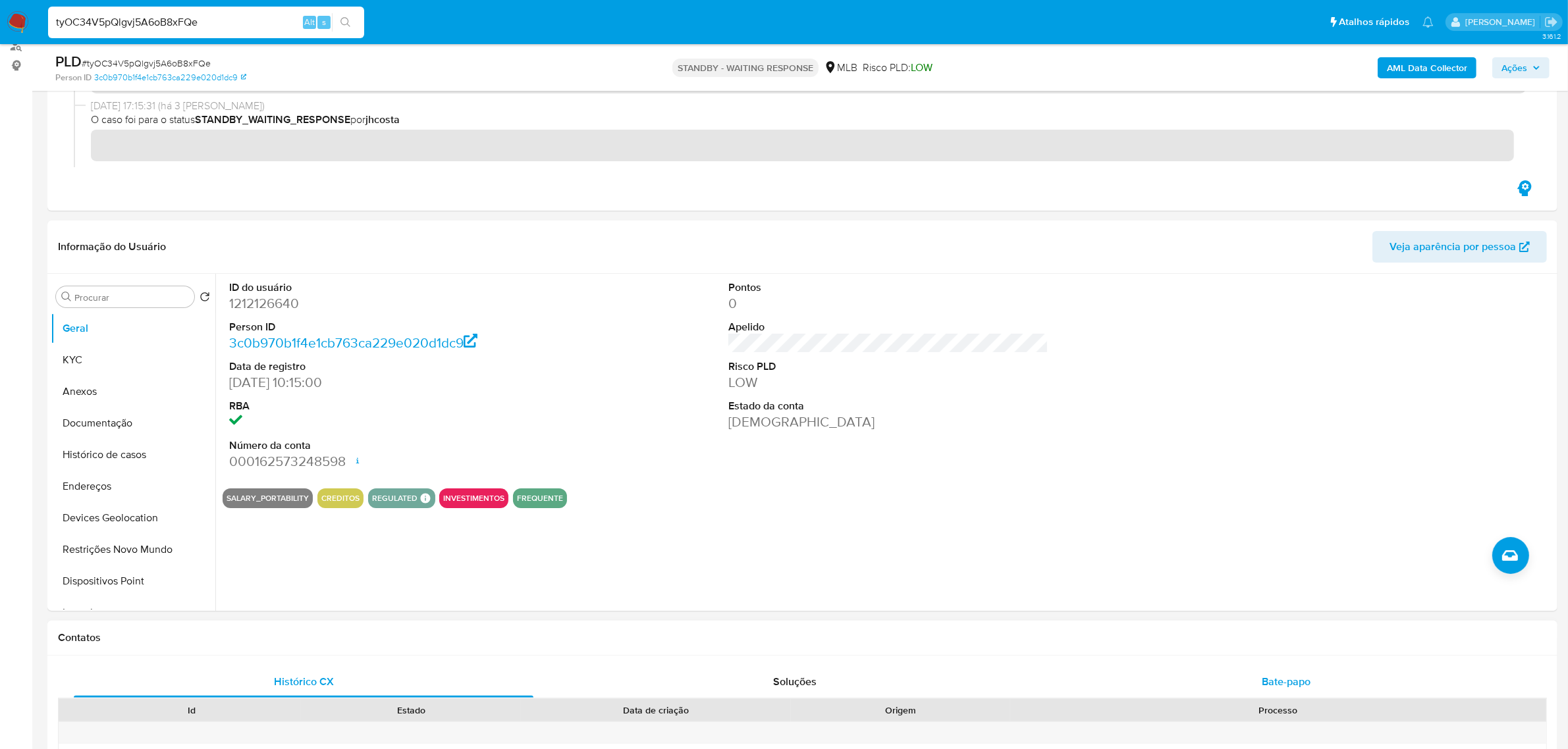
click at [1292, 674] on span "Bate-papo" at bounding box center [1286, 682] width 49 height 15
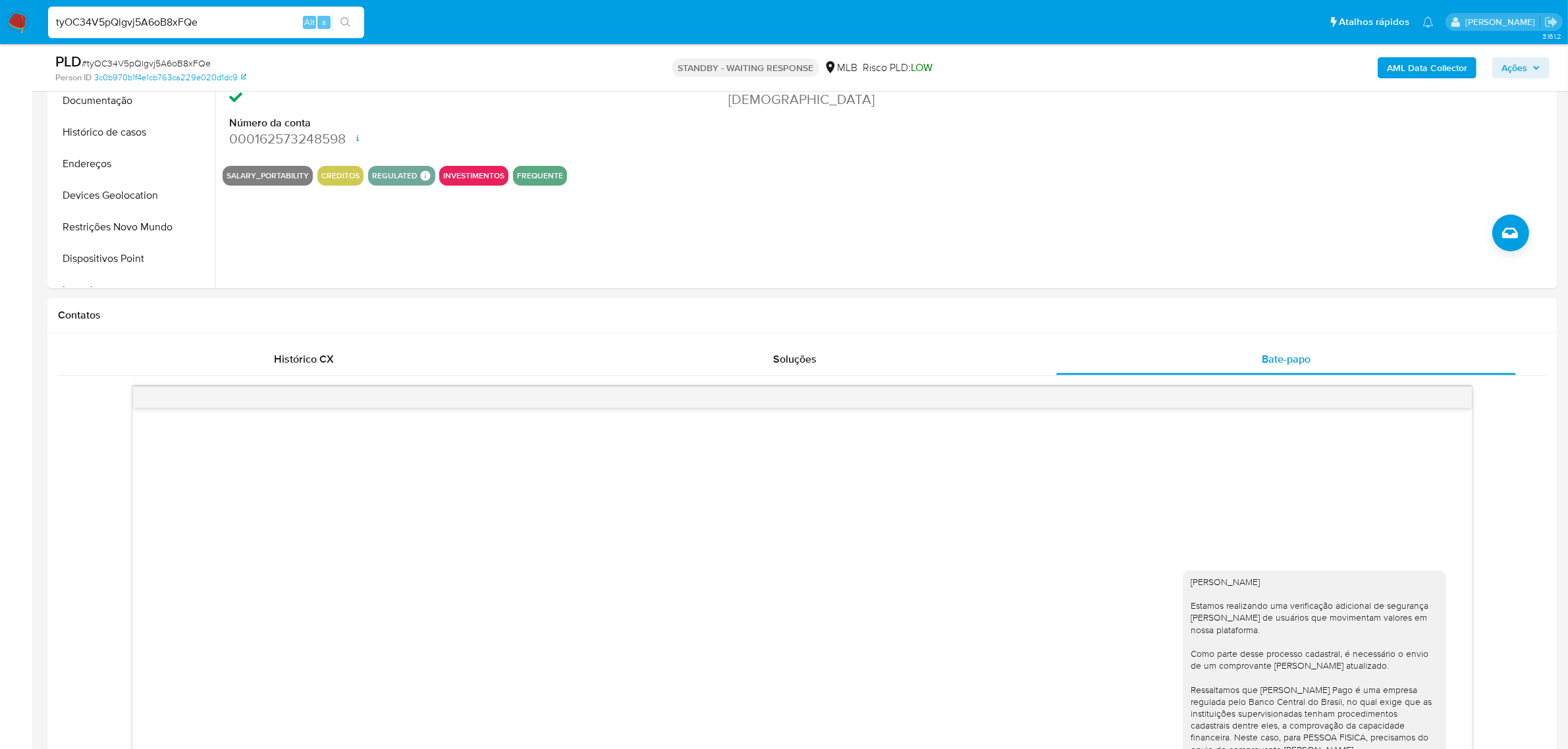
scroll to position [0, 0]
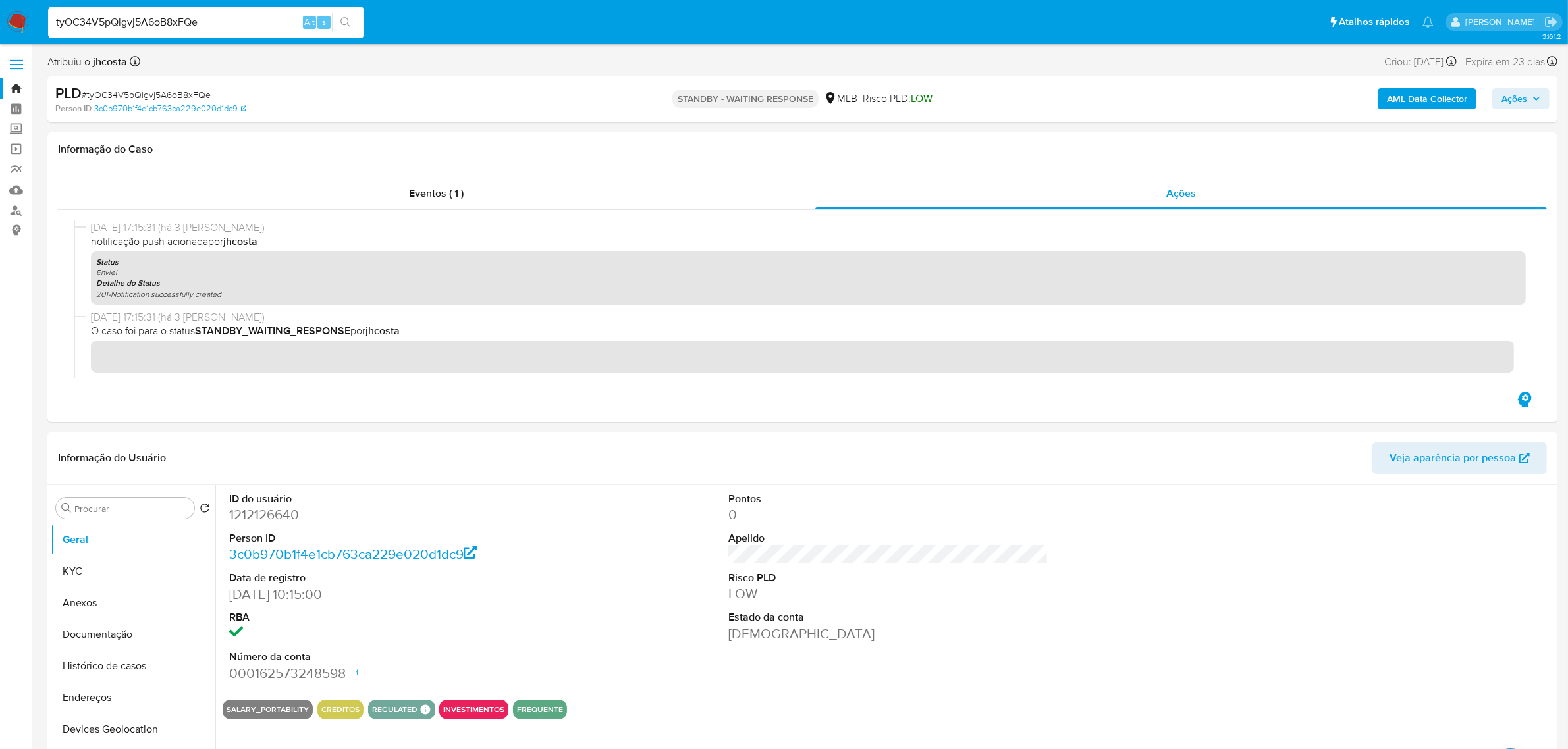
click at [177, 96] on span "# tyOC34V5pQlgvj5A6oB8xFQe" at bounding box center [146, 94] width 129 height 13
copy span "tyOC34V5pQlgvj5A6oB8xFQe"
click at [18, 21] on img at bounding box center [18, 22] width 22 height 22
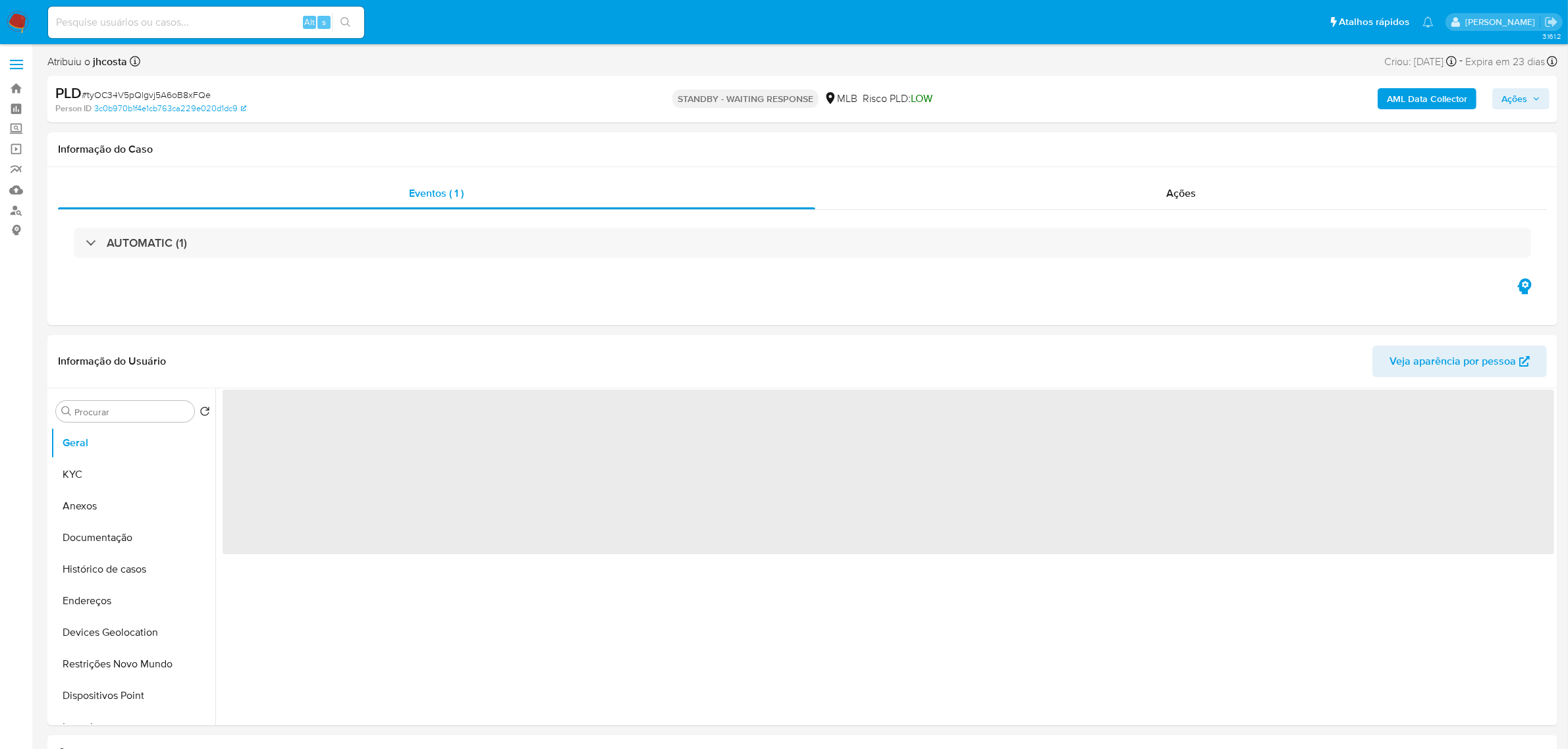
select select "10"
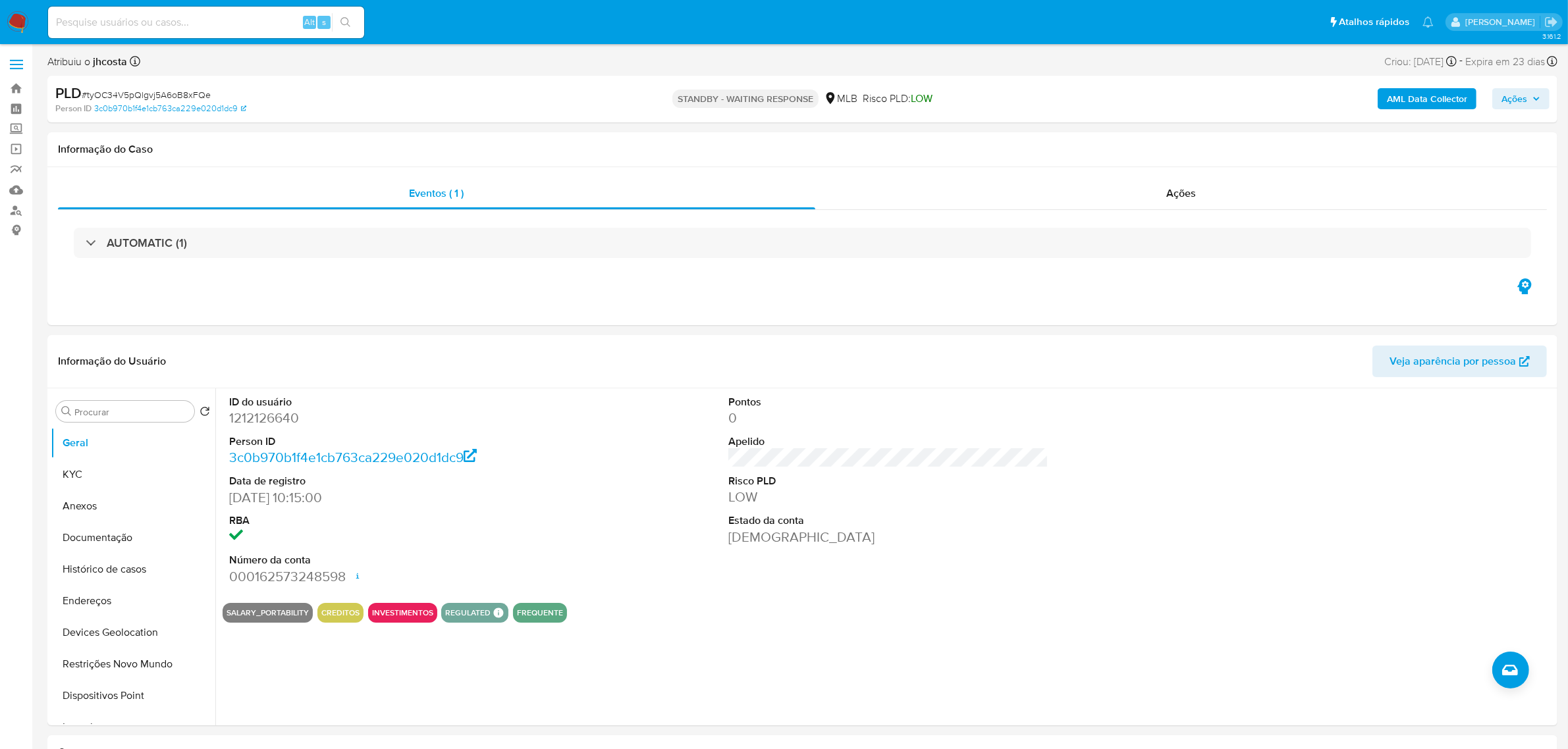
click at [169, 89] on span "# tyOC34V5pQlgvj5A6oB8xFQe" at bounding box center [146, 94] width 129 height 13
copy span "tyOC34V5pQlgvj5A6oB8xFQe"
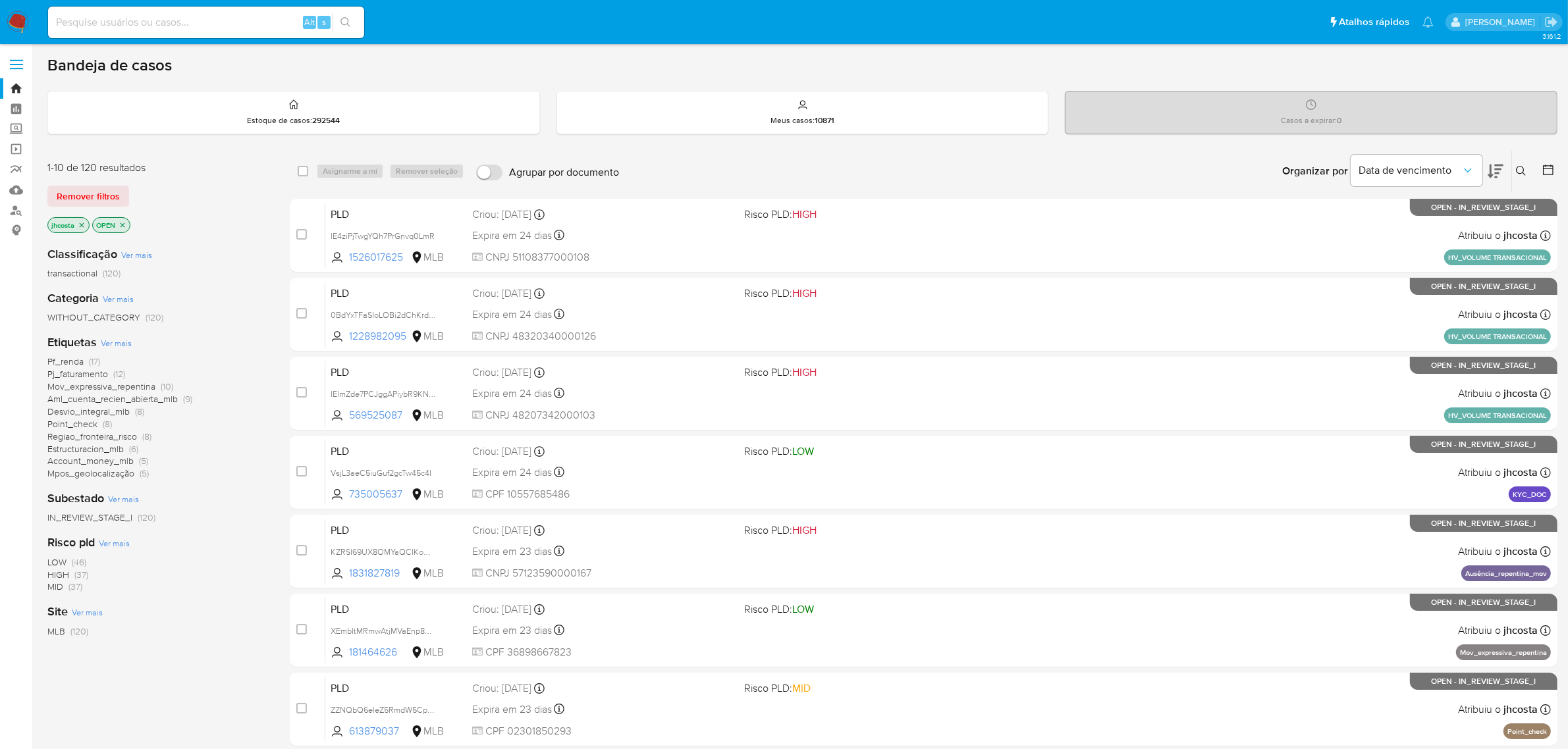
click at [83, 224] on icon "close-filter" at bounding box center [81, 224] width 4 height 4
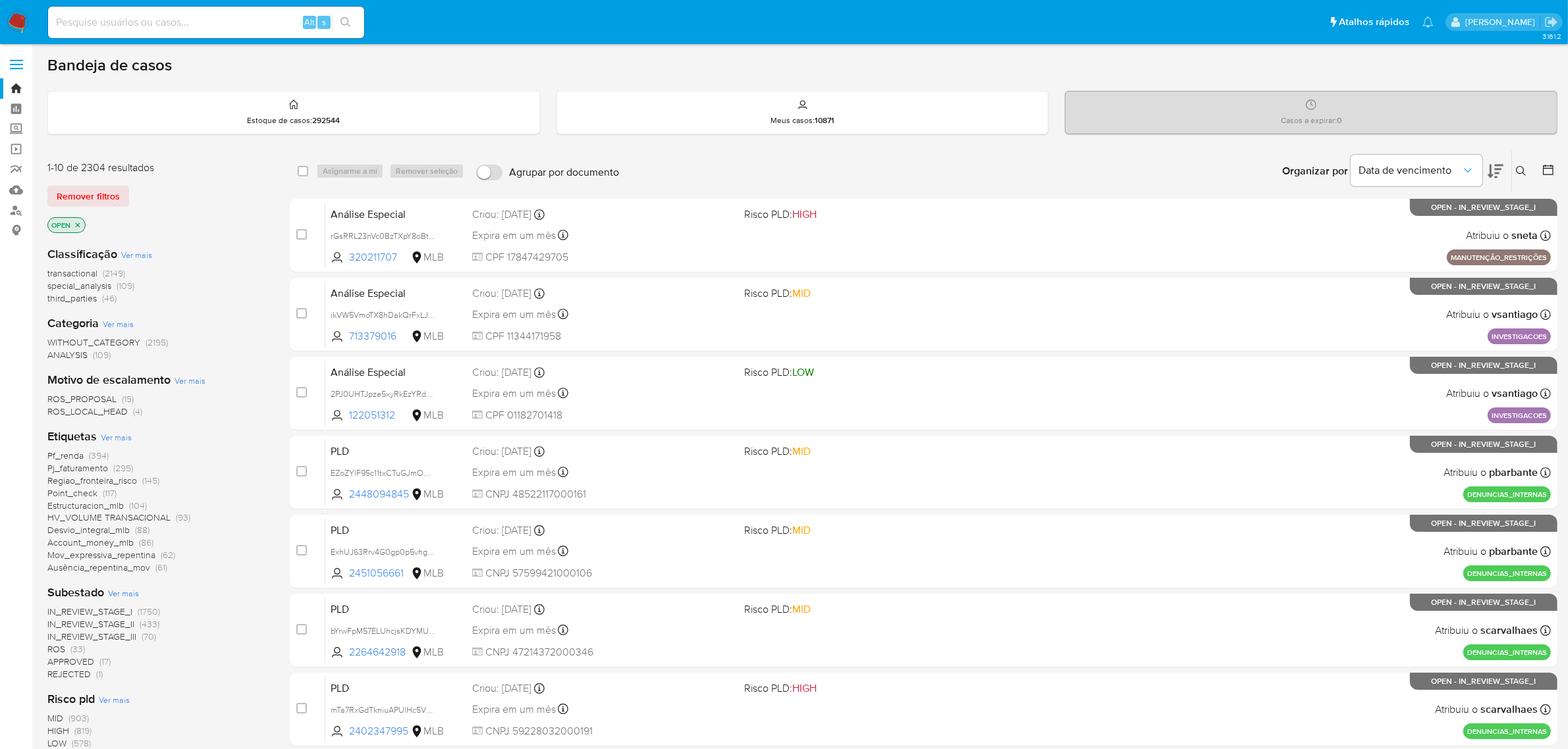
click at [1511, 172] on button at bounding box center [1522, 171] width 21 height 15
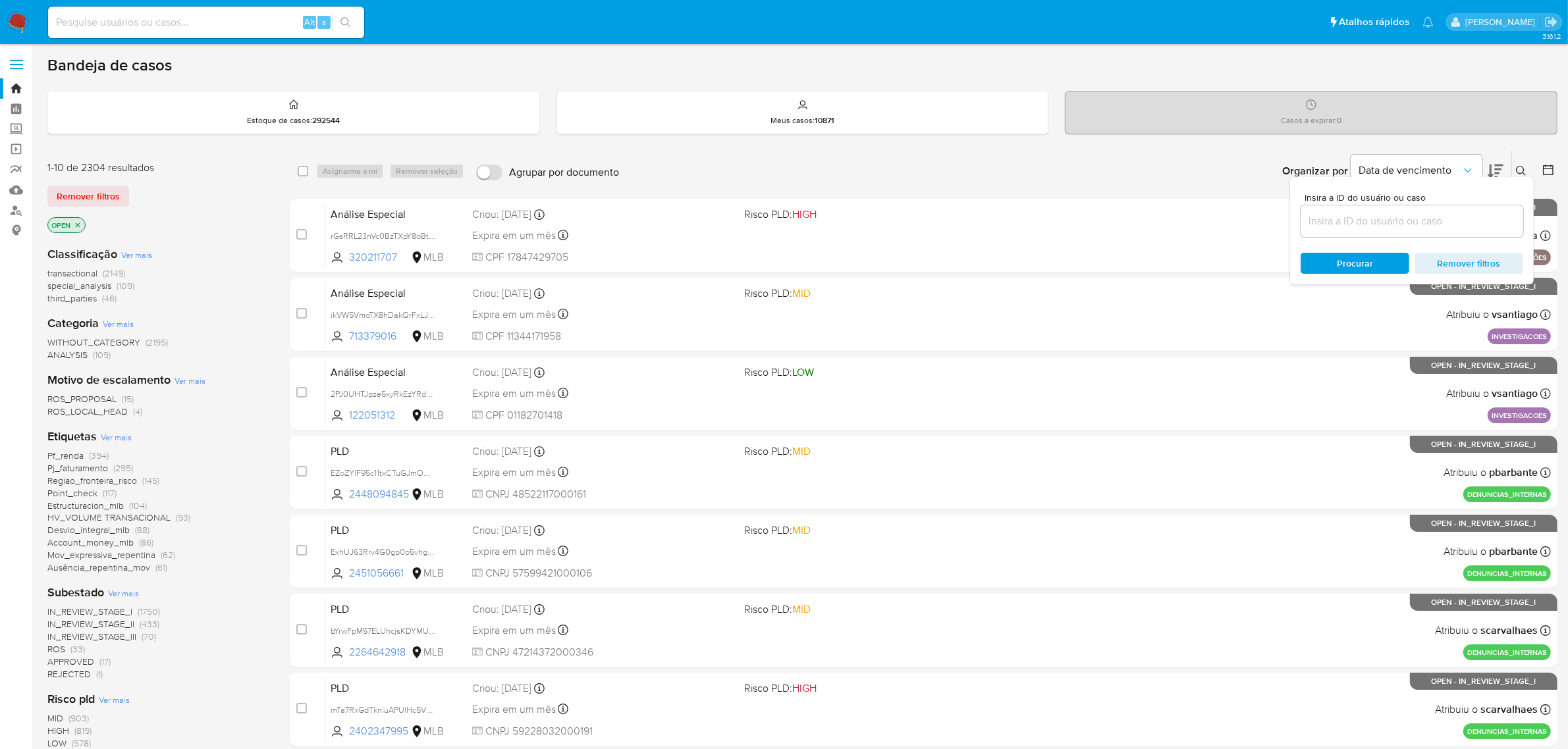
click at [1388, 214] on input at bounding box center [1411, 221] width 222 height 17
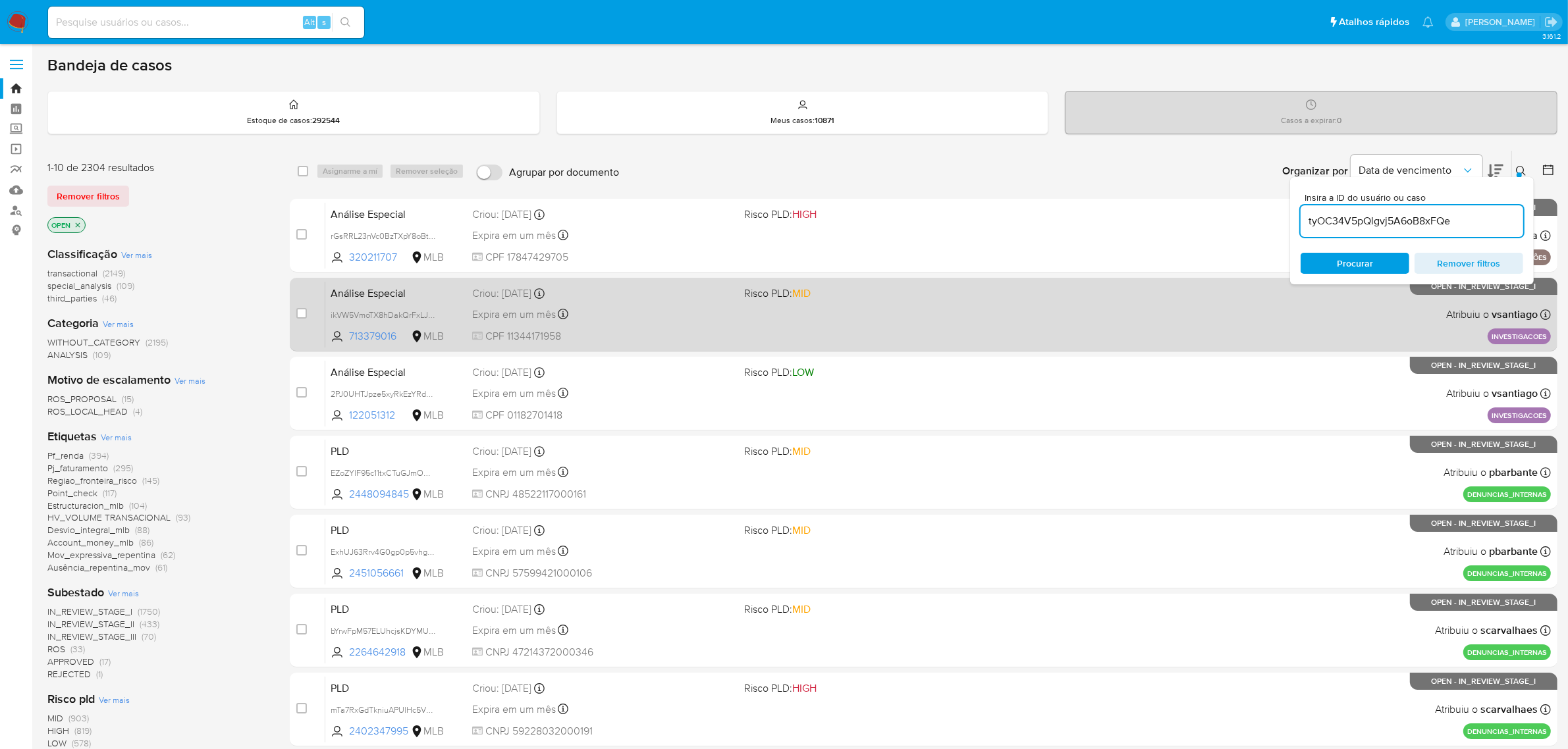
type input "tyOC34V5pQlgvj5A6oB8xFQe"
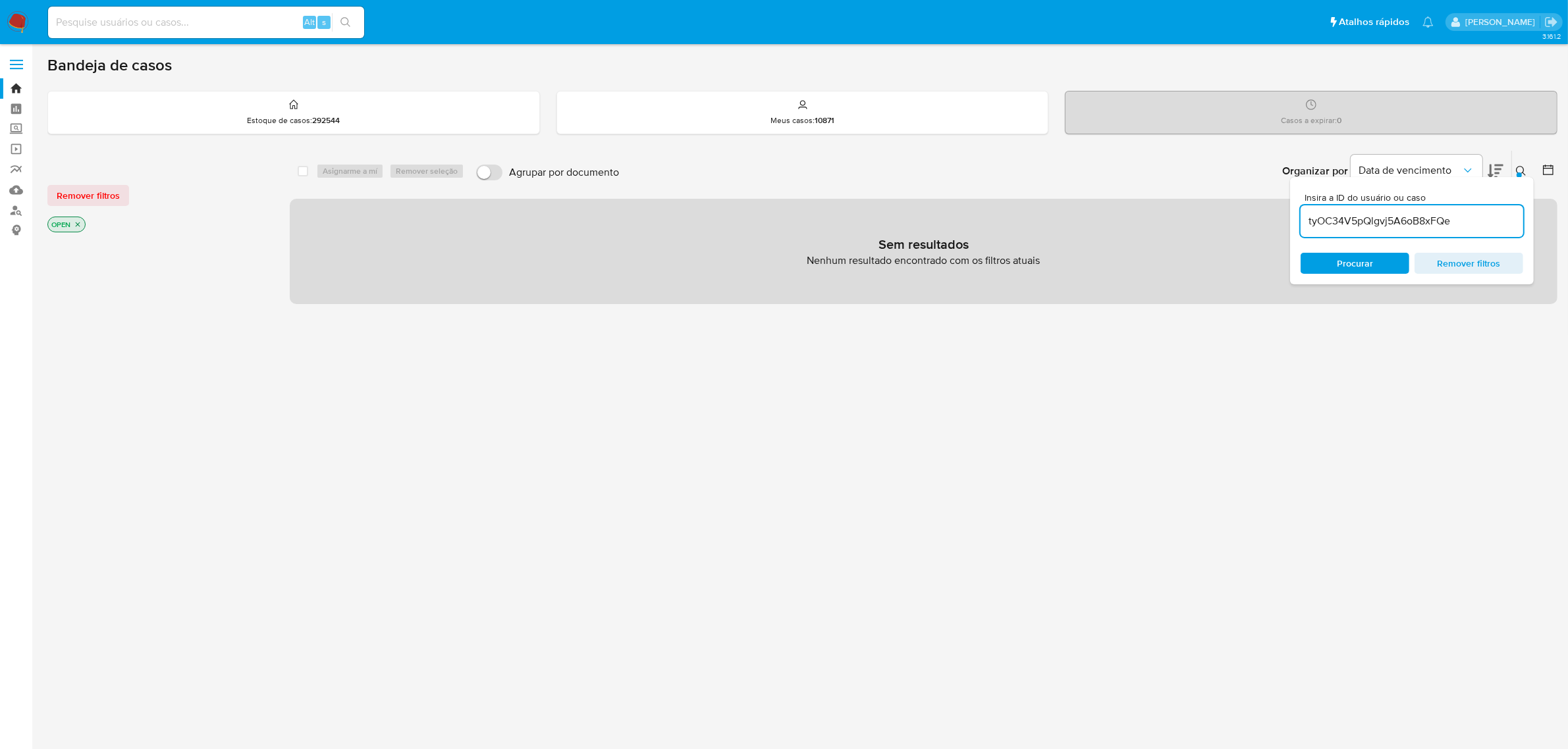
click at [79, 222] on icon "close-filter" at bounding box center [77, 224] width 4 height 4
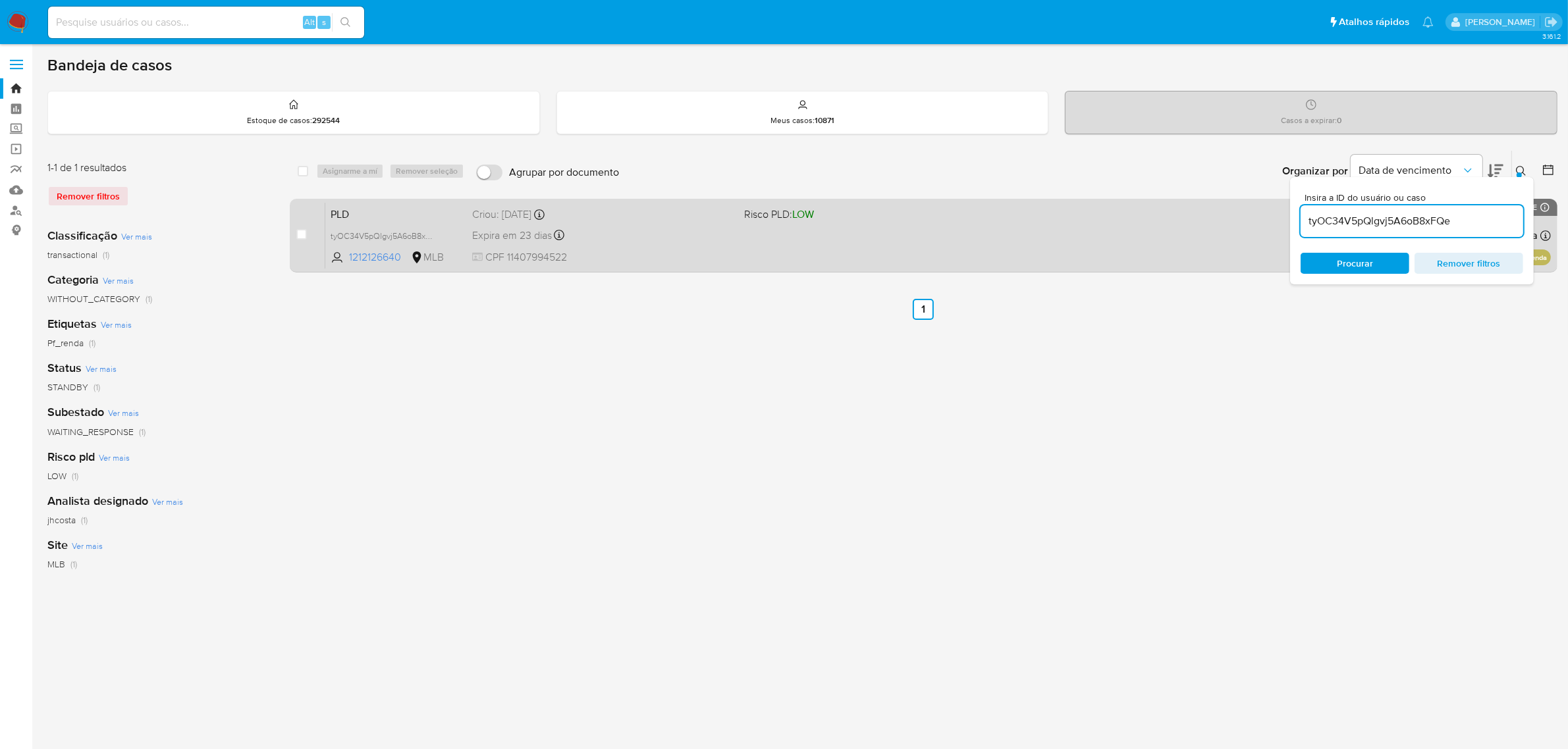
click at [744, 214] on span "Risco PLD: LOW" at bounding box center [778, 214] width 69 height 15
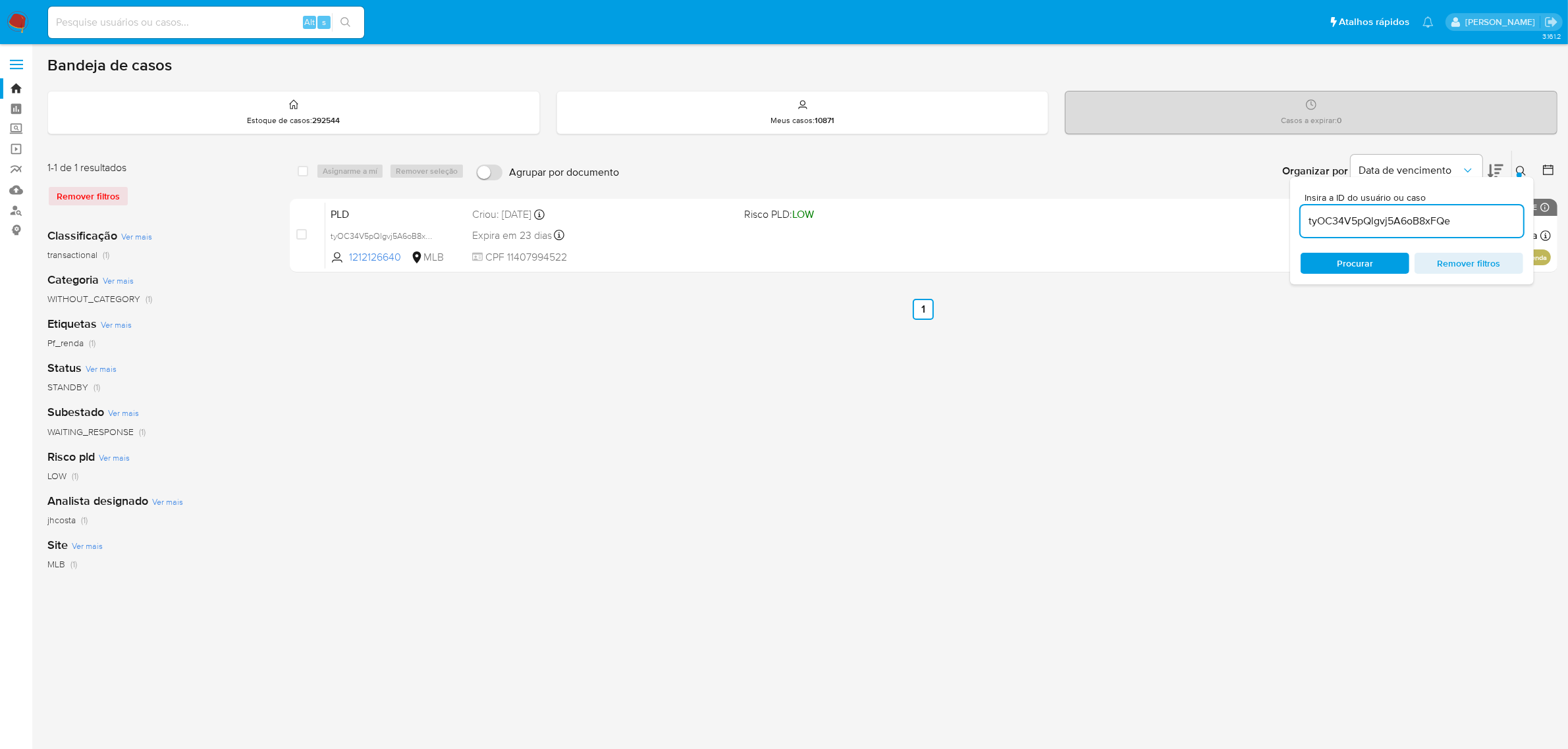
click at [1177, 378] on div "select-all-cases-checkbox Asignarme a mí Remover seleção Agrupar por documento …" at bounding box center [924, 439] width 1268 height 578
click at [340, 169] on div "Asignarme a mí Remover seleção" at bounding box center [392, 171] width 154 height 15
click at [1374, 357] on div "select-all-cases-checkbox Asignarme a mí Remover seleção Agrupar por documento …" at bounding box center [924, 439] width 1268 height 578
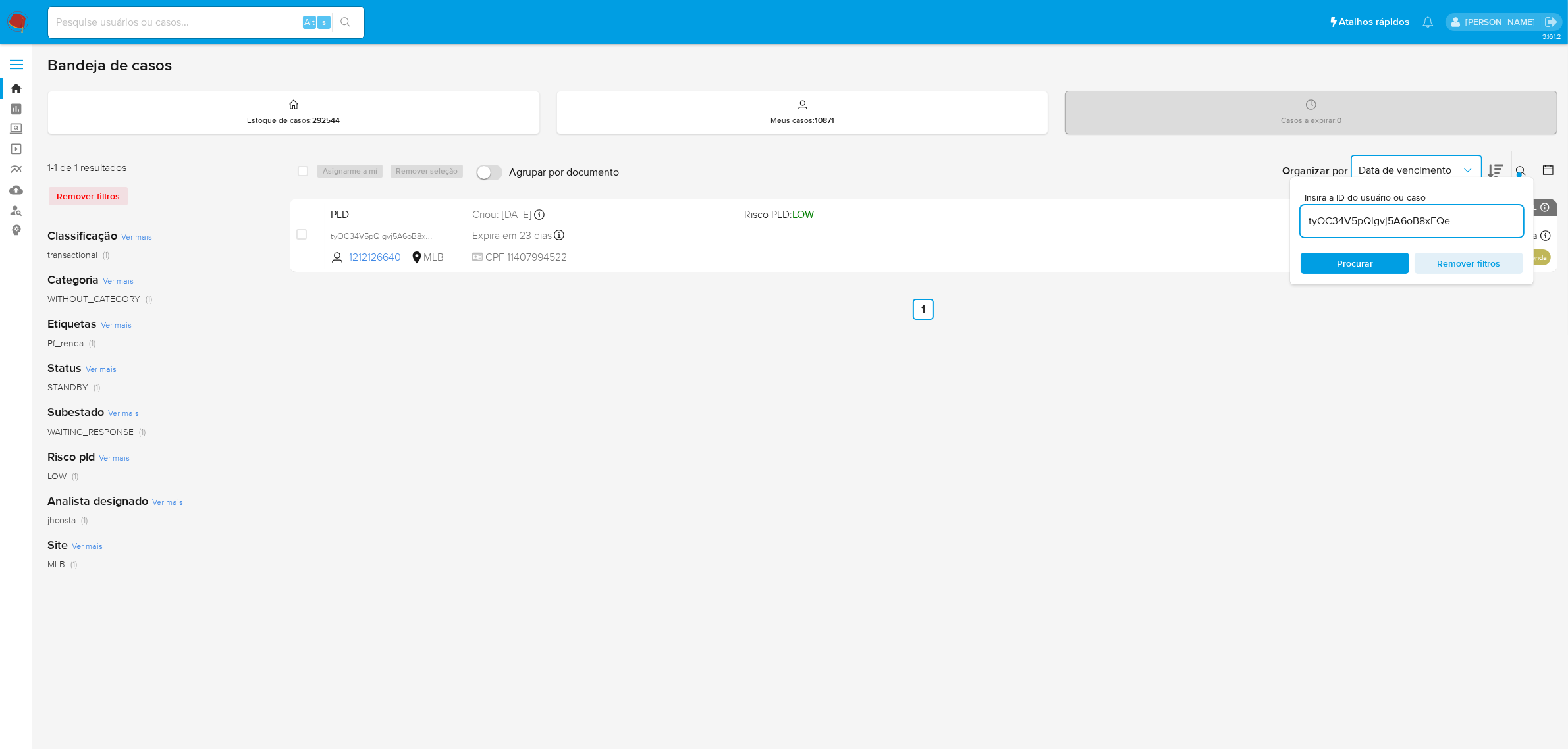
click at [1469, 164] on icon "Organizar por" at bounding box center [1467, 170] width 13 height 13
click at [1101, 372] on div "select-all-cases-checkbox Asignarme a mí Remover seleção Agrupar por documento …" at bounding box center [930, 439] width 1280 height 578
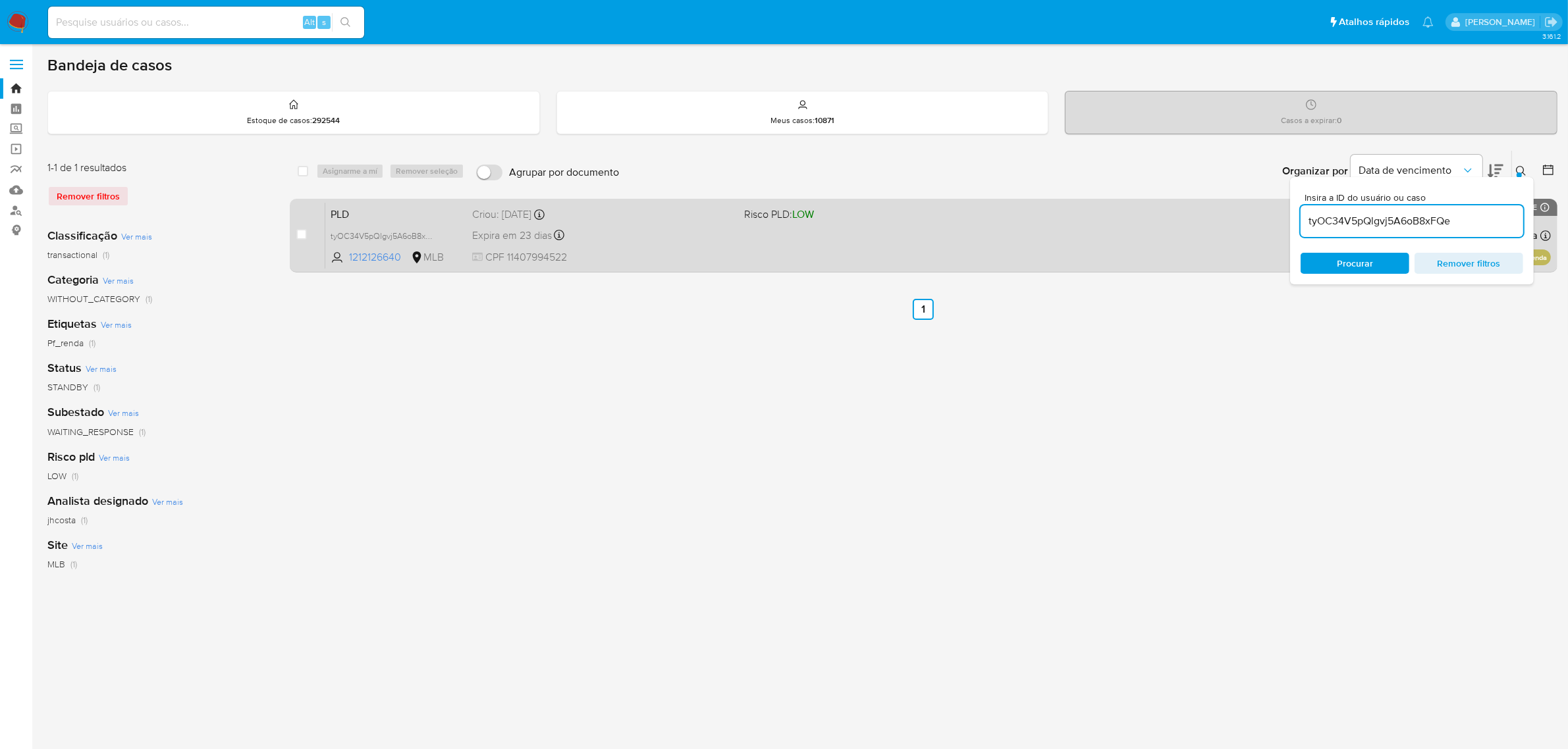
click at [1126, 248] on div "PLD tyOC34V5pQlgvj5A6oB8xFQe 1212126640 MLB Risco PLD: LOW Criou: 12/09/2025 Cr…" at bounding box center [938, 236] width 1225 height 67
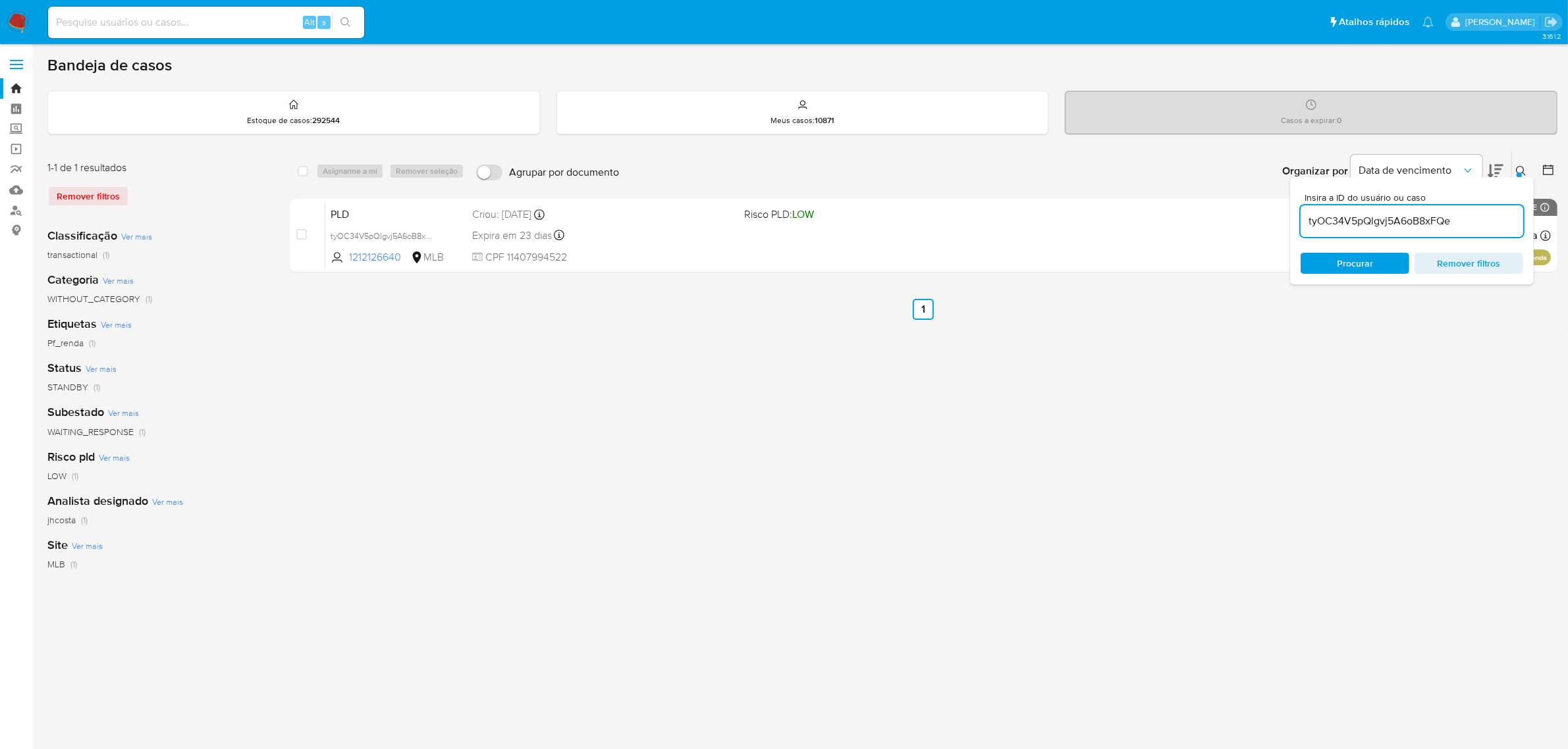
click at [1519, 346] on div "select-all-cases-checkbox Asignarme a mí Remover seleção Agrupar por documento …" at bounding box center [924, 439] width 1268 height 578
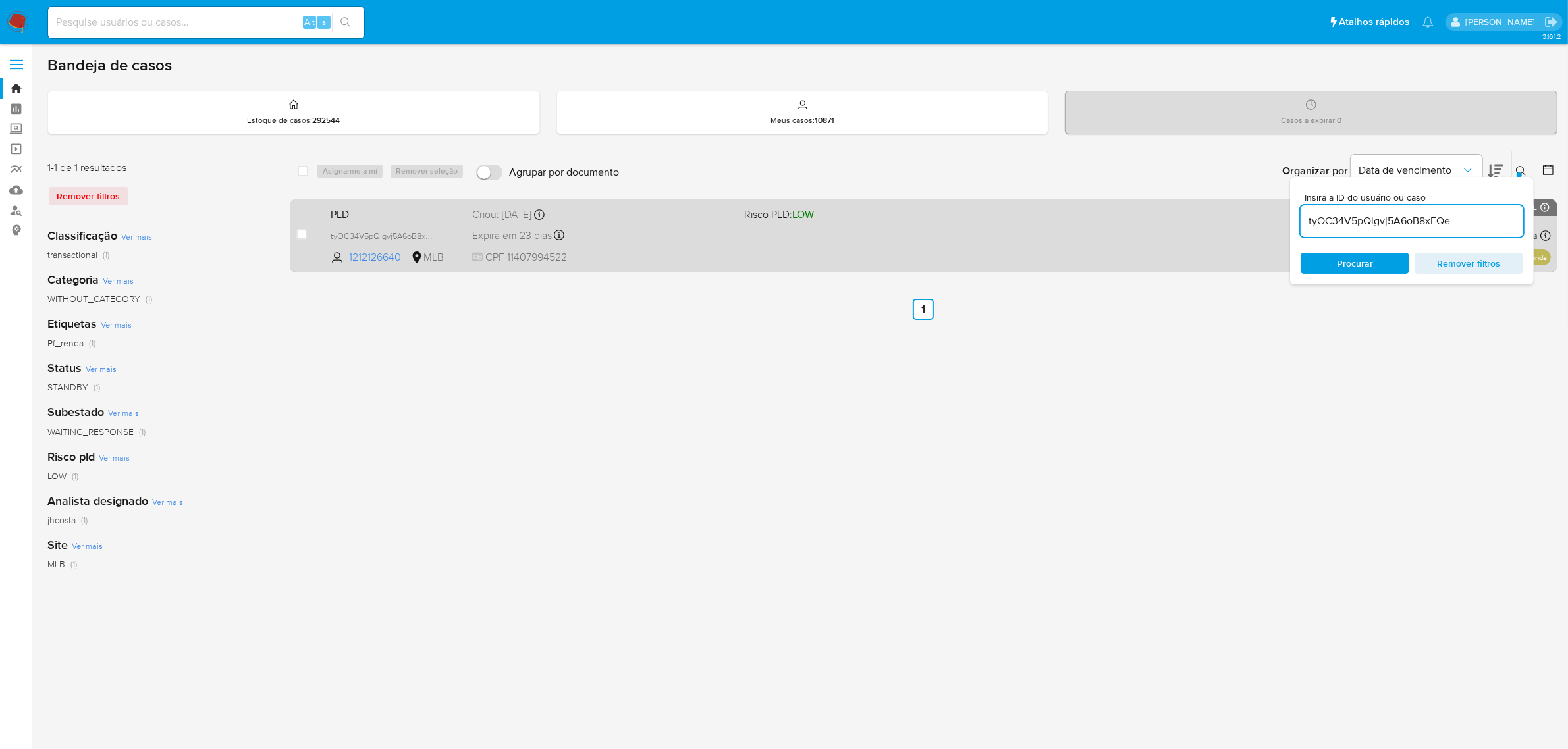
click at [1552, 247] on div "case-item-checkbox Incapaz de atribuir o caso PLD tyOC34V5pQlgvj5A6oB8xFQe 1212…" at bounding box center [924, 236] width 1268 height 74
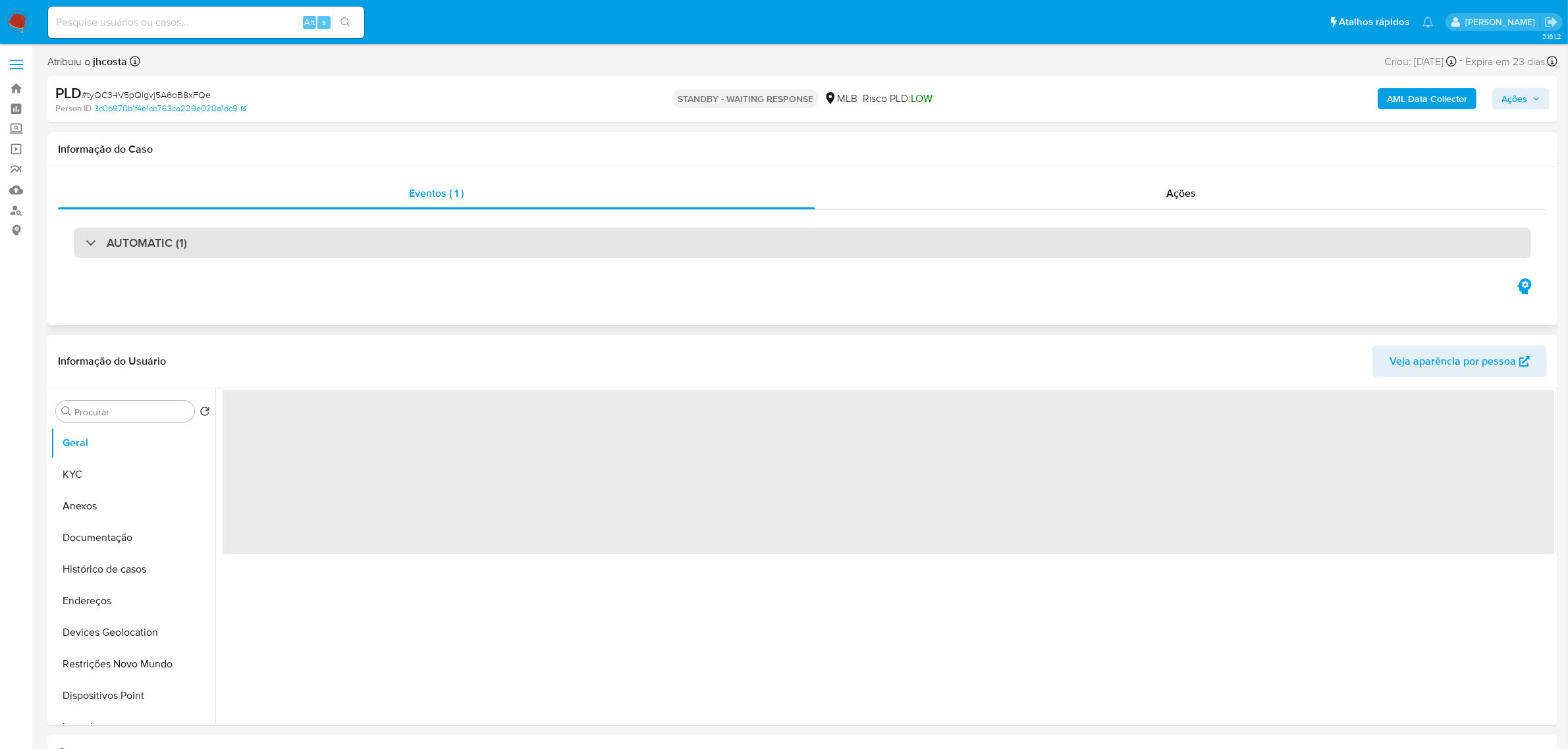
select select "10"
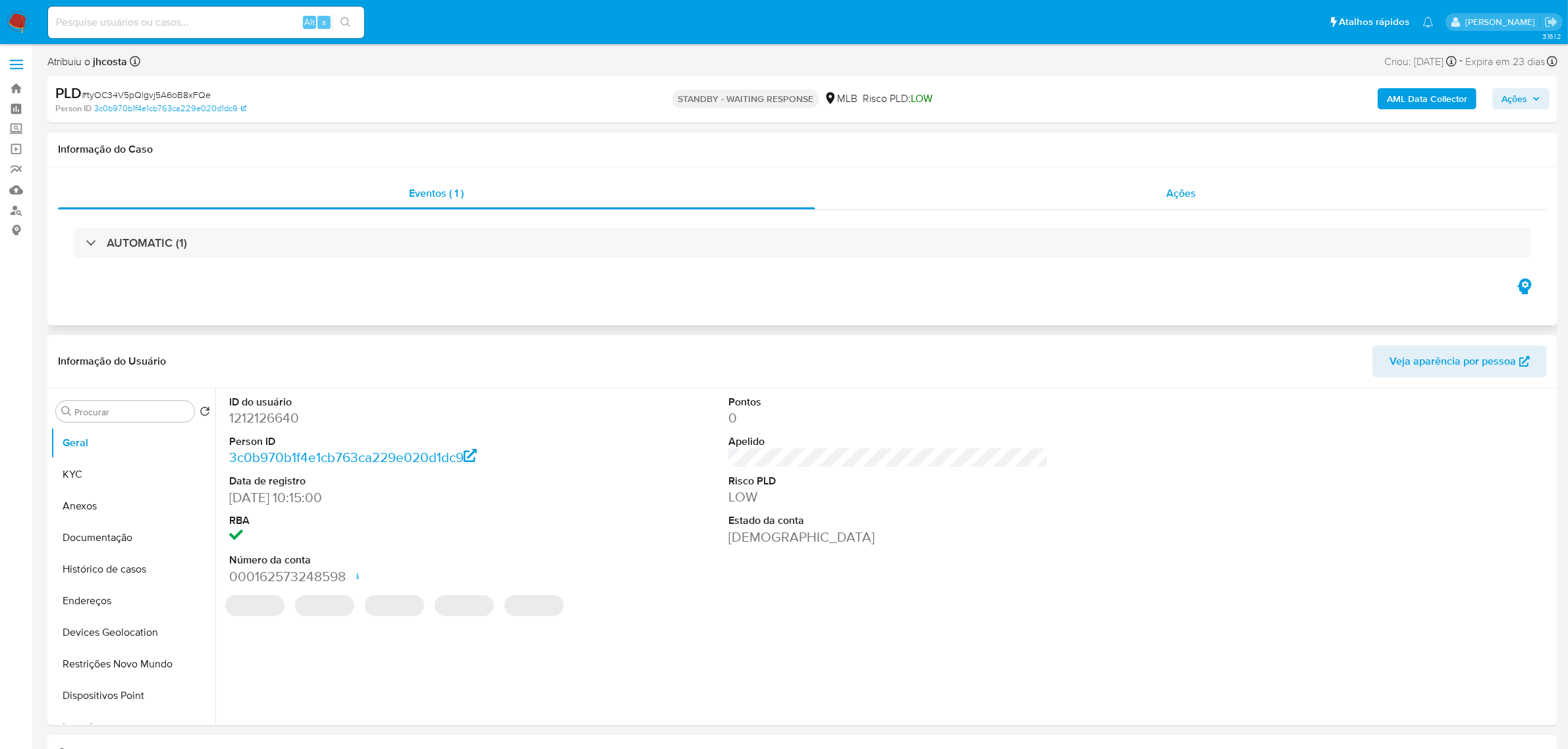
click at [1177, 202] on div "Ações" at bounding box center [1181, 193] width 733 height 32
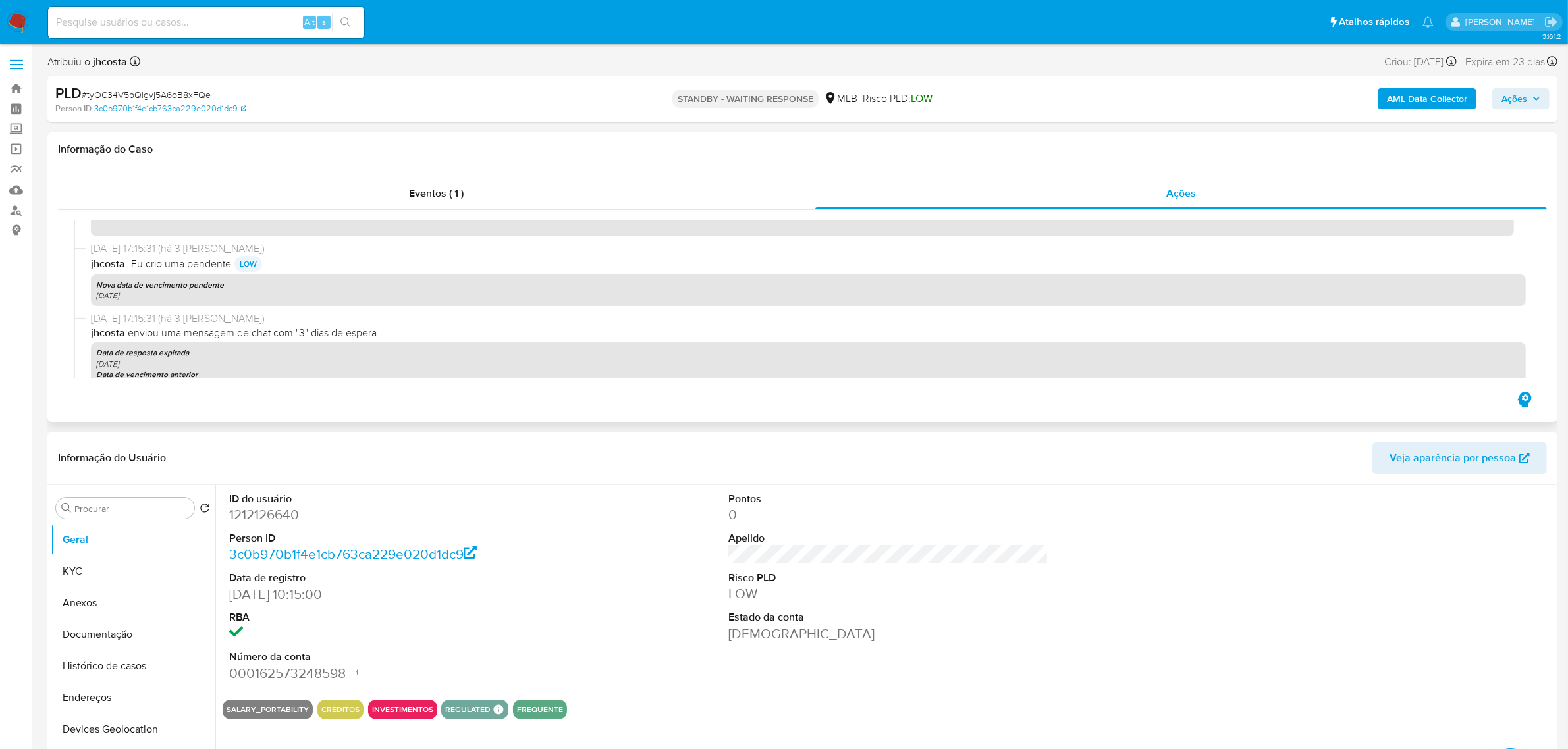
scroll to position [165, 0]
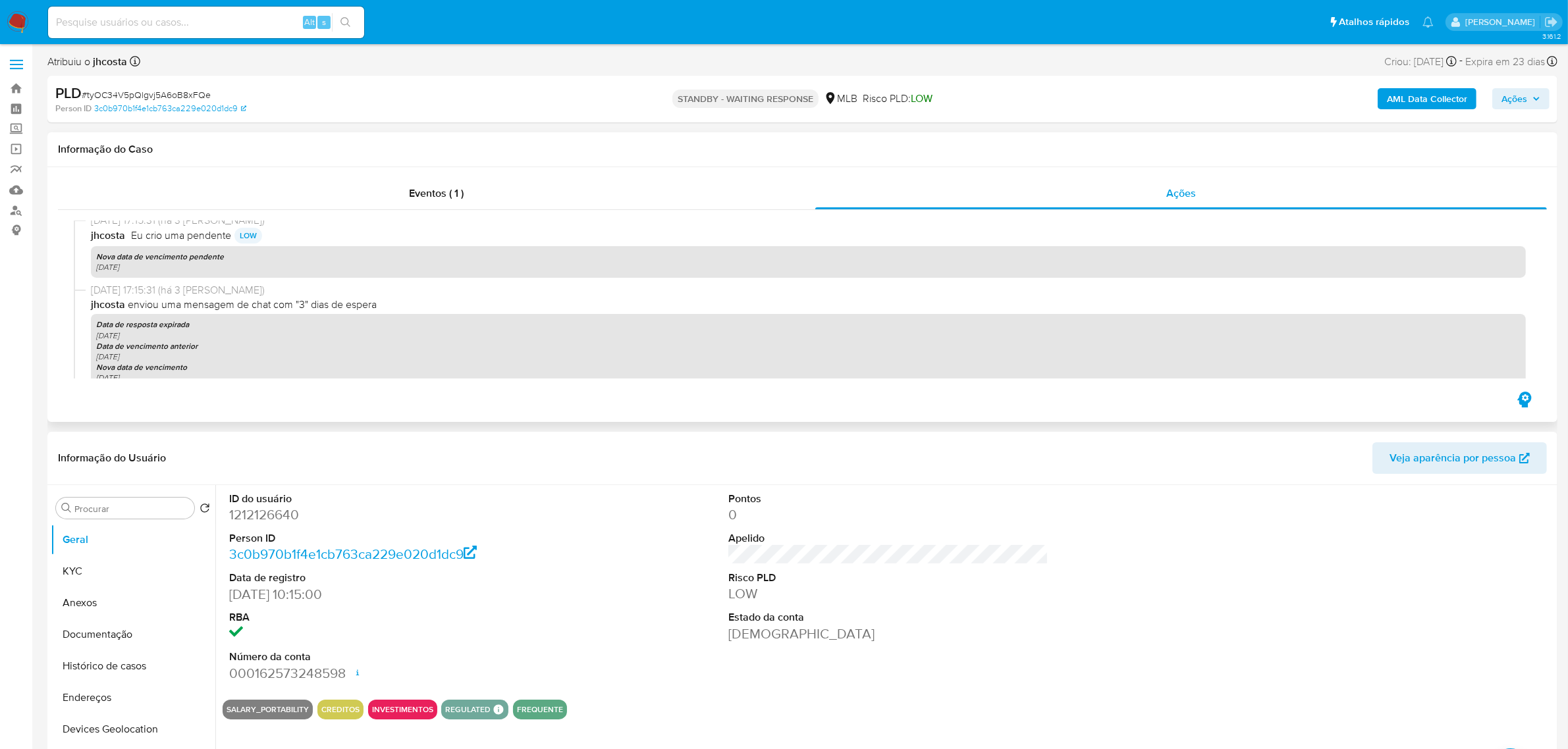
drag, startPoint x: 140, startPoint y: 292, endPoint x: 176, endPoint y: 296, distance: 36.2
click at [176, 296] on span "[DATE] 17:15:31 (há 3 [PERSON_NAME])" at bounding box center [808, 290] width 1434 height 15
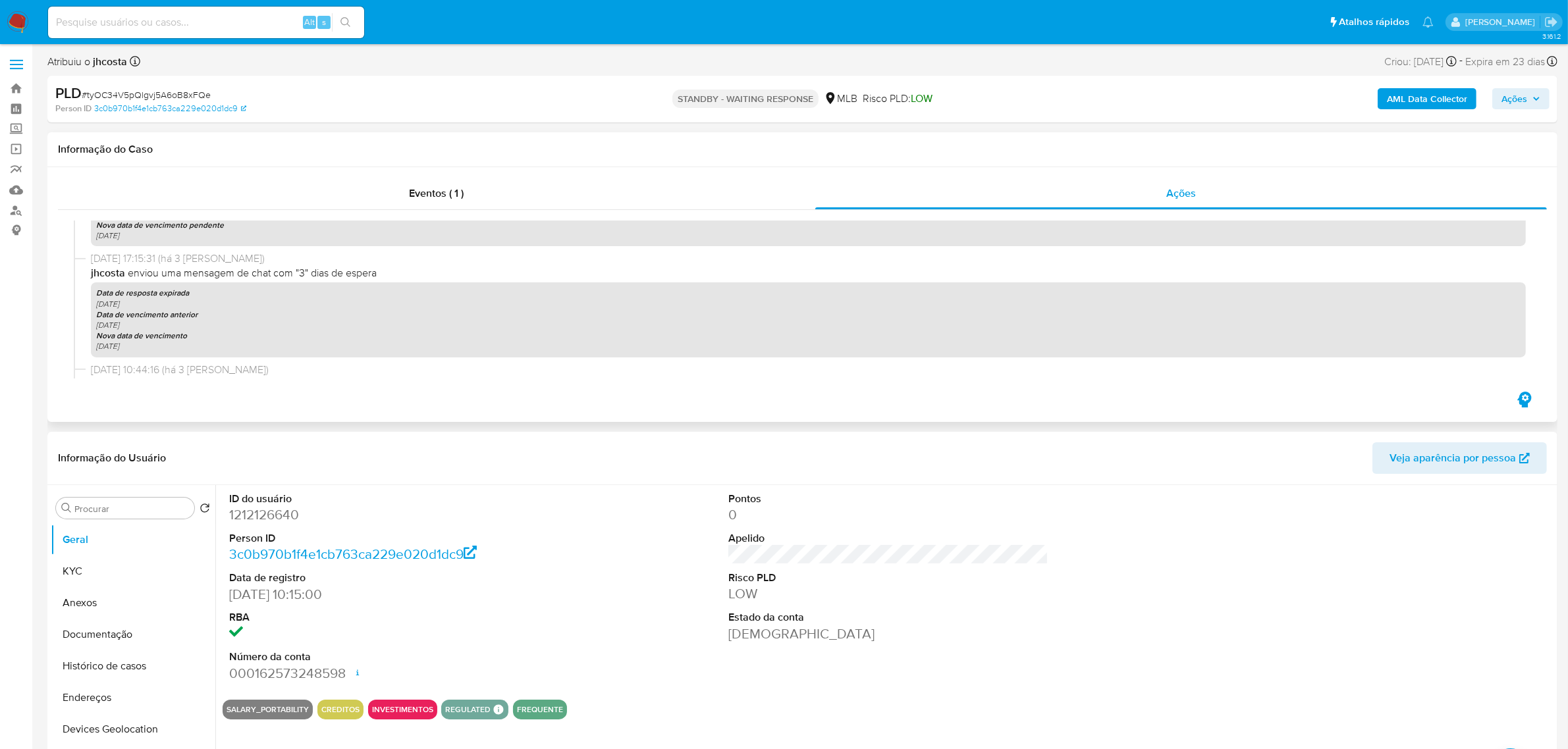
scroll to position [247, 0]
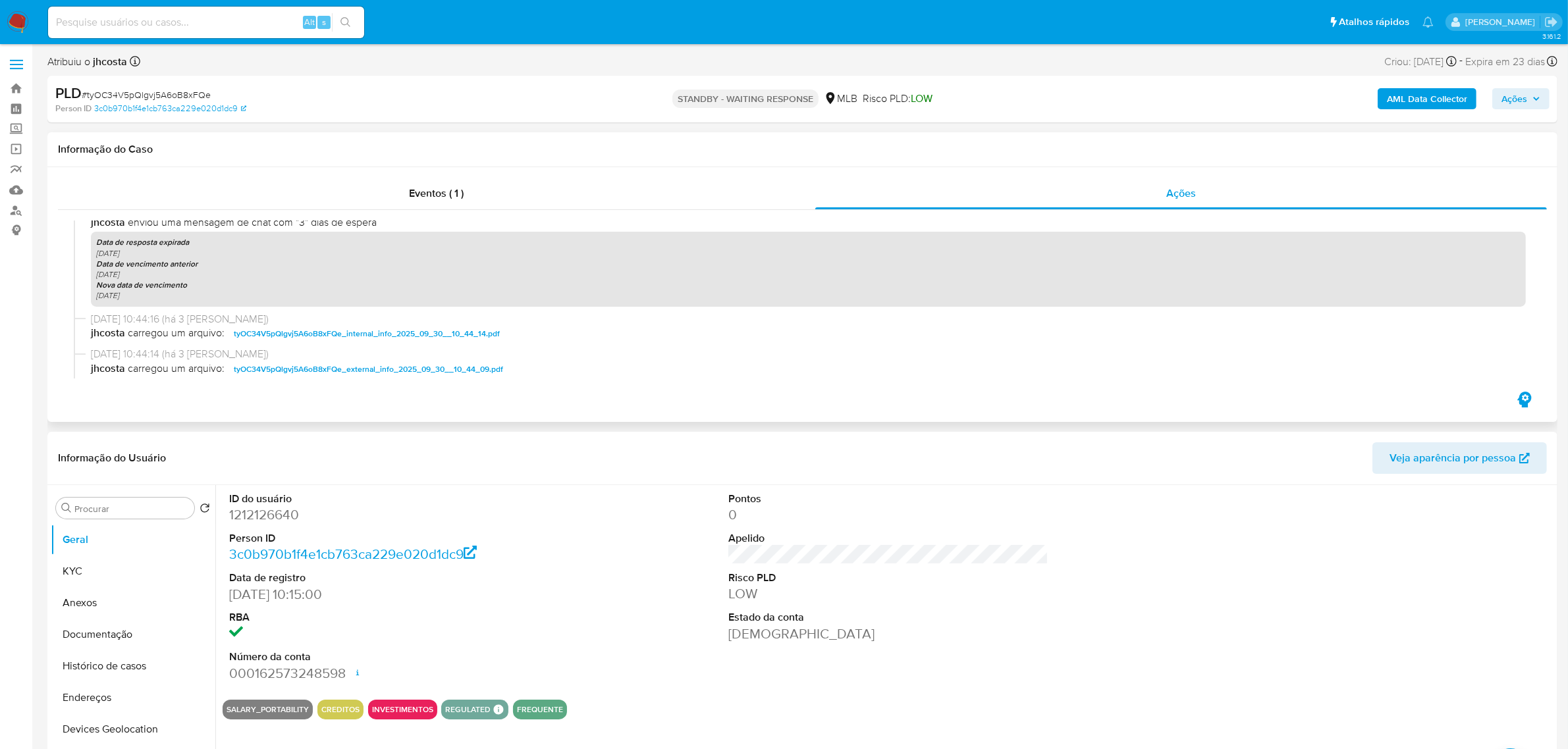
drag, startPoint x: 93, startPoint y: 292, endPoint x: 119, endPoint y: 290, distance: 26.1
click at [119, 290] on div "Data de resposta expirada [DATE] Data de vencimento anterior [DATE] Nova data d…" at bounding box center [808, 269] width 1434 height 75
drag, startPoint x: 109, startPoint y: 256, endPoint x: 157, endPoint y: 256, distance: 48.0
click at [157, 256] on div "Data de resposta expirada [DATE] Data de vencimento anterior [DATE] Nova data d…" at bounding box center [808, 269] width 1434 height 75
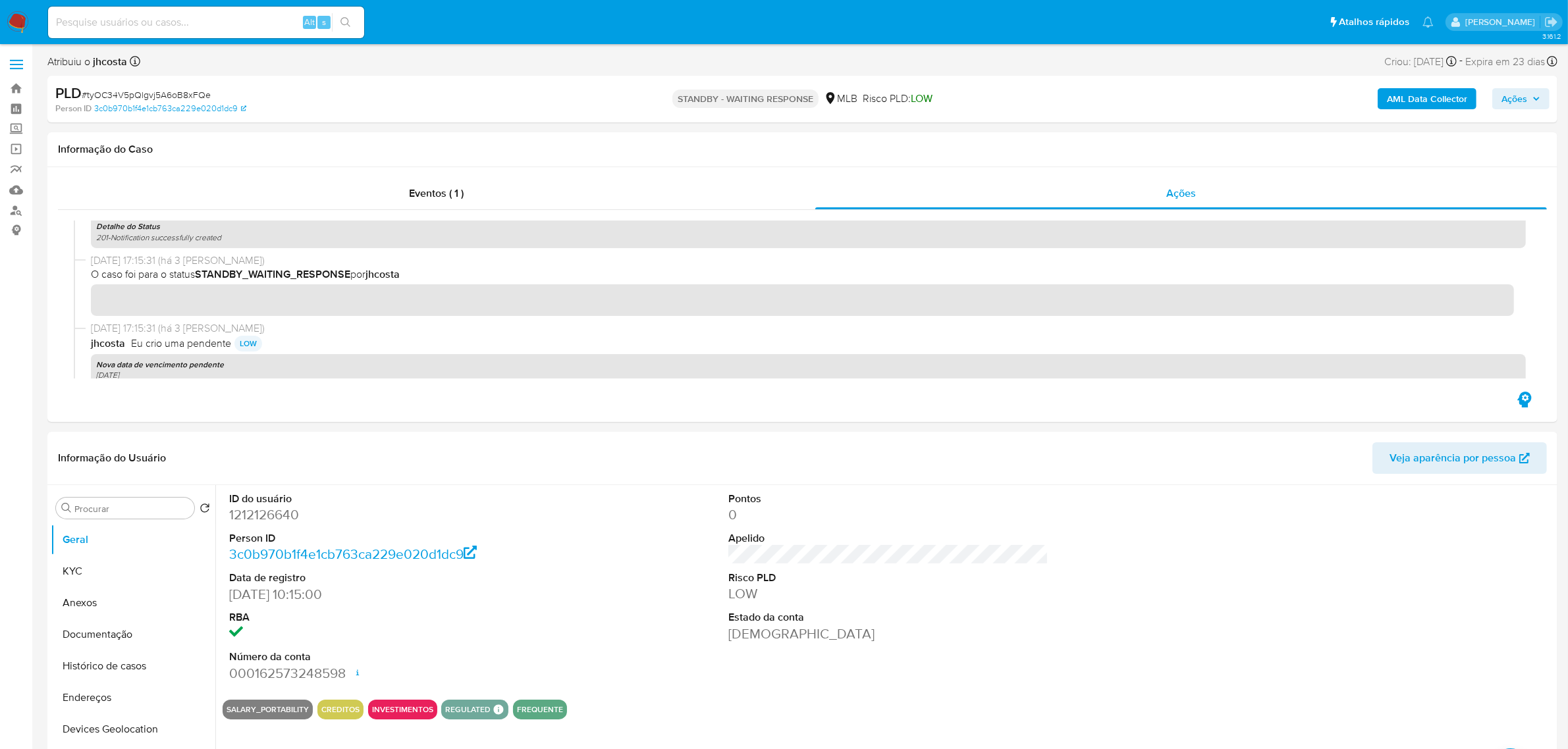
scroll to position [0, 0]
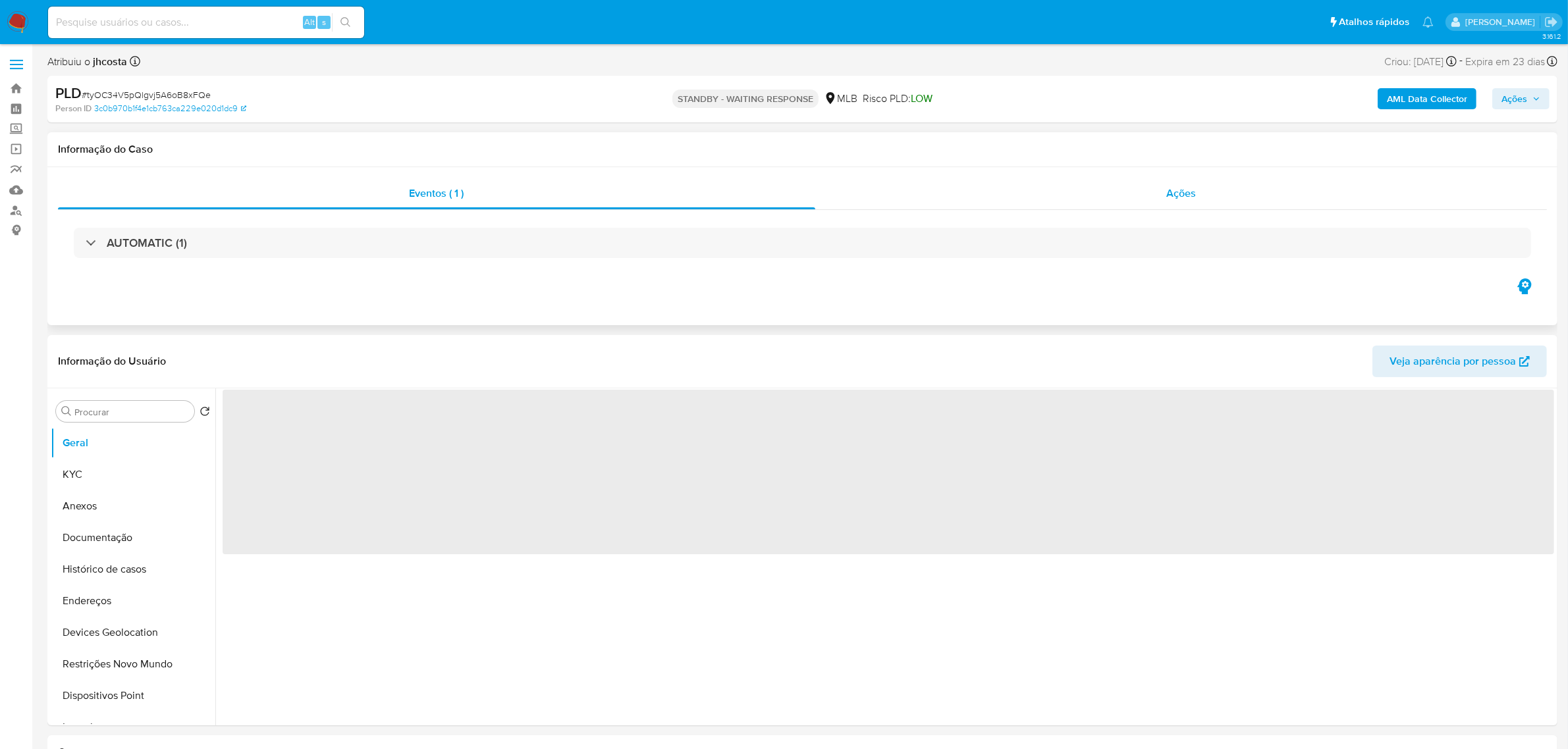
click at [1192, 191] on span "Ações" at bounding box center [1180, 193] width 30 height 15
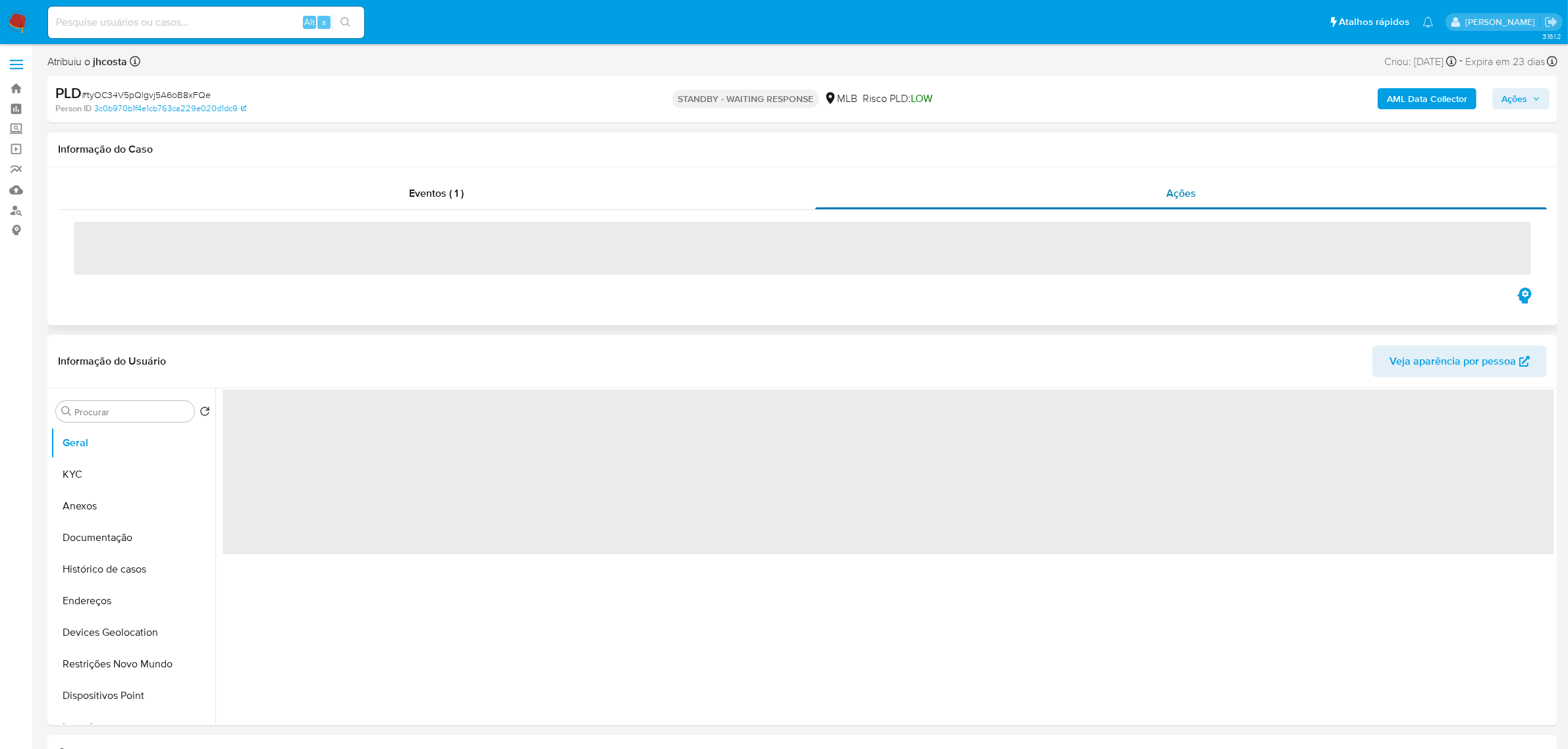
select select "10"
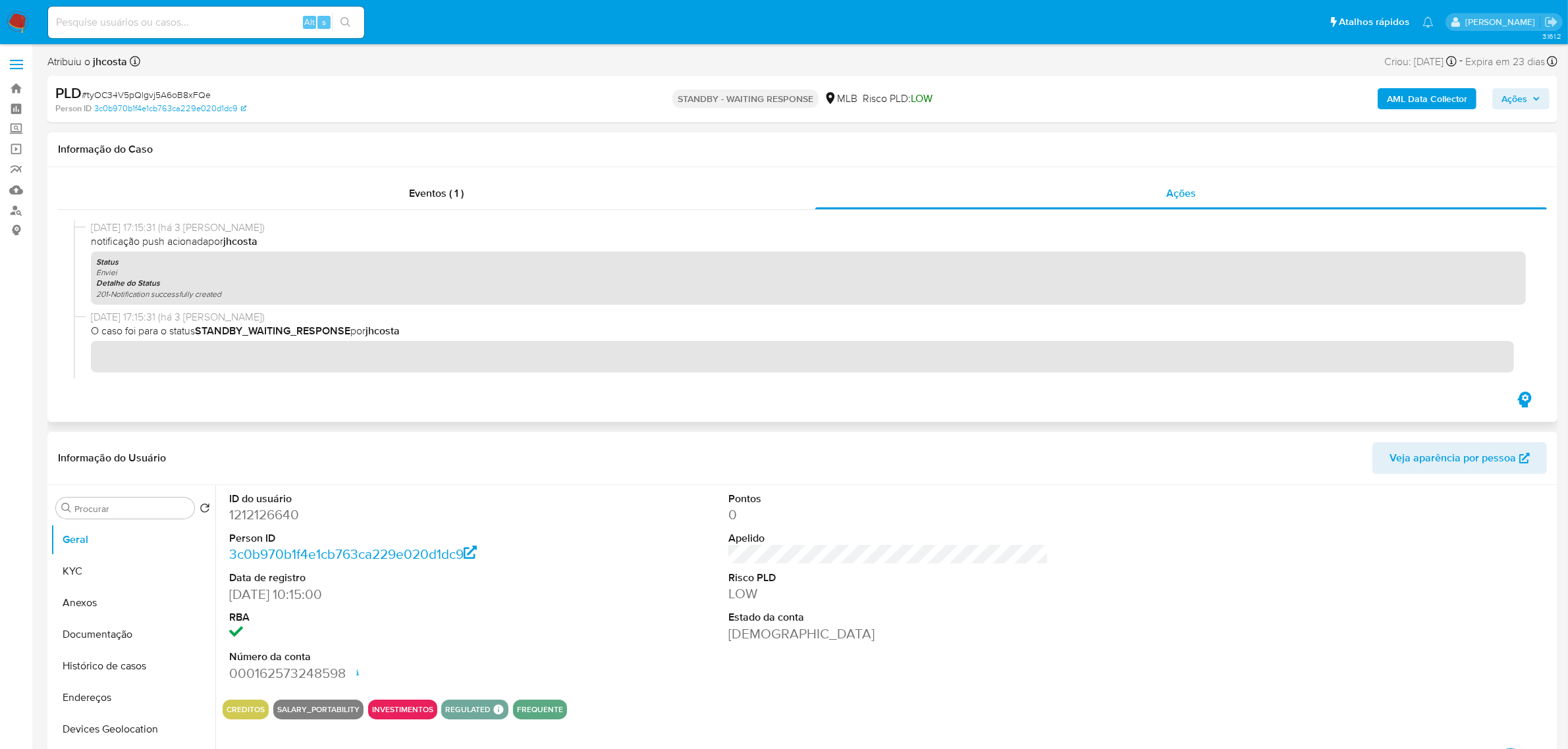
drag, startPoint x: 145, startPoint y: 226, endPoint x: 211, endPoint y: 228, distance: 66.0
click at [211, 228] on span "[DATE] 17:15:31 (há 3 [PERSON_NAME])" at bounding box center [808, 227] width 1434 height 15
click at [227, 252] on div "Status Enviei Detalhe do Status 201-Notification successfully created" at bounding box center [808, 278] width 1434 height 53
drag, startPoint x: 721, startPoint y: 96, endPoint x: 823, endPoint y: 100, distance: 102.1
click at [823, 100] on div "STANDBY - WAITING RESPONSE MLB Risco PLD: LOW" at bounding box center [802, 99] width 494 height 31
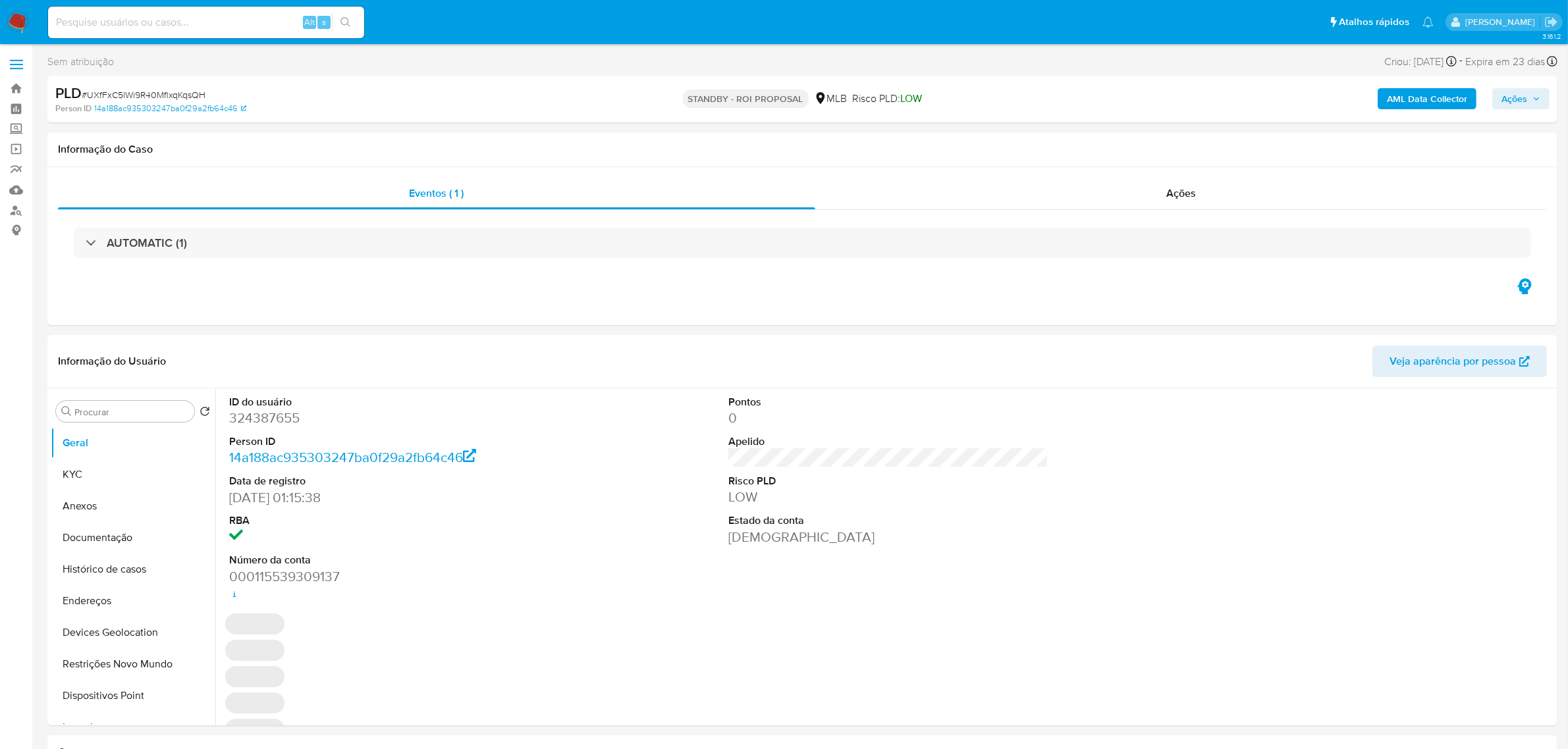
select select "10"
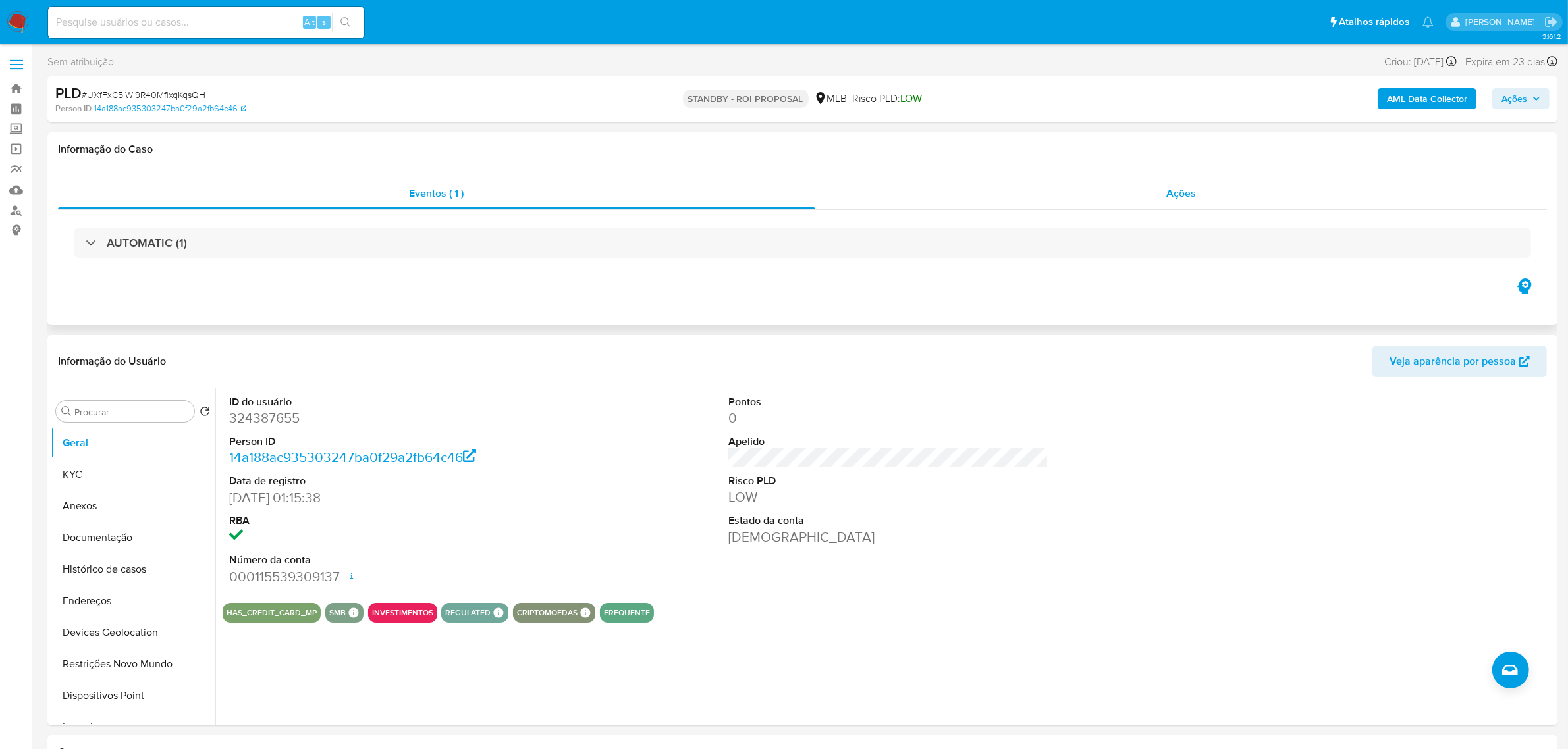
click at [1185, 196] on span "Ações" at bounding box center [1180, 193] width 30 height 15
